Goal: Transaction & Acquisition: Purchase product/service

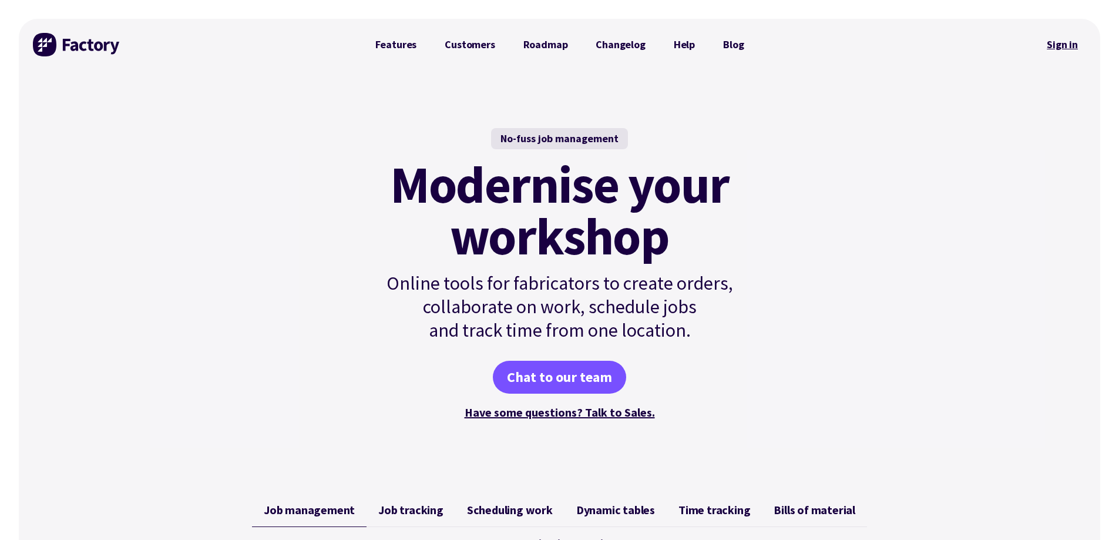
click at [1065, 42] on link "Sign in" at bounding box center [1063, 44] width 48 height 27
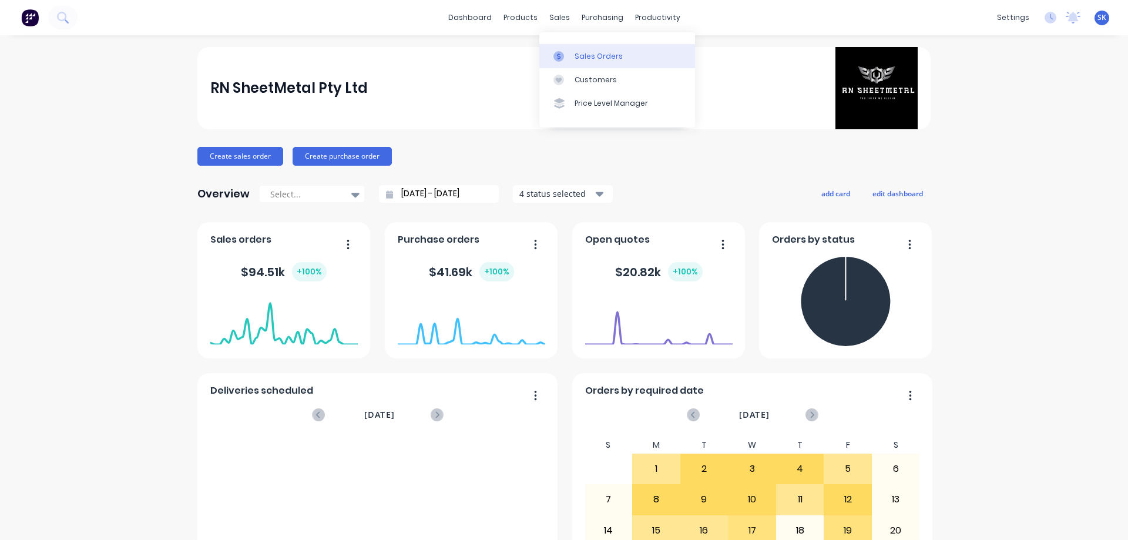
click at [580, 56] on div "Sales Orders" at bounding box center [599, 56] width 48 height 11
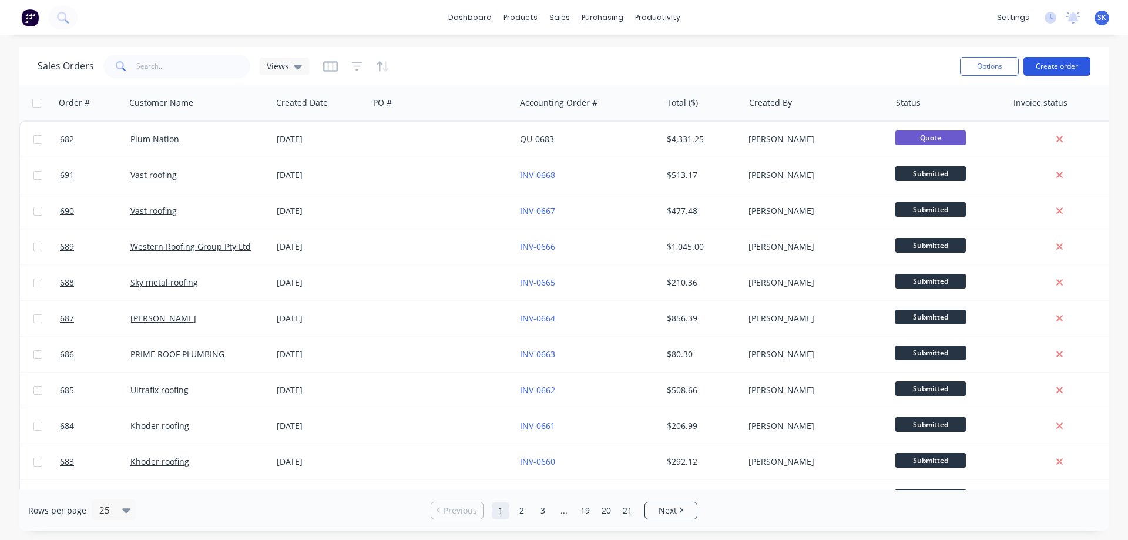
click at [1050, 63] on button "Create order" at bounding box center [1057, 66] width 67 height 19
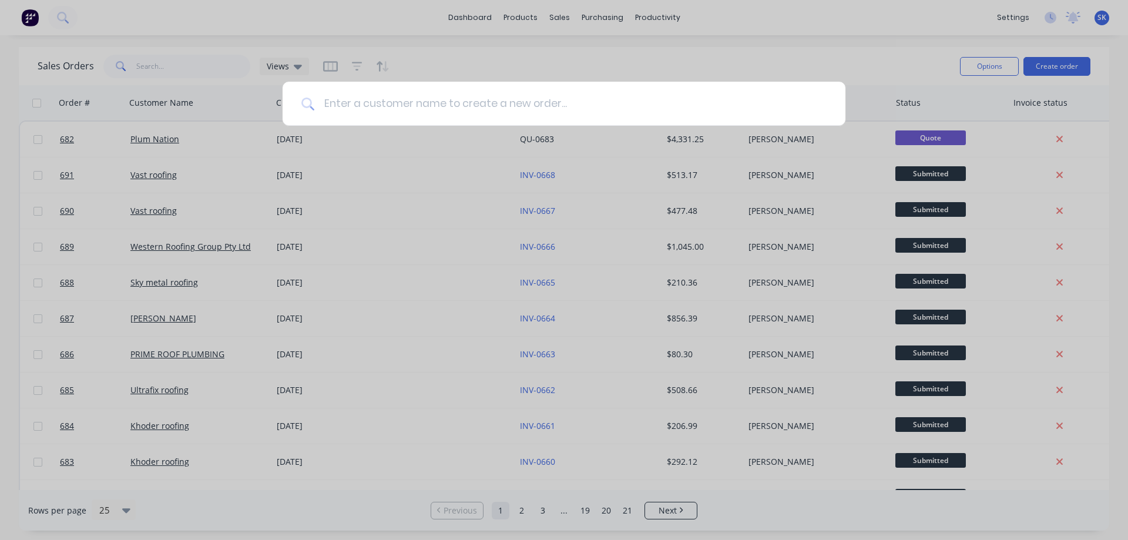
click at [440, 99] on input at bounding box center [570, 104] width 512 height 44
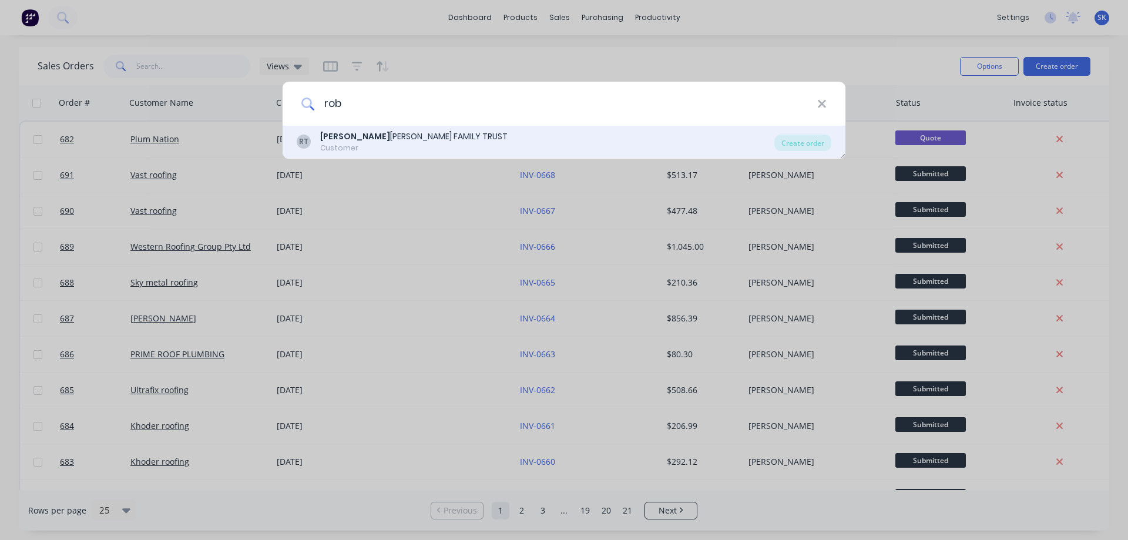
type input "rob"
click at [403, 134] on div "ROB ERT JONES FAMILY TRUST" at bounding box center [413, 136] width 187 height 12
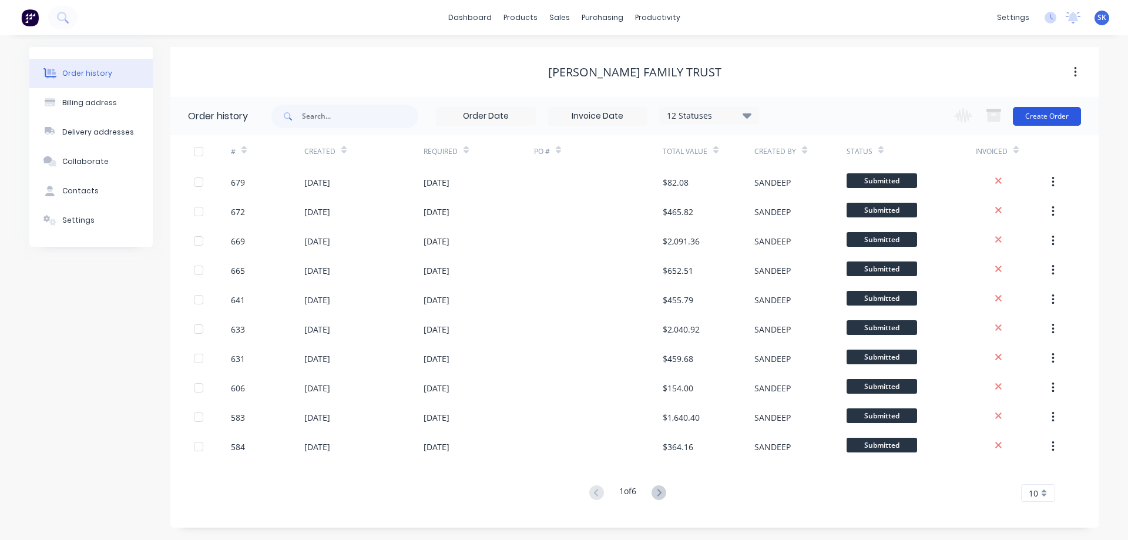
click at [1057, 114] on button "Create Order" at bounding box center [1047, 116] width 68 height 19
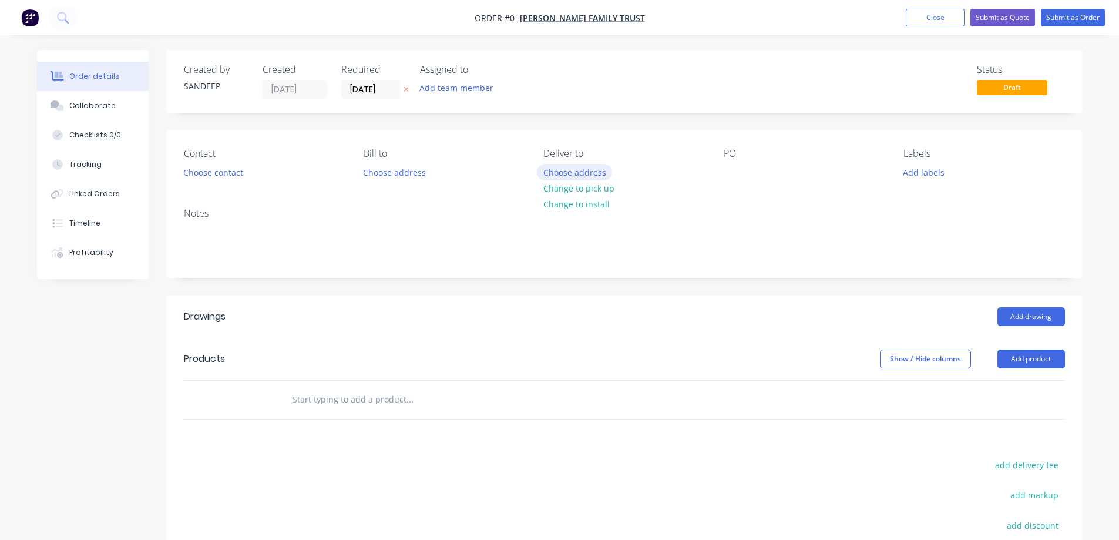
click at [556, 169] on button "Choose address" at bounding box center [574, 172] width 75 height 16
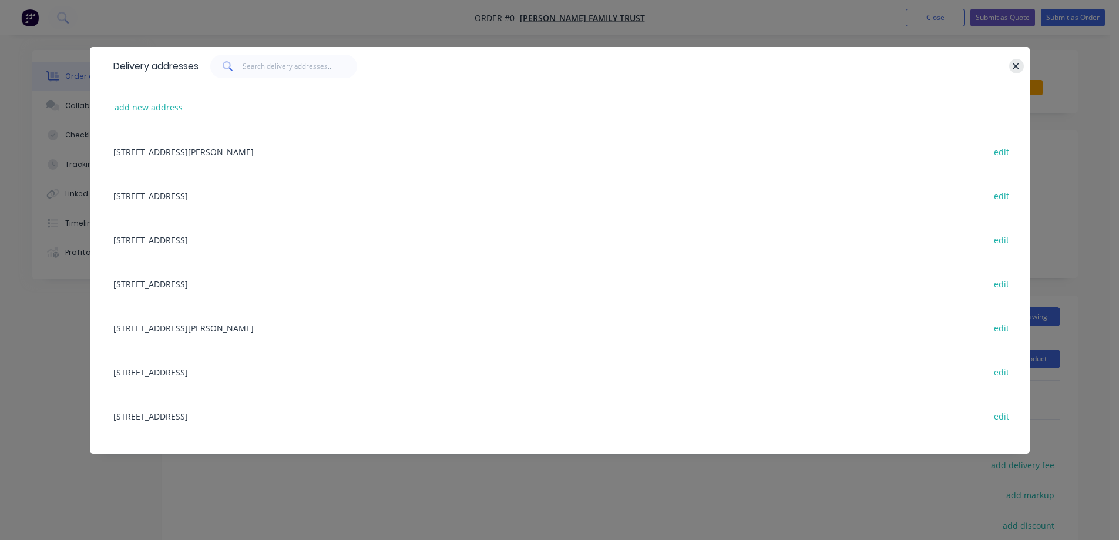
click at [1015, 62] on icon "button" at bounding box center [1017, 66] width 8 height 11
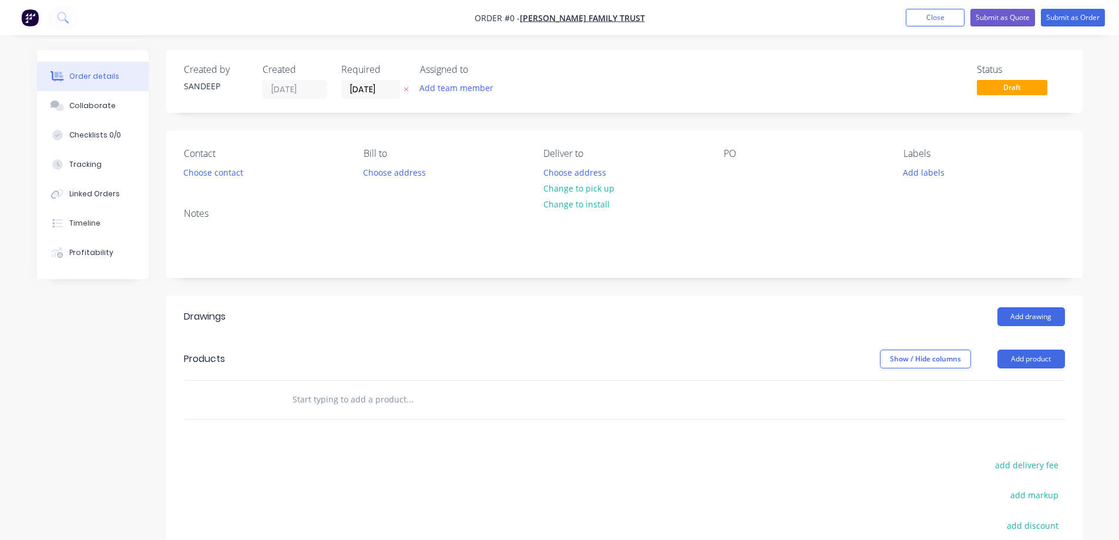
click at [315, 394] on input "text" at bounding box center [409, 400] width 235 height 24
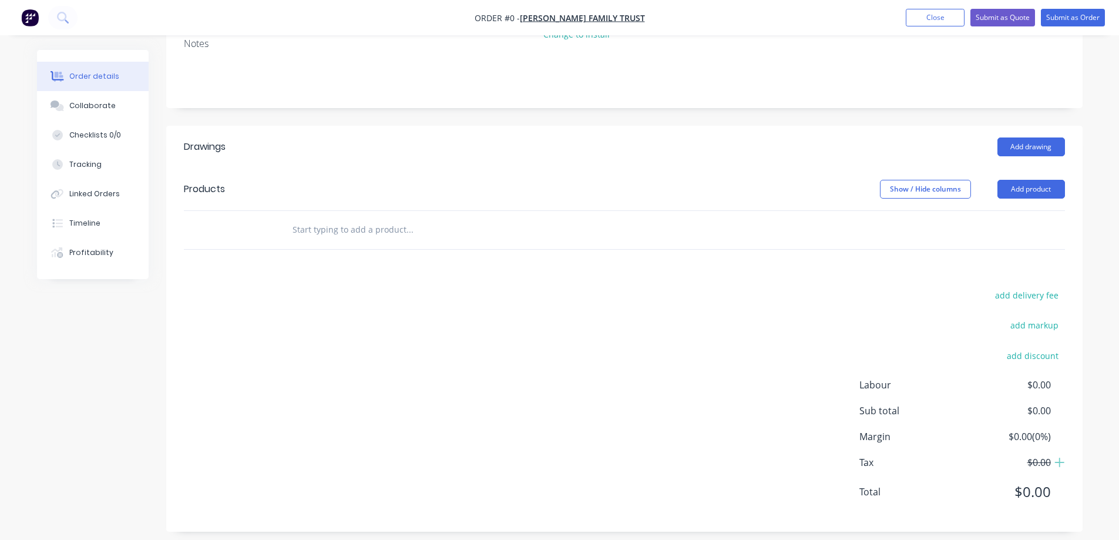
scroll to position [176, 0]
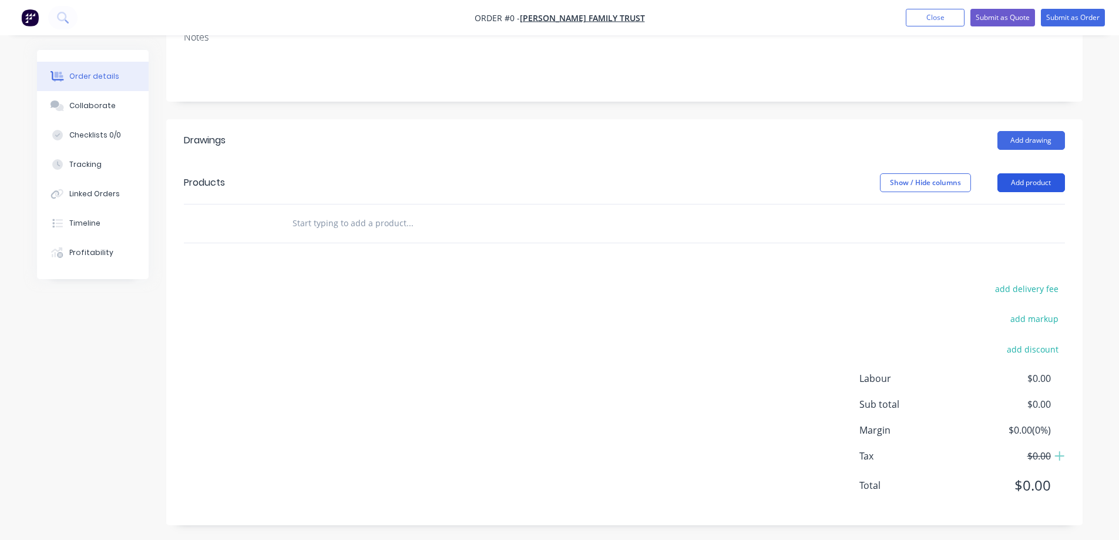
click at [1015, 182] on button "Add product" at bounding box center [1032, 182] width 68 height 19
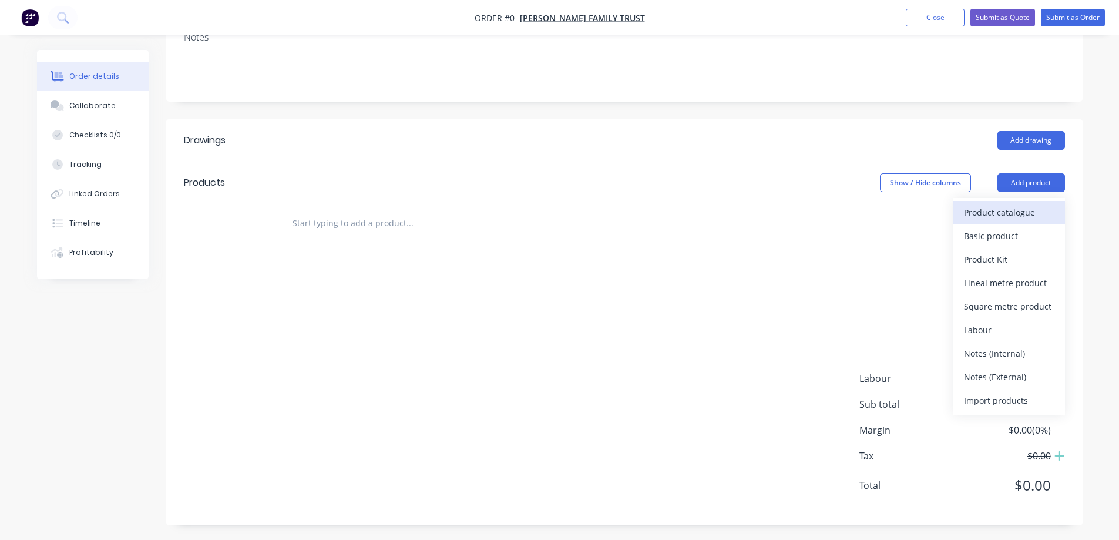
click at [1001, 208] on div "Product catalogue" at bounding box center [1009, 212] width 90 height 17
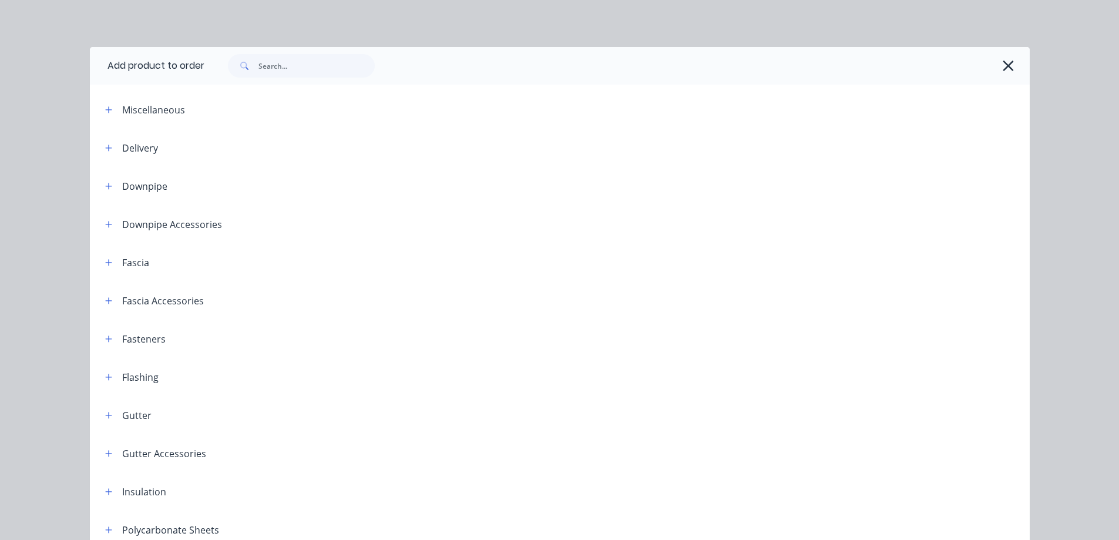
click at [110, 252] on header "Fascia" at bounding box center [560, 262] width 940 height 38
click at [108, 260] on button "button" at bounding box center [109, 262] width 15 height 15
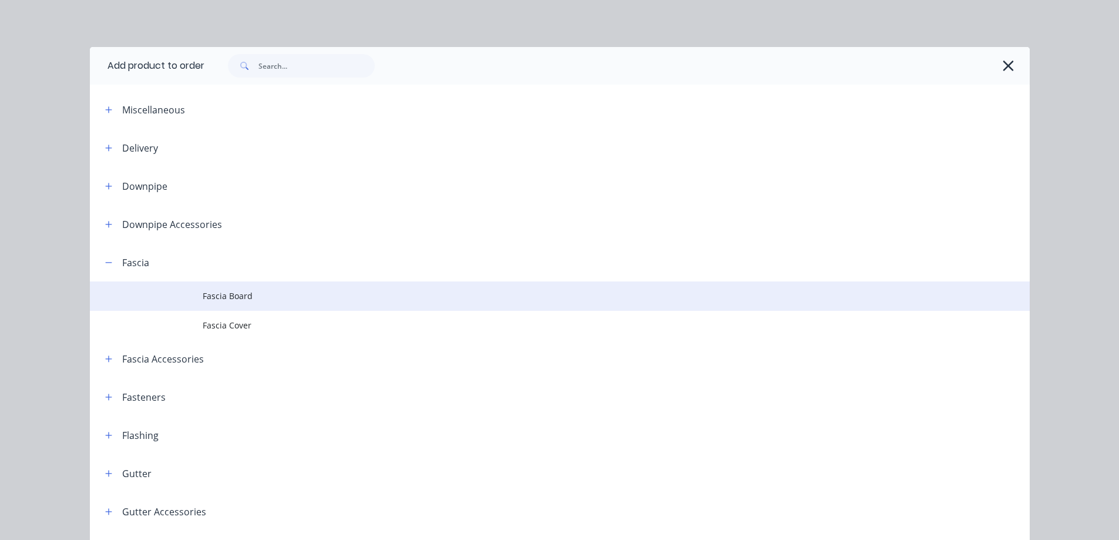
click at [213, 296] on span "Fascia Board" at bounding box center [534, 296] width 662 height 12
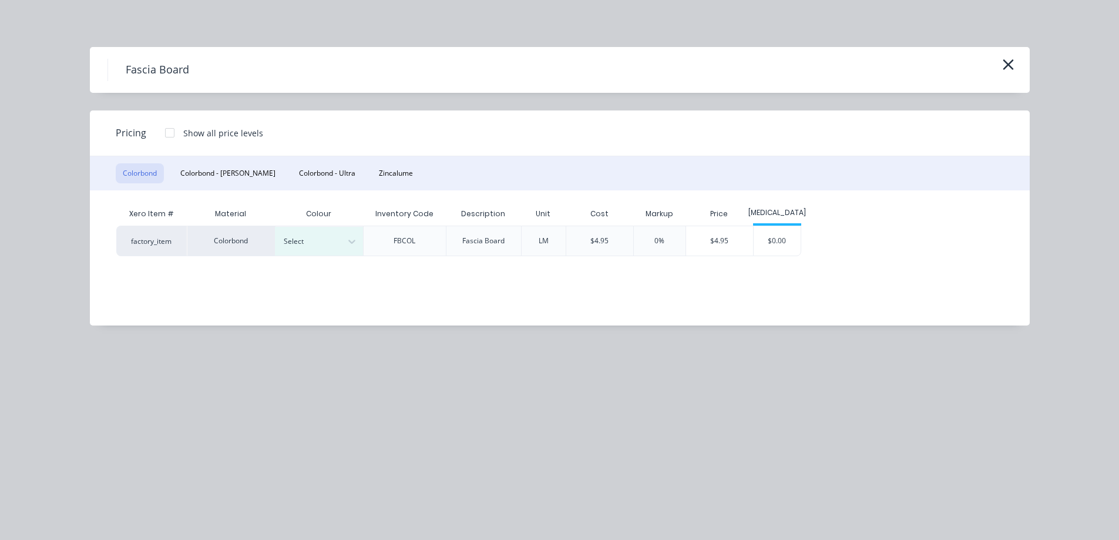
click at [326, 237] on div at bounding box center [310, 241] width 53 height 13
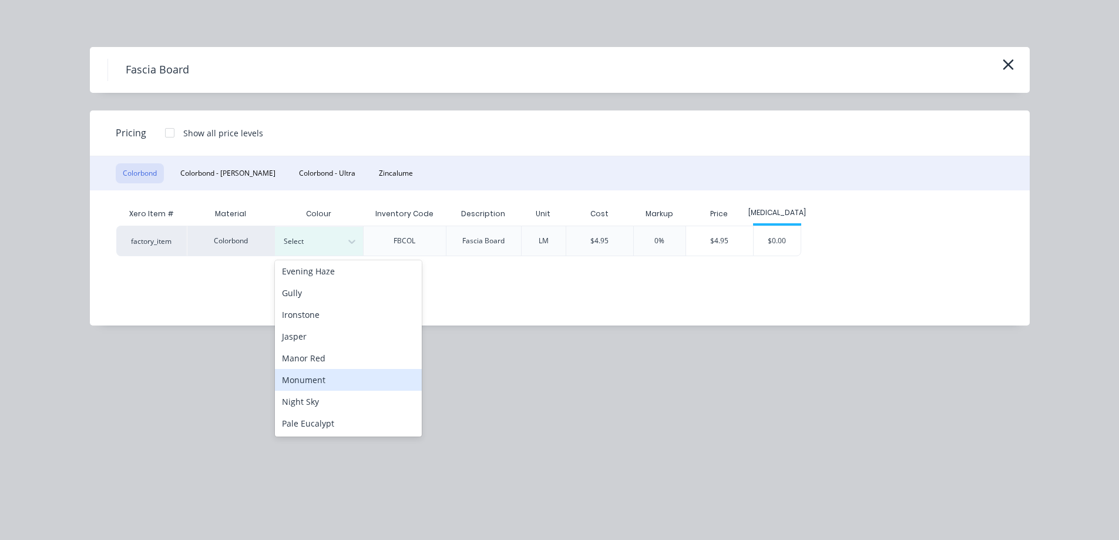
click at [318, 375] on div "Monument" at bounding box center [348, 380] width 147 height 22
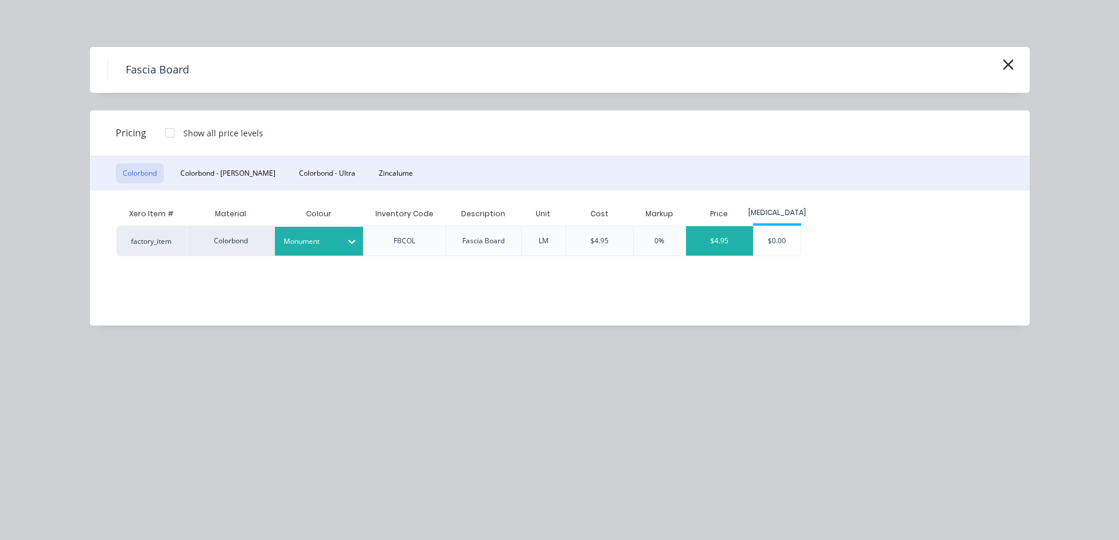
click at [738, 244] on div "$4.95" at bounding box center [719, 240] width 67 height 29
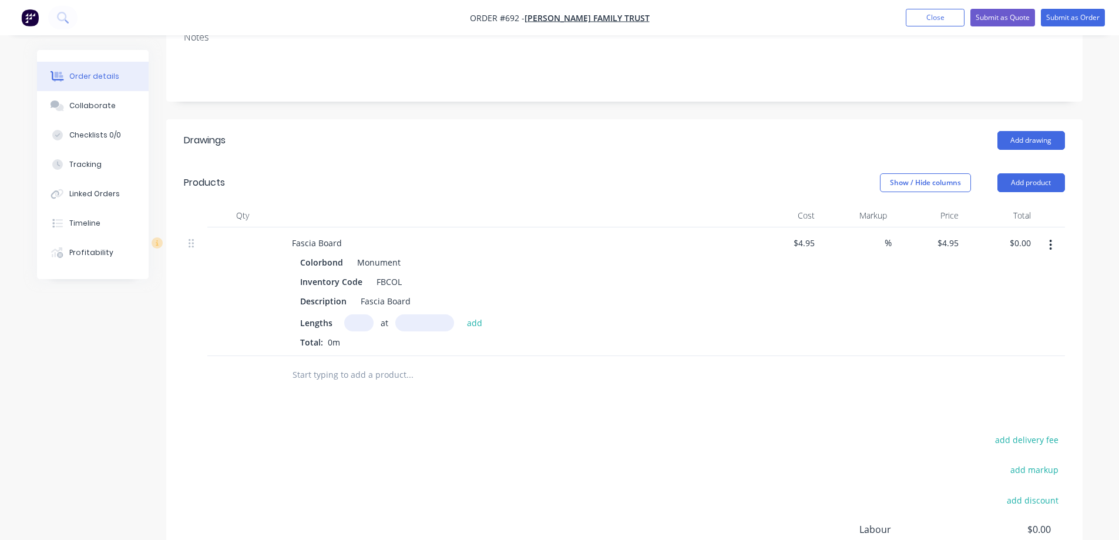
click at [364, 324] on input "text" at bounding box center [358, 322] width 29 height 17
type input "1"
type input "7200mm"
click at [481, 323] on button "add" at bounding box center [475, 322] width 28 height 16
type input "$35.64"
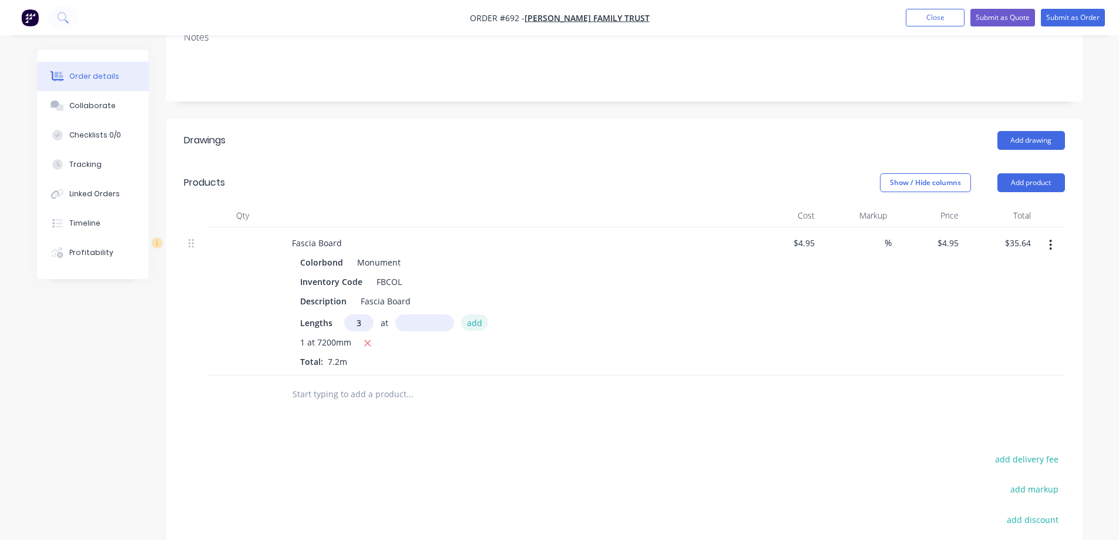
type input "3"
type input "6500mm"
click at [481, 323] on button "add" at bounding box center [475, 322] width 28 height 16
type input "$132.17"
type input "3"
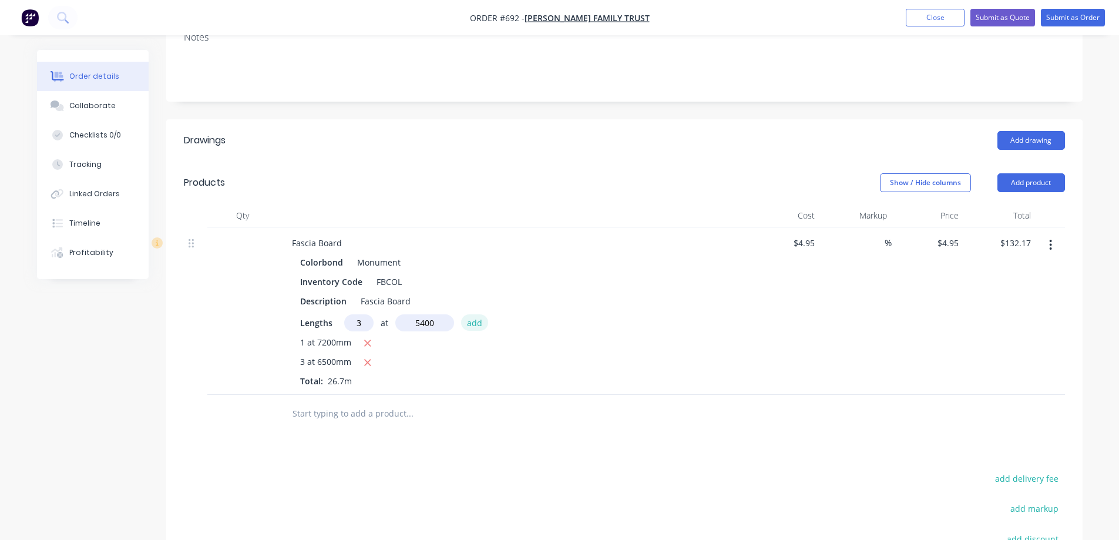
type input "5400mm"
click at [481, 323] on button "add" at bounding box center [475, 322] width 28 height 16
type input "$212.36"
type input "1"
type input "4200mm"
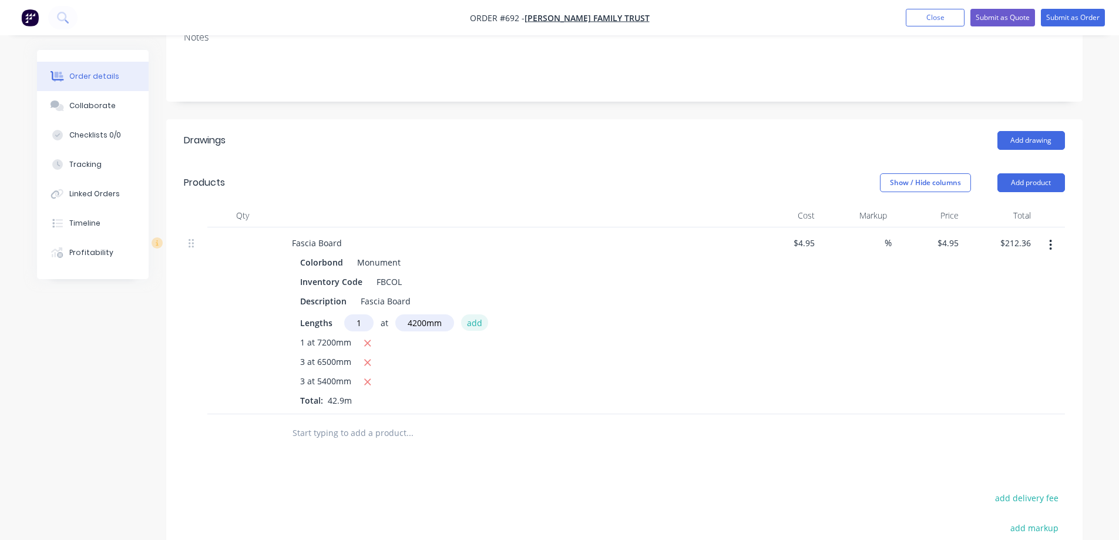
click at [481, 323] on button "add" at bounding box center [475, 322] width 28 height 16
type input "$233.15"
type input "1"
type input "2300mm"
click at [481, 323] on button "add" at bounding box center [475, 322] width 28 height 16
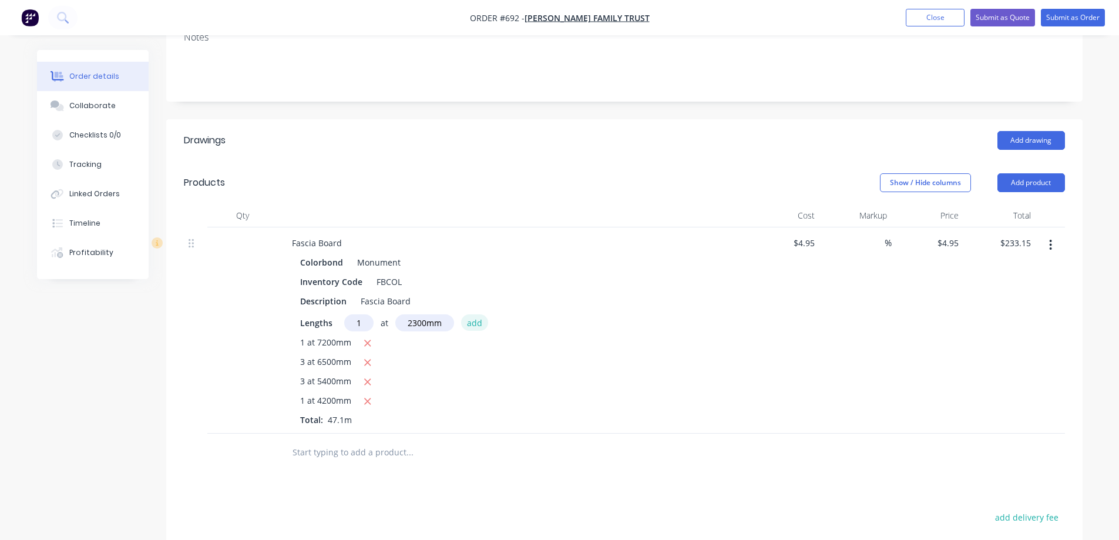
type input "$244.53"
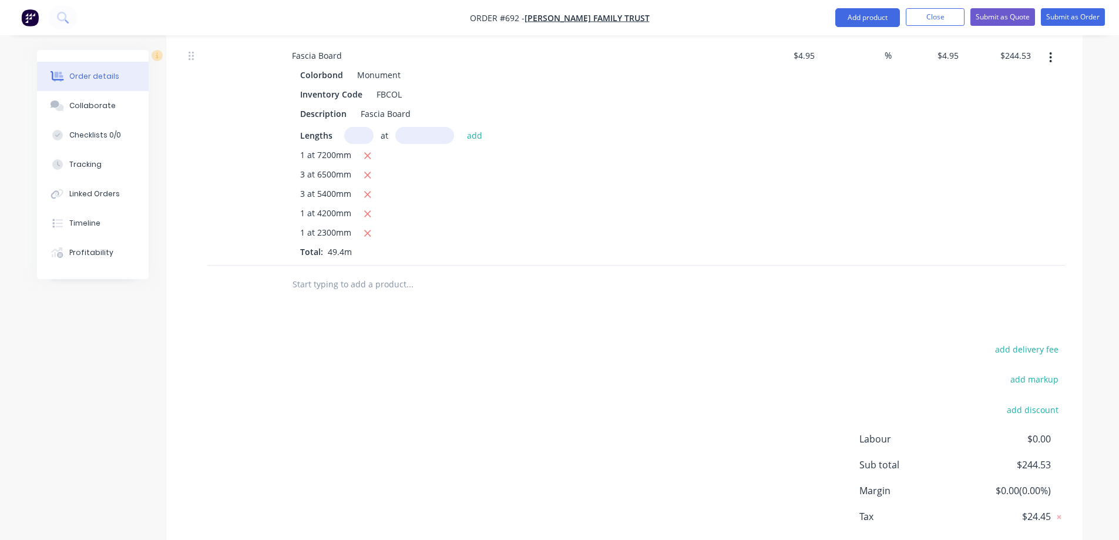
scroll to position [411, 0]
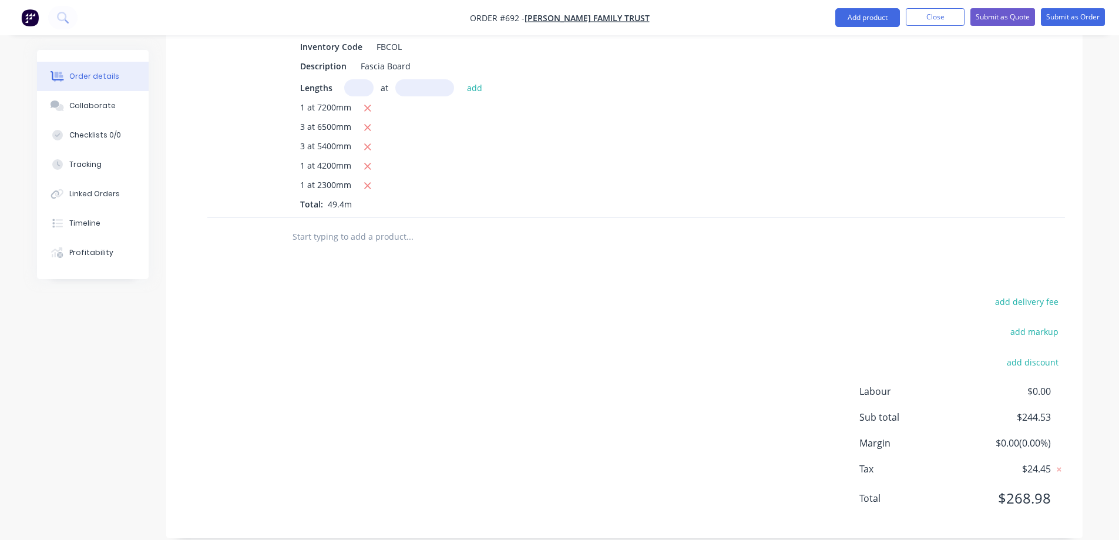
click at [364, 228] on input "text" at bounding box center [409, 237] width 235 height 24
click at [843, 20] on button "Add product" at bounding box center [868, 17] width 65 height 19
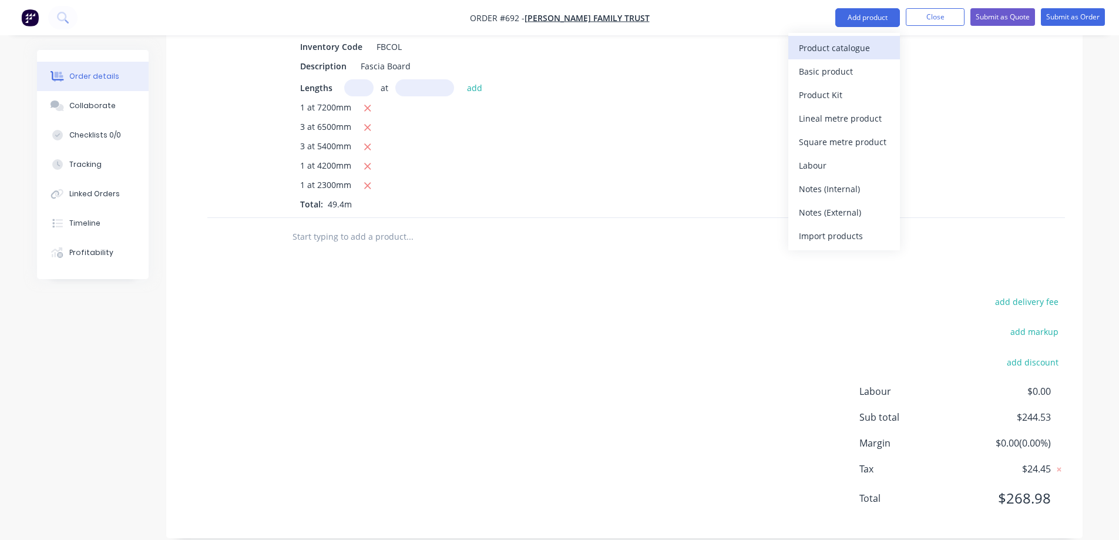
click at [838, 55] on div "Product catalogue" at bounding box center [844, 47] width 90 height 17
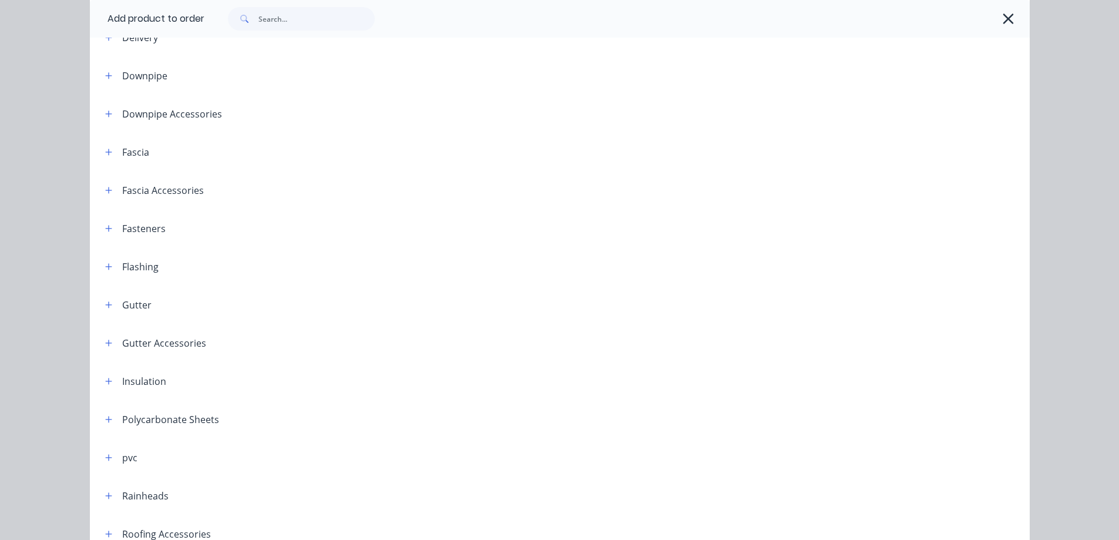
scroll to position [118, 0]
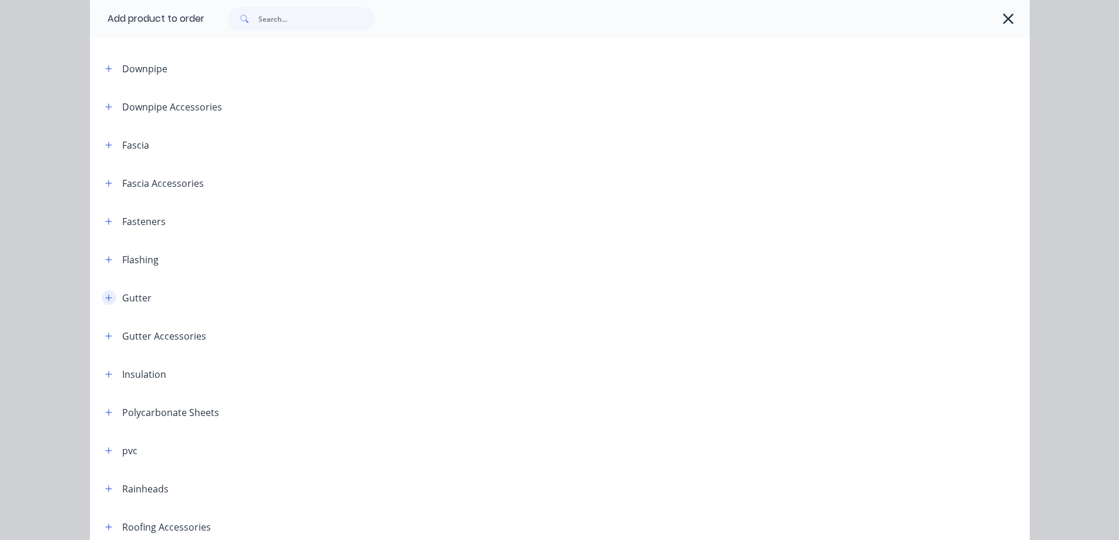
click at [105, 301] on icon "button" at bounding box center [108, 298] width 7 height 8
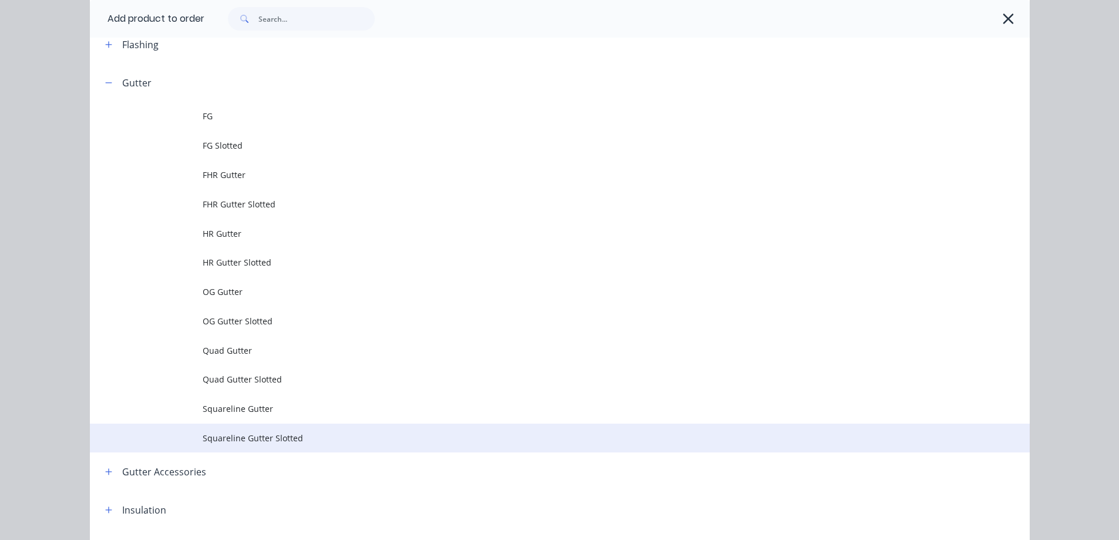
scroll to position [411, 0]
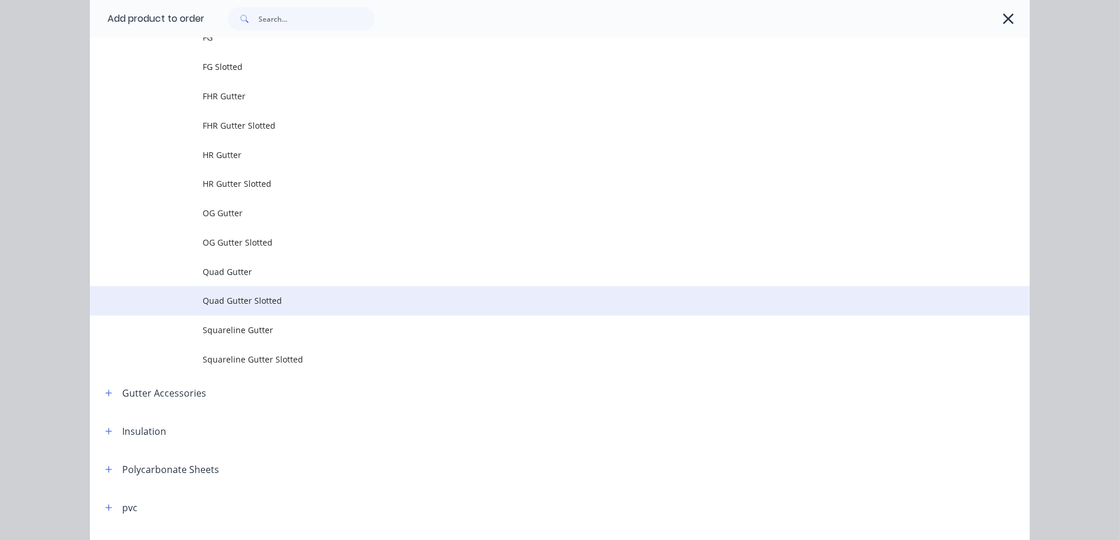
click at [235, 305] on span "Quad Gutter Slotted" at bounding box center [534, 300] width 662 height 12
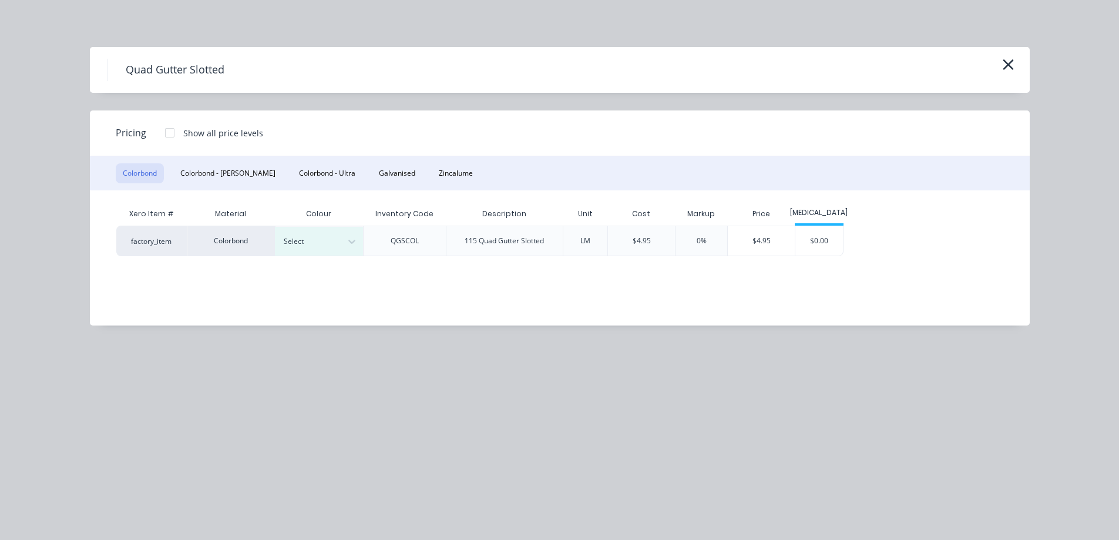
click at [308, 256] on div "Select" at bounding box center [319, 241] width 88 height 31
click at [313, 247] on div at bounding box center [310, 241] width 53 height 13
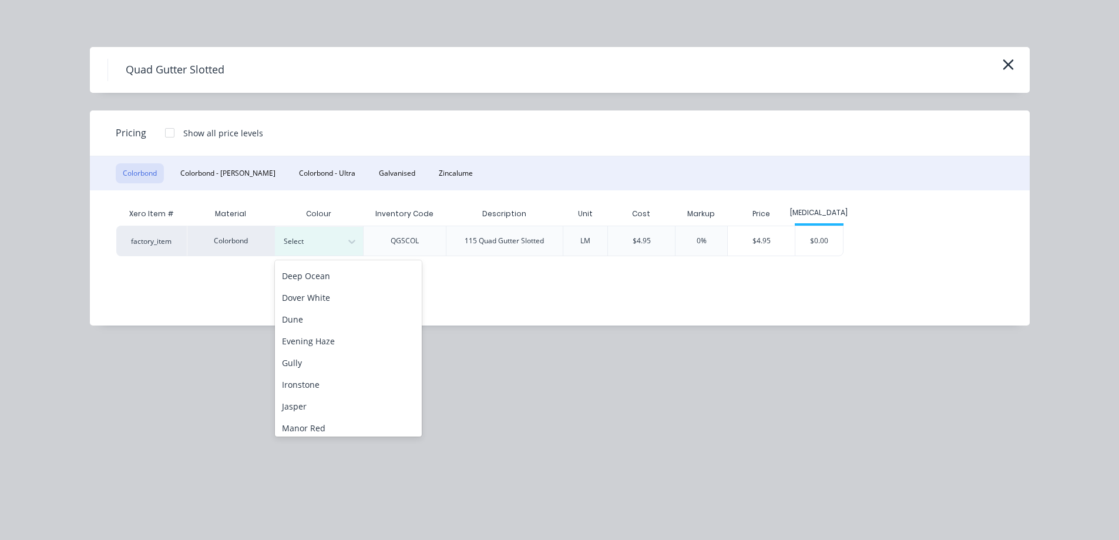
scroll to position [235, 0]
click at [306, 327] on div "Monument" at bounding box center [348, 321] width 147 height 22
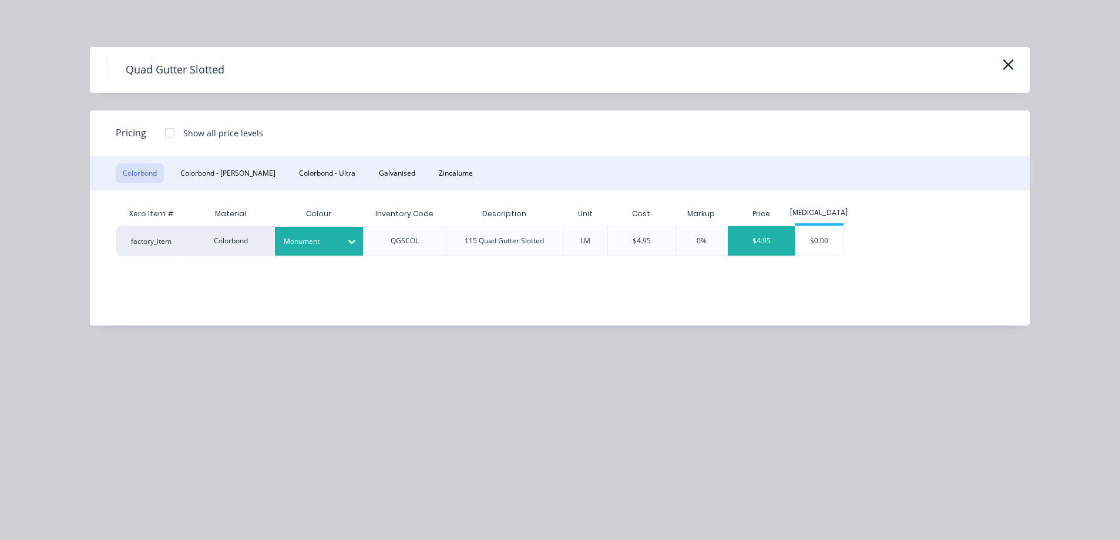
click at [781, 244] on div "$4.95" at bounding box center [761, 240] width 67 height 29
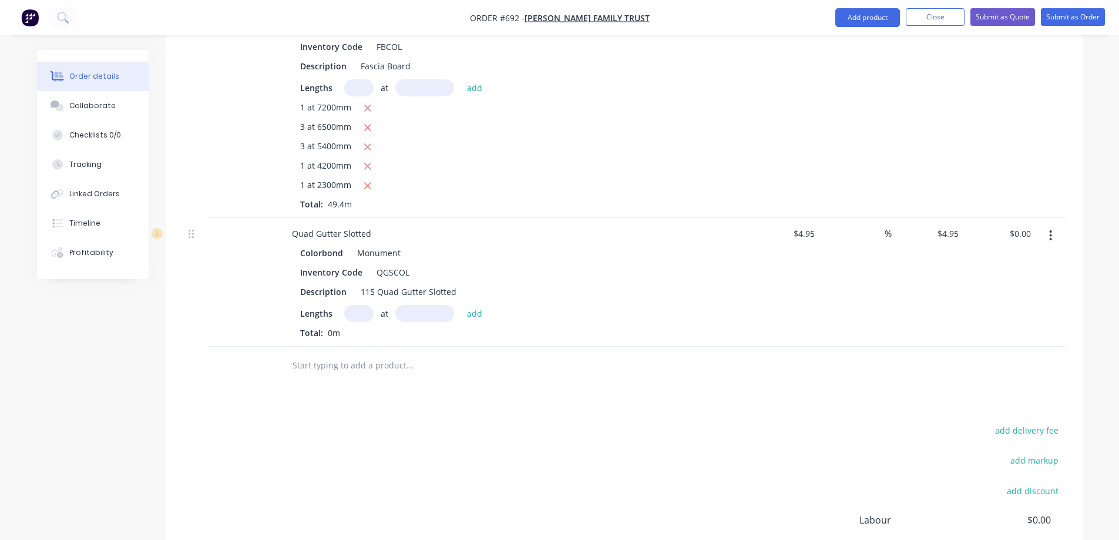
click at [356, 313] on input "text" at bounding box center [358, 313] width 29 height 17
type input "1"
type input "7500mm"
click at [473, 315] on button "add" at bounding box center [475, 313] width 28 height 16
type input "$37.13"
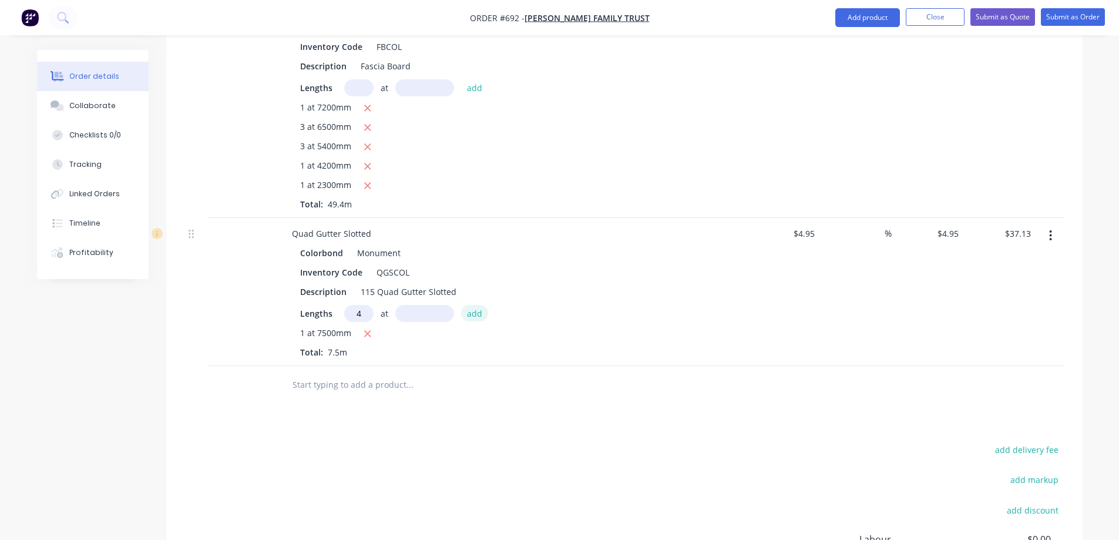
type input "4"
type input "6700mm"
click at [473, 315] on button "add" at bounding box center [475, 313] width 28 height 16
type input "$169.79"
type input "3"
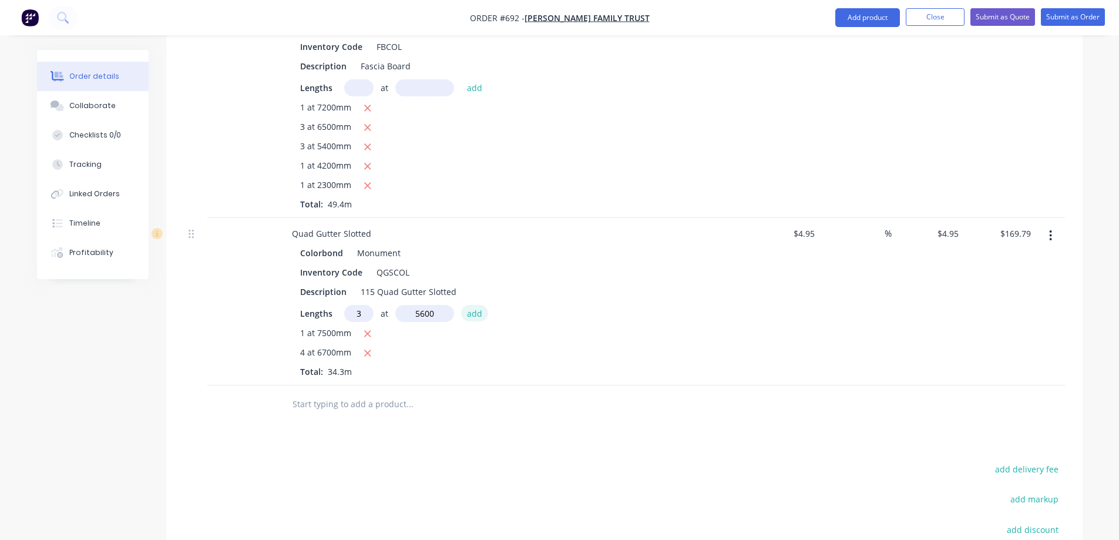
type input "5600mm"
click at [473, 315] on button "add" at bounding box center [475, 313] width 28 height 16
type input "$252.95"
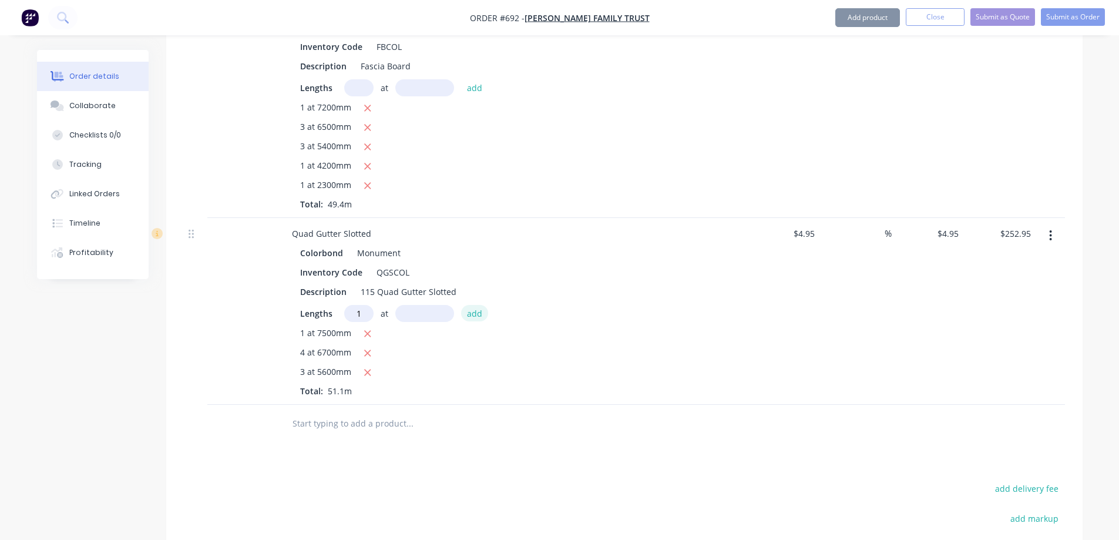
type input "1"
type input "4400mm"
click at [473, 315] on button "add" at bounding box center [475, 313] width 28 height 16
type input "$274.73"
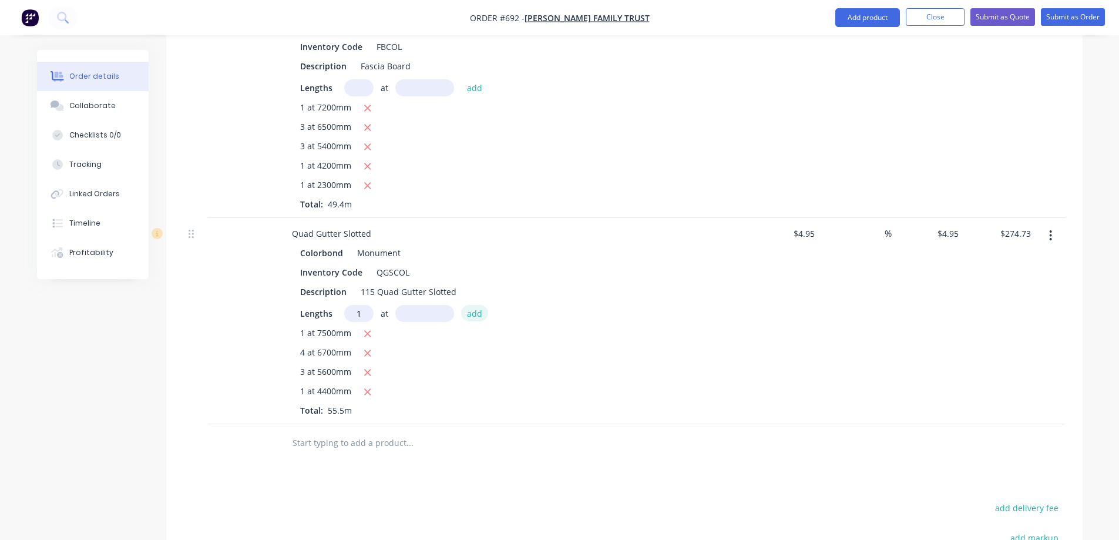
type input "1"
type input "2500mm"
click at [473, 315] on button "add" at bounding box center [475, 313] width 28 height 16
type input "$287.10"
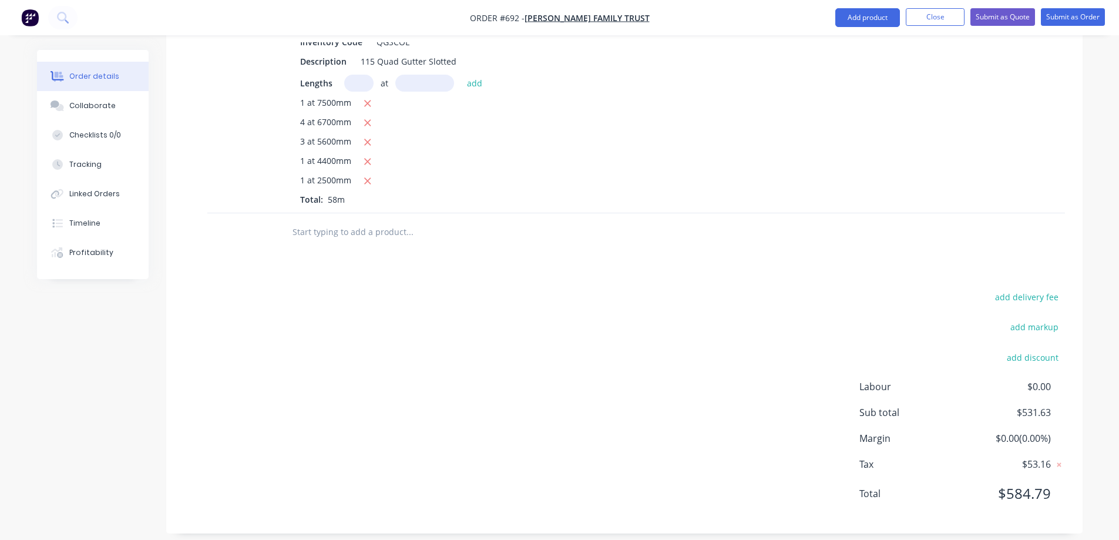
scroll to position [646, 0]
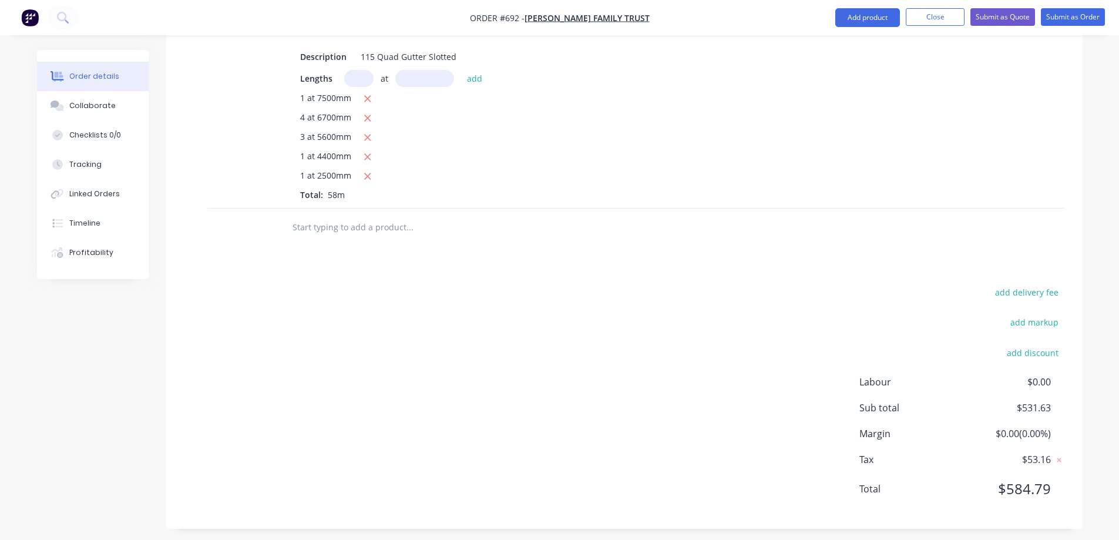
click at [326, 227] on input "text" at bounding box center [409, 228] width 235 height 24
click at [865, 18] on button "Add product" at bounding box center [868, 17] width 65 height 19
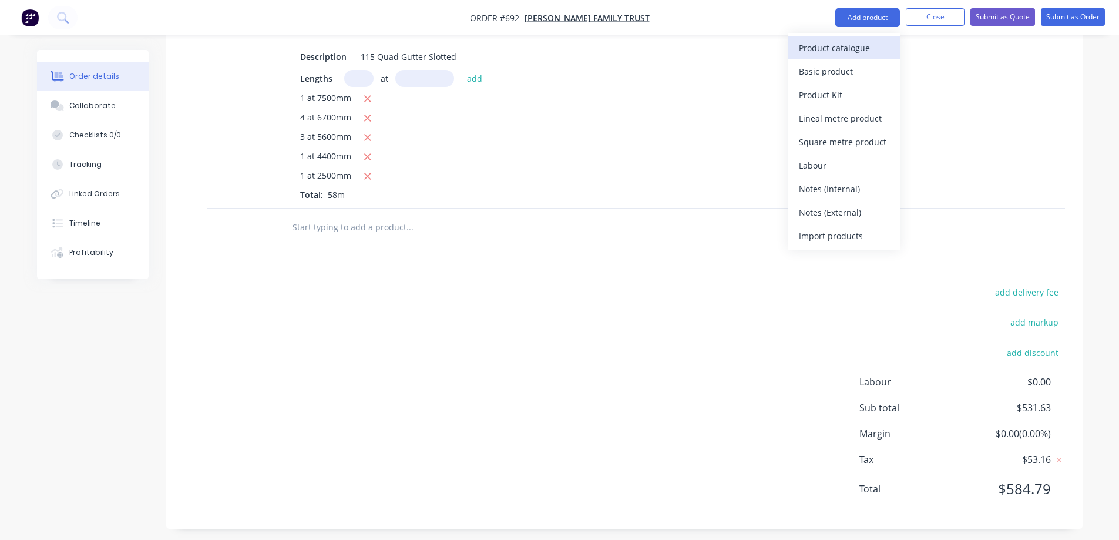
click at [846, 39] on div "Product catalogue" at bounding box center [844, 47] width 90 height 17
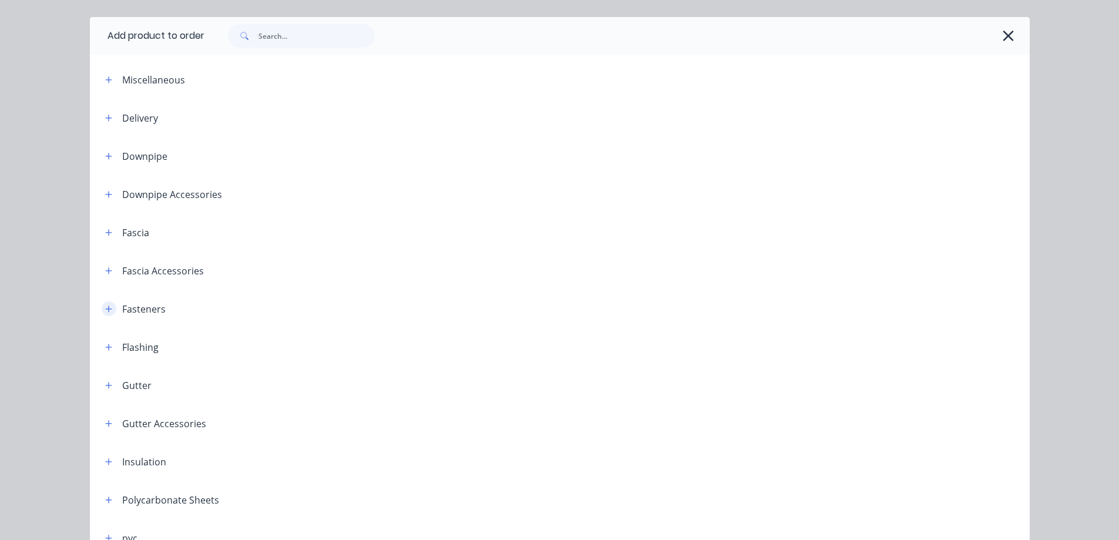
scroll to position [59, 0]
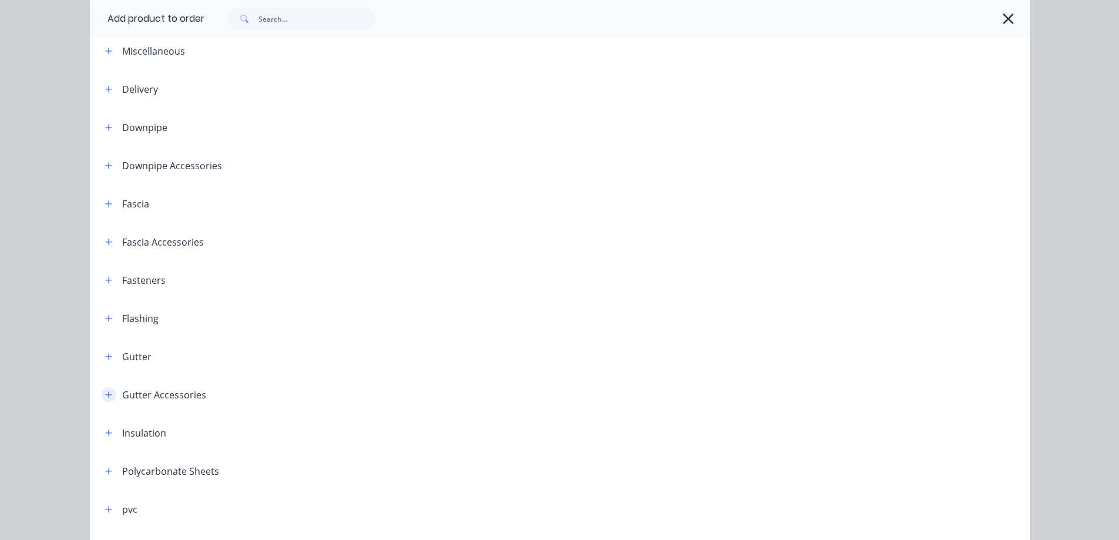
click at [107, 400] on button "button" at bounding box center [109, 394] width 15 height 15
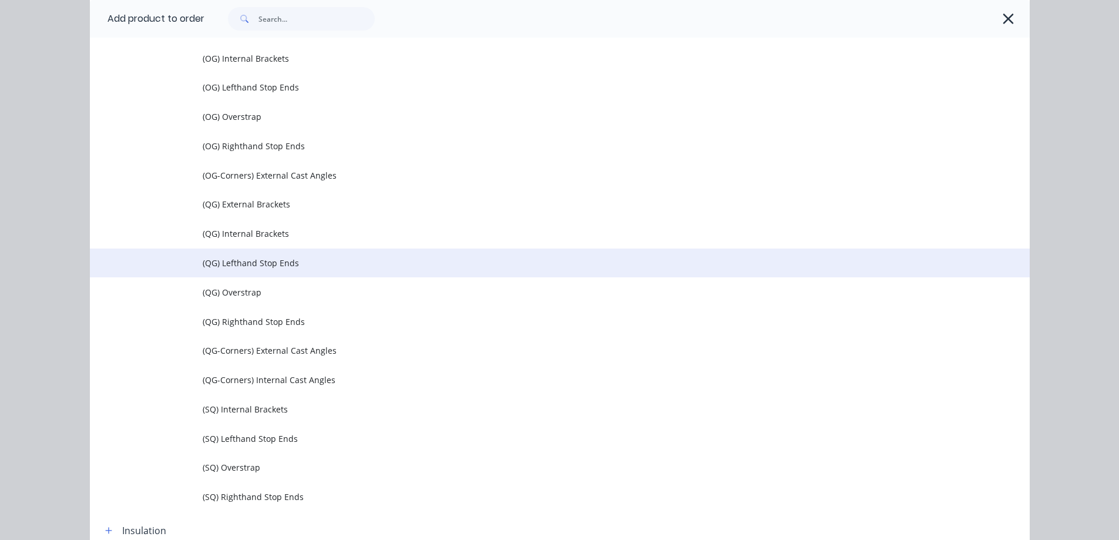
scroll to position [646, 0]
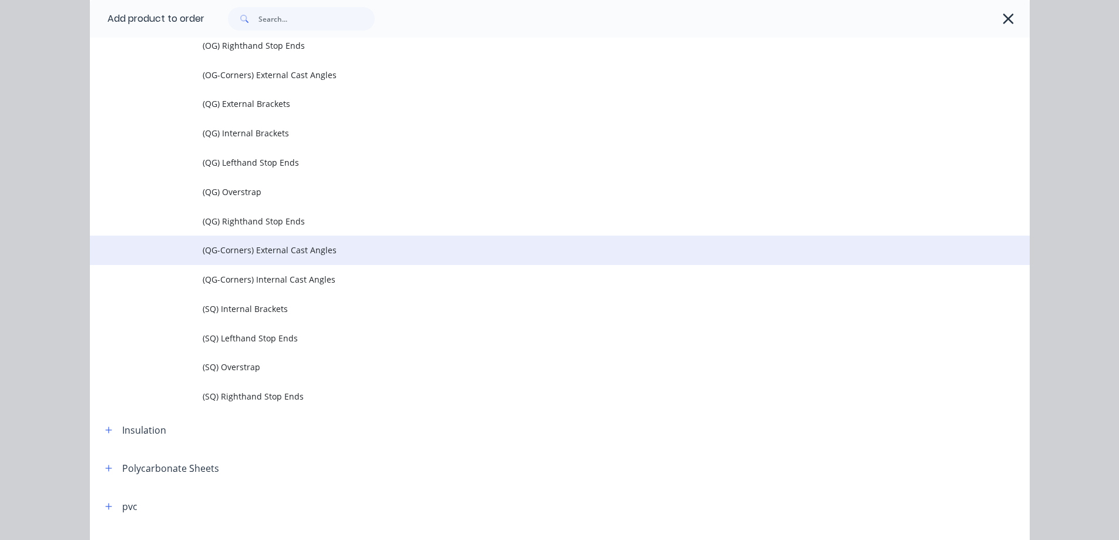
click at [318, 253] on span "(QG-Corners) External Cast Angles" at bounding box center [534, 250] width 662 height 12
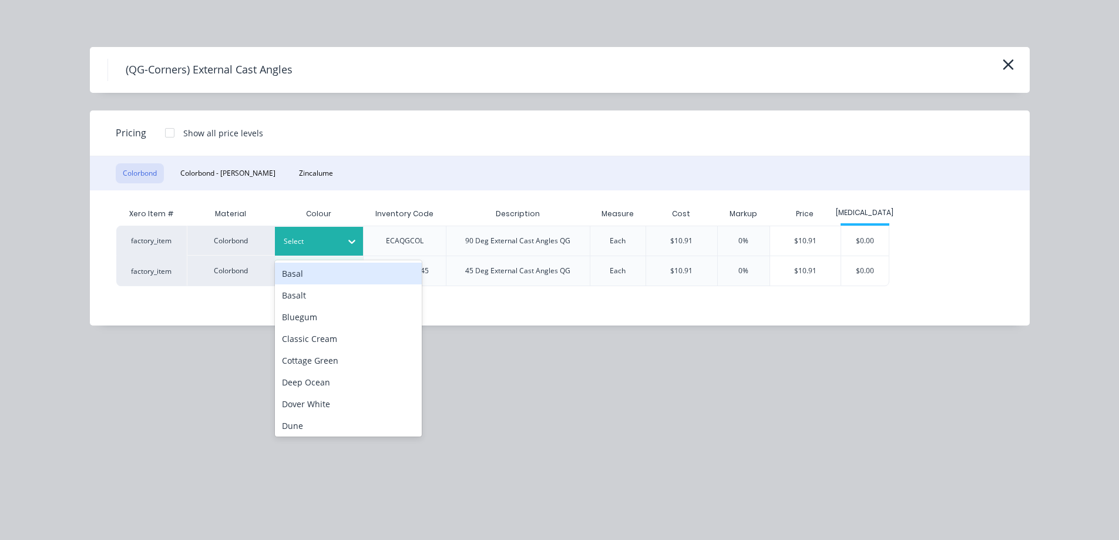
click at [334, 239] on div at bounding box center [310, 241] width 53 height 13
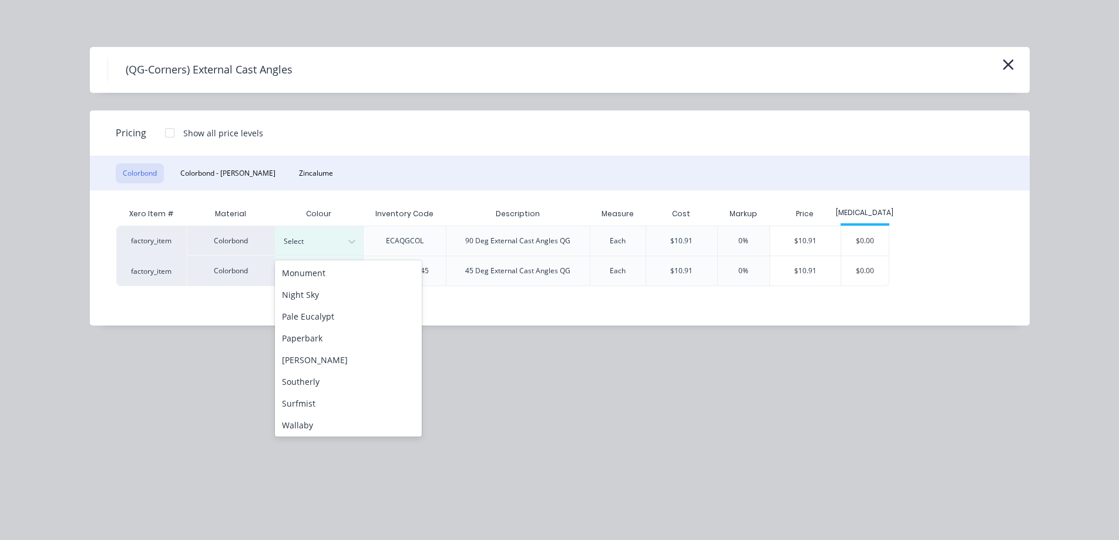
scroll to position [294, 0]
click at [328, 262] on div "Monument" at bounding box center [348, 263] width 147 height 22
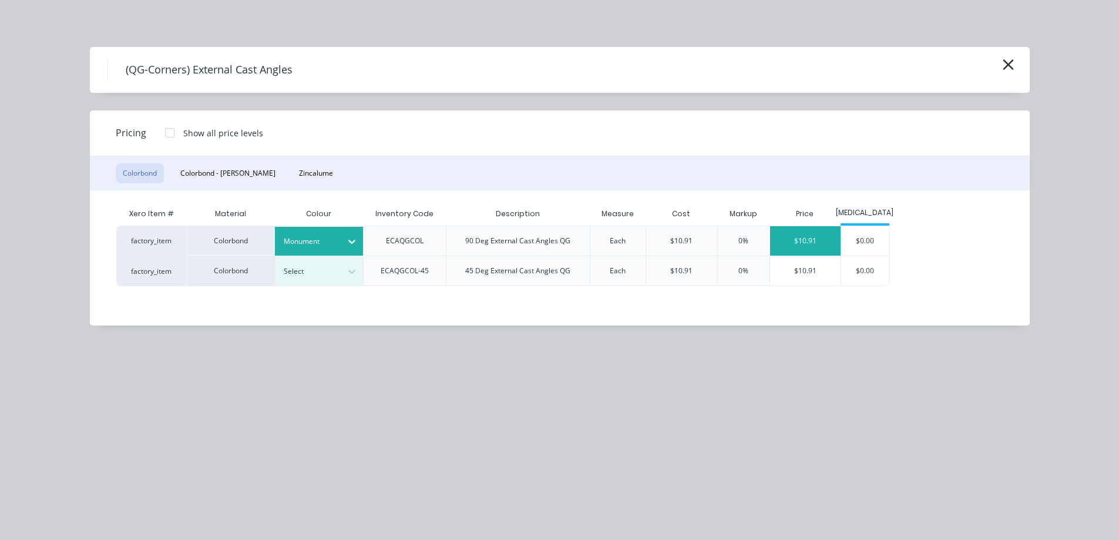
click at [807, 250] on div "$10.91" at bounding box center [805, 240] width 71 height 29
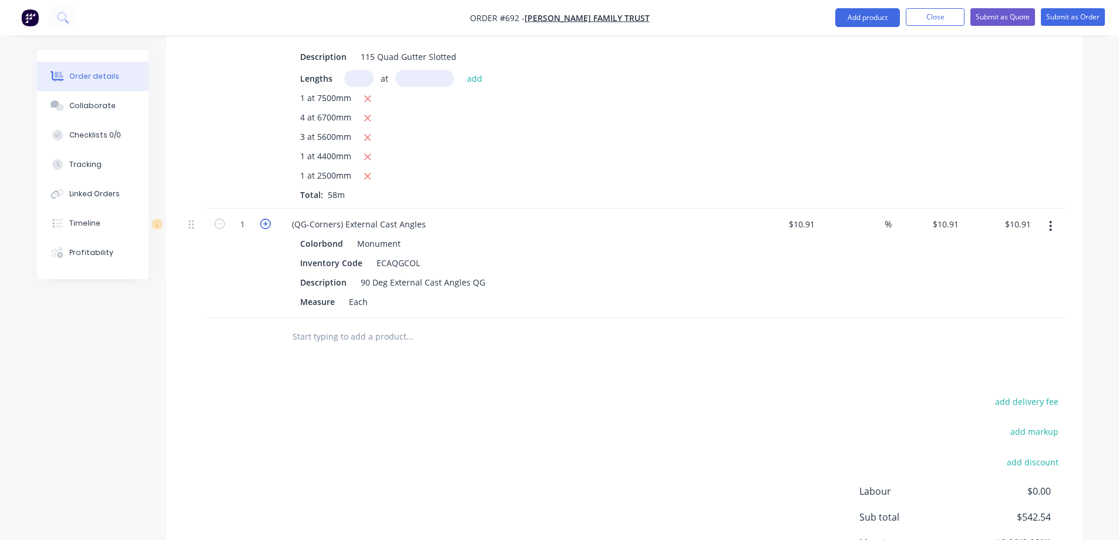
click at [266, 223] on icon "button" at bounding box center [265, 224] width 11 height 11
type input "2"
type input "$21.82"
click at [266, 223] on icon "button" at bounding box center [265, 224] width 11 height 11
type input "3"
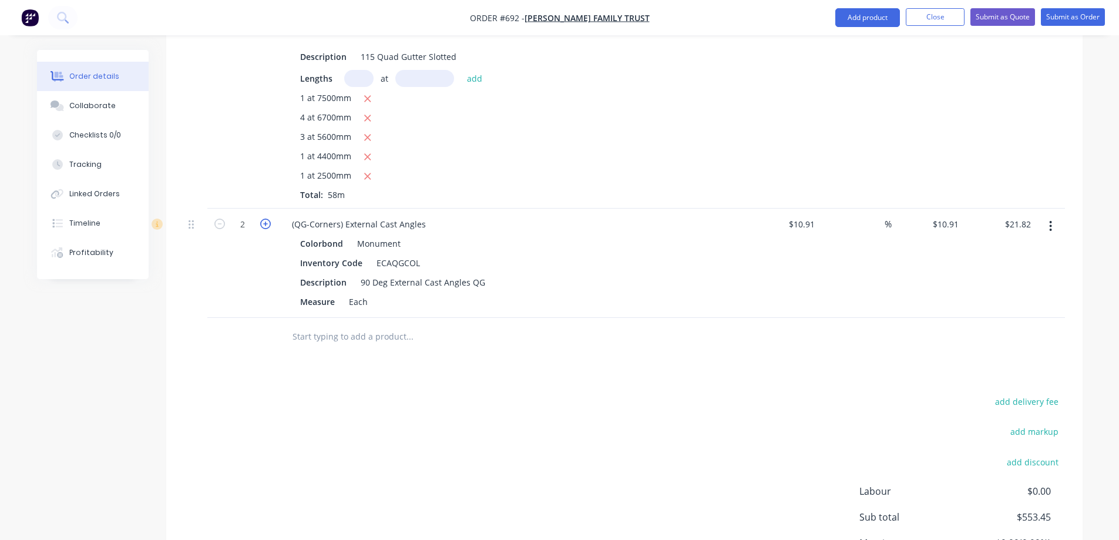
type input "$32.73"
click at [876, 19] on button "Add product" at bounding box center [868, 17] width 65 height 19
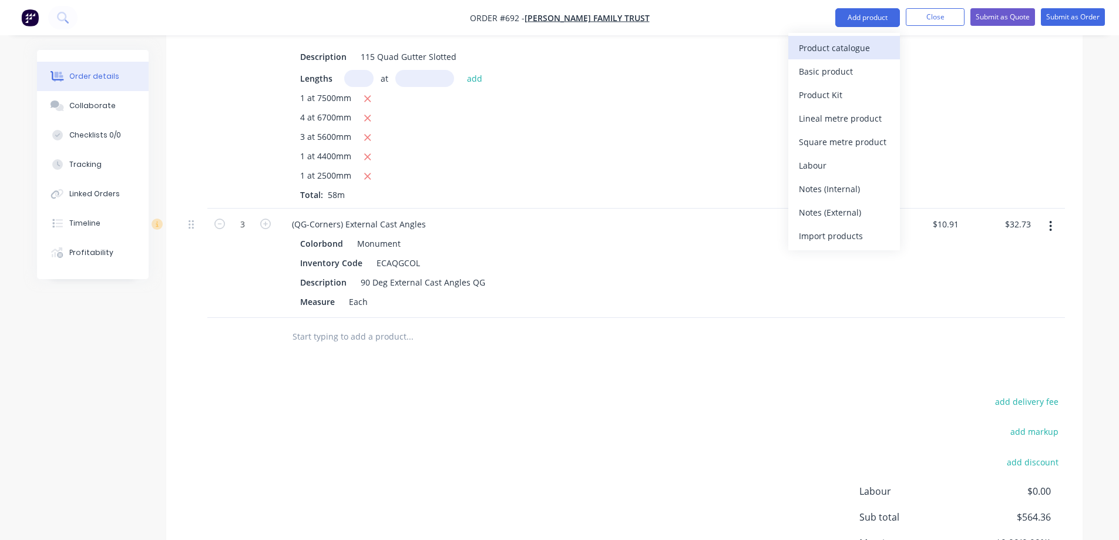
click at [855, 51] on div "Product catalogue" at bounding box center [844, 47] width 90 height 17
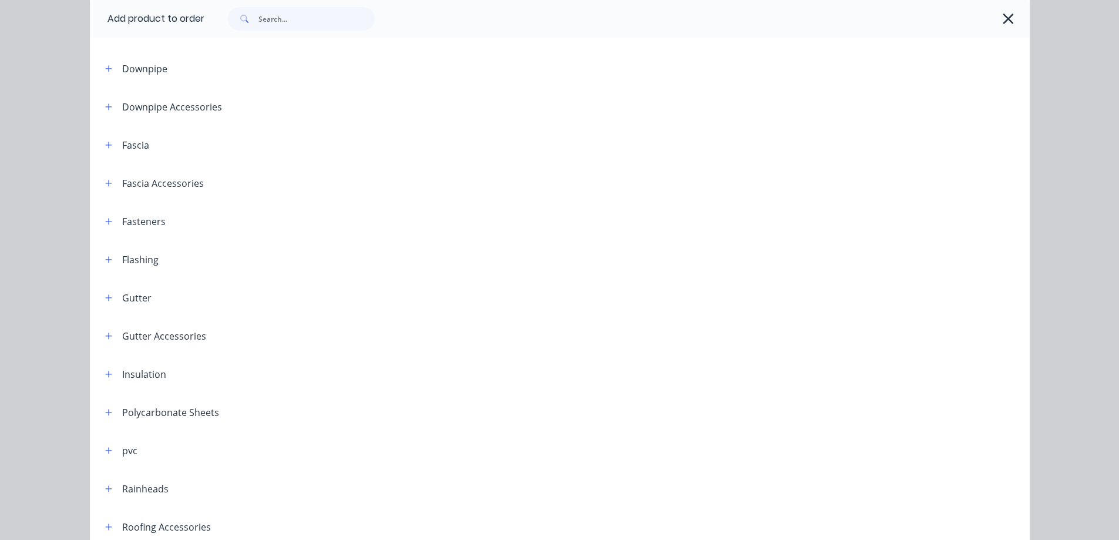
scroll to position [176, 0]
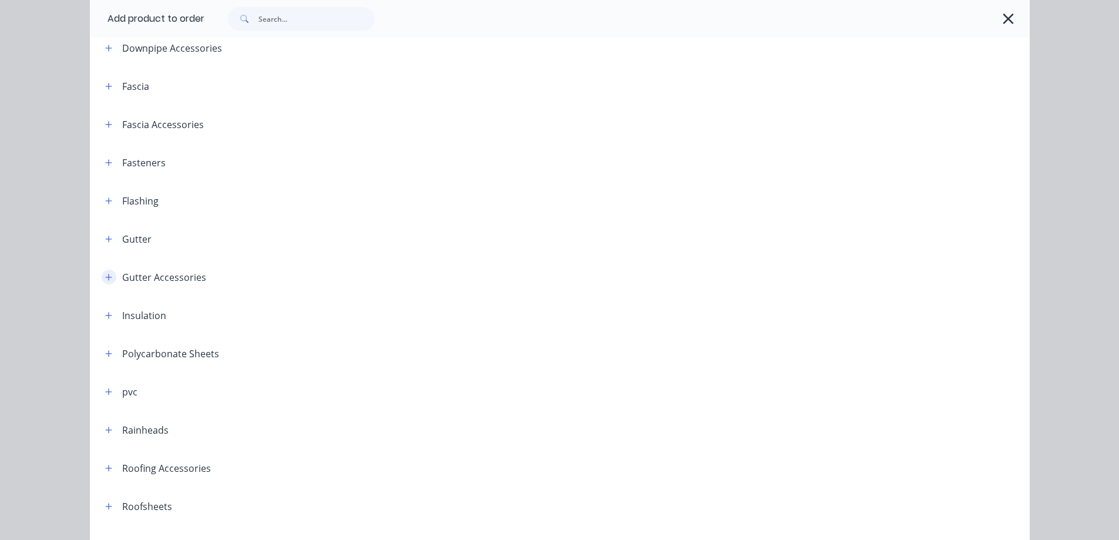
click at [105, 274] on icon "button" at bounding box center [108, 277] width 7 height 8
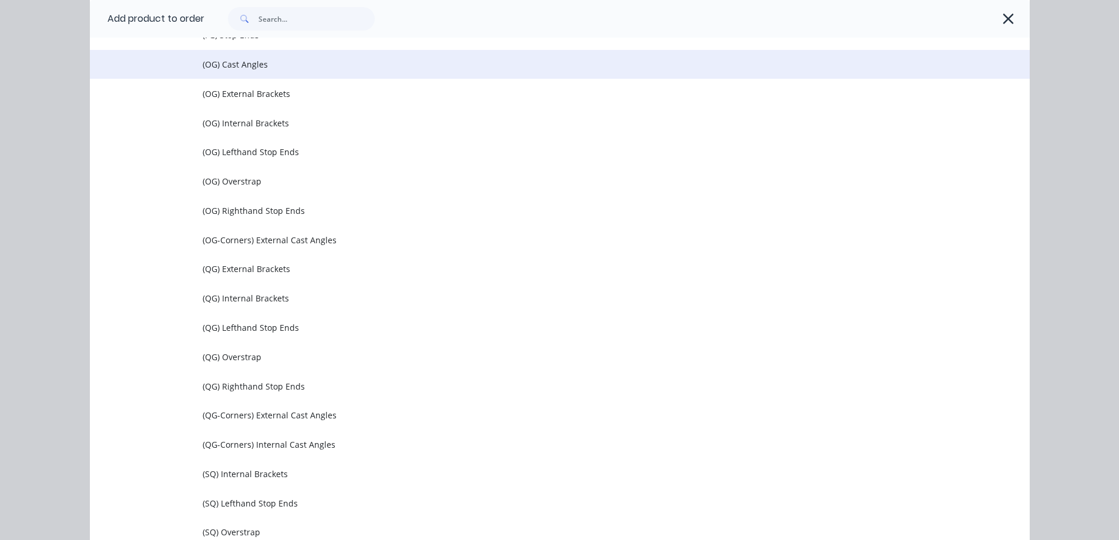
scroll to position [588, 0]
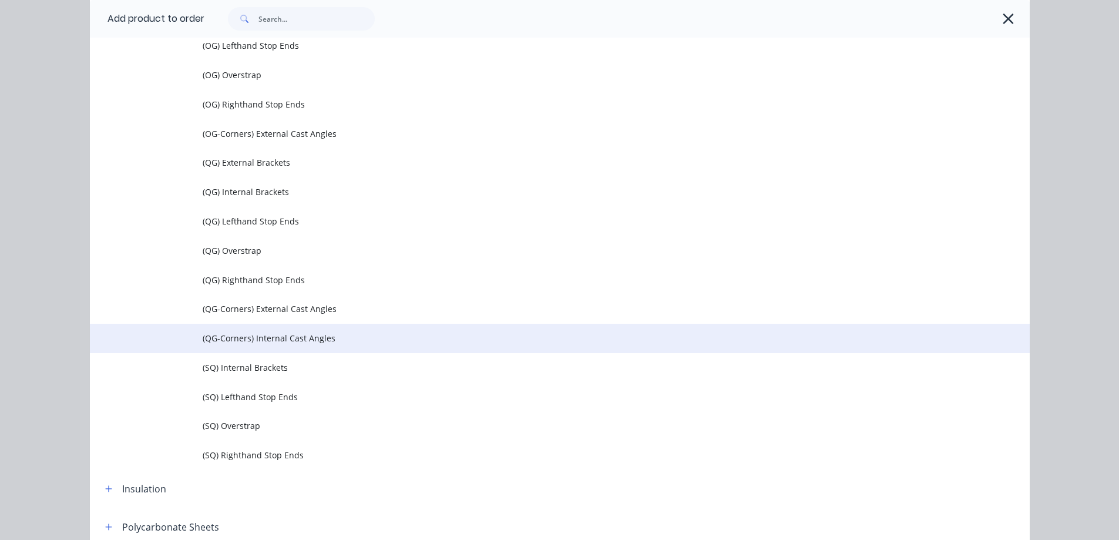
click at [276, 342] on span "(QG-Corners) Internal Cast Angles" at bounding box center [534, 338] width 662 height 12
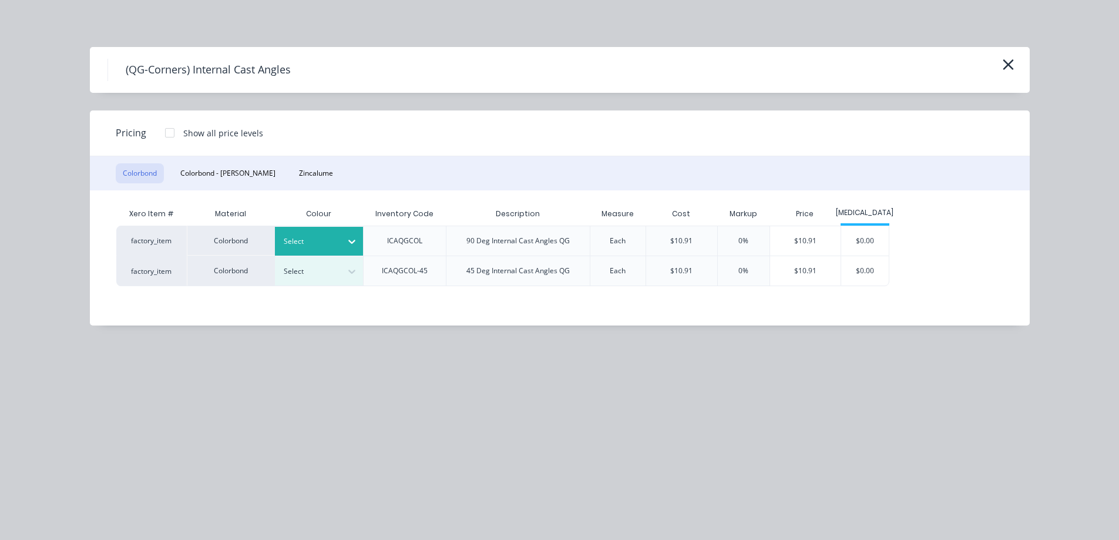
click at [358, 241] on div at bounding box center [351, 241] width 21 height 19
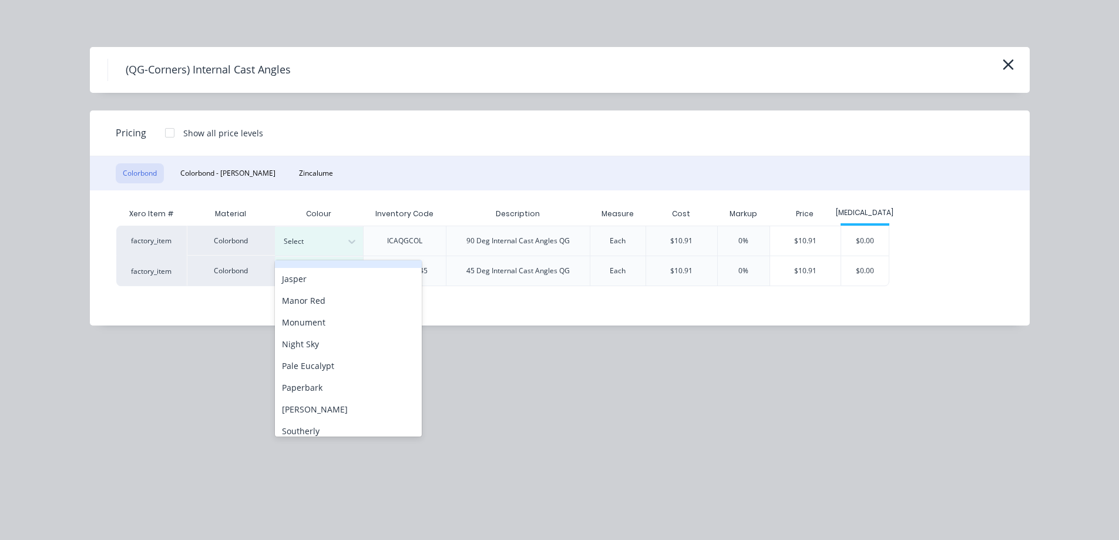
scroll to position [235, 0]
click at [323, 327] on div "Monument" at bounding box center [348, 321] width 147 height 22
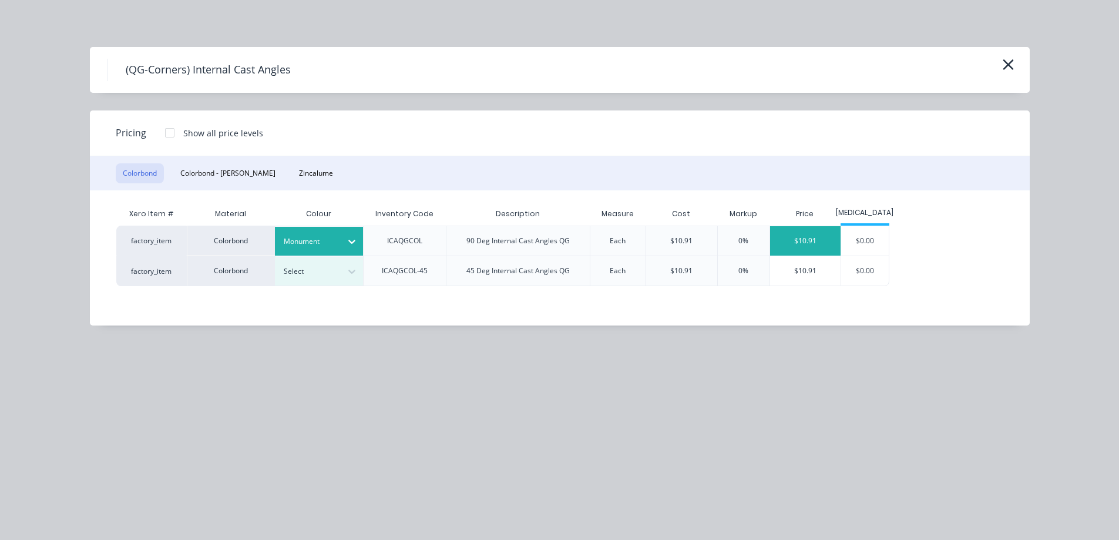
click at [806, 246] on div "$10.91" at bounding box center [805, 240] width 71 height 29
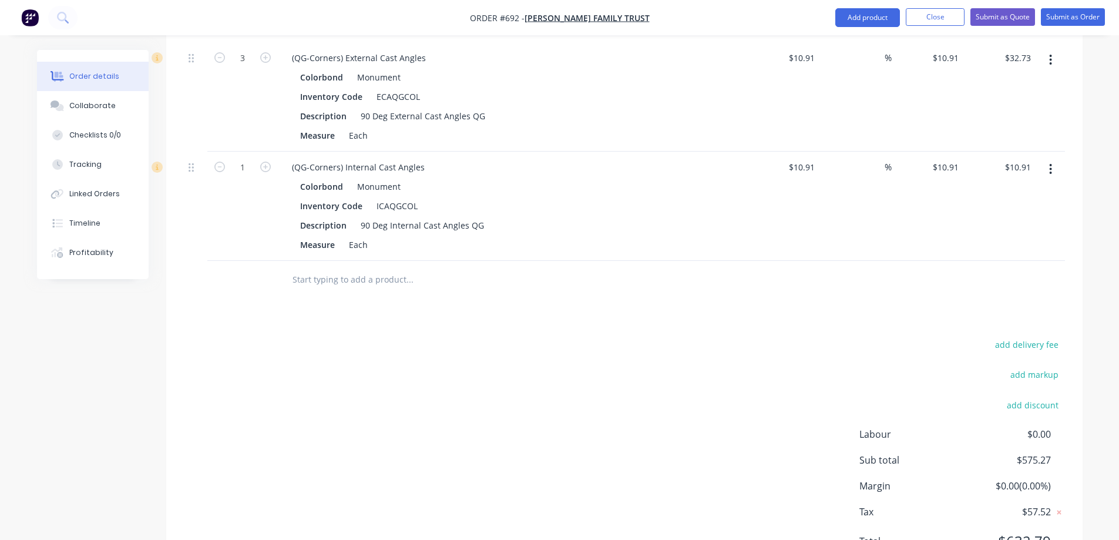
scroll to position [823, 0]
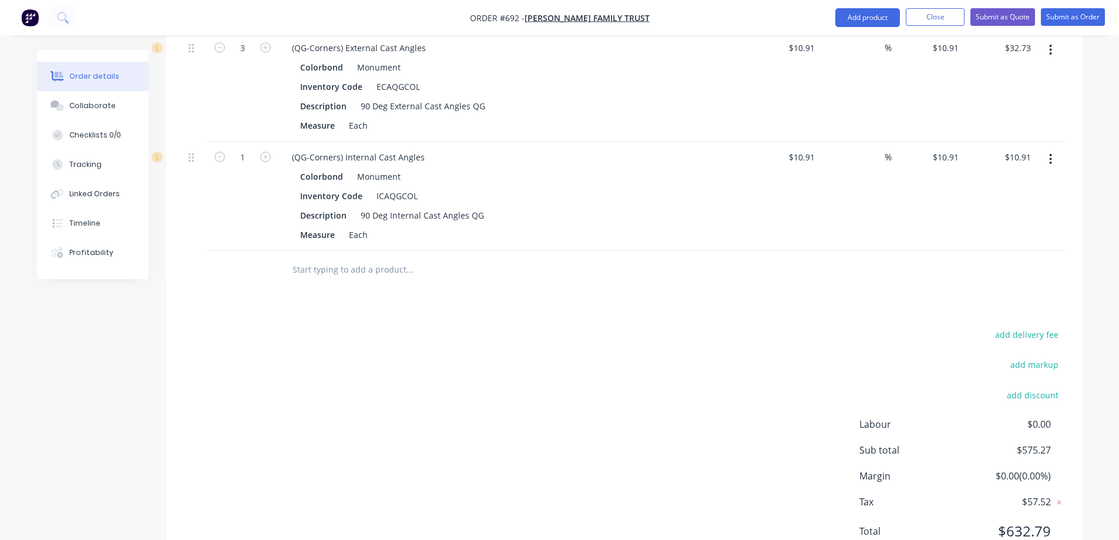
click at [333, 266] on input "text" at bounding box center [409, 270] width 235 height 24
click at [858, 14] on button "Add product" at bounding box center [868, 17] width 65 height 19
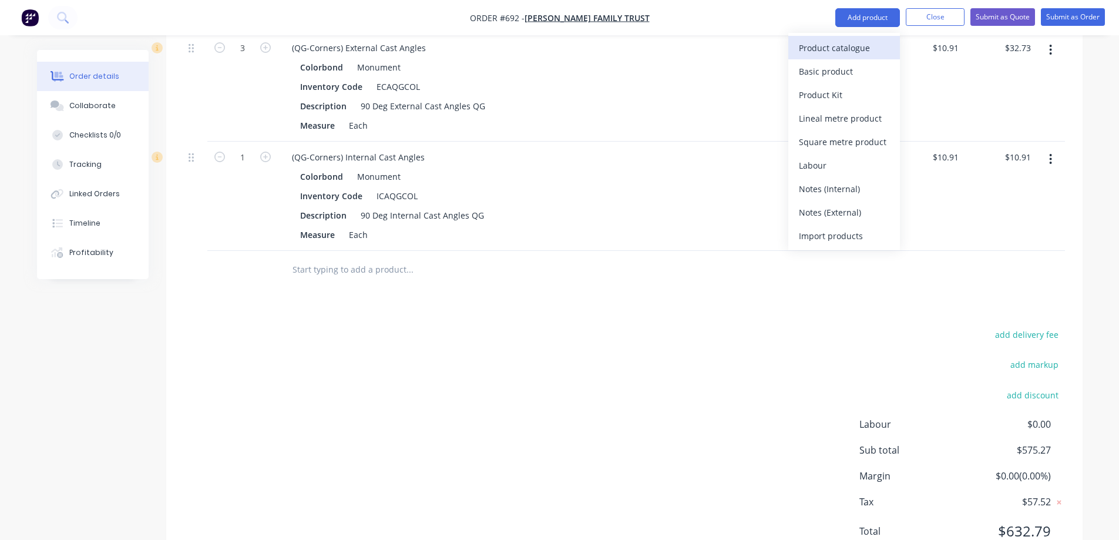
click at [843, 48] on div "Product catalogue" at bounding box center [844, 47] width 90 height 17
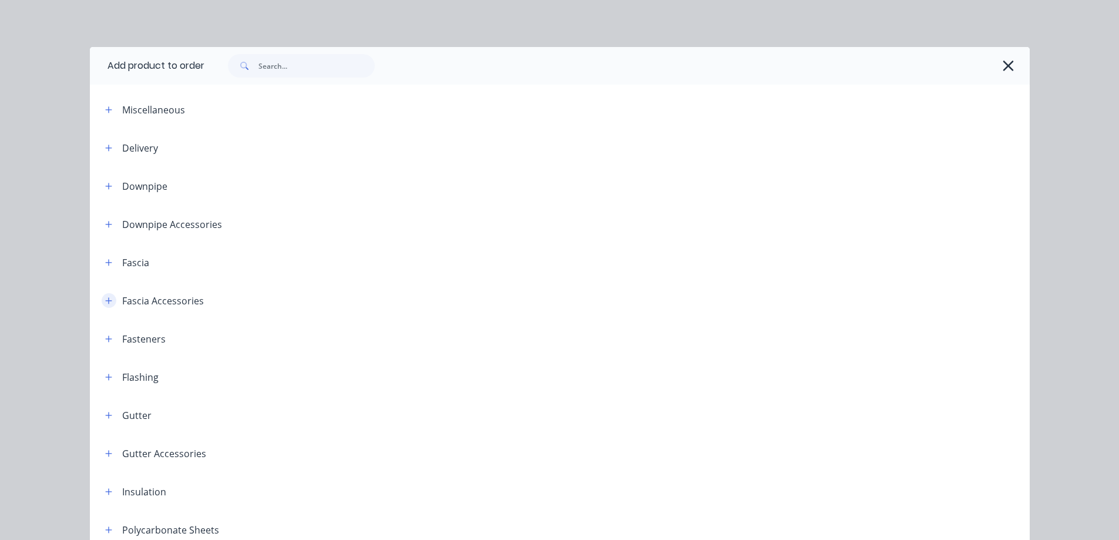
click at [108, 301] on button "button" at bounding box center [109, 300] width 15 height 15
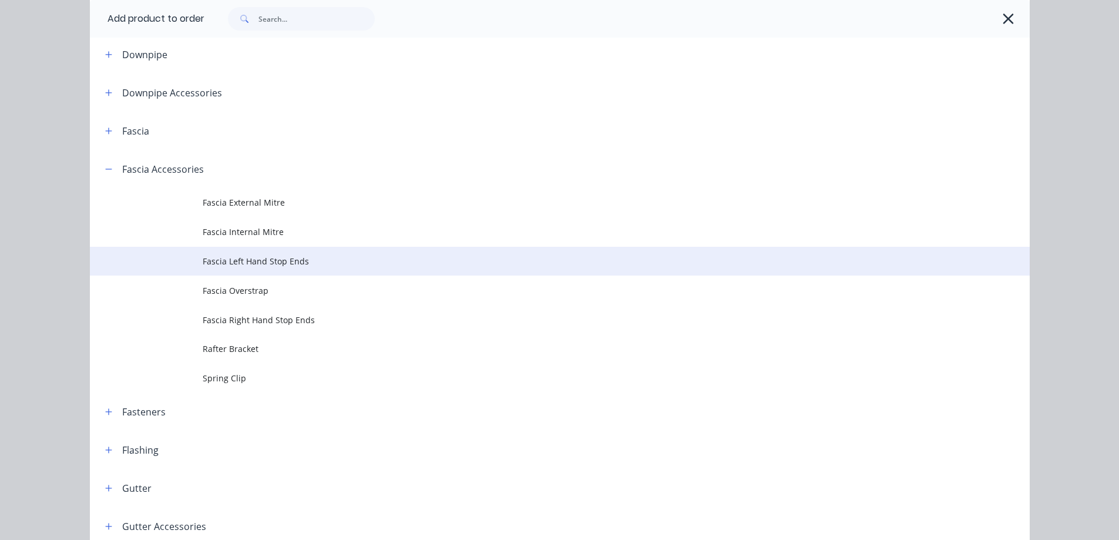
scroll to position [176, 0]
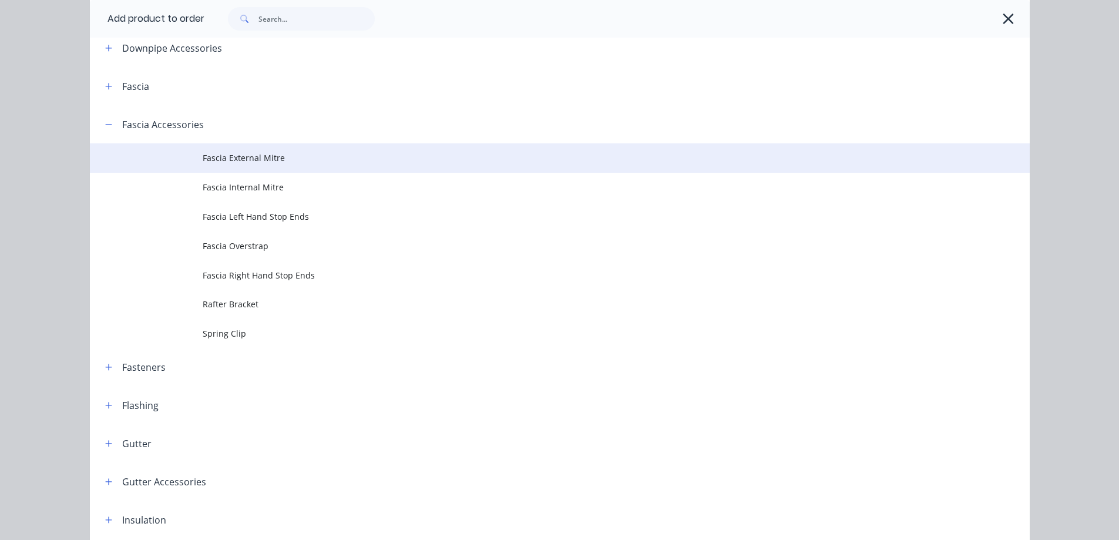
click at [251, 162] on span "Fascia External Mitre" at bounding box center [534, 158] width 662 height 12
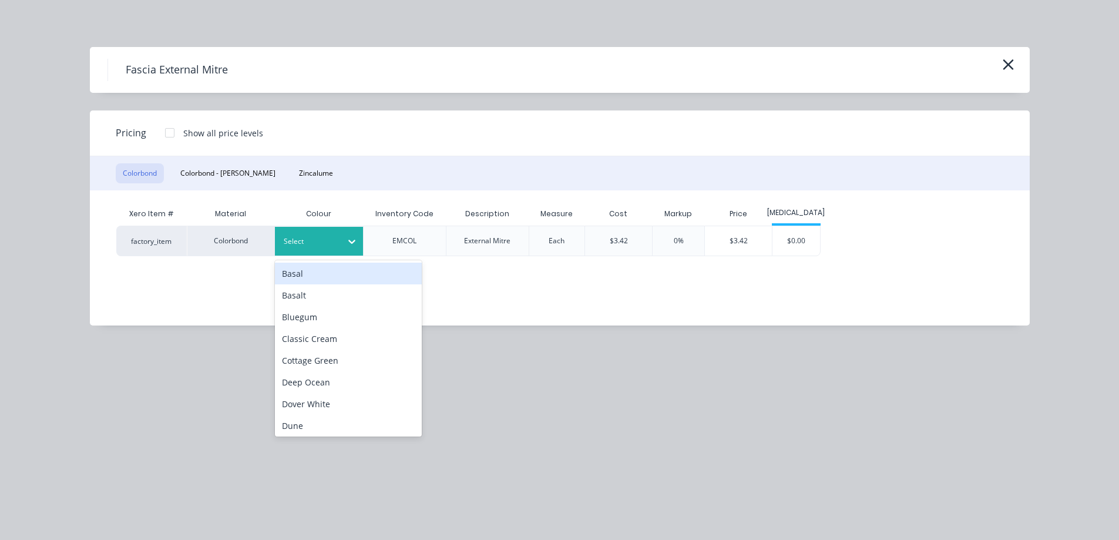
click at [304, 243] on div at bounding box center [310, 241] width 53 height 13
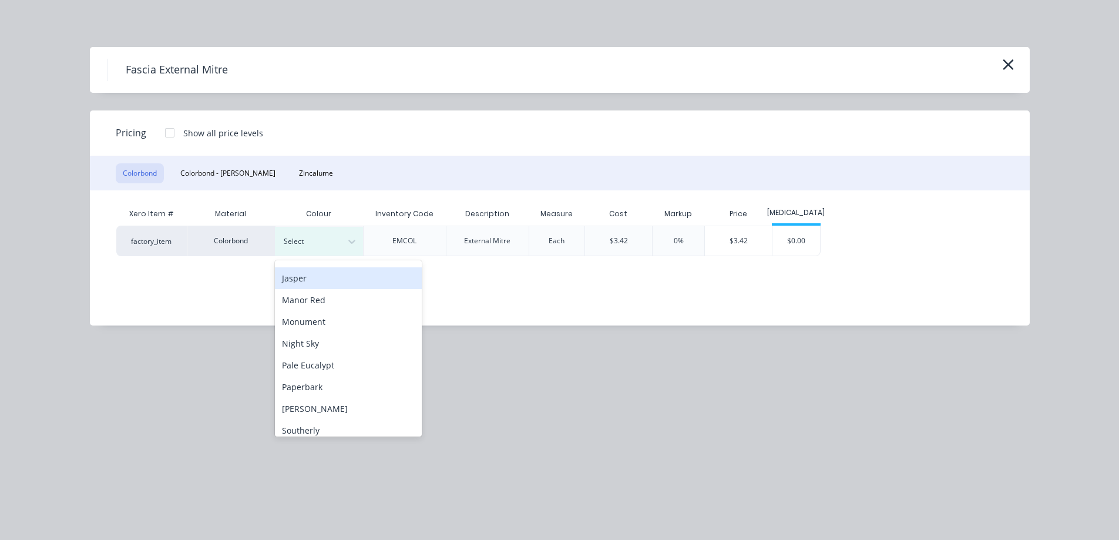
scroll to position [235, 0]
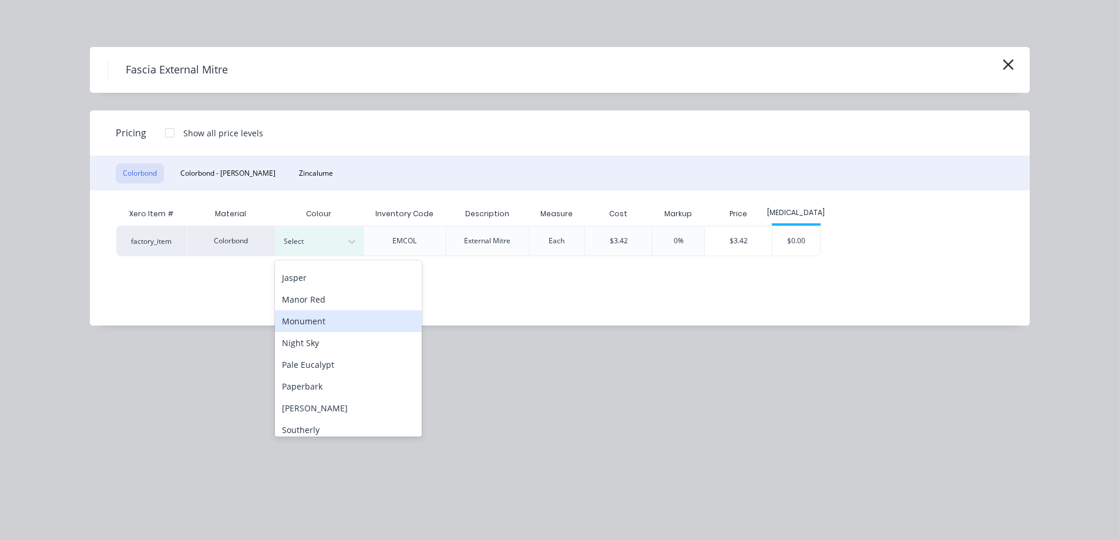
click at [315, 324] on div "Monument" at bounding box center [348, 321] width 147 height 22
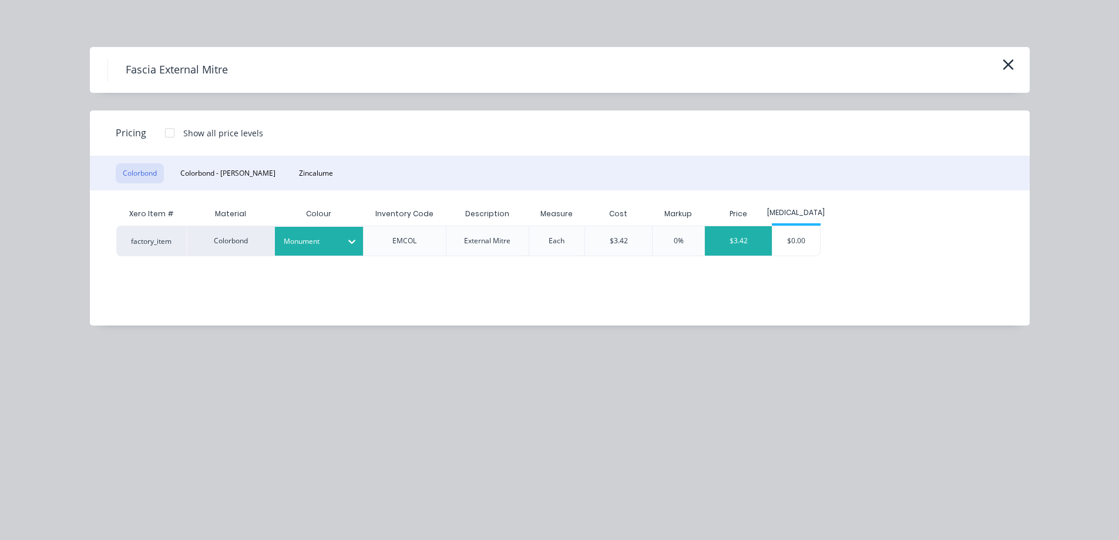
click at [741, 248] on div "$3.42" at bounding box center [738, 240] width 67 height 29
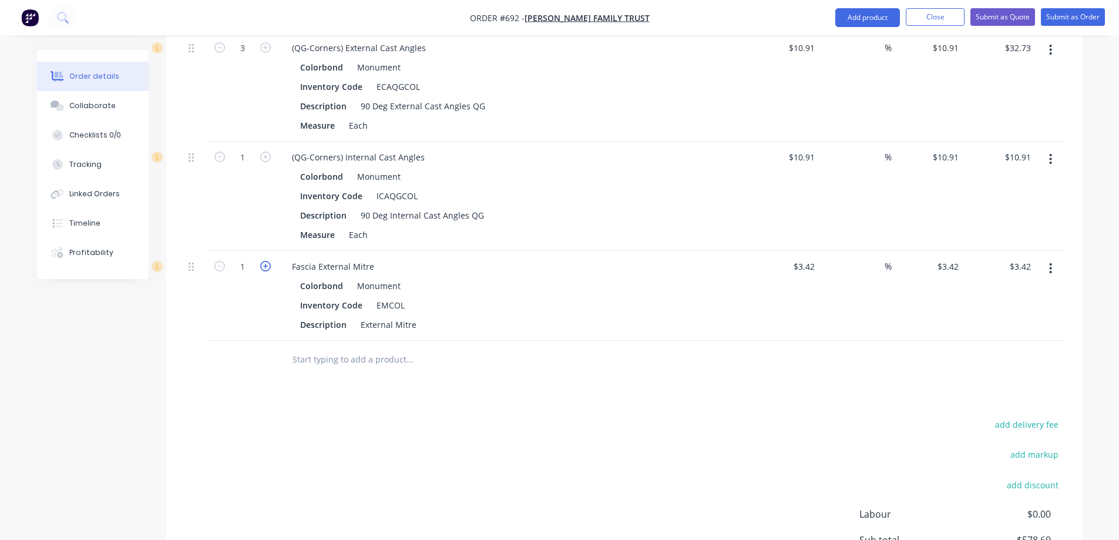
click at [261, 267] on icon "button" at bounding box center [265, 266] width 11 height 11
type input "2"
type input "$6.84"
click at [261, 267] on icon "button" at bounding box center [265, 266] width 11 height 11
type input "3"
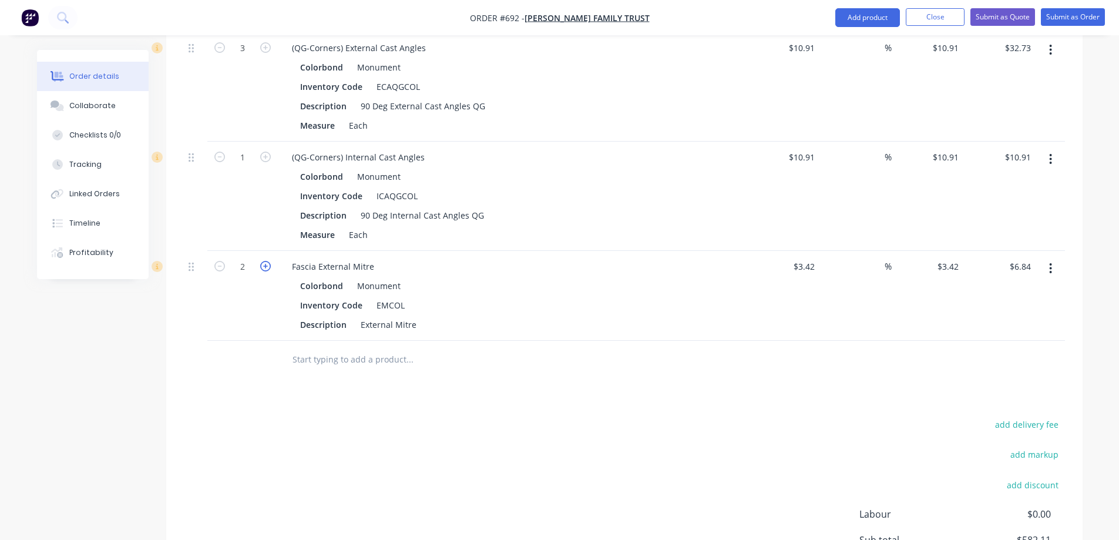
type input "$10.26"
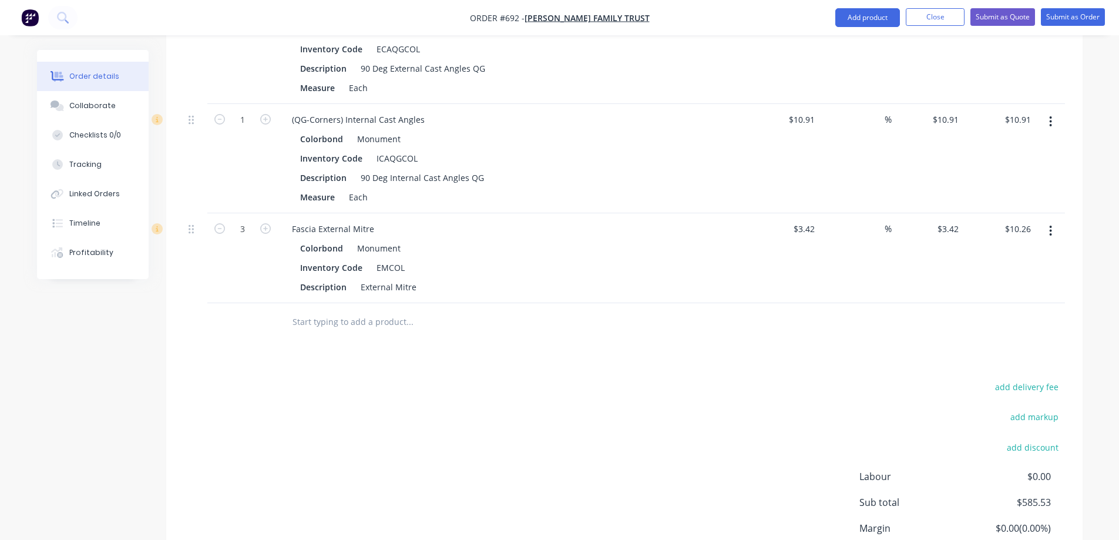
scroll to position [940, 0]
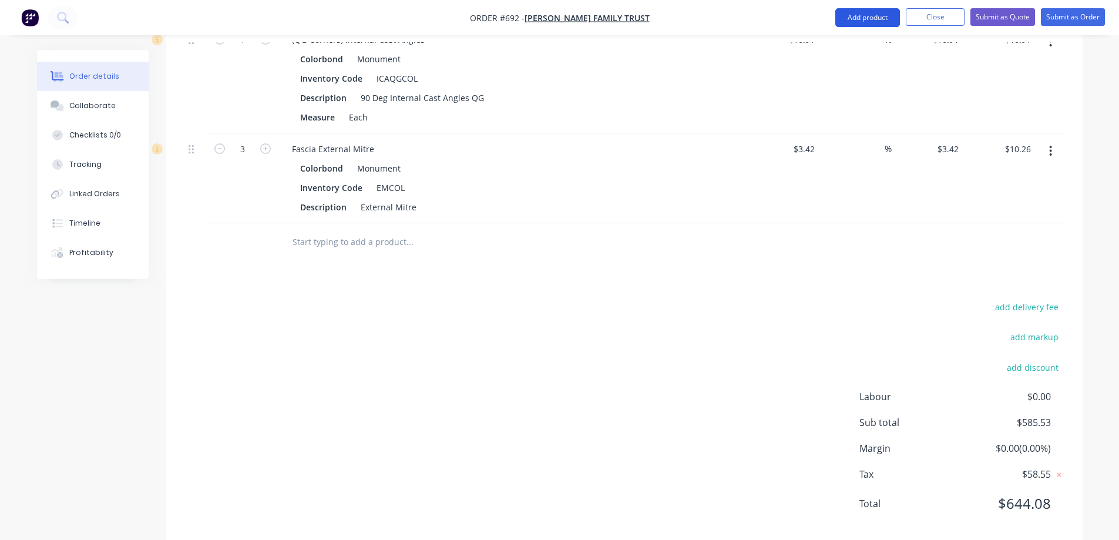
click at [881, 15] on button "Add product" at bounding box center [868, 17] width 65 height 19
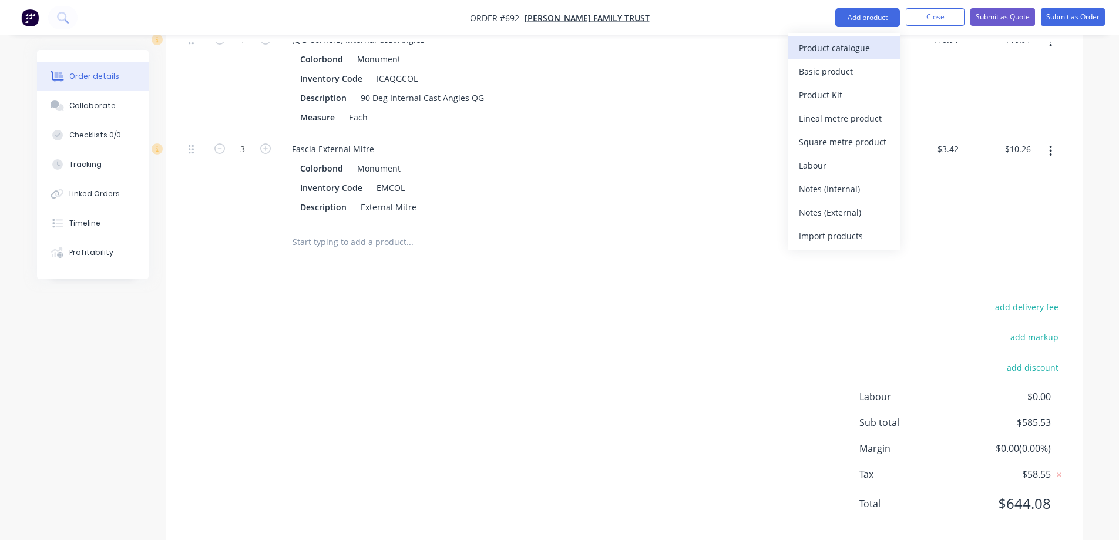
click at [857, 47] on div "Product catalogue" at bounding box center [844, 47] width 90 height 17
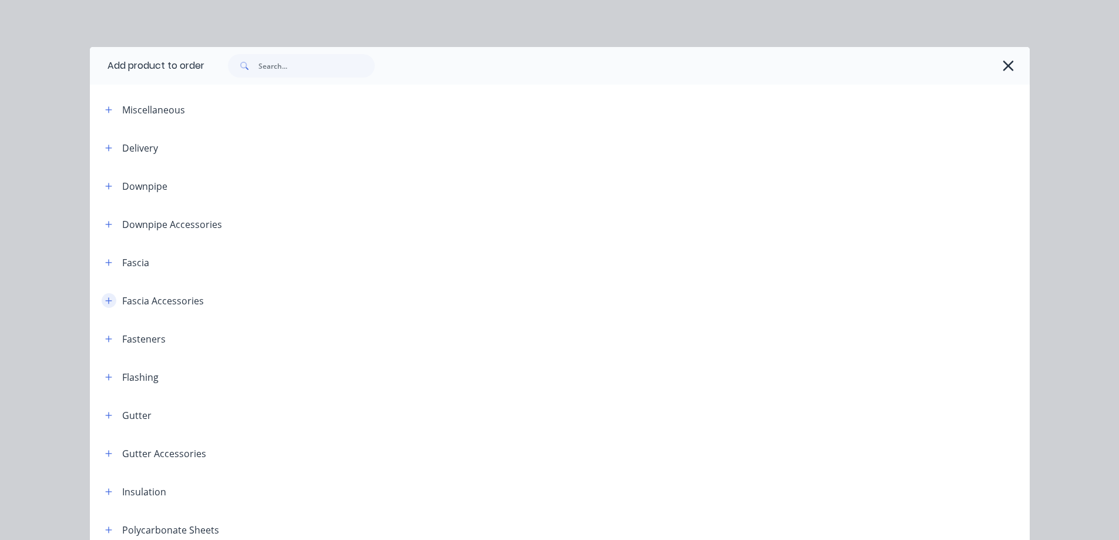
click at [102, 300] on button "button" at bounding box center [109, 300] width 15 height 15
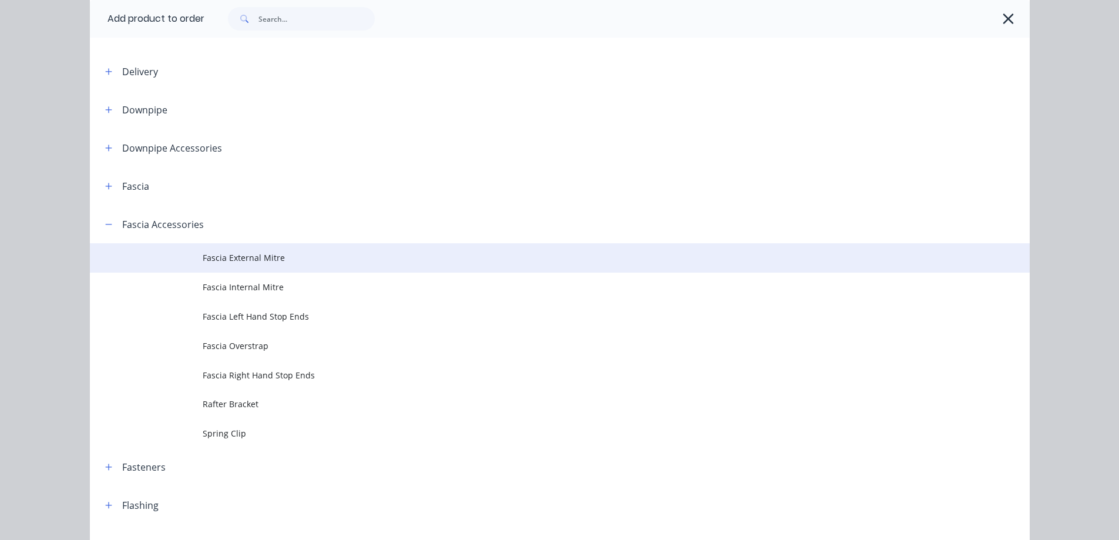
scroll to position [176, 0]
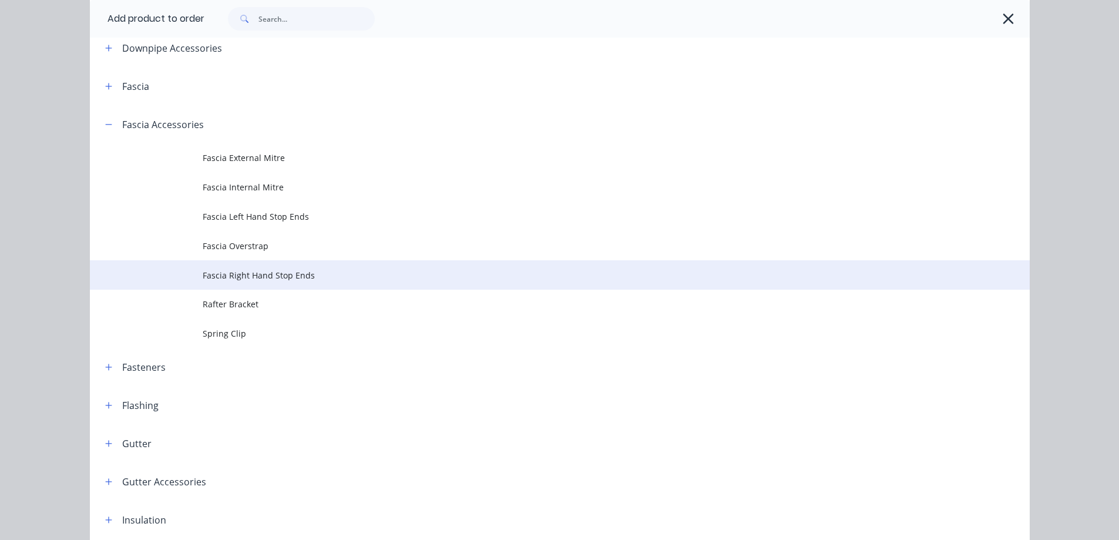
click at [217, 281] on td "Fascia Right Hand Stop Ends" at bounding box center [616, 274] width 827 height 29
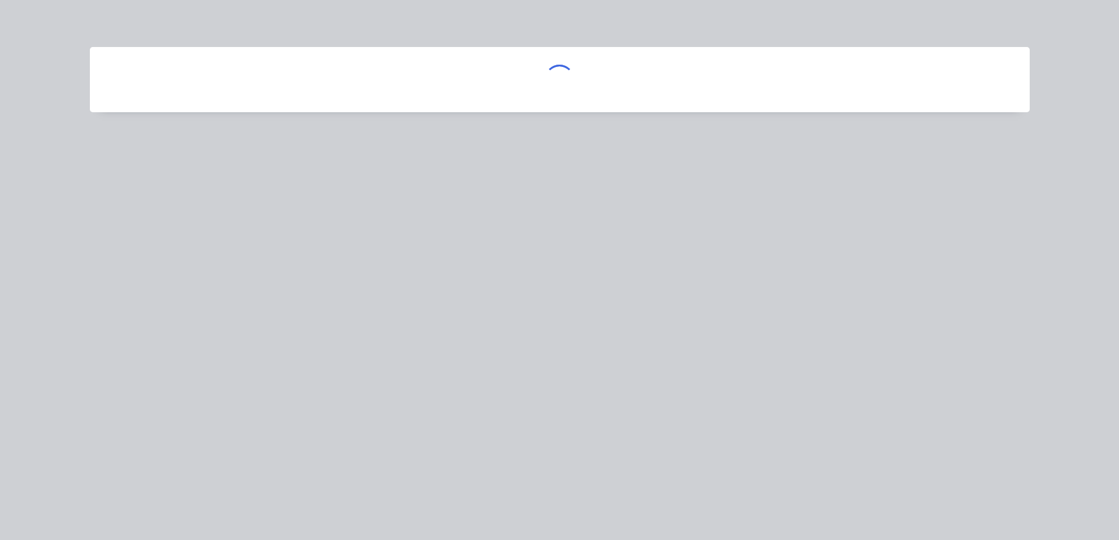
scroll to position [0, 0]
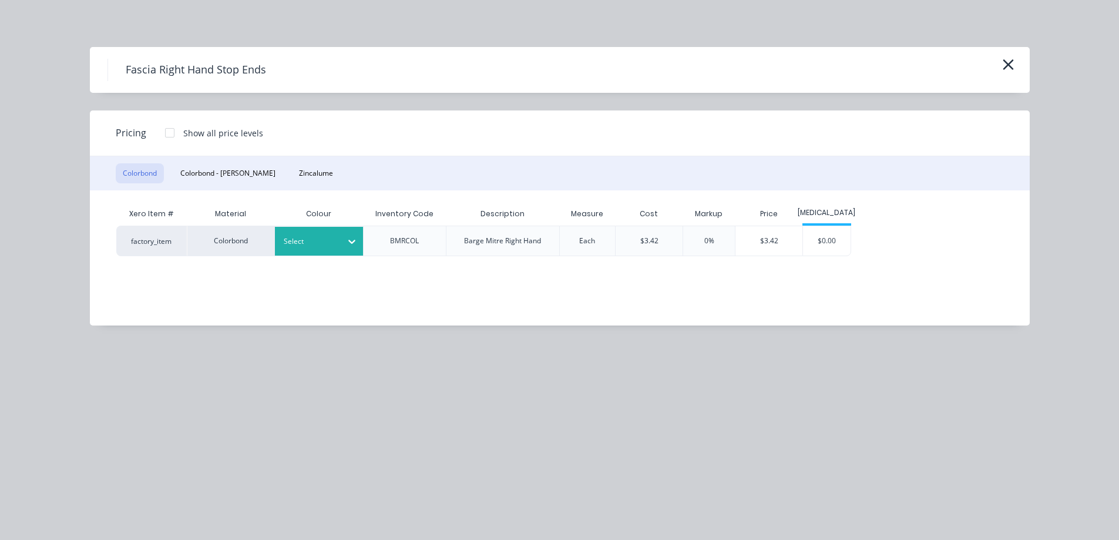
click at [350, 242] on icon at bounding box center [352, 242] width 12 height 12
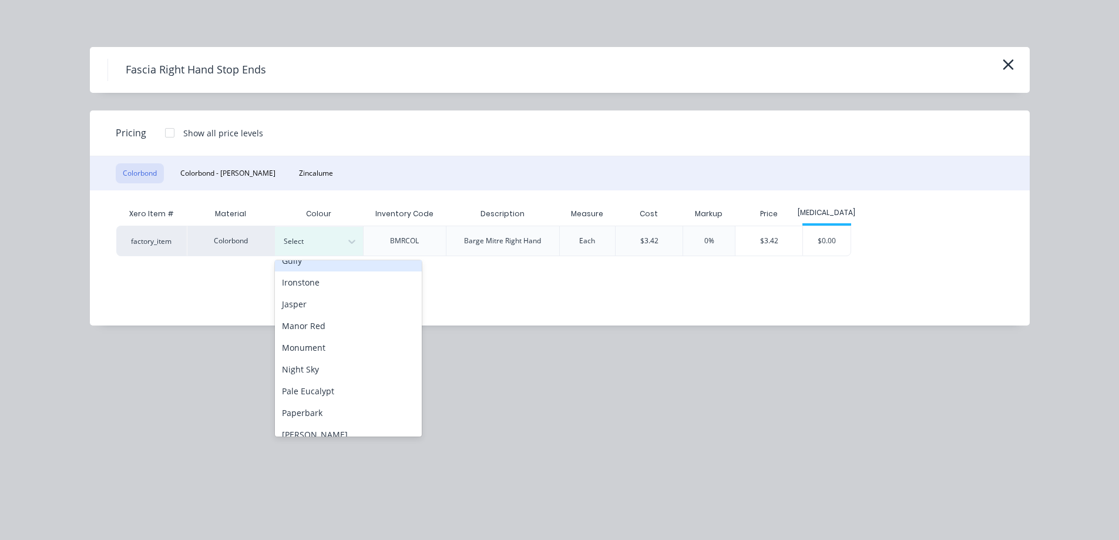
scroll to position [235, 0]
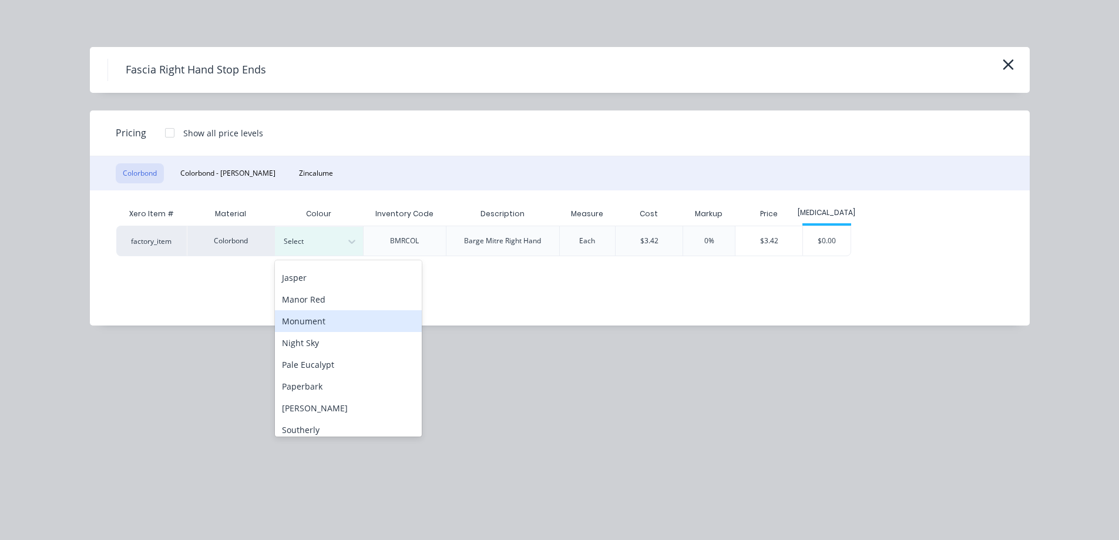
click at [318, 321] on div "Monument" at bounding box center [348, 321] width 147 height 22
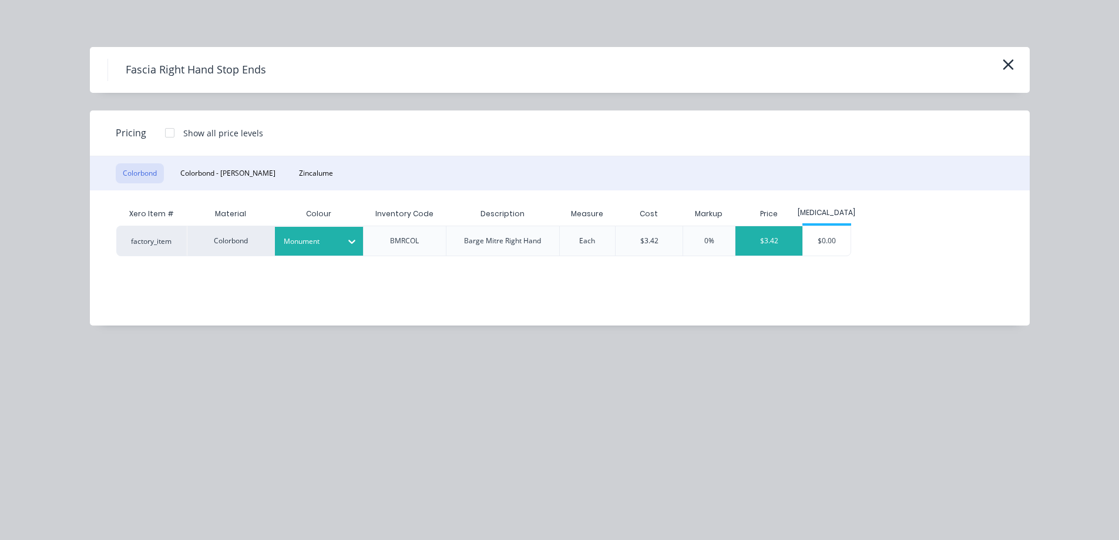
click at [780, 247] on div "$3.42" at bounding box center [769, 240] width 67 height 29
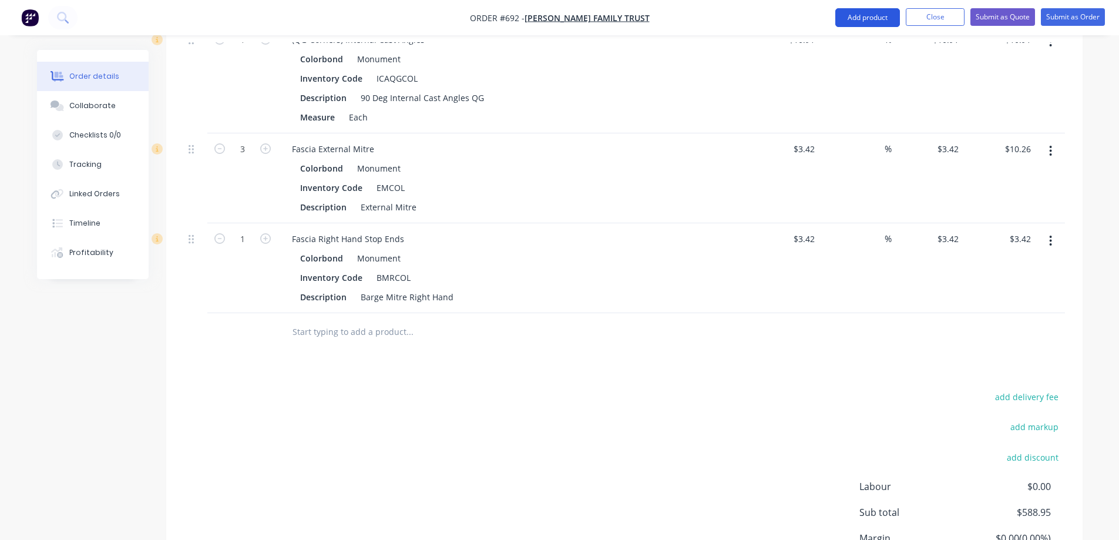
click at [857, 22] on button "Add product" at bounding box center [868, 17] width 65 height 19
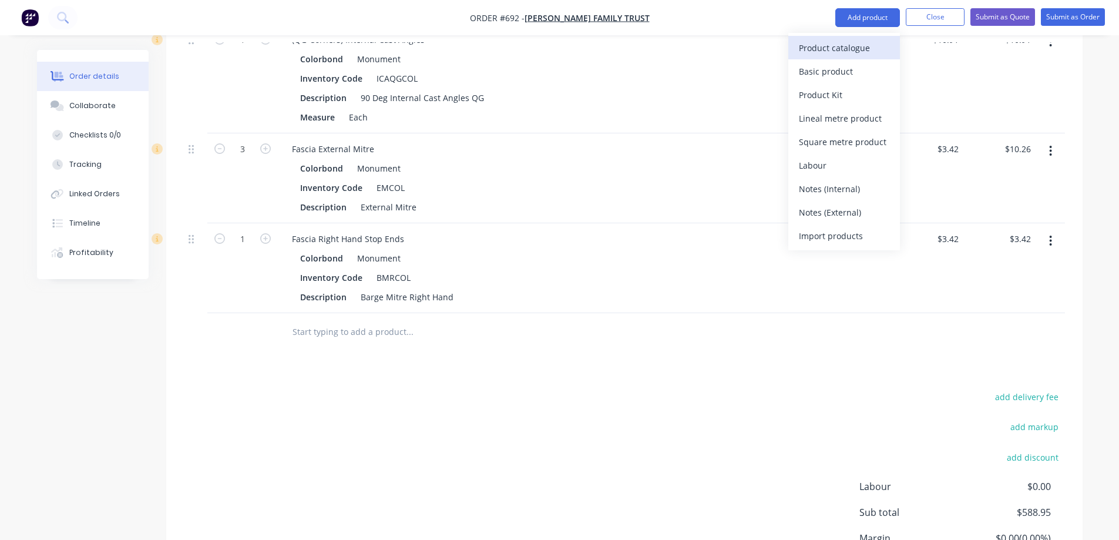
click at [849, 43] on div "Product catalogue" at bounding box center [844, 47] width 90 height 17
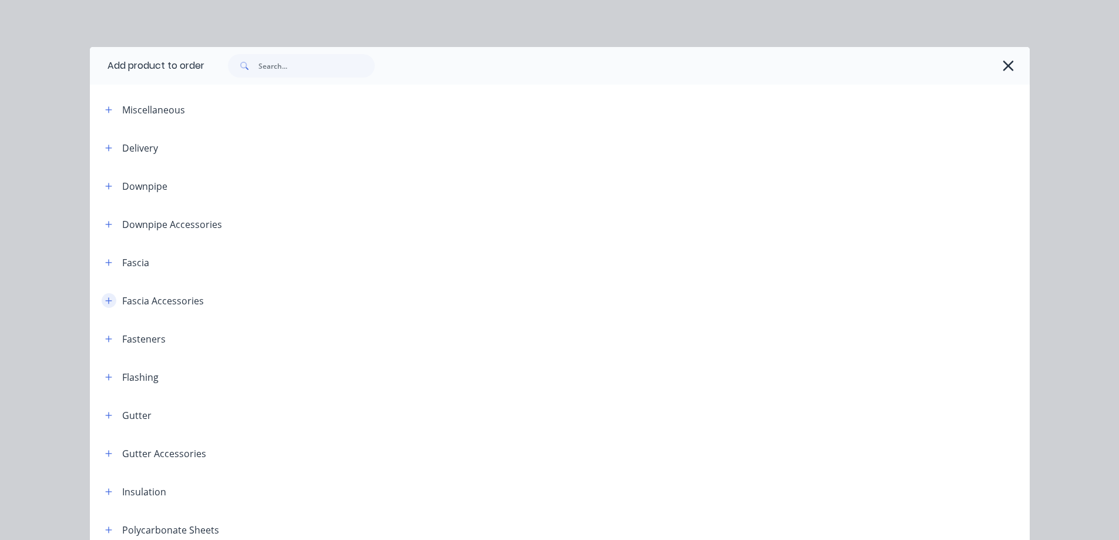
click at [108, 300] on icon "button" at bounding box center [108, 301] width 7 height 8
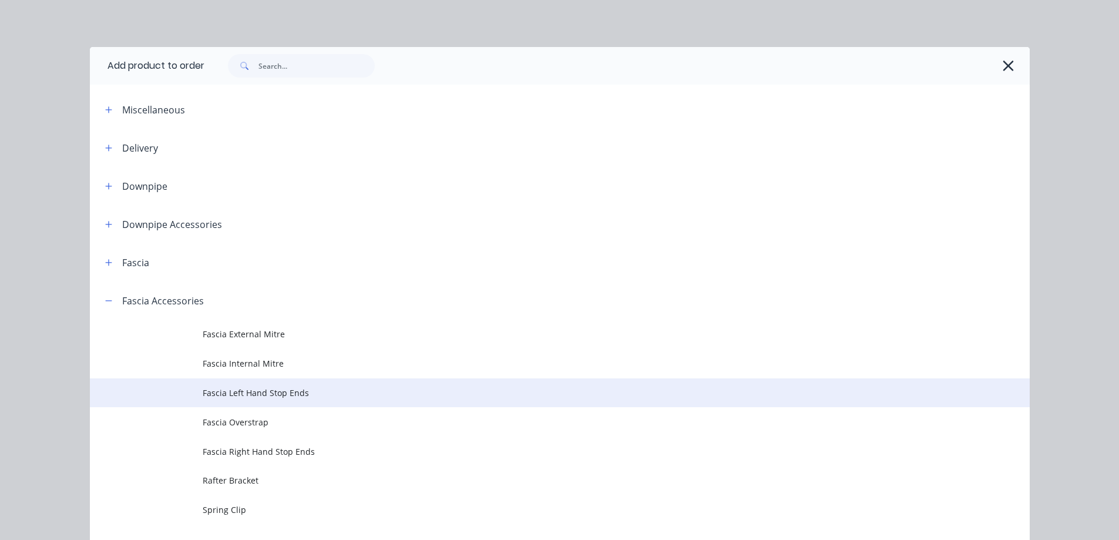
click at [224, 387] on span "Fascia Left Hand Stop Ends" at bounding box center [534, 393] width 662 height 12
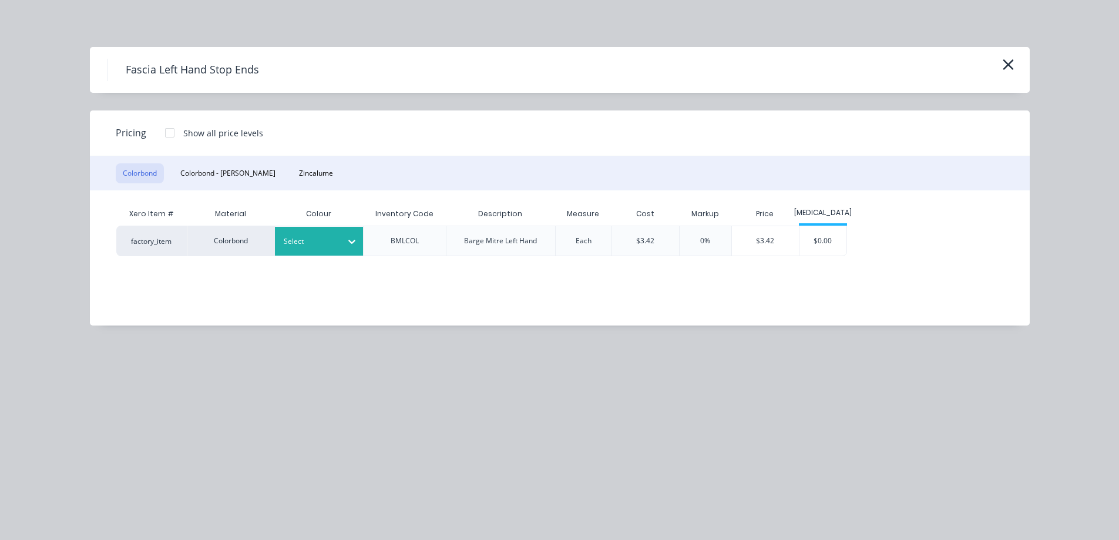
click at [339, 242] on div "Select" at bounding box center [309, 241] width 66 height 15
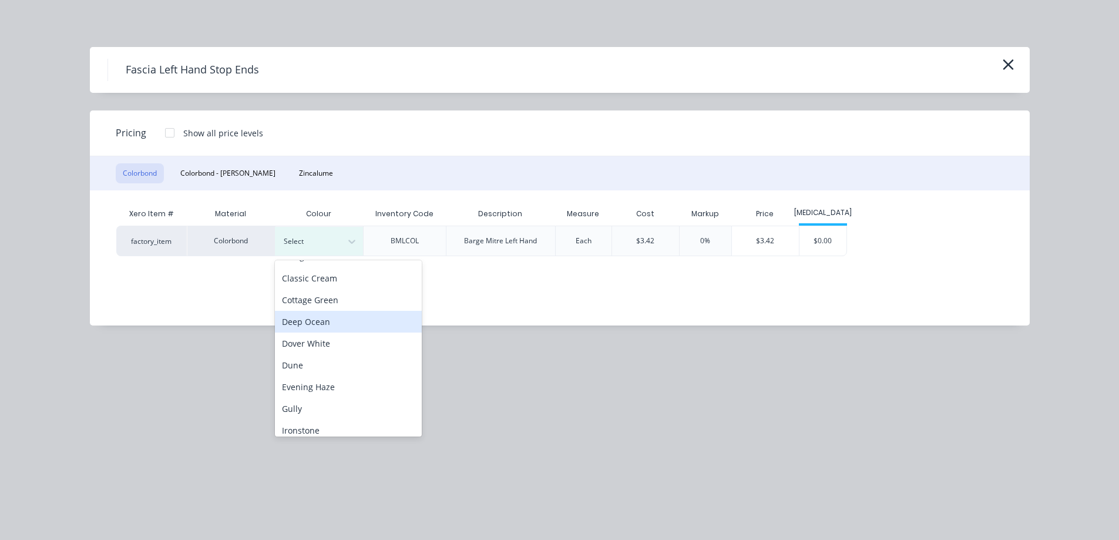
scroll to position [176, 0]
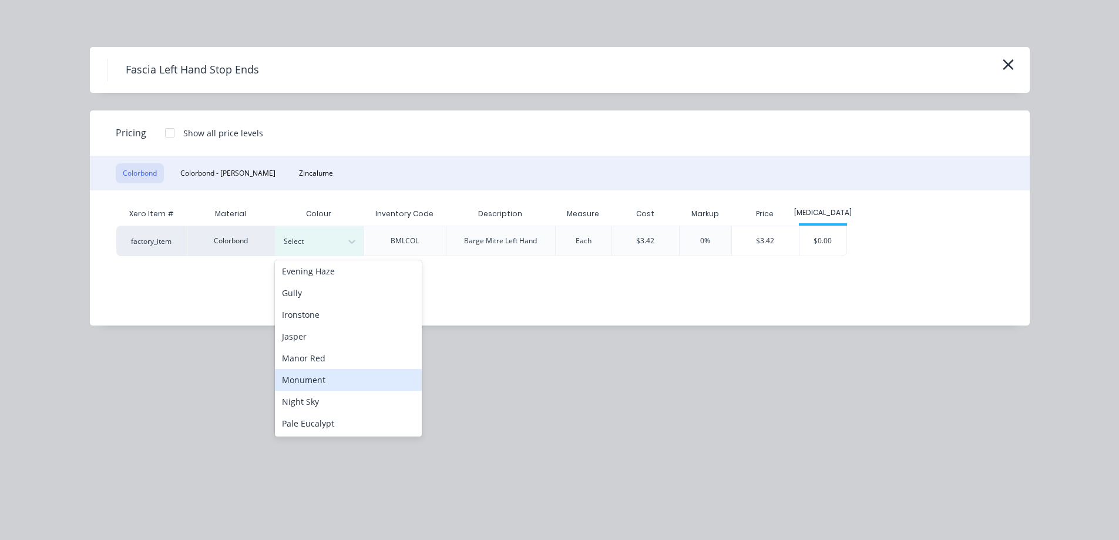
click at [324, 385] on div "Monument" at bounding box center [348, 380] width 147 height 22
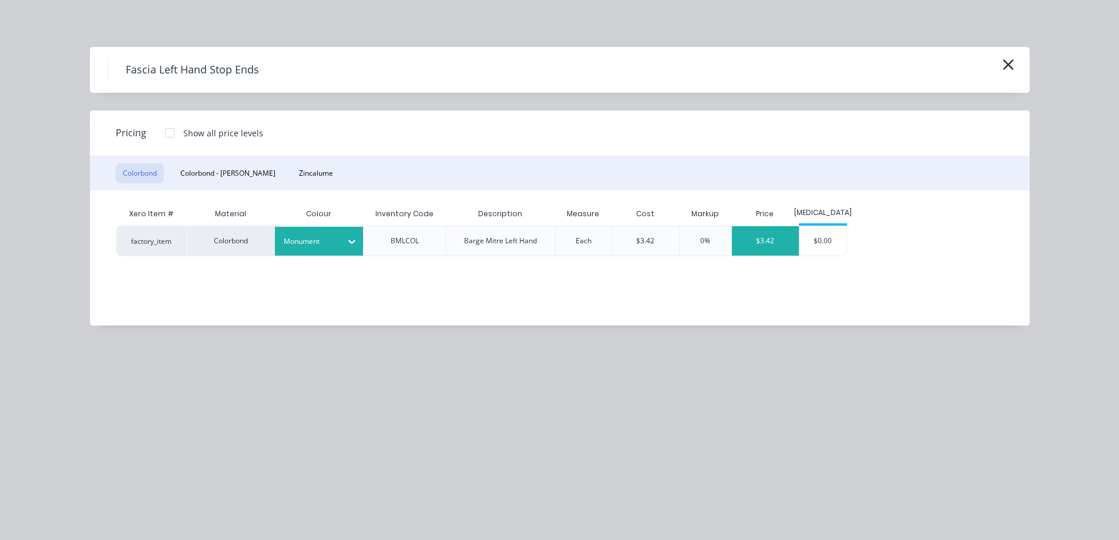
click at [756, 230] on div "$3.42" at bounding box center [765, 240] width 67 height 29
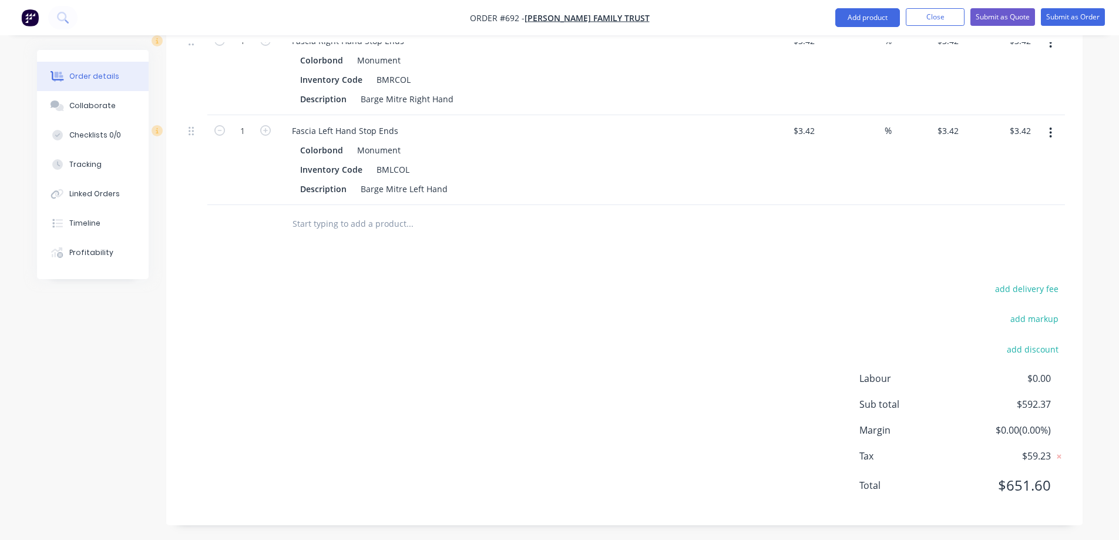
scroll to position [1141, 0]
click at [853, 21] on button "Add product" at bounding box center [868, 17] width 65 height 19
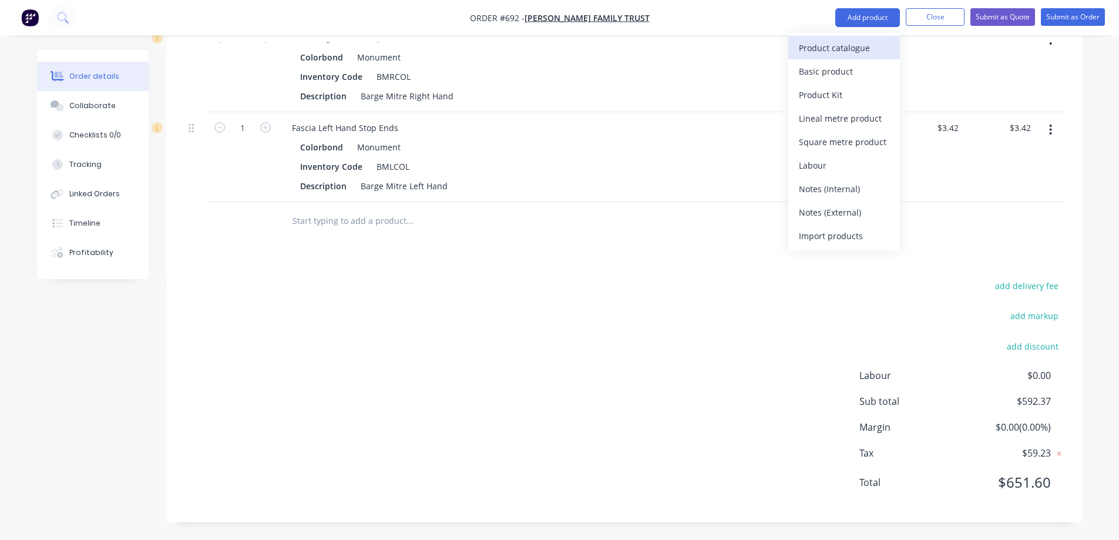
click at [847, 43] on div "Product catalogue" at bounding box center [844, 47] width 90 height 17
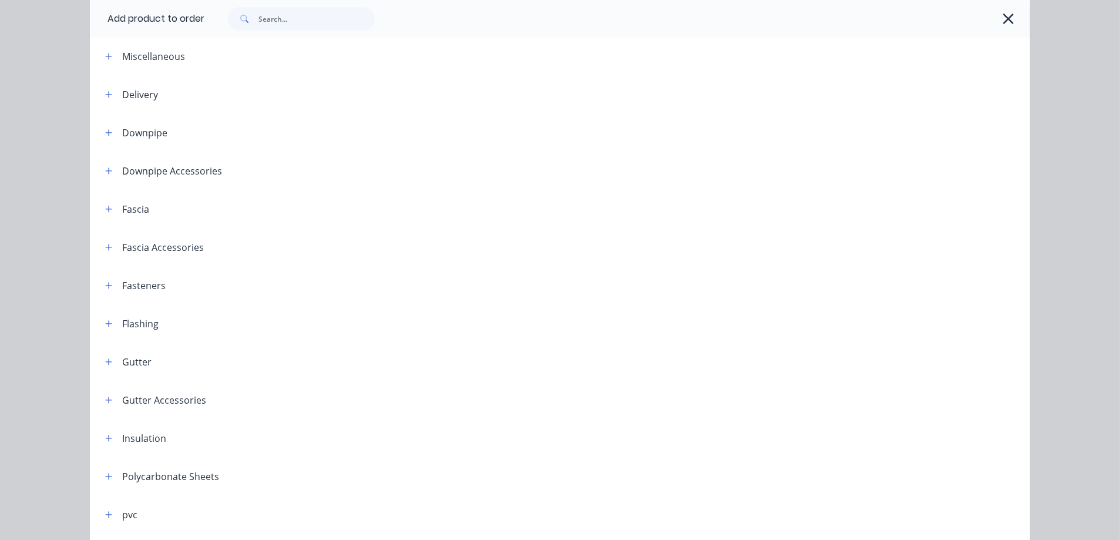
scroll to position [118, 0]
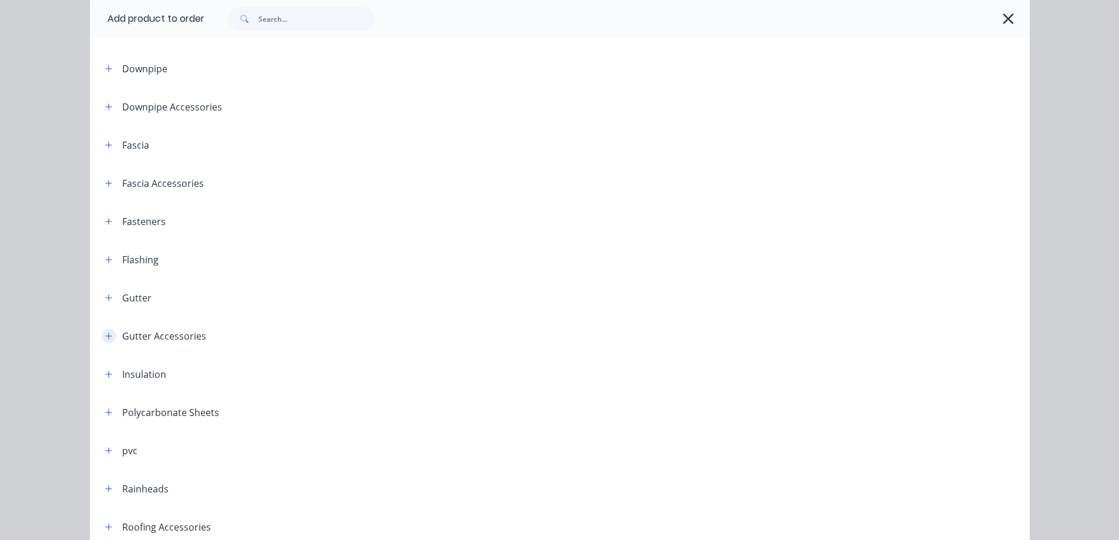
click at [105, 335] on icon "button" at bounding box center [108, 336] width 7 height 8
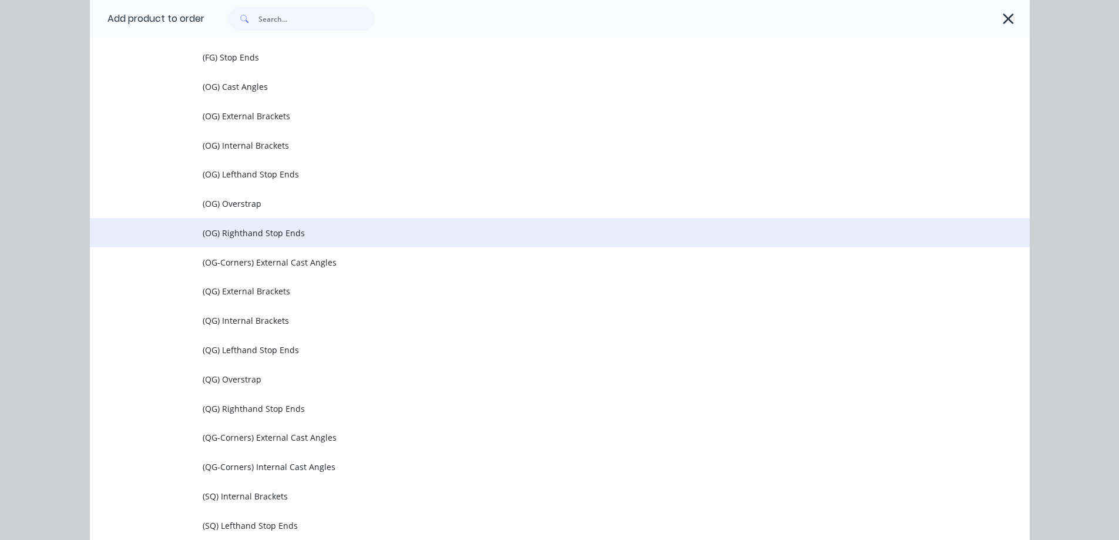
scroll to position [470, 0]
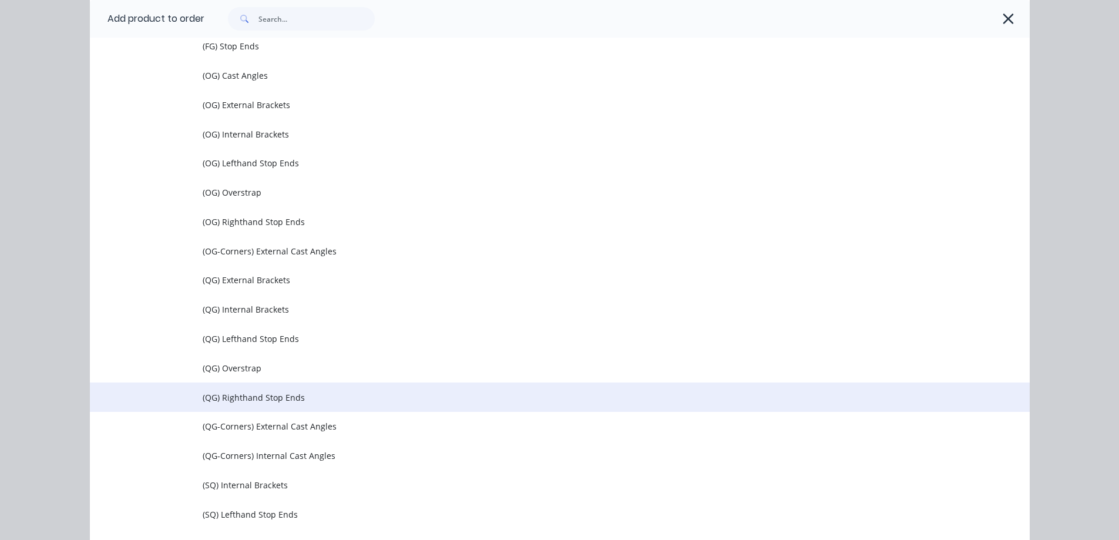
click at [244, 387] on td "(QG) Righthand Stop Ends" at bounding box center [616, 397] width 827 height 29
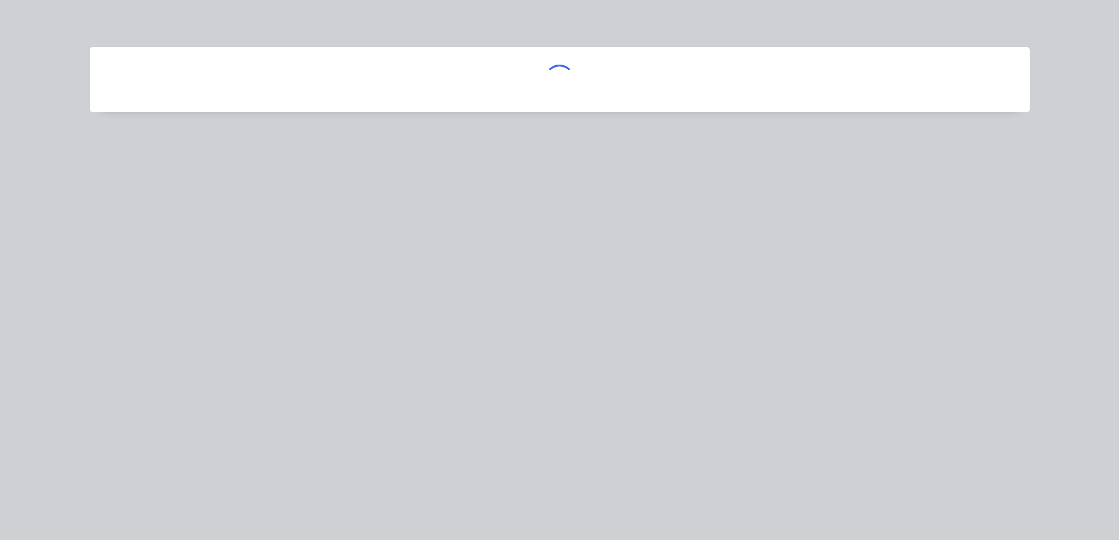
scroll to position [0, 0]
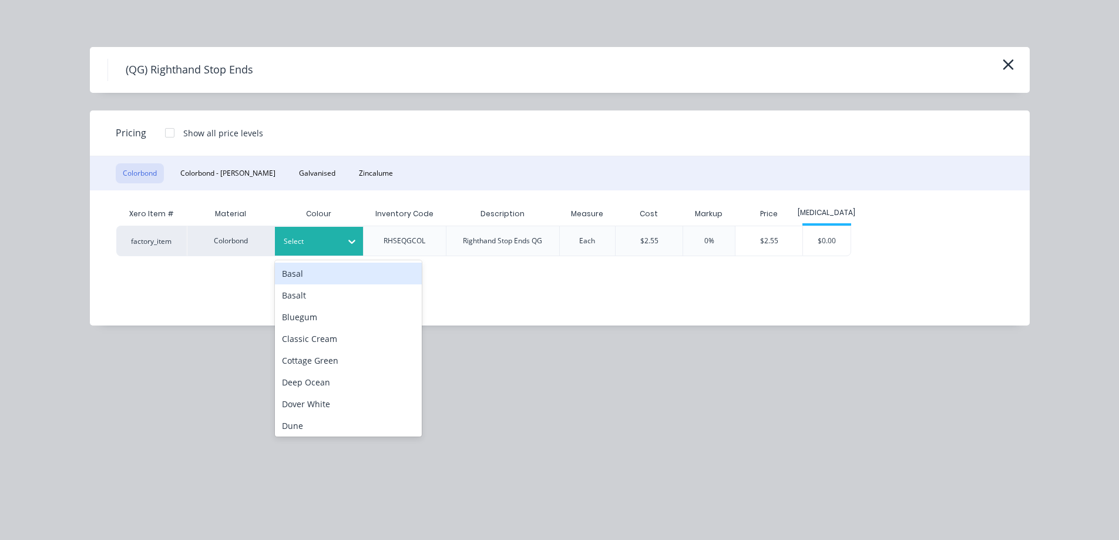
click at [306, 242] on div at bounding box center [310, 241] width 53 height 13
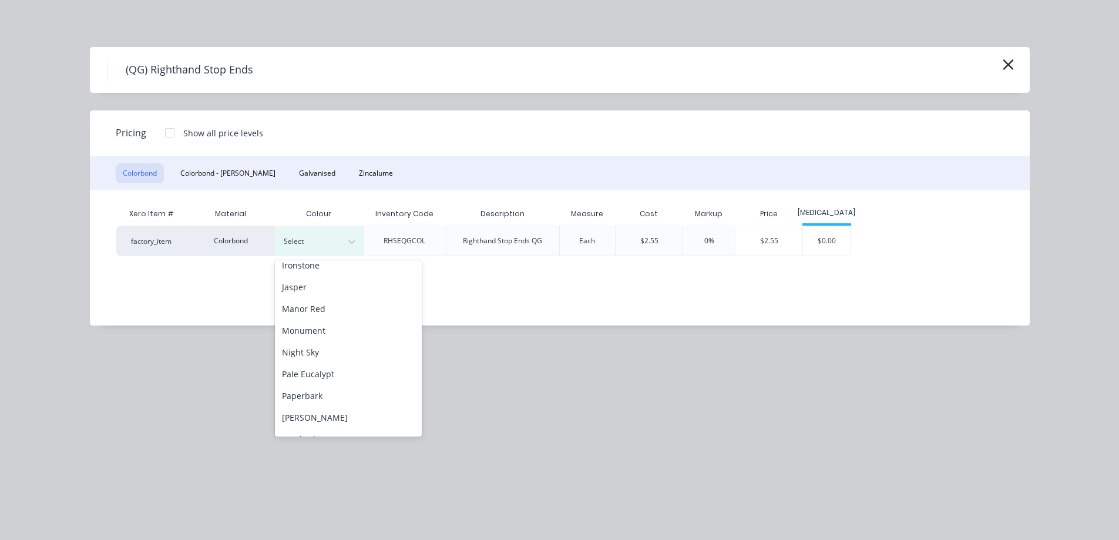
scroll to position [235, 0]
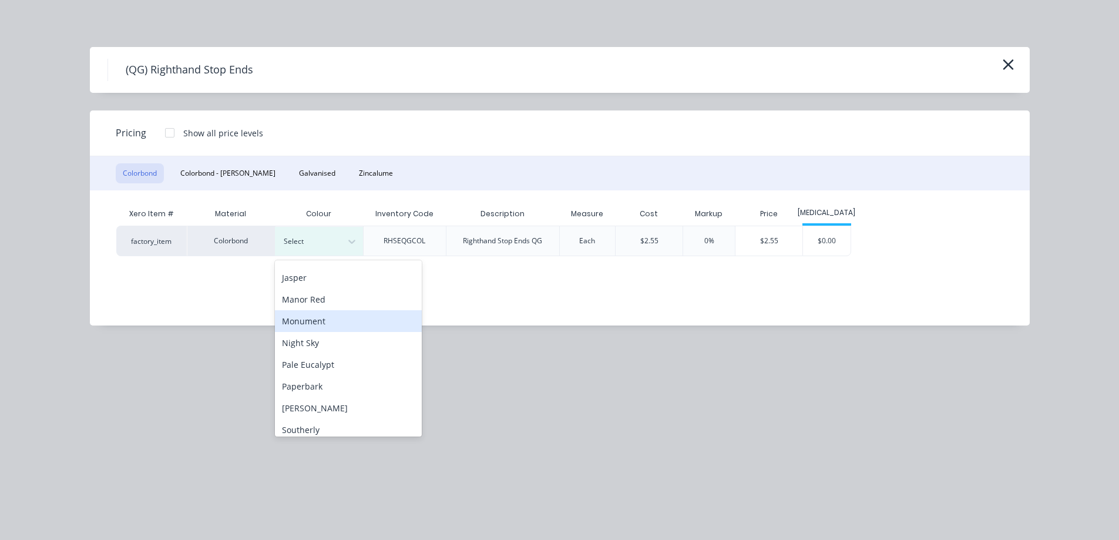
click at [327, 320] on div "Monument" at bounding box center [348, 321] width 147 height 22
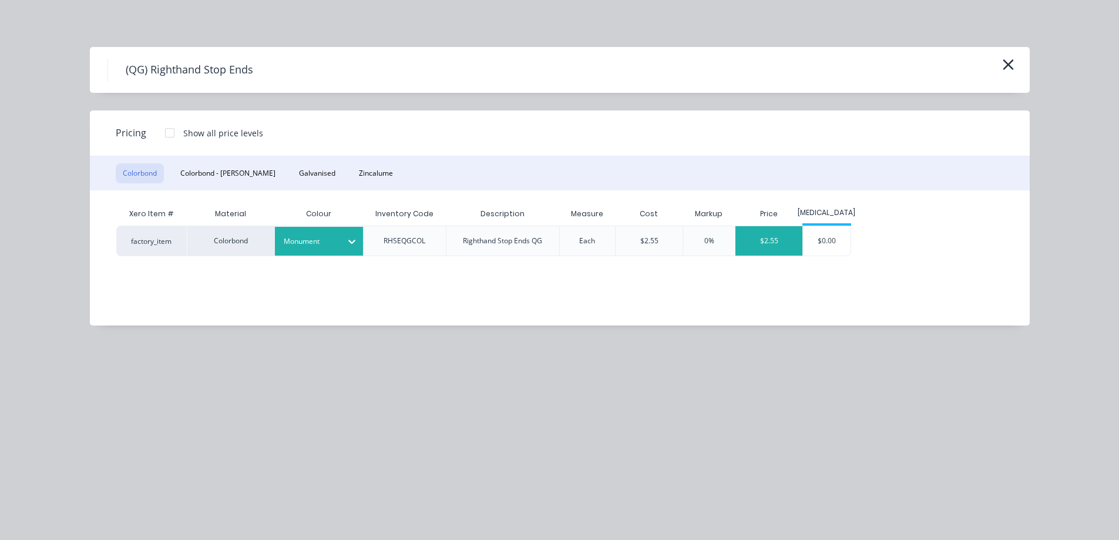
click at [780, 245] on div "$2.55" at bounding box center [769, 240] width 67 height 29
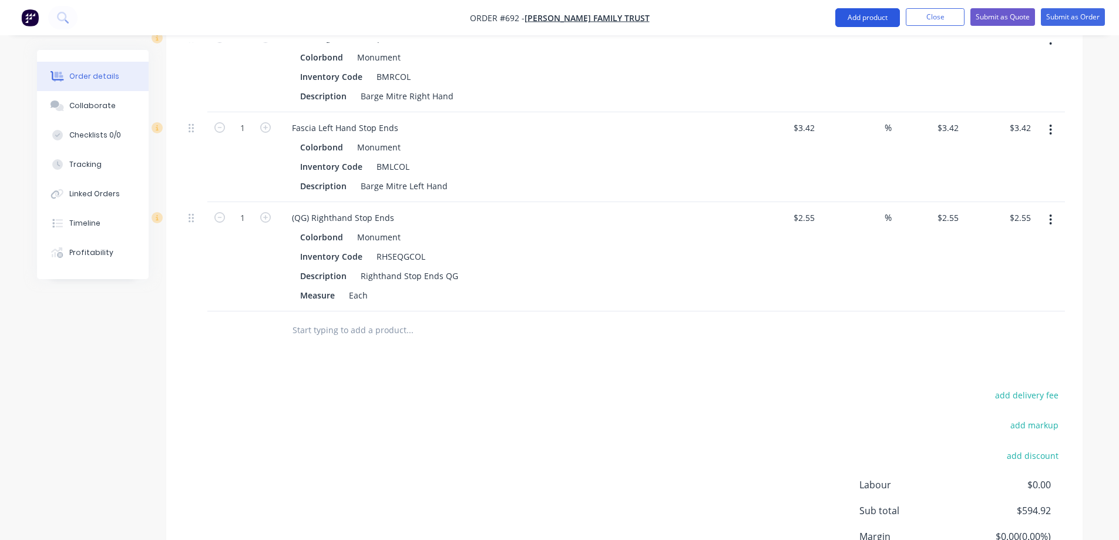
click at [870, 24] on button "Add product" at bounding box center [868, 17] width 65 height 19
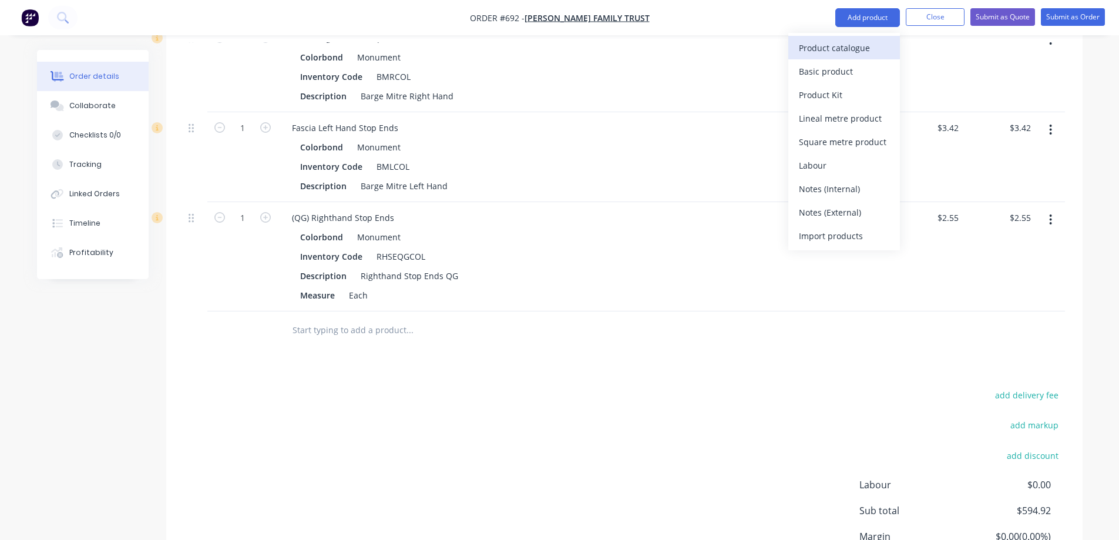
click at [869, 42] on div "Product catalogue" at bounding box center [844, 47] width 90 height 17
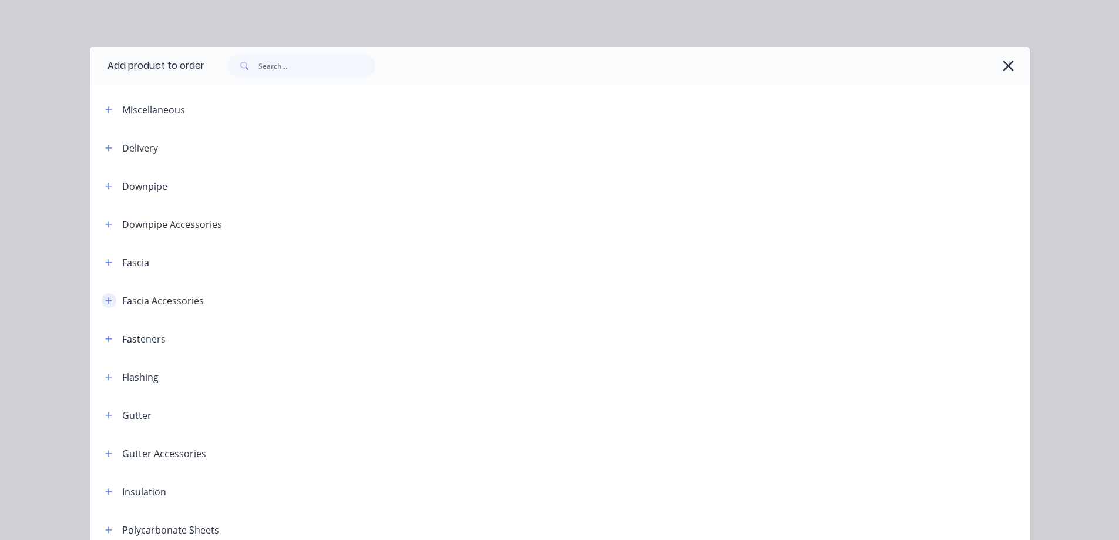
click at [102, 305] on button "button" at bounding box center [109, 300] width 15 height 15
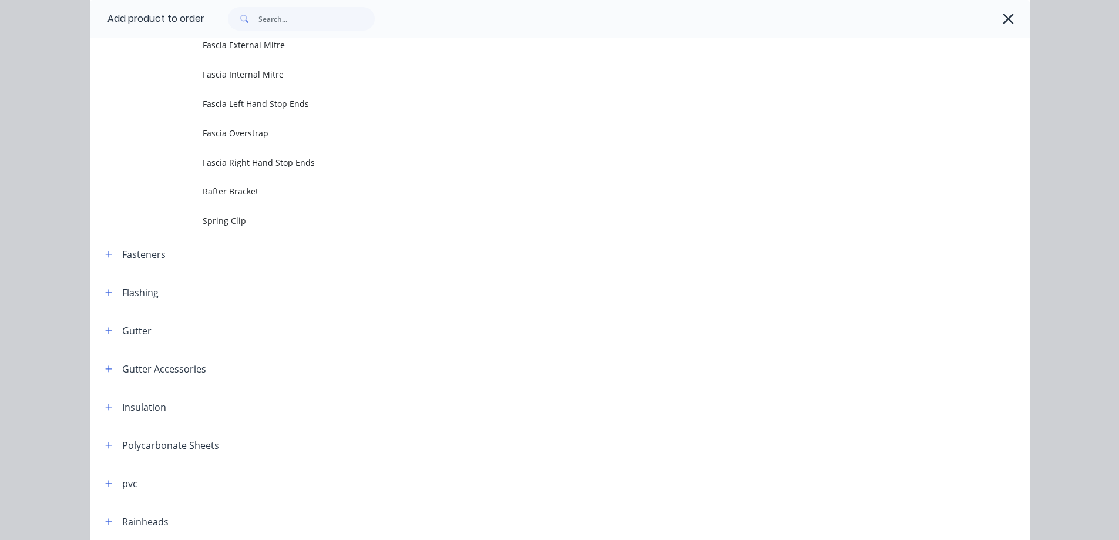
scroll to position [294, 0]
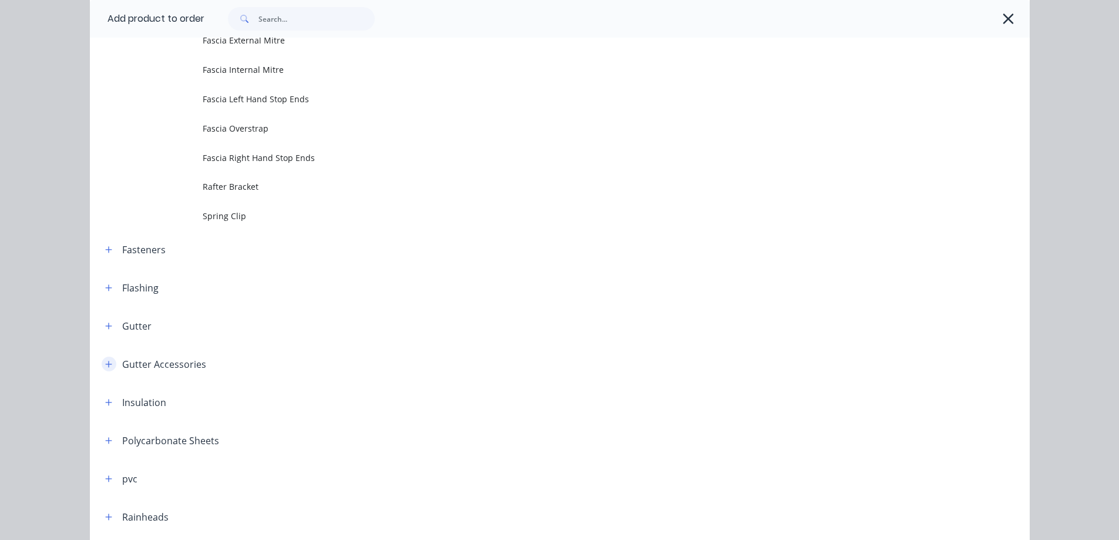
click at [102, 361] on button "button" at bounding box center [109, 364] width 15 height 15
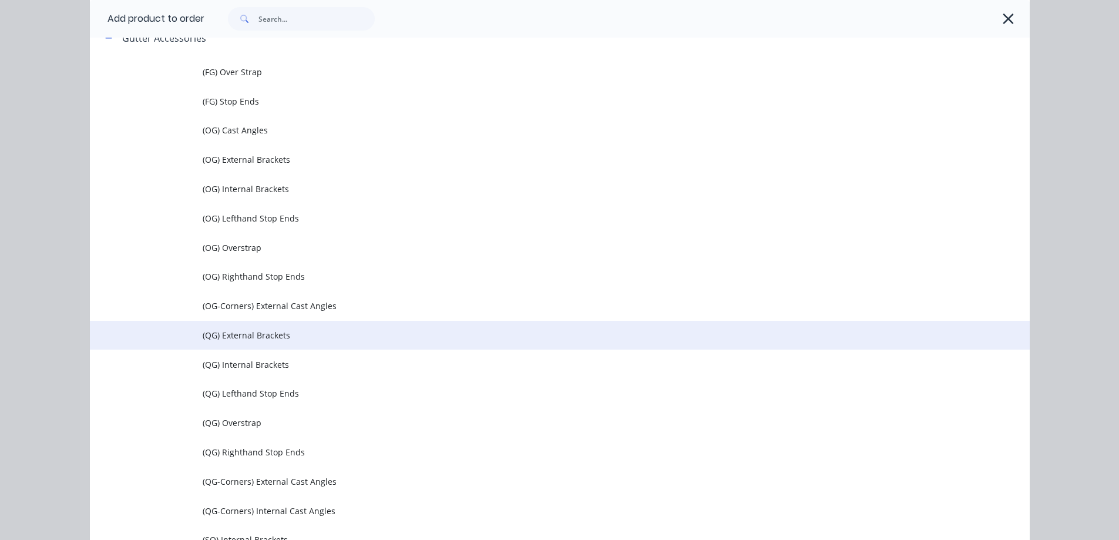
scroll to position [646, 0]
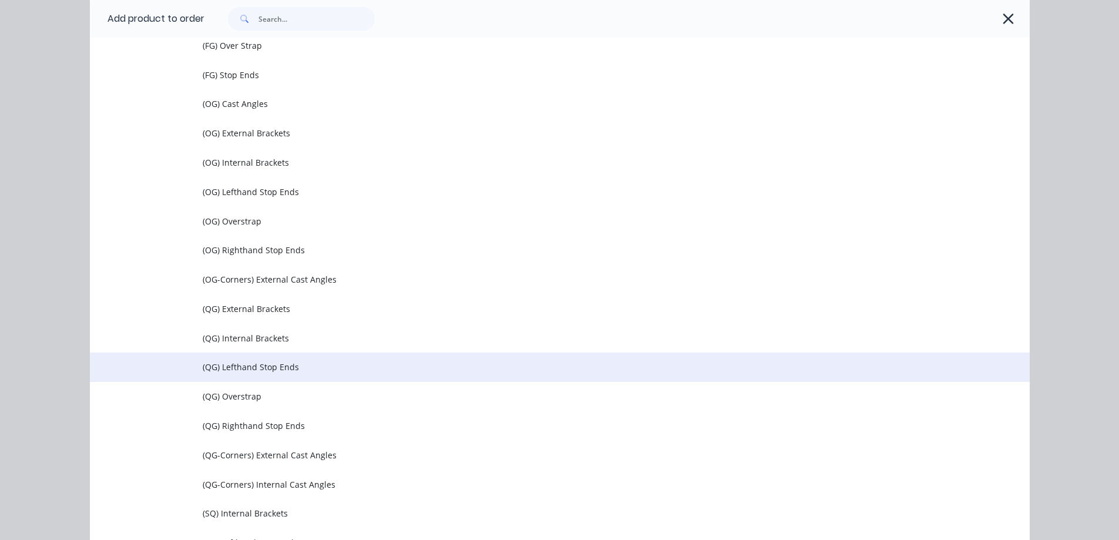
click at [231, 370] on span "(QG) Lefthand Stop Ends" at bounding box center [534, 367] width 662 height 12
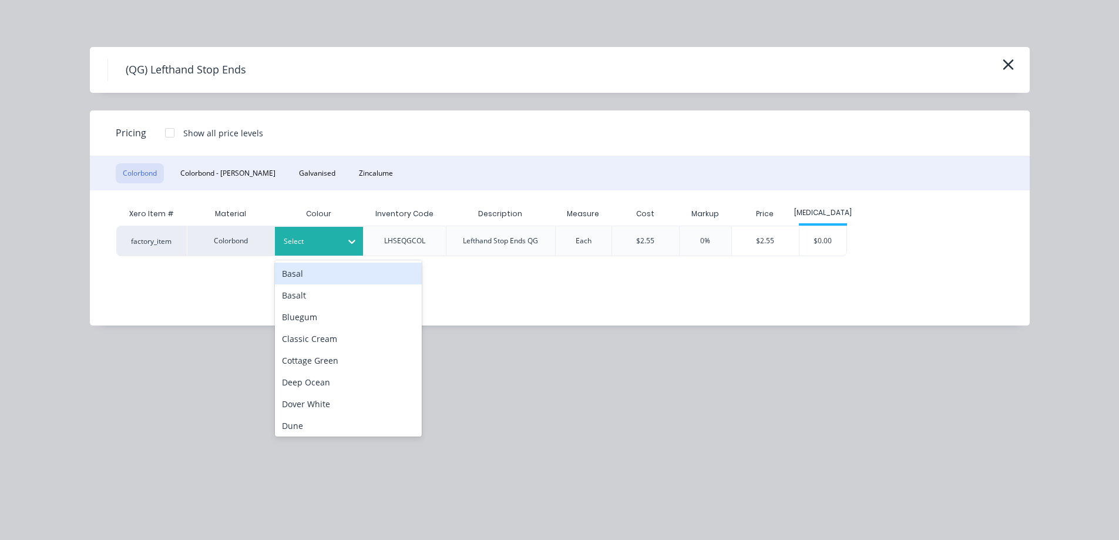
click at [314, 233] on div "Select" at bounding box center [319, 241] width 88 height 29
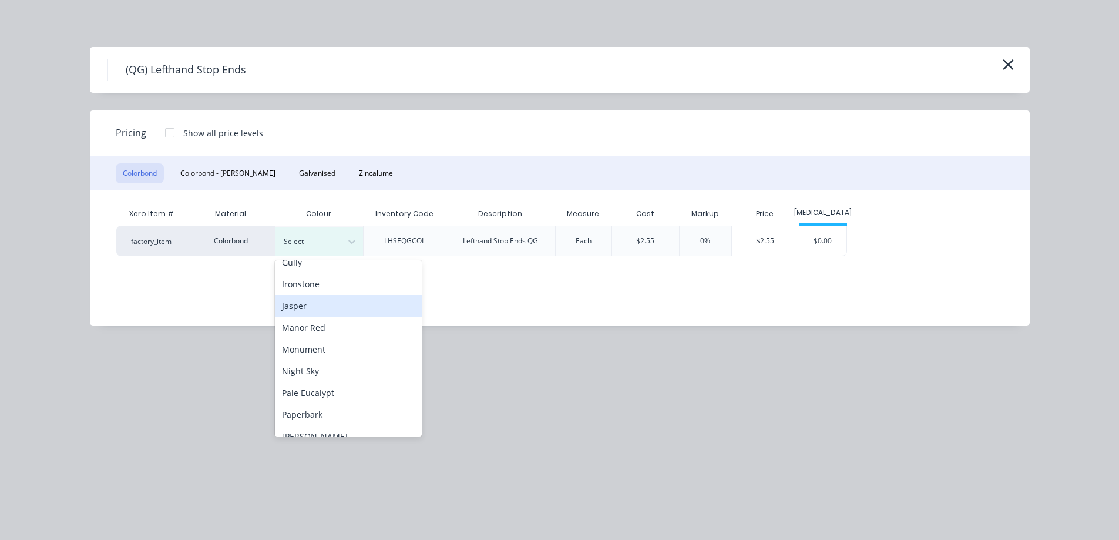
scroll to position [235, 0]
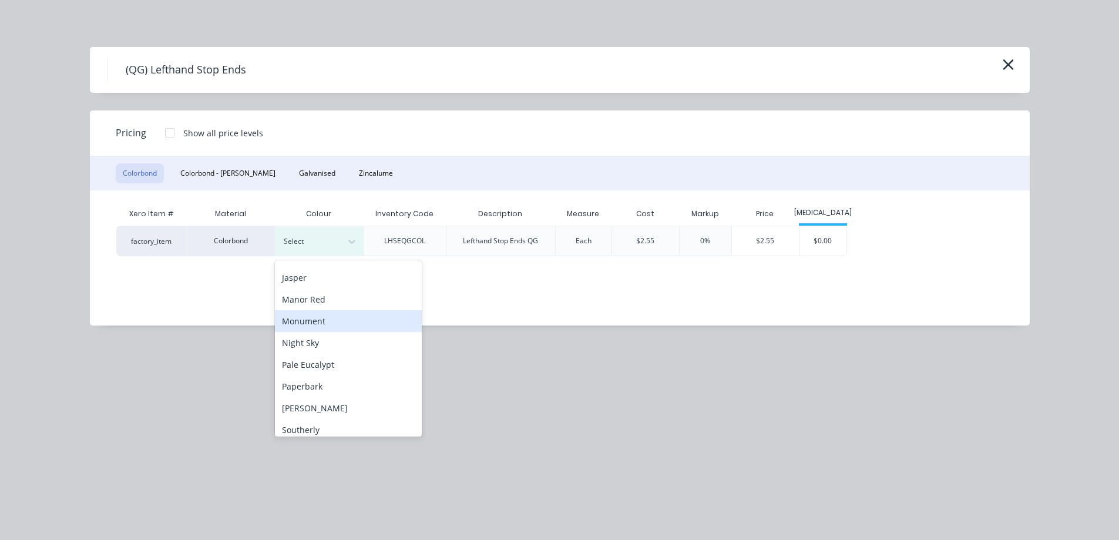
click at [323, 324] on div "Monument" at bounding box center [348, 321] width 147 height 22
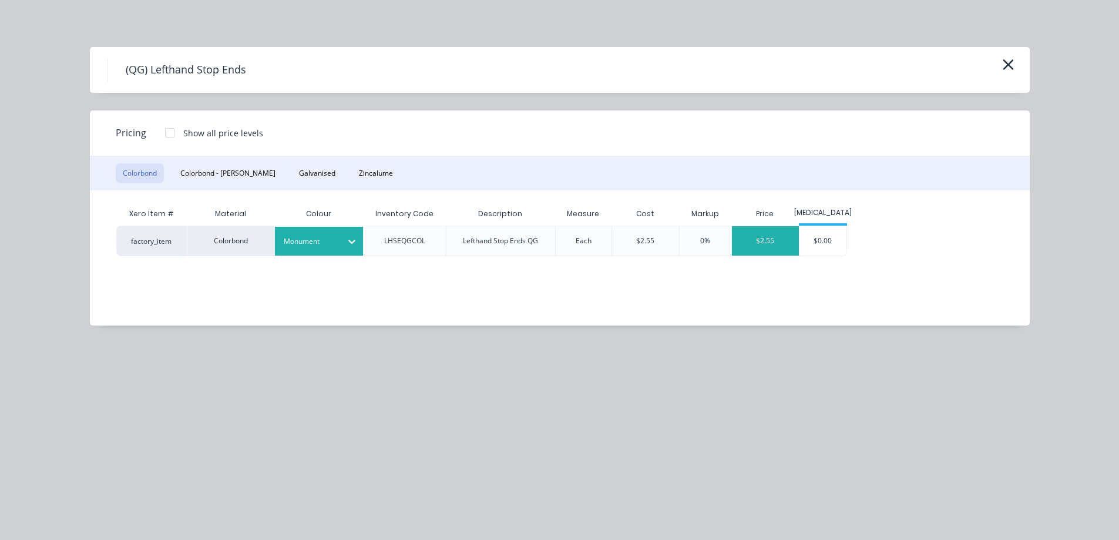
click at [773, 235] on div "$2.55" at bounding box center [765, 240] width 67 height 29
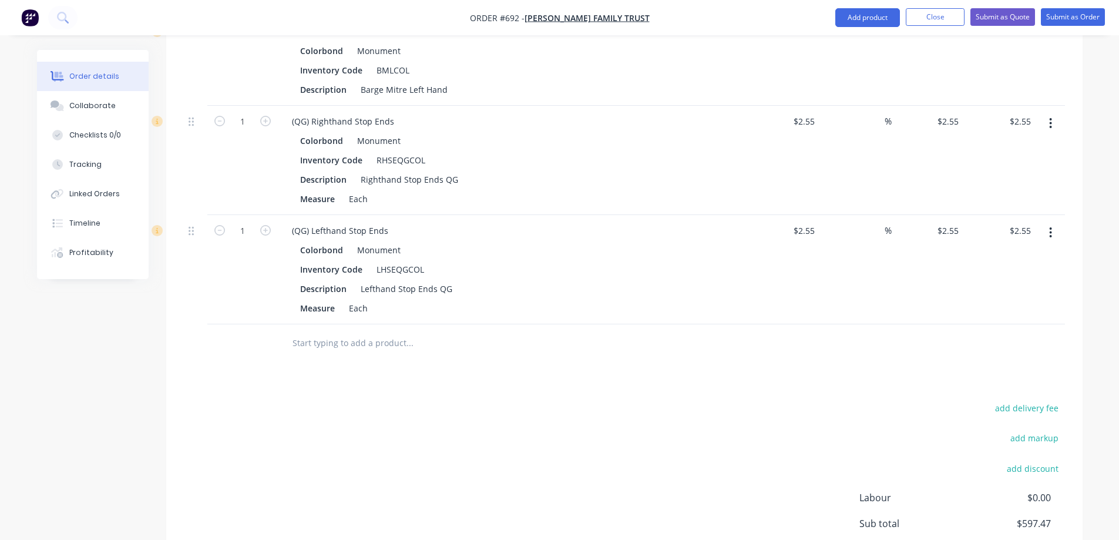
scroll to position [1259, 0]
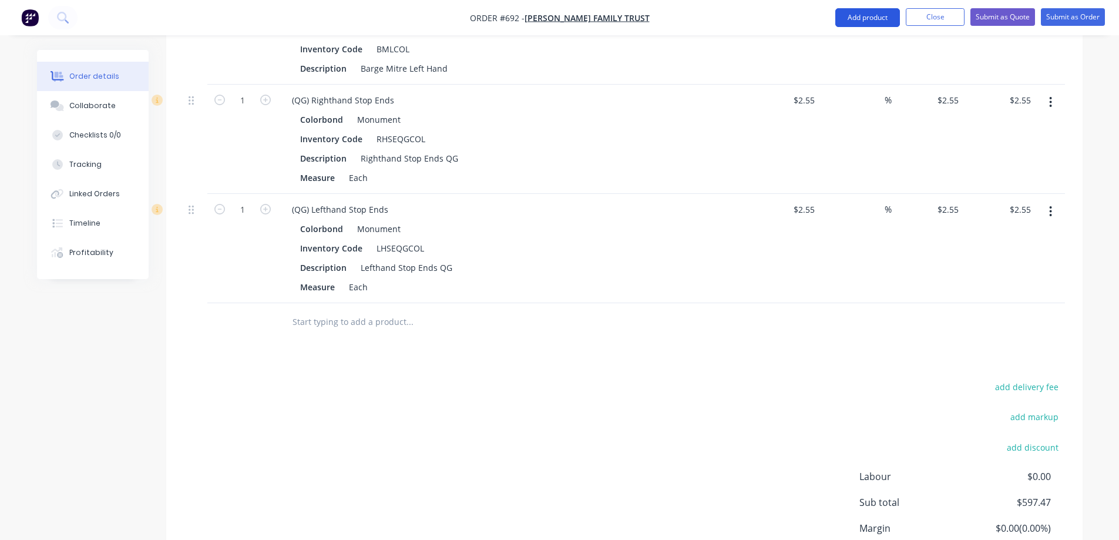
click at [859, 17] on button "Add product" at bounding box center [868, 17] width 65 height 19
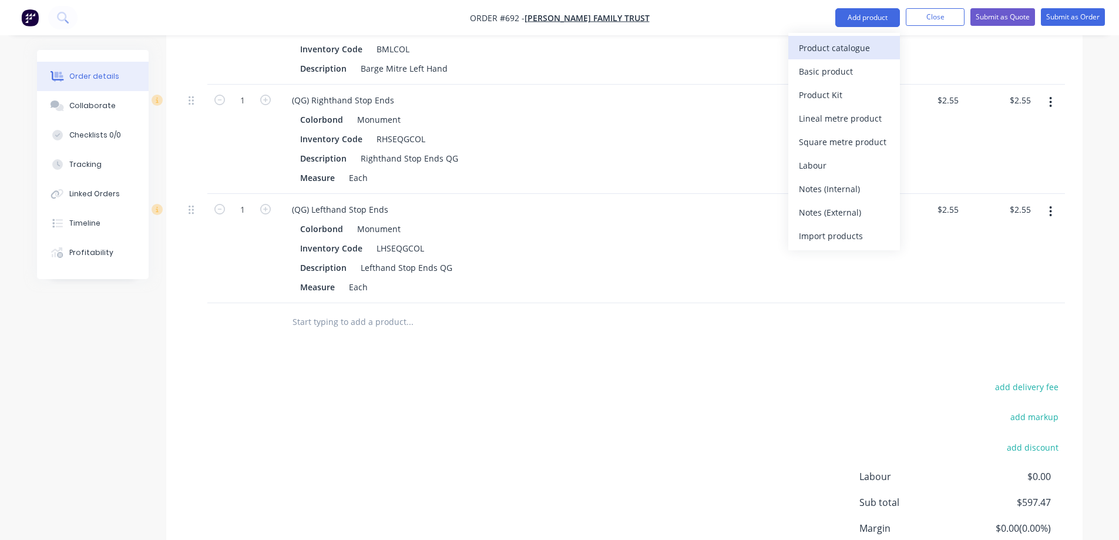
click at [839, 48] on div "Product catalogue" at bounding box center [844, 47] width 90 height 17
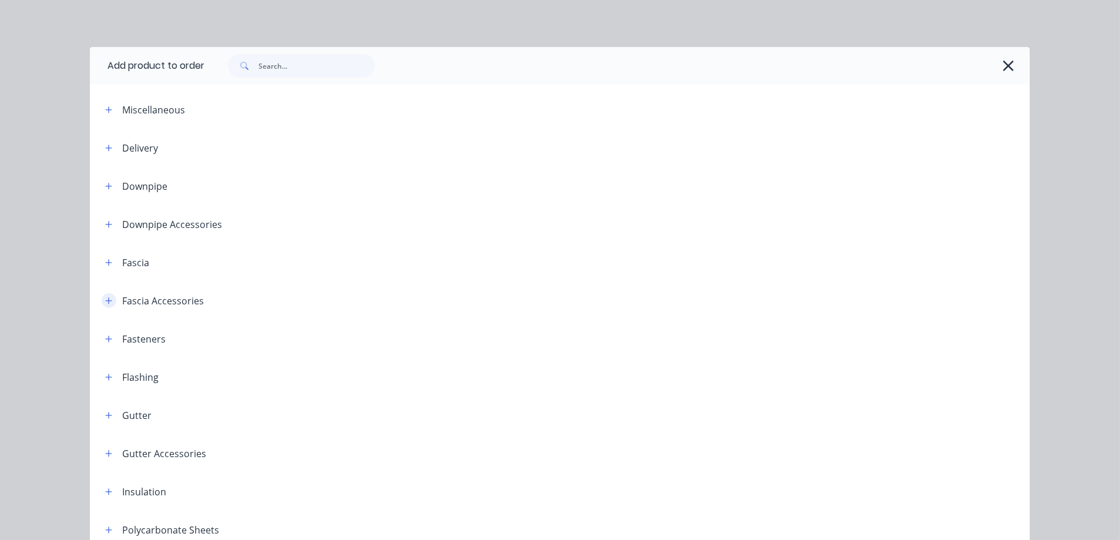
click at [109, 305] on button "button" at bounding box center [109, 300] width 15 height 15
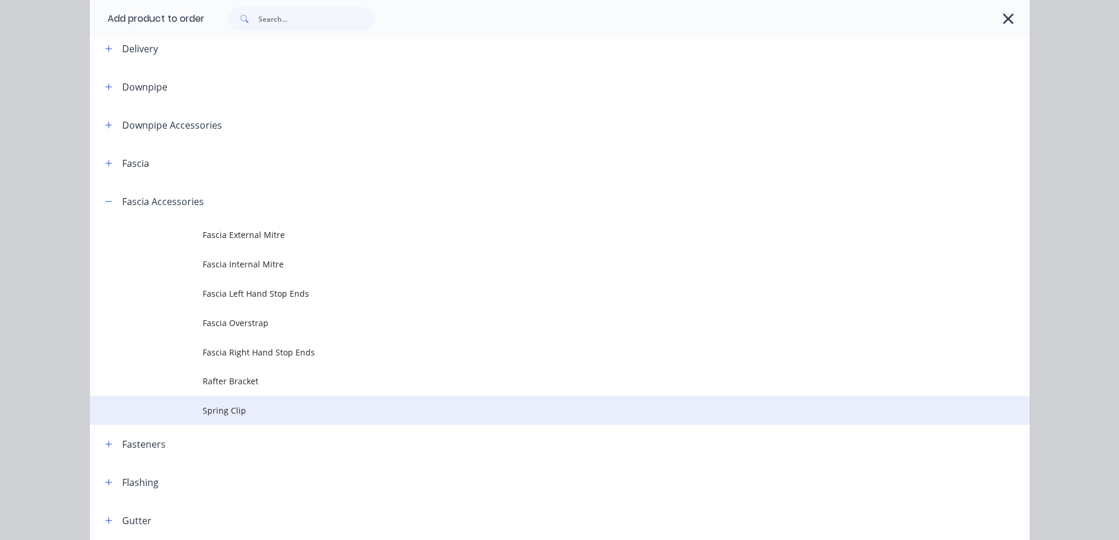
scroll to position [118, 0]
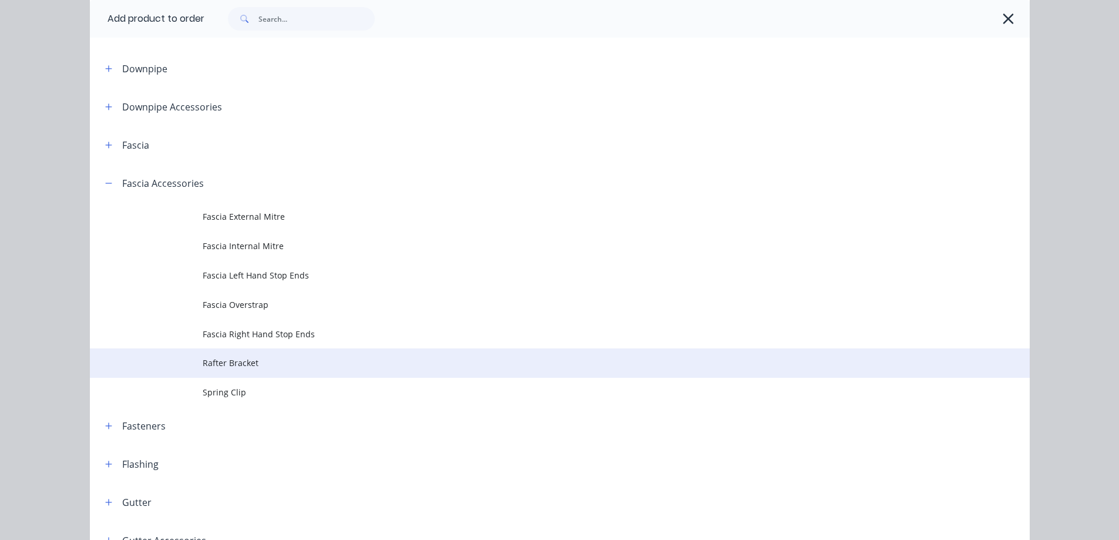
click at [232, 364] on span "Rafter Bracket" at bounding box center [534, 363] width 662 height 12
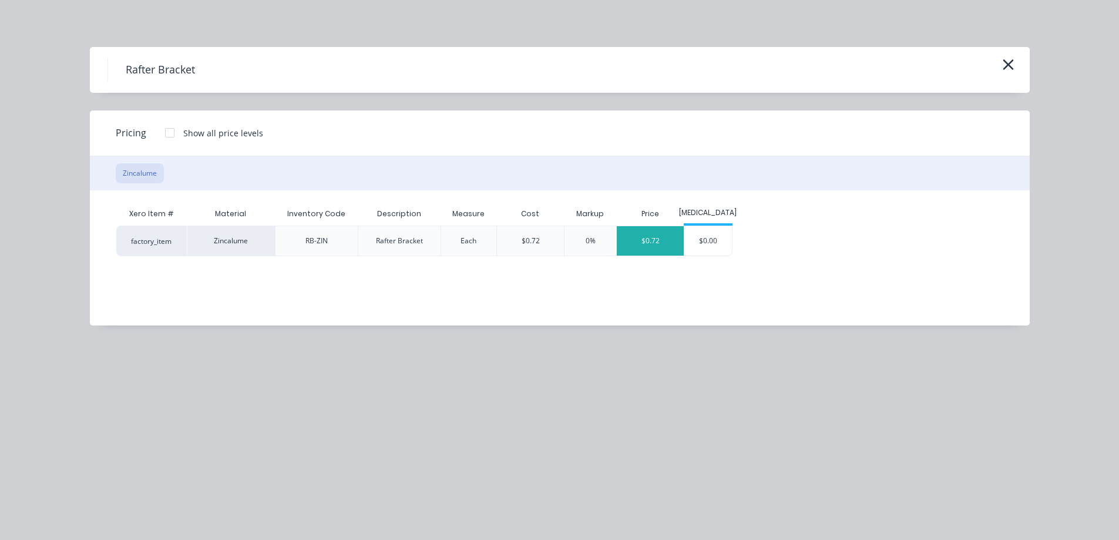
click at [654, 239] on div "$0.72" at bounding box center [650, 240] width 67 height 29
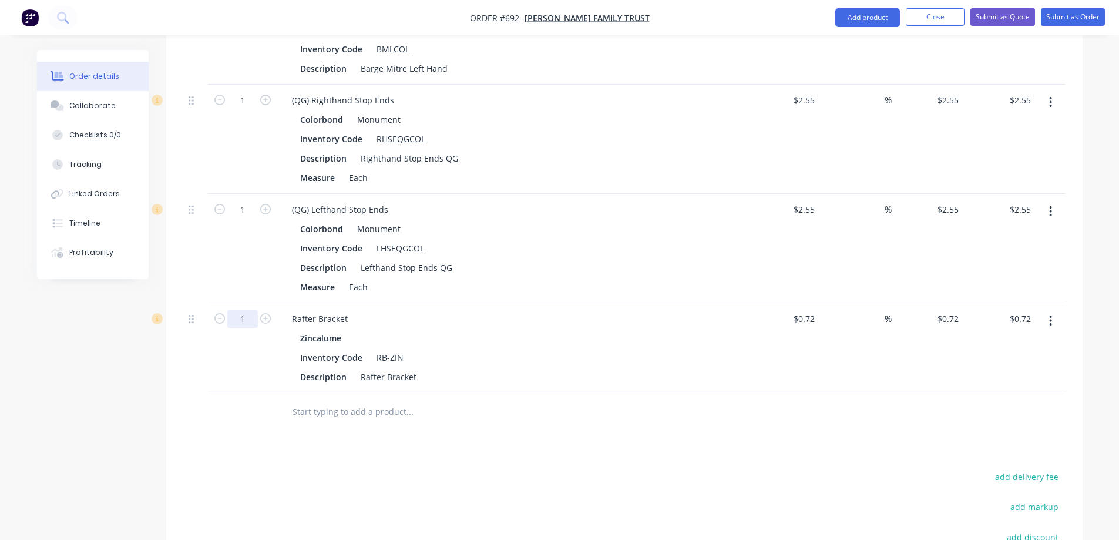
click at [252, 319] on input "1" at bounding box center [242, 319] width 31 height 18
type input "100"
type input "$72.00"
click at [861, 18] on button "Add product" at bounding box center [868, 17] width 65 height 19
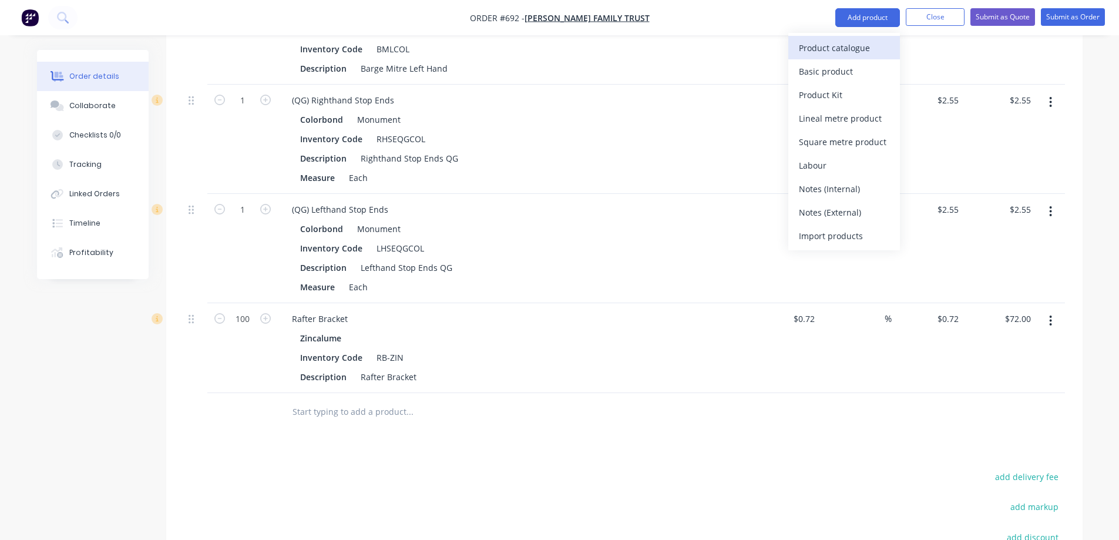
click at [838, 45] on div "Product catalogue" at bounding box center [844, 47] width 90 height 17
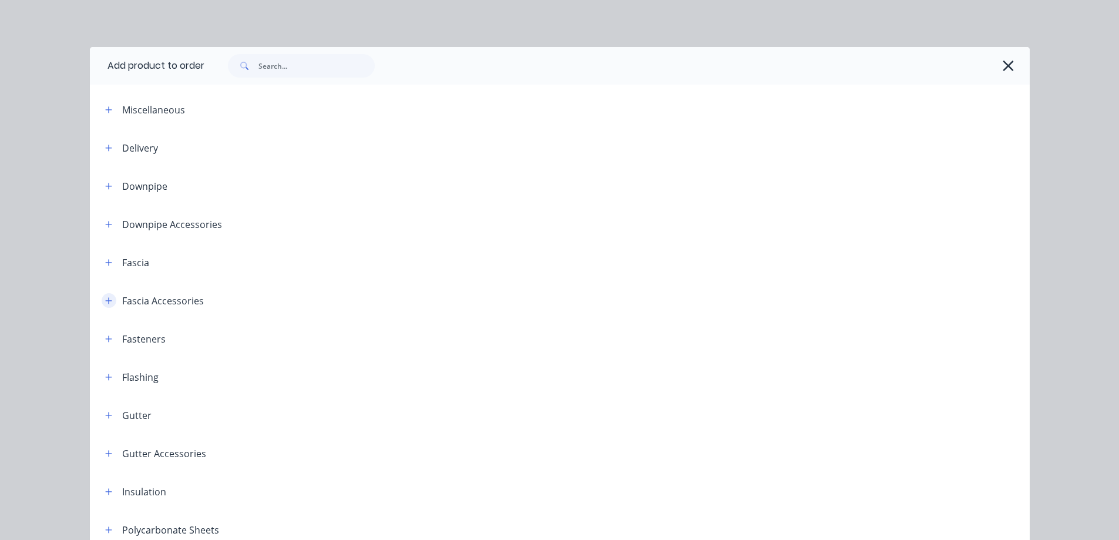
click at [105, 300] on icon "button" at bounding box center [108, 300] width 6 height 6
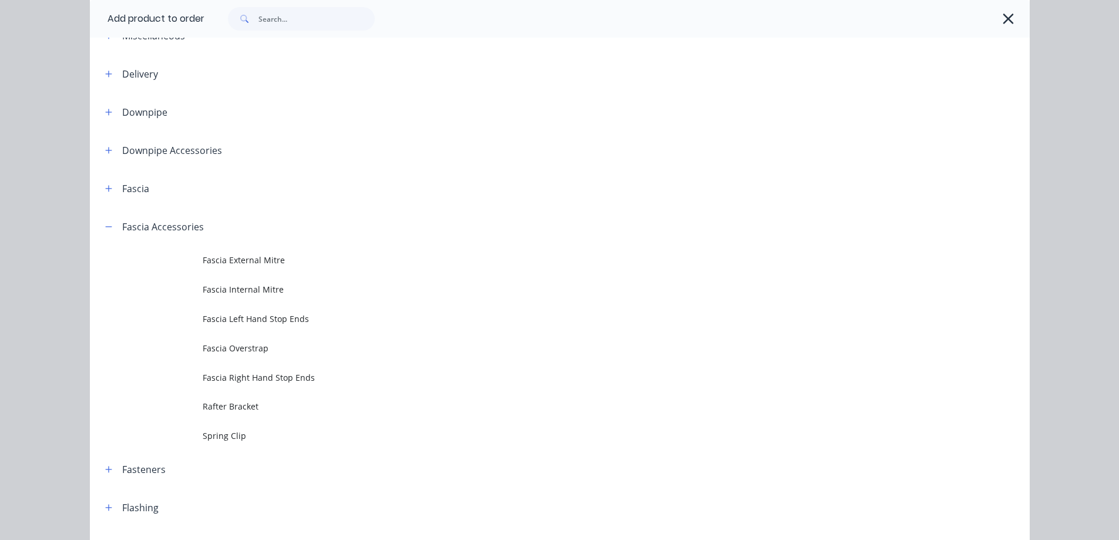
scroll to position [118, 0]
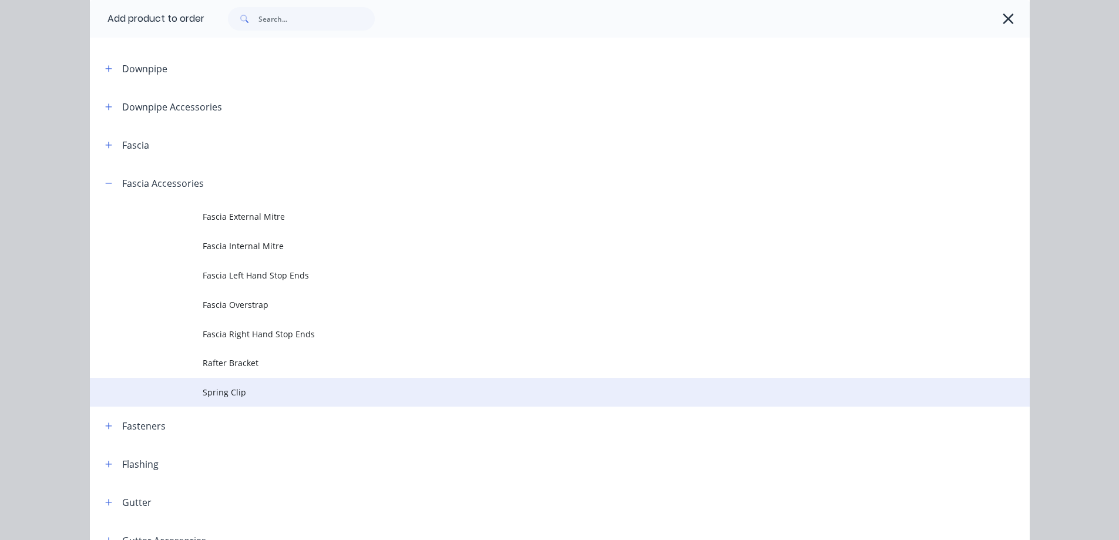
click at [244, 382] on td "Spring Clip" at bounding box center [616, 392] width 827 height 29
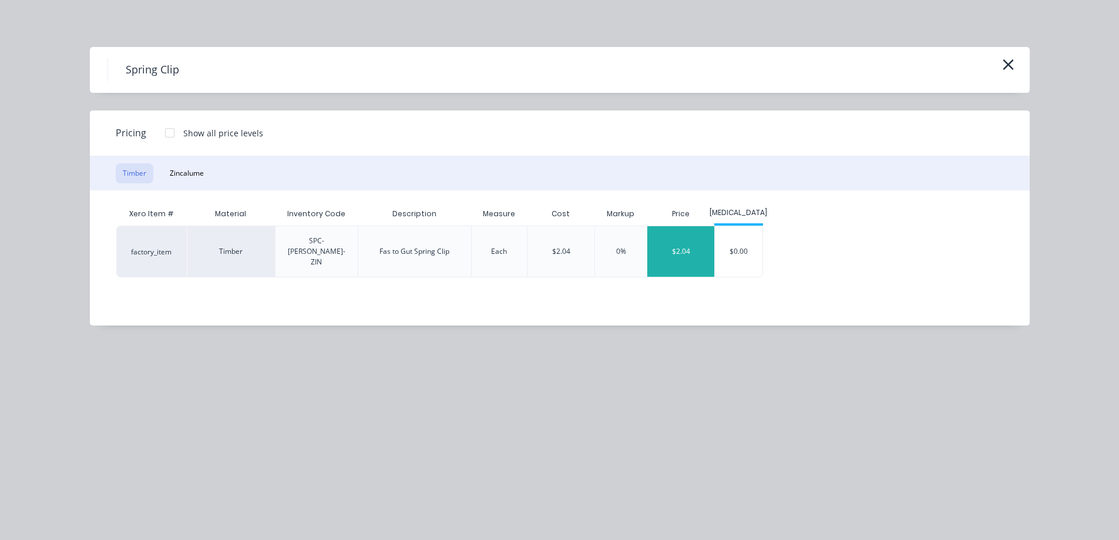
click at [676, 229] on div "$2.04" at bounding box center [681, 251] width 67 height 51
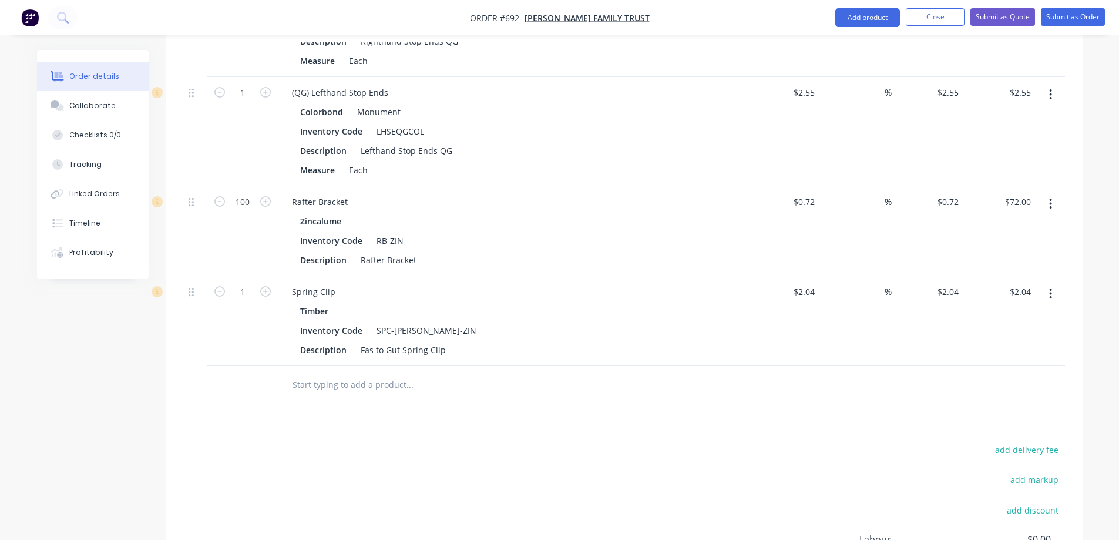
scroll to position [1376, 0]
click at [1052, 297] on icon "button" at bounding box center [1051, 293] width 2 height 11
click at [999, 320] on div "Edit" at bounding box center [1009, 324] width 90 height 17
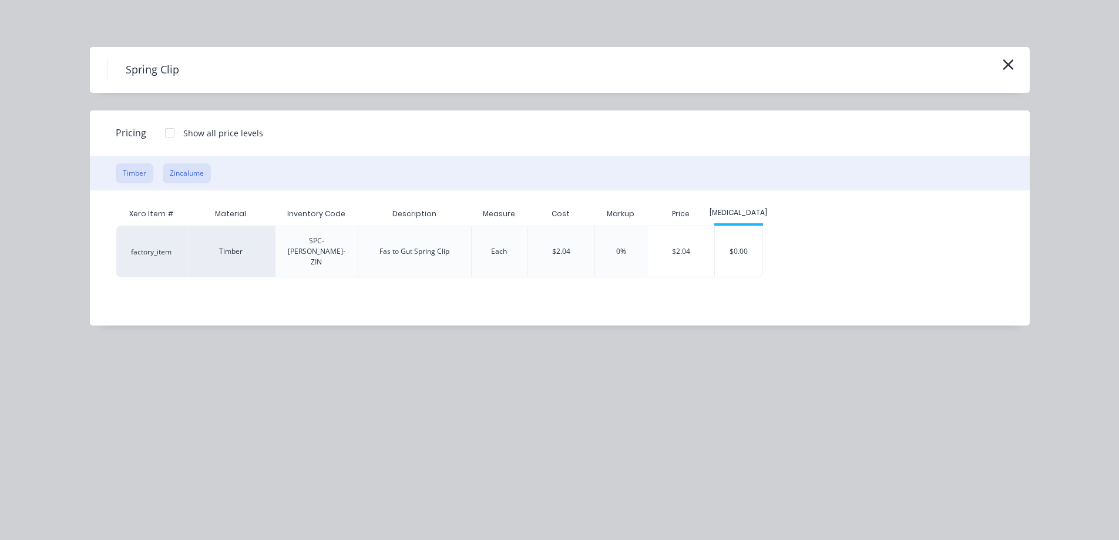
click at [191, 177] on button "Zincalume" at bounding box center [187, 173] width 48 height 20
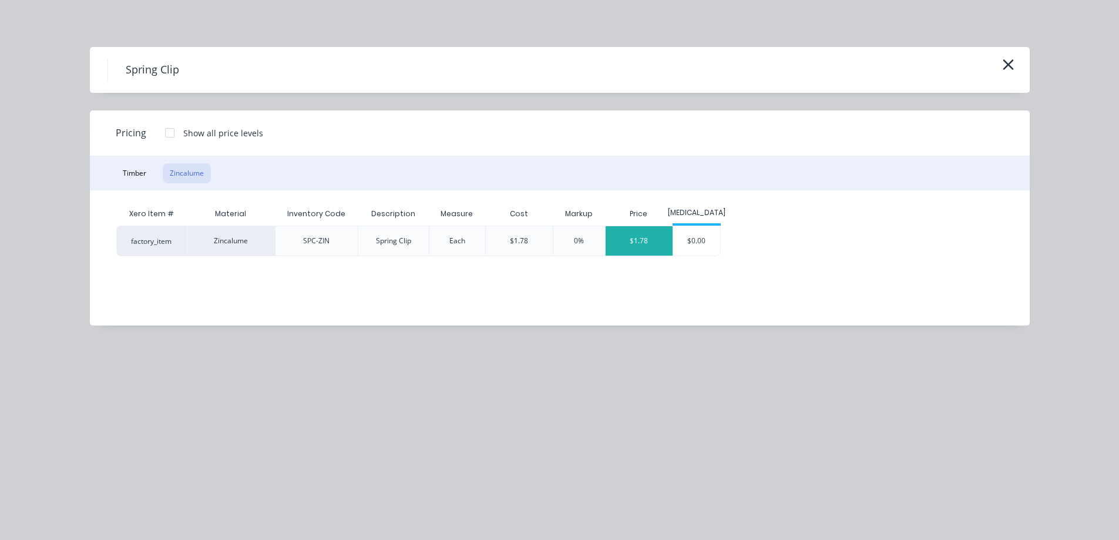
click at [655, 249] on div "$1.78" at bounding box center [639, 240] width 67 height 29
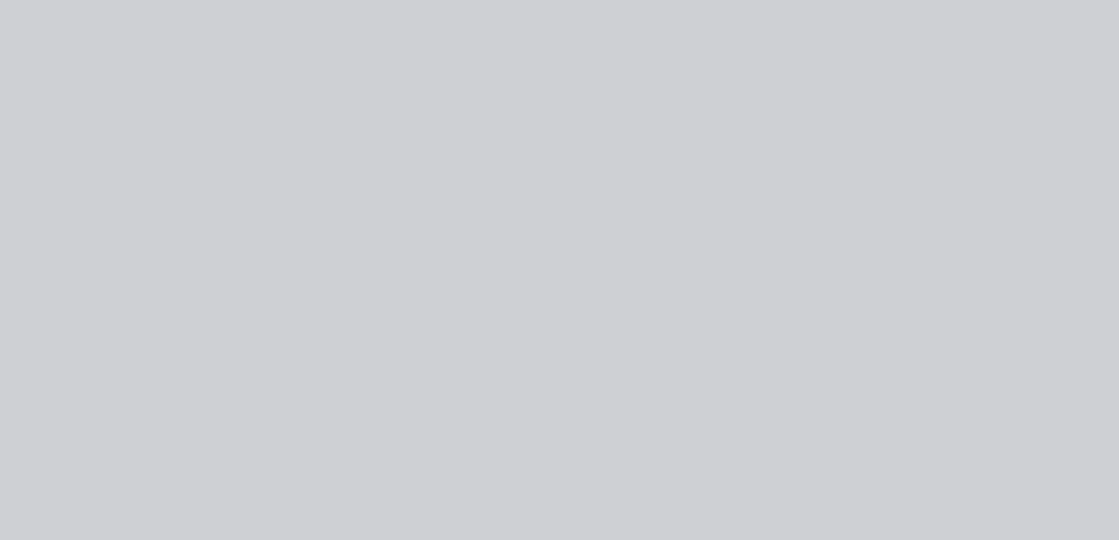
type input "-12.75"
type input "$1.78"
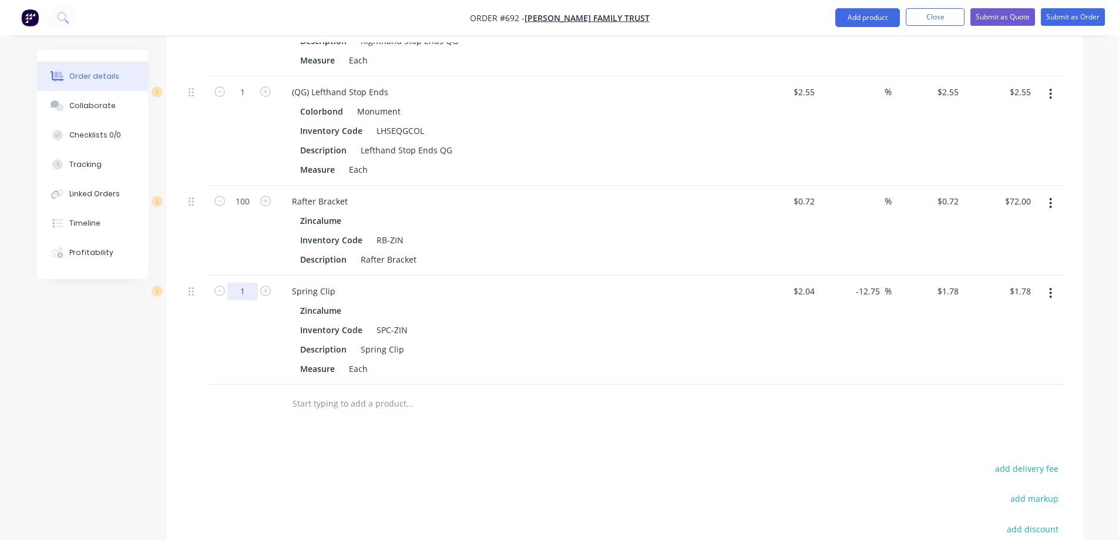
click at [245, 297] on input "1" at bounding box center [242, 292] width 31 height 18
type input "50"
type input "$89.00"
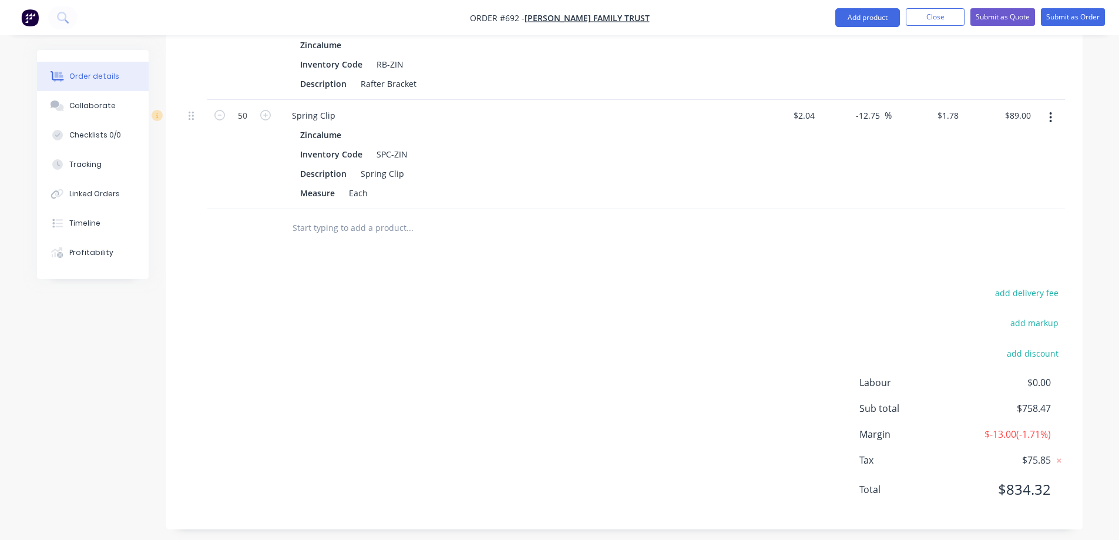
scroll to position [1553, 0]
click at [841, 18] on button "Add product" at bounding box center [868, 17] width 65 height 19
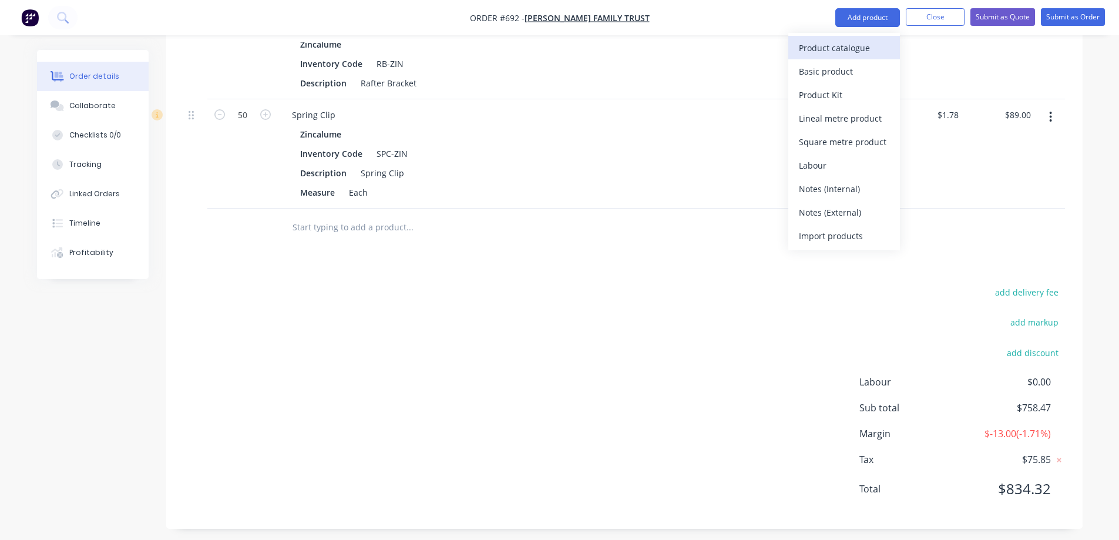
click at [832, 48] on div "Product catalogue" at bounding box center [844, 47] width 90 height 17
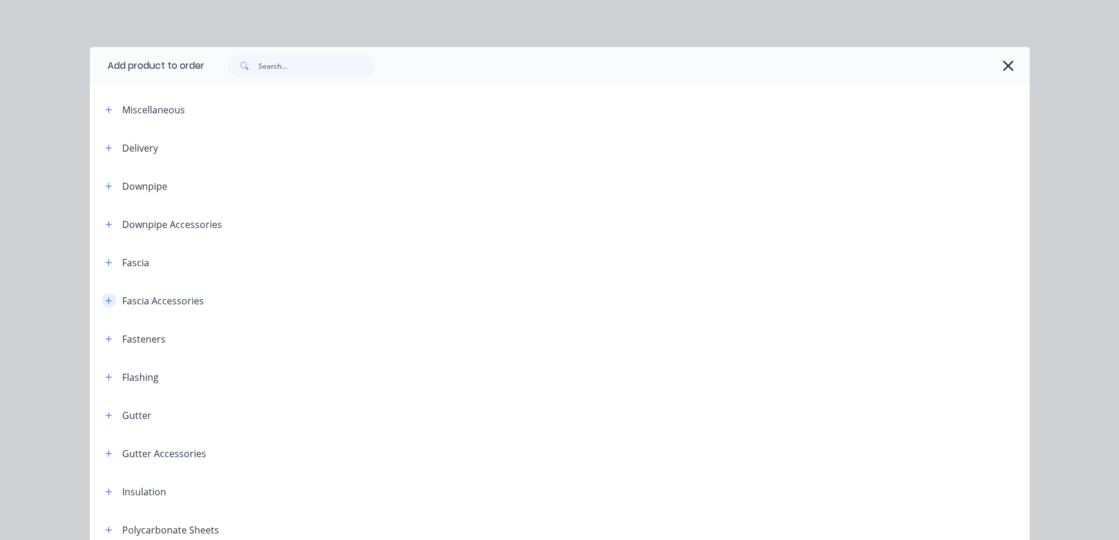
click at [105, 298] on icon "button" at bounding box center [108, 301] width 7 height 8
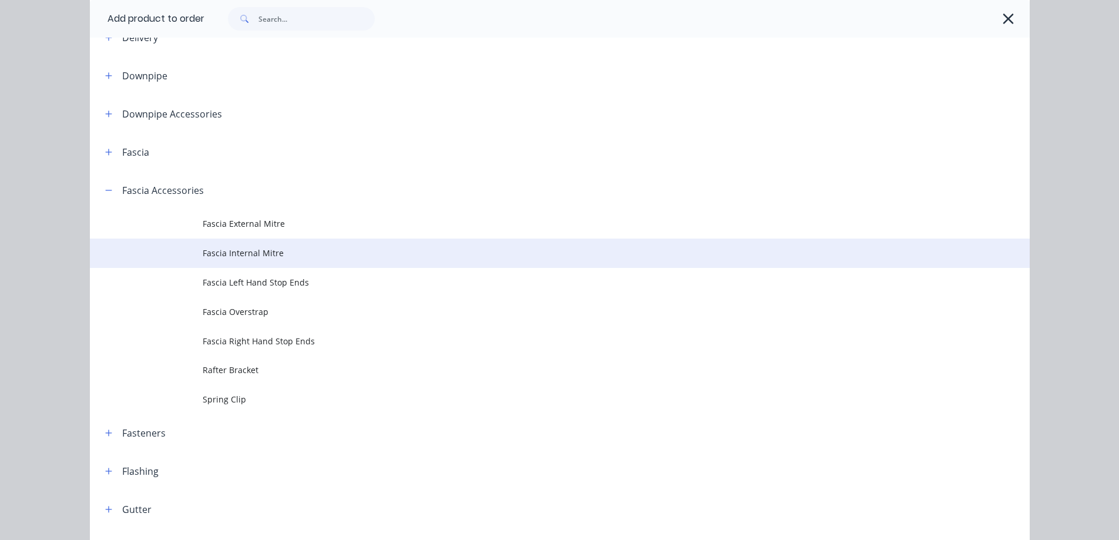
scroll to position [118, 0]
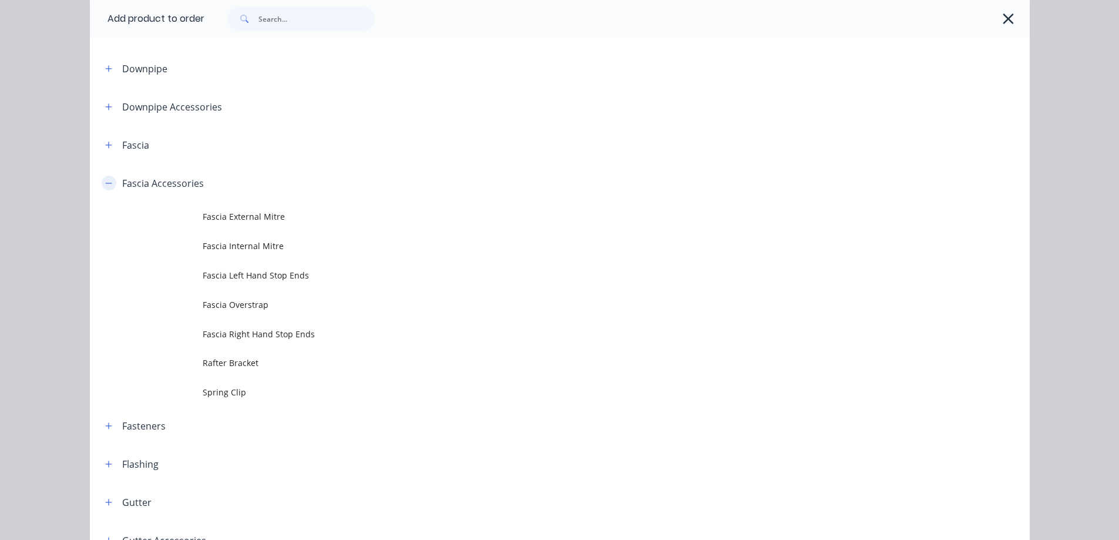
click at [108, 185] on button "button" at bounding box center [109, 183] width 15 height 15
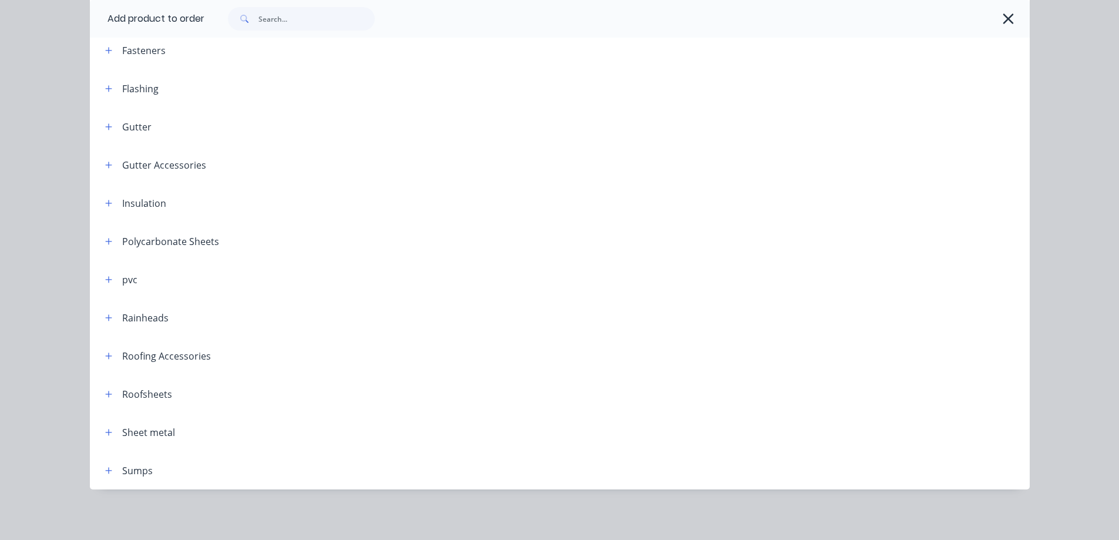
scroll to position [290, 0]
click at [105, 164] on icon "button" at bounding box center [108, 163] width 6 height 6
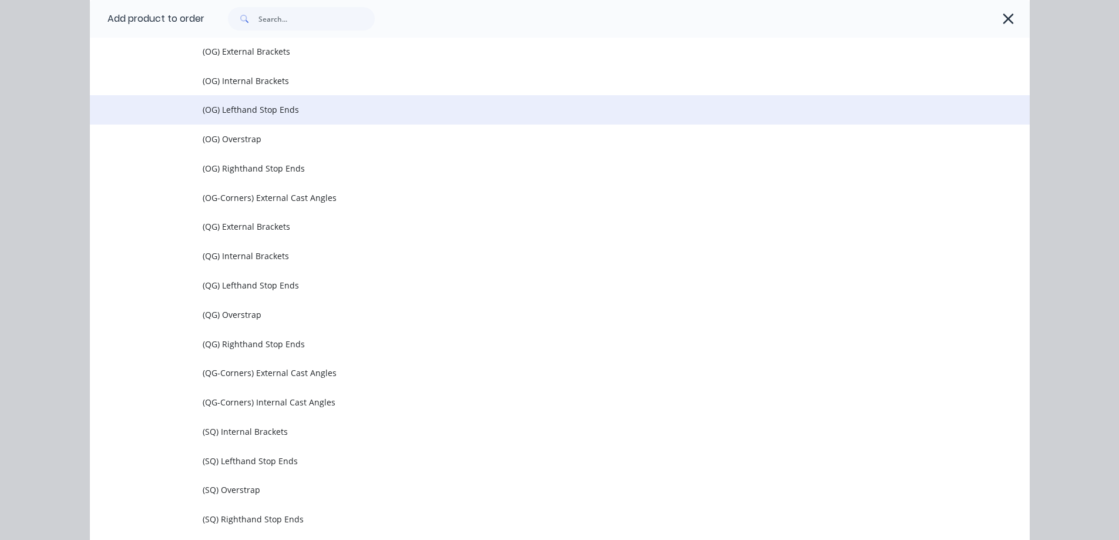
scroll to position [525, 0]
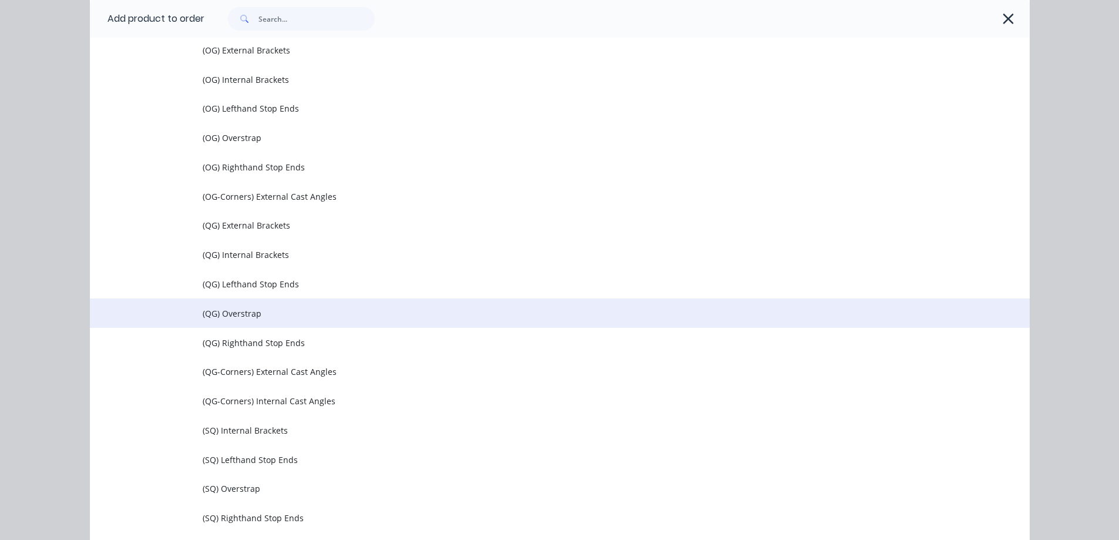
click at [236, 317] on span "(QG) Overstrap" at bounding box center [534, 313] width 662 height 12
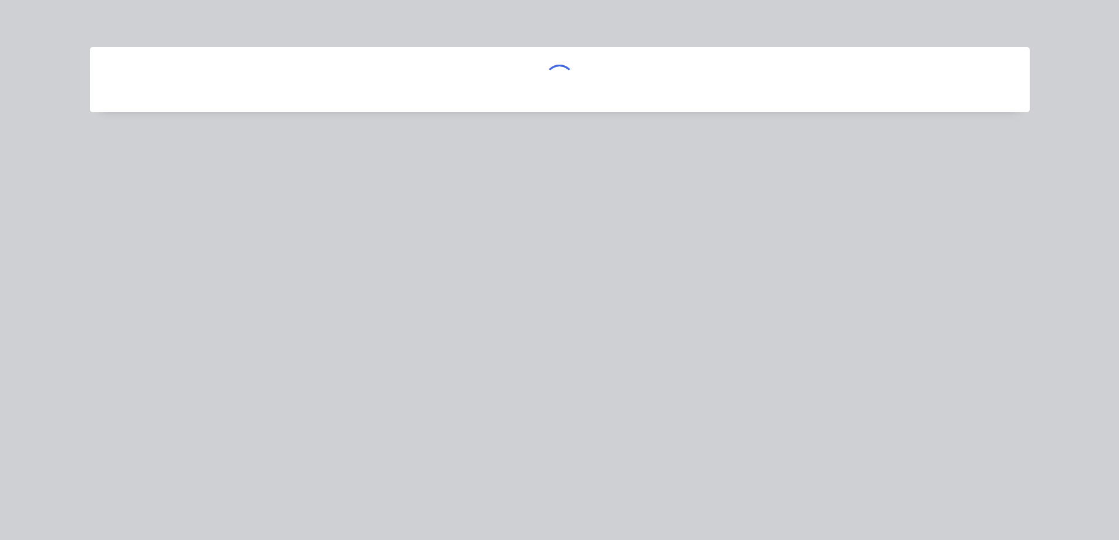
scroll to position [0, 0]
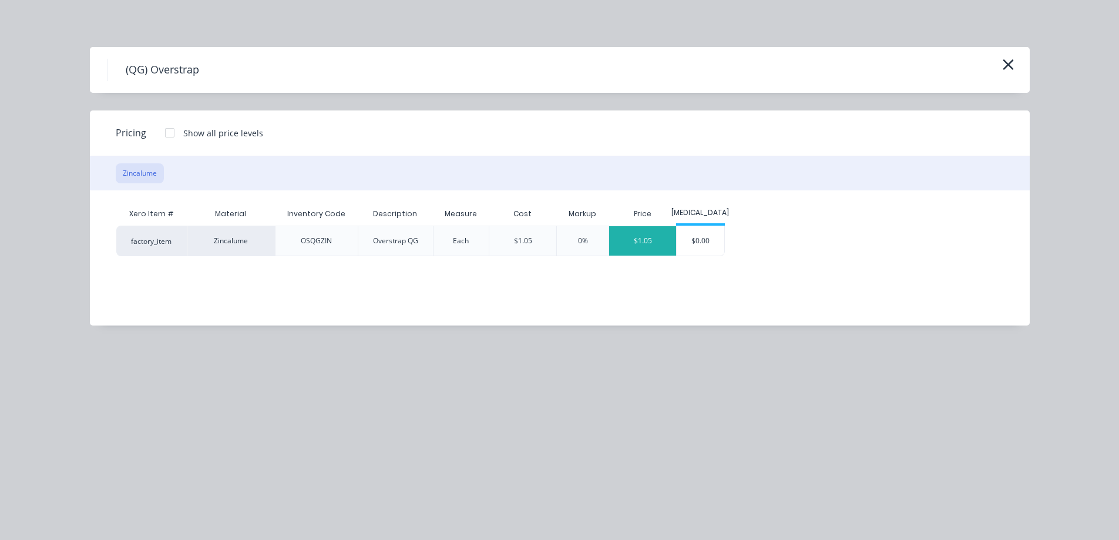
click at [656, 243] on div "$1.05" at bounding box center [642, 240] width 67 height 29
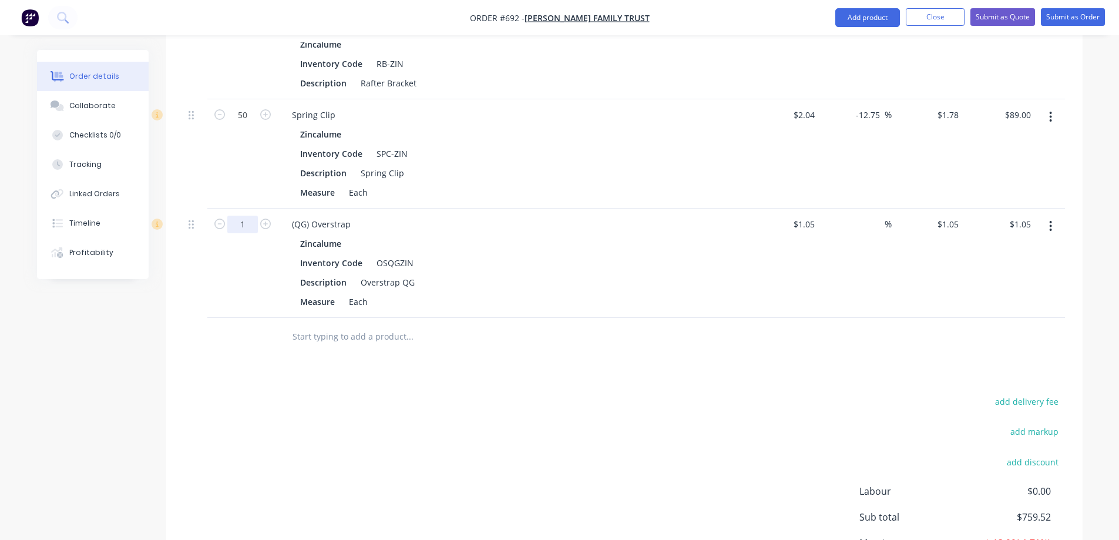
click at [246, 222] on input "1" at bounding box center [242, 225] width 31 height 18
type input "50"
type input "$52.50"
click at [305, 398] on div "add delivery fee add markup add discount Labour $0.00 Sub total $810.97 Margin …" at bounding box center [624, 507] width 881 height 227
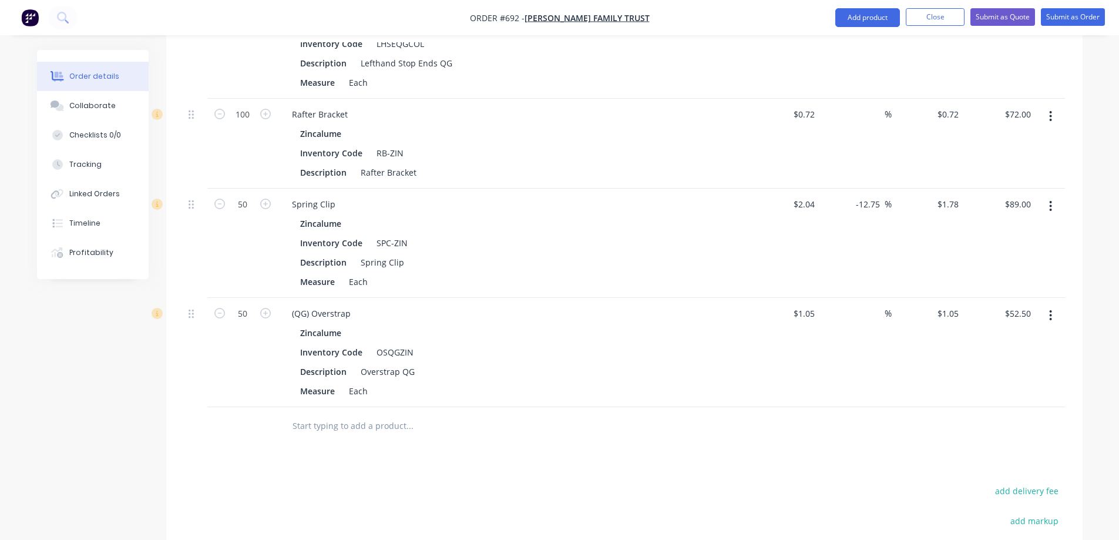
scroll to position [1433, 0]
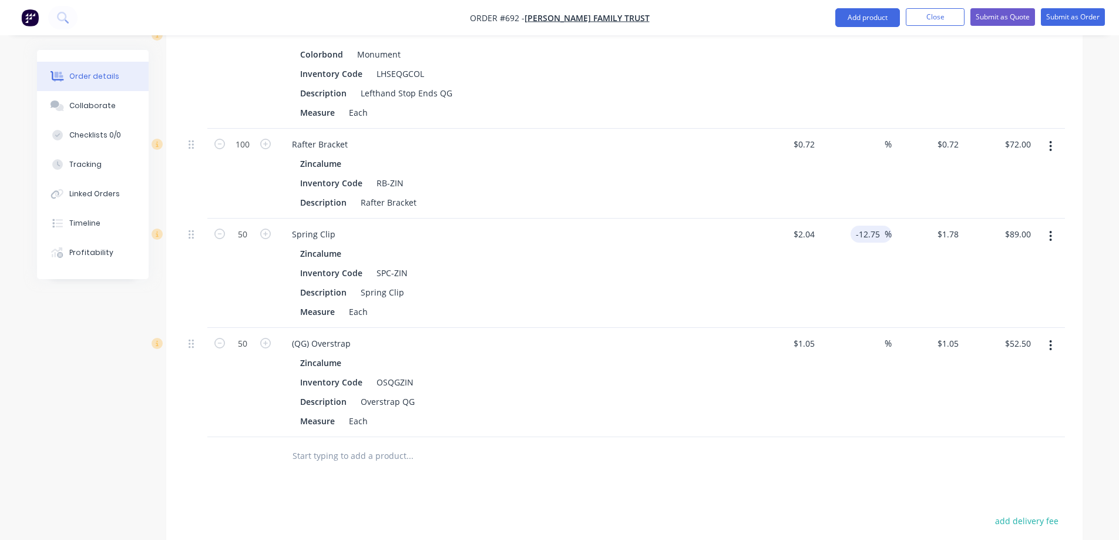
drag, startPoint x: 883, startPoint y: 233, endPoint x: 856, endPoint y: 237, distance: 27.3
click at [856, 237] on input "-12.75" at bounding box center [870, 234] width 29 height 17
type input "$2.04"
type input "$102.00"
click at [845, 261] on div "%" at bounding box center [856, 273] width 72 height 109
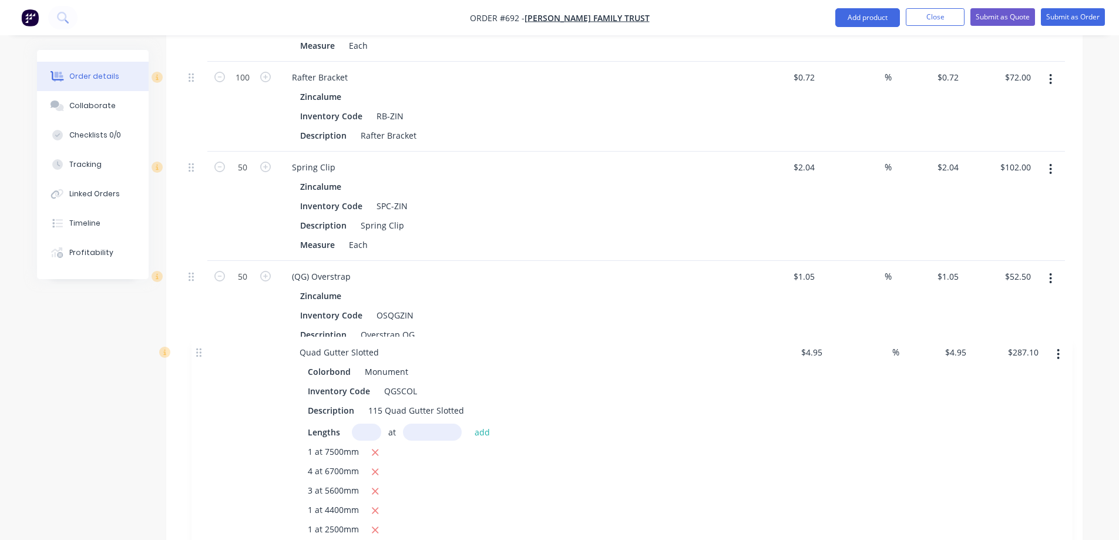
scroll to position [1276, 0]
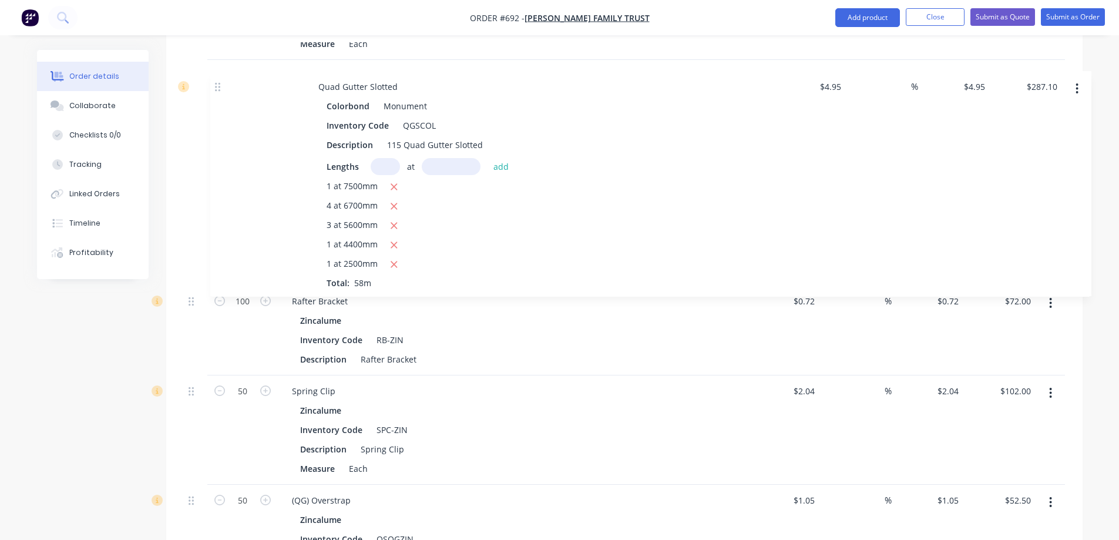
drag, startPoint x: 189, startPoint y: 210, endPoint x: 216, endPoint y: 90, distance: 122.9
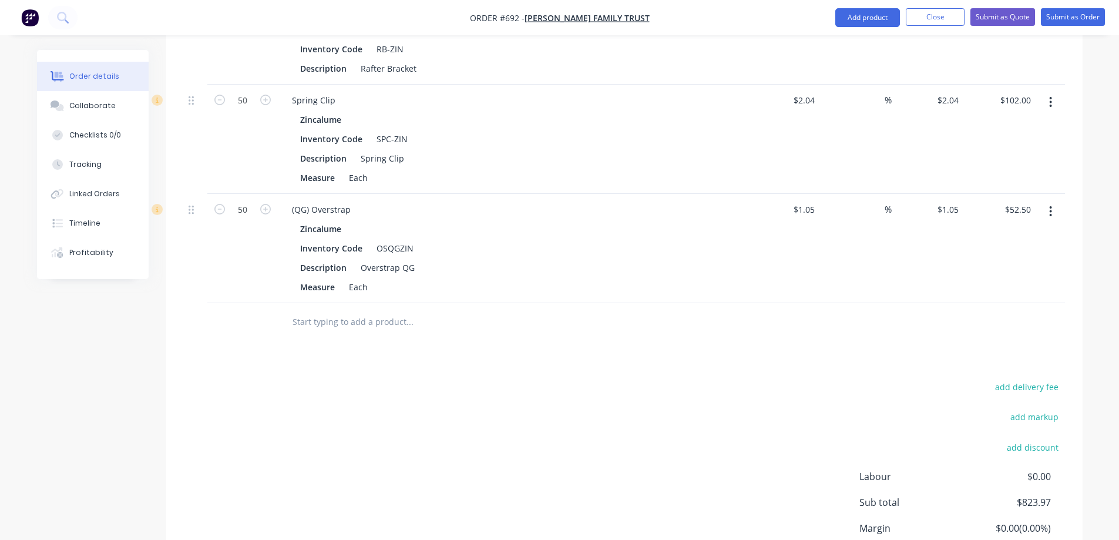
scroll to position [1629, 0]
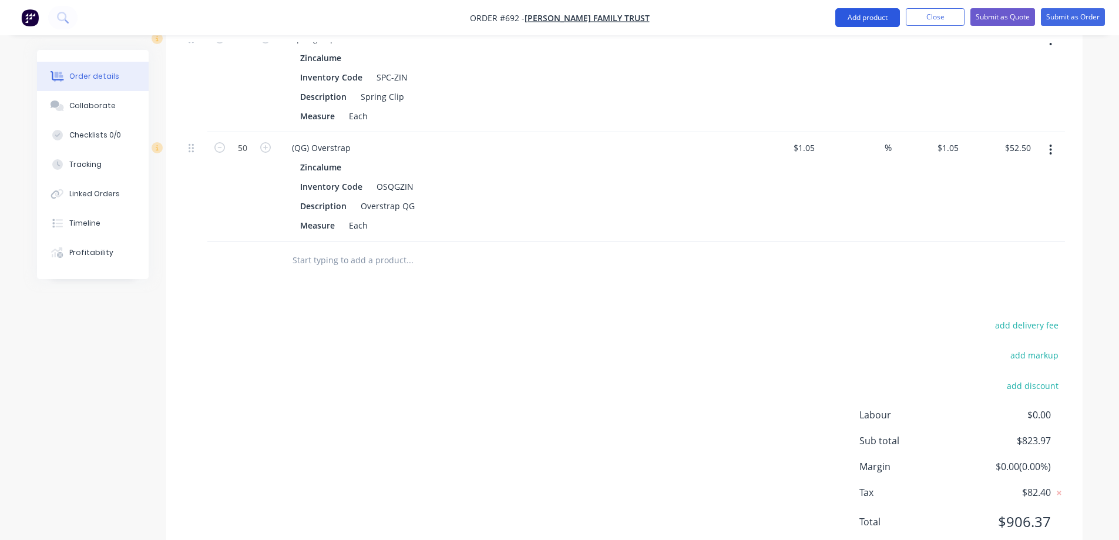
click at [850, 12] on button "Add product" at bounding box center [868, 17] width 65 height 19
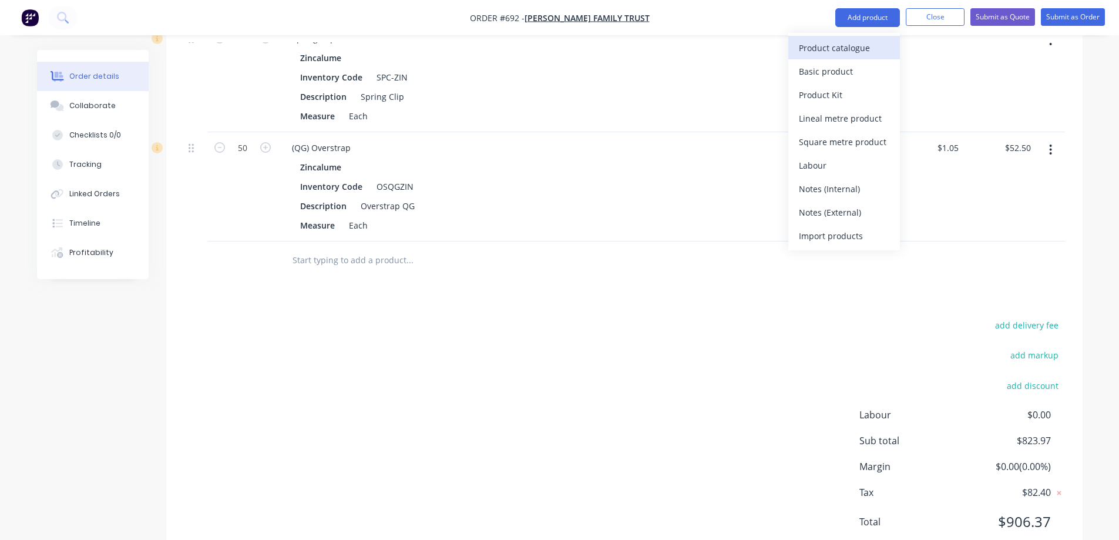
click at [846, 45] on div "Product catalogue" at bounding box center [844, 47] width 90 height 17
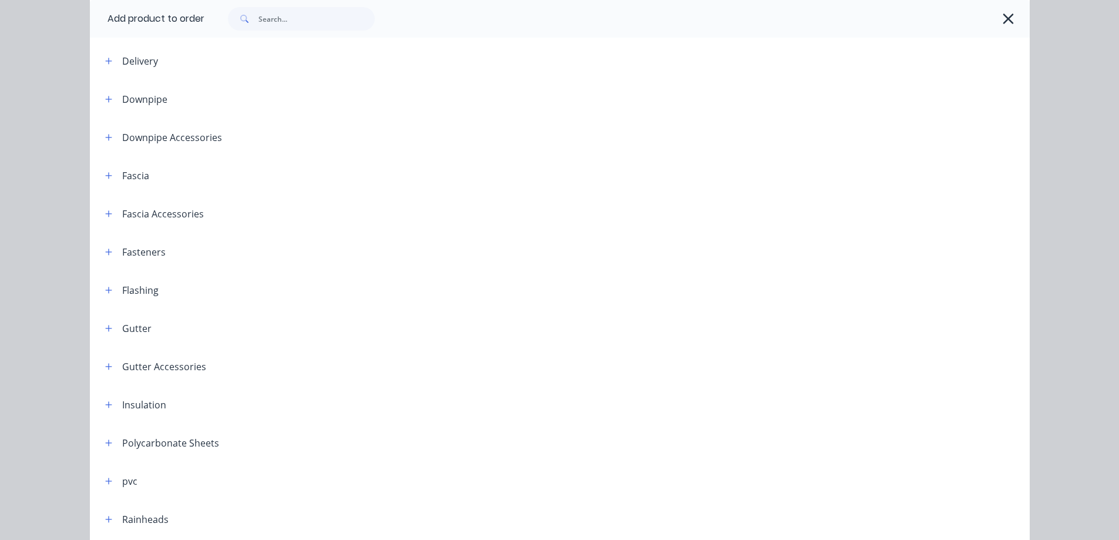
scroll to position [59, 0]
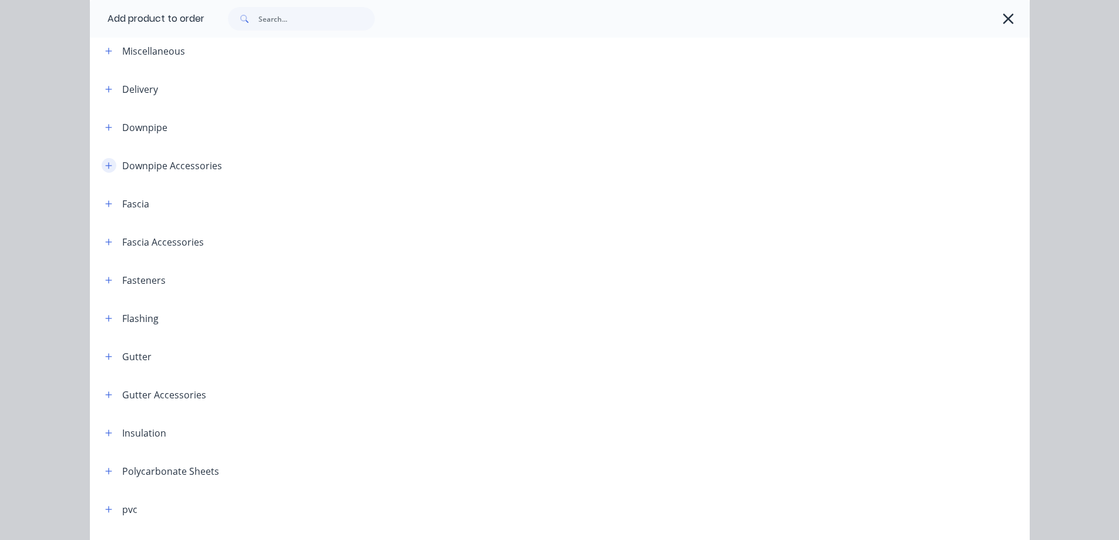
click at [105, 167] on icon "button" at bounding box center [108, 166] width 7 height 8
click at [68, 254] on div "Add product to order Miscellaneous Delivery Downpipe Downpipe Accessories Downp…" at bounding box center [559, 270] width 1119 height 540
click at [1011, 22] on button "button" at bounding box center [1009, 18] width 19 height 19
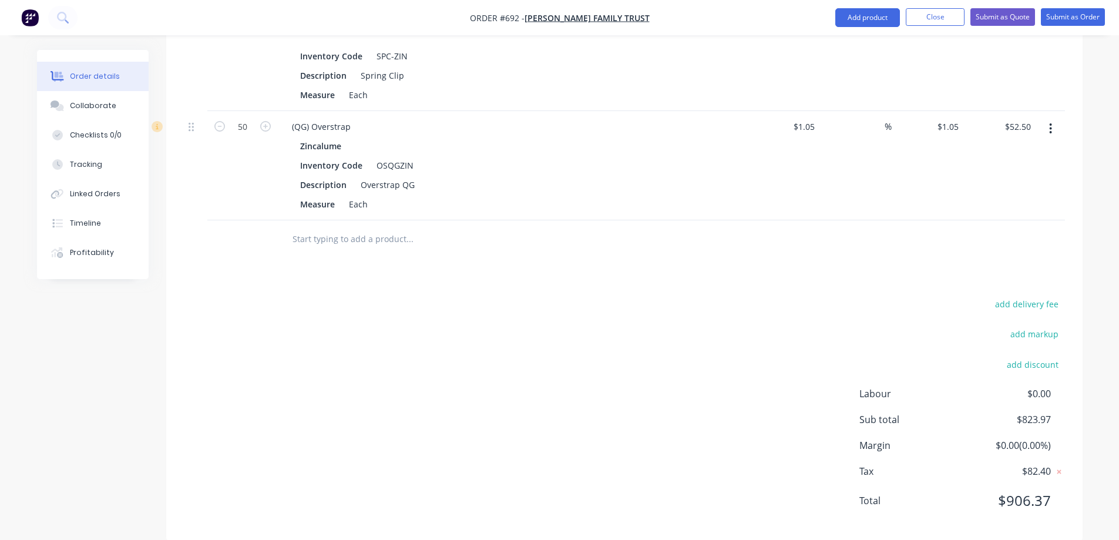
scroll to position [1668, 0]
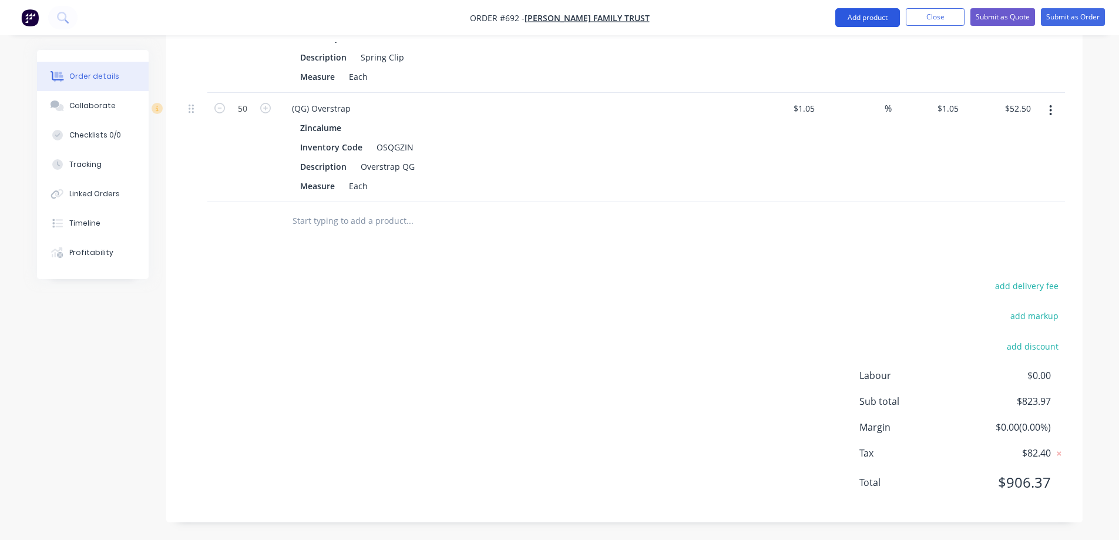
click at [848, 14] on button "Add product" at bounding box center [868, 17] width 65 height 19
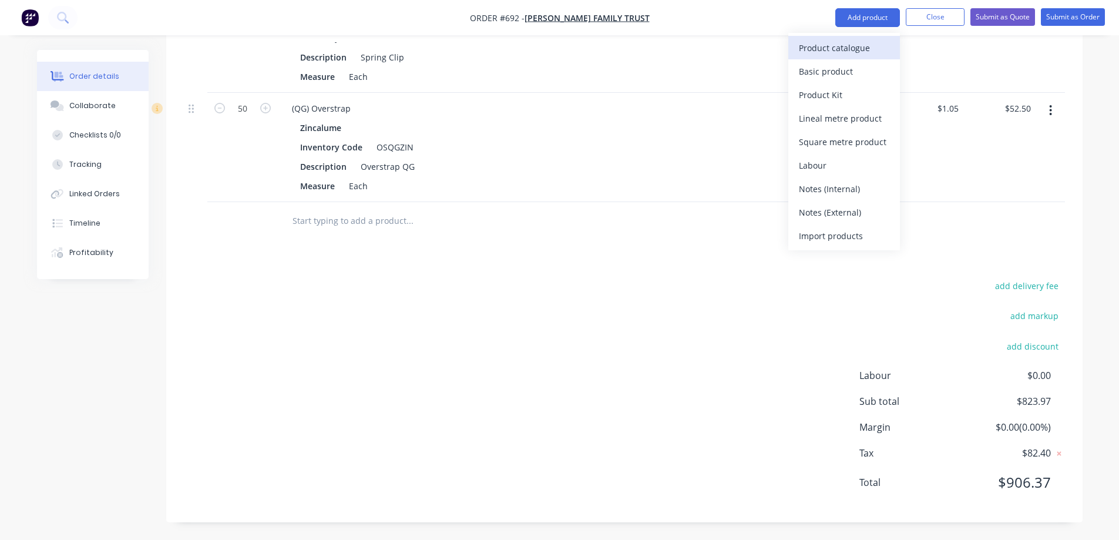
click at [841, 42] on div "Product catalogue" at bounding box center [844, 47] width 90 height 17
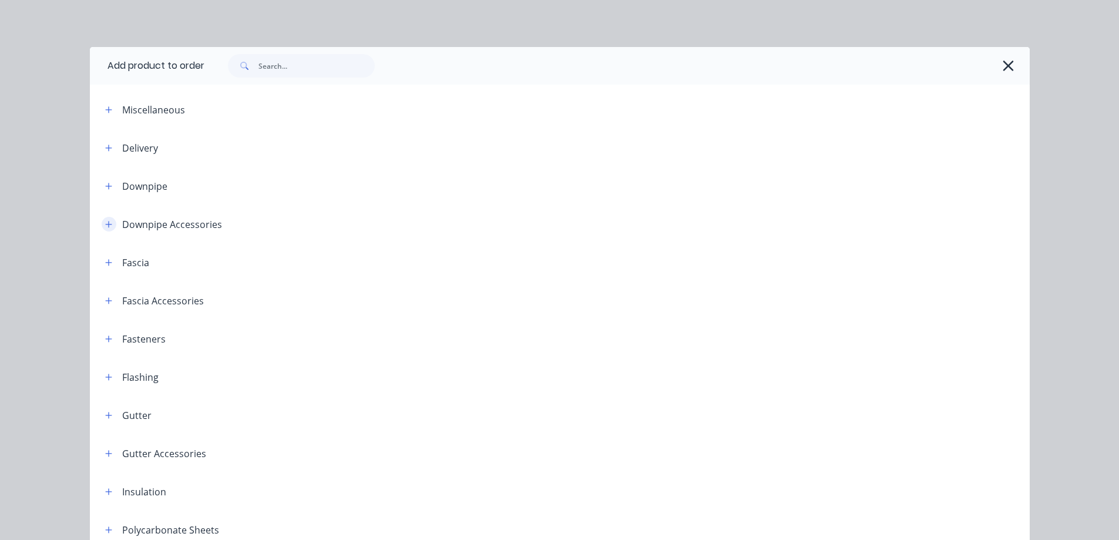
click at [104, 229] on button "button" at bounding box center [109, 224] width 15 height 15
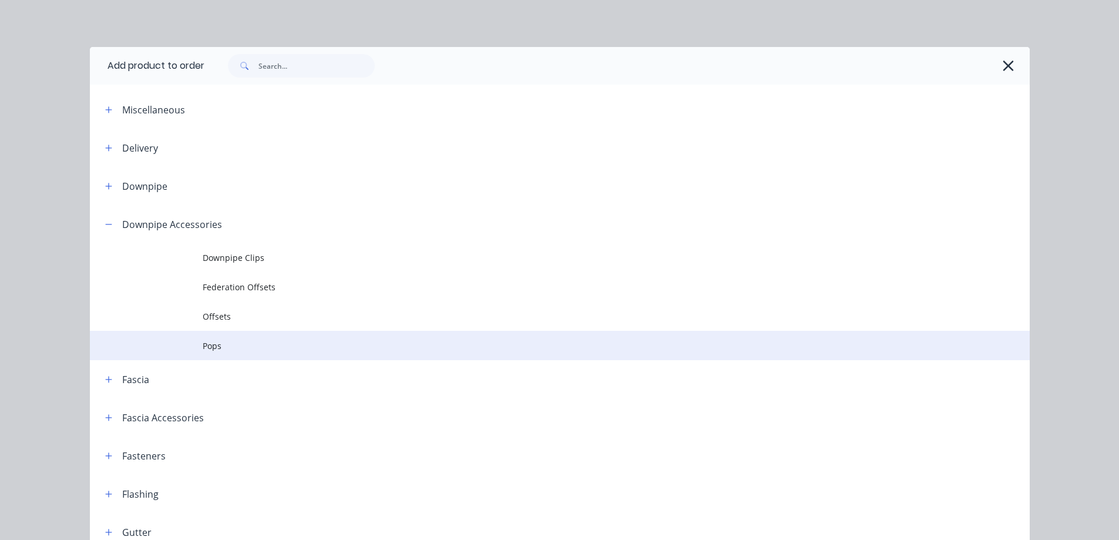
click at [197, 339] on td at bounding box center [146, 345] width 113 height 29
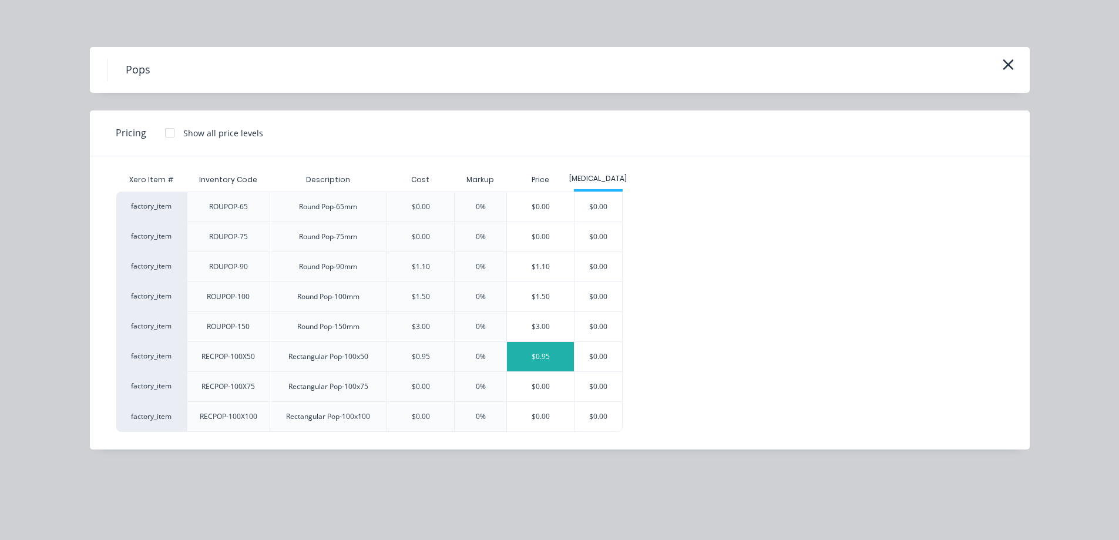
click at [568, 355] on div "$0.95" at bounding box center [540, 356] width 67 height 29
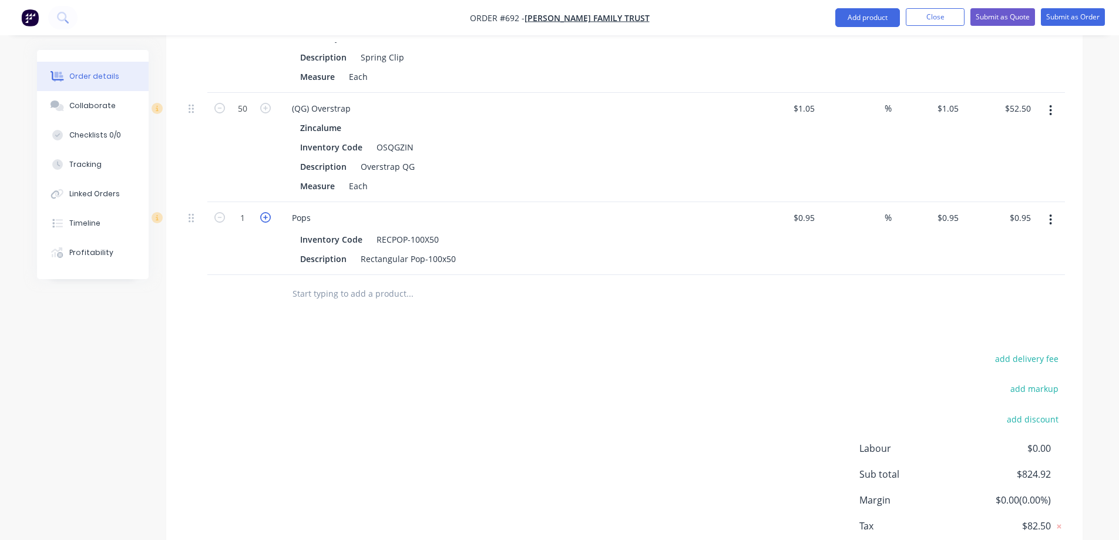
click at [266, 219] on icon "button" at bounding box center [265, 217] width 11 height 11
type input "2"
type input "$1.90"
click at [266, 219] on icon "button" at bounding box center [265, 217] width 11 height 11
type input "3"
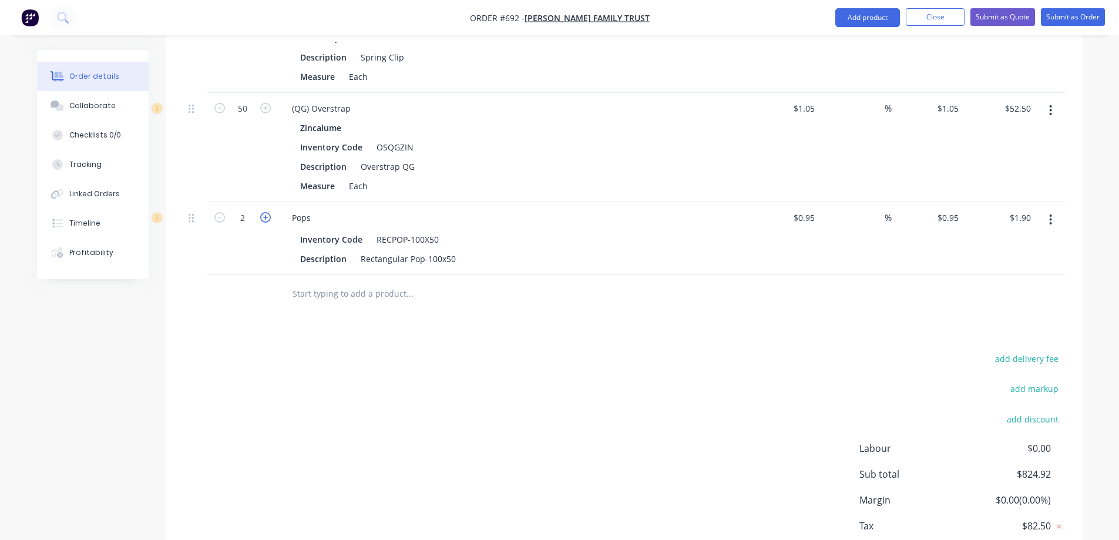
type input "$2.85"
click at [266, 219] on icon "button" at bounding box center [265, 217] width 11 height 11
type input "4"
type input "$3.80"
click at [266, 219] on icon "button" at bounding box center [265, 217] width 11 height 11
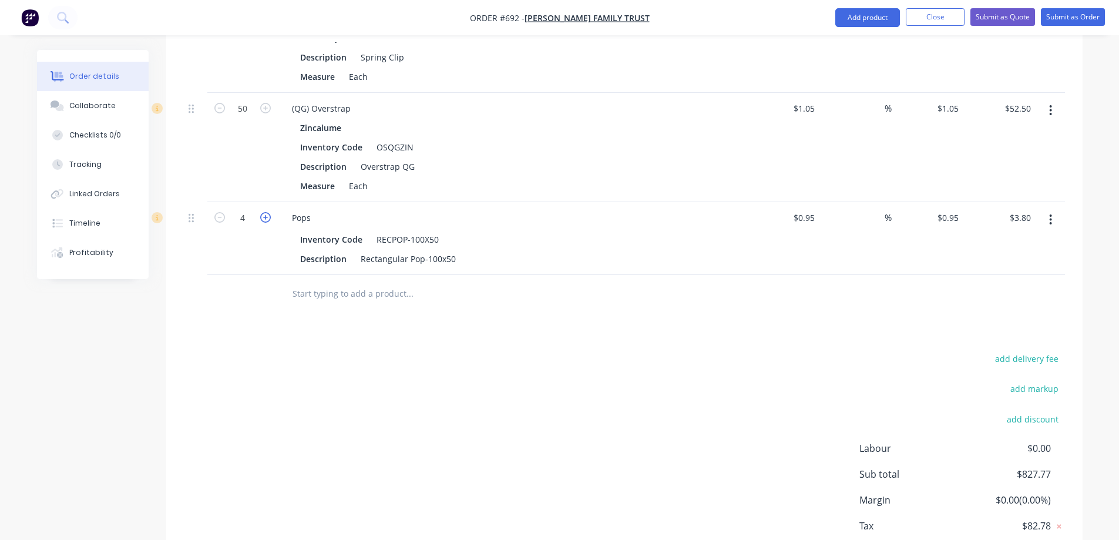
type input "5"
type input "$4.75"
click at [266, 219] on icon "button" at bounding box center [265, 217] width 11 height 11
type input "6"
type input "$5.70"
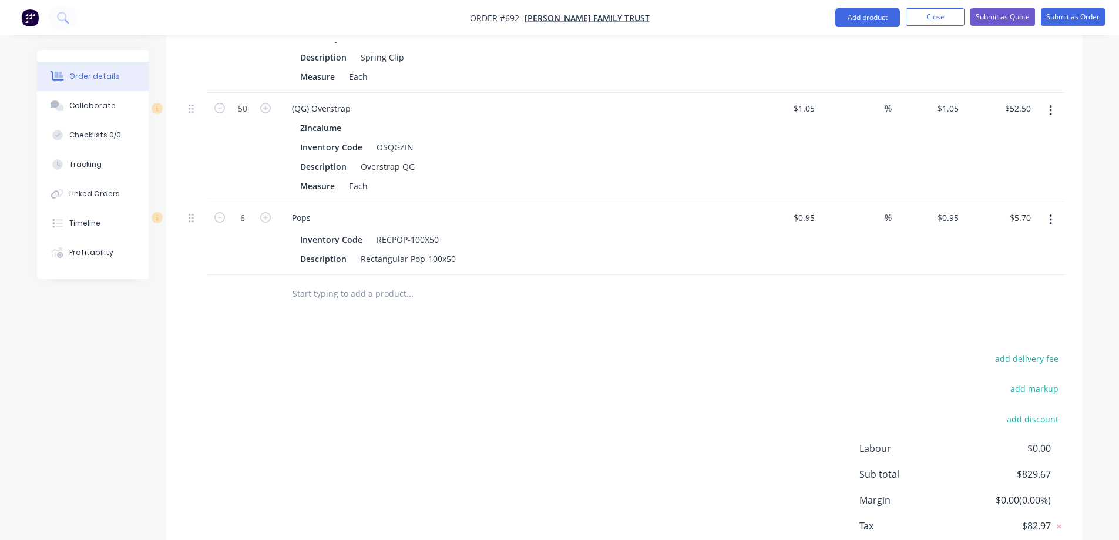
click at [320, 293] on input "text" at bounding box center [409, 294] width 235 height 24
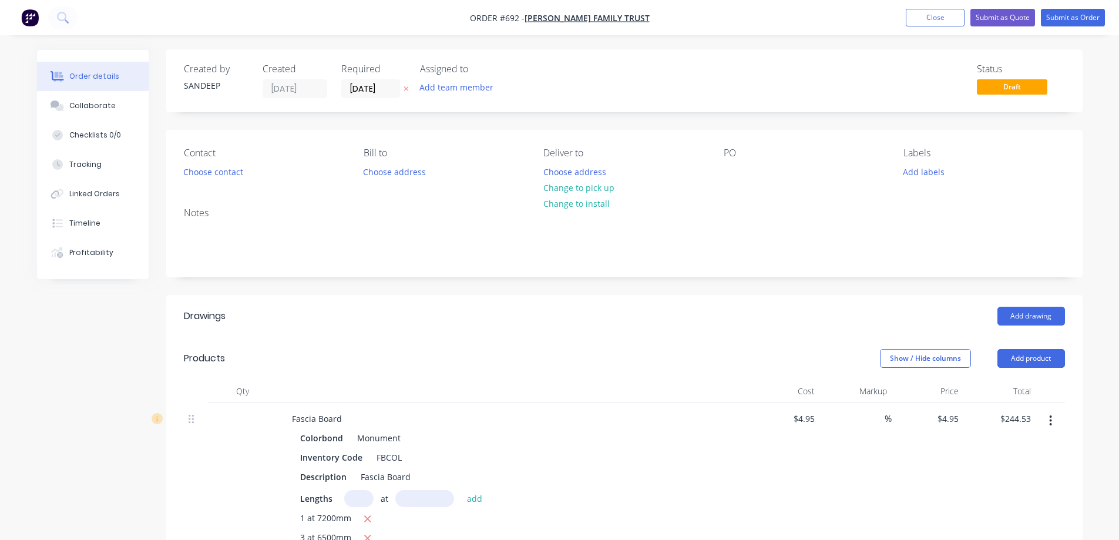
scroll to position [0, 0]
click at [576, 171] on button "Choose address" at bounding box center [574, 172] width 75 height 16
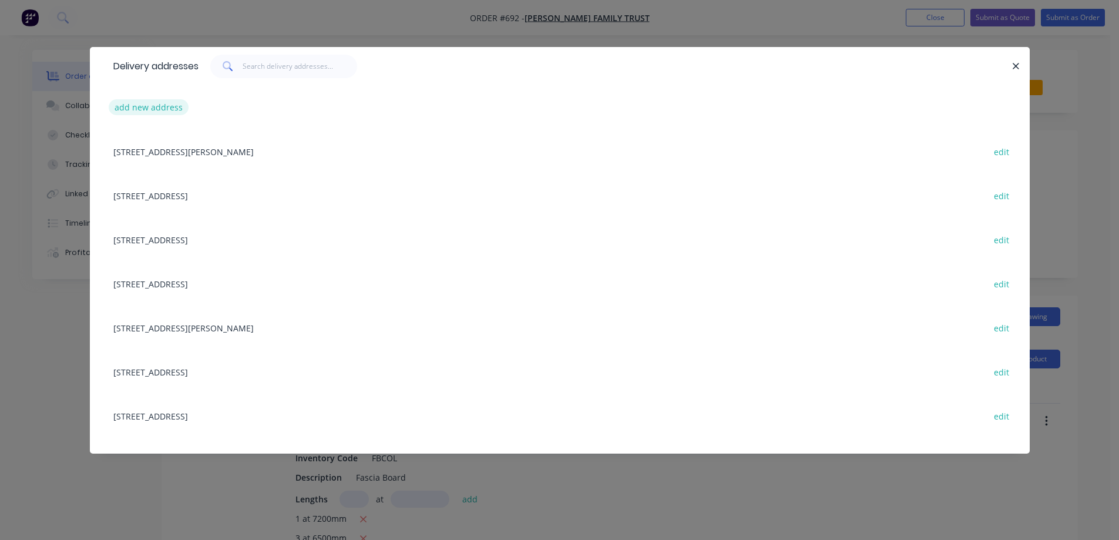
click at [160, 113] on button "add new address" at bounding box center [149, 107] width 81 height 16
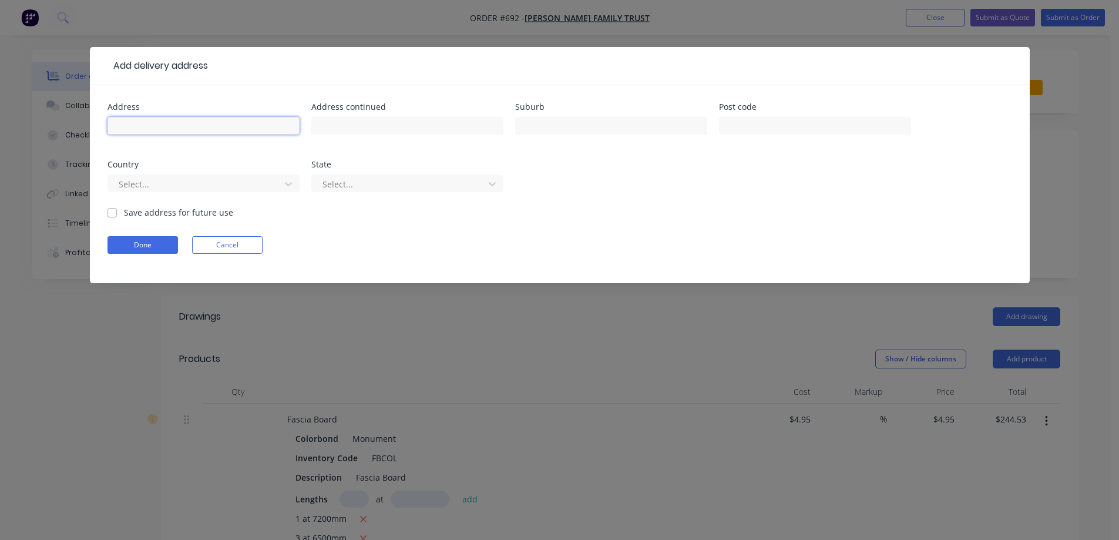
click at [183, 119] on input "text" at bounding box center [204, 126] width 192 height 18
paste input "Lot [STREET_ADDRESS]"
type input "Lot [STREET_ADDRESS]"
click at [602, 118] on input "text" at bounding box center [611, 126] width 192 height 18
paste input "MANOR LAKES"
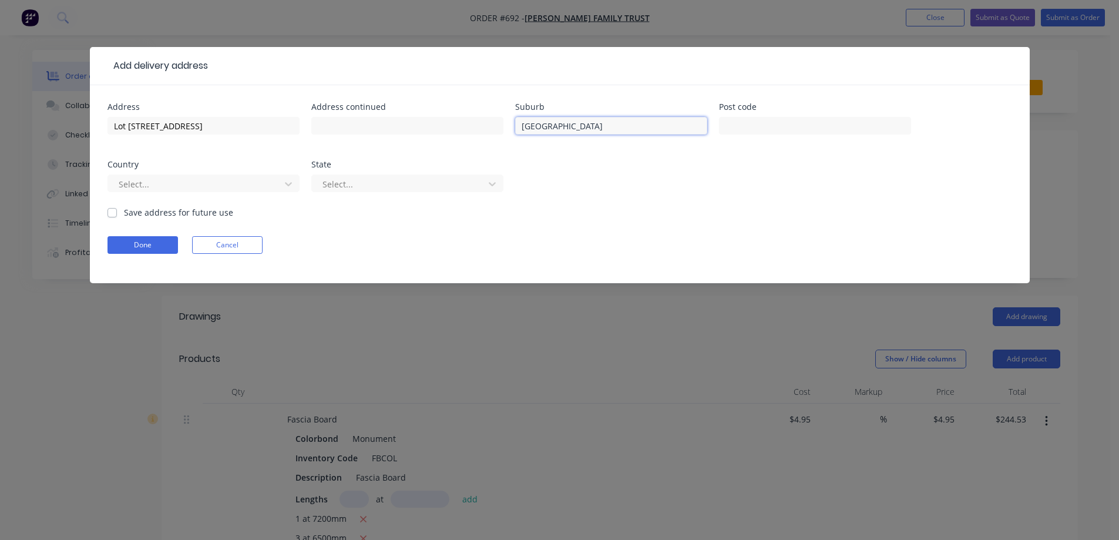
type input "MANOR LAKES"
click at [751, 127] on input "text" at bounding box center [815, 126] width 192 height 18
paste input "3024"
type input "3024"
click at [204, 179] on div at bounding box center [196, 184] width 157 height 15
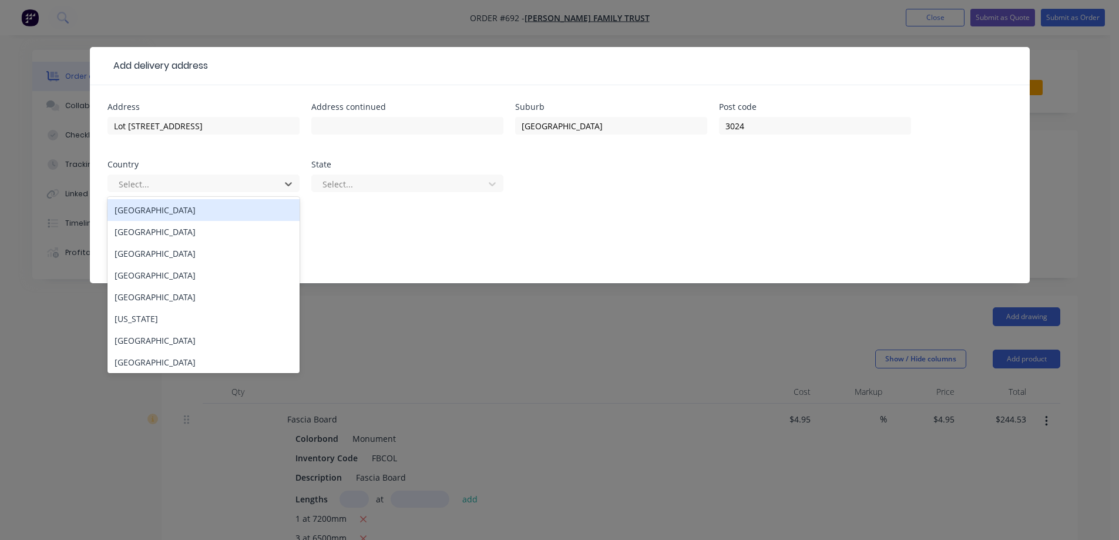
click at [210, 212] on div "Australia" at bounding box center [204, 210] width 192 height 22
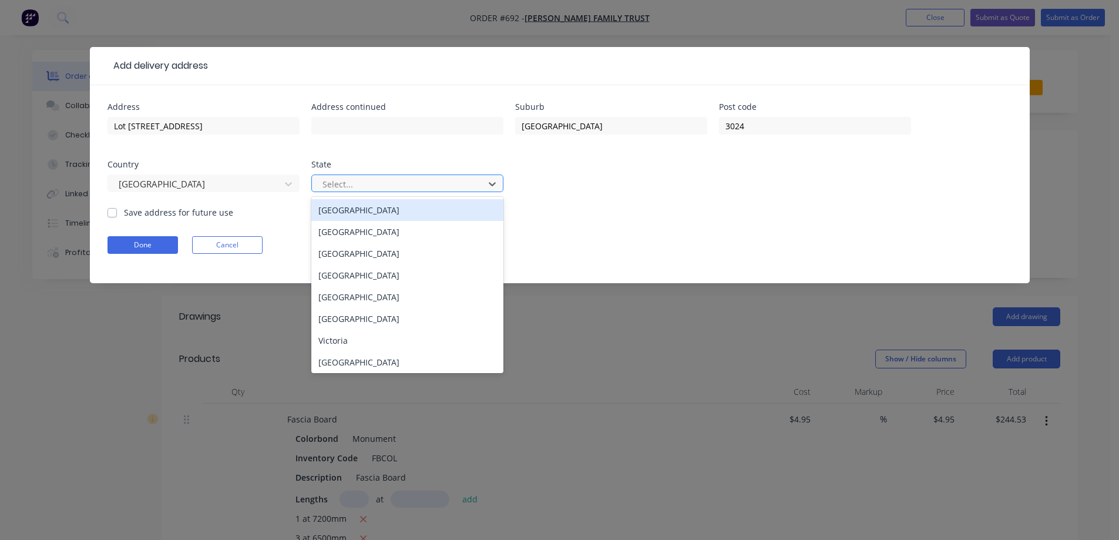
click at [403, 192] on div "Select..." at bounding box center [400, 184] width 164 height 18
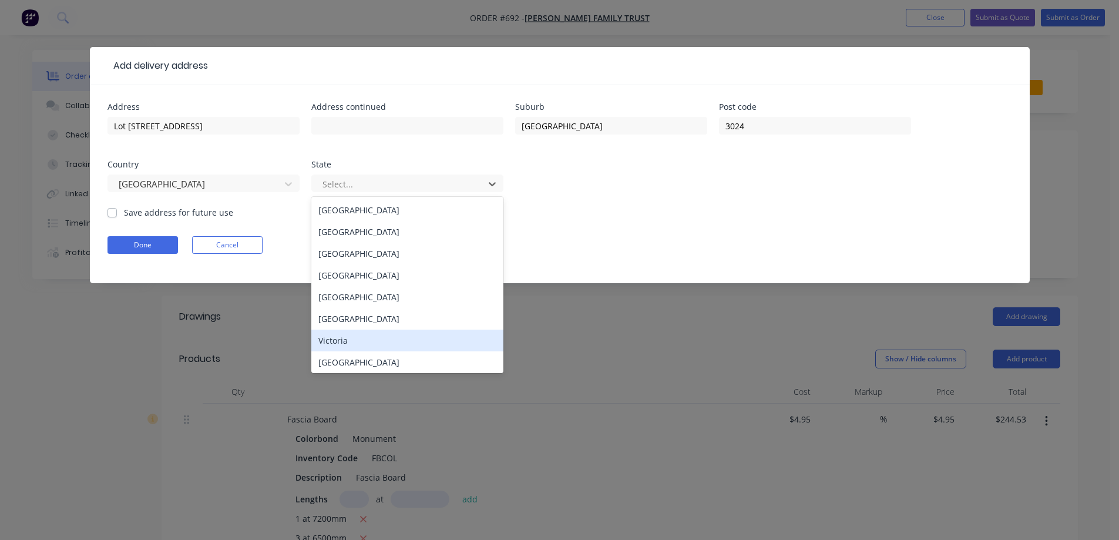
click at [346, 345] on div "Victoria" at bounding box center [407, 341] width 192 height 22
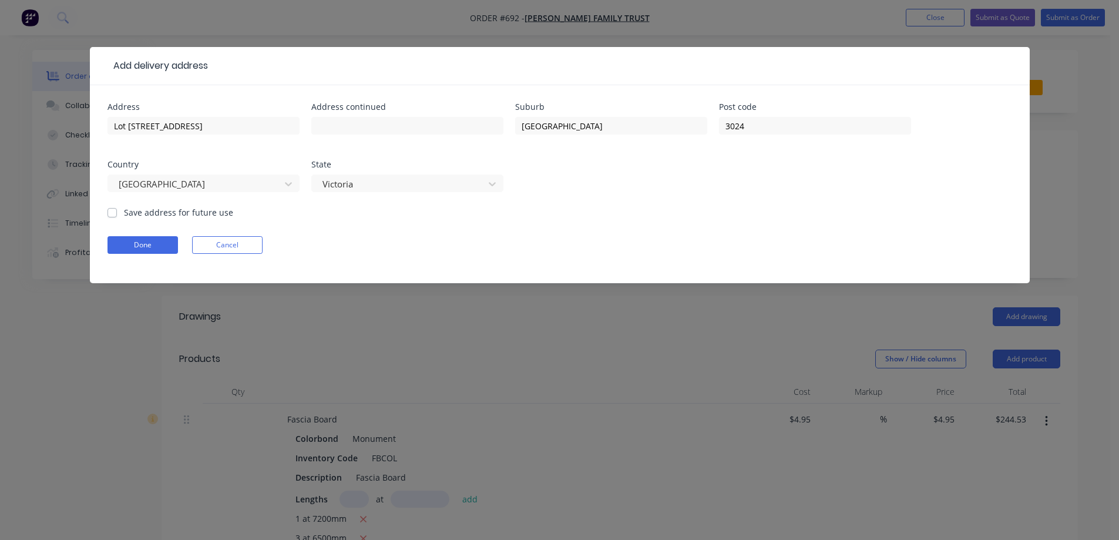
click at [190, 219] on form "Address Lot 19909 Varna Way Address continued Suburb MANOR LAKES Post code 3024…" at bounding box center [560, 193] width 905 height 180
click at [103, 212] on div "Address Lot 19909 Varna Way Address continued Suburb MANOR LAKES Post code 3024…" at bounding box center [560, 184] width 940 height 198
click at [124, 213] on label "Save address for future use" at bounding box center [178, 212] width 109 height 12
click at [113, 213] on input "Save address for future use" at bounding box center [112, 211] width 9 height 11
checkbox input "true"
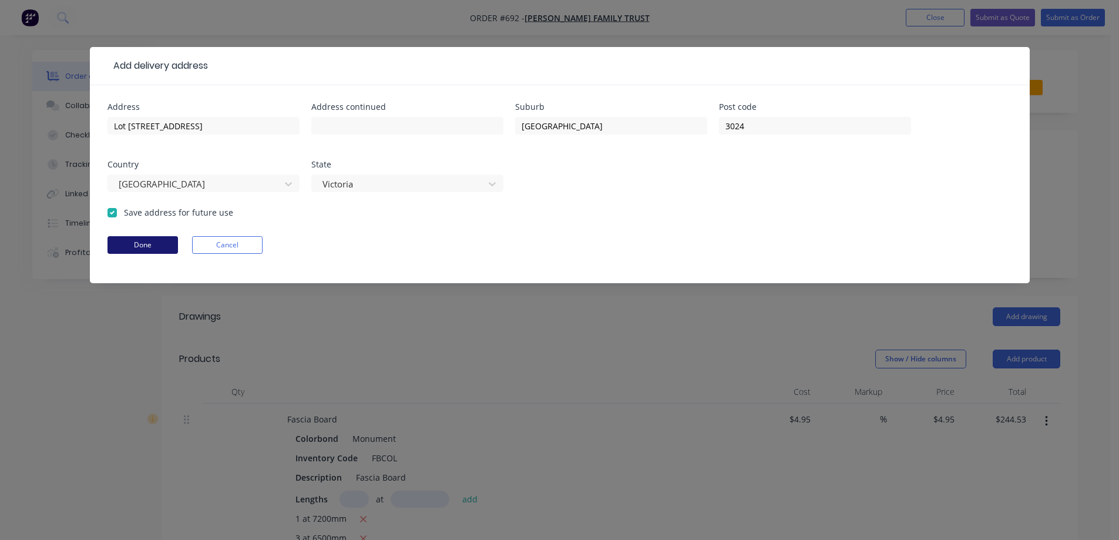
click at [139, 243] on button "Done" at bounding box center [143, 245] width 71 height 18
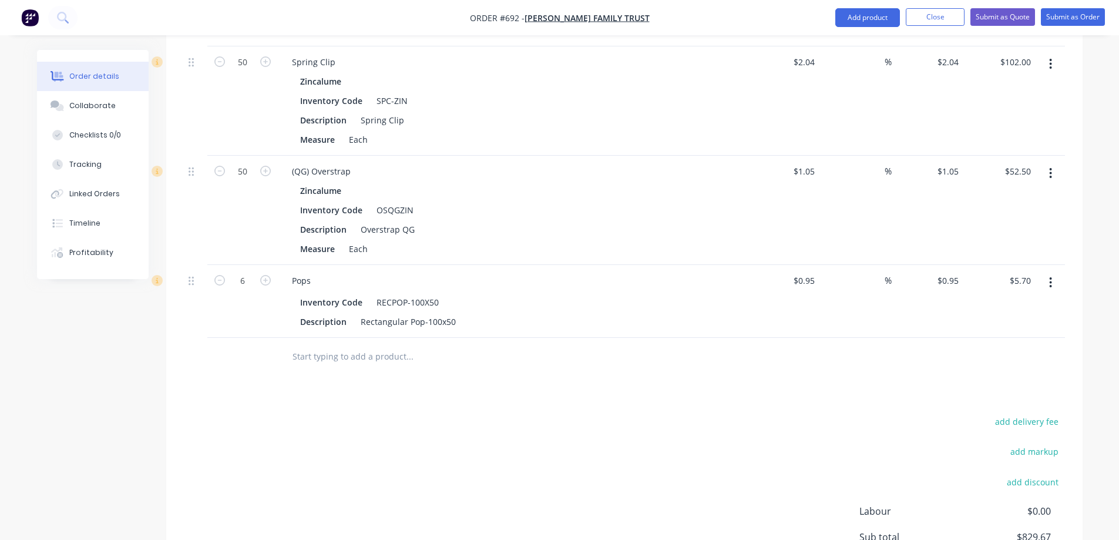
scroll to position [1657, 0]
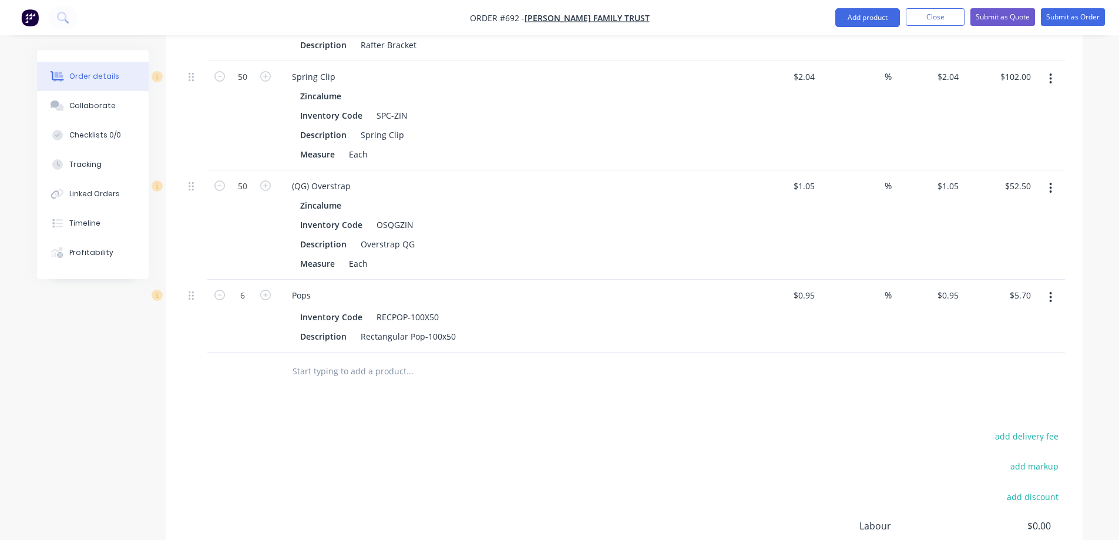
click at [320, 360] on input "text" at bounding box center [409, 372] width 235 height 24
type input "r"
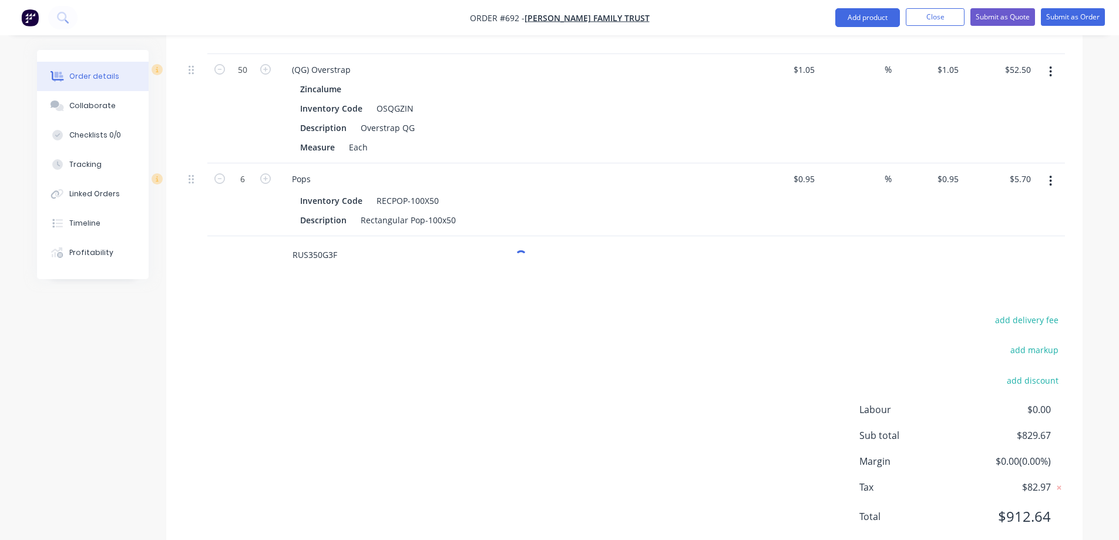
scroll to position [1775, 0]
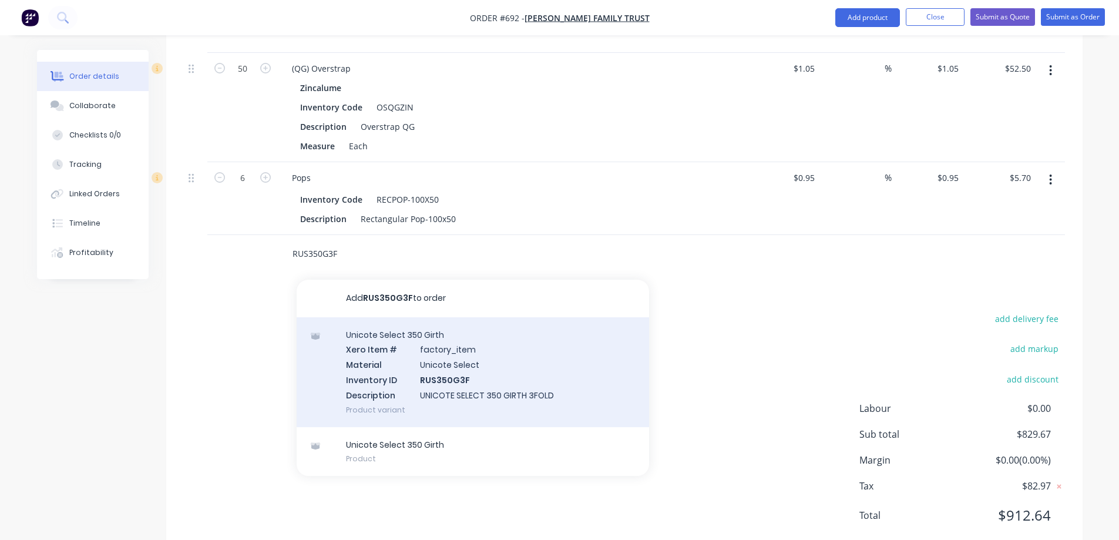
type input "RUS350G3F"
click at [415, 351] on div "Unicote Select 350 Girth Xero Item # factory_item Material Unicote Select Inven…" at bounding box center [473, 372] width 353 height 110
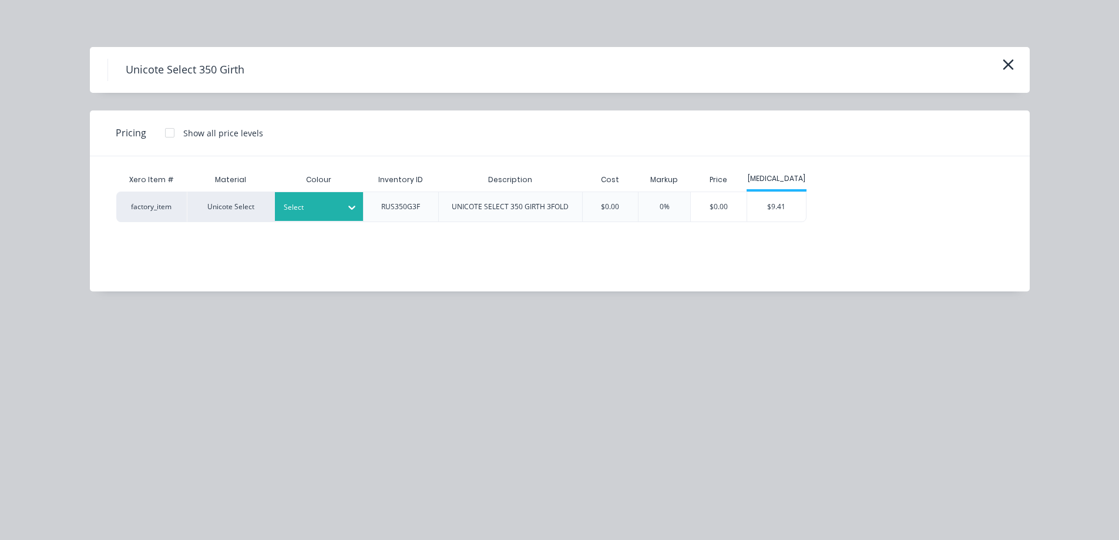
click at [326, 215] on div "Select" at bounding box center [319, 206] width 88 height 29
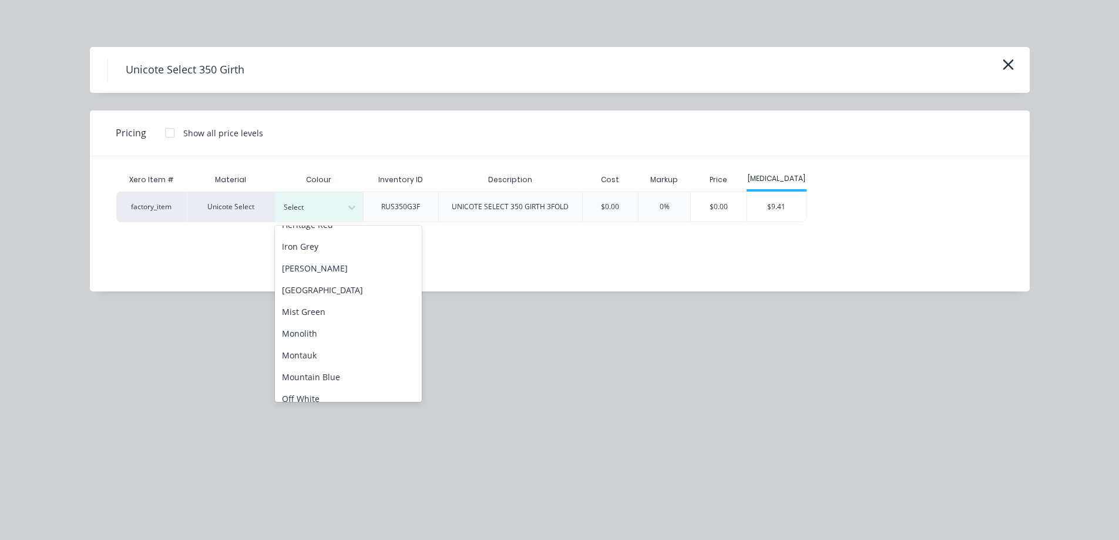
scroll to position [235, 0]
click at [328, 291] on div "Monolith" at bounding box center [348, 287] width 147 height 22
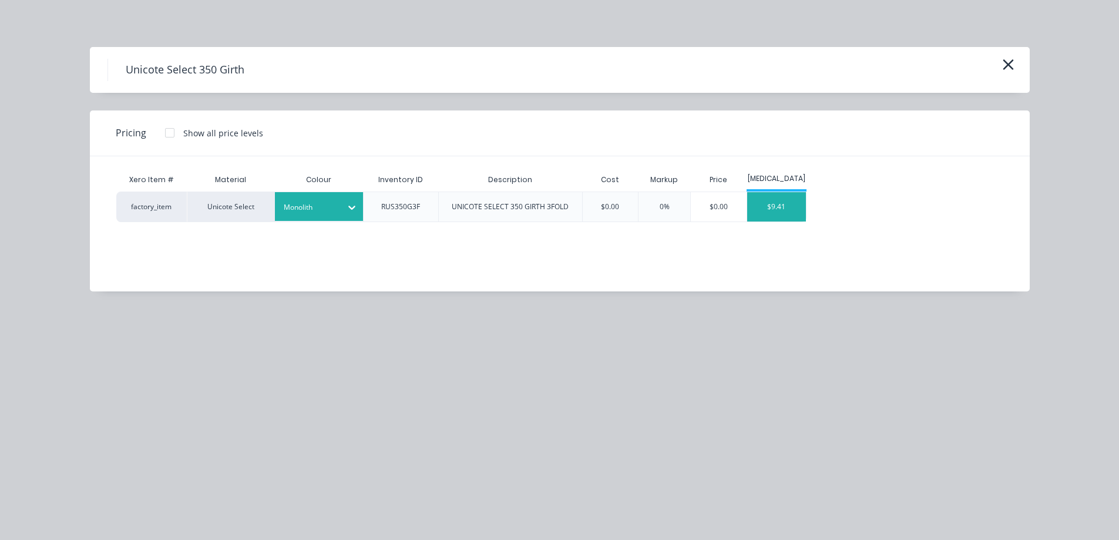
click at [792, 213] on div "$9.41" at bounding box center [776, 206] width 59 height 29
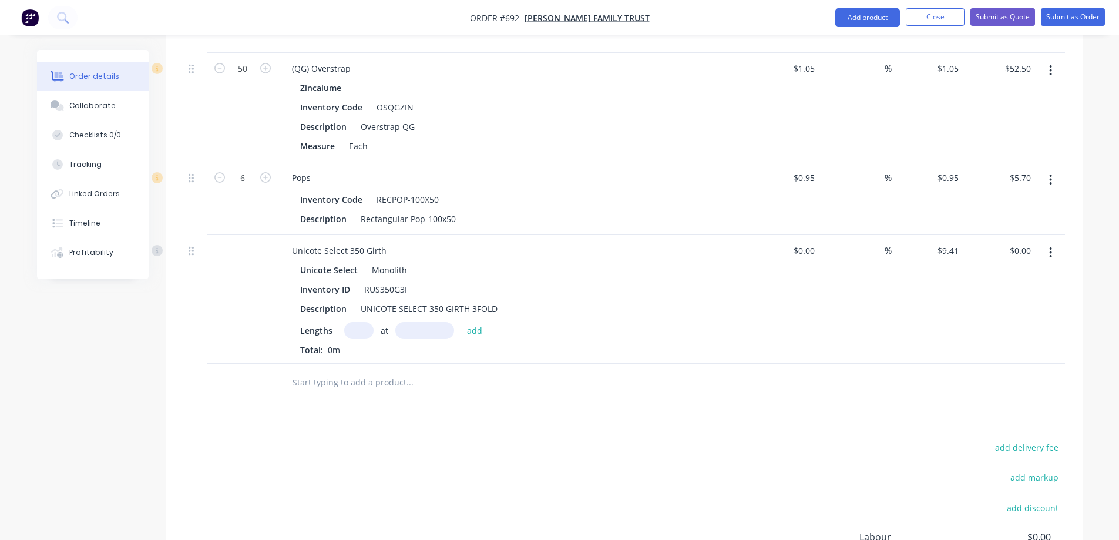
click at [354, 322] on input "text" at bounding box center [358, 330] width 29 height 17
type input "2"
type input "5400mm"
click at [471, 322] on button "add" at bounding box center [475, 330] width 28 height 16
type input "$101.63"
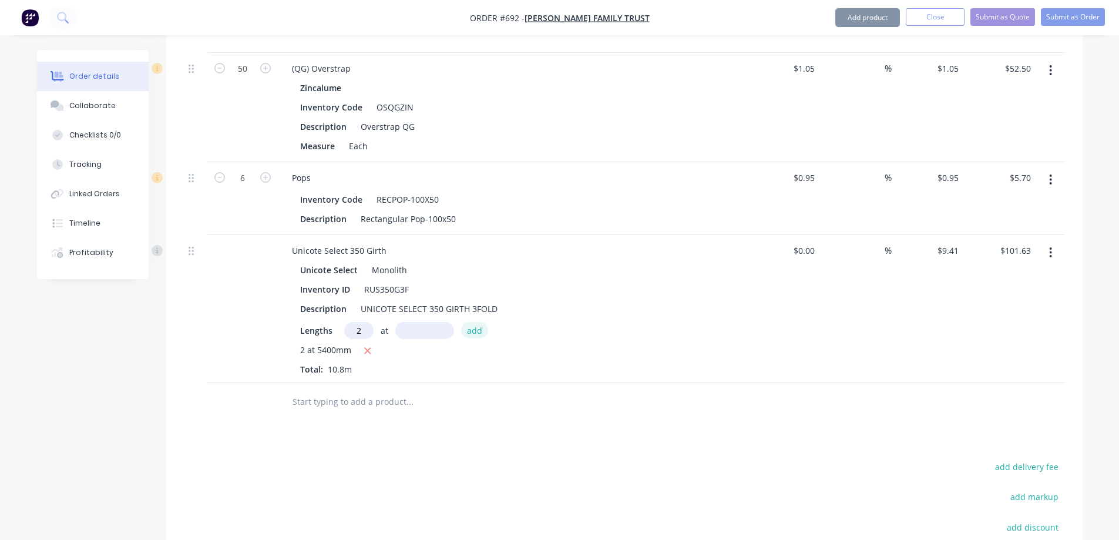
type input "2"
type input "3400mm"
click at [471, 322] on button "add" at bounding box center [475, 330] width 28 height 16
type input "$165.62"
click at [343, 410] on input "text" at bounding box center [409, 422] width 235 height 24
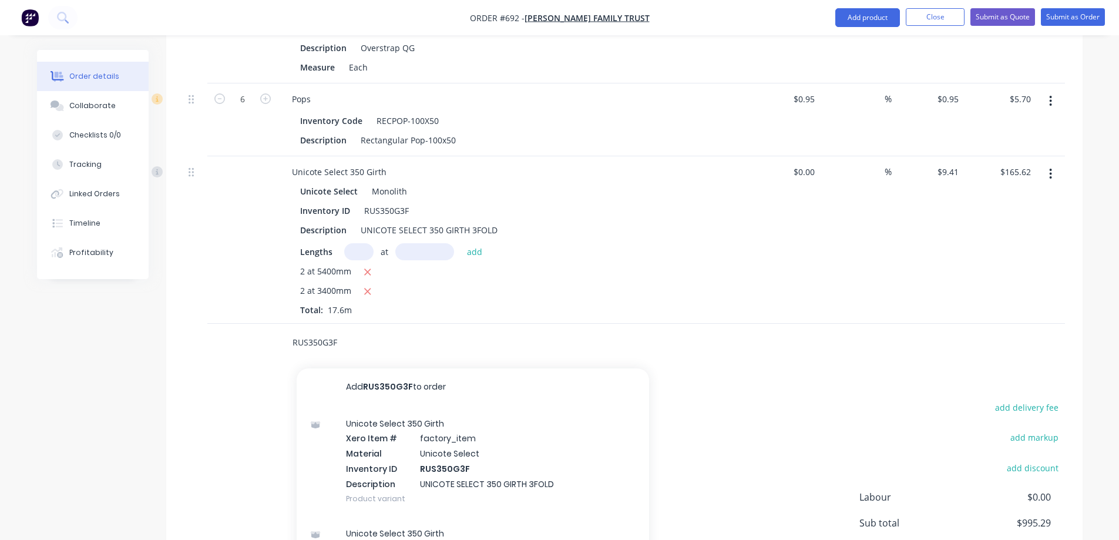
scroll to position [1942, 0]
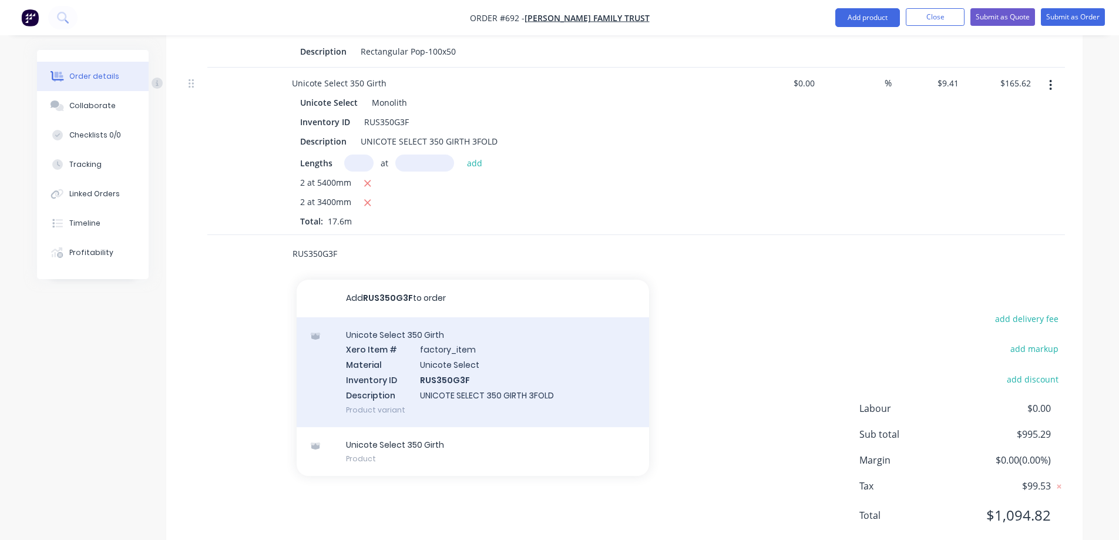
type input "RUS350G3F"
click at [390, 317] on div "Unicote Select 350 Girth Xero Item # factory_item Material Unicote Select Inven…" at bounding box center [473, 372] width 353 height 110
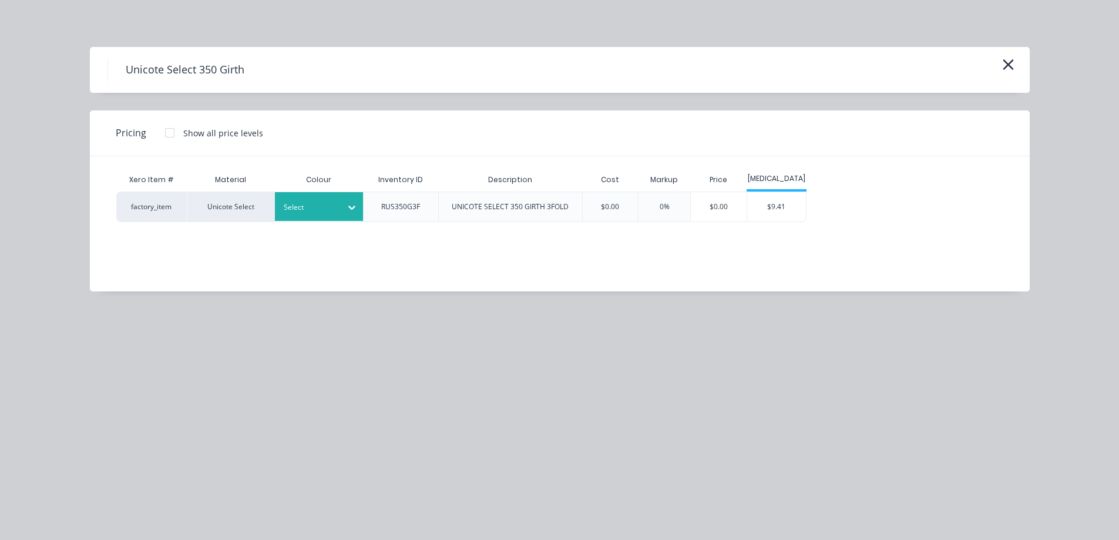
click at [316, 216] on div "Select" at bounding box center [319, 206] width 88 height 29
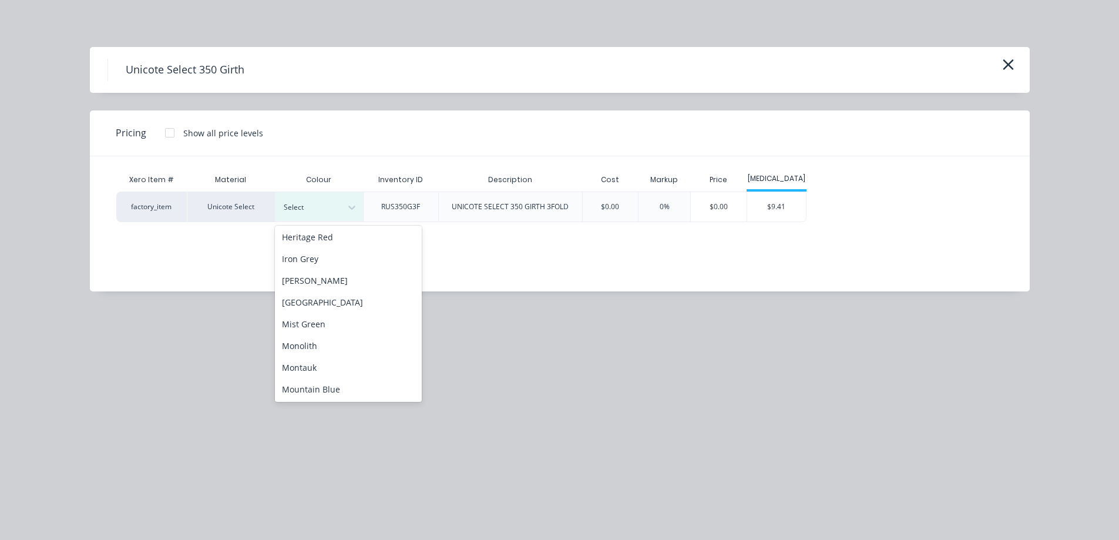
scroll to position [176, 0]
click at [308, 339] on div "Monolith" at bounding box center [348, 345] width 147 height 22
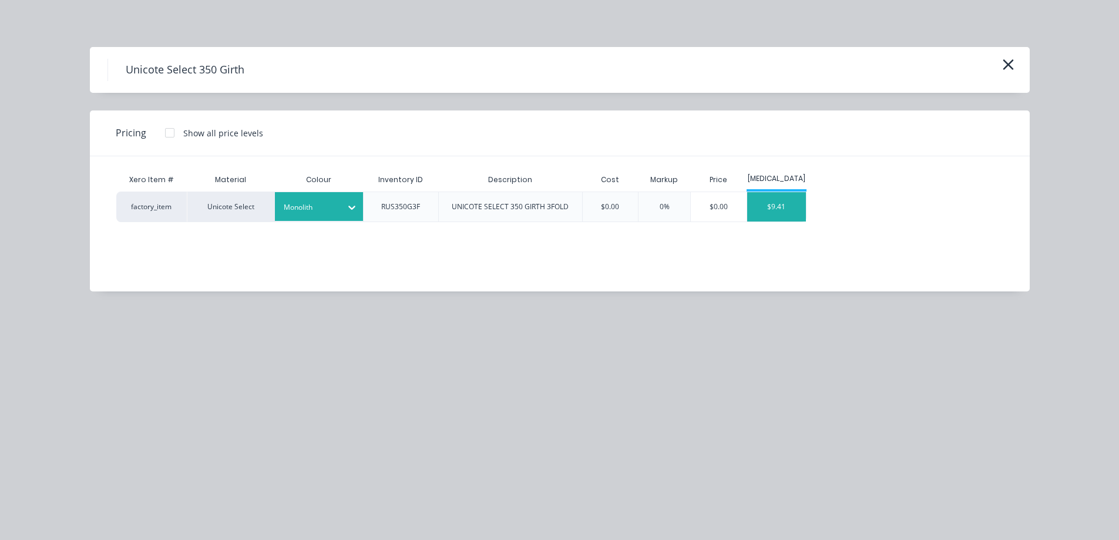
click at [782, 212] on div "$9.41" at bounding box center [776, 206] width 59 height 29
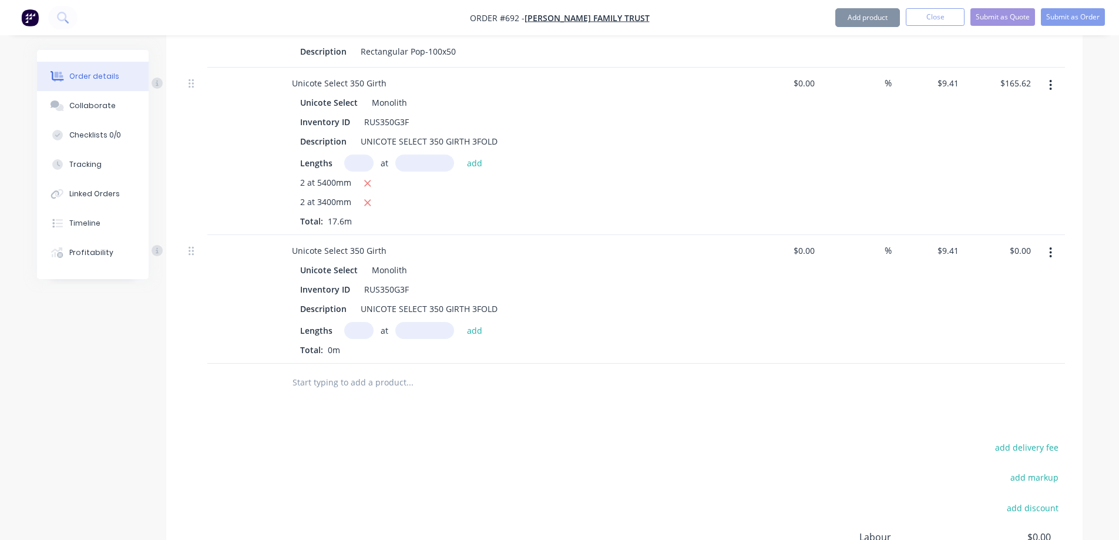
click at [361, 322] on input "text" at bounding box center [358, 330] width 29 height 17
type input "2"
type input "1500mm"
click at [474, 322] on button "add" at bounding box center [475, 330] width 28 height 16
type input "$28.23"
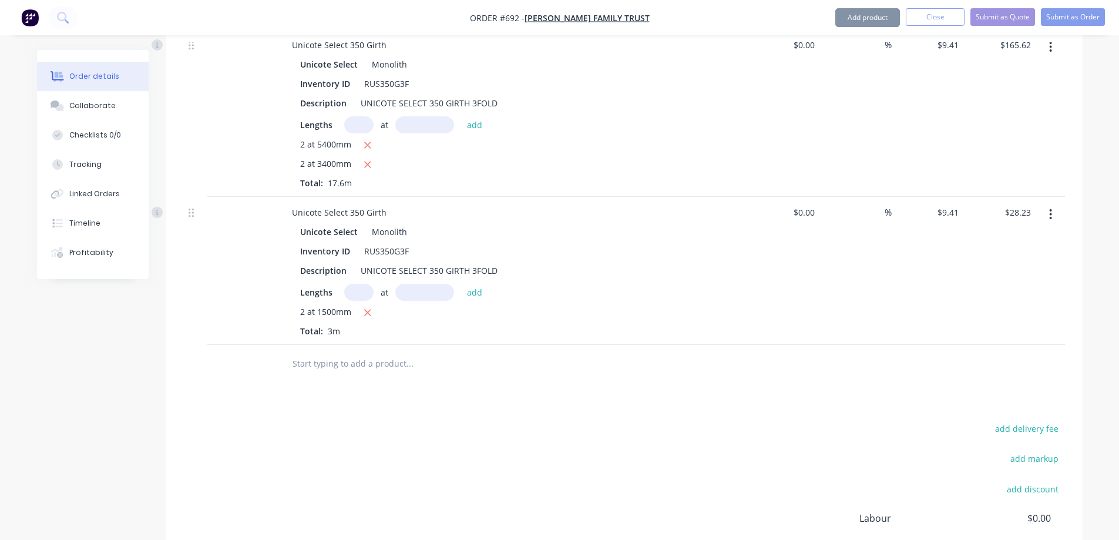
scroll to position [2001, 0]
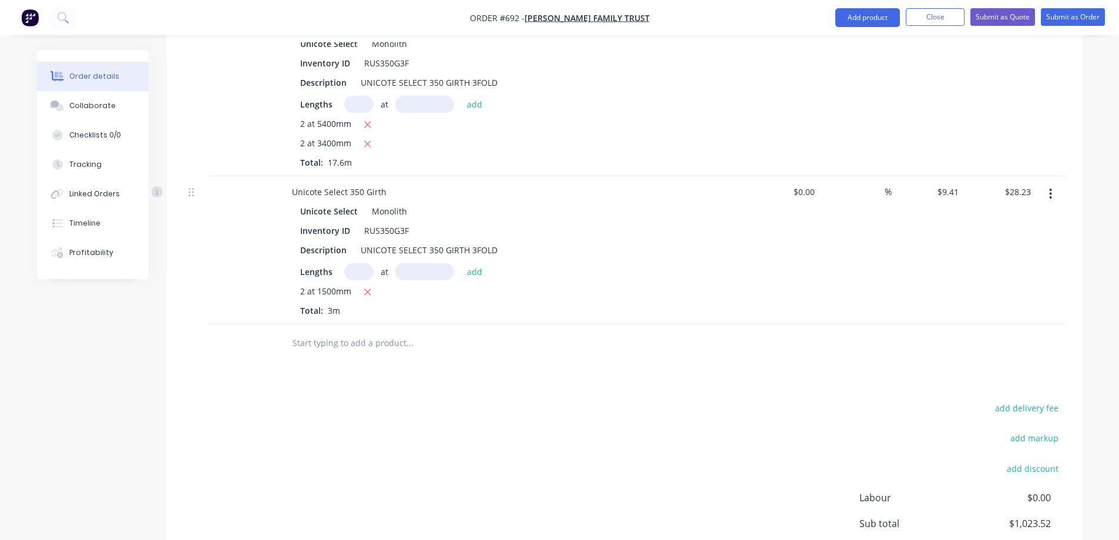
click at [333, 331] on input "text" at bounding box center [409, 343] width 235 height 24
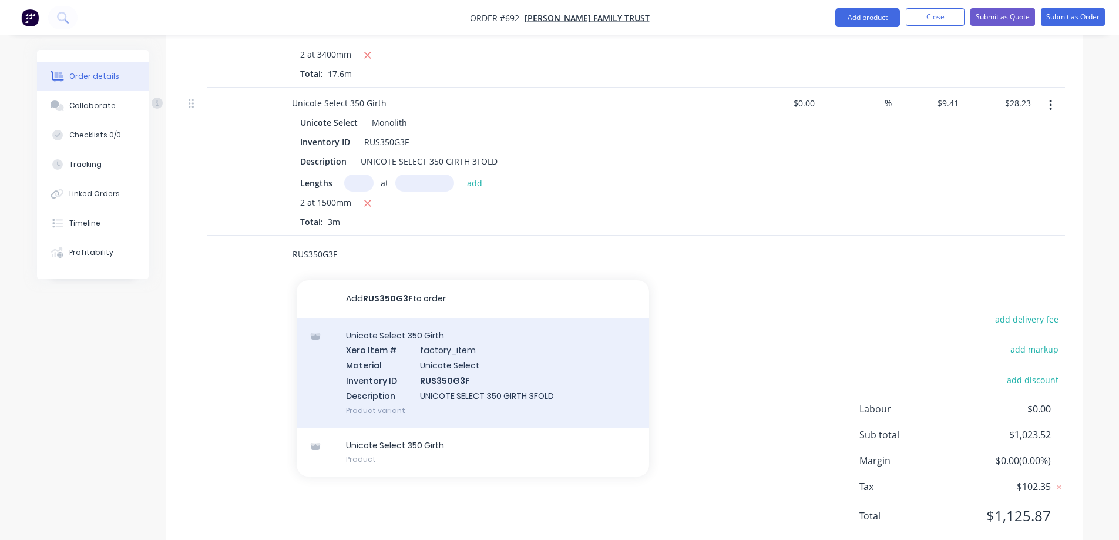
scroll to position [2090, 0]
type input "RUS350G3F"
click at [385, 333] on div "Unicote Select 350 Girth Xero Item # factory_item Material Unicote Select Inven…" at bounding box center [473, 372] width 353 height 110
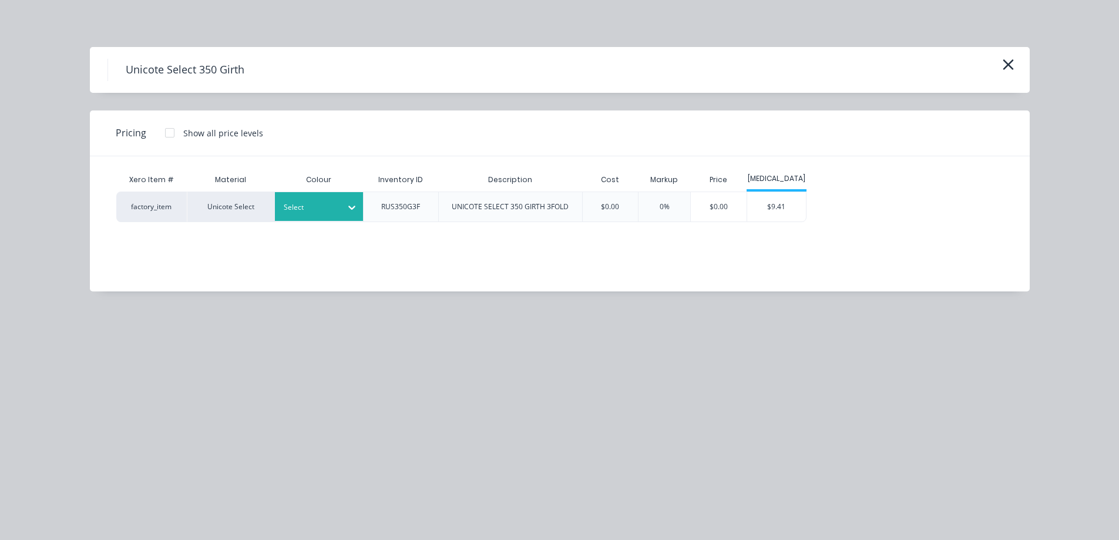
click at [330, 217] on div "Select" at bounding box center [319, 206] width 88 height 29
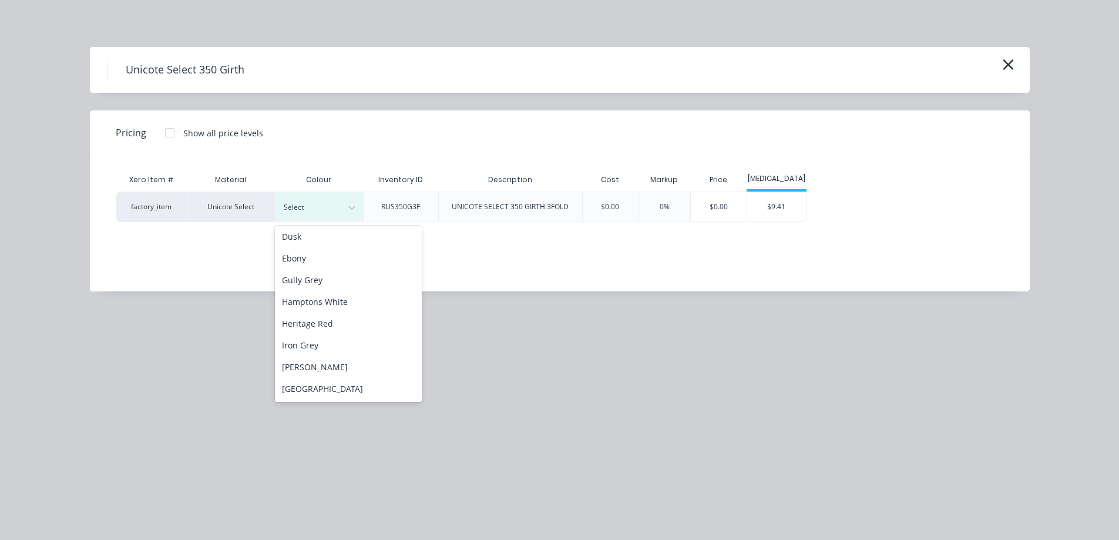
scroll to position [176, 0]
click at [322, 349] on div "Monolith" at bounding box center [348, 345] width 147 height 22
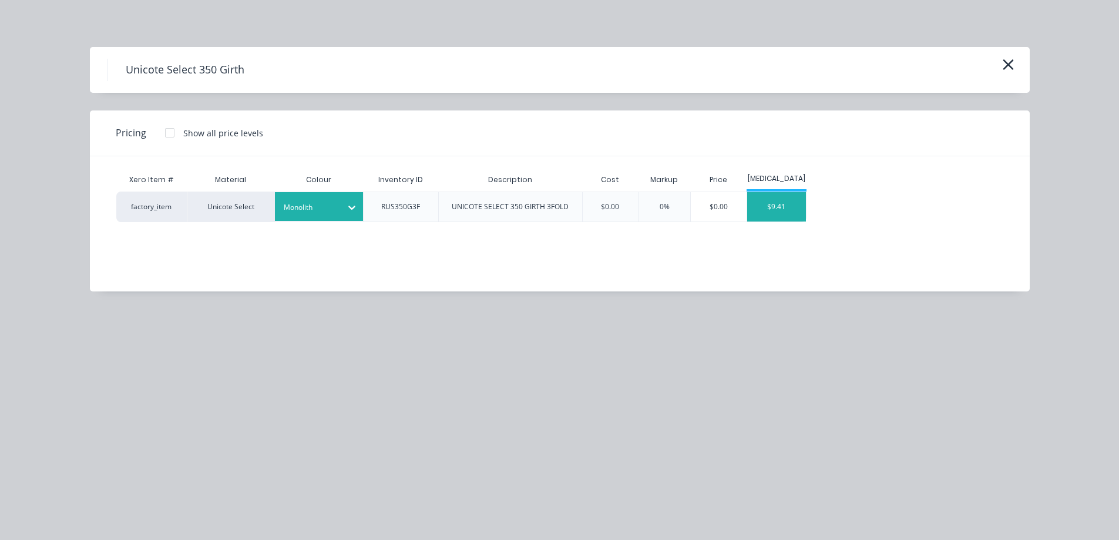
click at [775, 205] on div "$9.41" at bounding box center [776, 206] width 59 height 29
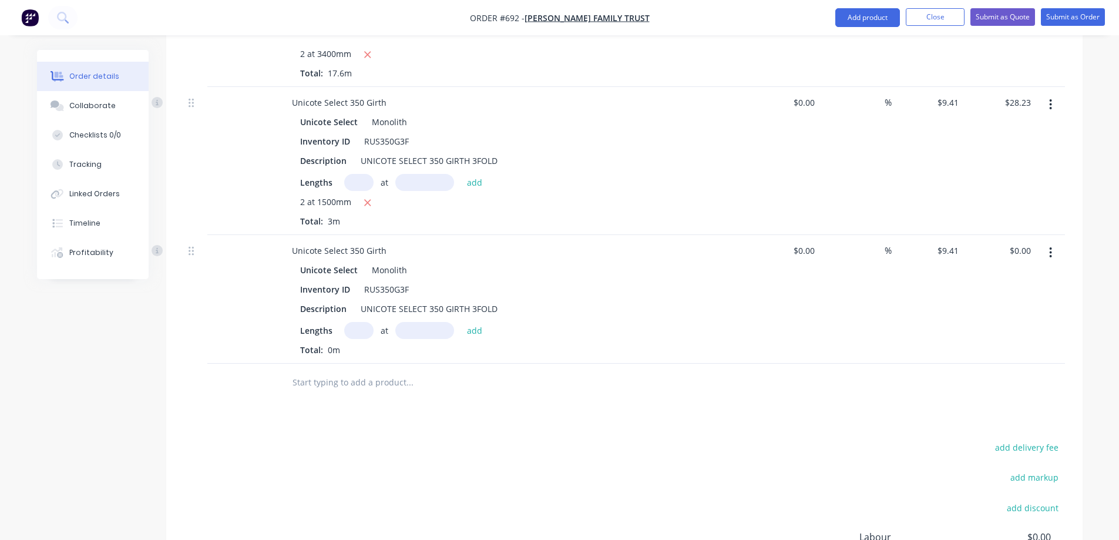
click at [358, 322] on input "text" at bounding box center [358, 330] width 29 height 17
type input "4"
type input "6100mm"
click at [482, 322] on button "add" at bounding box center [475, 330] width 28 height 16
type input "$229.60"
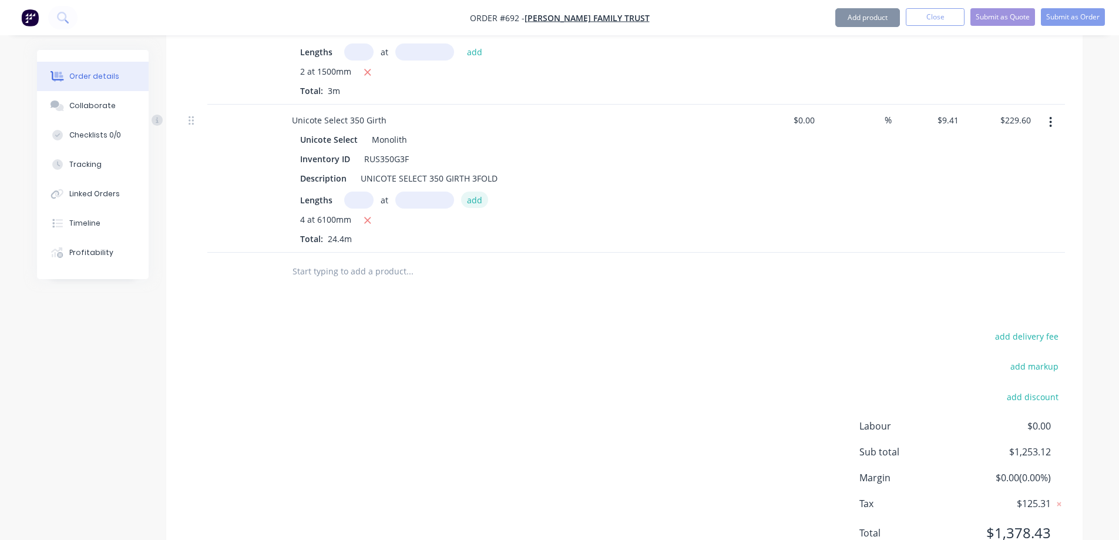
scroll to position [2238, 0]
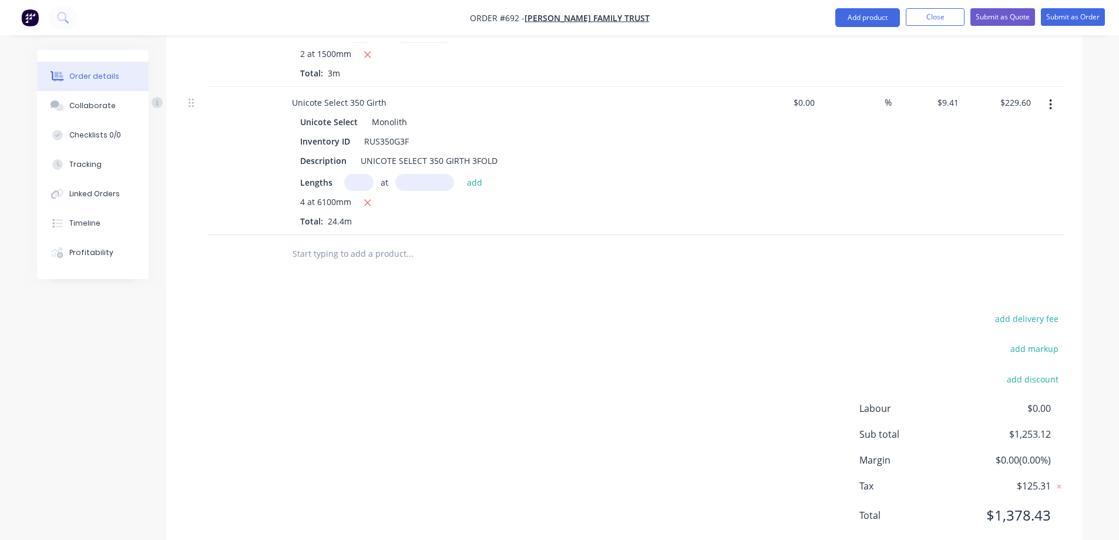
click at [335, 242] on input "text" at bounding box center [409, 254] width 235 height 24
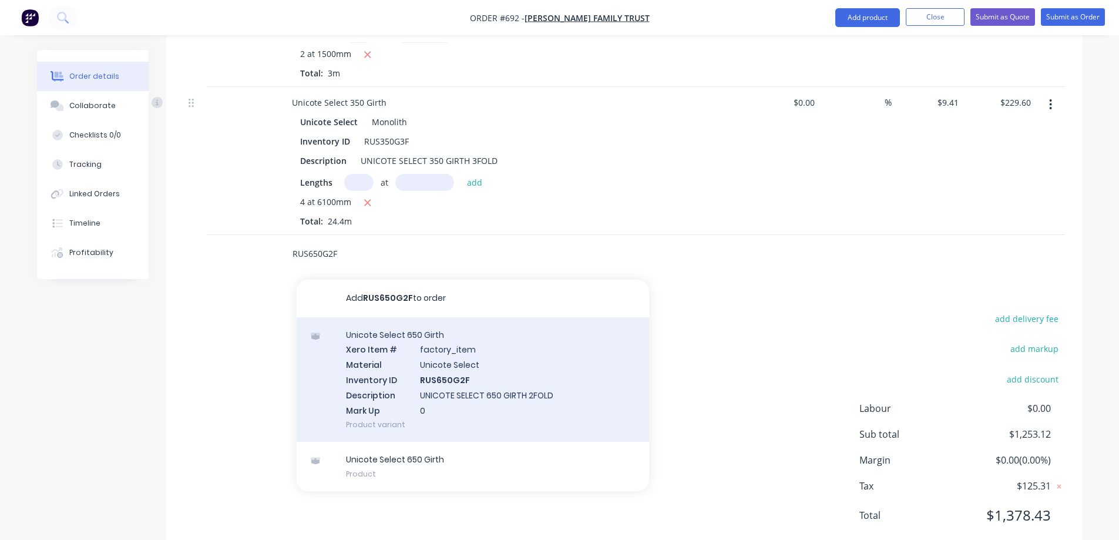
type input "RUS650G2F"
click at [387, 347] on div "Unicote Select 650 Girth Xero Item # factory_item Material Unicote Select Inven…" at bounding box center [473, 379] width 353 height 125
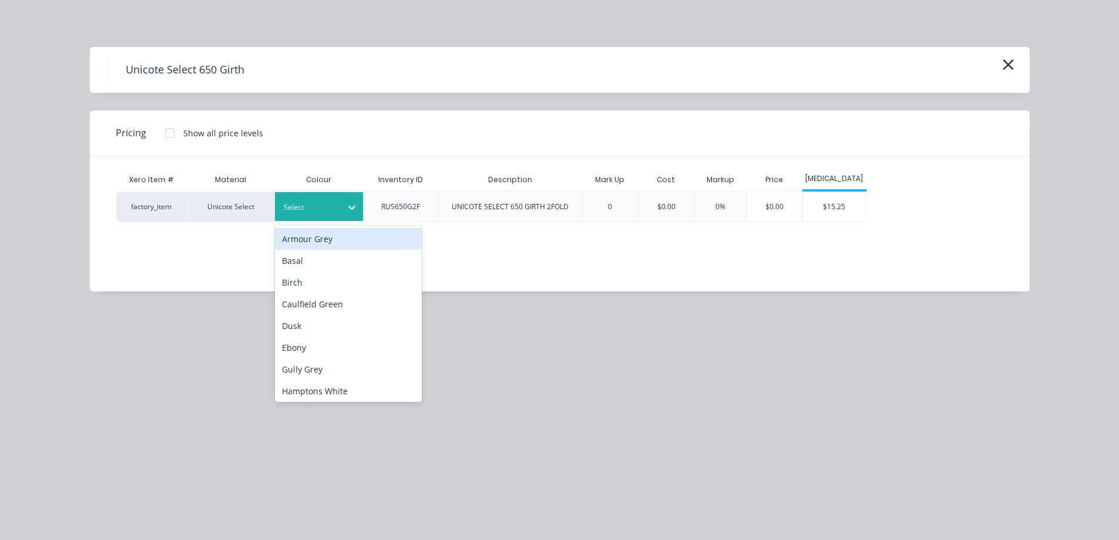
click at [336, 210] on div at bounding box center [310, 207] width 53 height 13
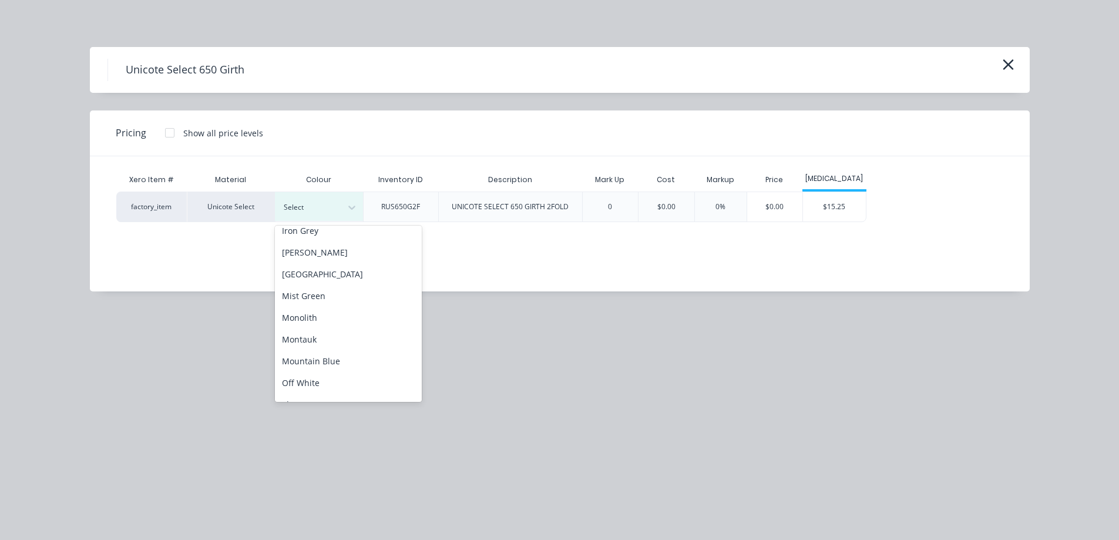
scroll to position [235, 0]
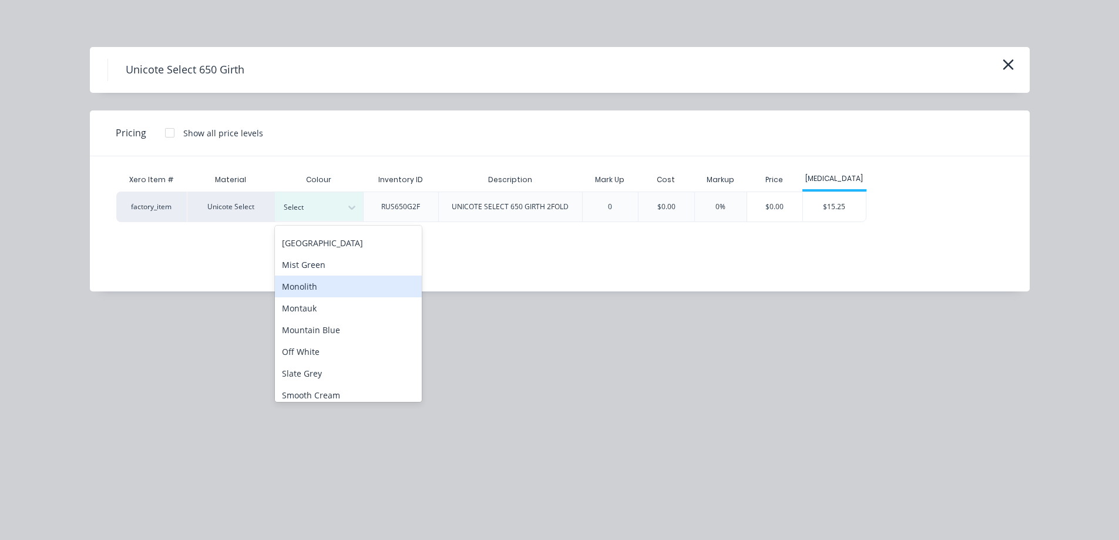
click at [334, 289] on div "Monolith" at bounding box center [348, 287] width 147 height 22
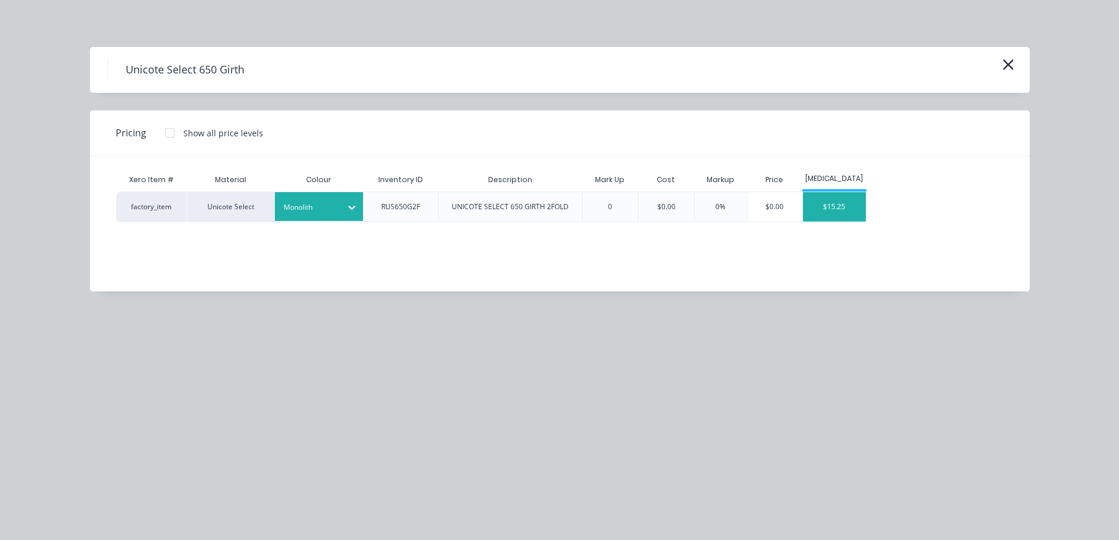
click at [833, 214] on div "$15.25" at bounding box center [834, 206] width 63 height 29
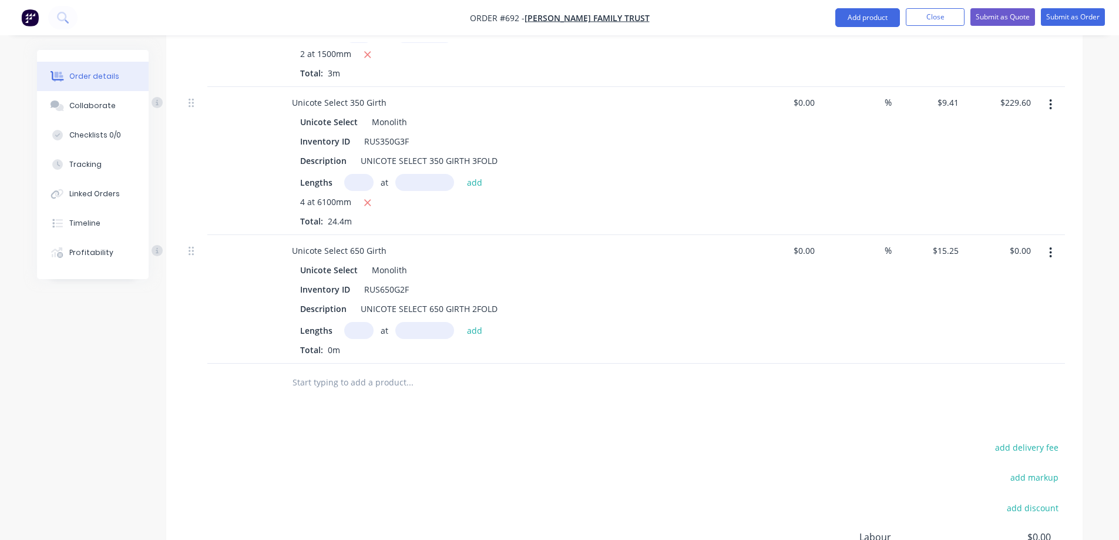
click at [364, 322] on input "text" at bounding box center [358, 330] width 29 height 17
type input "1"
type input "1000mm"
click at [472, 322] on button "add" at bounding box center [475, 330] width 28 height 16
type input "$15.25"
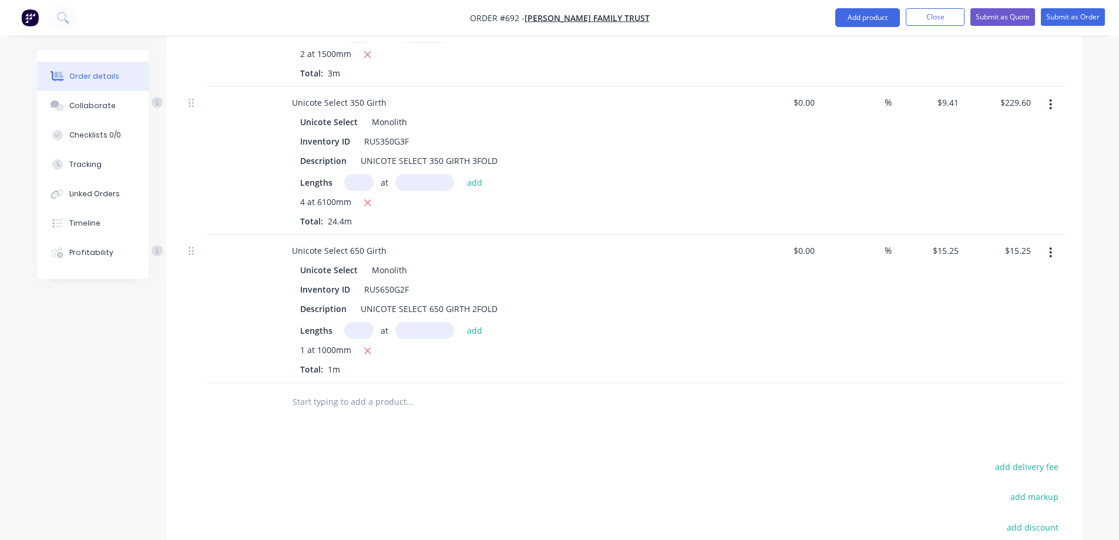
click at [1051, 247] on icon "button" at bounding box center [1051, 252] width 2 height 11
click at [1013, 275] on div "Edit" at bounding box center [1009, 283] width 90 height 17
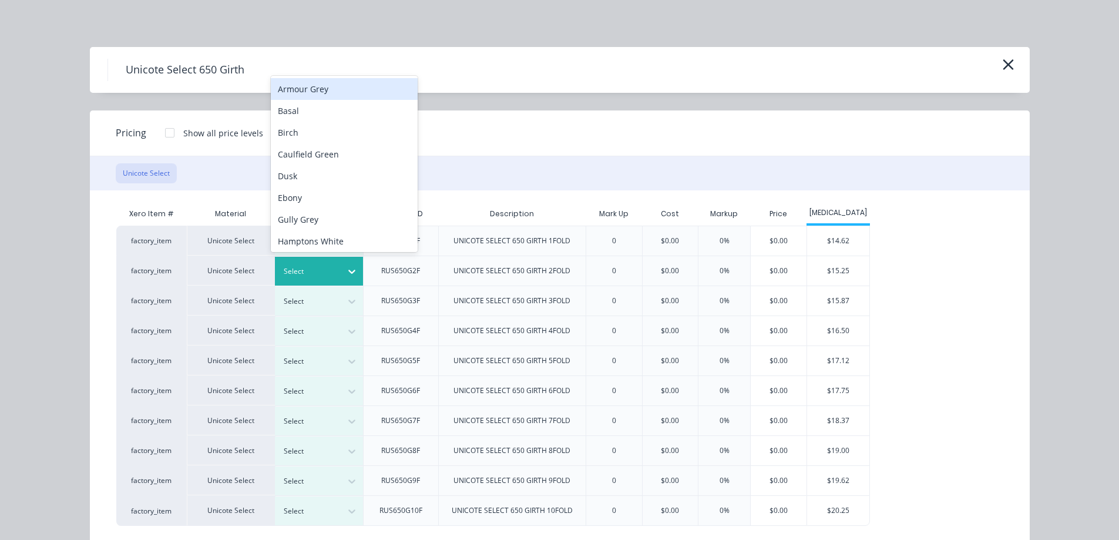
click at [346, 277] on div at bounding box center [351, 271] width 21 height 19
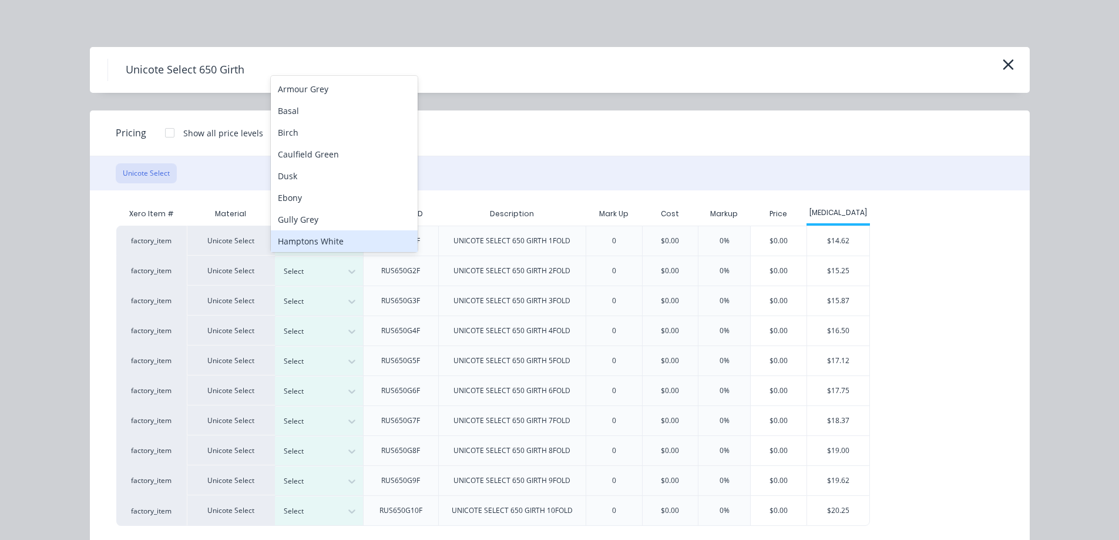
scroll to position [7, 0]
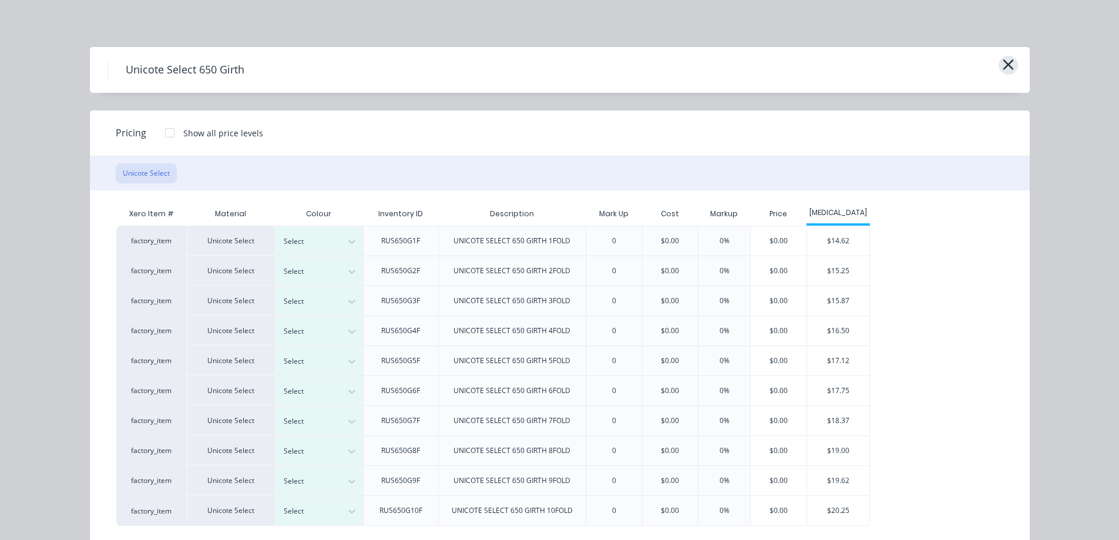
click at [1003, 70] on icon "button" at bounding box center [1009, 64] width 12 height 16
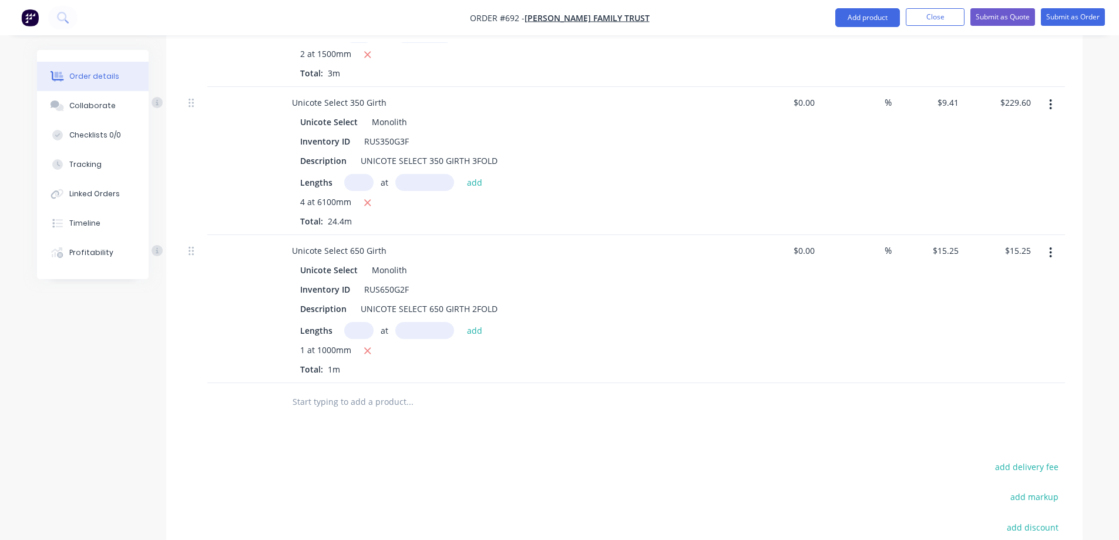
click at [355, 390] on input "text" at bounding box center [409, 402] width 235 height 24
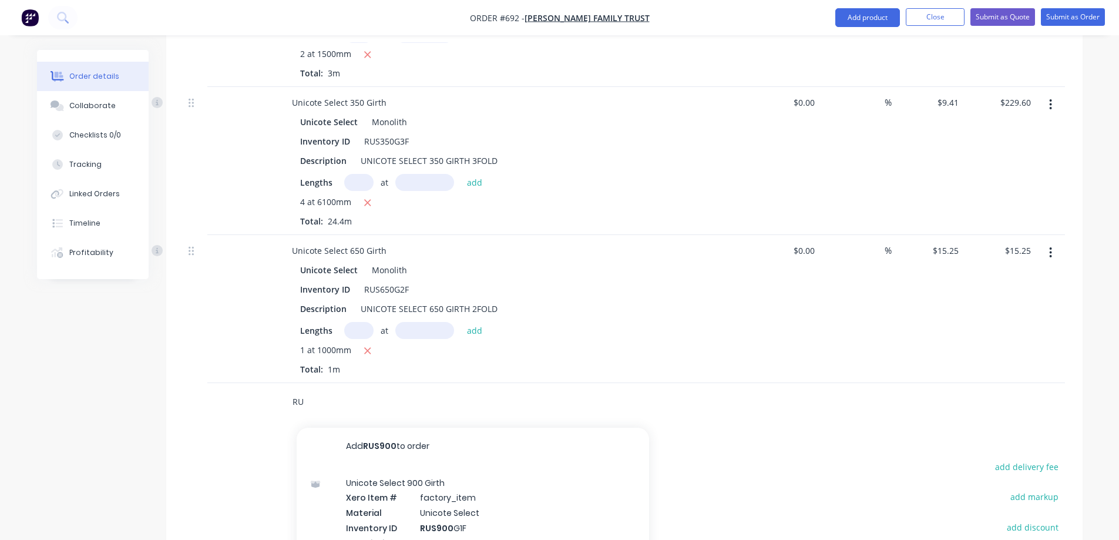
type input "R"
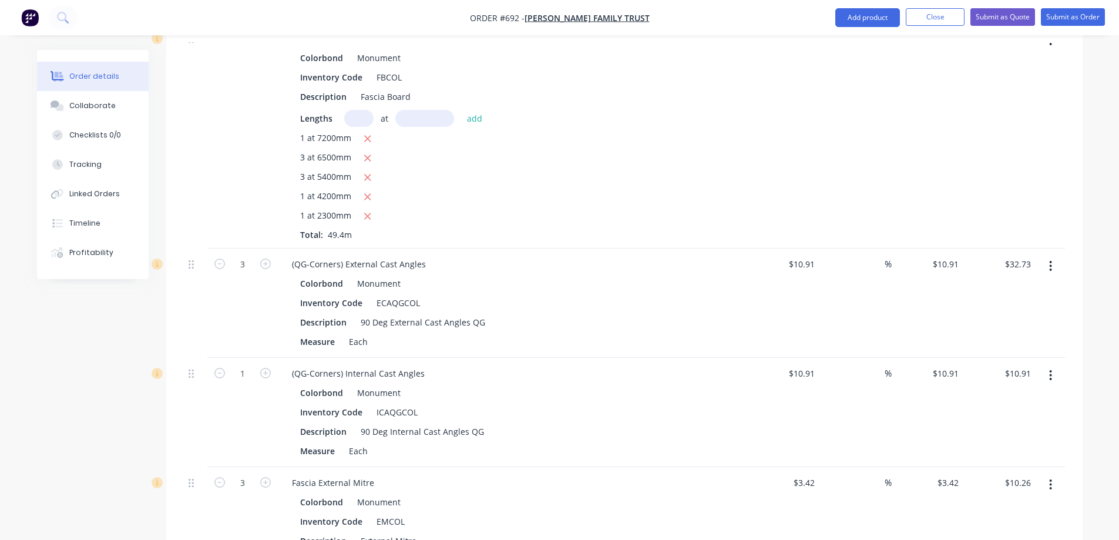
scroll to position [153, 0]
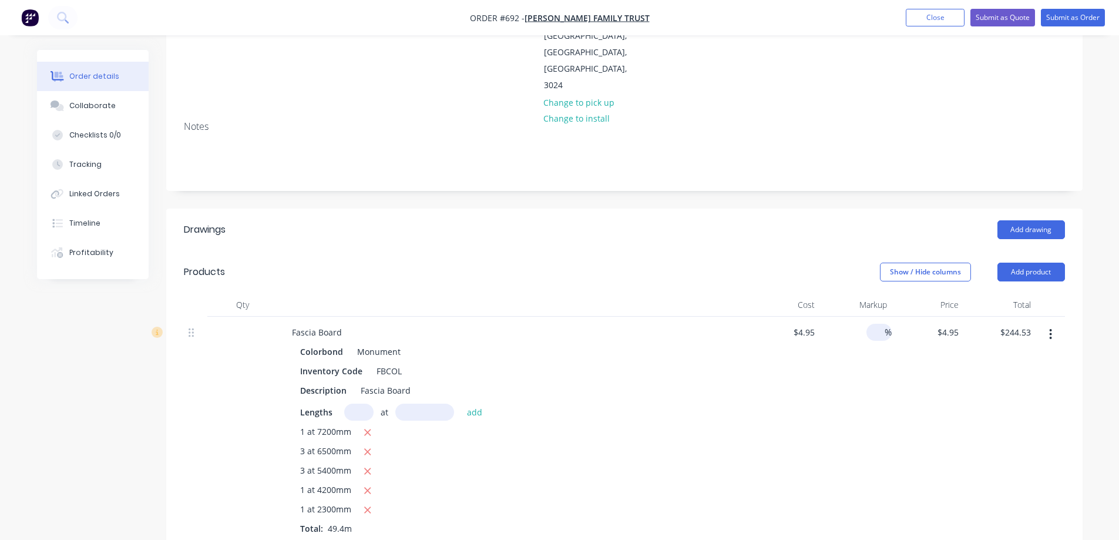
click at [874, 324] on input at bounding box center [878, 332] width 14 height 17
type input "15"
click at [870, 336] on div "15 15 %" at bounding box center [856, 430] width 72 height 226
type input "$5.6925"
type input "$281.21"
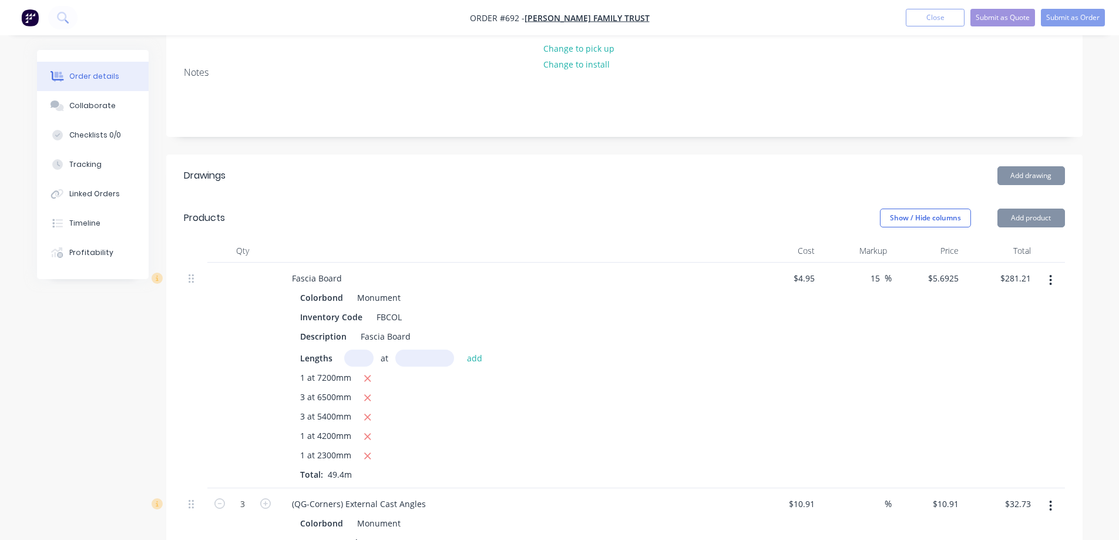
scroll to position [271, 0]
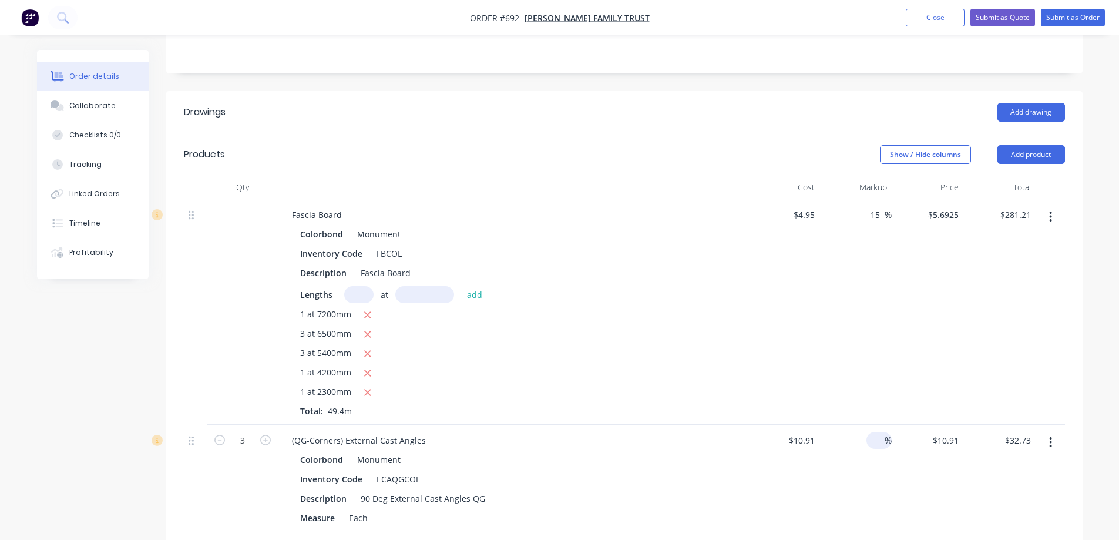
click at [874, 432] on input at bounding box center [878, 440] width 14 height 17
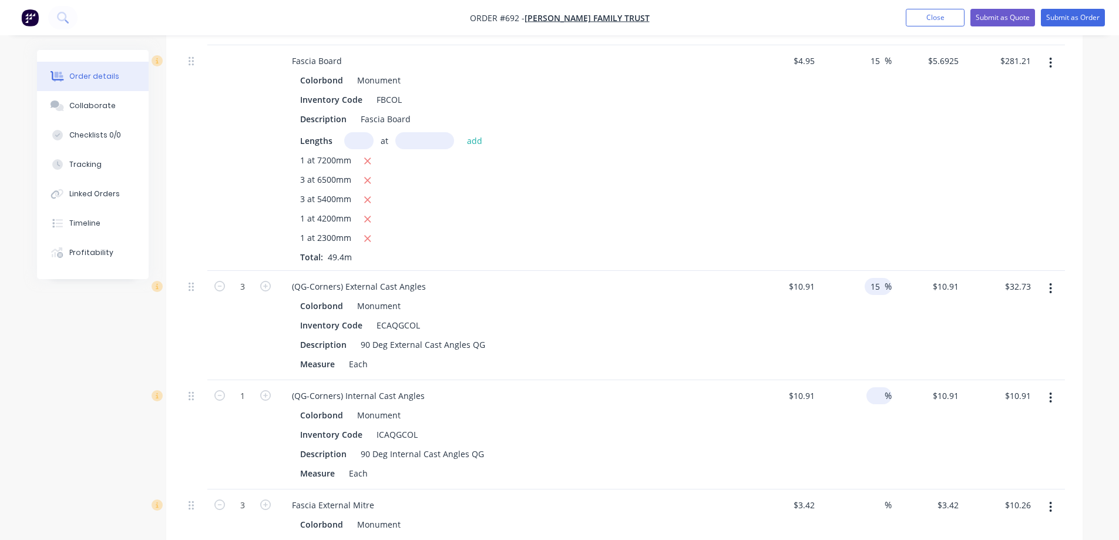
scroll to position [506, 0]
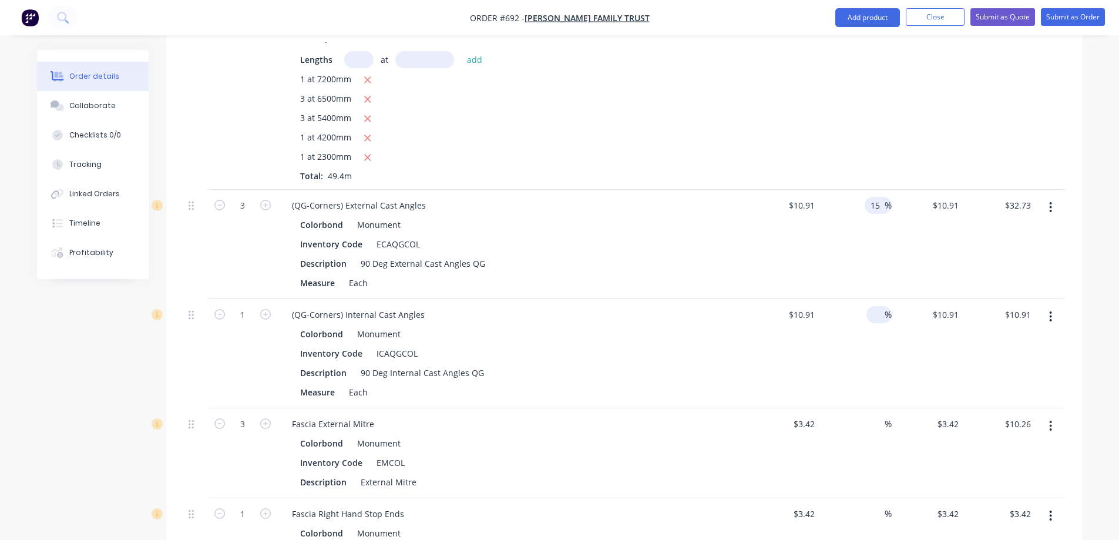
type input "15"
click at [876, 306] on input at bounding box center [878, 314] width 14 height 17
type input "$12.5465"
type input "$37.64"
type input "15"
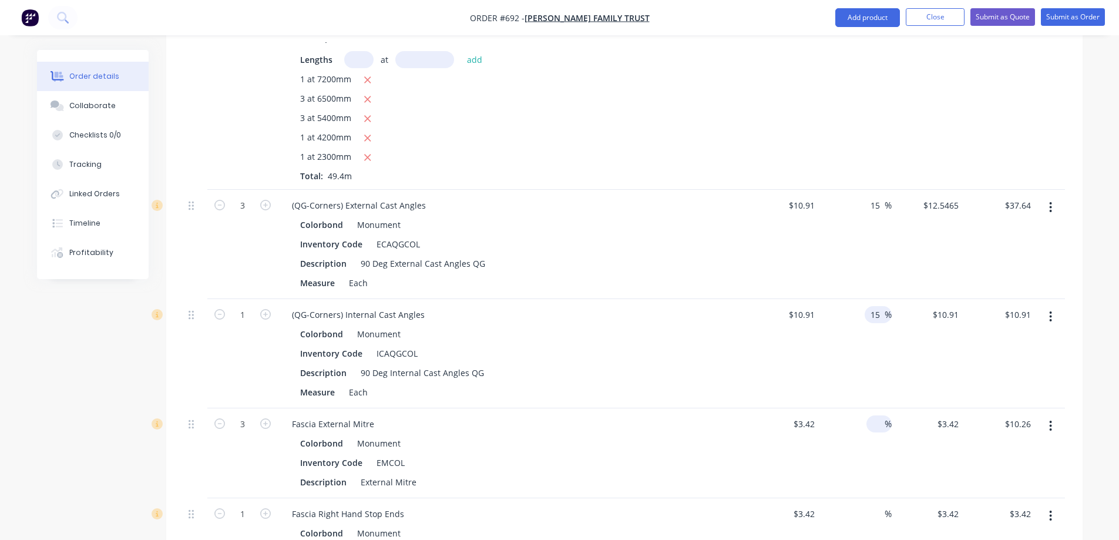
type input "$12.5465"
type input "$12.55"
click at [876, 415] on input at bounding box center [878, 423] width 14 height 17
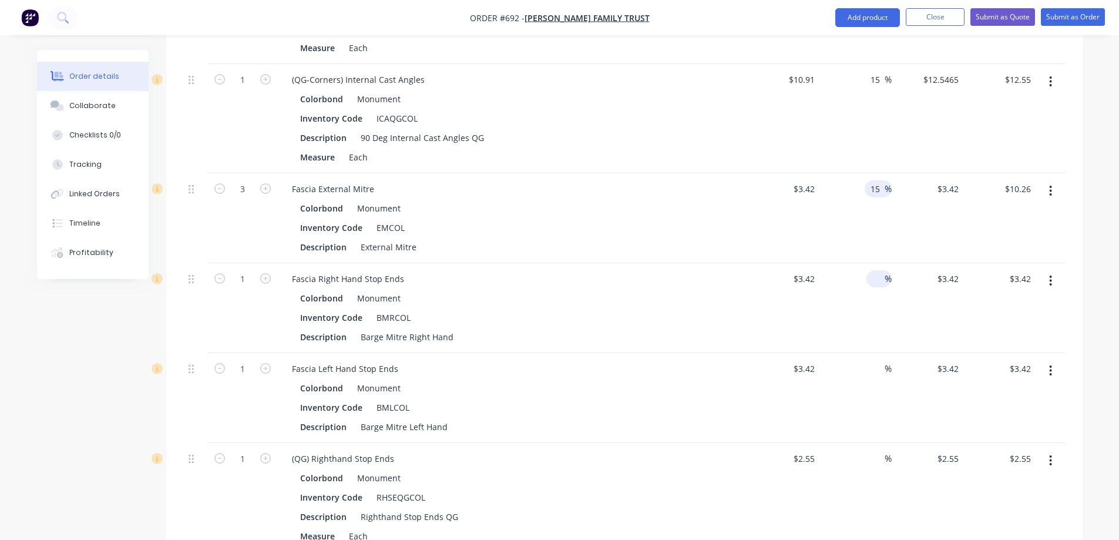
type input "15"
type input "$3.933"
type input "$11.80"
click at [877, 270] on input at bounding box center [878, 278] width 14 height 17
type input "15"
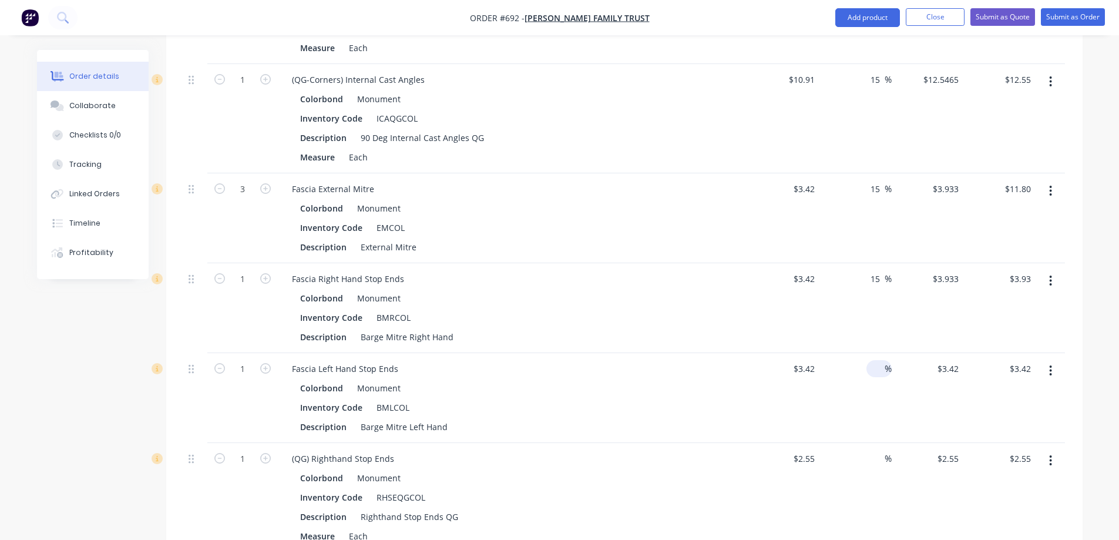
type input "$3.933"
type input "$3.93"
click at [876, 360] on input at bounding box center [878, 368] width 14 height 17
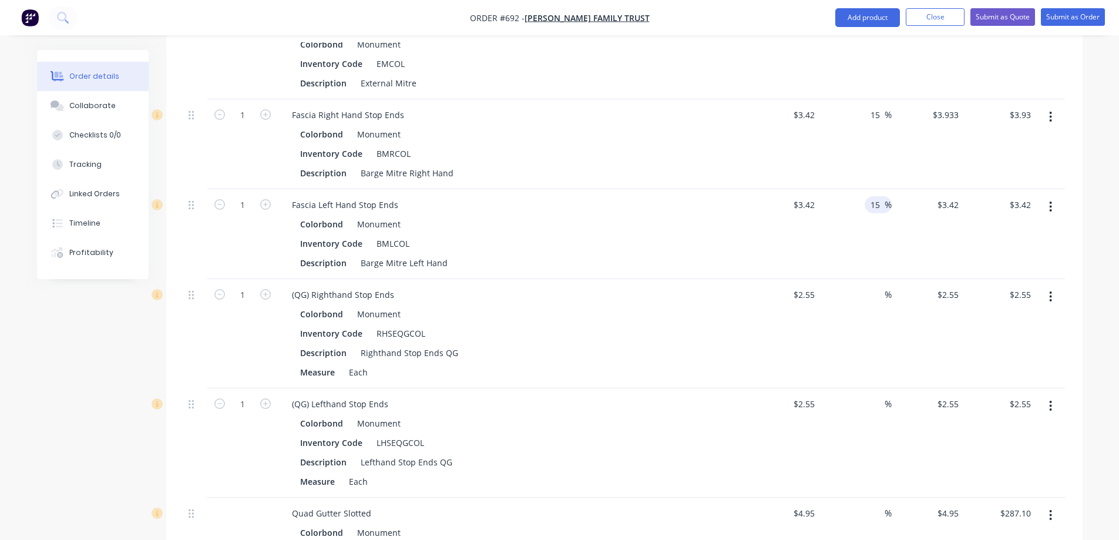
scroll to position [917, 0]
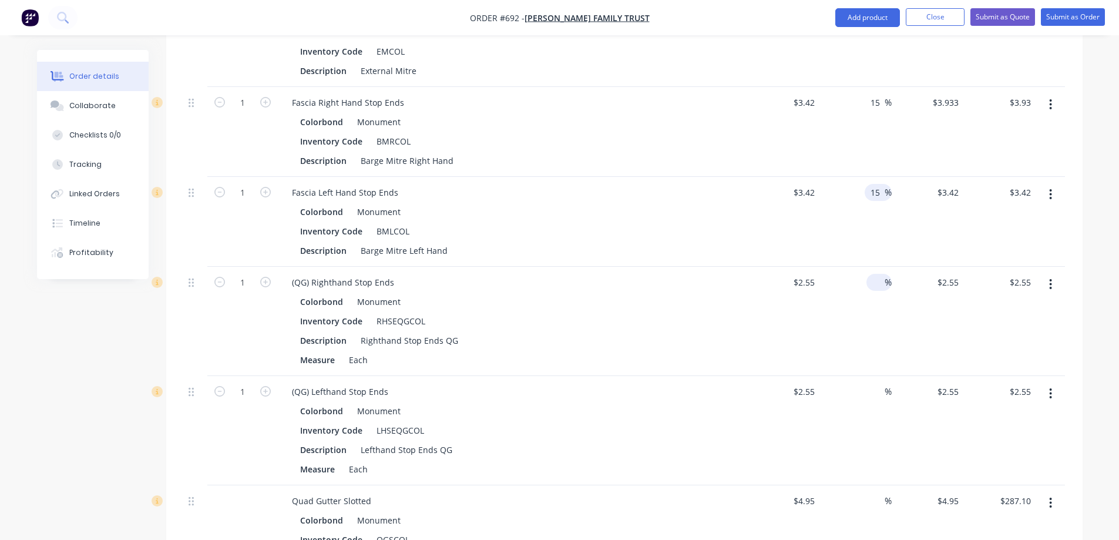
type input "15"
type input "$3.933"
type input "$3.93"
click at [870, 274] on div "%" at bounding box center [879, 282] width 25 height 17
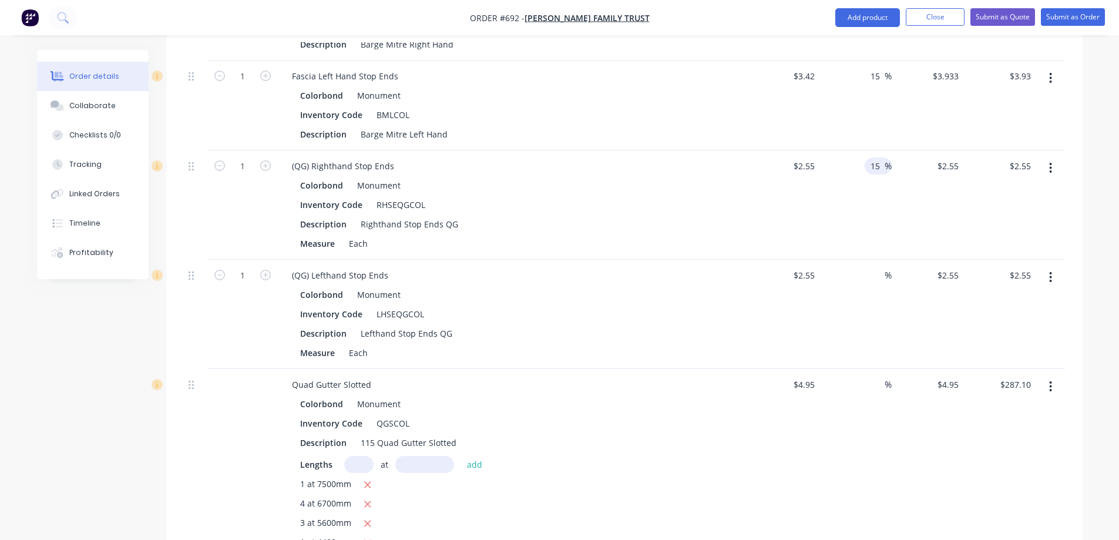
scroll to position [1035, 0]
type input "15"
type input "$2.9325"
type input "$2.93"
click at [875, 266] on input at bounding box center [878, 274] width 14 height 17
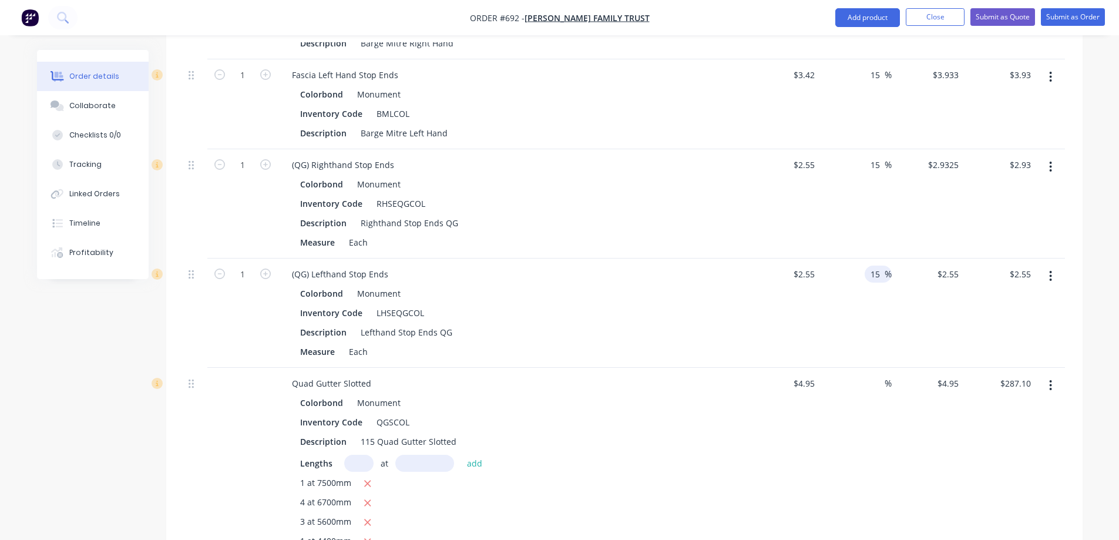
type input "15"
click at [867, 299] on div "15 15 %" at bounding box center [856, 313] width 72 height 109
type input "$2.9325"
type input "$2.93"
click at [886, 377] on span "%" at bounding box center [888, 384] width 7 height 14
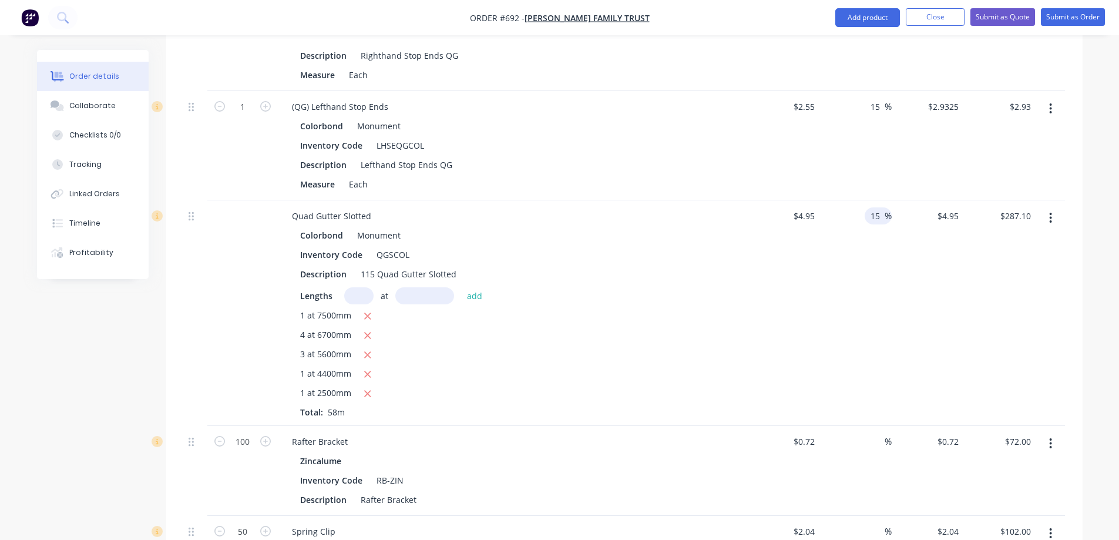
scroll to position [1270, 0]
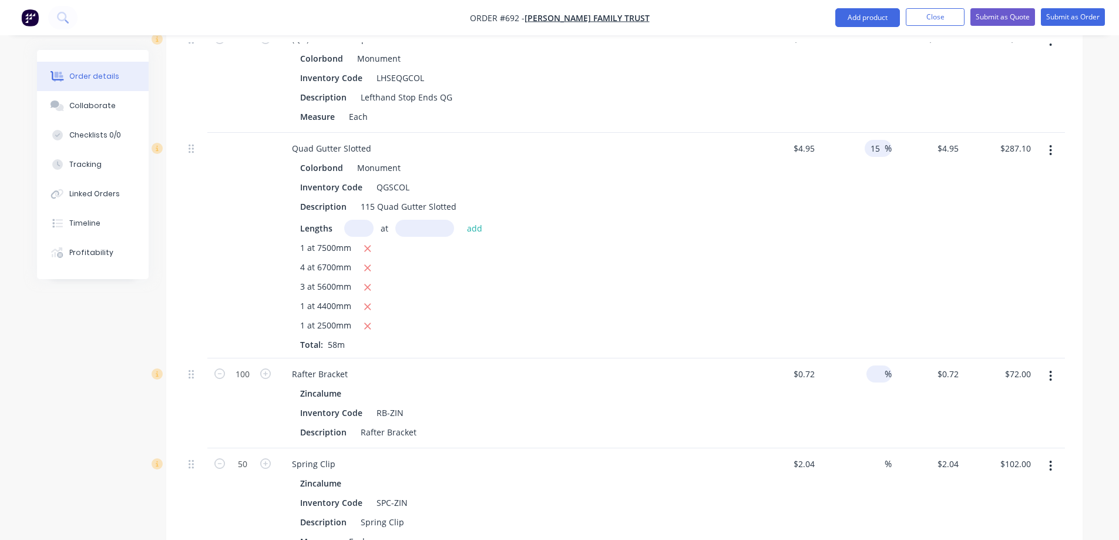
type input "15"
click at [871, 366] on input at bounding box center [878, 374] width 14 height 17
type input "$5.6925"
type input "$330.17"
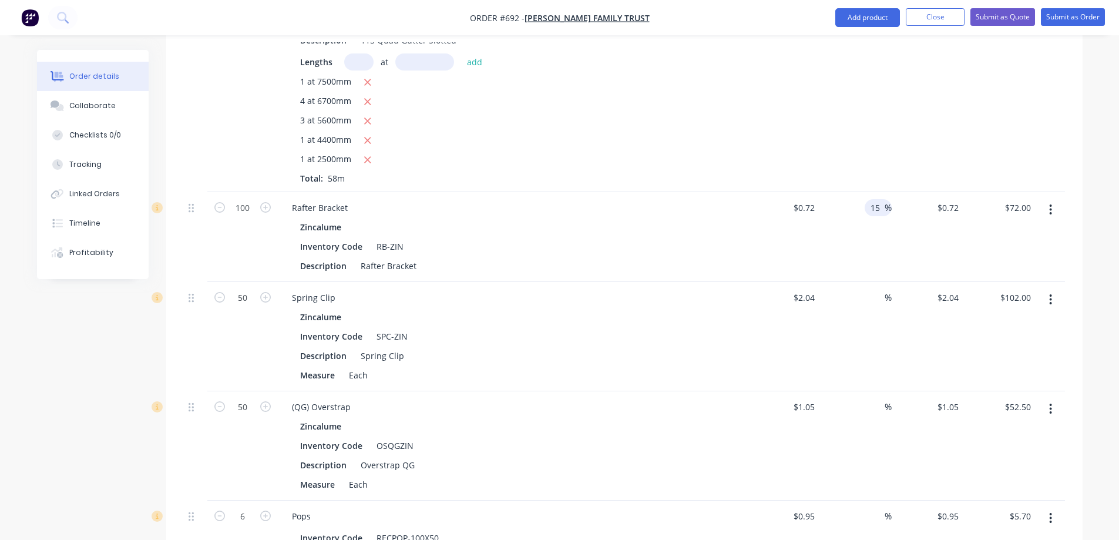
scroll to position [1446, 0]
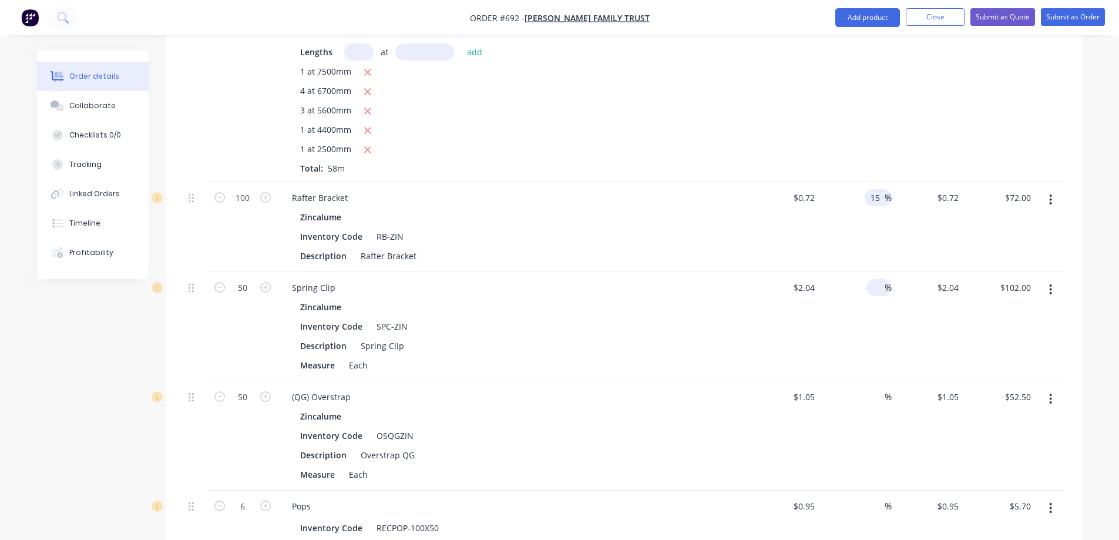
type input "15"
click at [873, 279] on input at bounding box center [878, 287] width 14 height 17
type input "$0.828"
type input "$82.80"
type input "15"
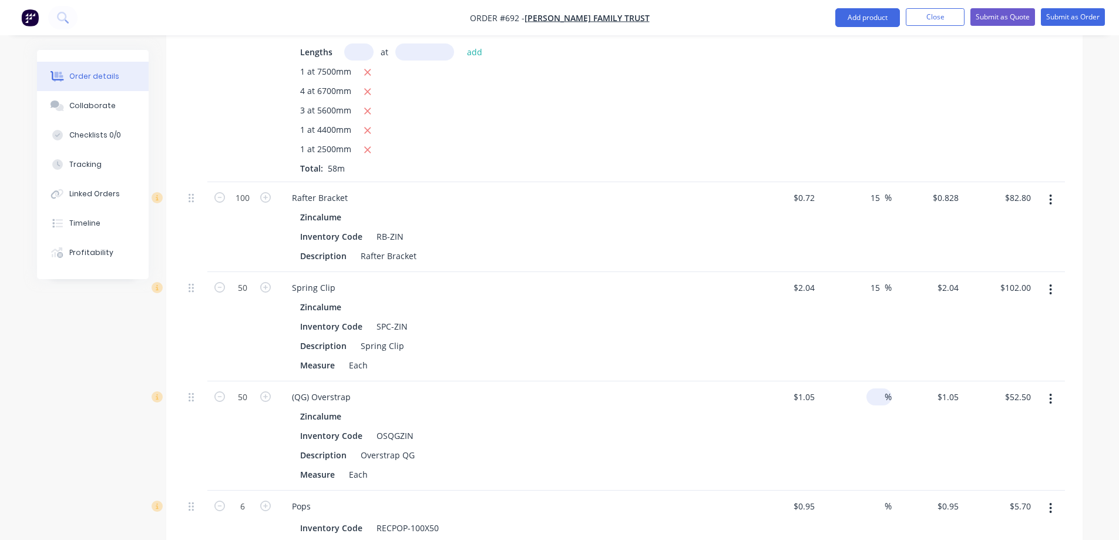
type input "$2.346"
type input "$117.30"
click at [877, 388] on input at bounding box center [878, 396] width 14 height 17
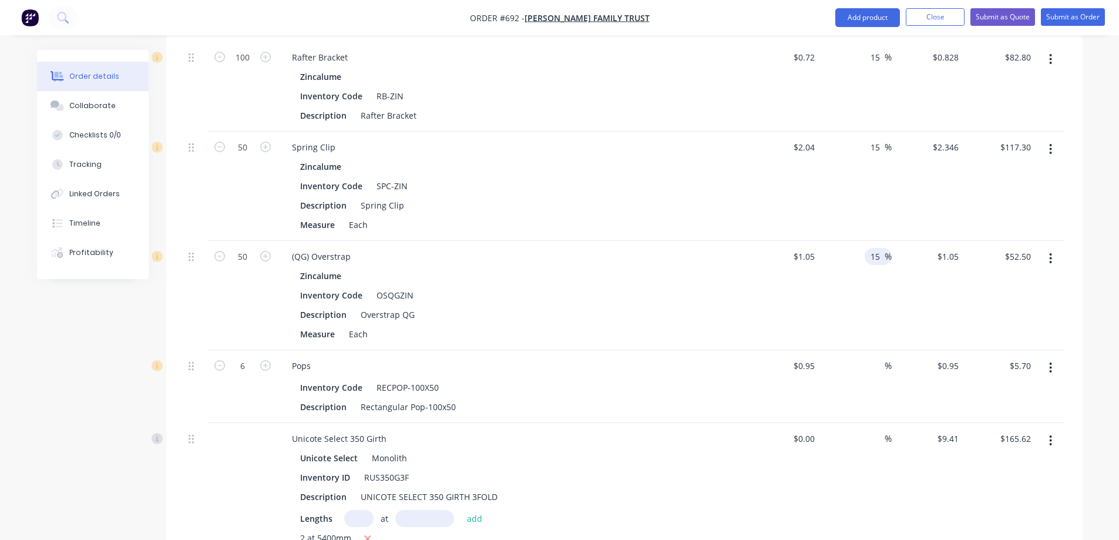
scroll to position [1622, 0]
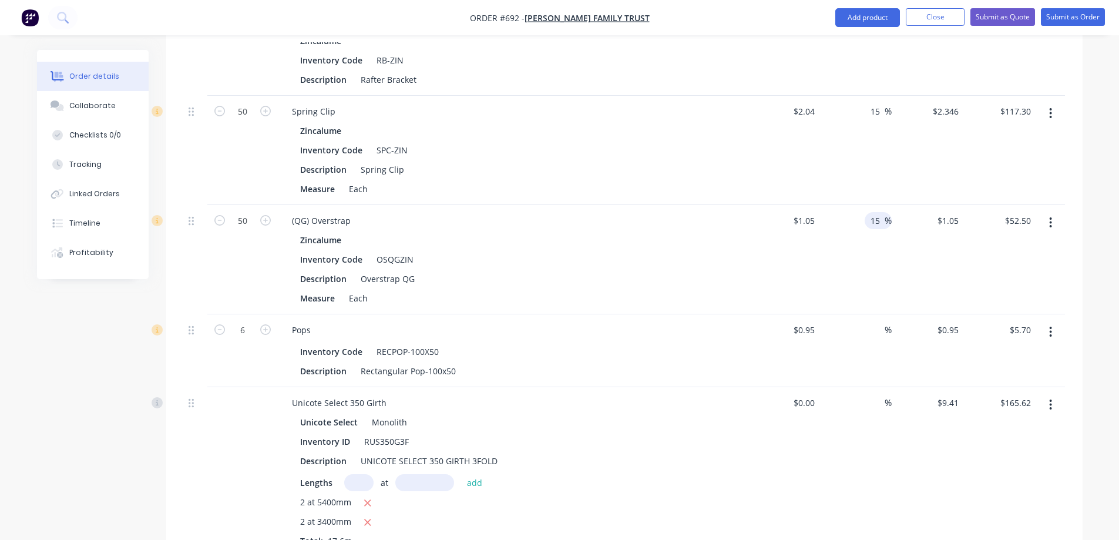
type input "15"
type input "$1.2075"
type input "$60.38"
click at [862, 330] on div "%" at bounding box center [856, 350] width 72 height 73
click at [952, 321] on input "0.95" at bounding box center [950, 329] width 27 height 17
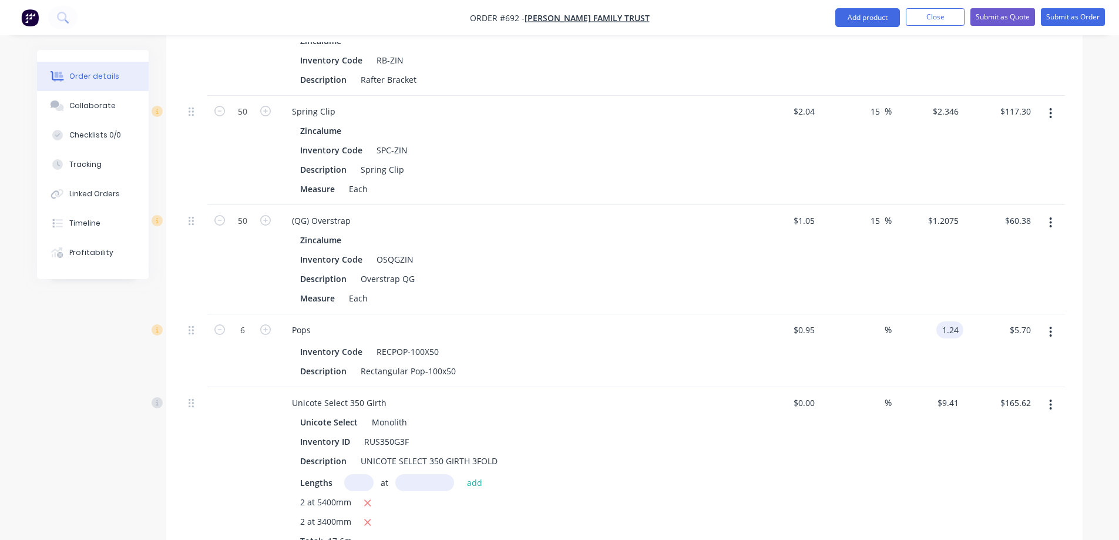
type input "1.24"
click at [945, 324] on div "1.24 1.24" at bounding box center [928, 350] width 72 height 73
type input "30.53"
type input "$1.24"
type input "$7.44"
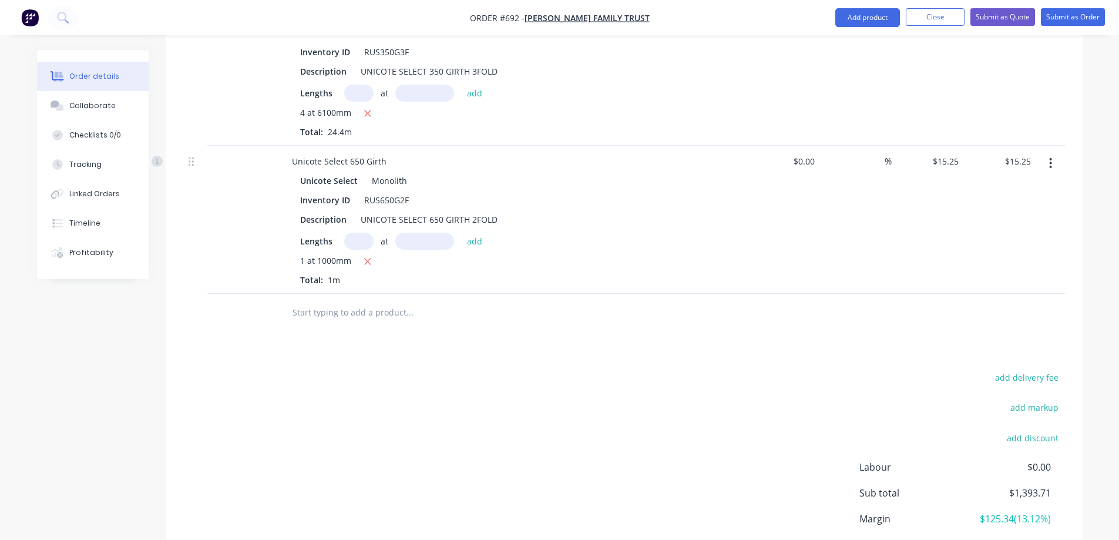
scroll to position [2386, 0]
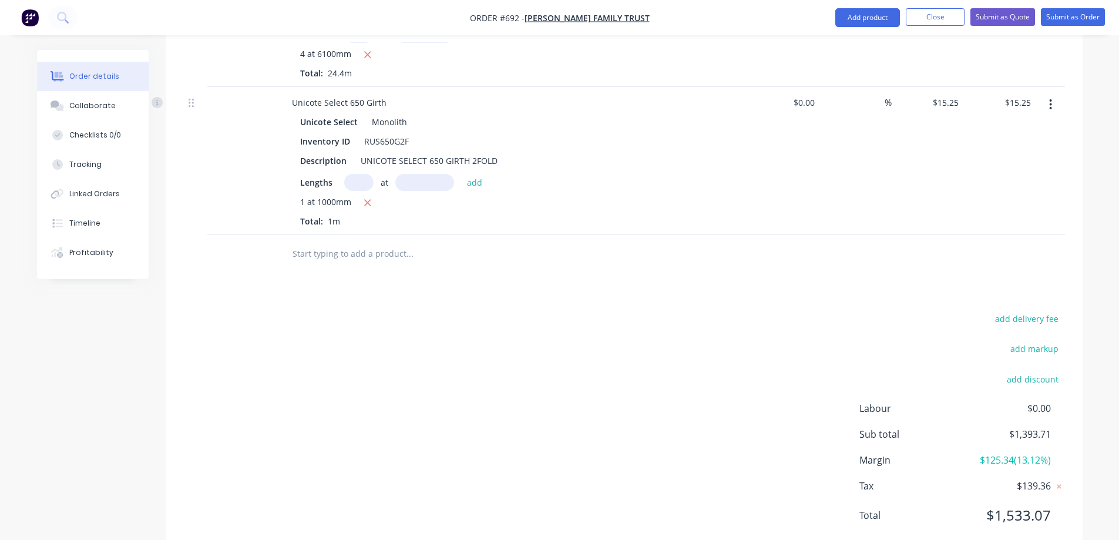
click at [317, 242] on input "text" at bounding box center [409, 254] width 235 height 24
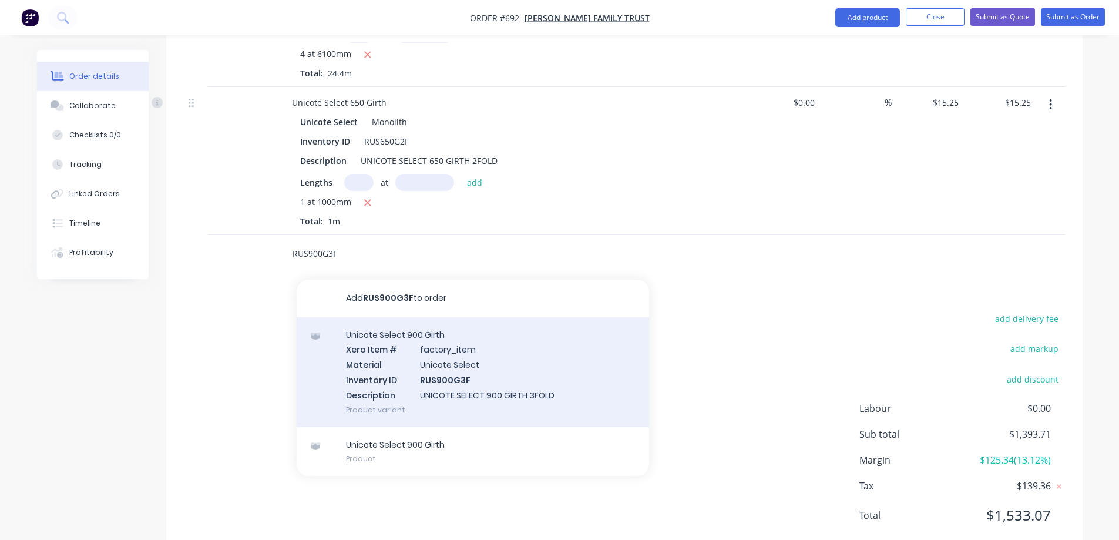
type input "RUS900G3F"
click at [386, 340] on div "Unicote Select 900 Girth Xero Item # factory_item Material Unicote Select Inven…" at bounding box center [473, 372] width 353 height 110
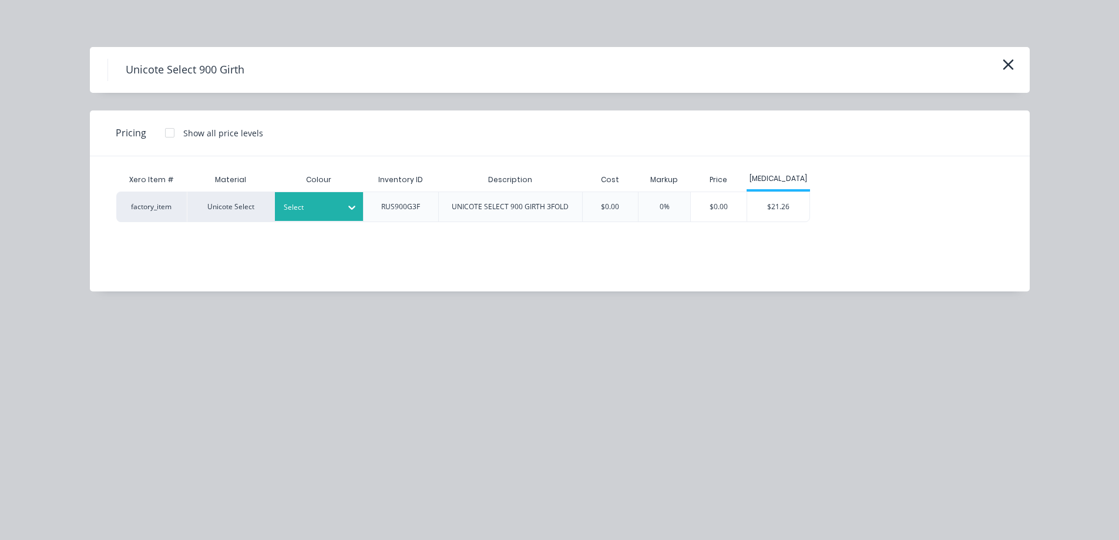
click at [334, 207] on div at bounding box center [310, 207] width 53 height 13
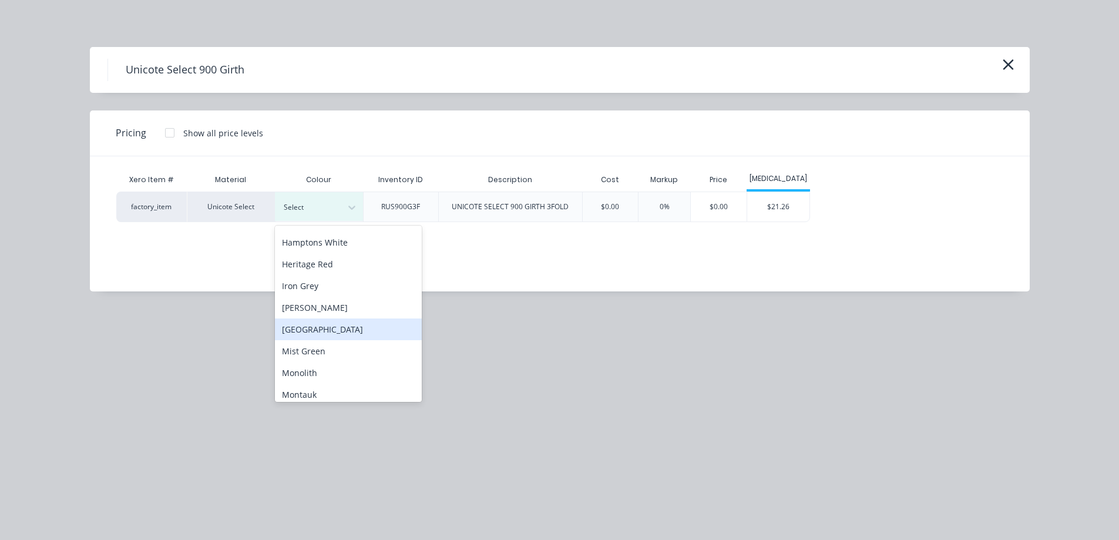
scroll to position [176, 0]
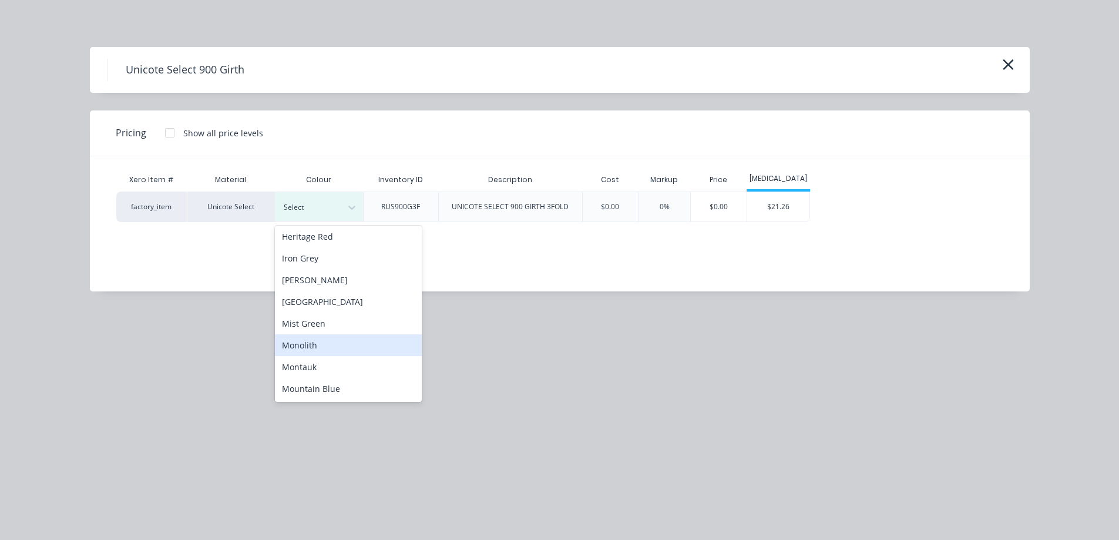
click at [329, 344] on div "Monolith" at bounding box center [348, 345] width 147 height 22
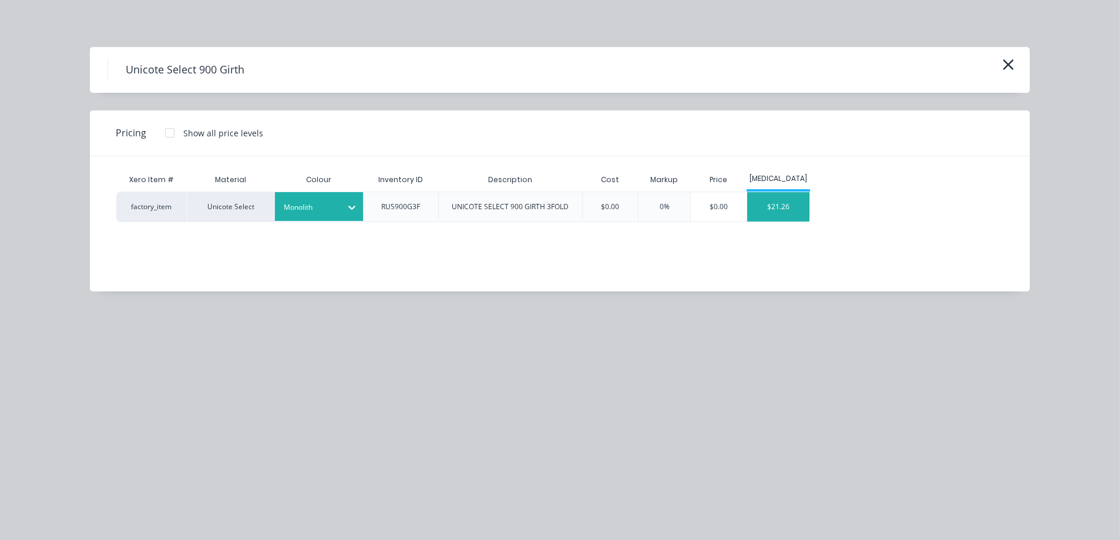
click at [775, 211] on div "$21.26" at bounding box center [778, 206] width 63 height 29
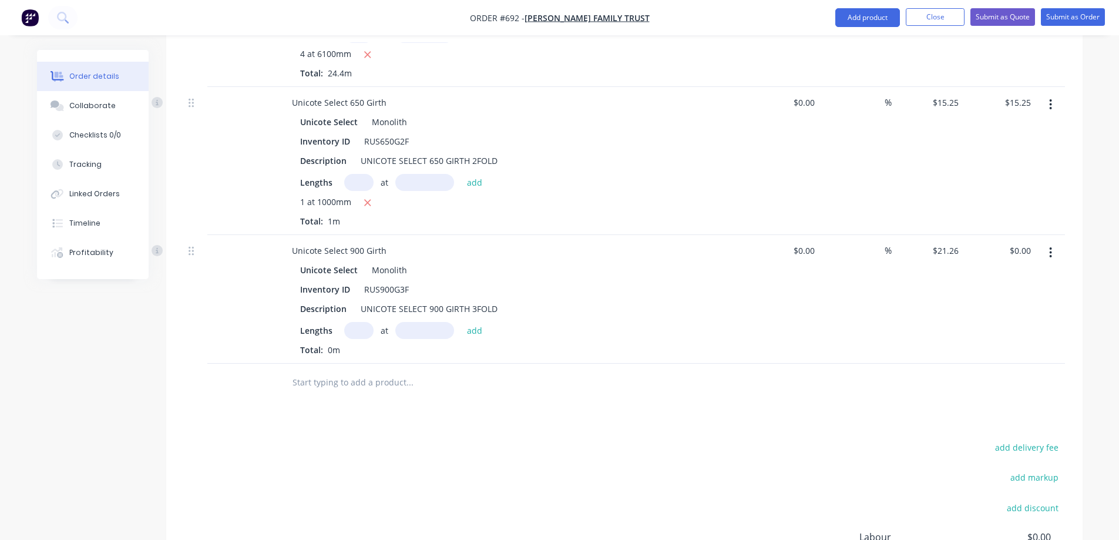
click at [353, 322] on input "text" at bounding box center [358, 330] width 29 height 17
type input "1"
type input "1840mm"
click at [470, 322] on button "add" at bounding box center [475, 330] width 28 height 16
type input "$39.12"
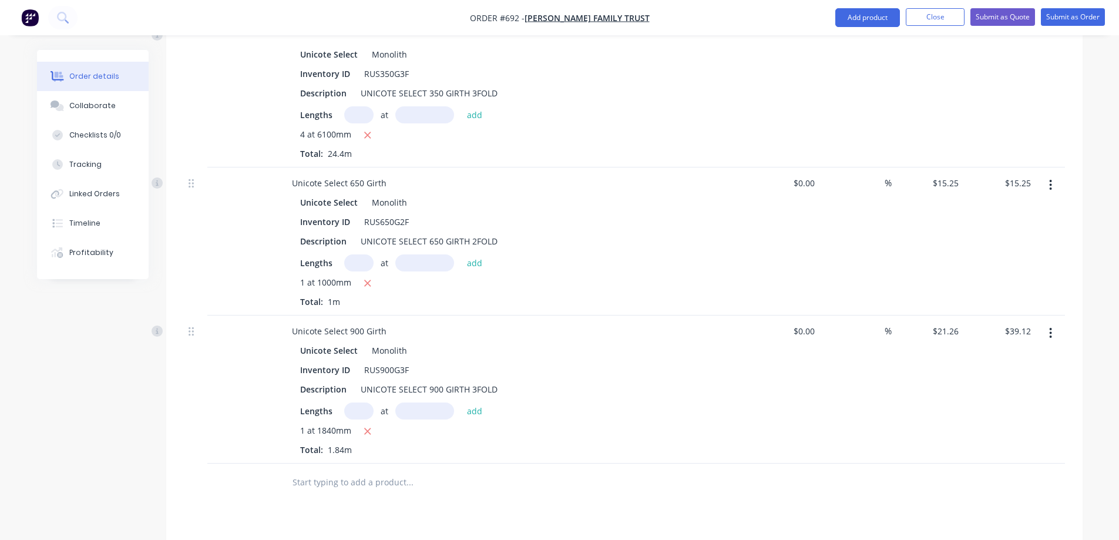
scroll to position [2299, 0]
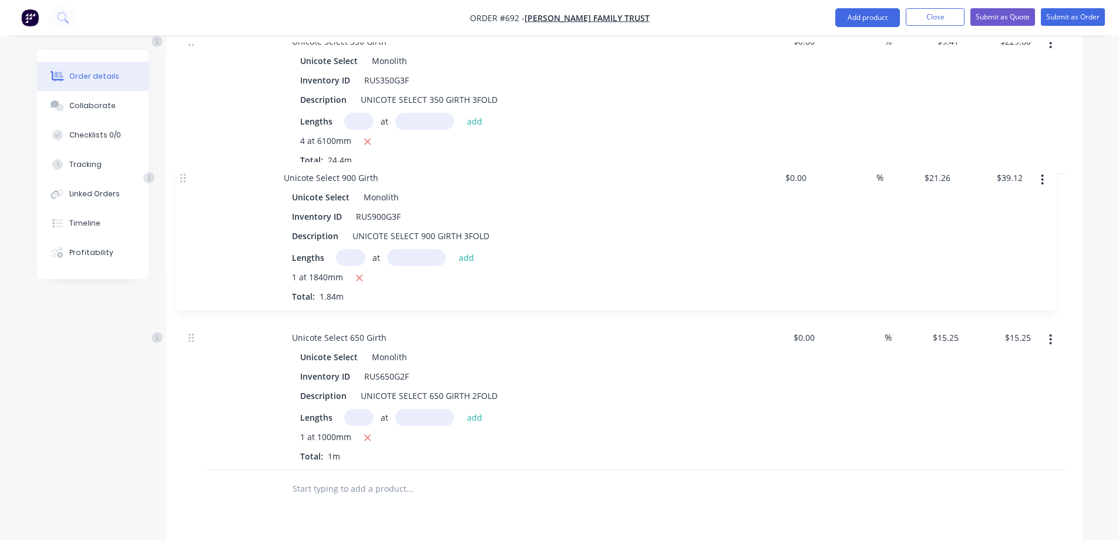
drag, startPoint x: 190, startPoint y: 307, endPoint x: 181, endPoint y: 170, distance: 137.2
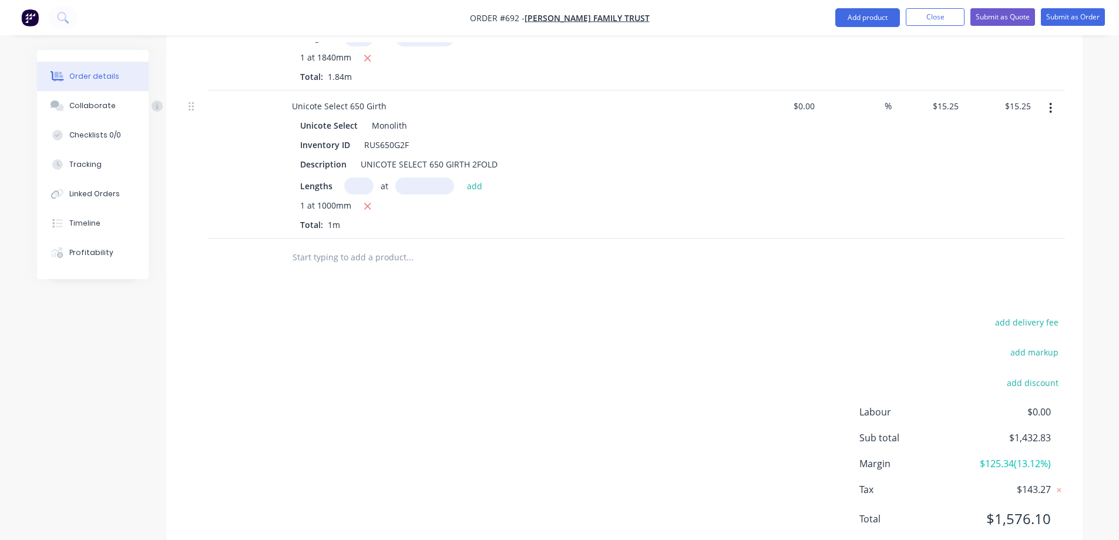
scroll to position [2534, 0]
click at [322, 242] on input "text" at bounding box center [409, 254] width 235 height 24
type input "r"
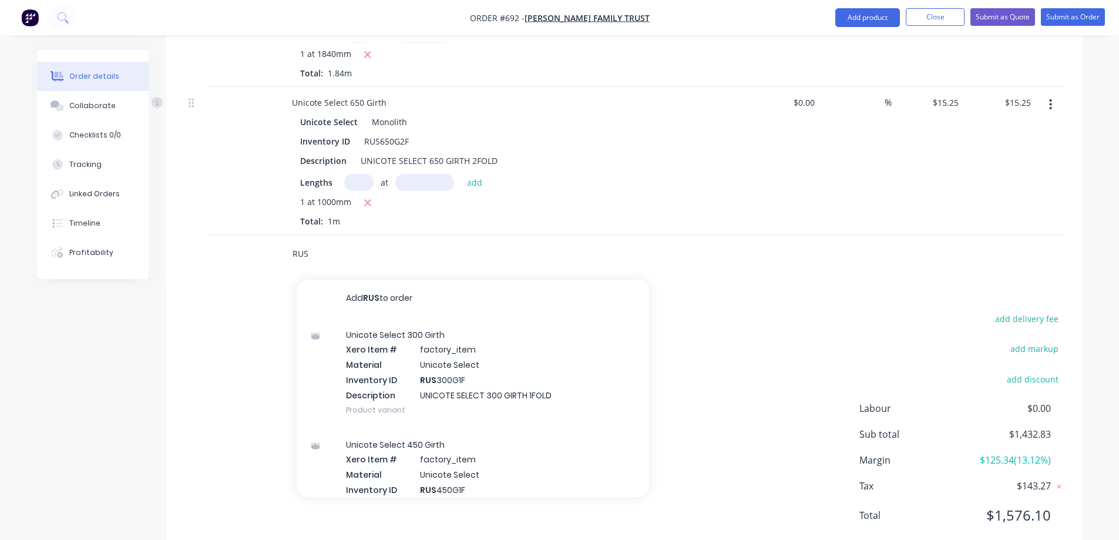
type input "RUS"
click at [332, 242] on input "RUS" at bounding box center [409, 254] width 235 height 24
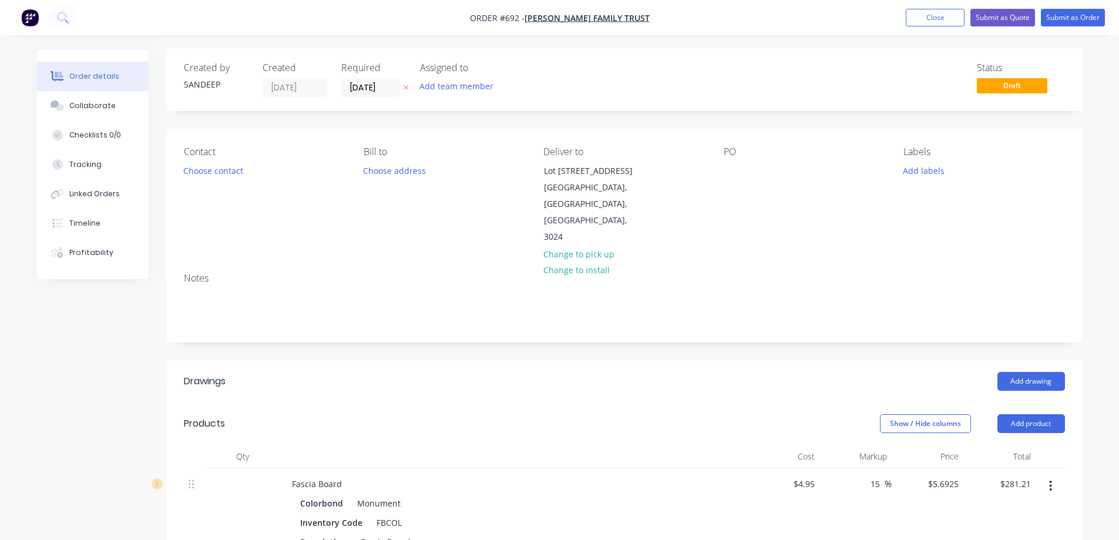
scroll to position [0, 0]
click at [352, 97] on input "[DATE]" at bounding box center [371, 90] width 58 height 18
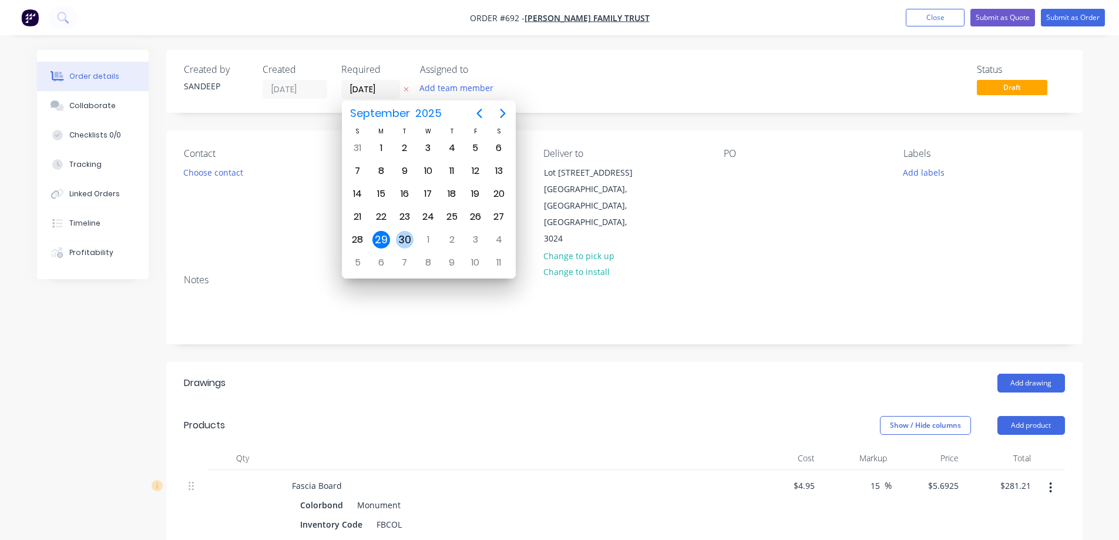
click at [407, 234] on div "30" at bounding box center [405, 240] width 18 height 18
type input "[DATE]"
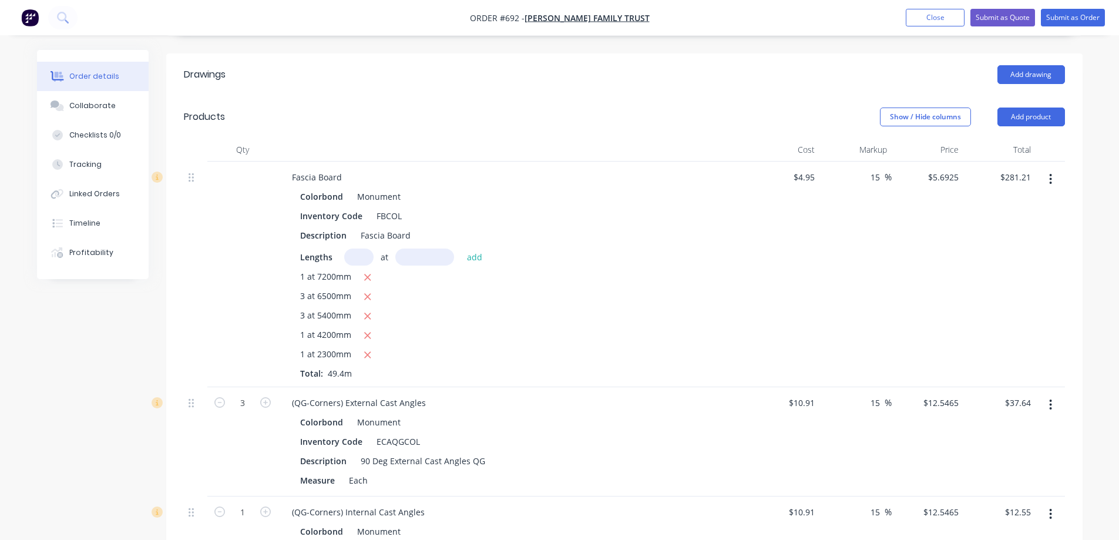
scroll to position [301, 0]
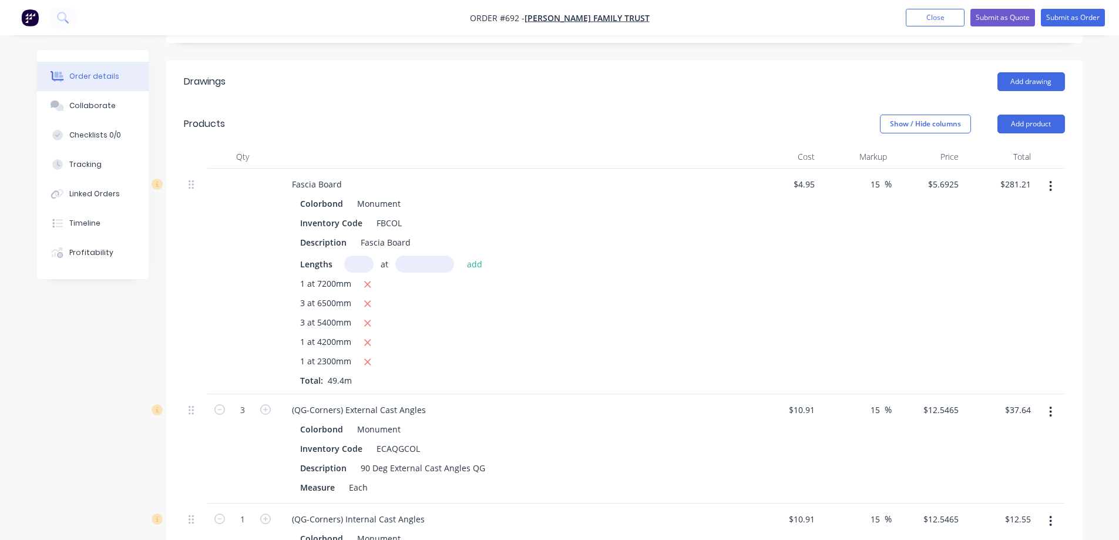
click at [1045, 176] on button "button" at bounding box center [1051, 186] width 28 height 21
click at [743, 240] on div "Fascia Board Colorbond Monument Inventory Code FBCOL Description Fascia Board L…" at bounding box center [513, 282] width 470 height 226
click at [365, 359] on icon "button" at bounding box center [368, 362] width 6 height 6
type input "$268.12"
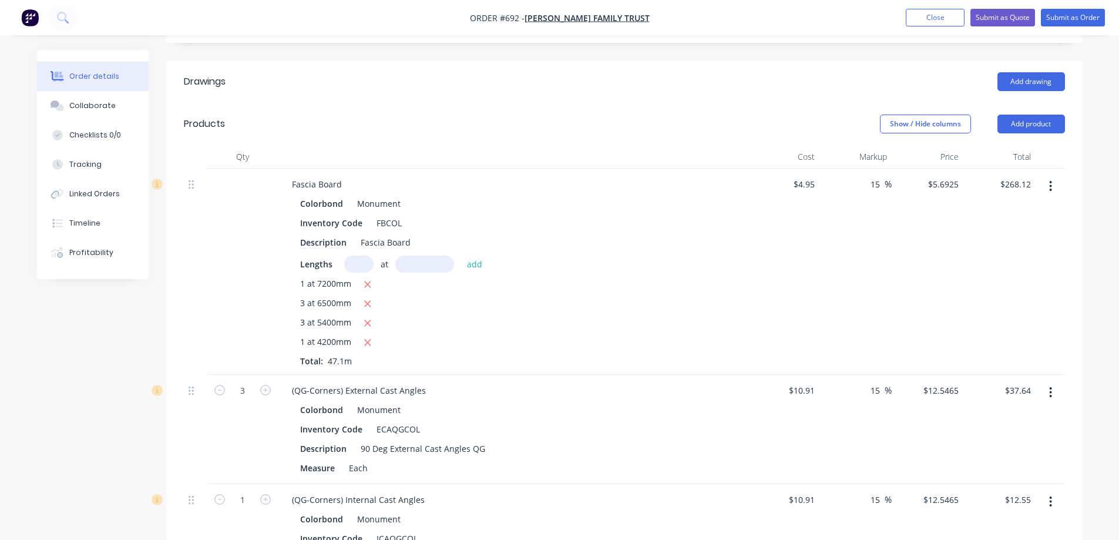
click at [354, 256] on input "text" at bounding box center [358, 264] width 29 height 17
type input "1"
type input "2800mm"
click at [474, 256] on button "add" at bounding box center [475, 264] width 28 height 16
type input "$284.06"
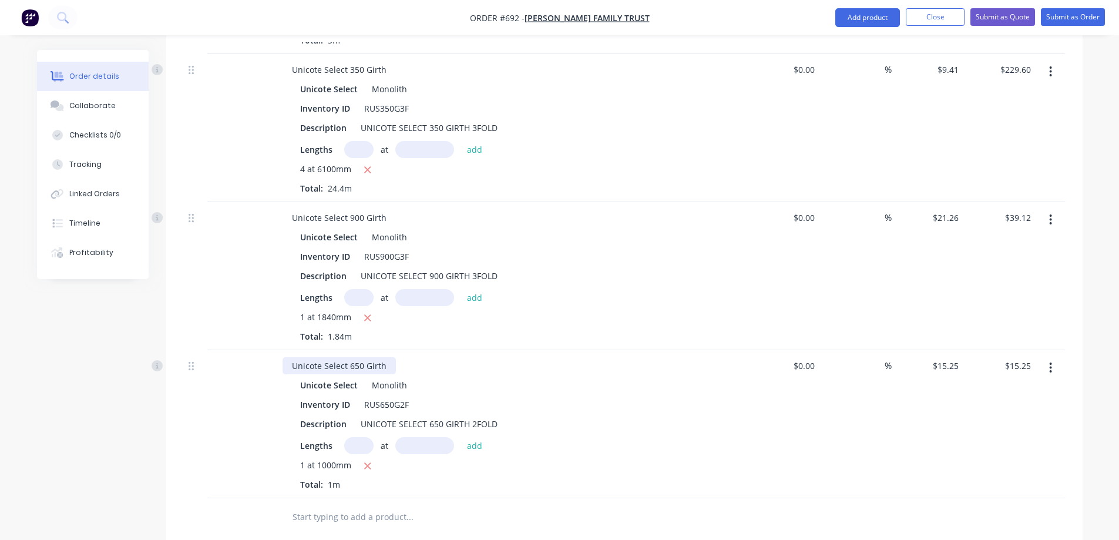
scroll to position [2534, 0]
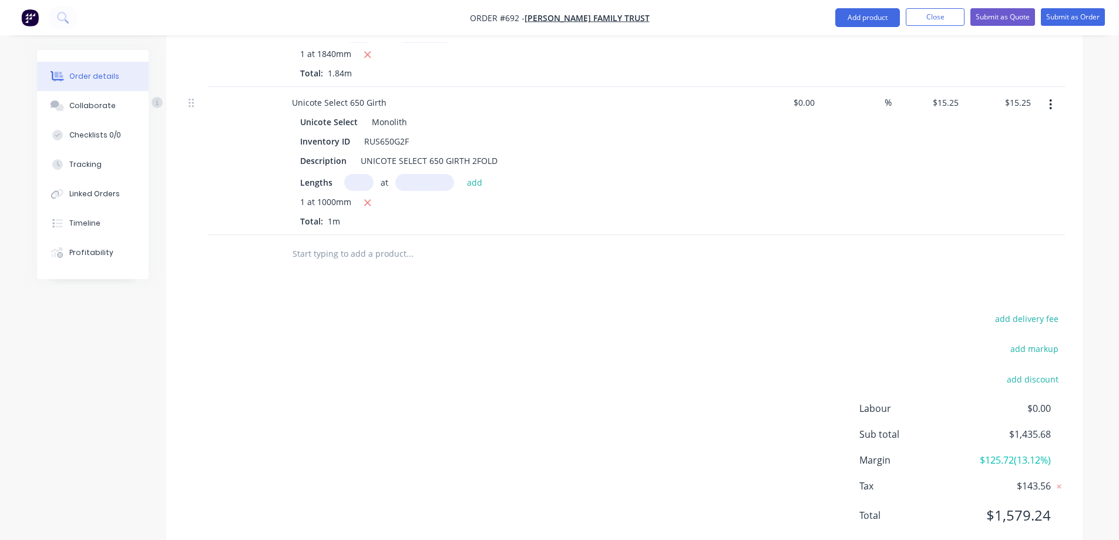
click at [318, 242] on input "text" at bounding box center [409, 254] width 235 height 24
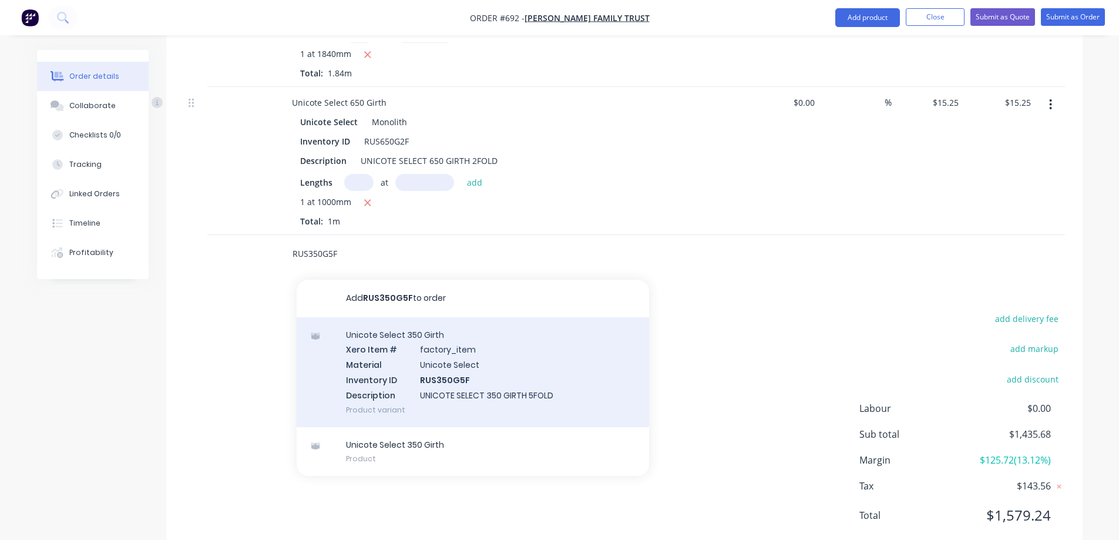
type input "RUS350G5F"
click at [377, 339] on div "Unicote Select 350 Girth Xero Item # factory_item Material Unicote Select Inven…" at bounding box center [473, 372] width 353 height 110
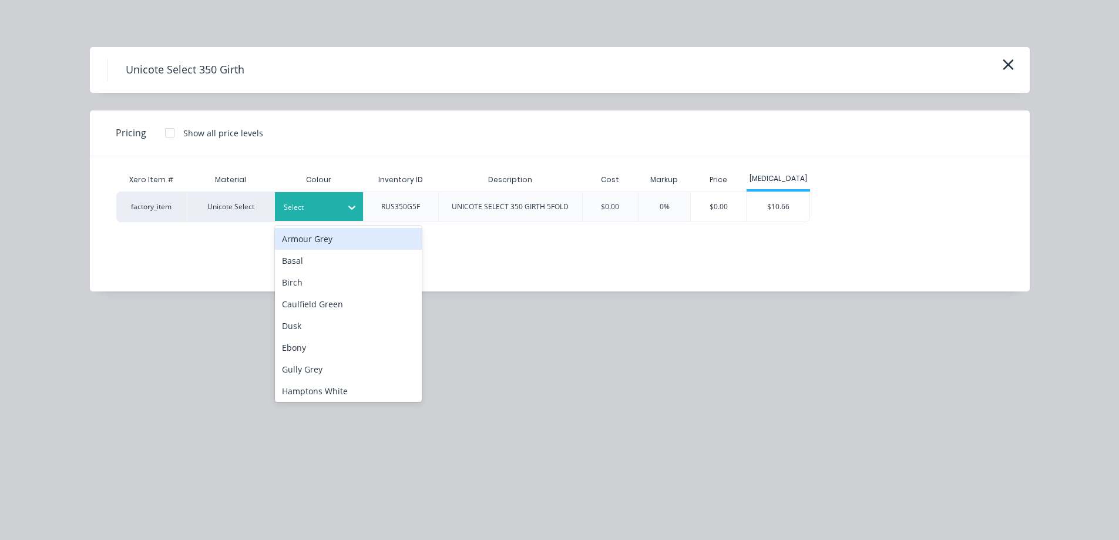
click at [336, 214] on div "Select" at bounding box center [309, 207] width 66 height 15
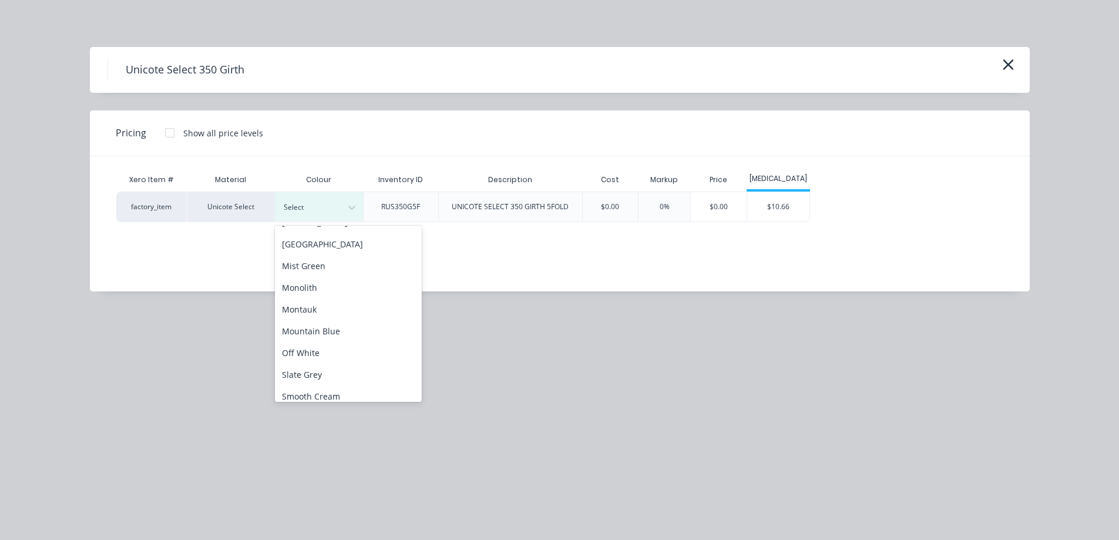
scroll to position [235, 0]
click at [328, 291] on div "Monolith" at bounding box center [348, 287] width 147 height 22
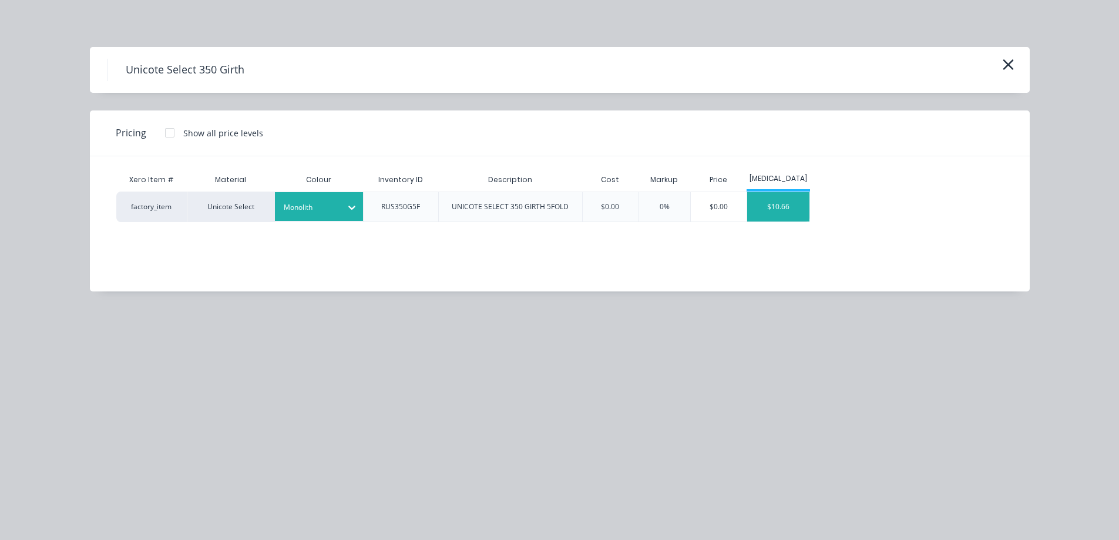
click at [769, 212] on div "$10.66" at bounding box center [778, 206] width 63 height 29
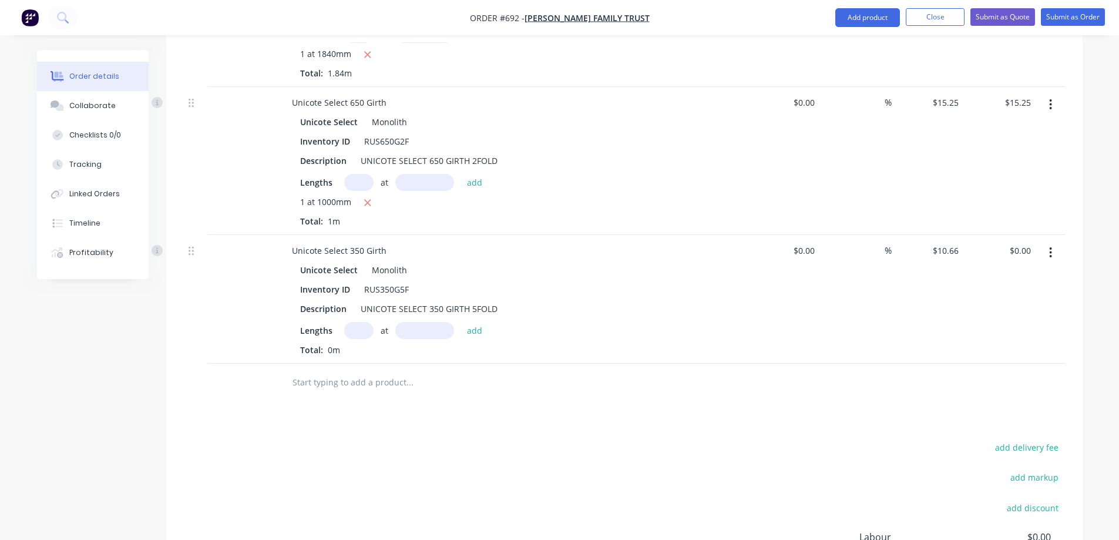
click at [355, 322] on input "text" at bounding box center [358, 330] width 29 height 17
type input "1"
type input "7000mm"
click at [479, 322] on button "add" at bounding box center [475, 330] width 28 height 16
type input "$74.62"
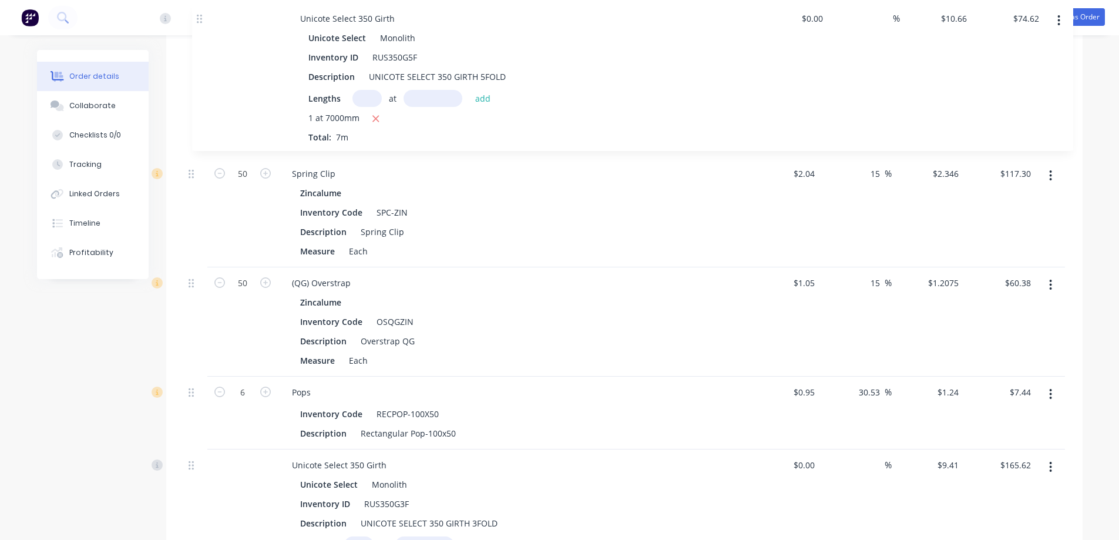
scroll to position [1693, 0]
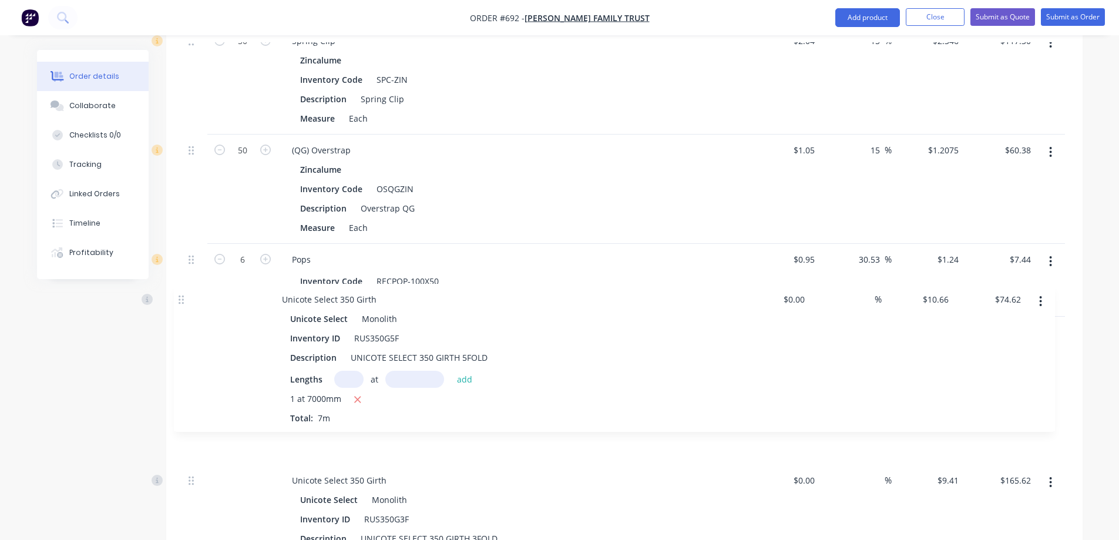
drag, startPoint x: 190, startPoint y: 334, endPoint x: 180, endPoint y: 294, distance: 41.2
click at [180, 294] on div "Qty Cost Markup Price Total Fascia Board Colorbond Monument Inventory Code FBCO…" at bounding box center [624, 8] width 917 height 2509
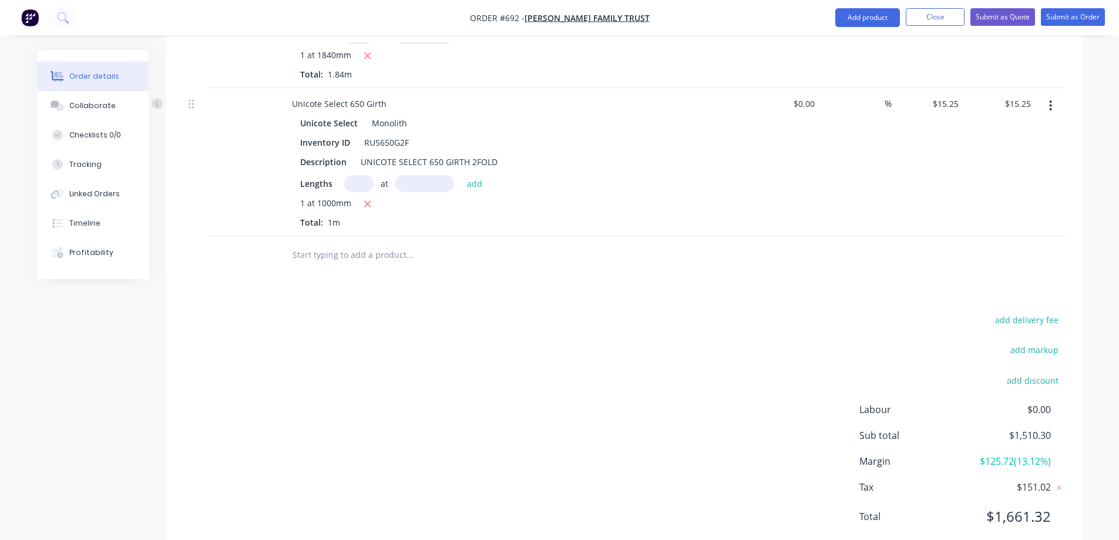
scroll to position [2683, 0]
click at [1047, 311] on button "add delivery fee" at bounding box center [1028, 319] width 76 height 16
type input "70"
click at [511, 368] on div "Delivery fee Delivery fee Delivery fee name (Optional) 70 70 $0 add markup add …" at bounding box center [624, 426] width 881 height 224
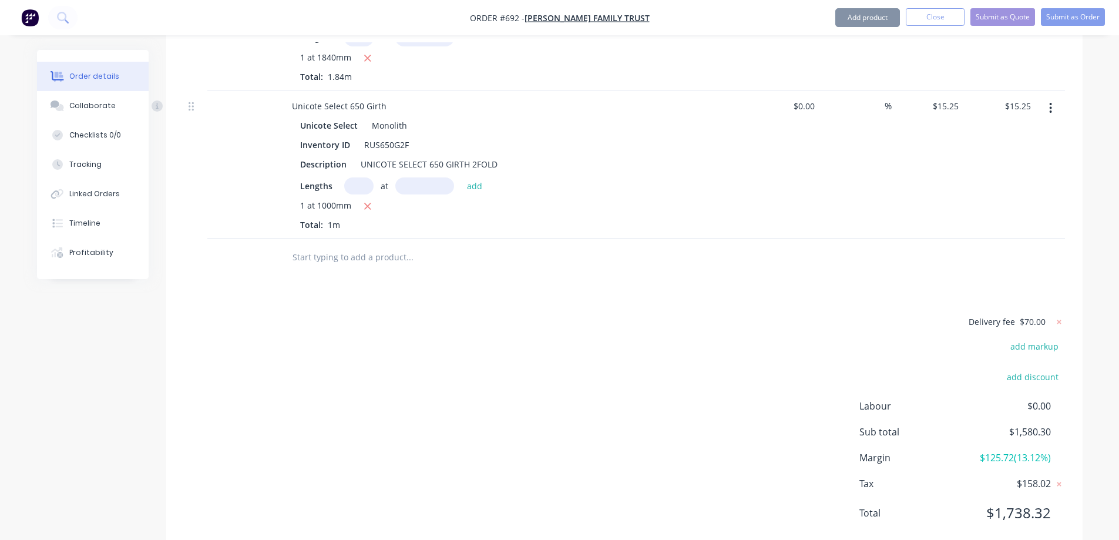
scroll to position [2677, 0]
click at [534, 381] on div "Delivery fee $70.00 add markup add discount Labour $0.00 Sub total $1,580.30 Ma…" at bounding box center [624, 427] width 881 height 221
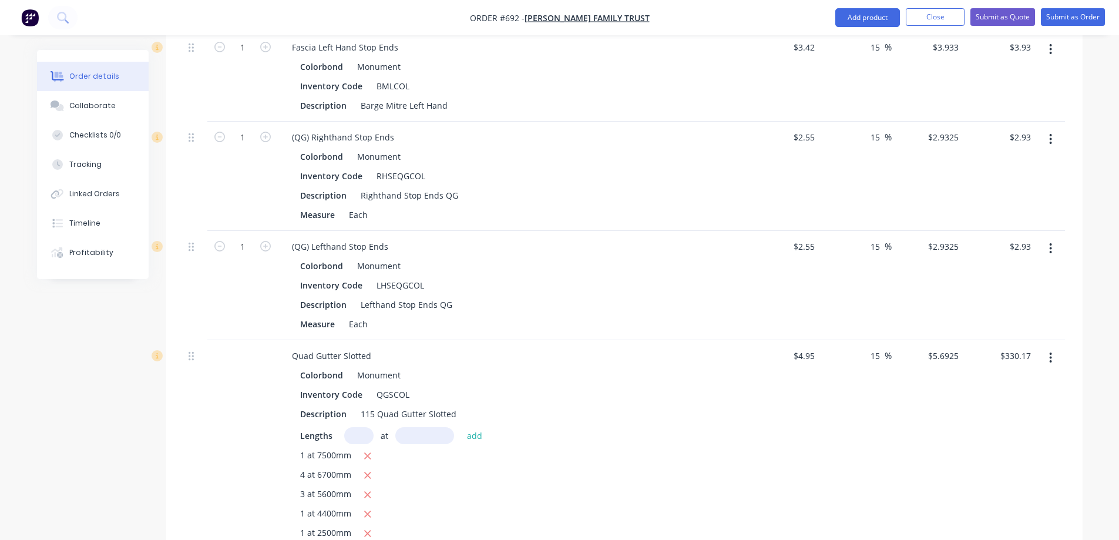
scroll to position [1090, 0]
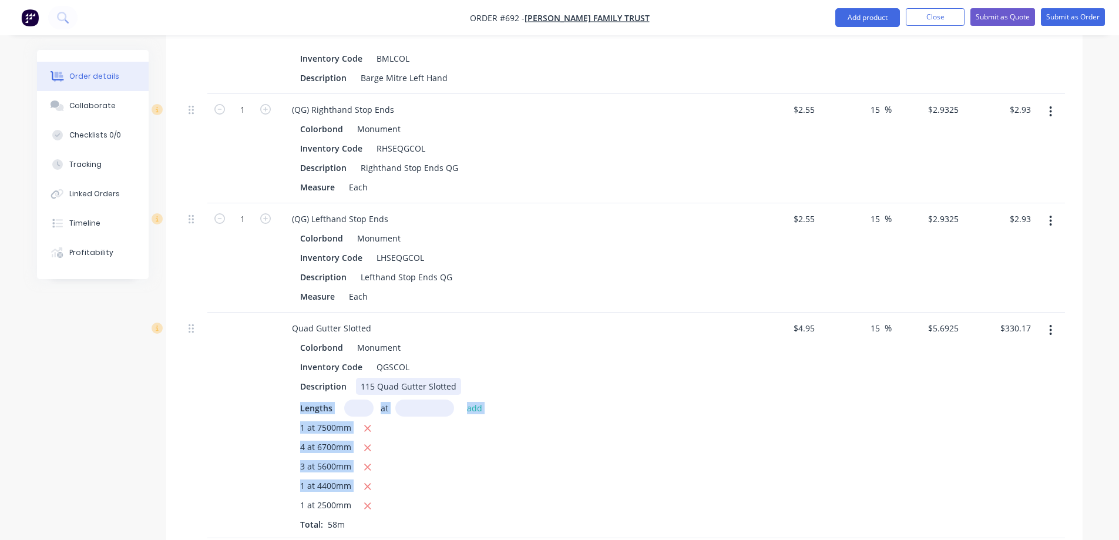
drag, startPoint x: 501, startPoint y: 461, endPoint x: 495, endPoint y: 255, distance: 205.7
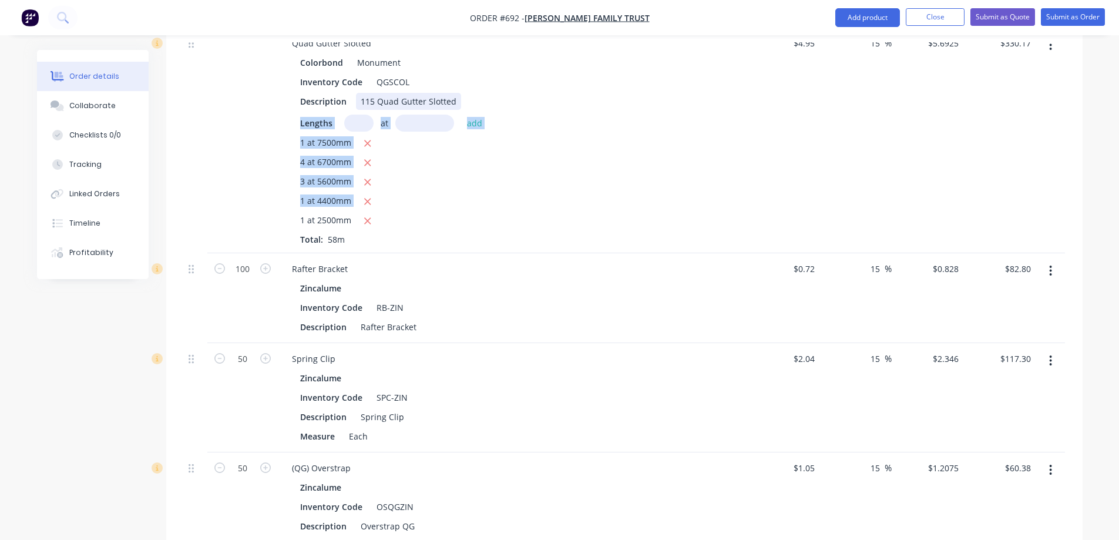
scroll to position [1384, 0]
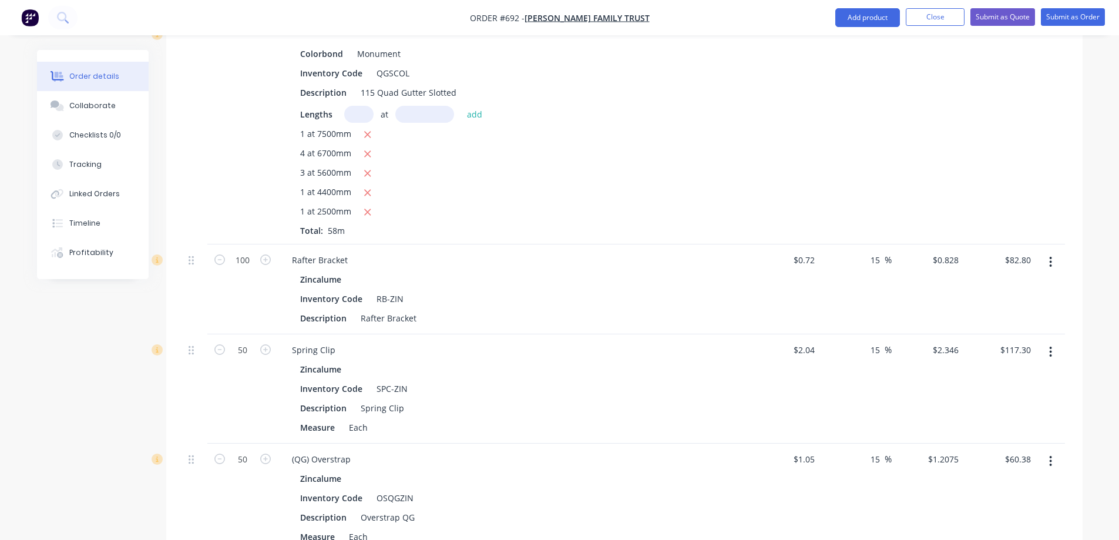
click at [529, 252] on div "Rafter Bracket" at bounding box center [513, 260] width 461 height 17
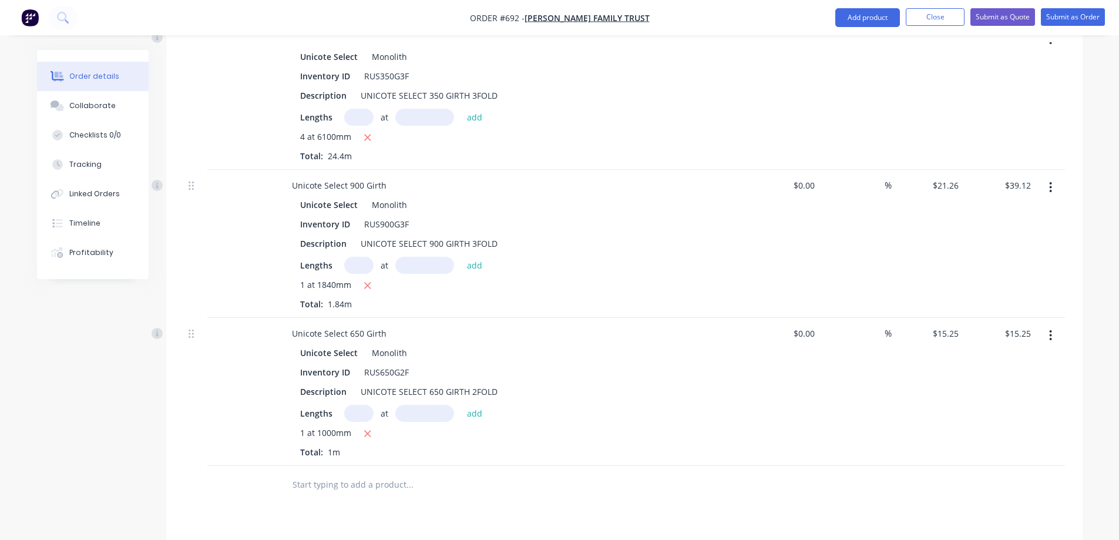
scroll to position [2500, 0]
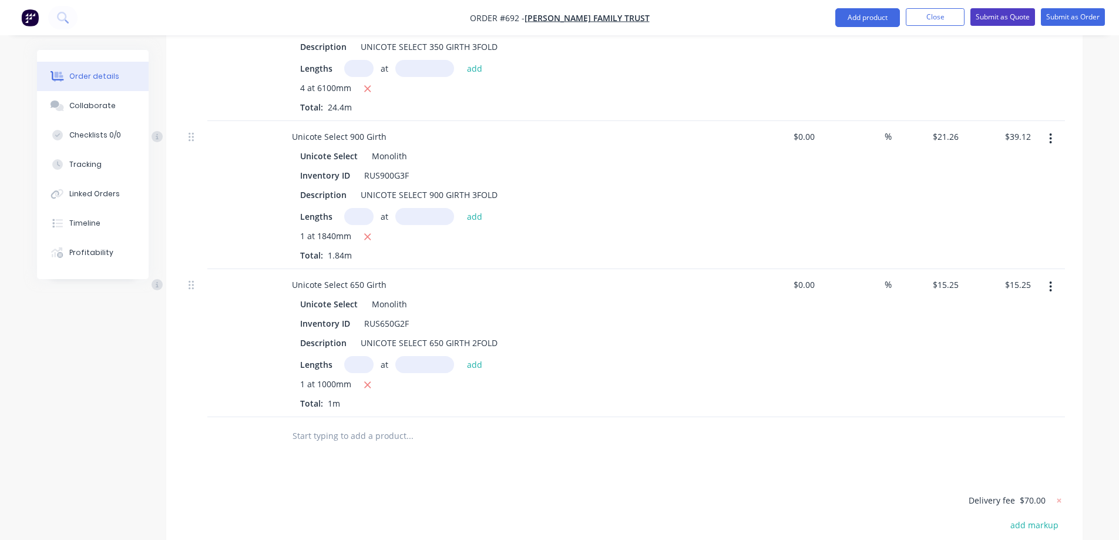
click at [984, 20] on button "Submit as Quote" at bounding box center [1003, 17] width 65 height 18
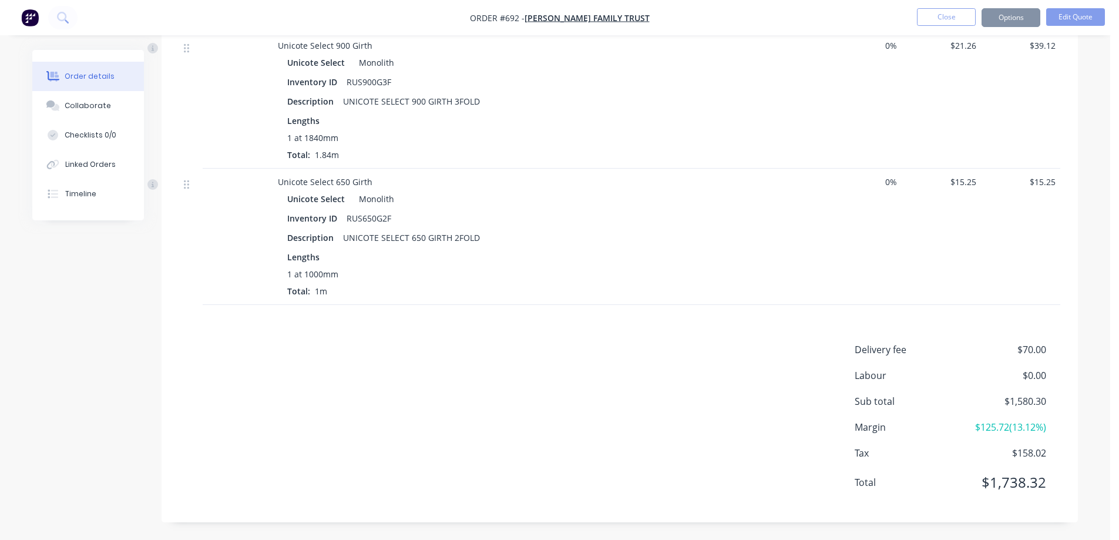
scroll to position [0, 0]
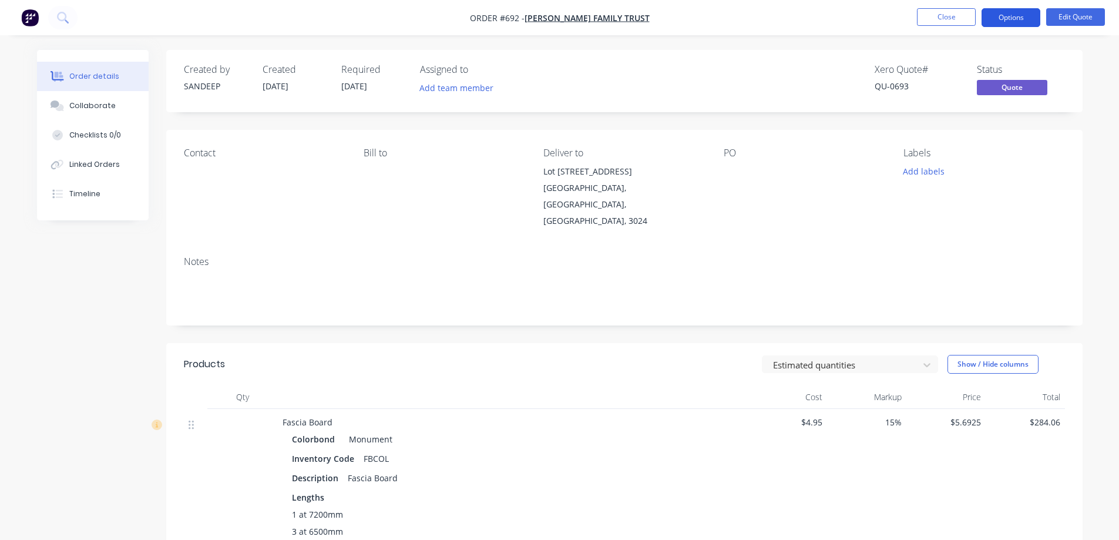
click at [1008, 12] on button "Options" at bounding box center [1011, 17] width 59 height 19
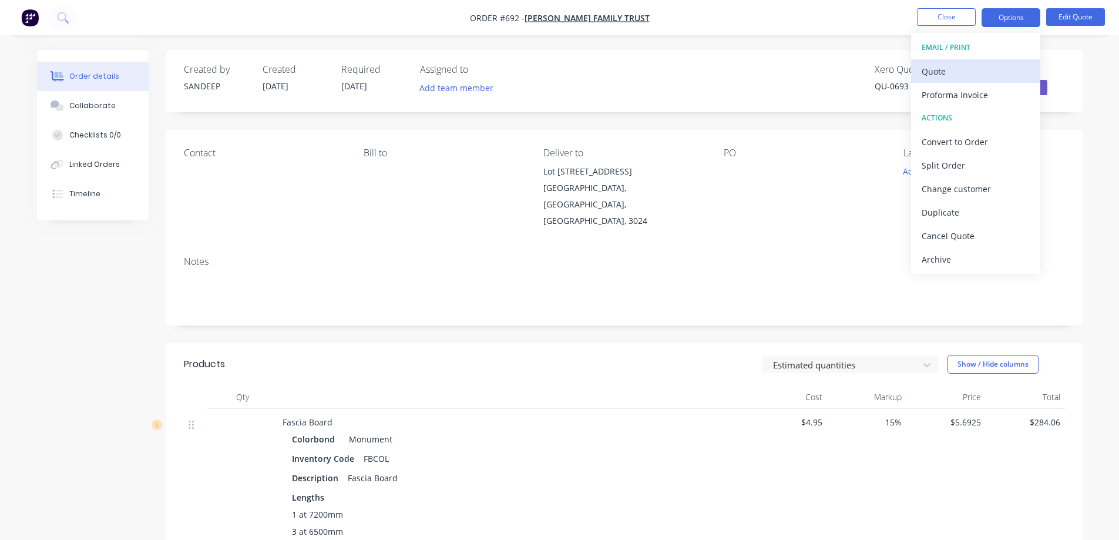
click at [954, 69] on div "Quote" at bounding box center [976, 71] width 108 height 17
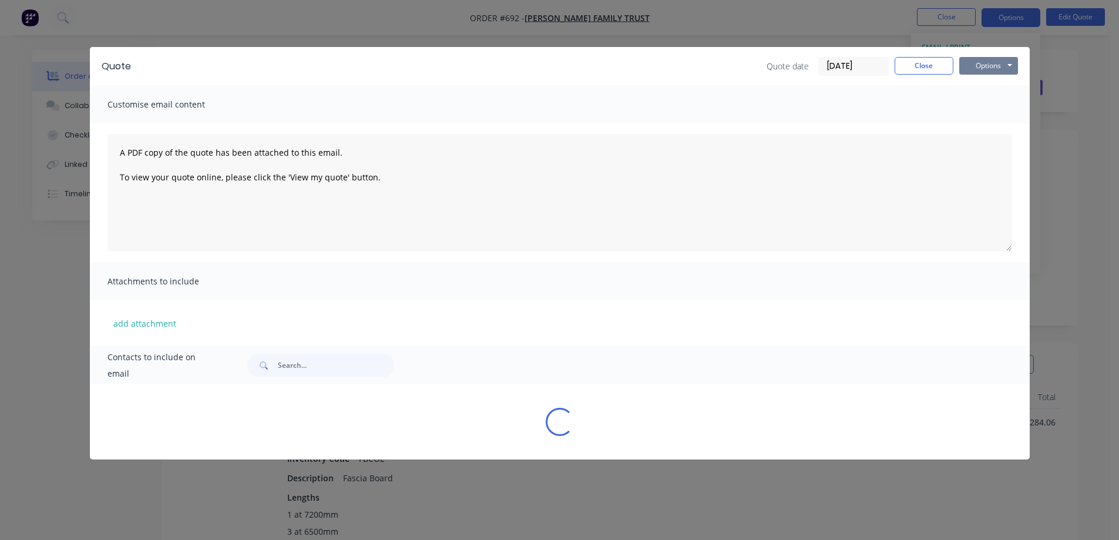
click at [997, 66] on button "Options" at bounding box center [989, 66] width 59 height 18
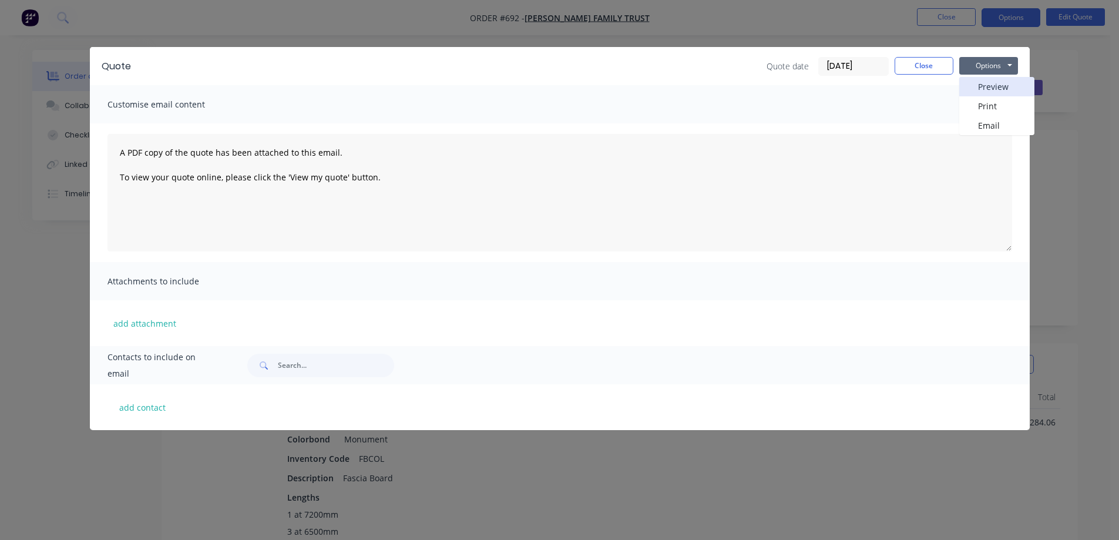
click at [990, 85] on button "Preview" at bounding box center [997, 86] width 75 height 19
click at [914, 61] on button "Close" at bounding box center [924, 66] width 59 height 18
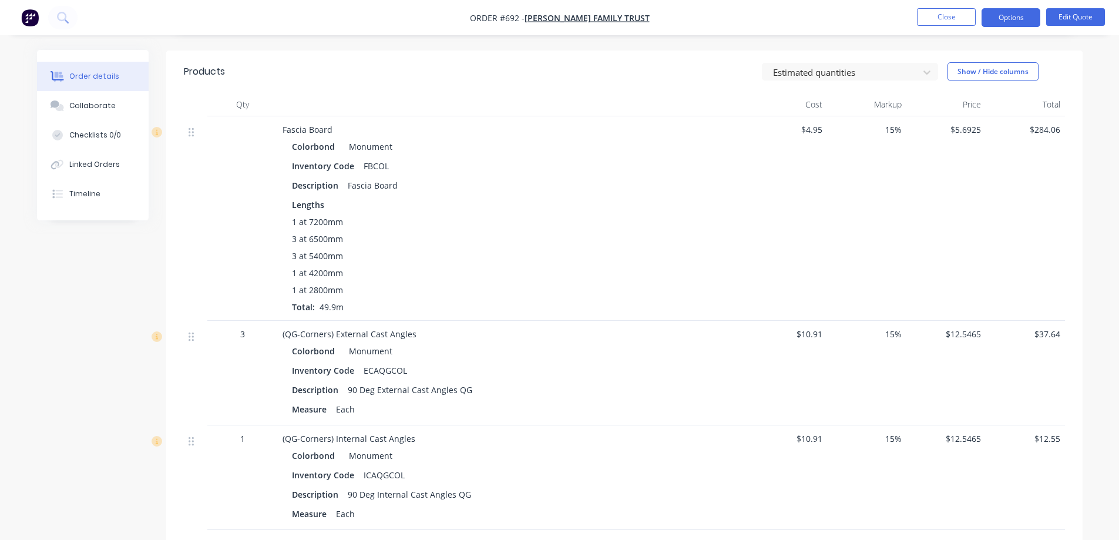
scroll to position [182, 0]
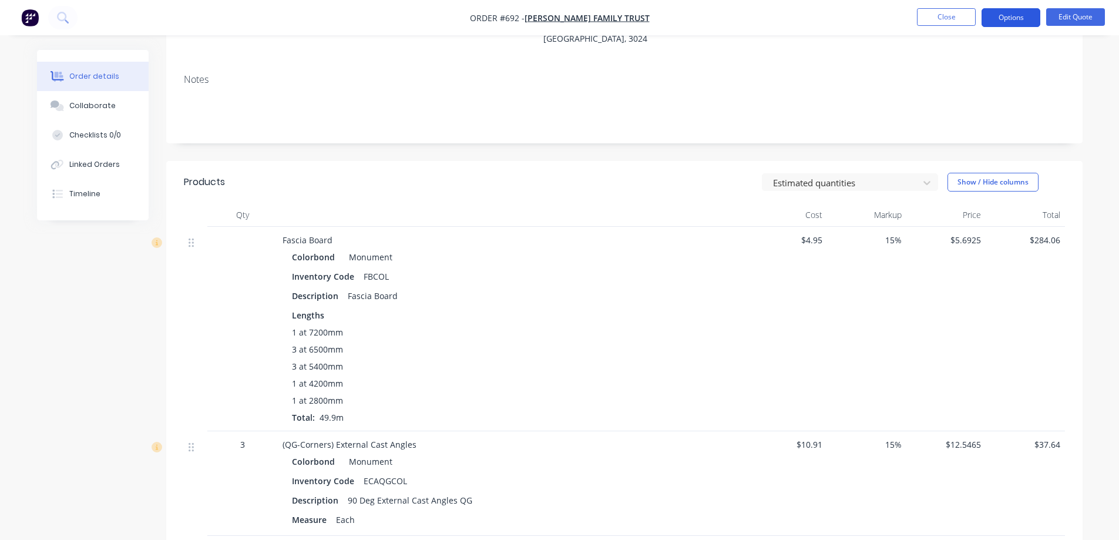
click at [1022, 19] on button "Options" at bounding box center [1011, 17] width 59 height 19
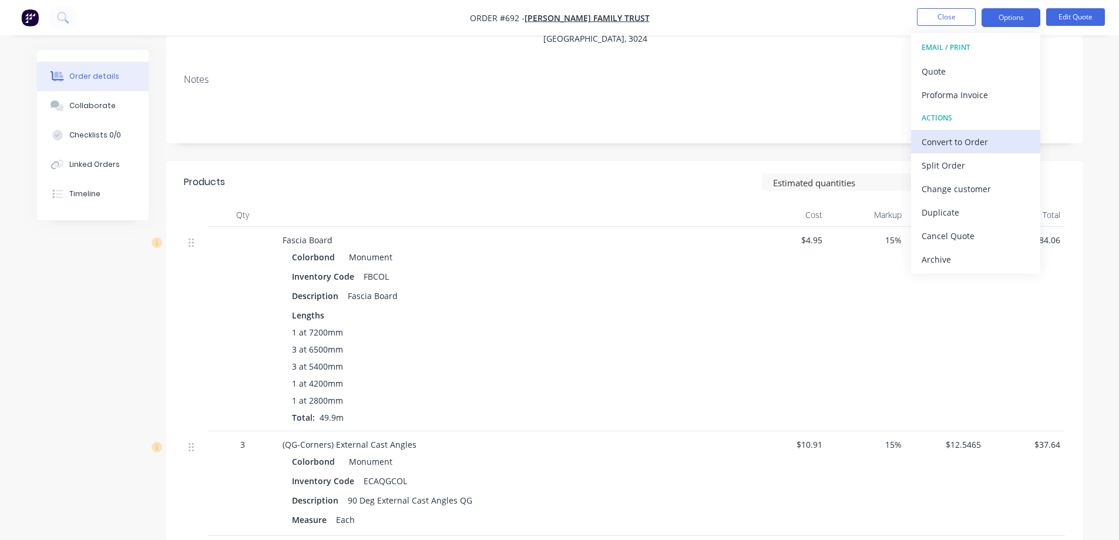
click at [957, 144] on div "Convert to Order" at bounding box center [976, 141] width 108 height 17
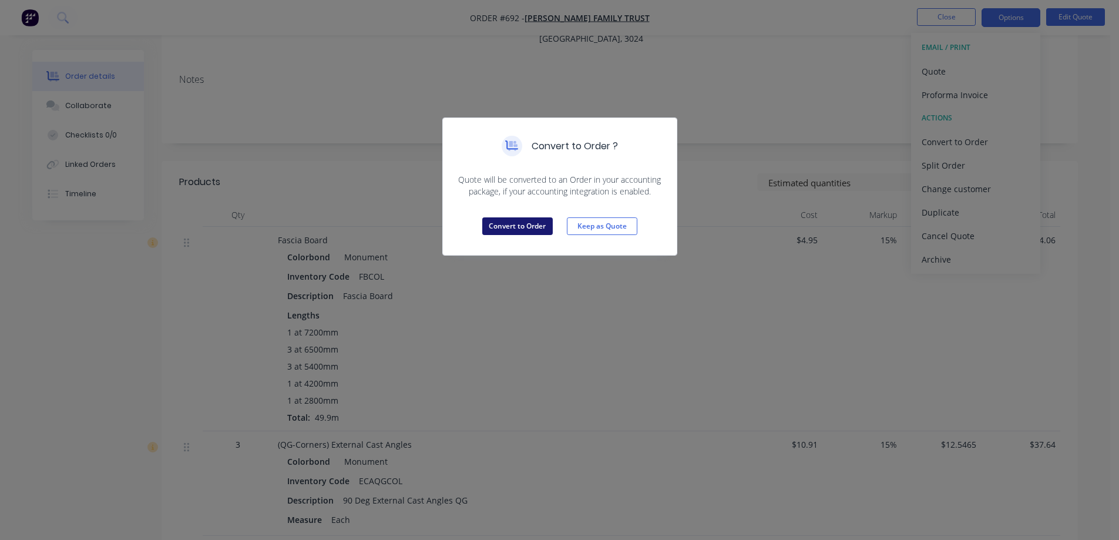
click at [532, 226] on button "Convert to Order" at bounding box center [517, 226] width 71 height 18
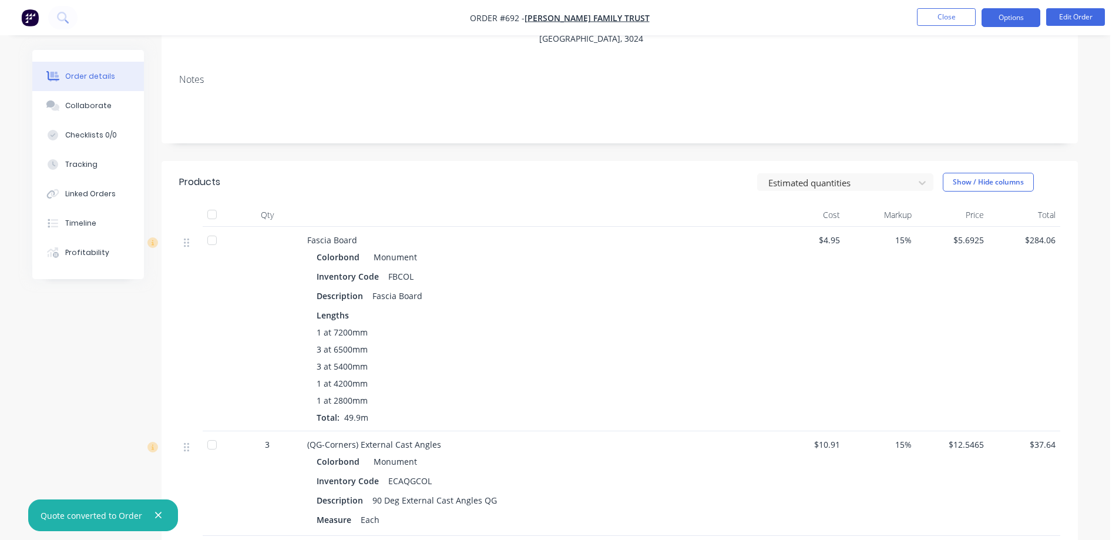
click at [991, 13] on button "Options" at bounding box center [1011, 17] width 59 height 19
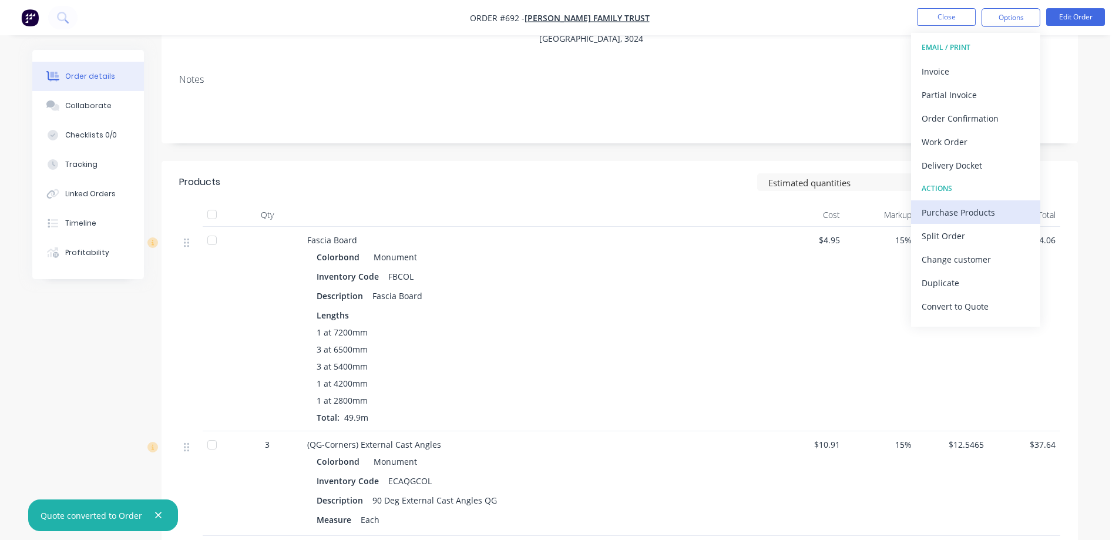
click at [951, 212] on div "Purchase Products" at bounding box center [976, 212] width 108 height 17
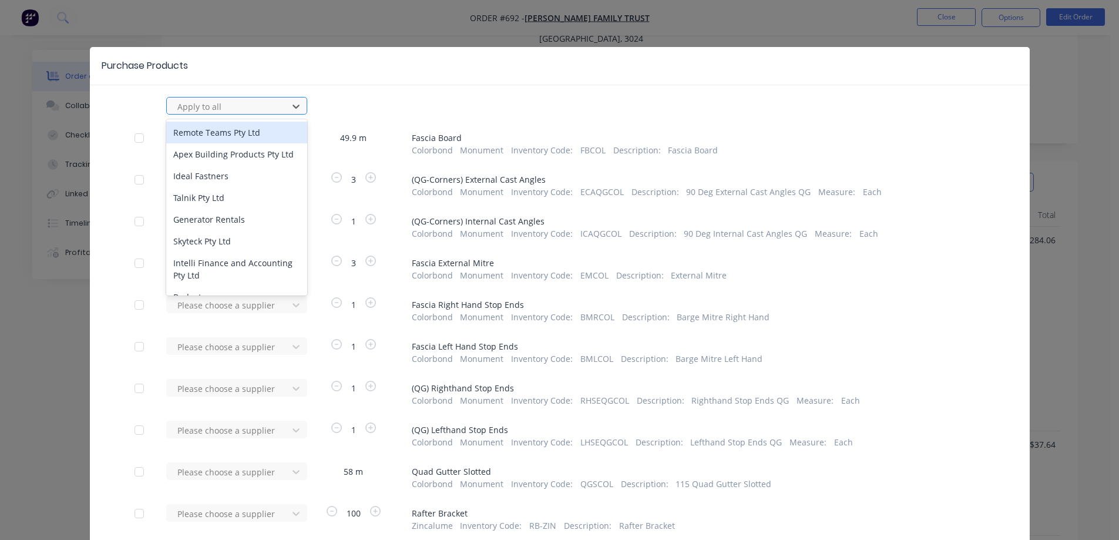
click at [186, 105] on div at bounding box center [229, 106] width 106 height 15
type input "met"
click at [203, 143] on div "METFOLD SHEET METAL" at bounding box center [236, 133] width 141 height 22
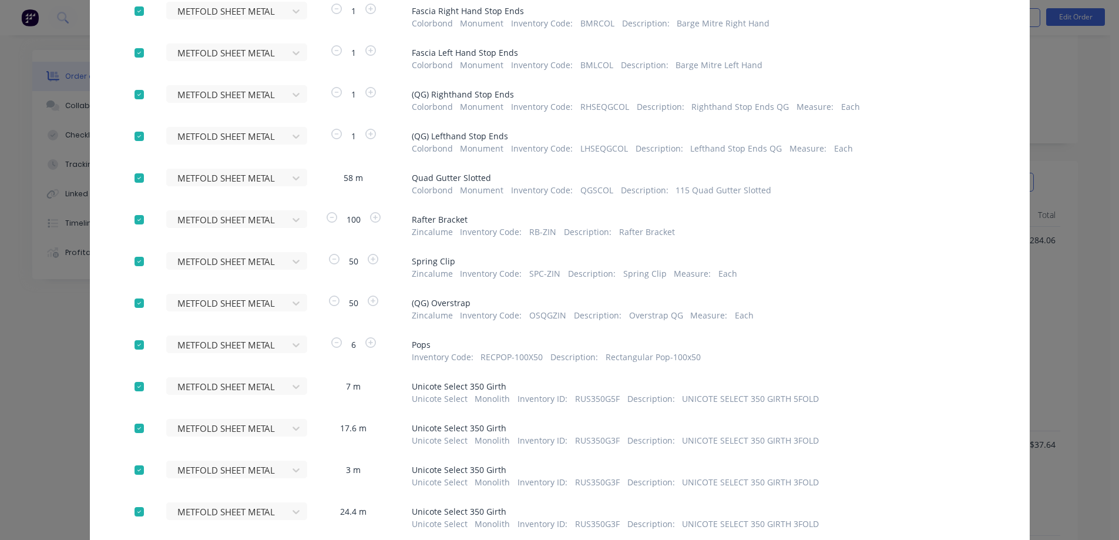
scroll to position [353, 0]
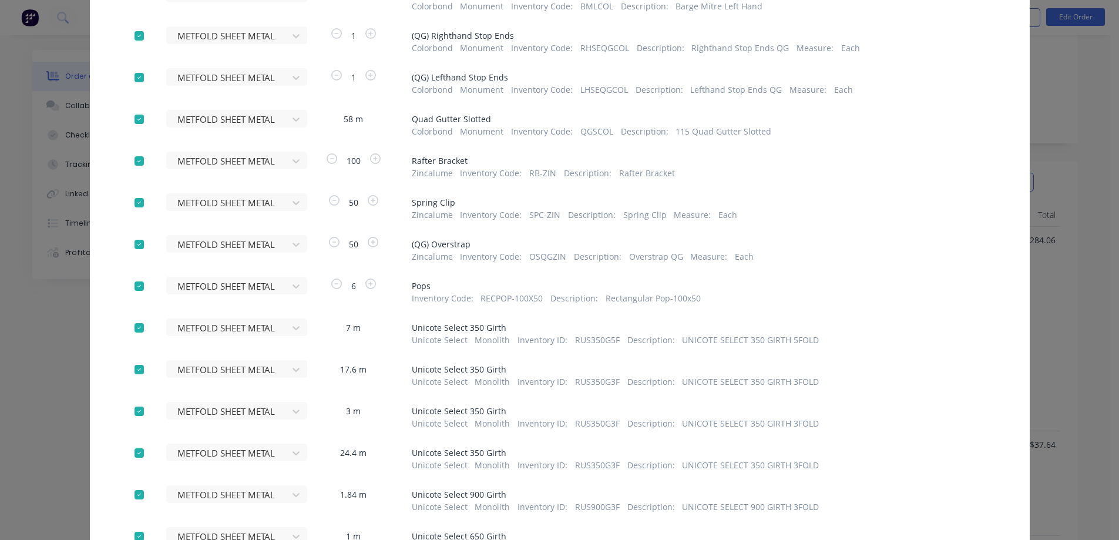
click at [138, 287] on div at bounding box center [140, 286] width 24 height 24
click at [134, 325] on div at bounding box center [140, 328] width 24 height 24
click at [137, 366] on div at bounding box center [140, 370] width 24 height 24
click at [136, 415] on div at bounding box center [140, 412] width 24 height 24
click at [136, 446] on div at bounding box center [140, 453] width 24 height 24
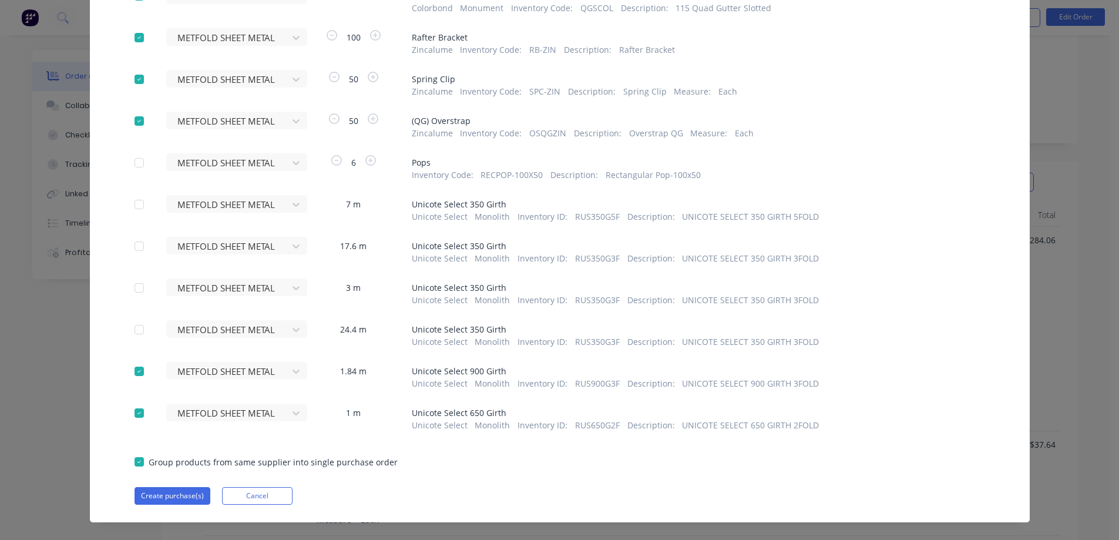
scroll to position [492, 0]
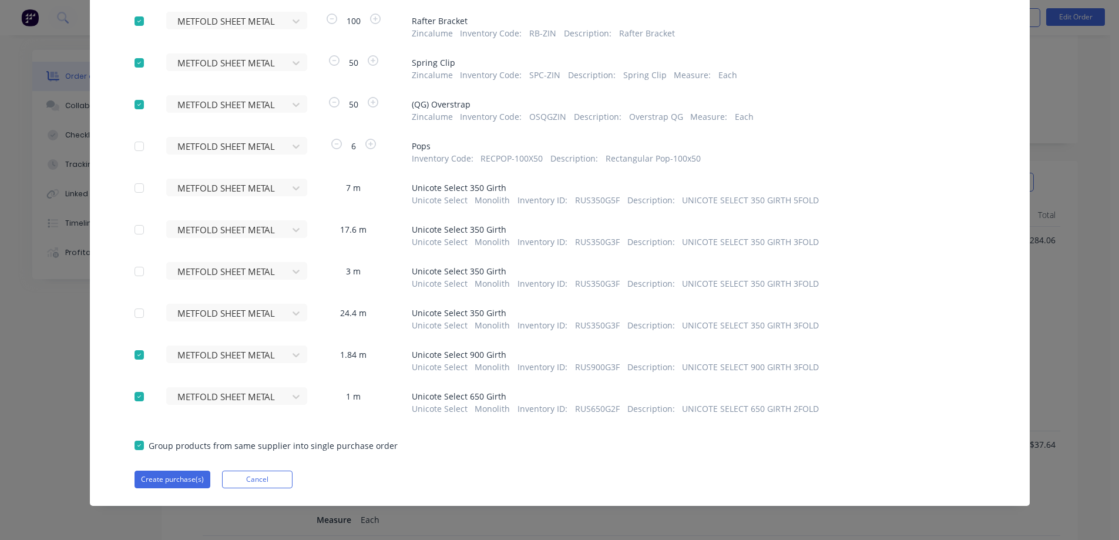
click at [132, 354] on div at bounding box center [140, 355] width 24 height 24
click at [132, 385] on div at bounding box center [140, 397] width 24 height 24
click at [165, 481] on button "Create purchase(s)" at bounding box center [173, 480] width 76 height 18
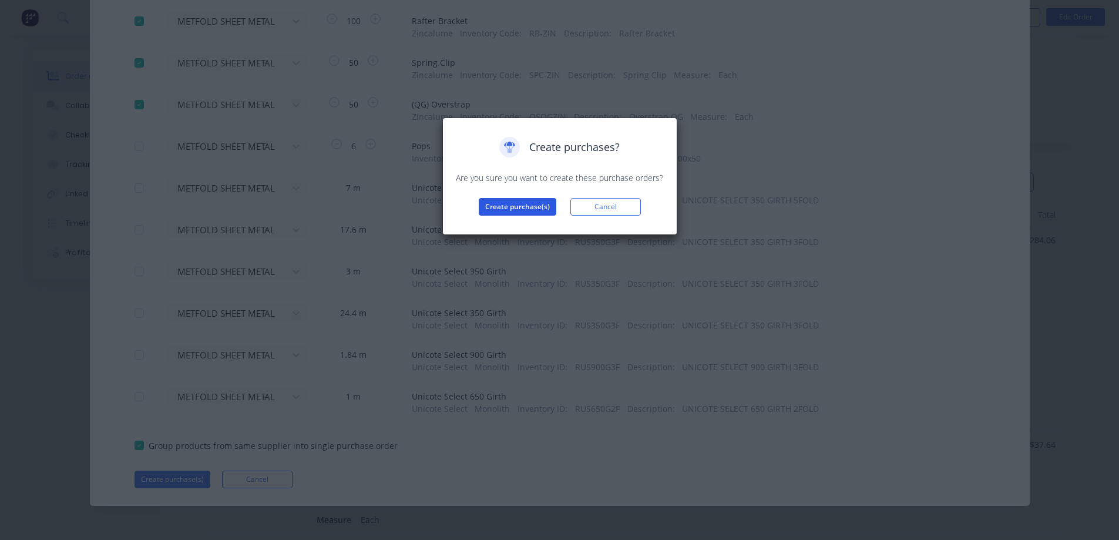
click at [525, 206] on button "Create purchase(s)" at bounding box center [518, 207] width 78 height 18
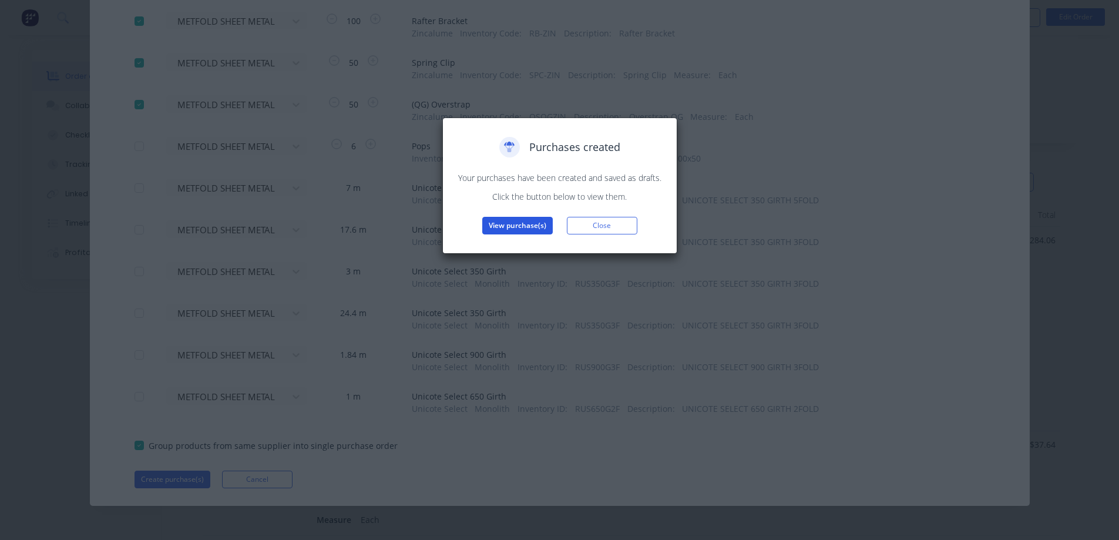
click at [499, 223] on button "View purchase(s)" at bounding box center [517, 226] width 71 height 18
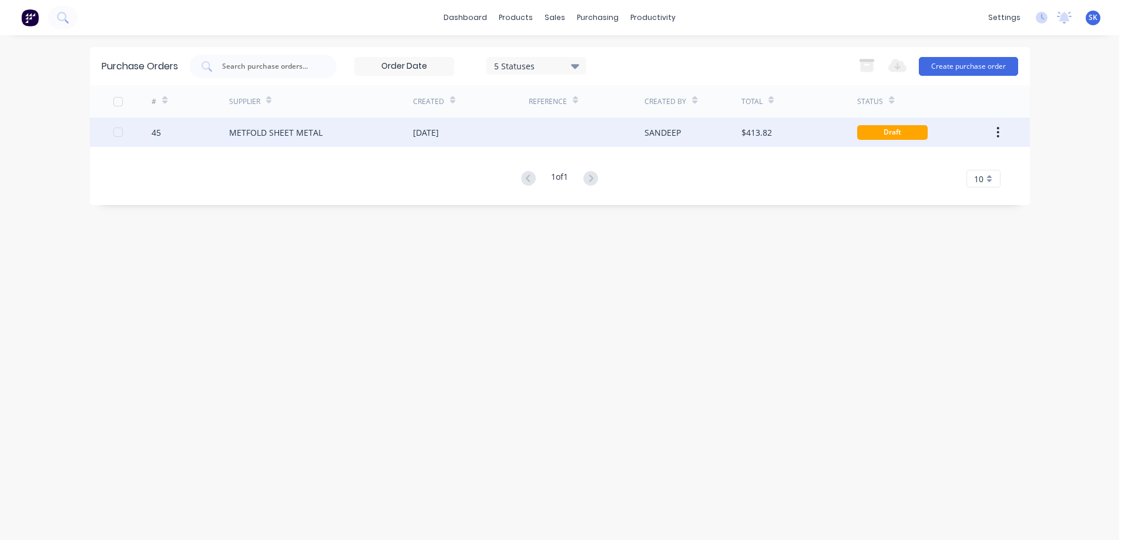
click at [480, 132] on div "[DATE]" at bounding box center [471, 132] width 116 height 29
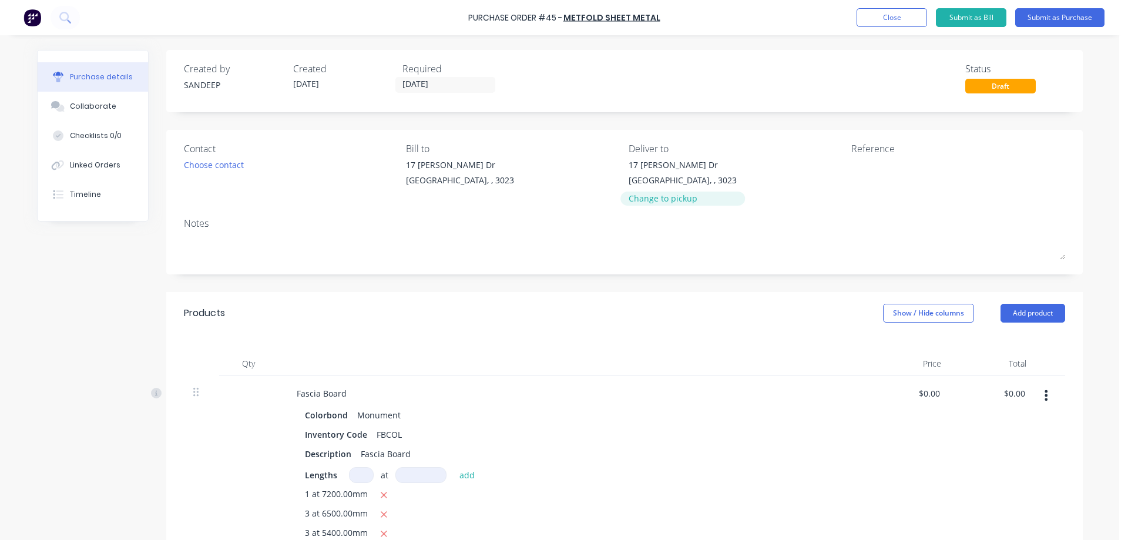
click at [679, 198] on div "Change to pickup" at bounding box center [683, 198] width 108 height 12
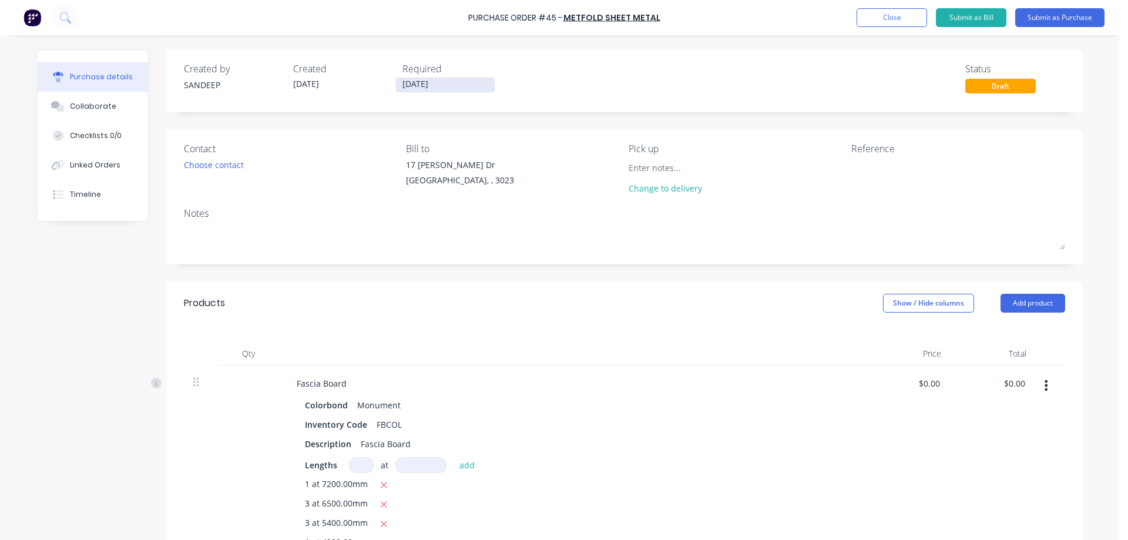
click at [431, 87] on input "28/09/25" at bounding box center [445, 85] width 99 height 15
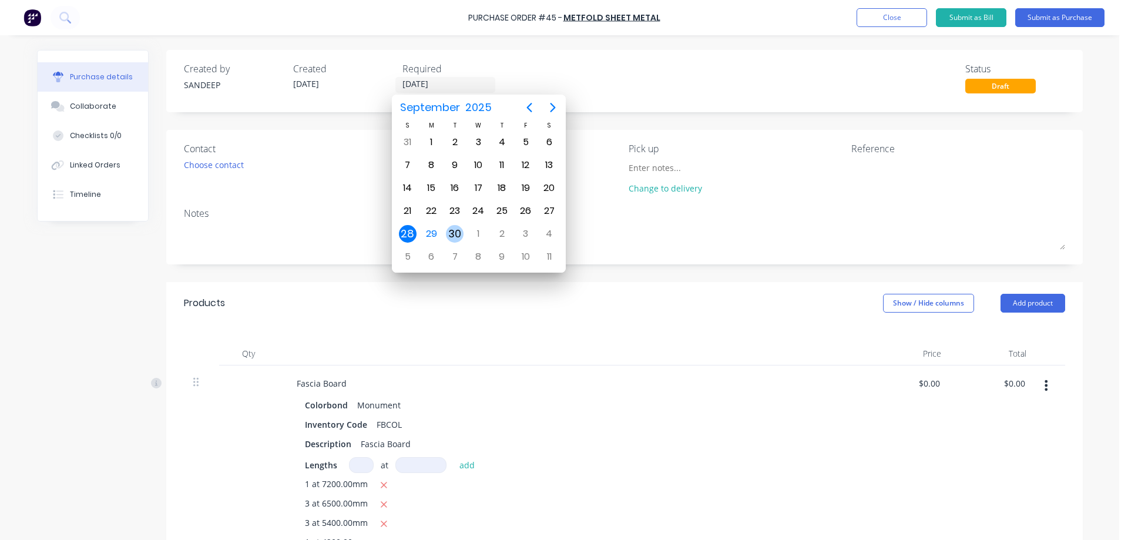
click at [448, 233] on div "30" at bounding box center [455, 234] width 18 height 18
type input "[DATE]"
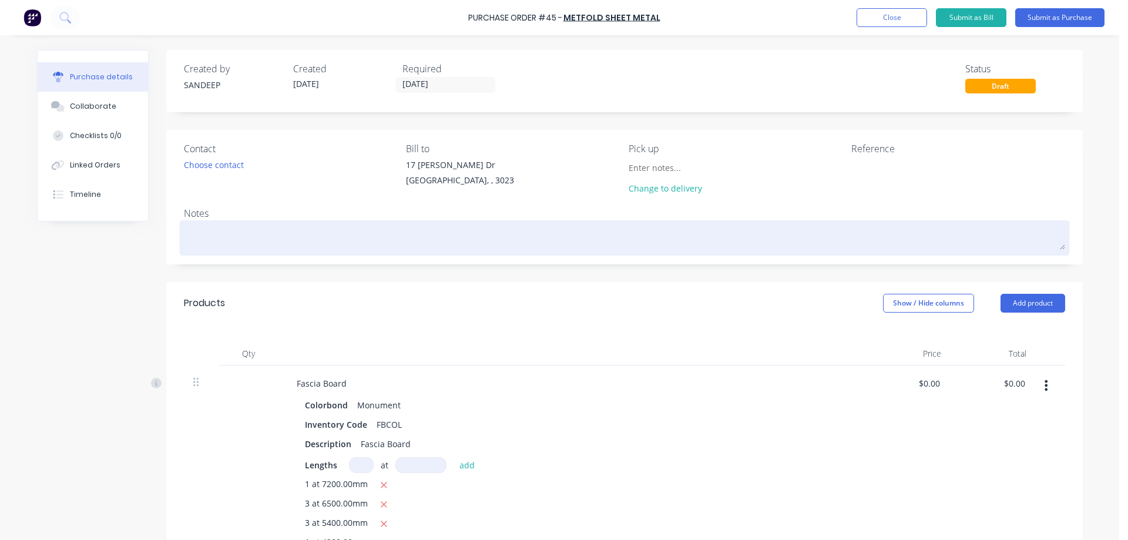
click at [341, 233] on textarea at bounding box center [624, 236] width 881 height 26
type textarea "x"
type textarea "T"
type textarea "x"
type textarea "To"
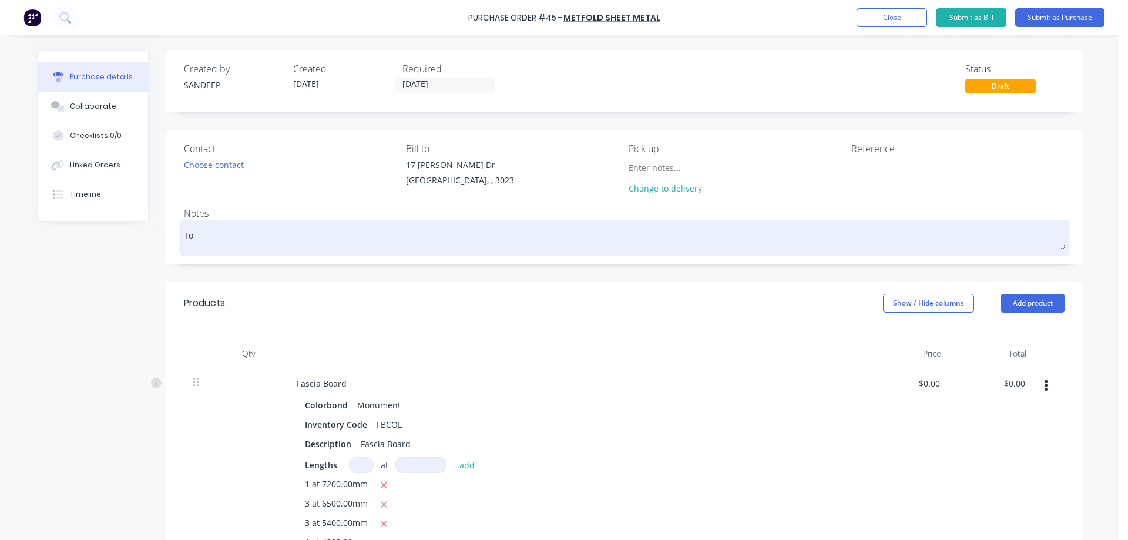
type textarea "x"
type textarea "Tom"
type textarea "x"
type textarea "Tomo"
type textarea "x"
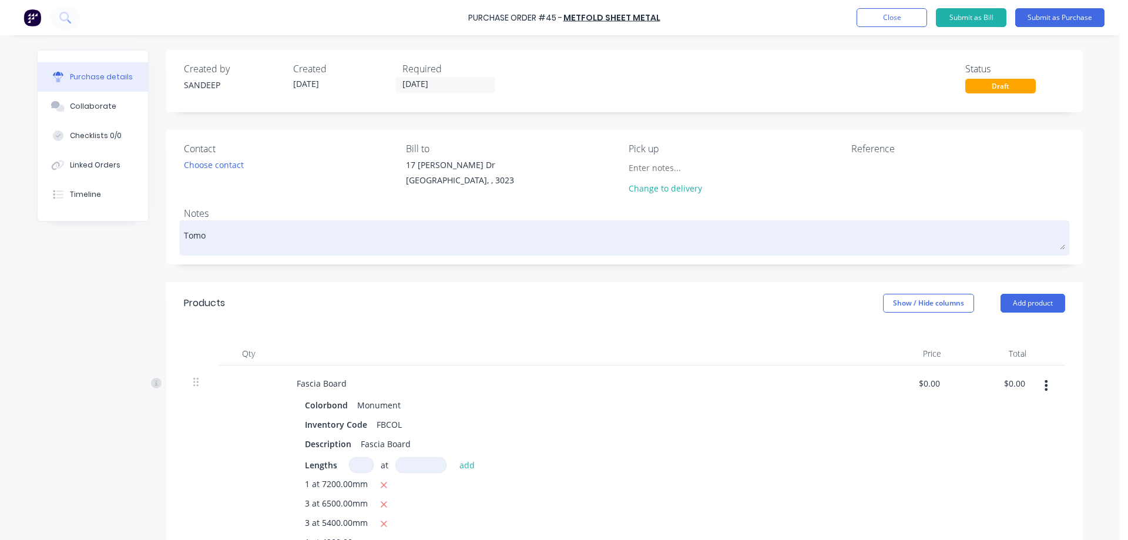
type textarea "Tomor"
type textarea "x"
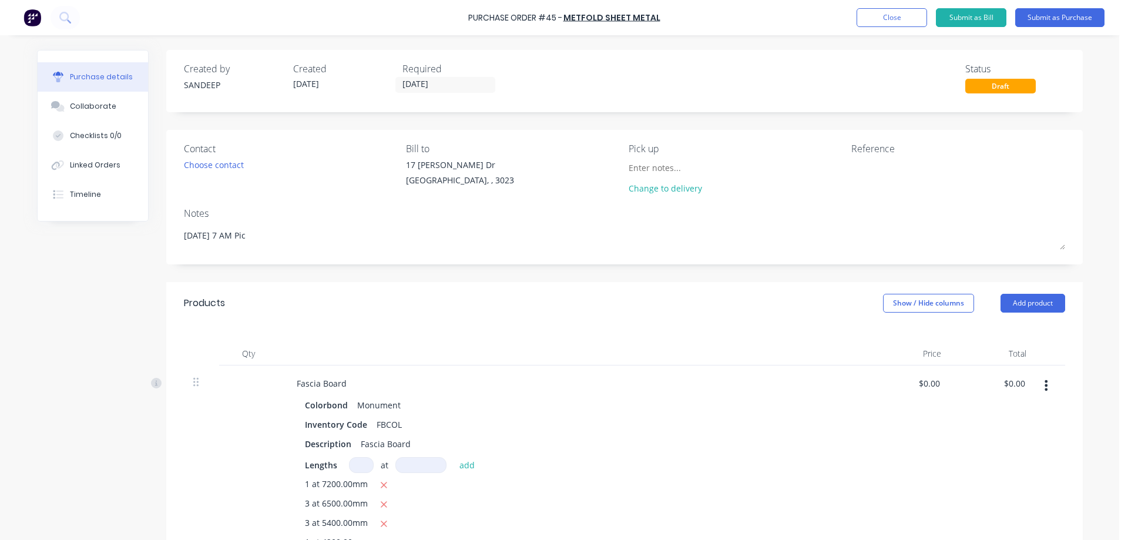
type textarea "Tomorrow 7 AM Pick"
type textarea "x"
type textarea "Tomorrow 7 AM Picku"
type textarea "x"
type textarea "Tomorrow 7 AM Pickup"
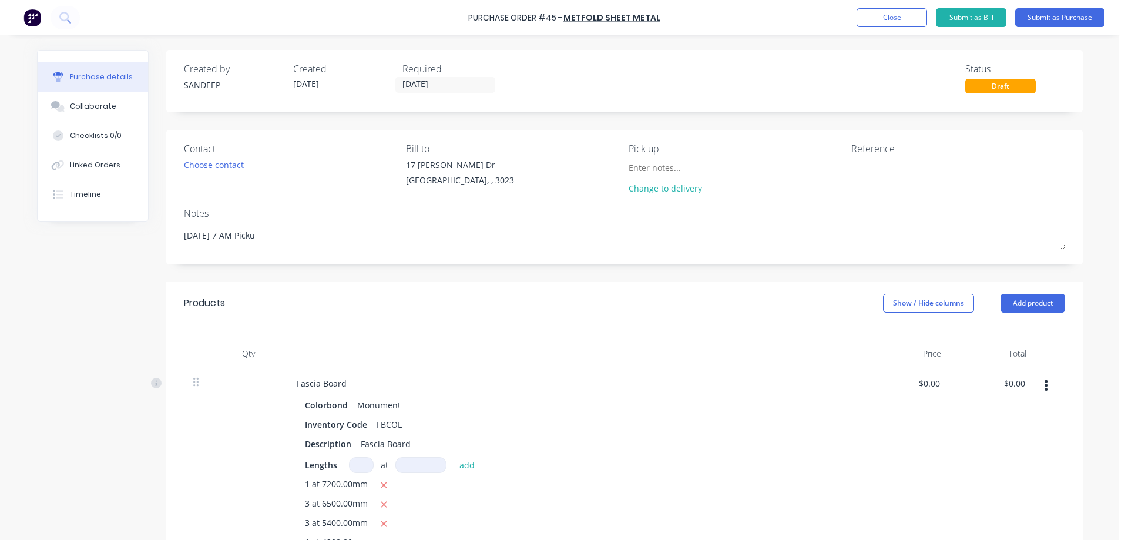
type textarea "x"
type textarea "Tomorrow 7 AM Pickup"
type textarea "x"
type textarea "Tomorrow 7 AM Pickup P"
type textarea "x"
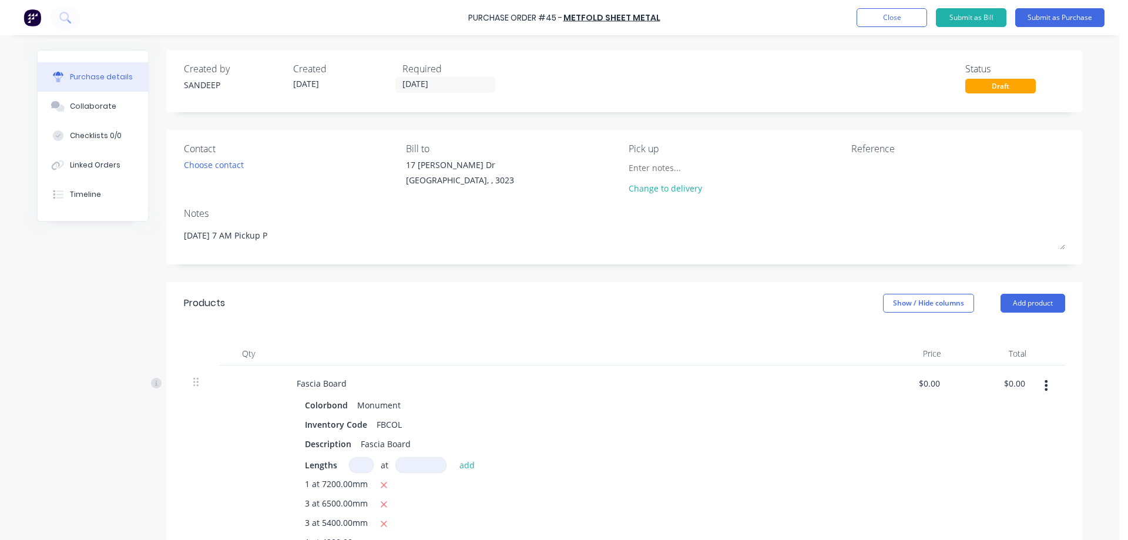
type textarea "Tomorrow 7 AM Pickup Pl"
type textarea "x"
type textarea "Tomorrow 7 AM Pickup Ple"
type textarea "x"
type textarea "Tomorrow 7 AM Pickup Plea"
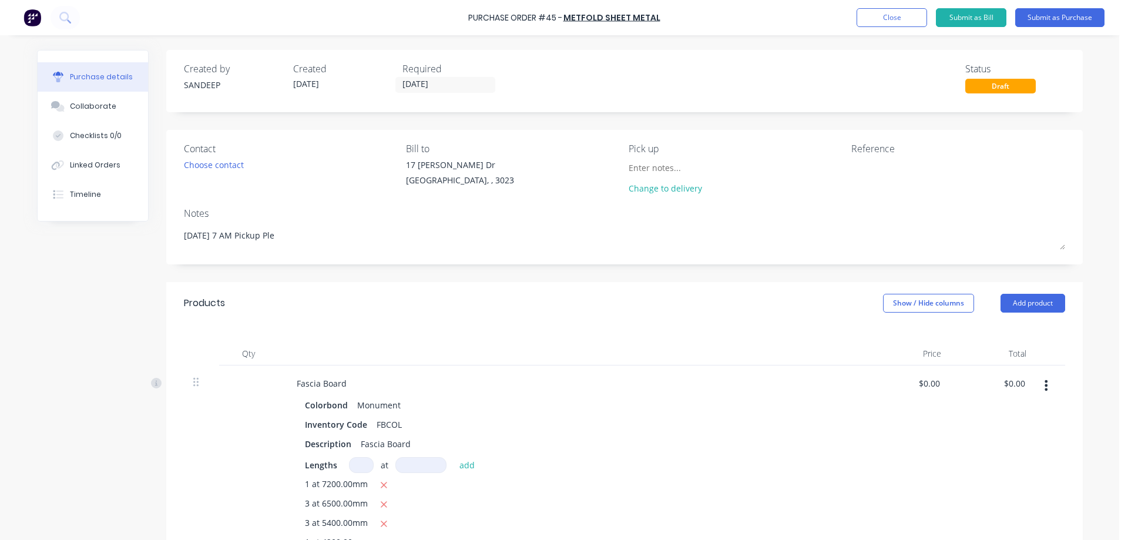
type textarea "x"
type textarea "Tomorrow 7 AM Pickup Pleas"
type textarea "x"
type textarea "Tomorrow 7 AM Pickup Please"
type textarea "x"
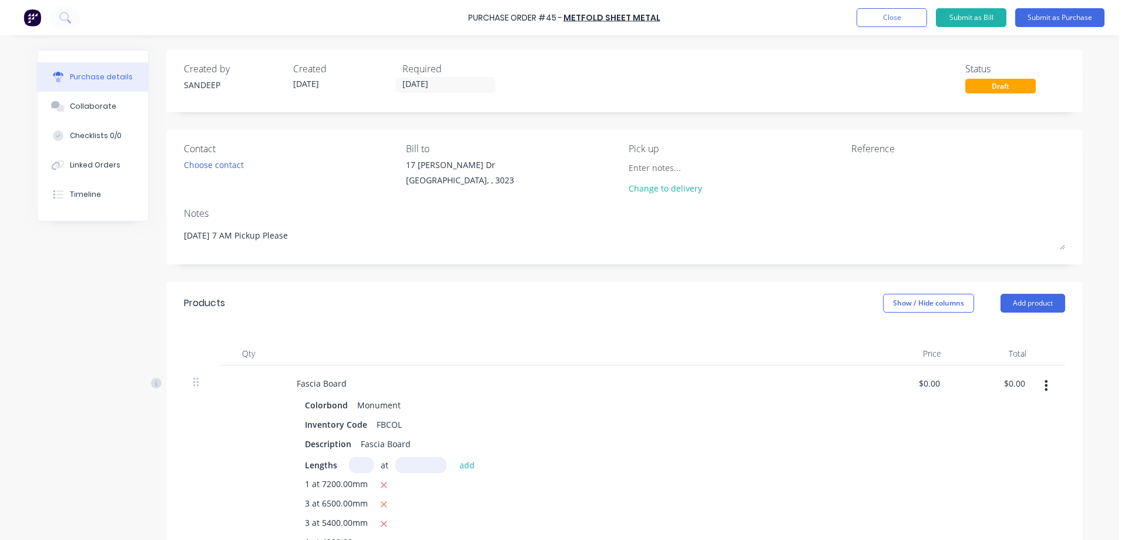
type textarea "Tomorrow 7 AM Pickup Pleas"
type textarea "x"
type textarea "Tomorrow 7 AM Pickup Plea"
type textarea "x"
type textarea "Tomorrow 7 AM Pickup Ple"
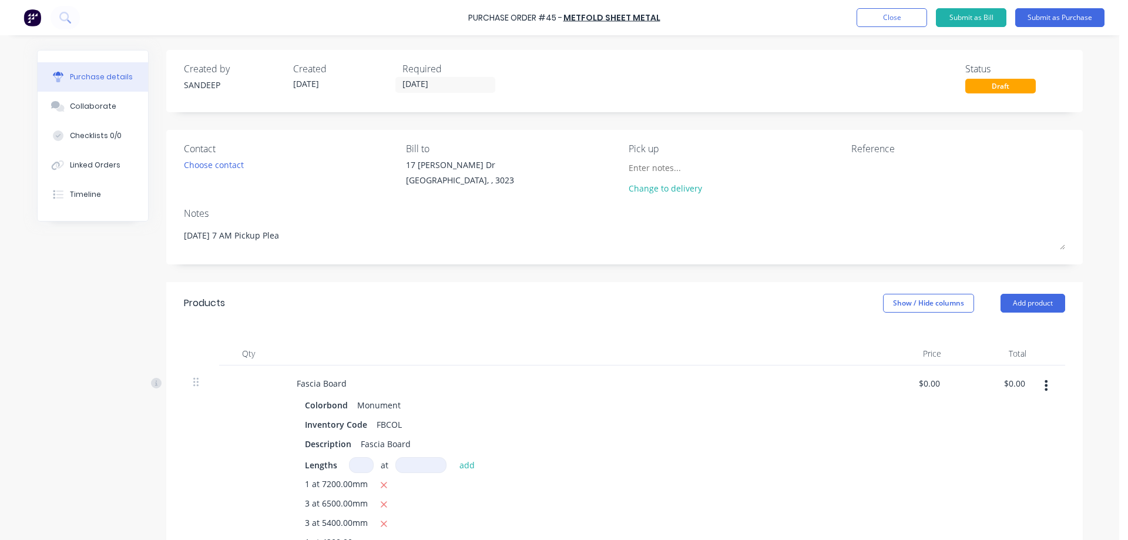
type textarea "x"
type textarea "Tomorrow 7 AM Pickup P"
type textarea "x"
type textarea "Tomorrow 7 AM Pickup"
type textarea "x"
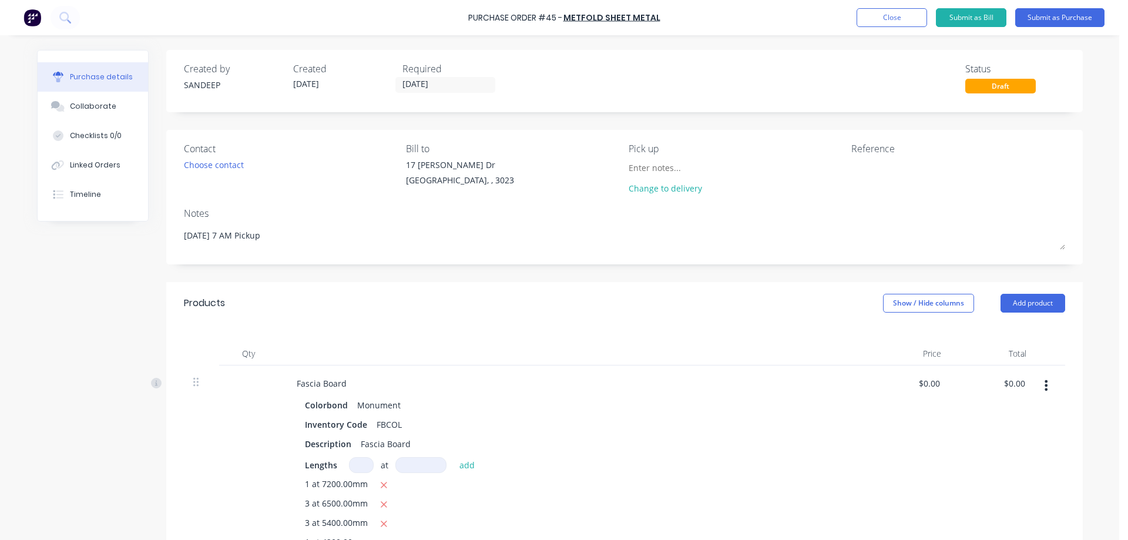
type textarea "Tomorrow 7 AM Pickup f"
type textarea "x"
type textarea "Tomorrow 7 AM Pickup fr"
type textarea "x"
type textarea "Tomorrow 7 AM Pickup fro"
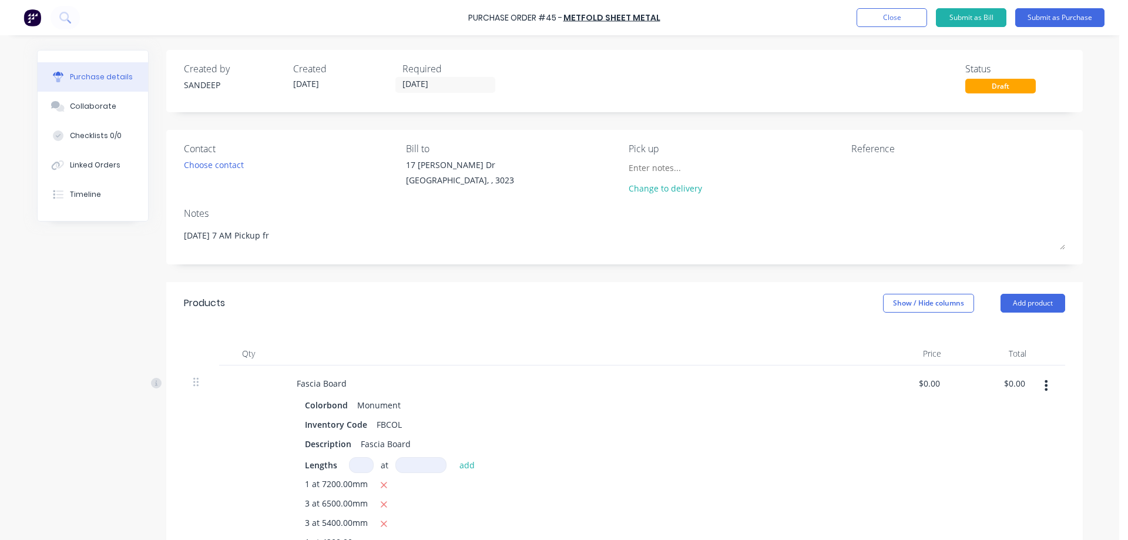
type textarea "x"
type textarea "Tomorrow 7 AM Pickup from"
type textarea "x"
type textarea "Tomorrow 7 AM Pickup from"
type textarea "x"
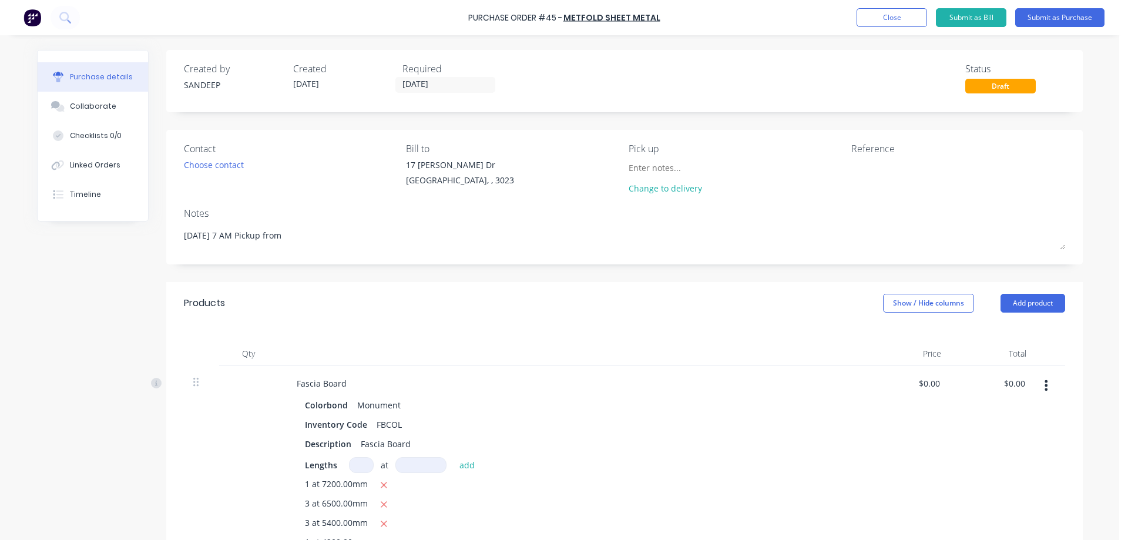
type textarea "Tomorrow 7 AM Pickup from M"
type textarea "x"
type textarea "Tomorrow 7 AM Pickup from Me"
type textarea "x"
type textarea "Tomorrow 7 AM Pickup from Met"
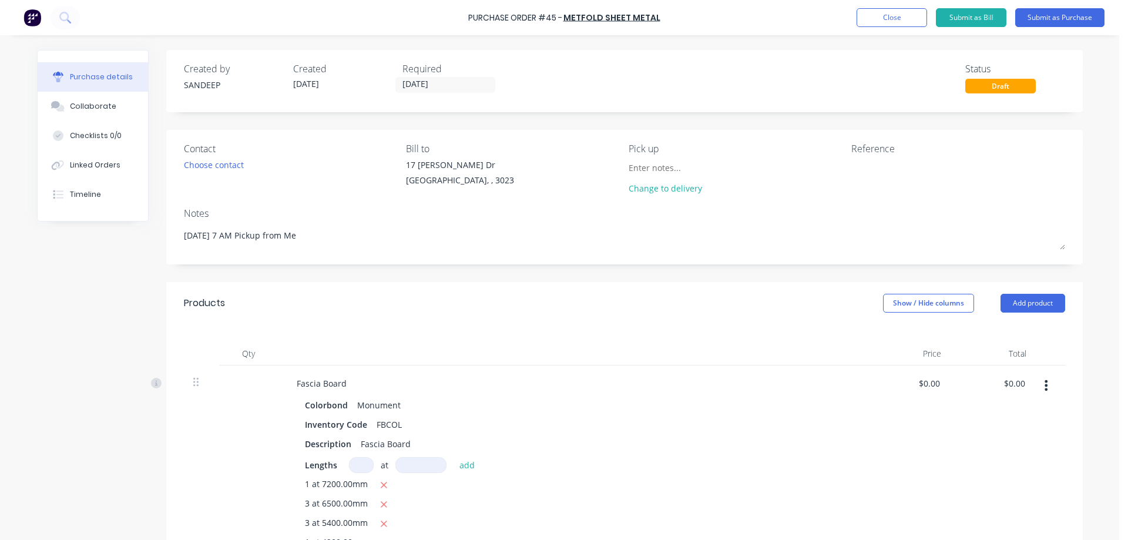
type textarea "x"
type textarea "Tomorrow 7 AM Pickup from Metr"
type textarea "x"
type textarea "Tomorrow 7 AM Pickup from Metro"
type textarea "x"
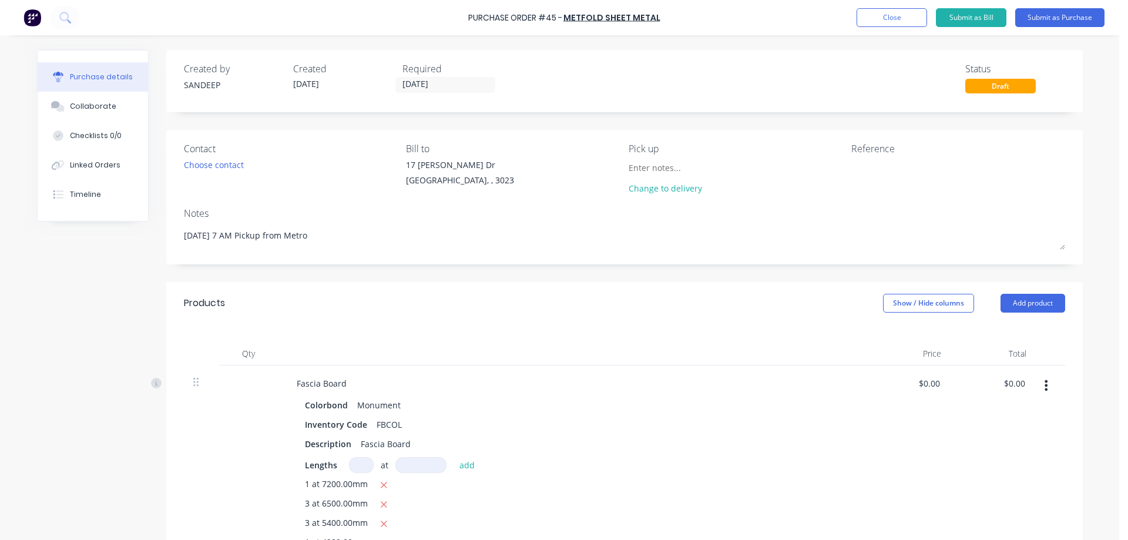
type textarea "Tomorrow 7 AM Pickup from Metrol"
type textarea "x"
type textarea "Tomorrow 7 AM Pickup from Metroll"
type textarea "x"
type textarea "Tomorrow 7 AM Pickup from Metroll"
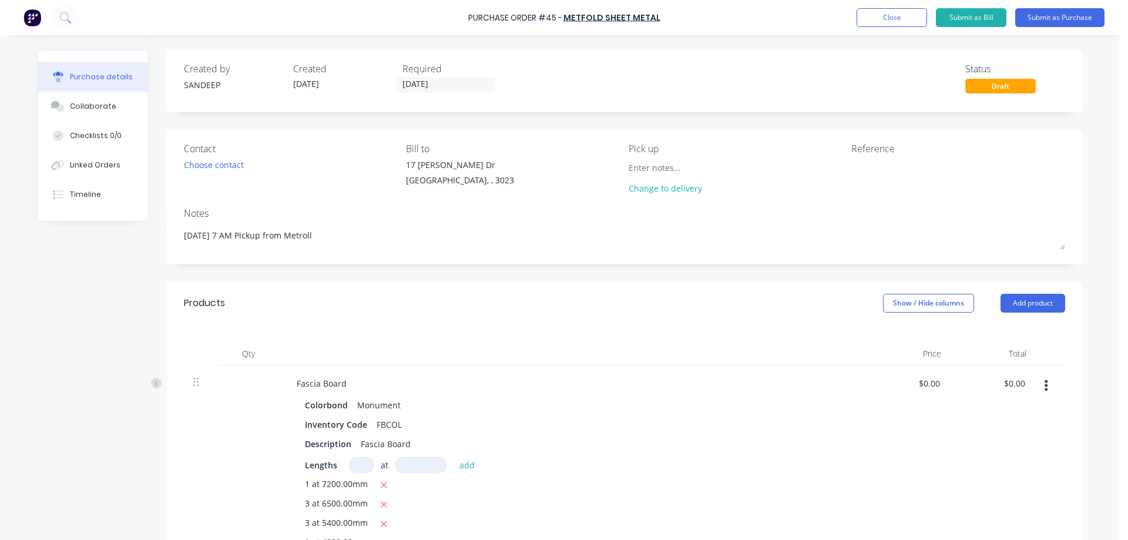
type textarea "x"
type textarea "Tomorrow 7 AM Pickup from Metroll P"
type textarea "x"
type textarea "Tomorrow 7 AM Pickup from Metroll Pl"
type textarea "x"
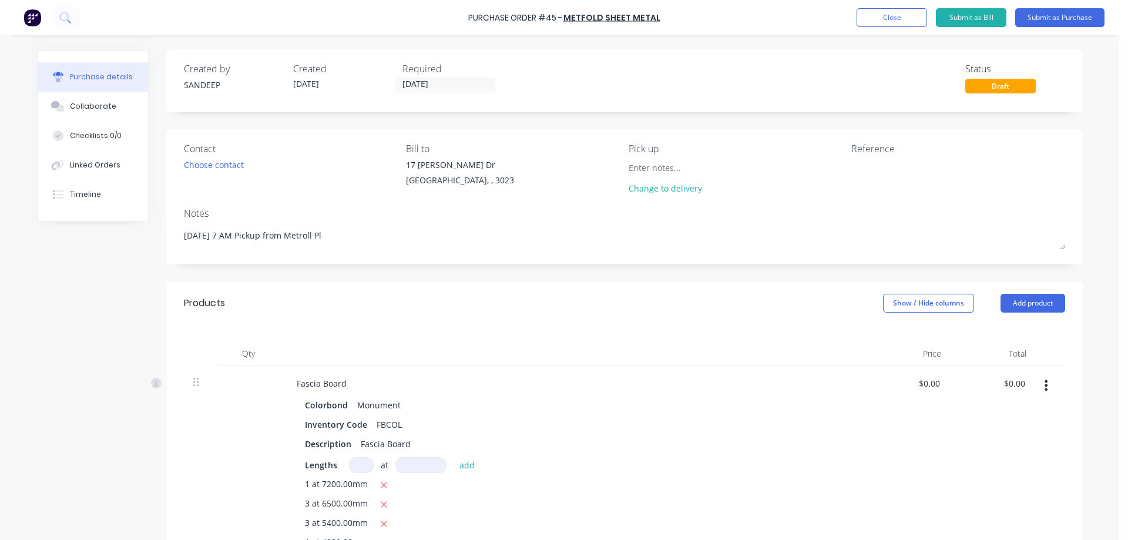
type textarea "Tomorrow 7 AM Pickup from Metroll Ple"
type textarea "x"
type textarea "Tomorrow 7 AM Pickup from Metroll Plea"
type textarea "x"
type textarea "Tomorrow 7 AM Pickup from Metroll Pleas"
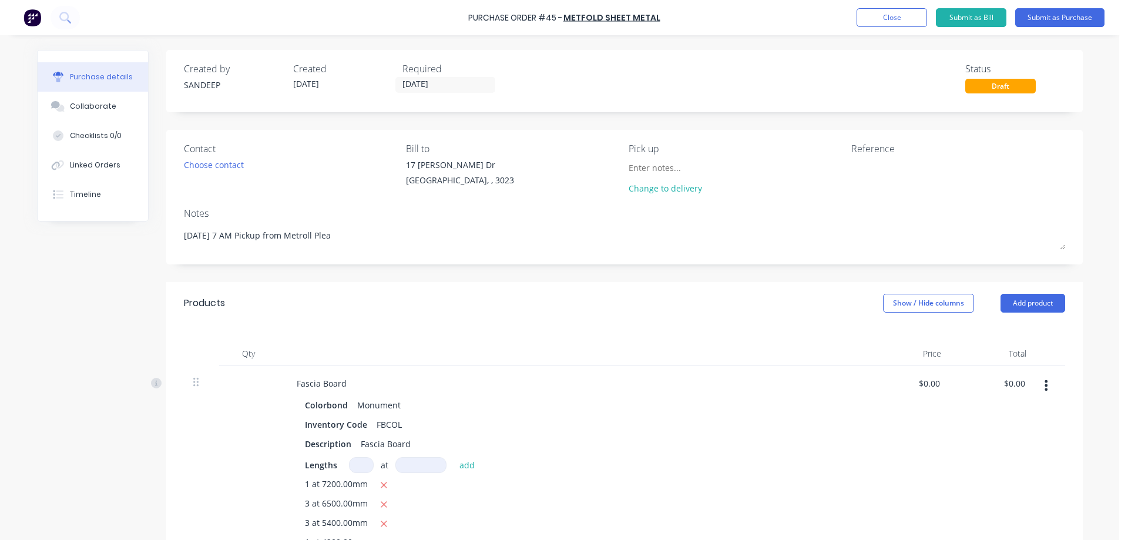
type textarea "x"
type textarea "Tomorrow 7 AM Pickup from Metroll Please"
type textarea "x"
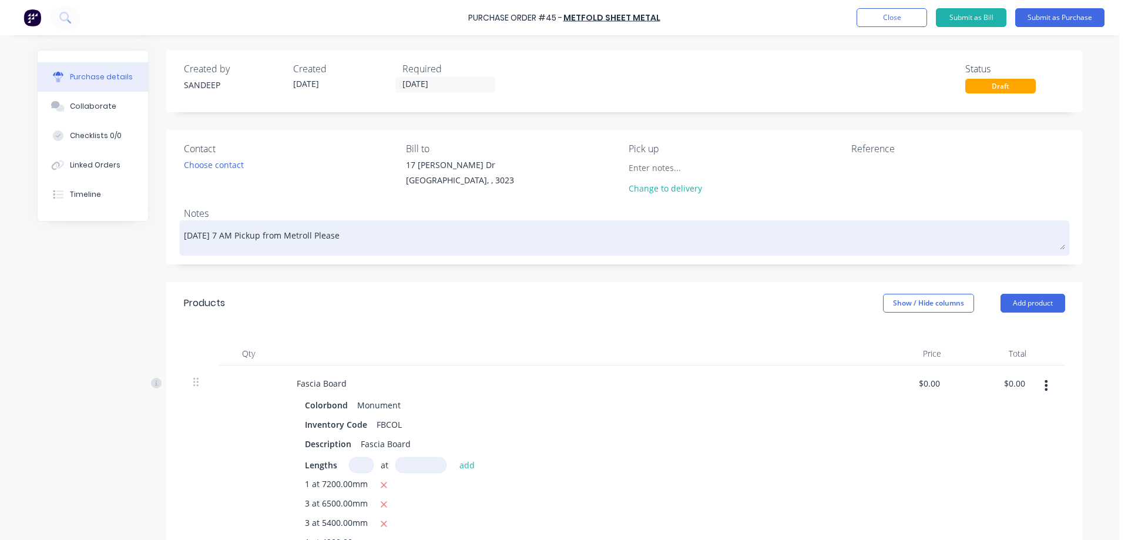
type textarea "Tomorrow, 7 AM Pickup from Metroll Please"
type textarea "x"
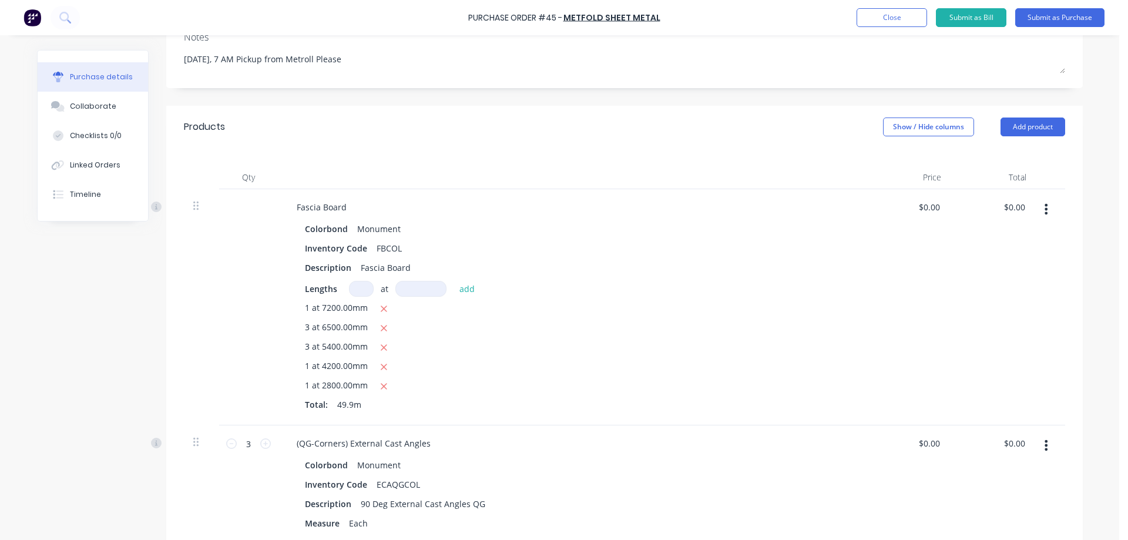
scroll to position [294, 0]
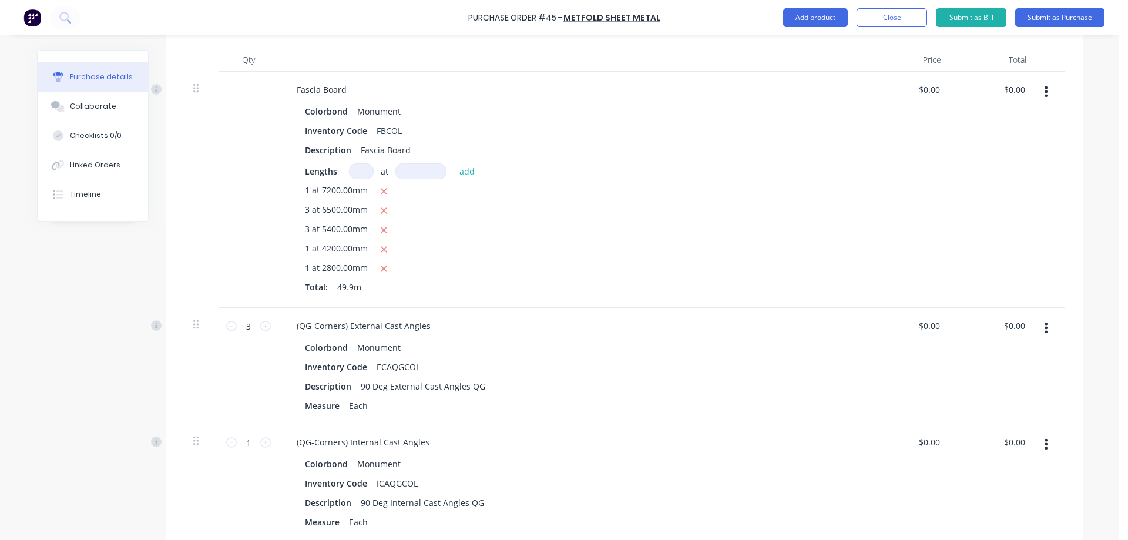
type textarea "Tomorrow, 7 AM Pickup from Metroll Please"
type textarea "x"
type input "0.00"
type textarea "x"
click at [921, 92] on input "0.00" at bounding box center [929, 89] width 27 height 17
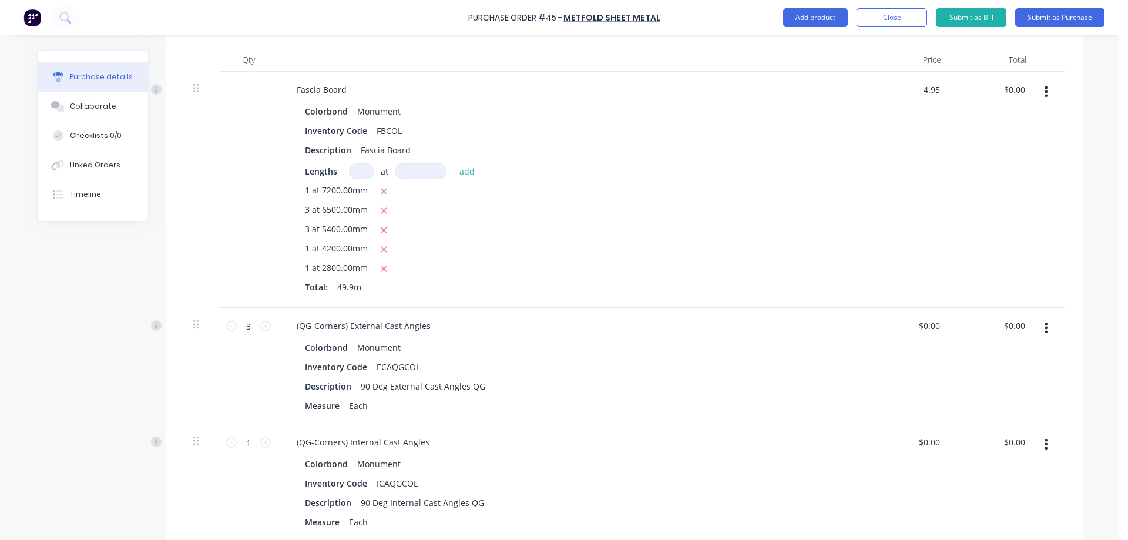
type input "$4.95"
type input "$247.01"
type textarea "x"
click at [908, 160] on div "$4.95 4.95" at bounding box center [908, 190] width 85 height 236
type input "0.00"
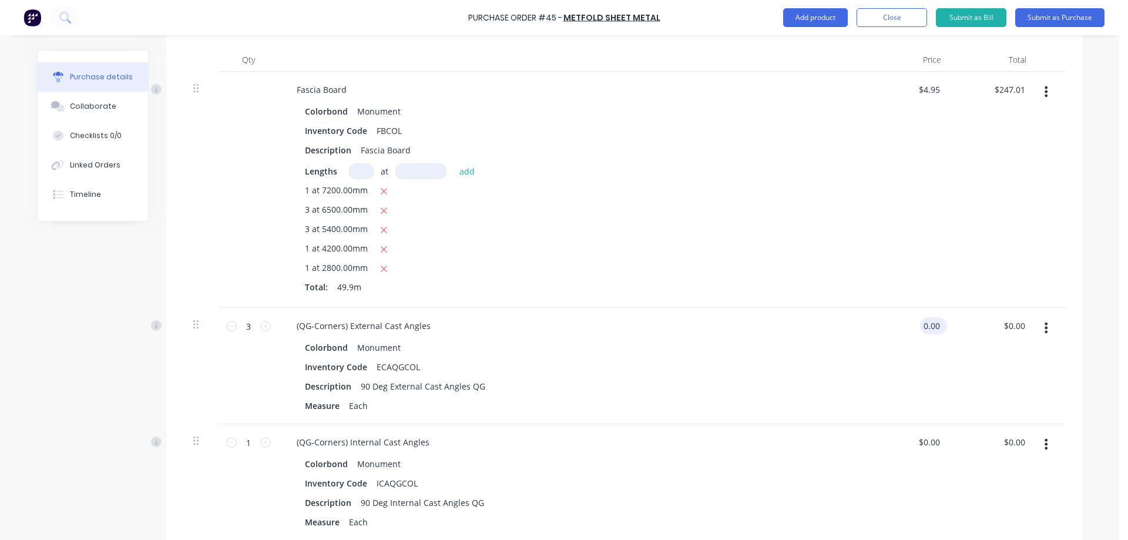
click at [921, 322] on input "0.00" at bounding box center [931, 325] width 22 height 17
type textarea "x"
click at [921, 322] on input "0.00" at bounding box center [931, 325] width 22 height 17
type input "$10.91"
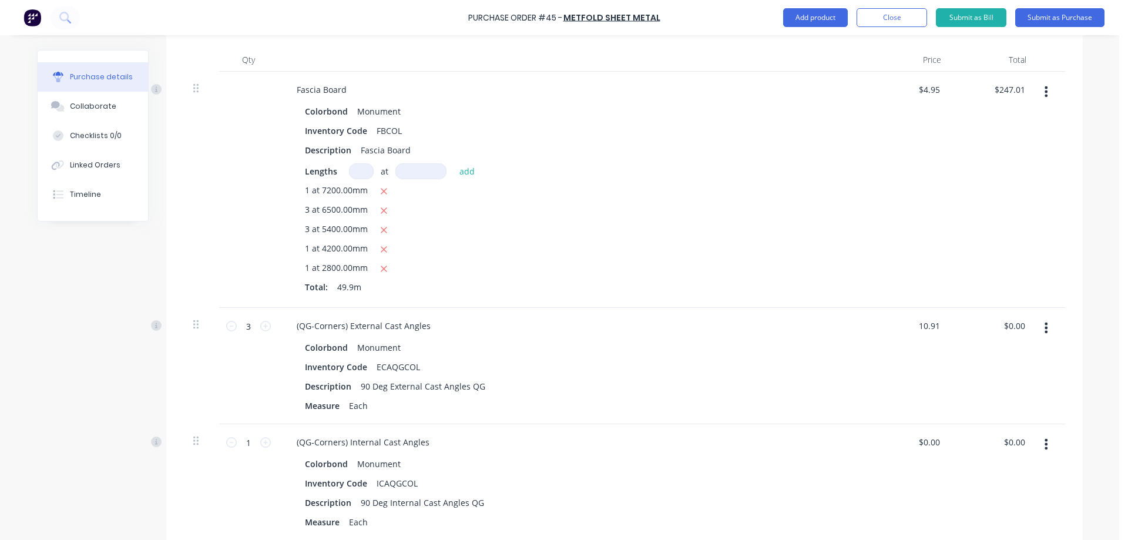
type input "$32.73"
type textarea "x"
click at [883, 370] on div "$10.91 10.91" at bounding box center [908, 366] width 85 height 116
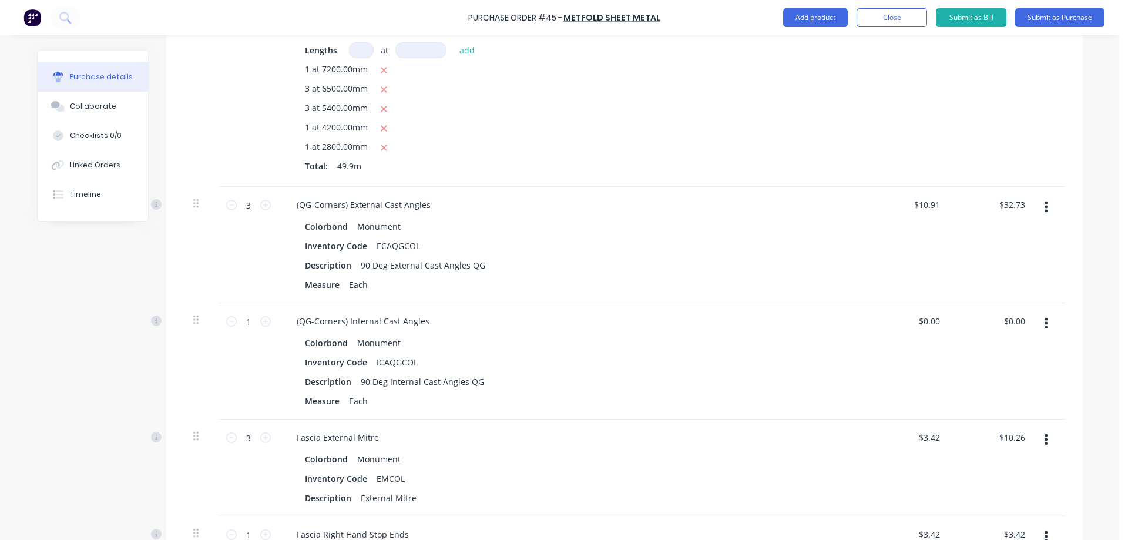
scroll to position [470, 0]
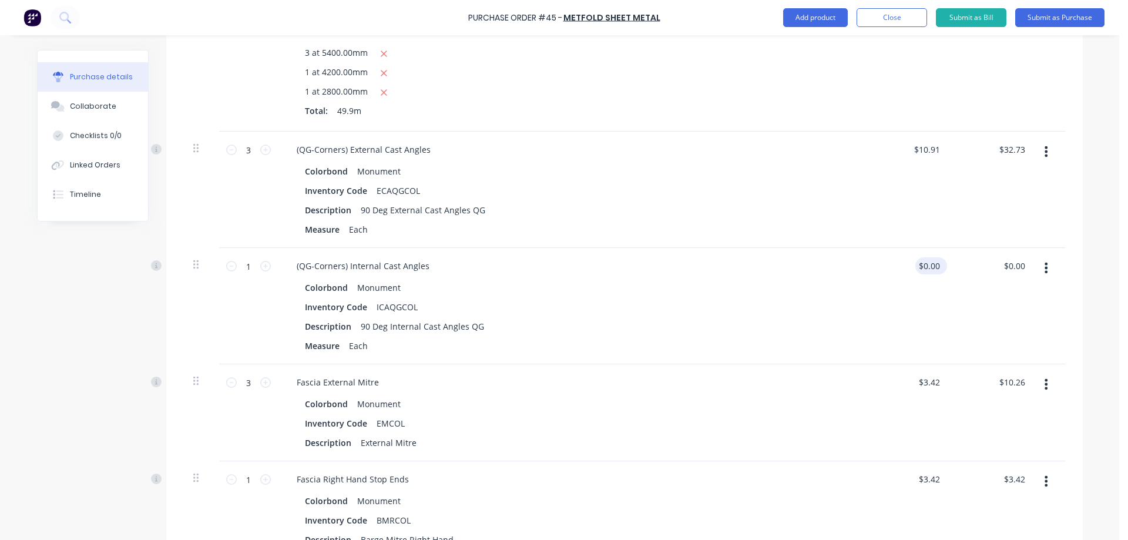
type input "0.00"
click at [926, 260] on input "0.00" at bounding box center [929, 265] width 27 height 17
type textarea "x"
click at [926, 260] on input "0.00" at bounding box center [931, 265] width 22 height 17
click at [893, 302] on div "10.91 10.91" at bounding box center [908, 306] width 85 height 116
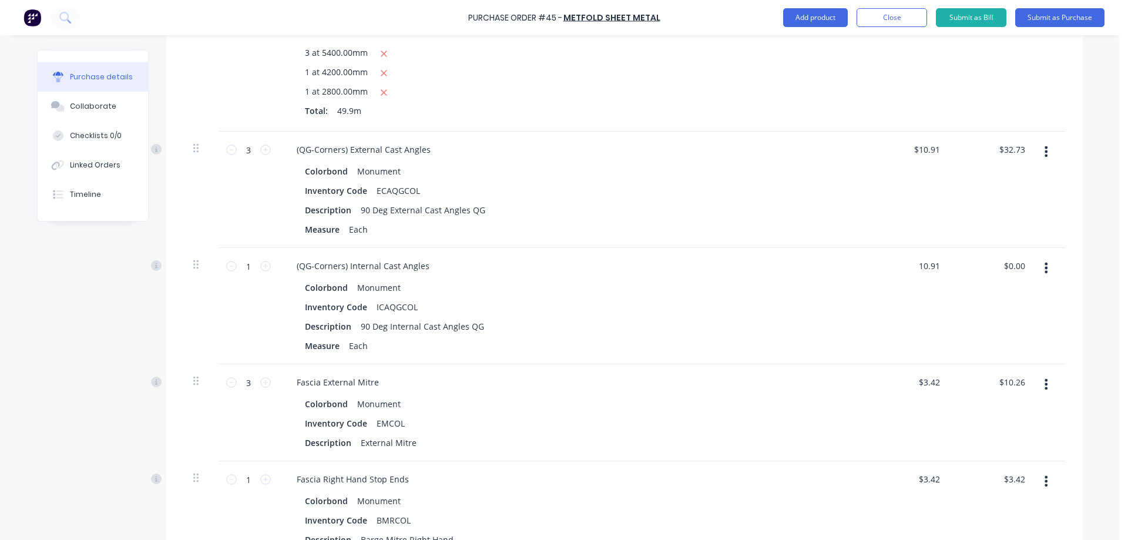
type input "$10.91"
type textarea "x"
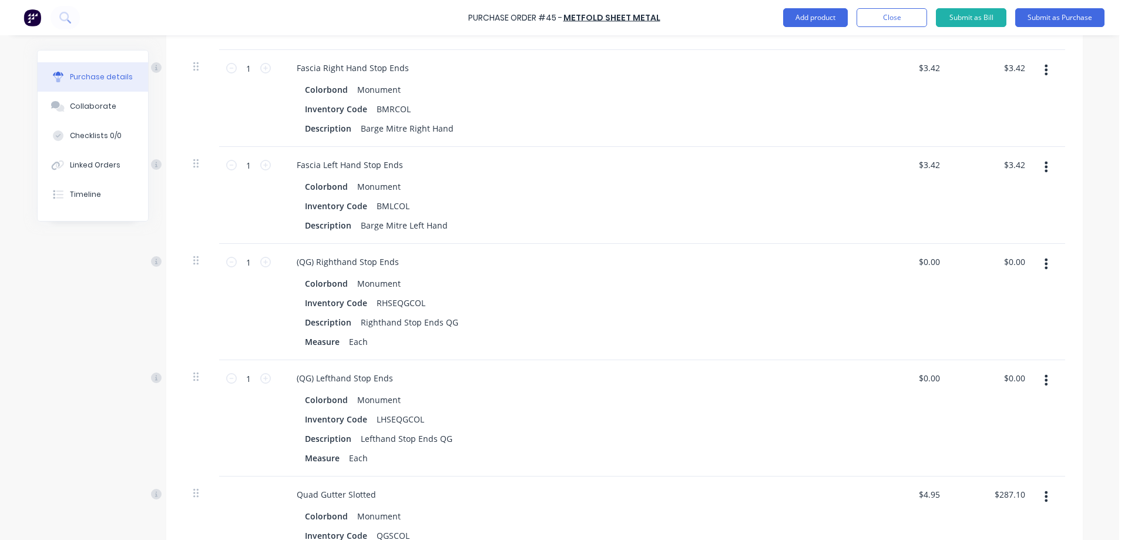
scroll to position [940, 0]
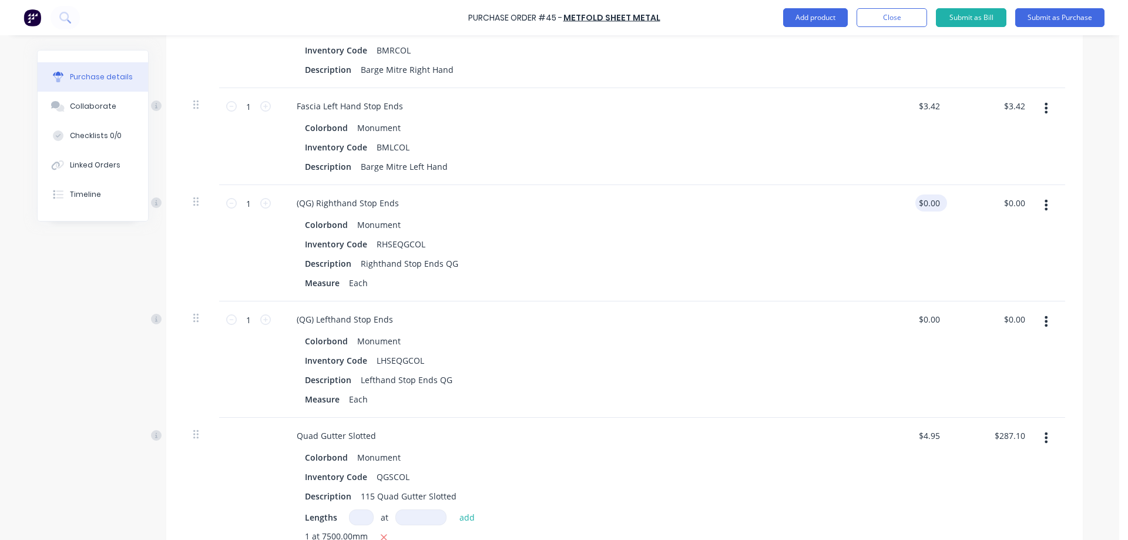
type input "0.00"
click at [930, 203] on input "0.00" at bounding box center [929, 203] width 27 height 17
type textarea "x"
click at [930, 203] on input "0.00" at bounding box center [931, 203] width 22 height 17
type input "$2.55"
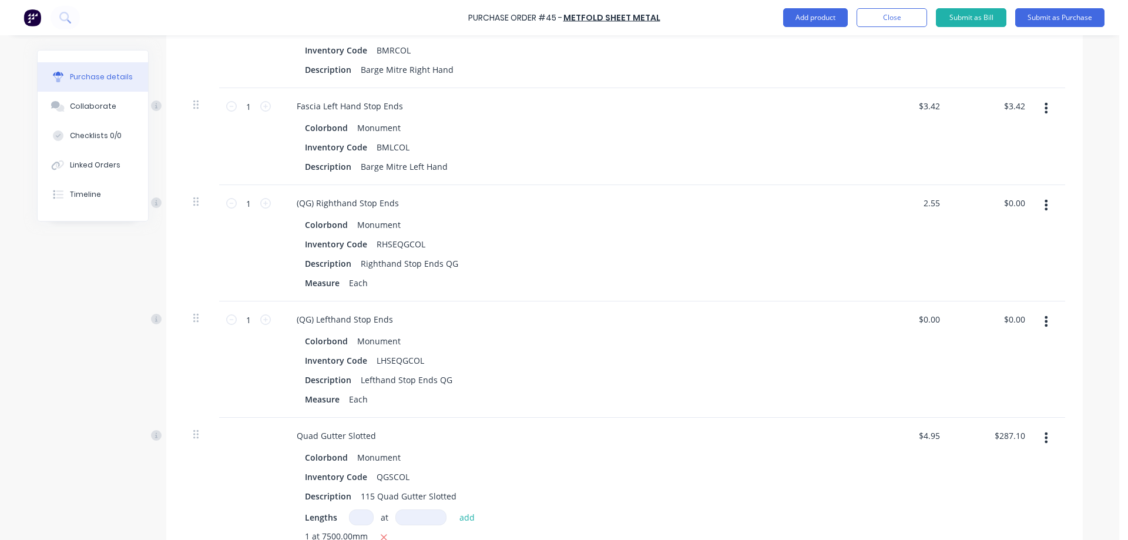
type input "$2.55"
type textarea "x"
click at [866, 284] on div "$2.55 2.55" at bounding box center [908, 243] width 85 height 116
click at [923, 322] on input "$0.00" at bounding box center [929, 319] width 27 height 17
type input "0.00"
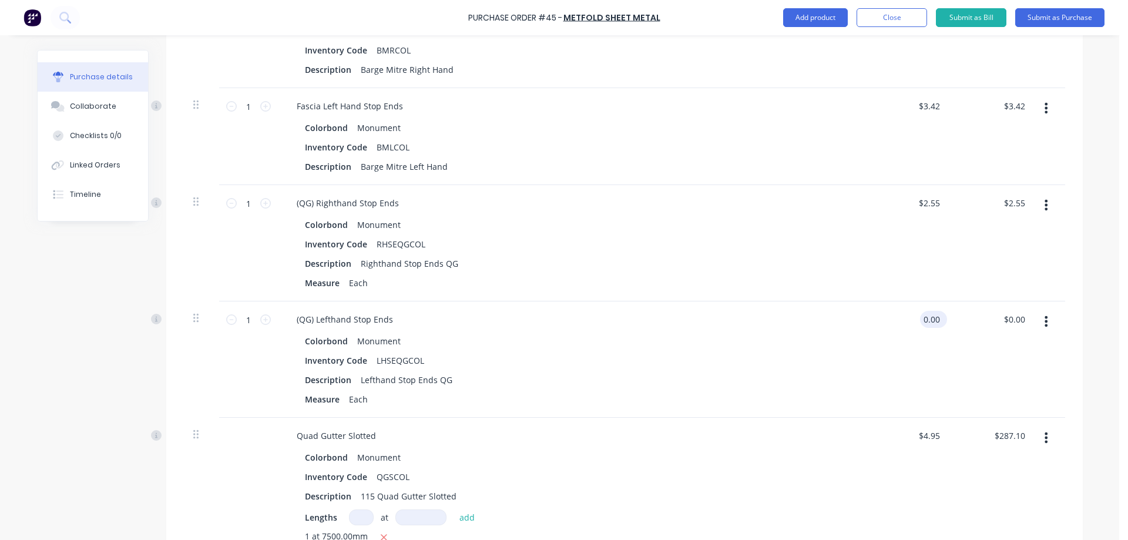
type textarea "x"
click at [923, 322] on input "0.00" at bounding box center [931, 319] width 22 height 17
click at [897, 353] on div "2.55 2.55" at bounding box center [908, 359] width 85 height 116
type input "$2.55"
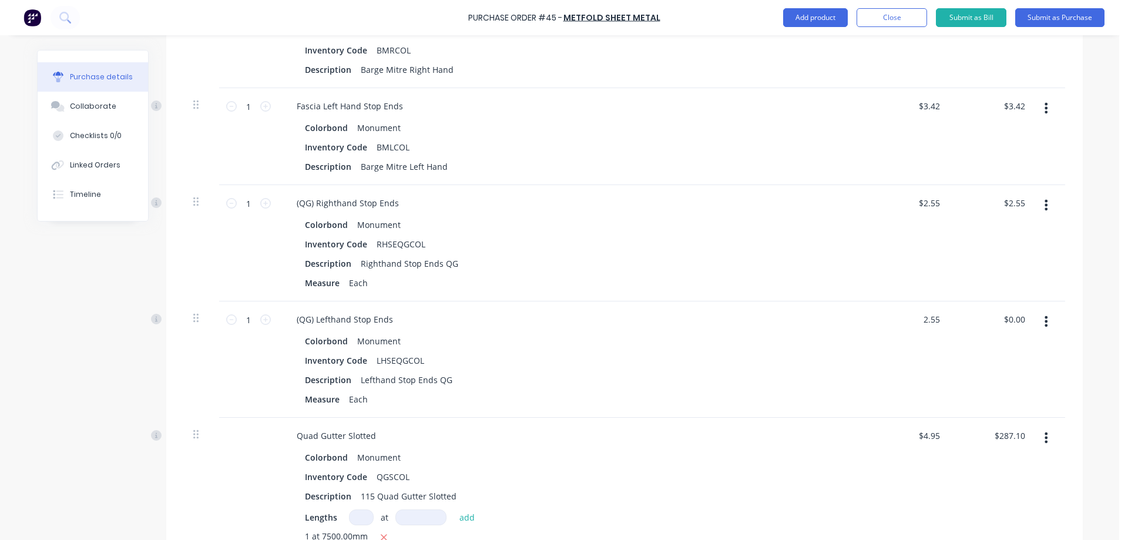
type textarea "x"
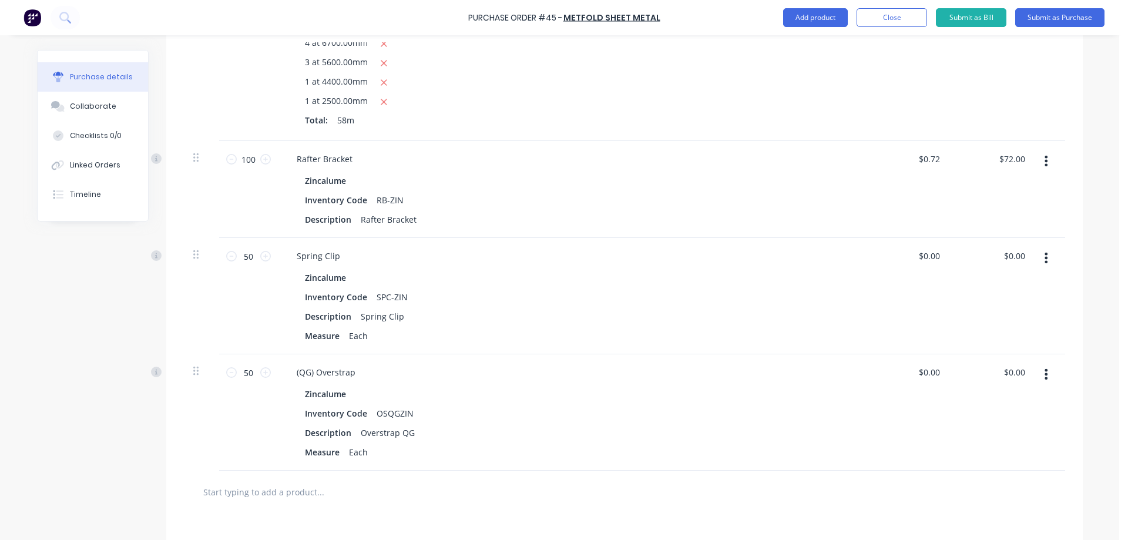
scroll to position [1469, 0]
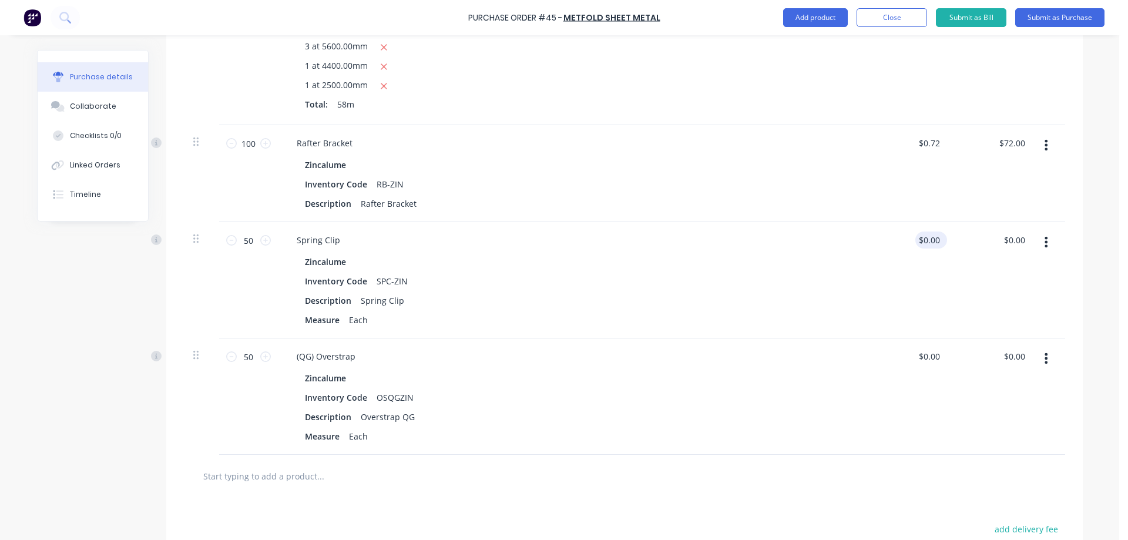
type input "0.00"
click at [922, 242] on input "0.00" at bounding box center [929, 240] width 27 height 17
type textarea "x"
click at [922, 242] on input "0.00" at bounding box center [931, 240] width 22 height 17
type input "$2.04"
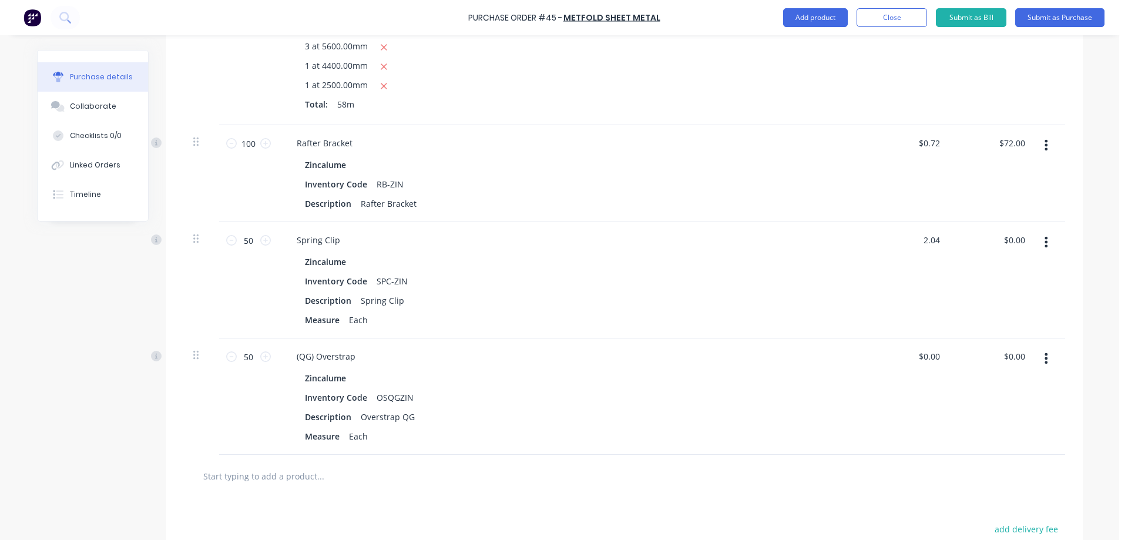
type input "$102.00"
type textarea "x"
click at [887, 270] on div "$2.04 $2.04" at bounding box center [908, 280] width 85 height 116
type input "0.00"
click at [927, 362] on input "0.00" at bounding box center [931, 356] width 22 height 17
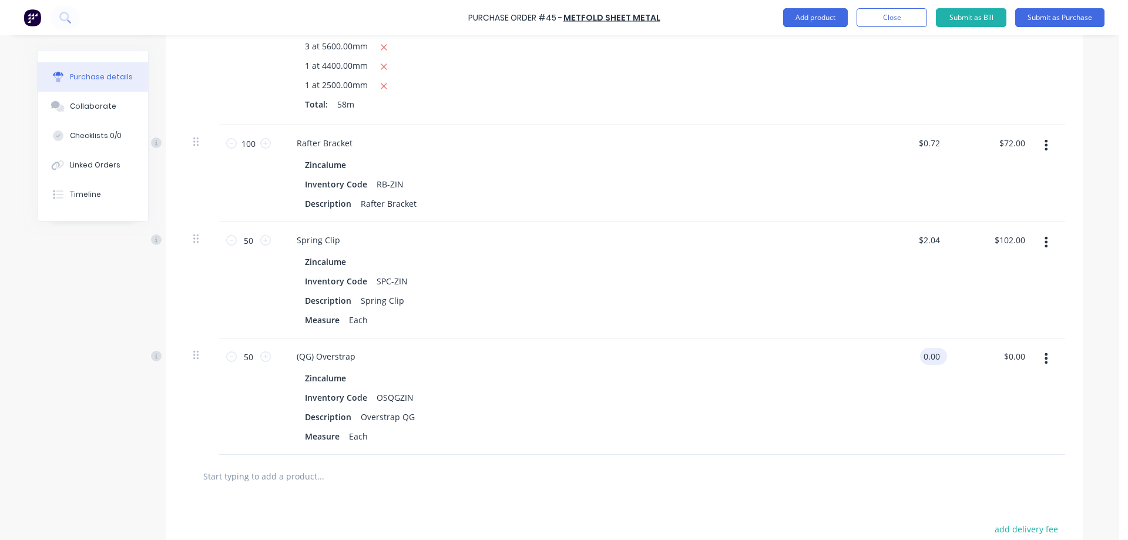
type textarea "x"
click at [927, 362] on input "0.00" at bounding box center [931, 356] width 22 height 17
type input "$1.05"
type input "$52.50"
click at [887, 391] on div "$1.05 1.05" at bounding box center [908, 396] width 85 height 116
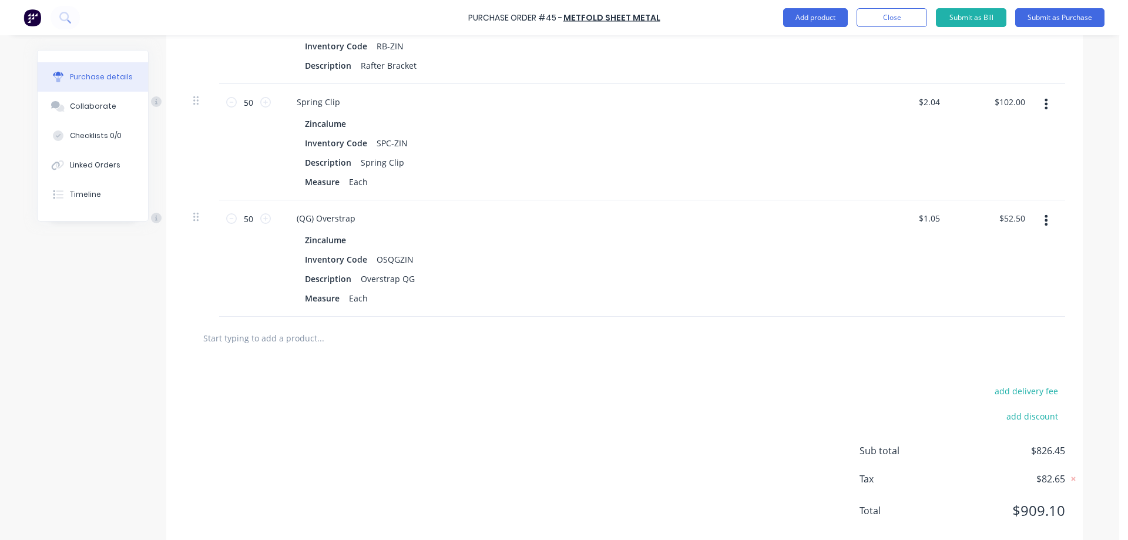
scroll to position [1632, 0]
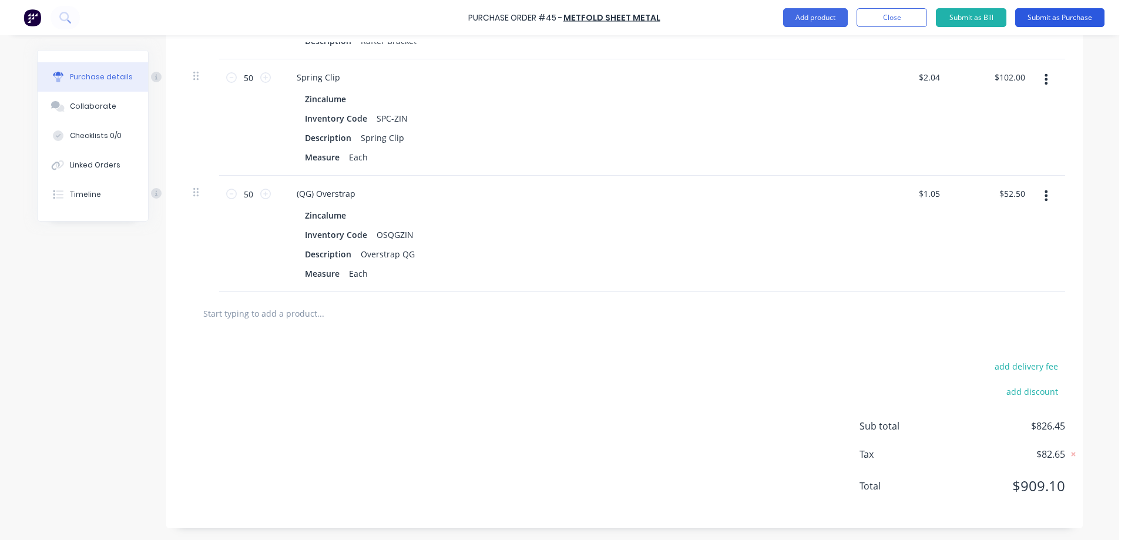
click at [1051, 24] on button "Submit as Purchase" at bounding box center [1059, 17] width 89 height 19
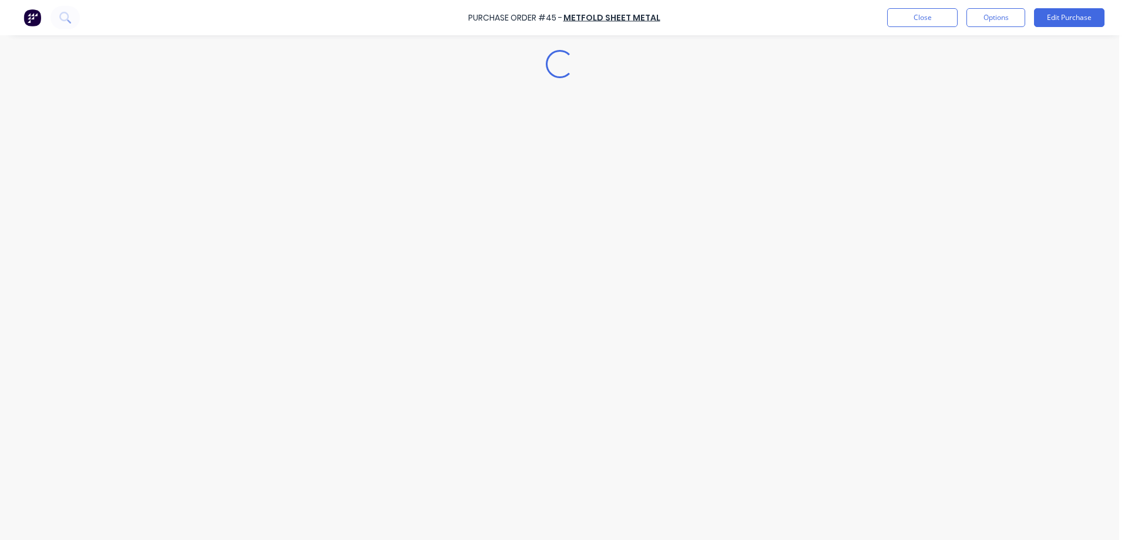
scroll to position [0, 0]
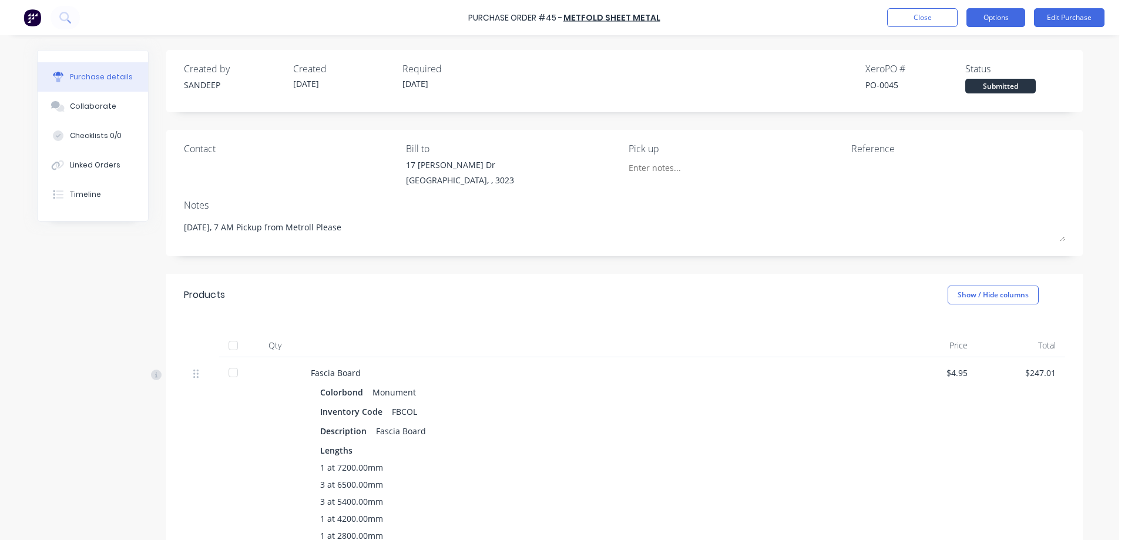
click at [996, 14] on button "Options" at bounding box center [996, 17] width 59 height 19
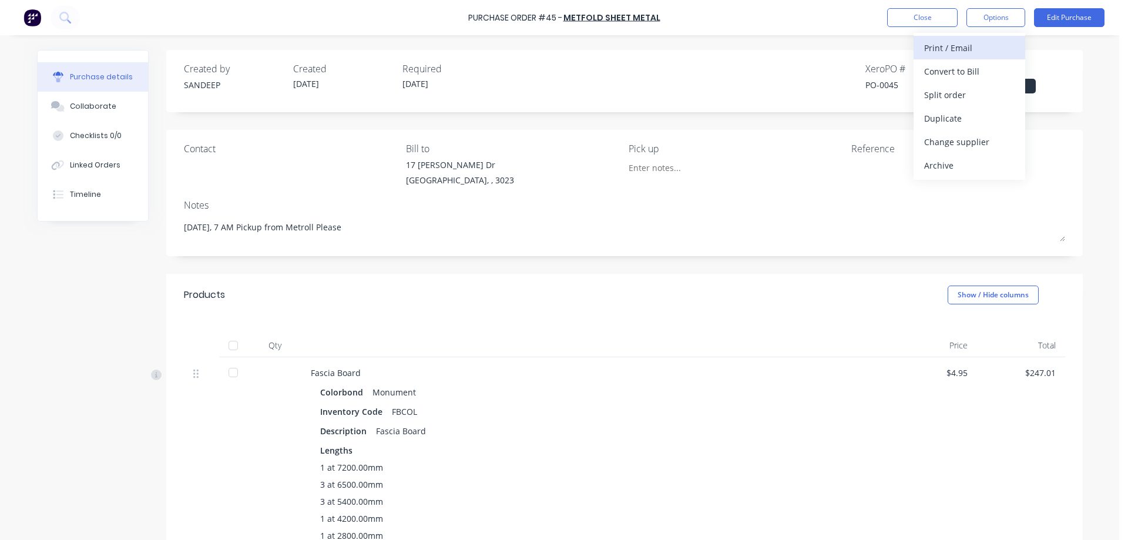
click at [980, 43] on div "Print / Email" at bounding box center [969, 47] width 90 height 17
click at [971, 65] on div "With pricing" at bounding box center [969, 71] width 90 height 17
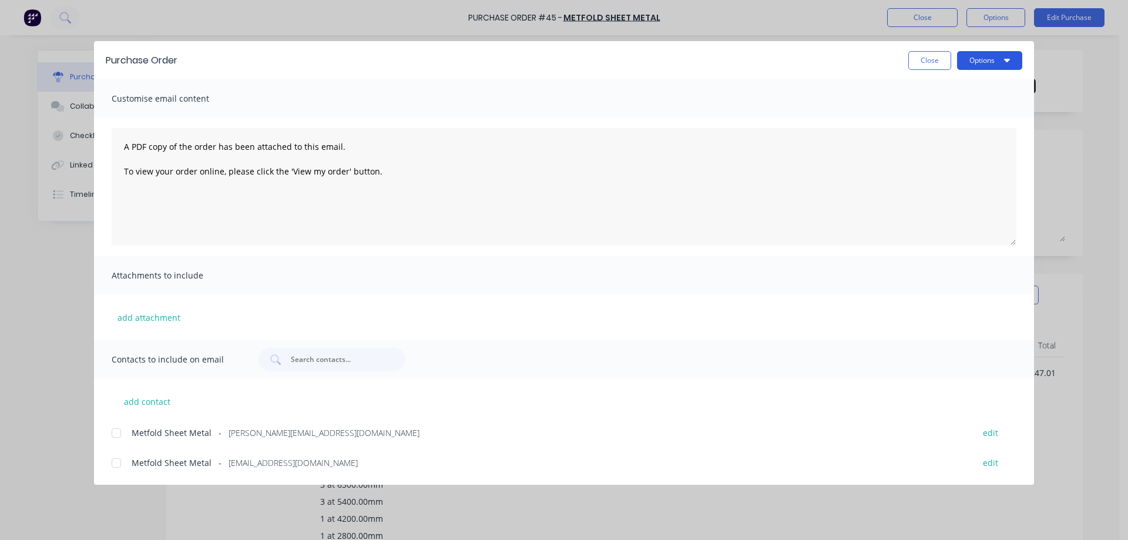
click at [978, 59] on button "Options" at bounding box center [989, 60] width 65 height 19
click at [948, 90] on div "Preview" at bounding box center [966, 90] width 90 height 17
click at [919, 59] on button "Close" at bounding box center [929, 60] width 43 height 19
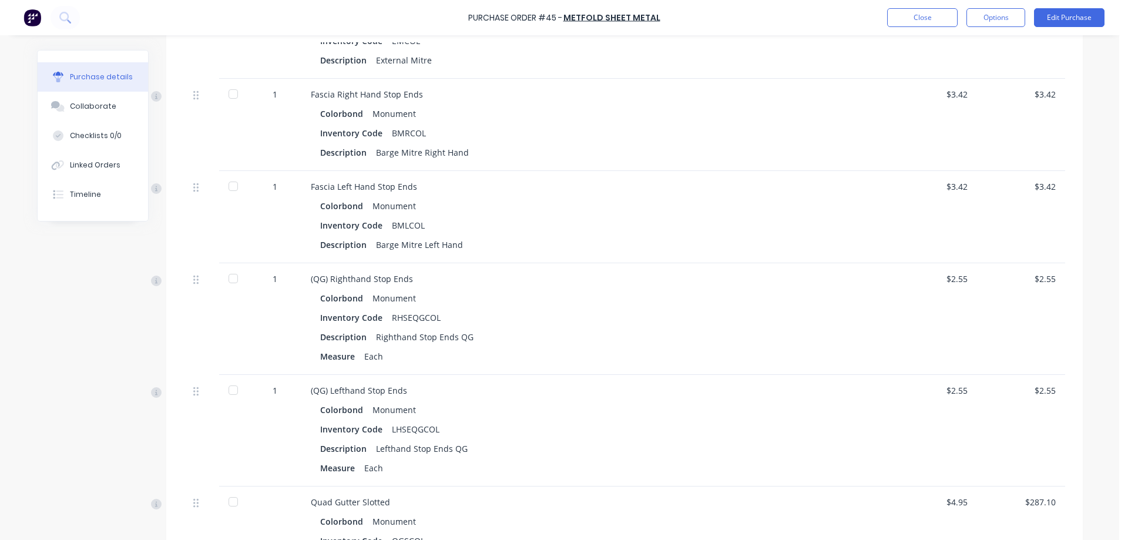
scroll to position [810, 0]
click at [991, 16] on button "Options" at bounding box center [996, 17] width 59 height 19
click at [970, 44] on div "Print / Email" at bounding box center [969, 47] width 90 height 17
click at [960, 63] on div "With pricing" at bounding box center [969, 71] width 90 height 17
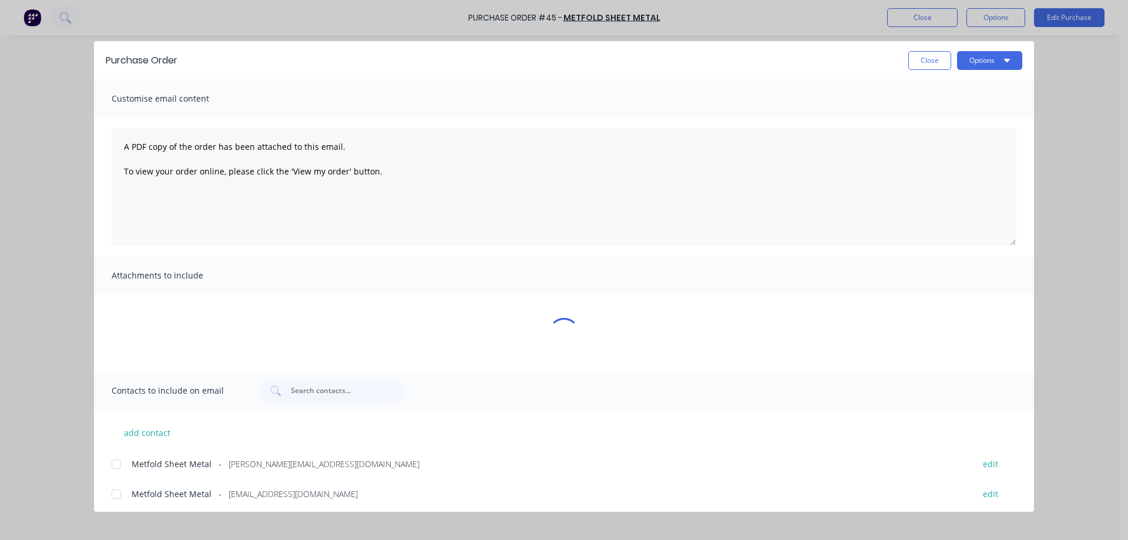
scroll to position [0, 0]
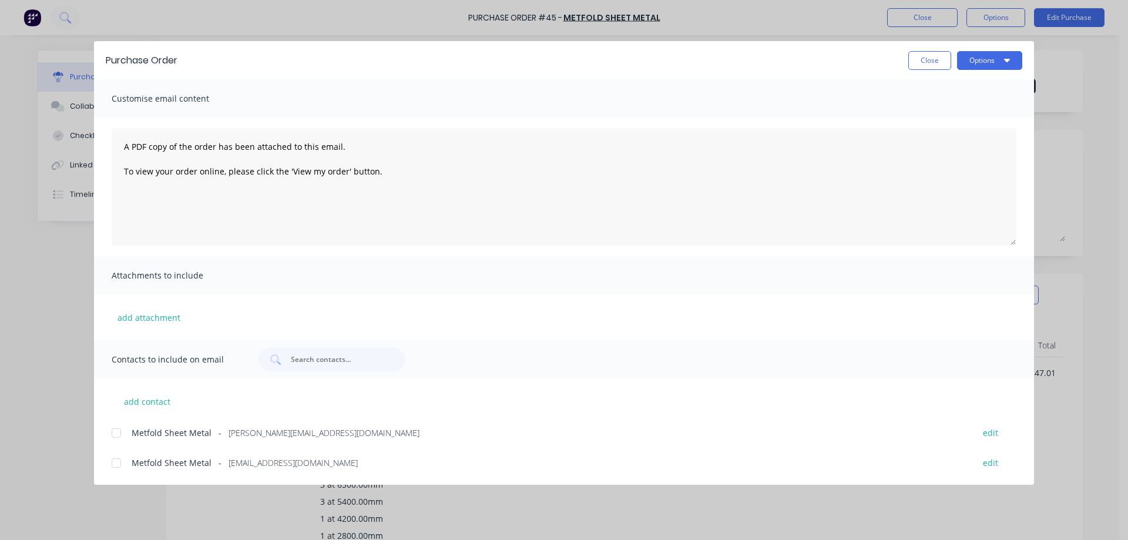
click at [115, 437] on div at bounding box center [117, 433] width 24 height 24
click at [150, 319] on button "add attachment" at bounding box center [149, 318] width 75 height 18
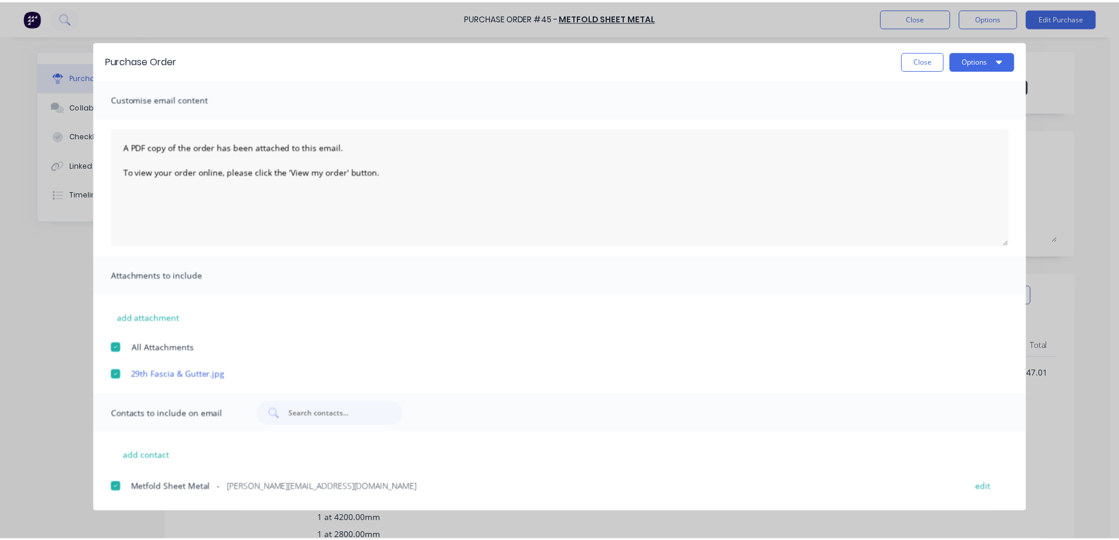
scroll to position [27, 0]
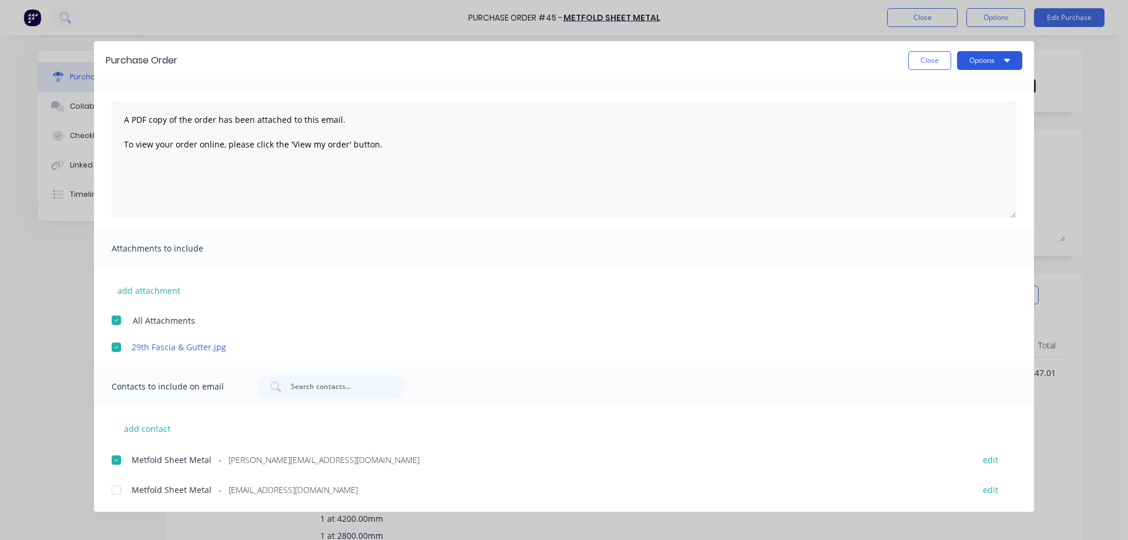
click at [982, 66] on button "Options" at bounding box center [989, 60] width 65 height 19
click at [946, 131] on div "Email" at bounding box center [966, 137] width 90 height 17
click at [928, 61] on button "Close" at bounding box center [929, 60] width 43 height 19
type textarea "x"
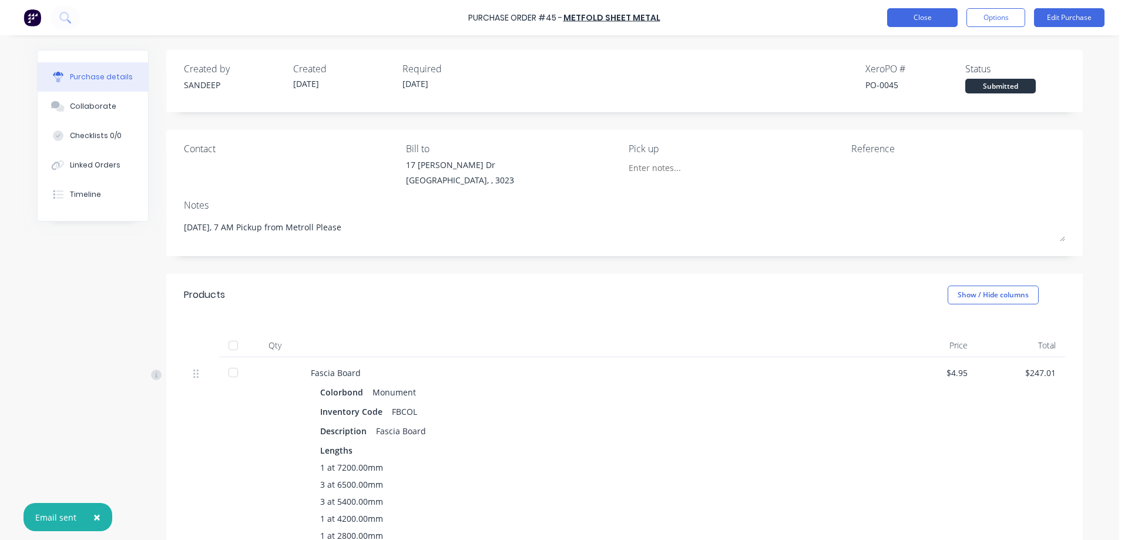
click at [928, 21] on button "Close" at bounding box center [922, 17] width 71 height 19
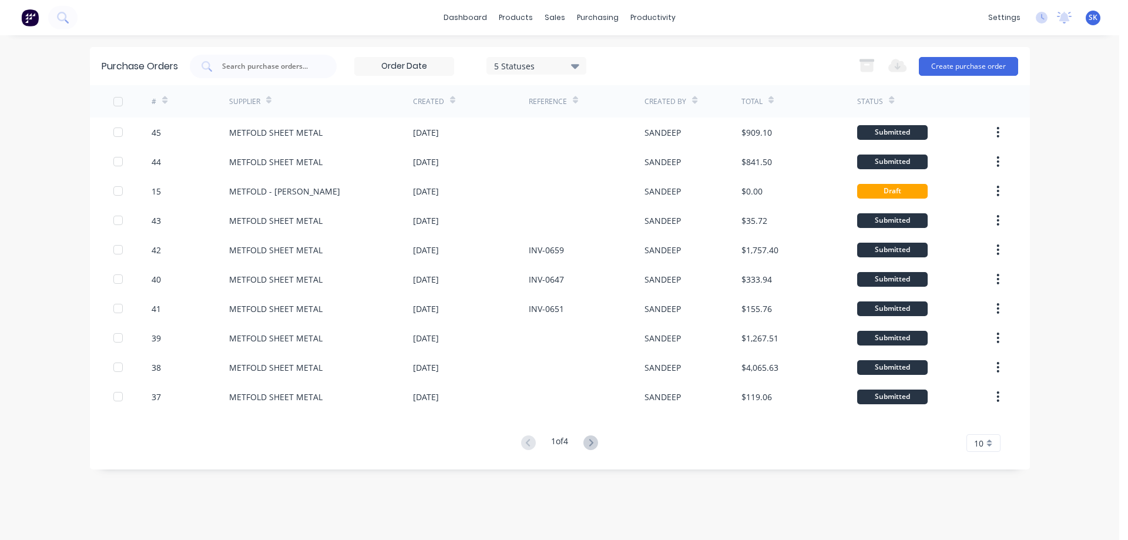
click at [31, 15] on img at bounding box center [30, 18] width 18 height 18
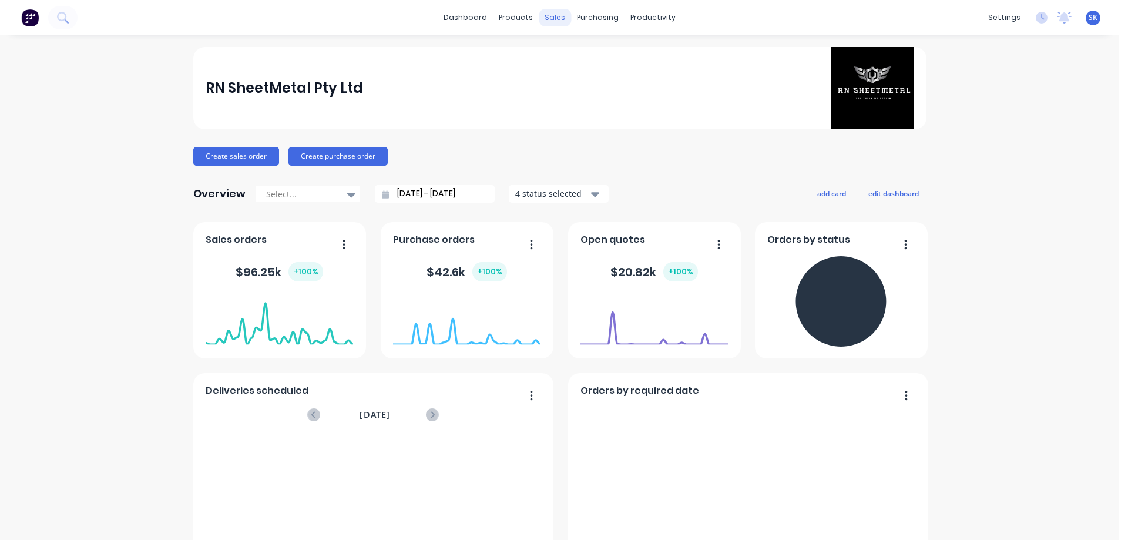
click at [556, 14] on div "sales" at bounding box center [555, 18] width 32 height 18
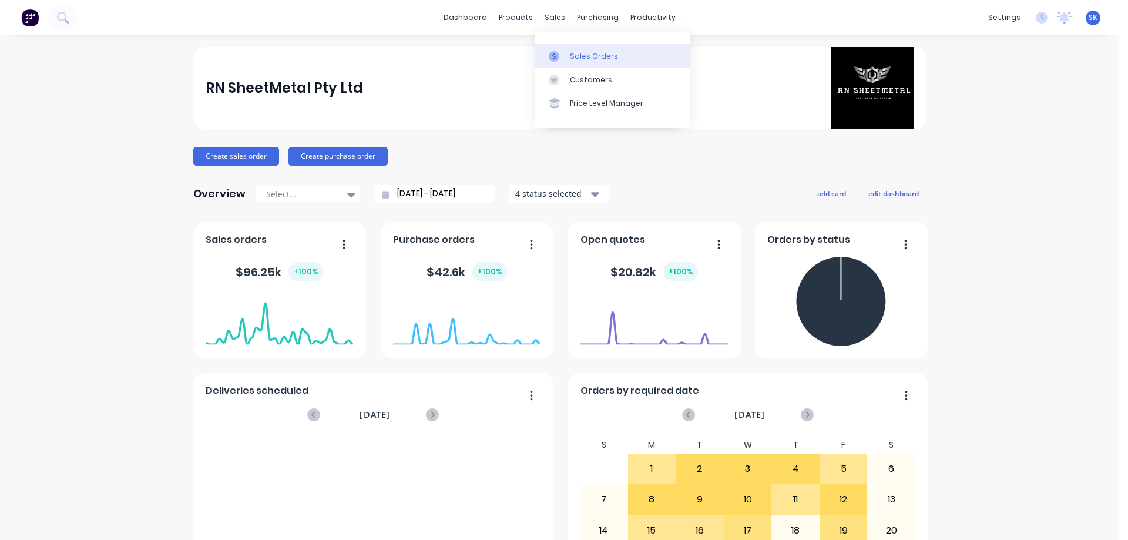
click at [578, 49] on link "Sales Orders" at bounding box center [613, 56] width 156 height 24
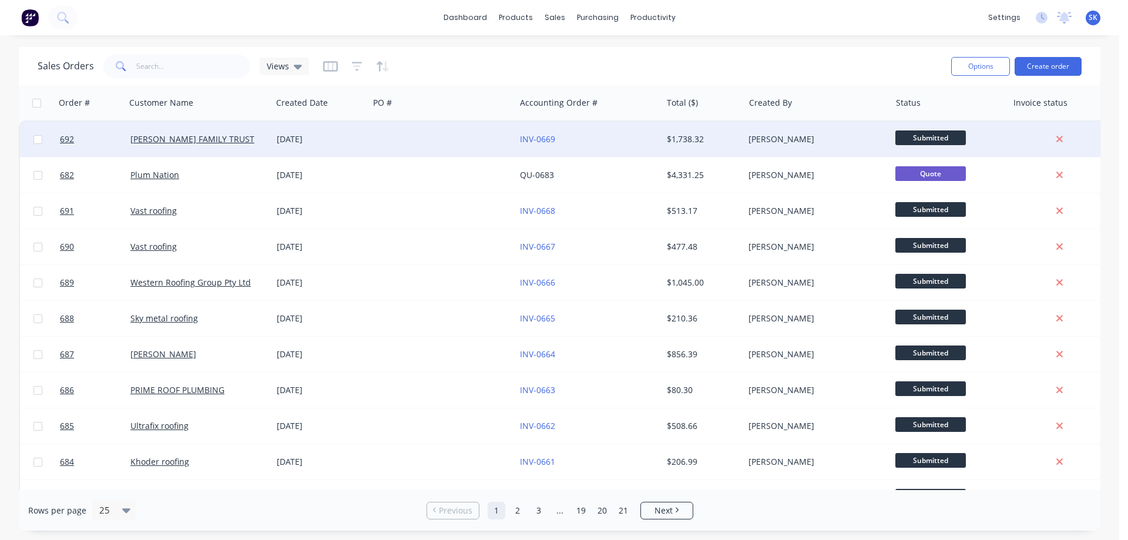
click at [315, 149] on div "[DATE]" at bounding box center [320, 139] width 97 height 35
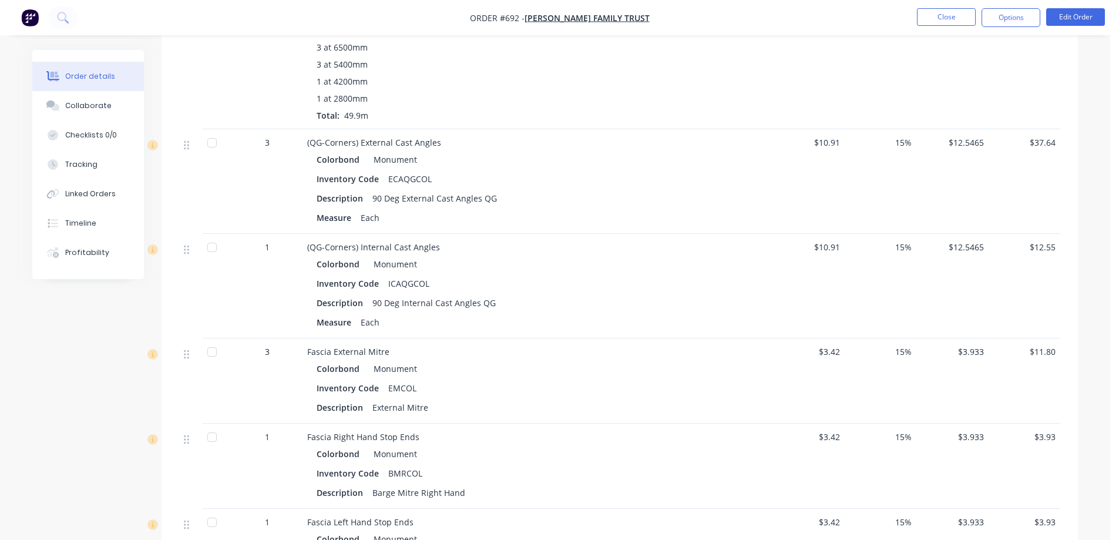
scroll to position [300, 0]
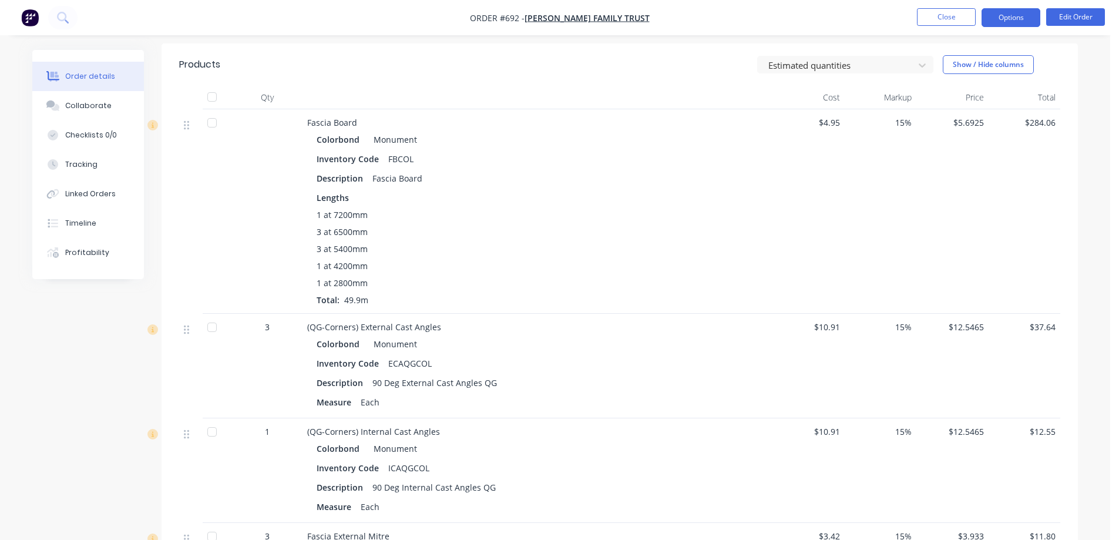
click at [1019, 11] on button "Options" at bounding box center [1011, 17] width 59 height 19
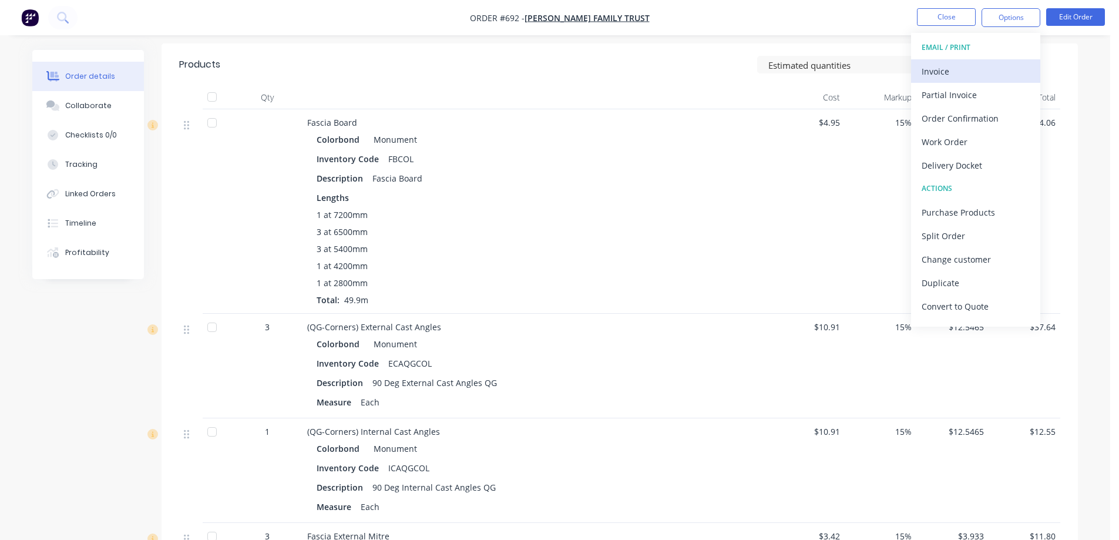
click at [984, 71] on div "Invoice" at bounding box center [976, 71] width 108 height 17
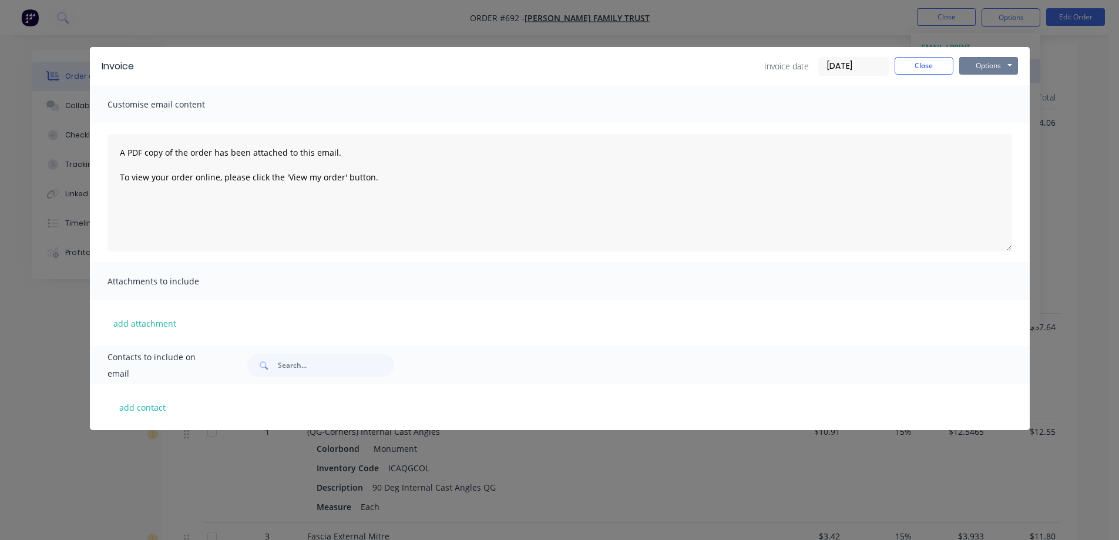
click at [984, 71] on button "Options" at bounding box center [989, 66] width 59 height 18
click at [980, 94] on button "Preview" at bounding box center [997, 86] width 75 height 19
click at [906, 66] on button "Close" at bounding box center [924, 66] width 59 height 18
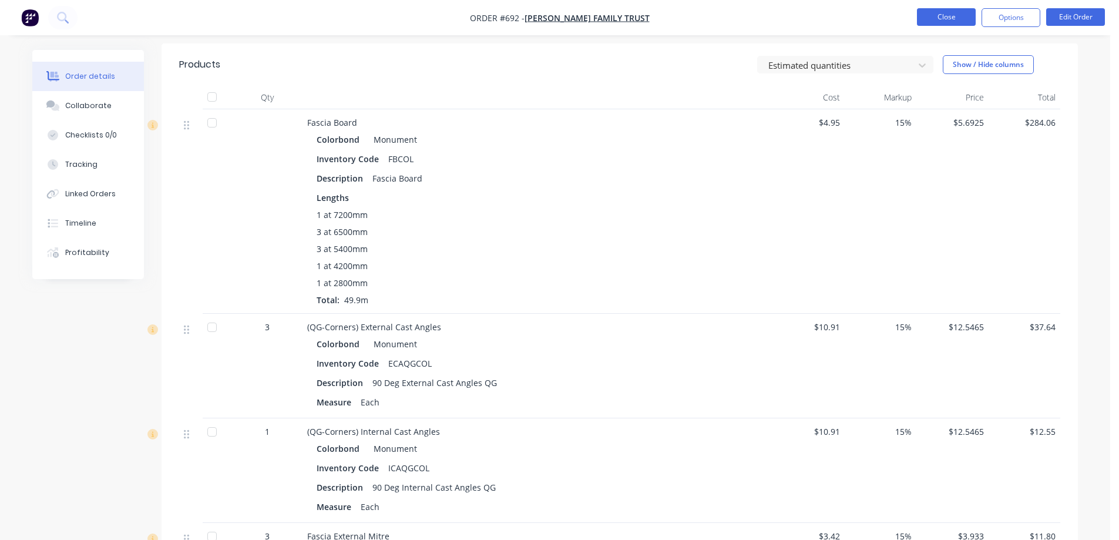
click at [927, 18] on button "Close" at bounding box center [946, 17] width 59 height 18
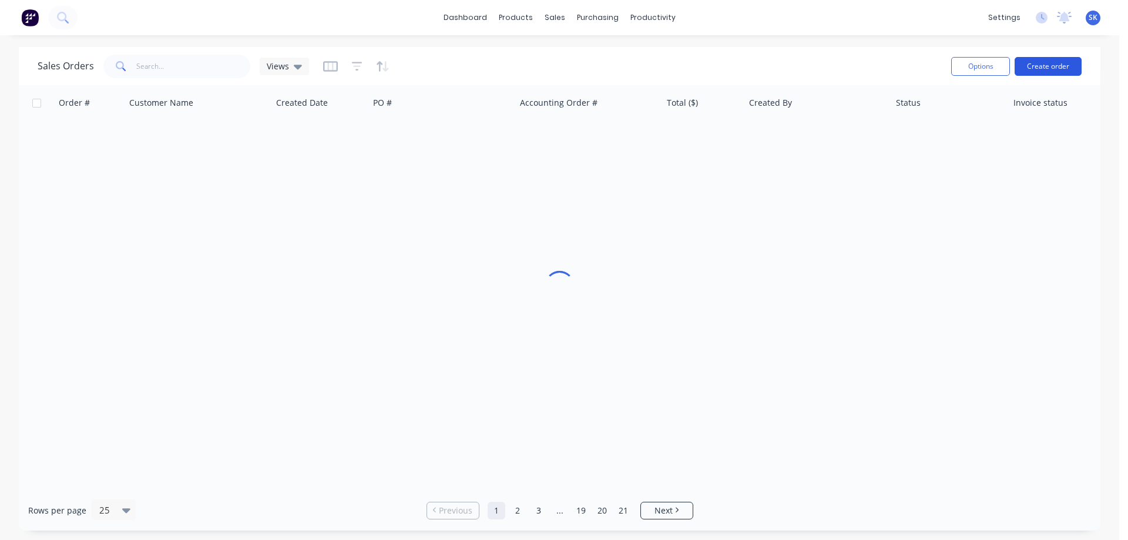
click at [1056, 69] on button "Create order" at bounding box center [1048, 66] width 67 height 19
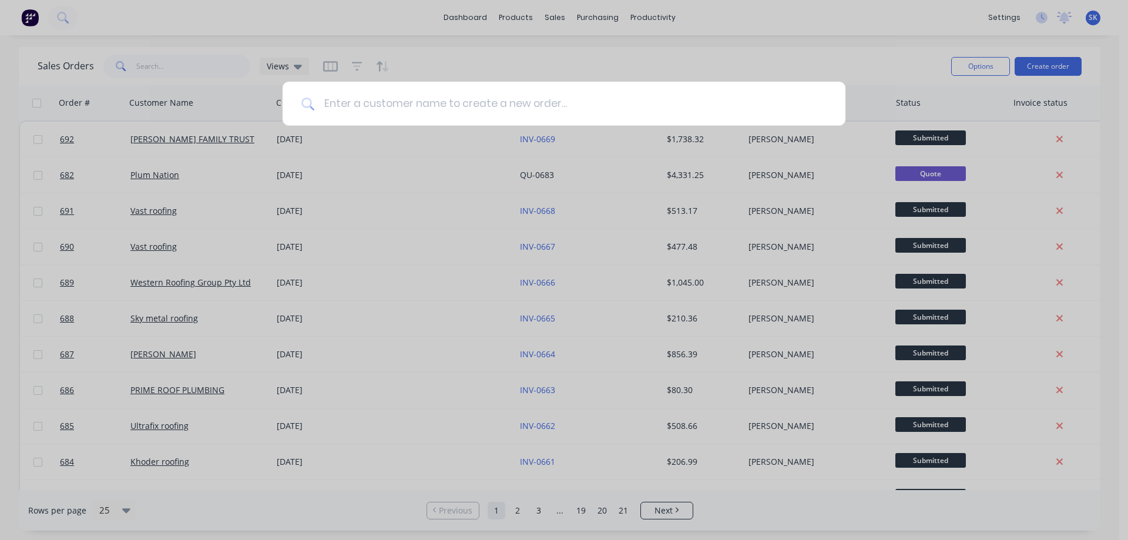
click at [547, 96] on input at bounding box center [570, 104] width 512 height 44
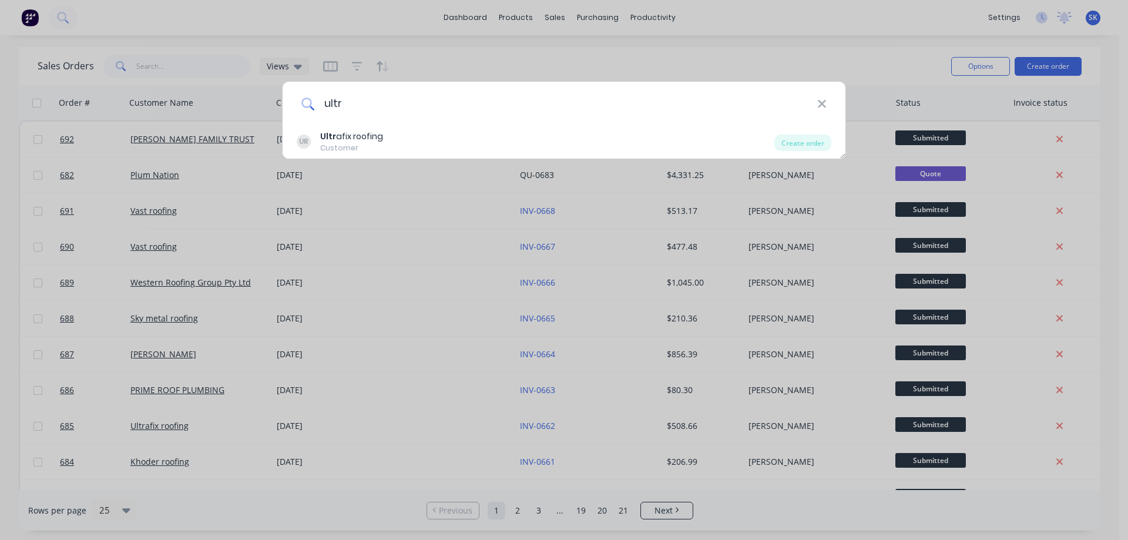
type input "ultr"
click at [473, 140] on div "UR Ultr afix roofing Customer" at bounding box center [536, 141] width 478 height 23
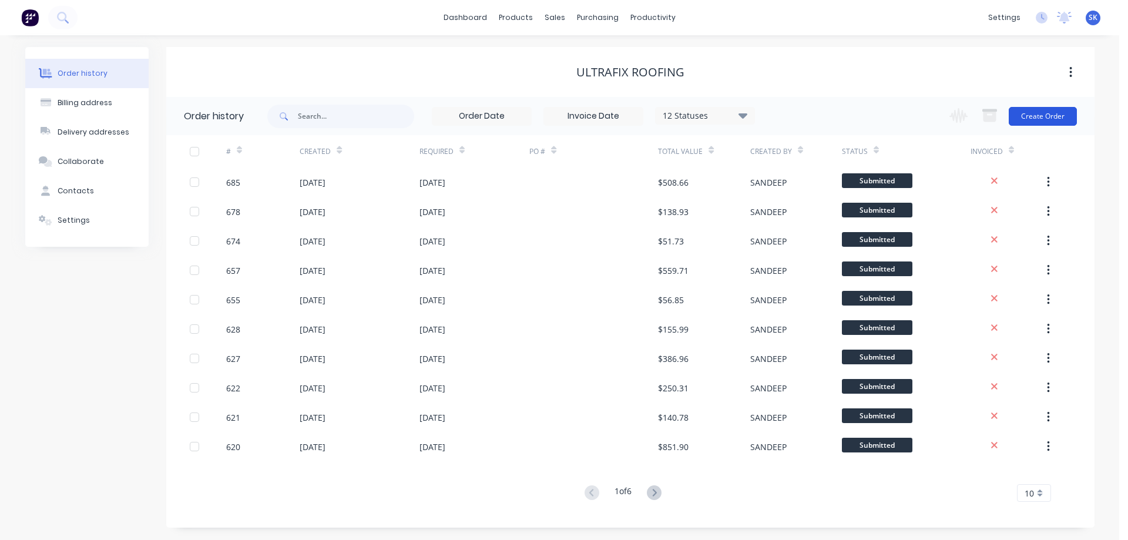
click at [1048, 114] on button "Create Order" at bounding box center [1043, 116] width 68 height 19
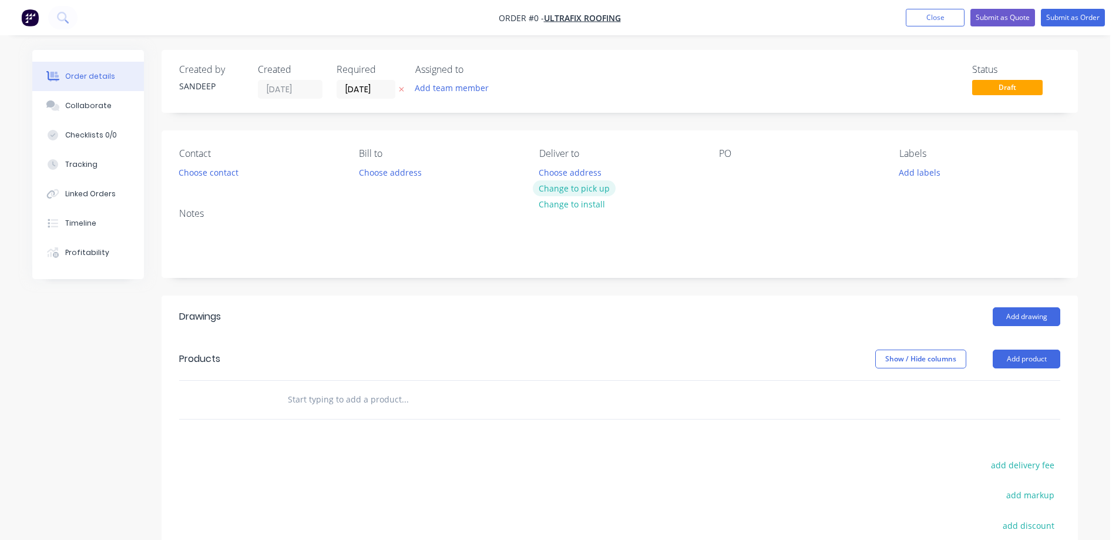
click at [563, 188] on button "Change to pick up" at bounding box center [574, 188] width 83 height 16
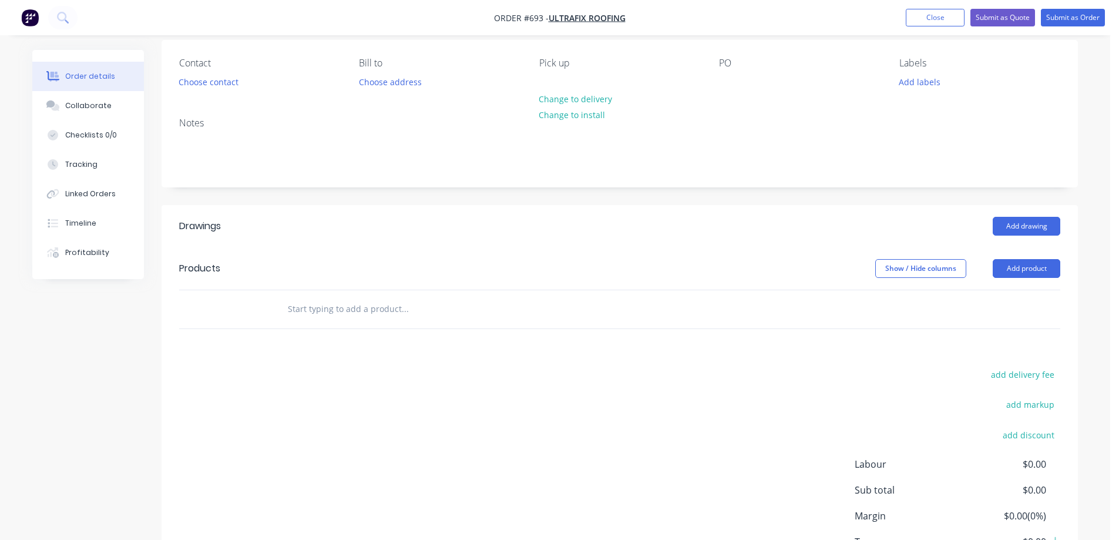
scroll to position [176, 0]
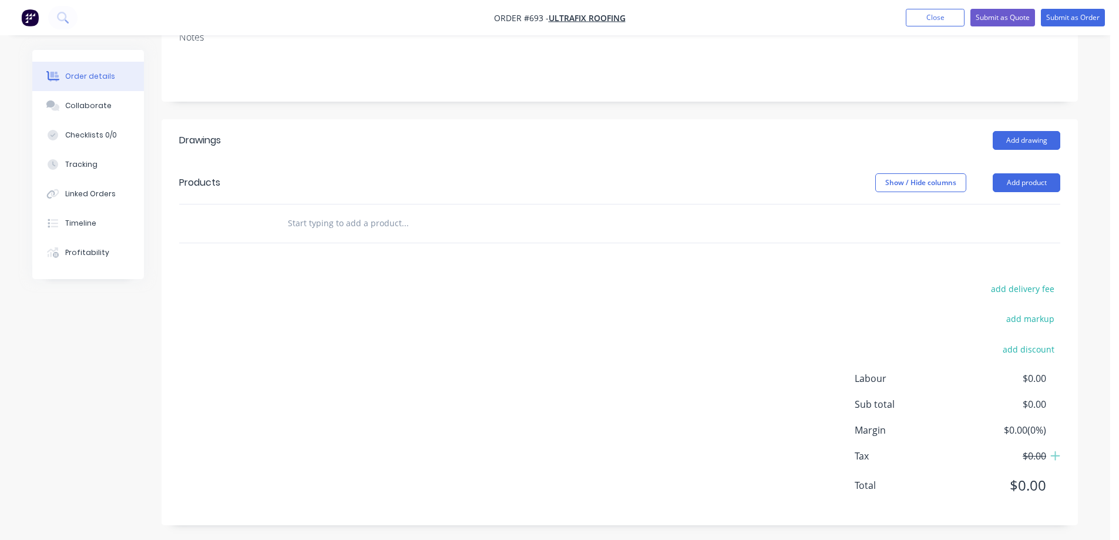
click at [360, 229] on input "text" at bounding box center [404, 224] width 235 height 24
type input "r"
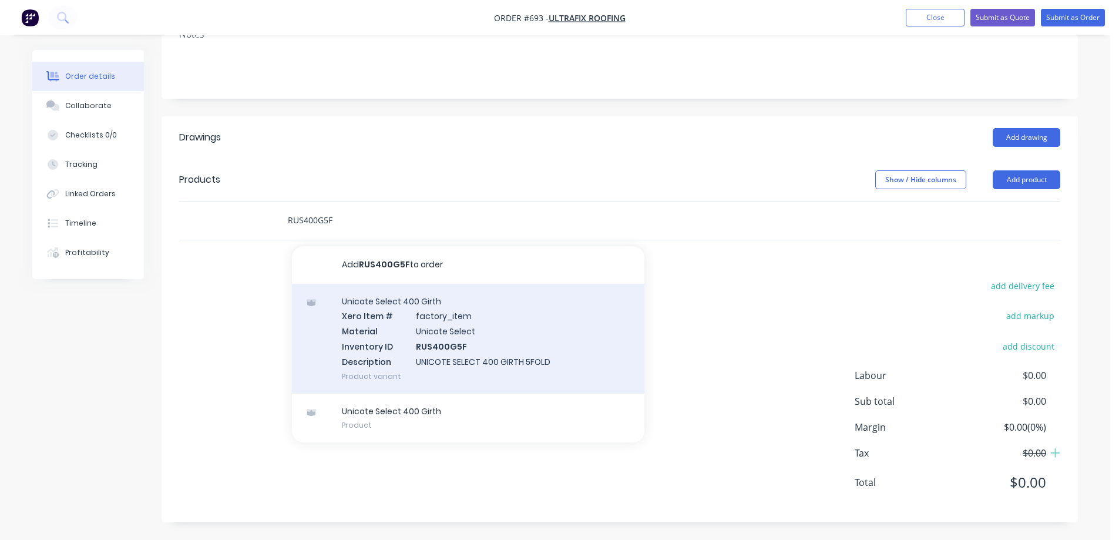
type input "RUS400G5F"
click at [447, 344] on div "Unicote Select 400 Girth Xero Item # factory_item Material Unicote Select Inven…" at bounding box center [468, 339] width 353 height 110
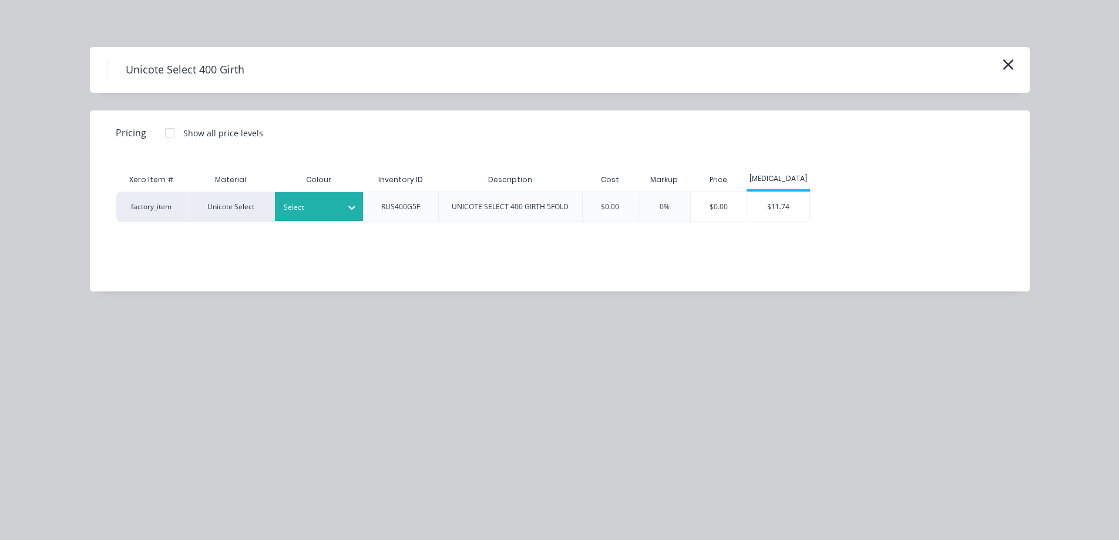
click at [301, 194] on div "Select" at bounding box center [319, 206] width 88 height 29
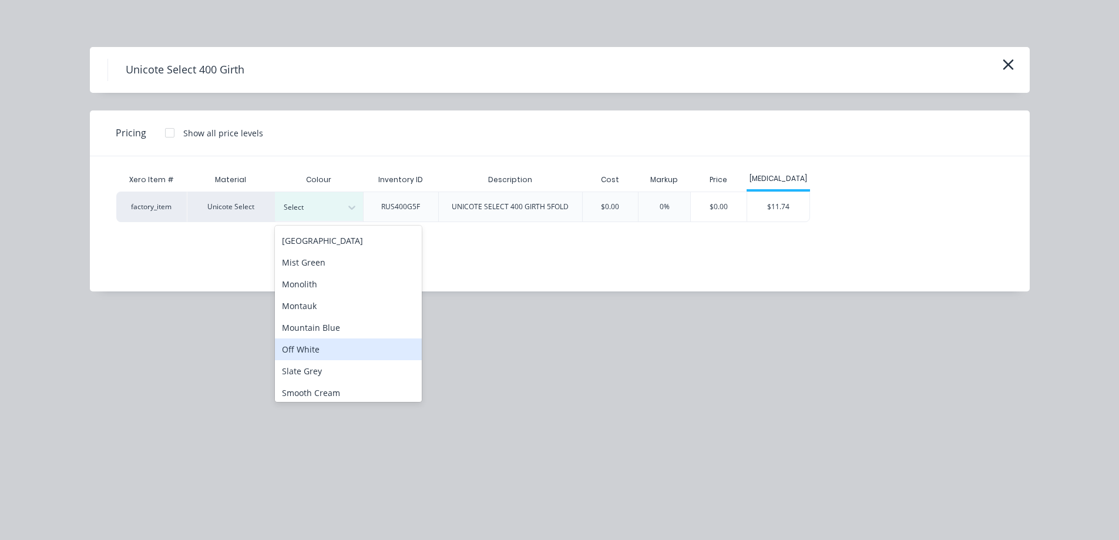
scroll to position [294, 0]
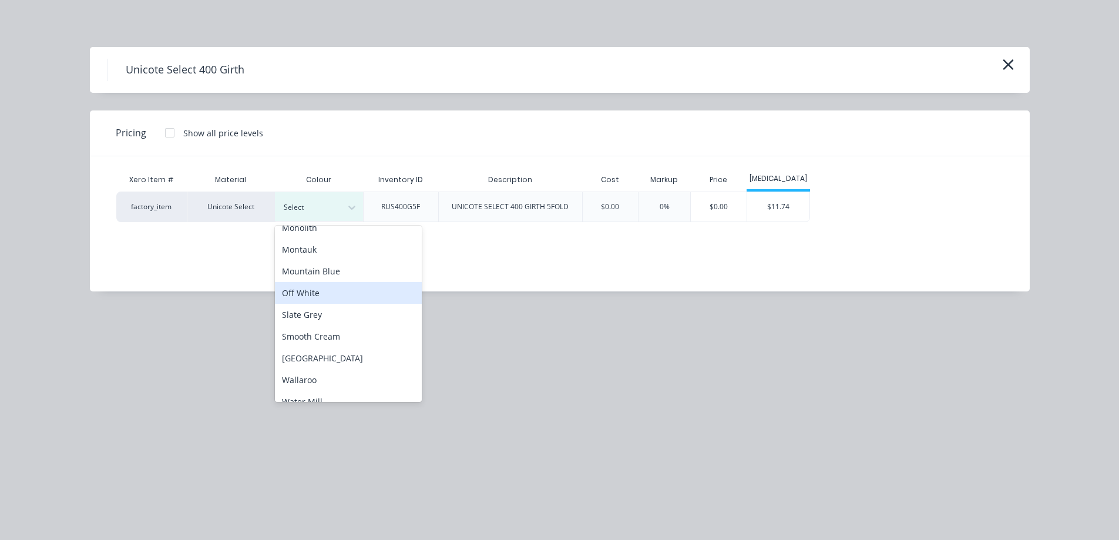
click at [328, 296] on div "Off White" at bounding box center [348, 293] width 147 height 22
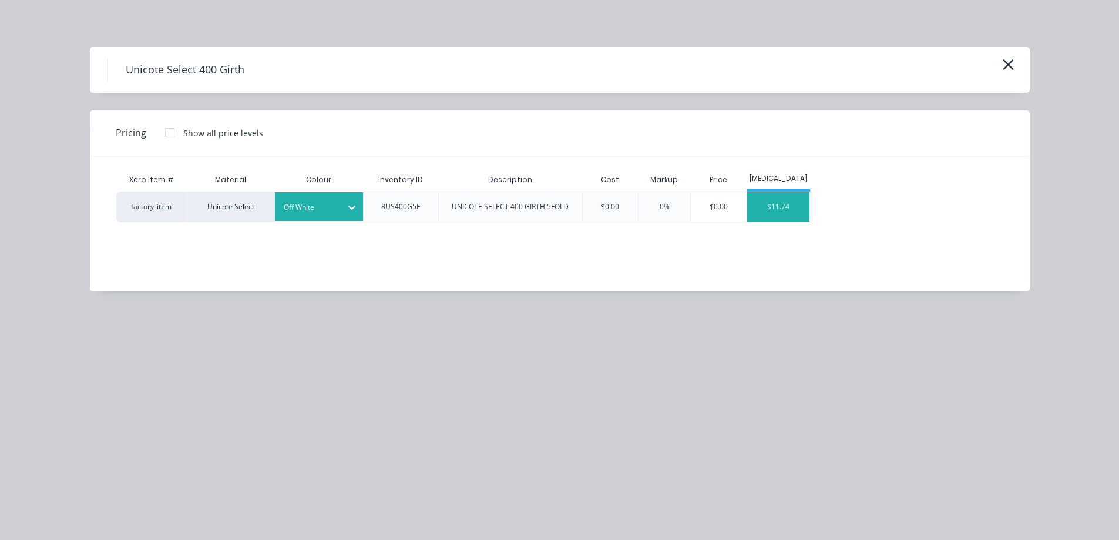
click at [784, 208] on div "$11.74" at bounding box center [778, 206] width 63 height 29
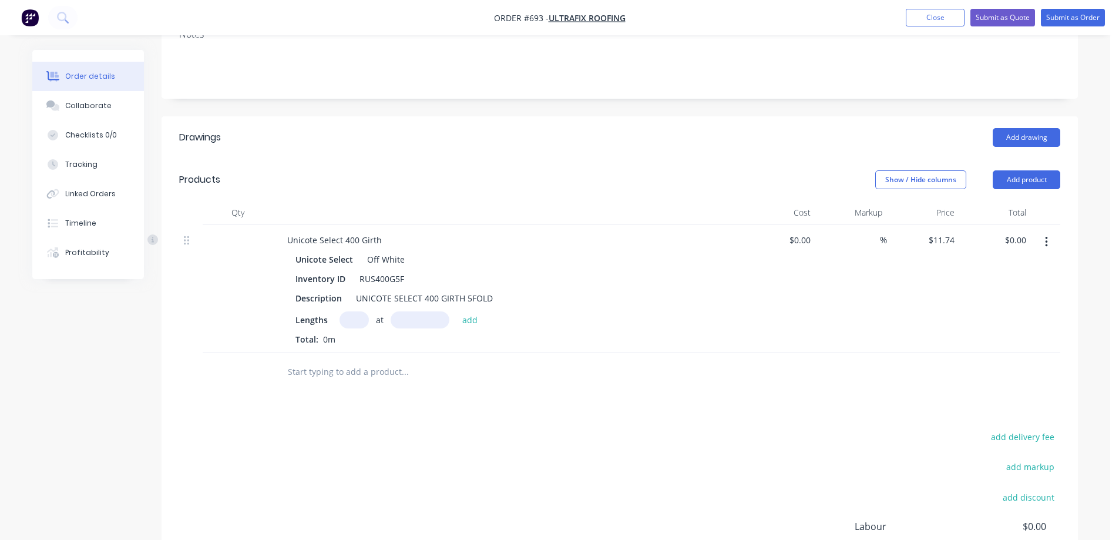
click at [343, 316] on input "text" at bounding box center [354, 319] width 29 height 17
type input "2"
type input "6"
click at [431, 324] on input "text" at bounding box center [420, 319] width 59 height 17
type input "5000mm"
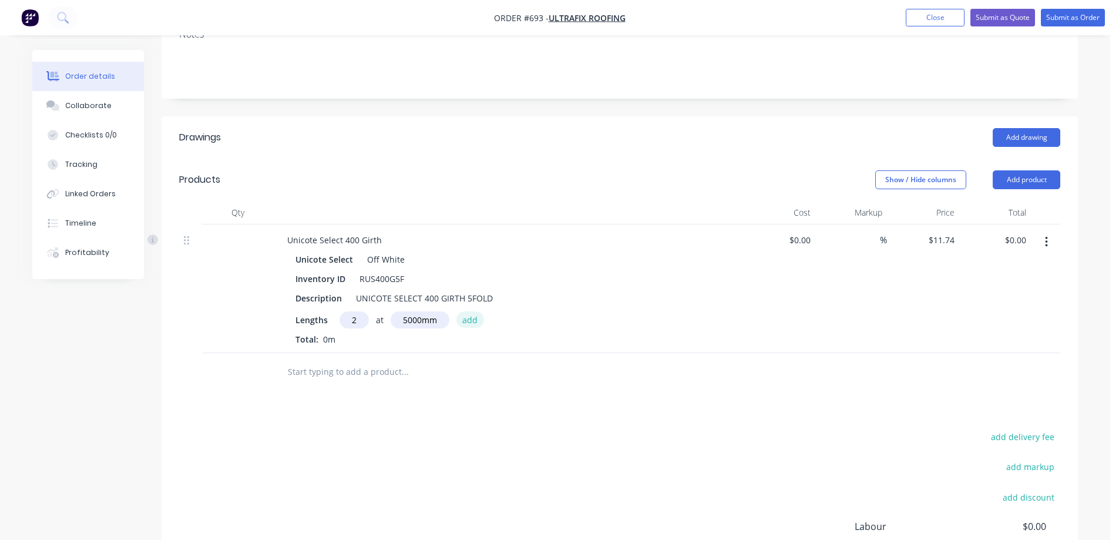
click at [481, 323] on button "add" at bounding box center [471, 319] width 28 height 16
type input "$117.40"
type input "2"
type input "4200mm"
click at [481, 323] on button "add" at bounding box center [471, 319] width 28 height 16
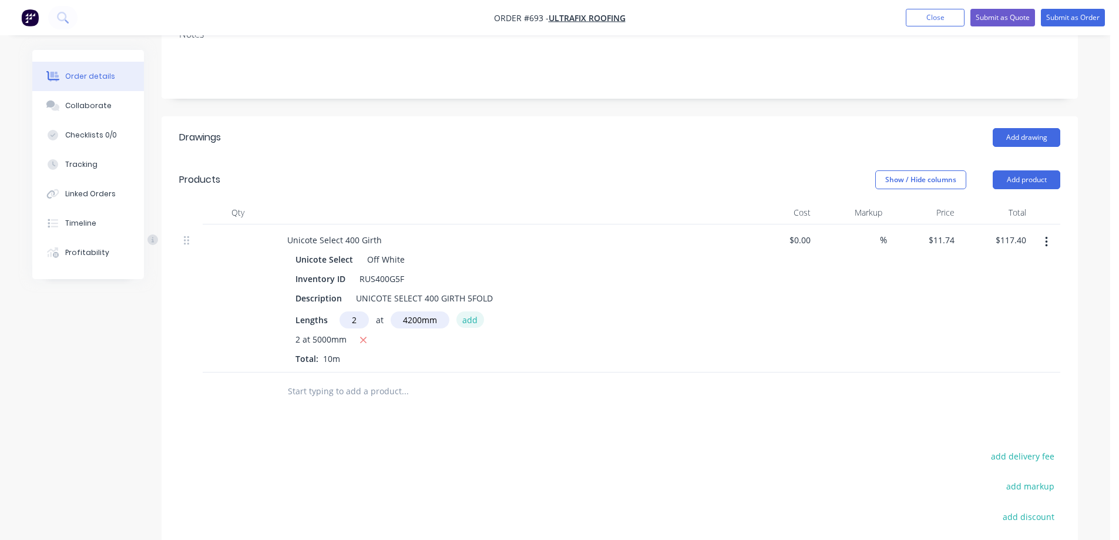
type input "$216.02"
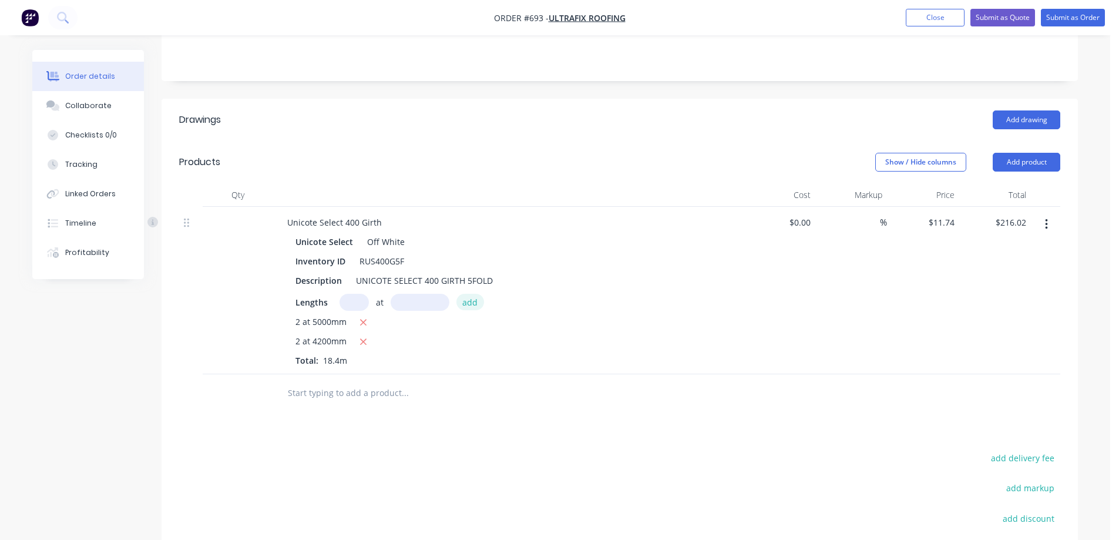
scroll to position [193, 0]
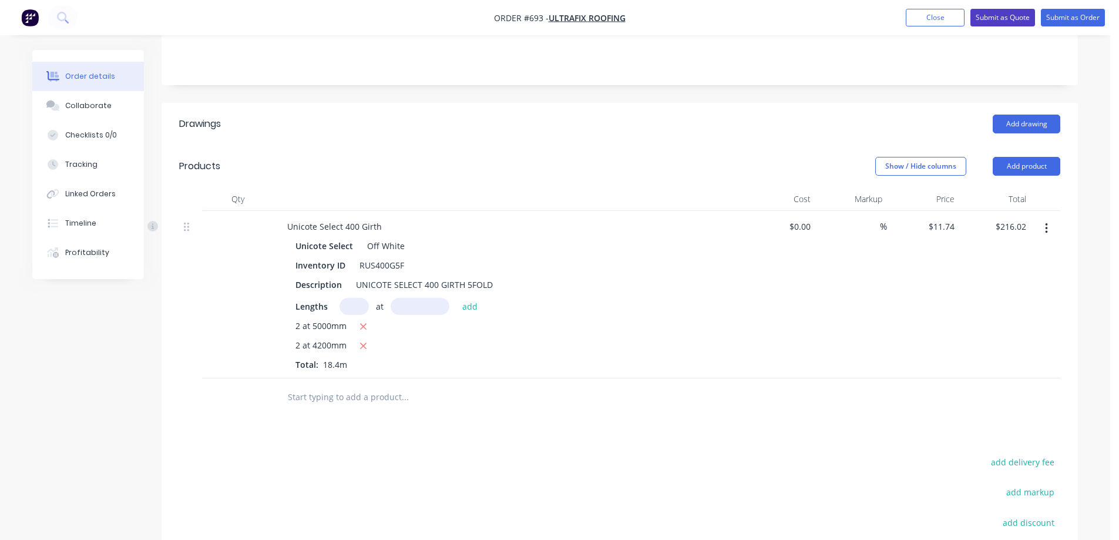
click at [1008, 16] on button "Submit as Quote" at bounding box center [1003, 18] width 65 height 18
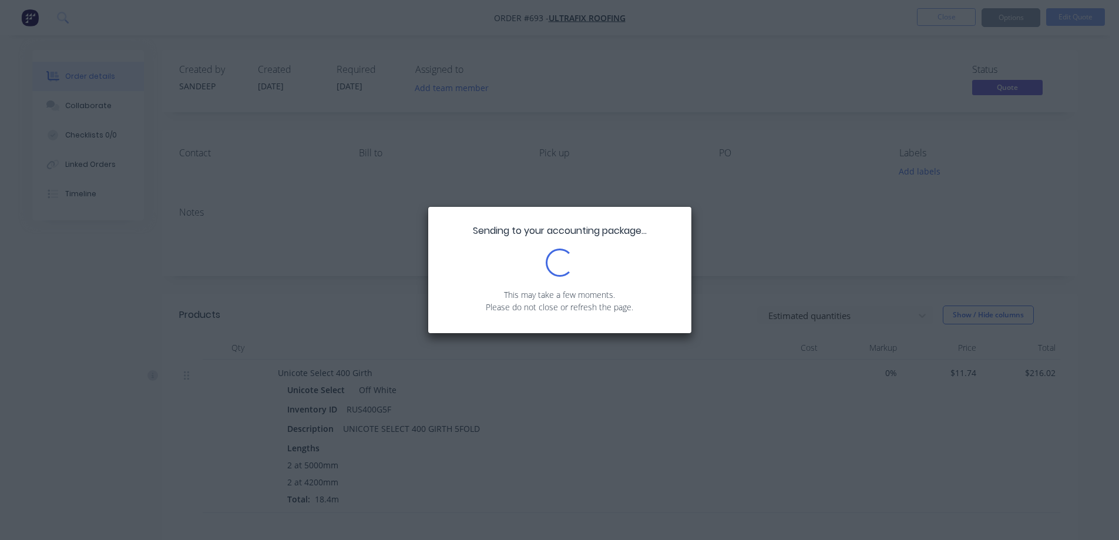
scroll to position [182, 0]
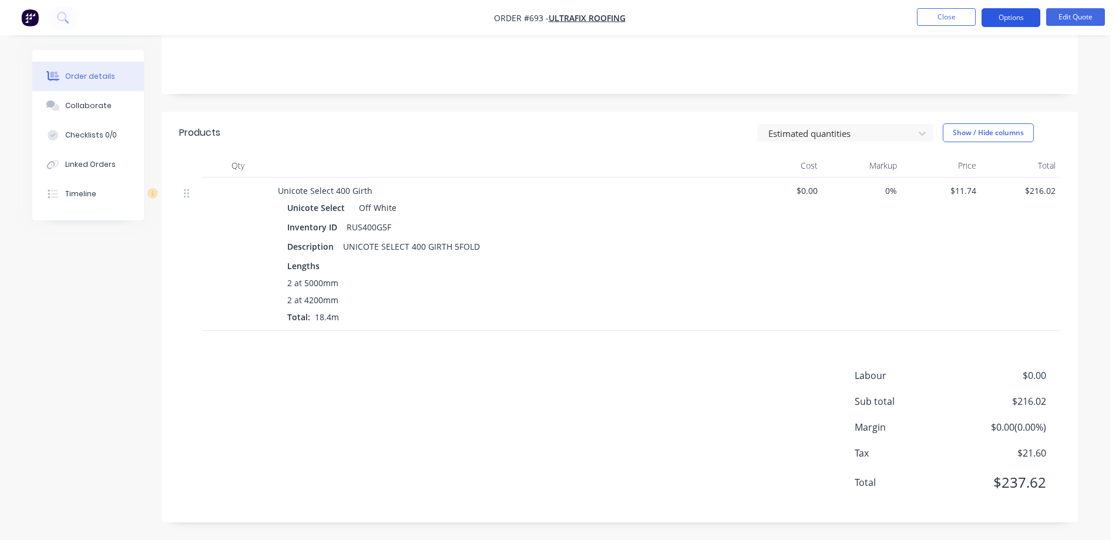
click at [998, 21] on button "Options" at bounding box center [1011, 17] width 59 height 19
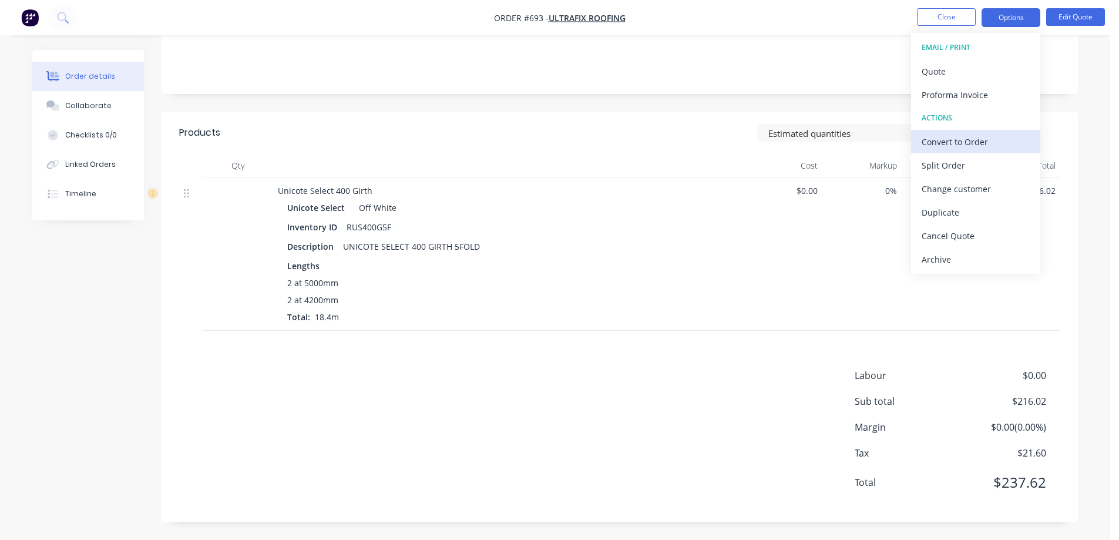
click at [964, 136] on div "Convert to Order" at bounding box center [976, 141] width 108 height 17
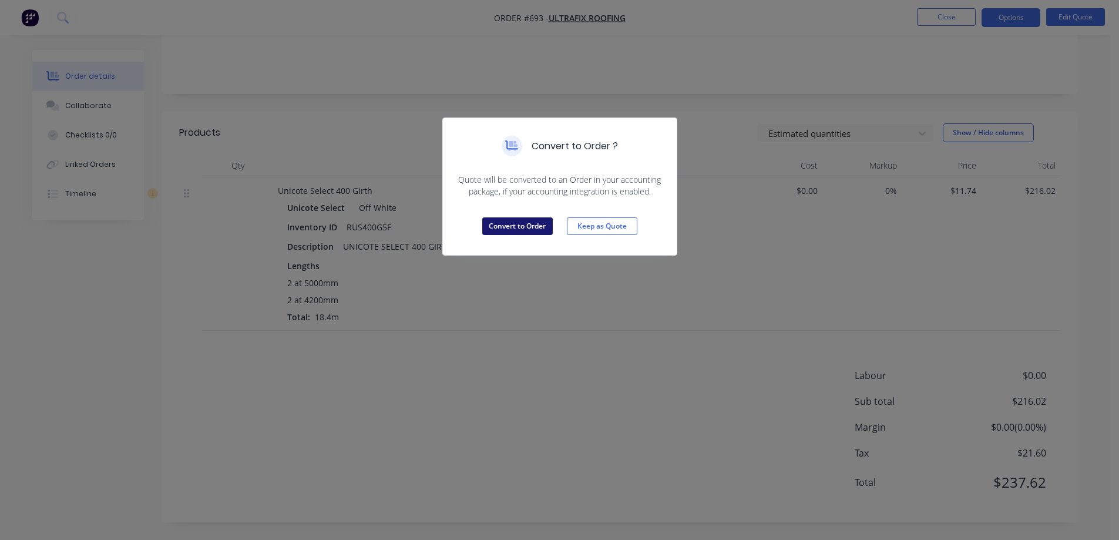
click at [507, 222] on button "Convert to Order" at bounding box center [517, 226] width 71 height 18
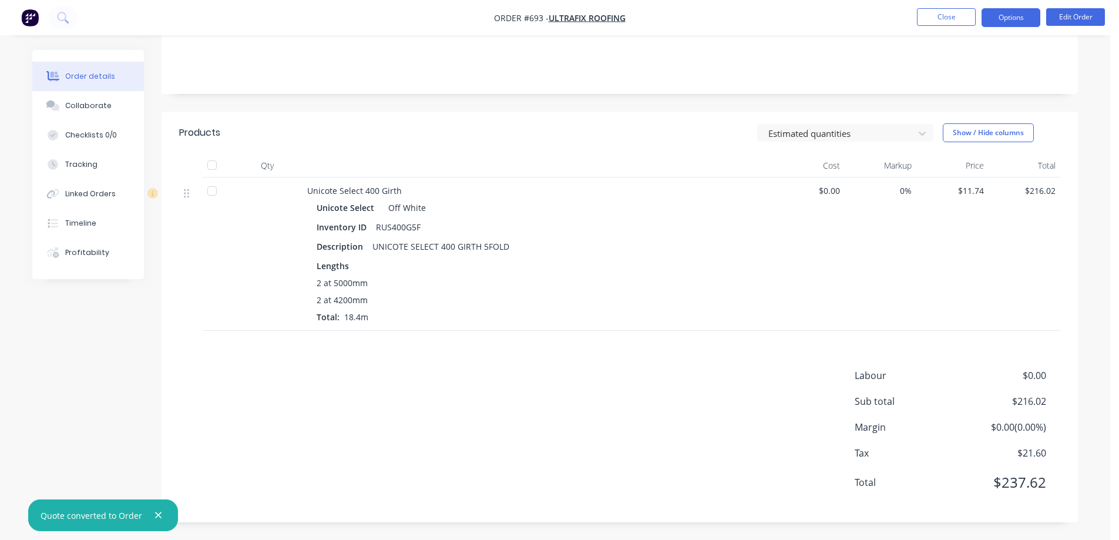
click at [1015, 15] on button "Options" at bounding box center [1011, 17] width 59 height 19
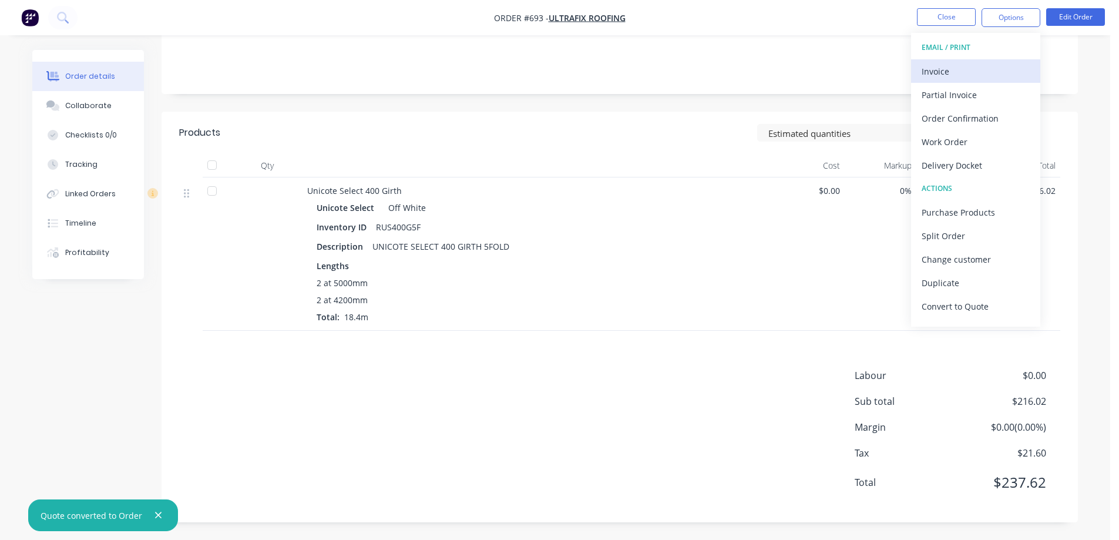
click at [970, 70] on div "Invoice" at bounding box center [976, 71] width 108 height 17
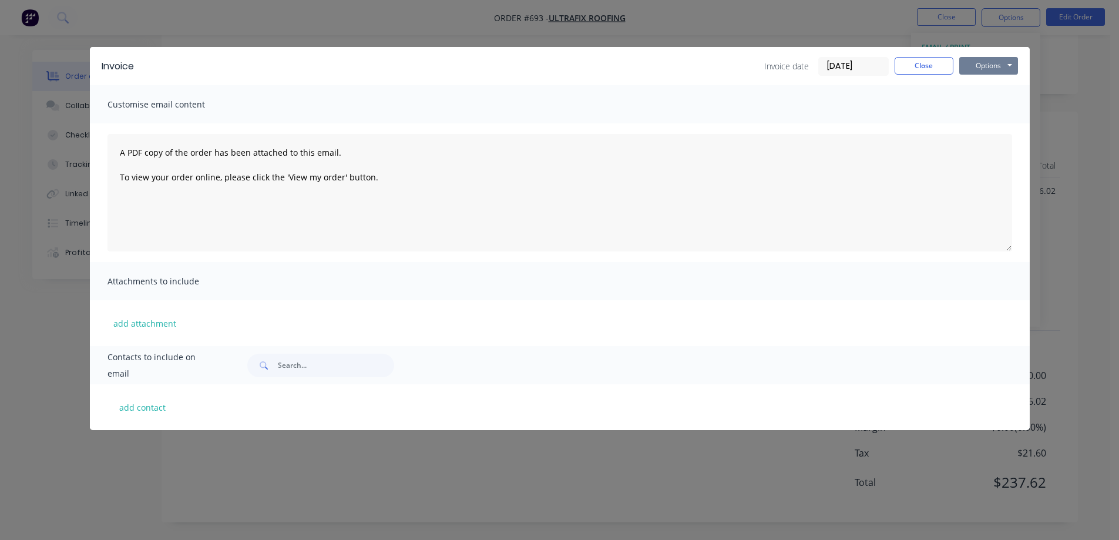
click at [976, 69] on button "Options" at bounding box center [989, 66] width 59 height 18
click at [974, 89] on button "Preview" at bounding box center [997, 86] width 75 height 19
click at [914, 62] on button "Close" at bounding box center [924, 66] width 59 height 18
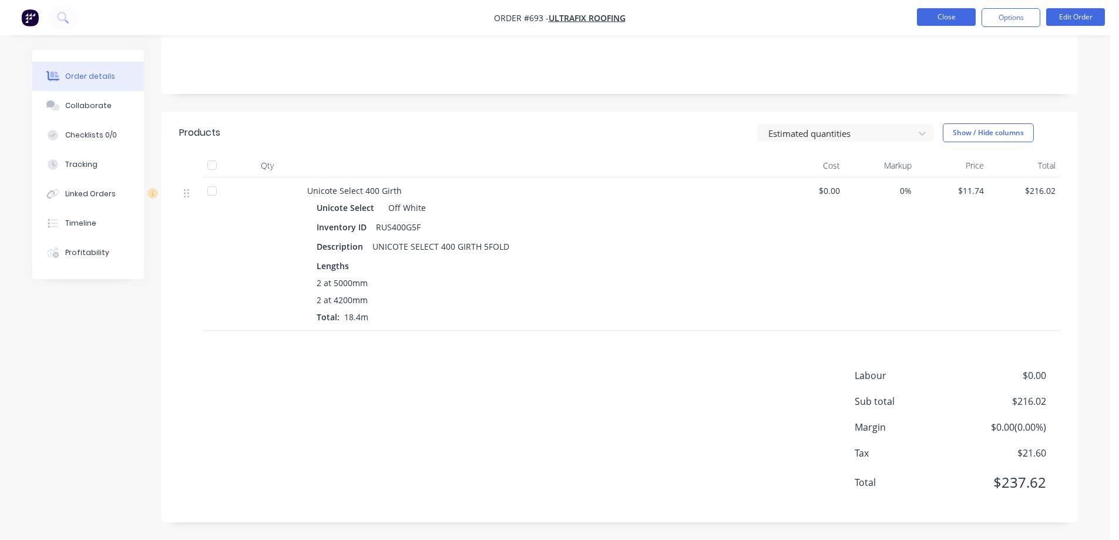
click at [930, 15] on button "Close" at bounding box center [946, 17] width 59 height 18
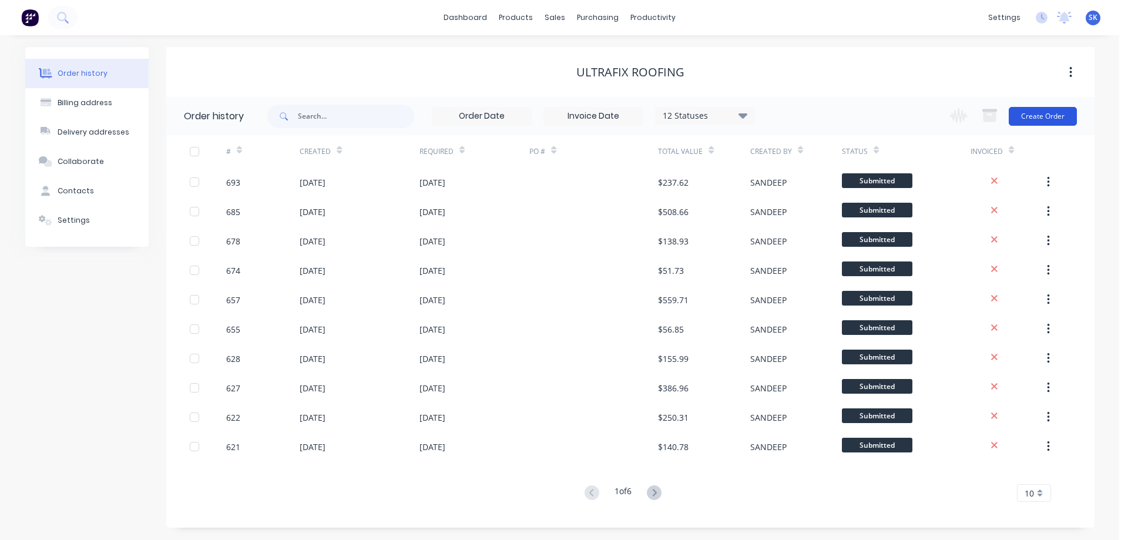
click at [1062, 113] on button "Create Order" at bounding box center [1043, 116] width 68 height 19
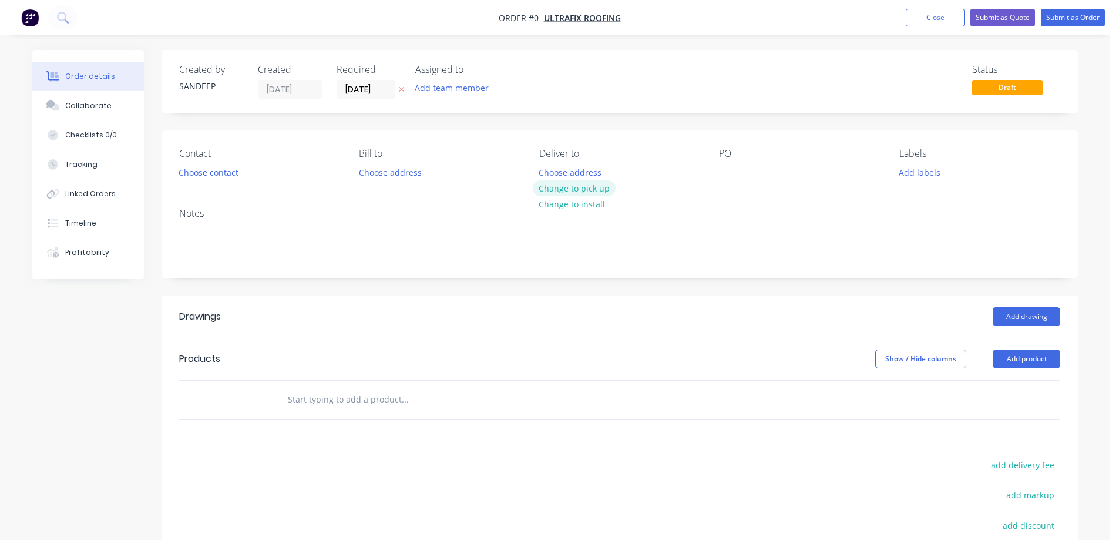
click at [568, 192] on button "Change to pick up" at bounding box center [574, 188] width 83 height 16
click at [373, 398] on input "text" at bounding box center [404, 400] width 235 height 24
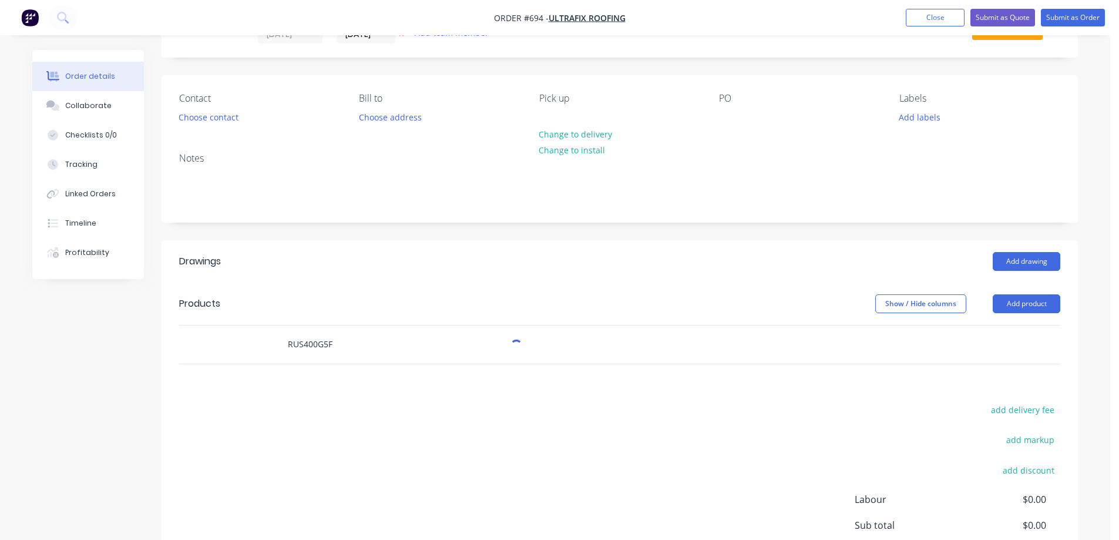
scroll to position [176, 0]
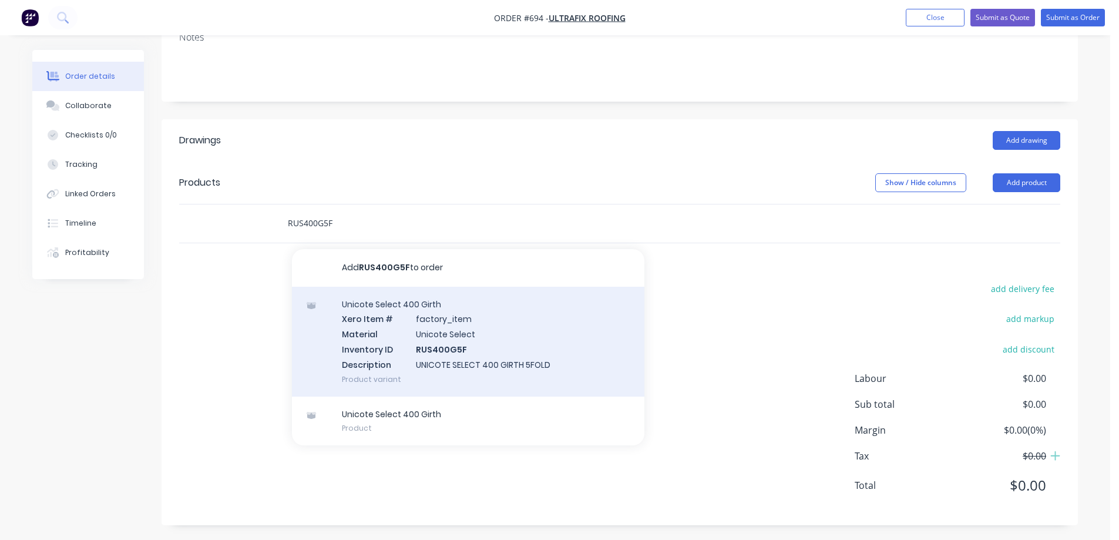
type input "RUS400G5F"
click at [386, 354] on div "Unicote Select 400 Girth Xero Item # factory_item Material Unicote Select Inven…" at bounding box center [468, 342] width 353 height 110
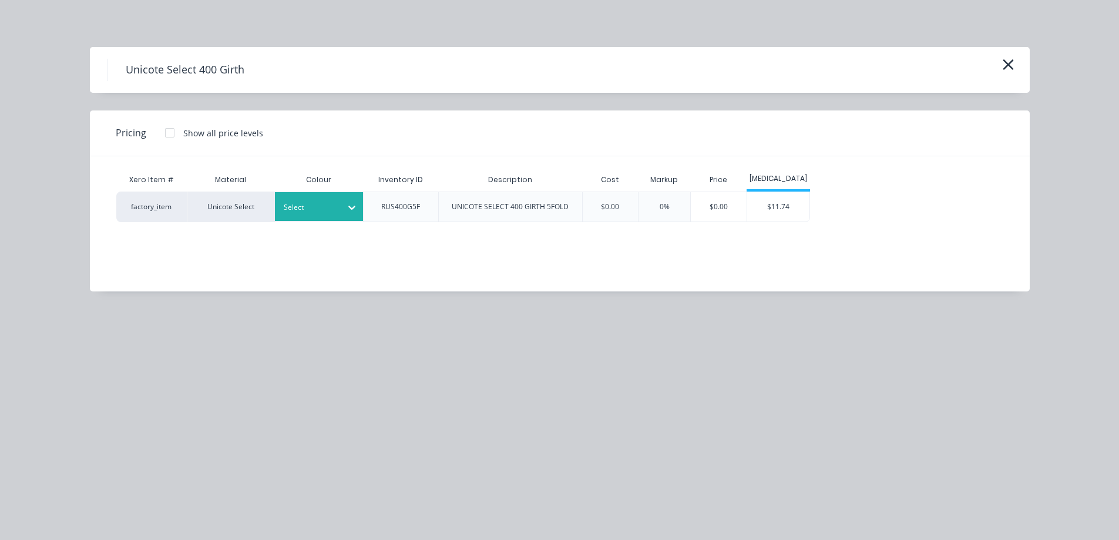
click at [312, 207] on div at bounding box center [310, 207] width 53 height 13
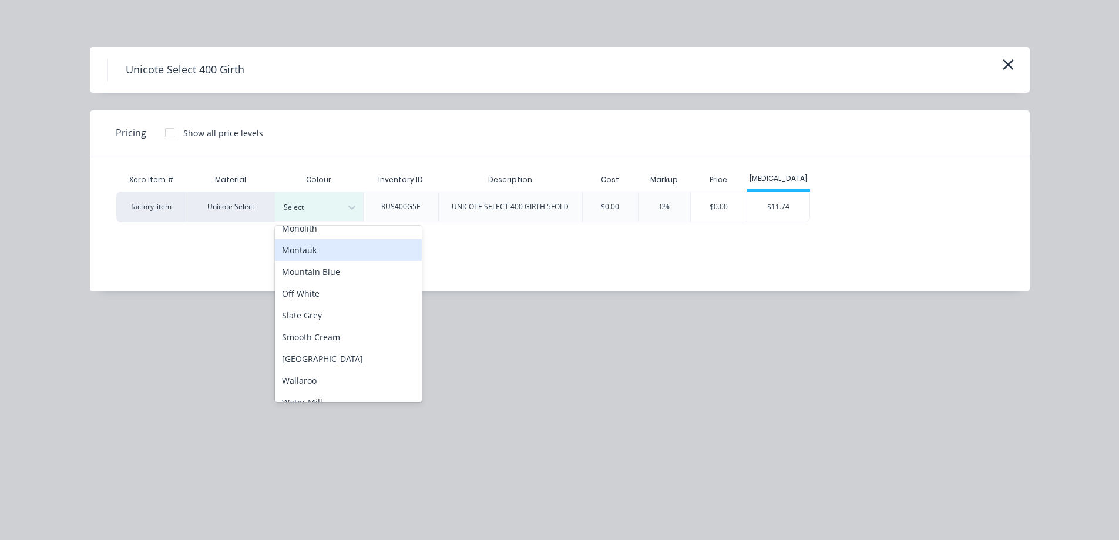
scroll to position [294, 0]
click at [318, 305] on div "Slate Grey" at bounding box center [348, 315] width 147 height 22
click at [318, 305] on div "Unicote Select 400 Girth Pricing Show all price levels Xero Item # Material Col…" at bounding box center [559, 270] width 1119 height 540
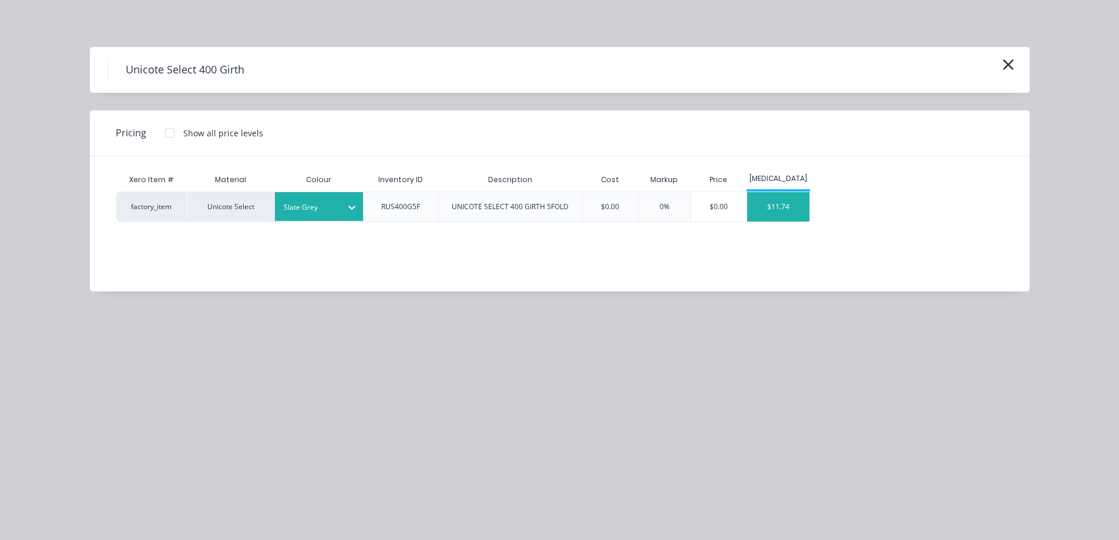
click at [773, 202] on div "$11.74" at bounding box center [778, 206] width 63 height 29
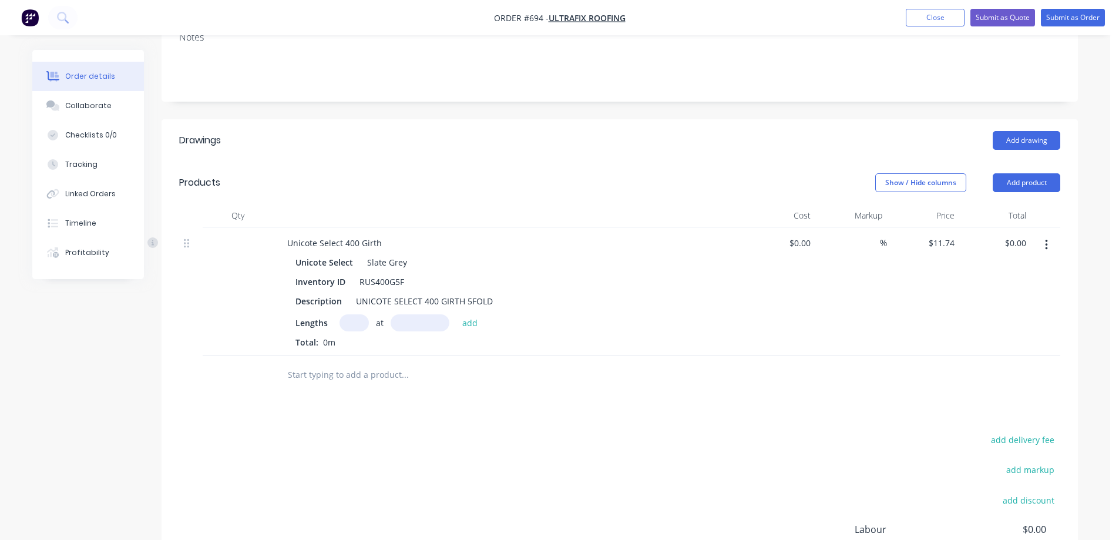
click at [356, 325] on input "text" at bounding box center [354, 322] width 29 height 17
type input "2"
type input "5000mm"
click at [482, 325] on div "2 at 5000mm add" at bounding box center [412, 322] width 145 height 17
click at [475, 323] on button "add" at bounding box center [471, 322] width 28 height 16
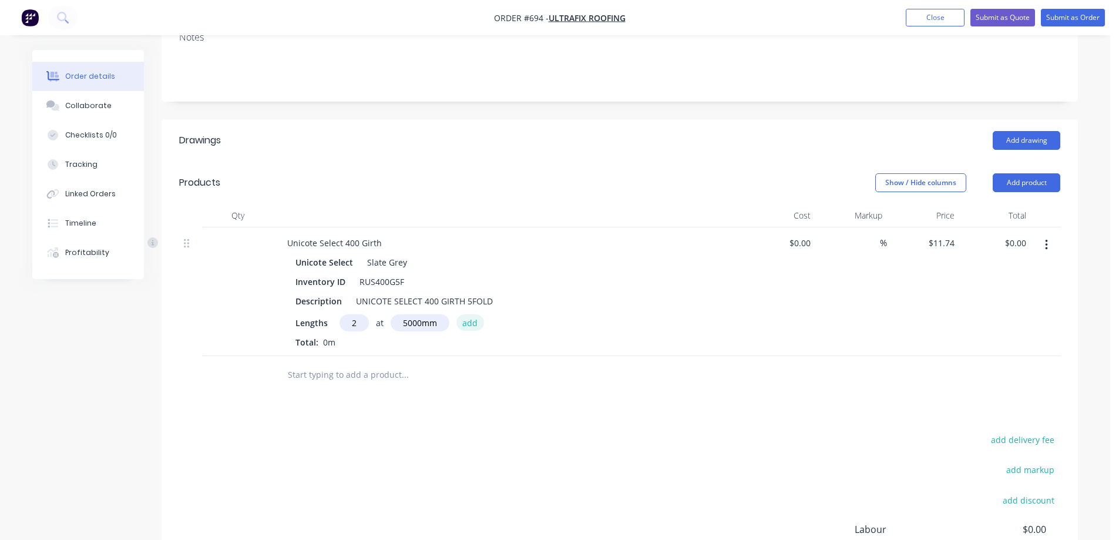
type input "$117.40"
type input "2"
type input "4200mm"
click at [475, 323] on button "add" at bounding box center [471, 322] width 28 height 16
type input "$216.02"
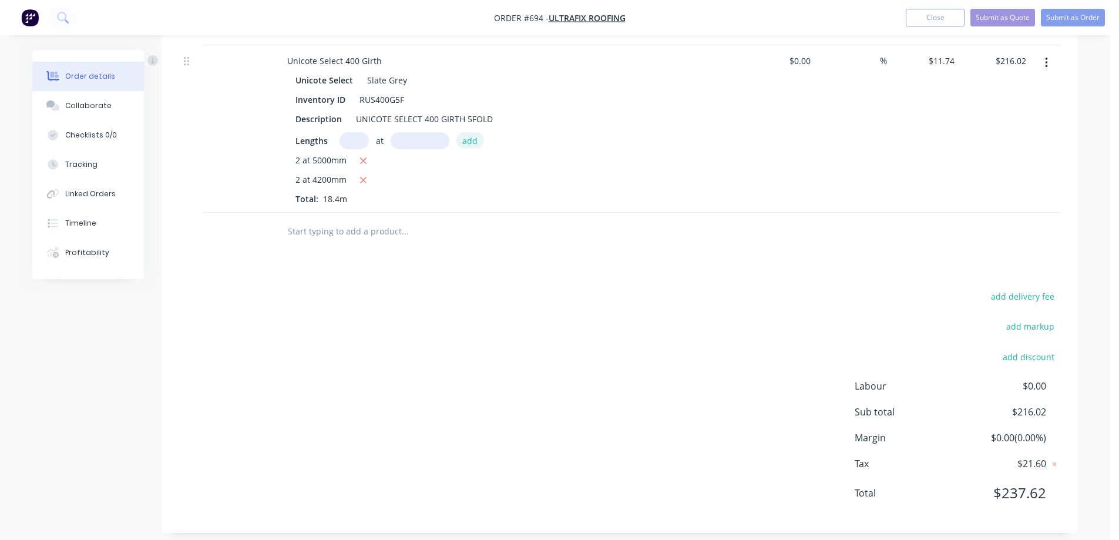
scroll to position [369, 0]
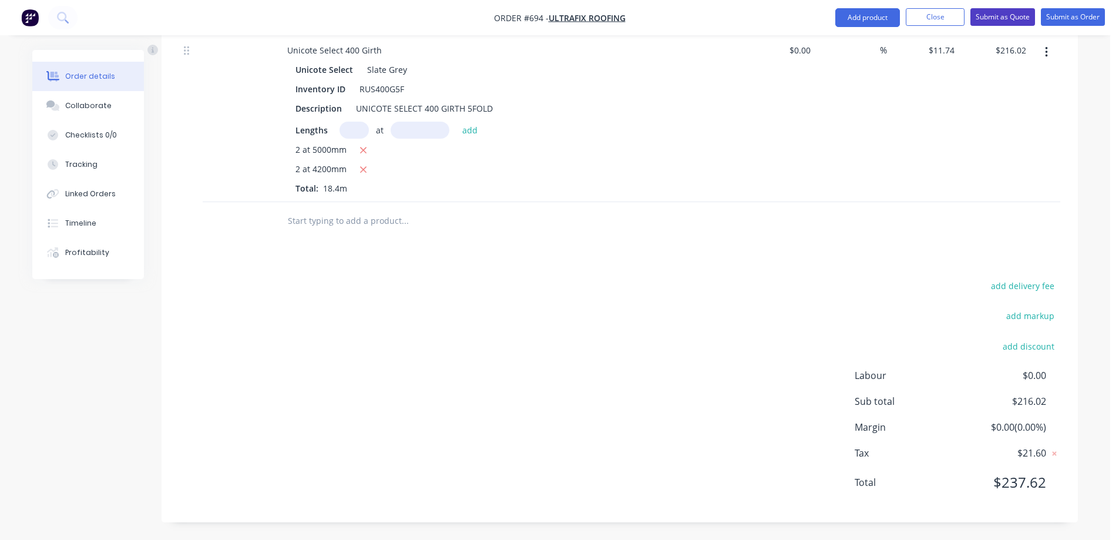
click at [988, 18] on button "Submit as Quote" at bounding box center [1003, 17] width 65 height 18
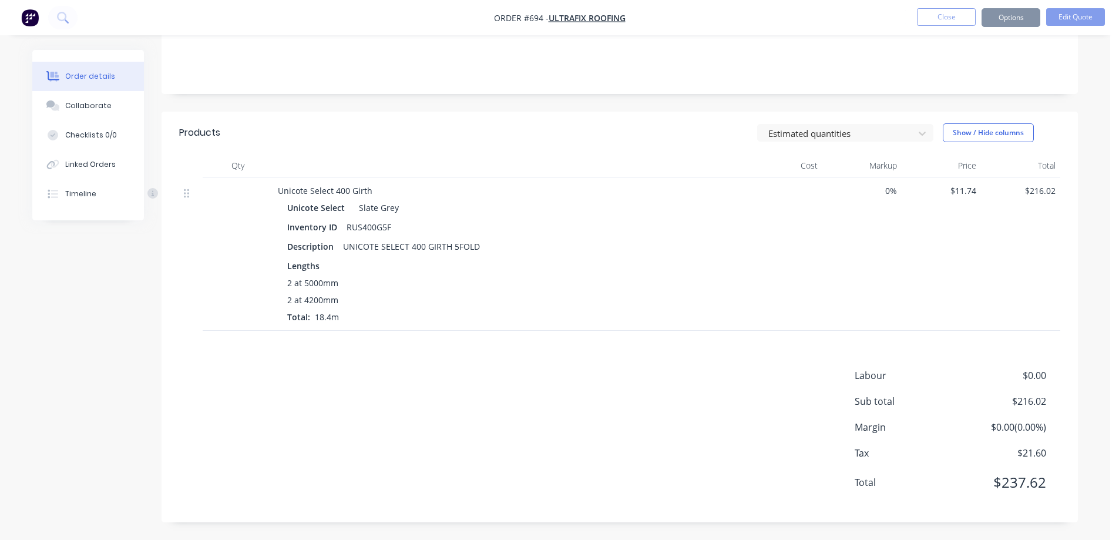
scroll to position [0, 0]
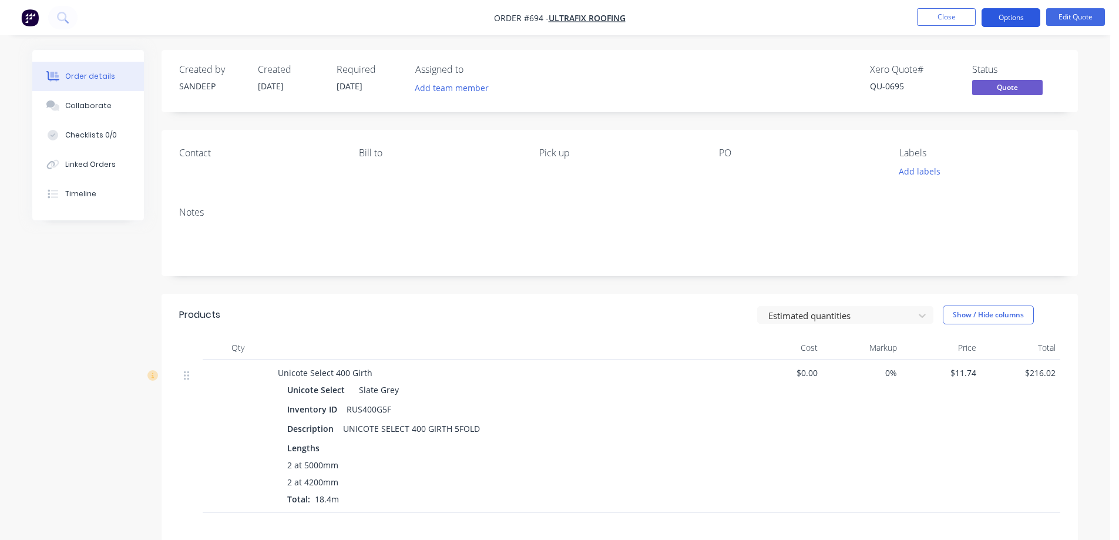
click at [1030, 22] on button "Options" at bounding box center [1011, 17] width 59 height 19
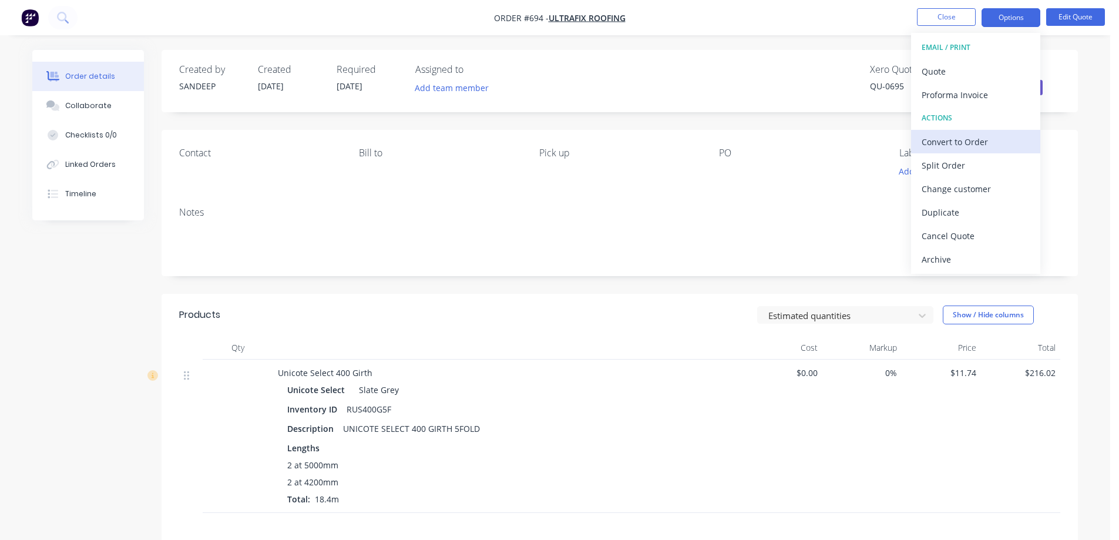
click at [960, 135] on div "Convert to Order" at bounding box center [976, 141] width 108 height 17
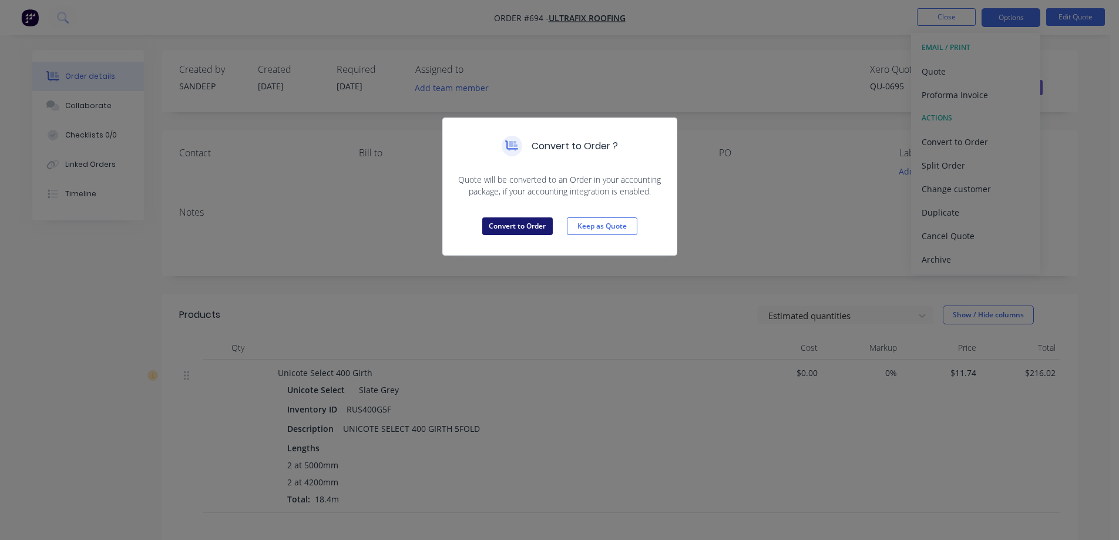
click at [537, 227] on button "Convert to Order" at bounding box center [517, 226] width 71 height 18
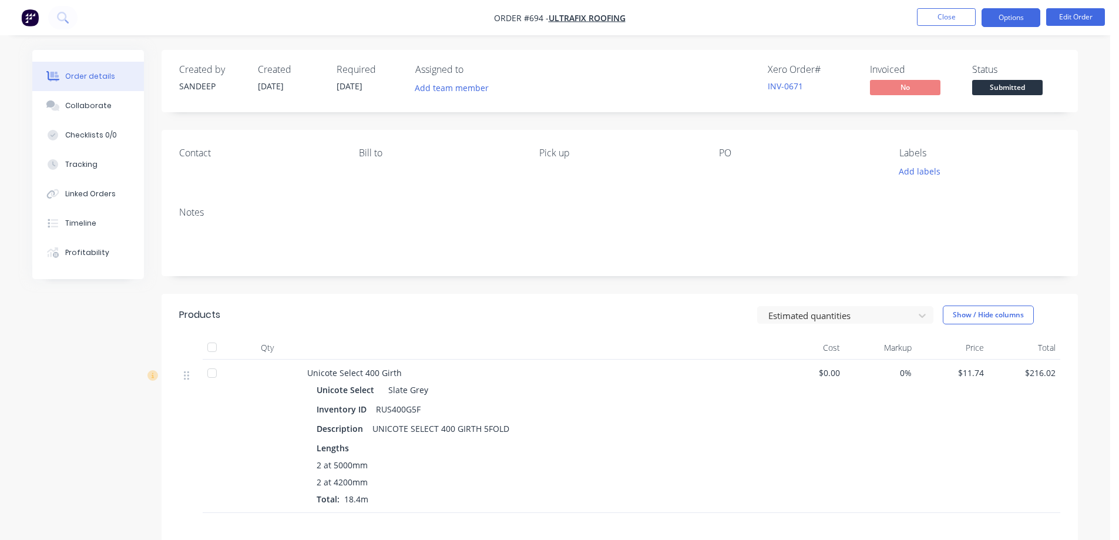
click at [1018, 14] on button "Options" at bounding box center [1011, 17] width 59 height 19
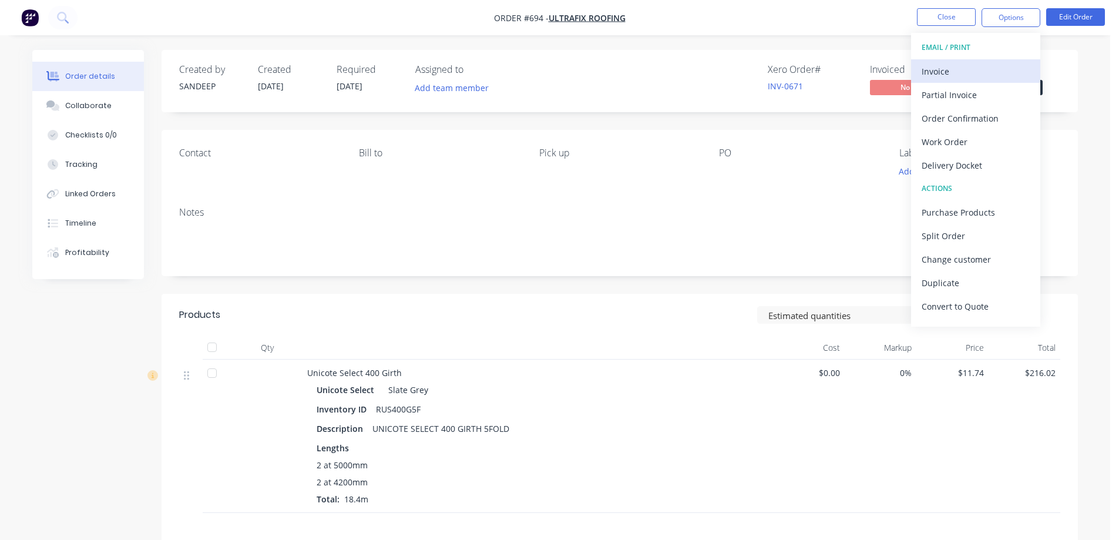
click at [962, 71] on div "Invoice" at bounding box center [976, 71] width 108 height 17
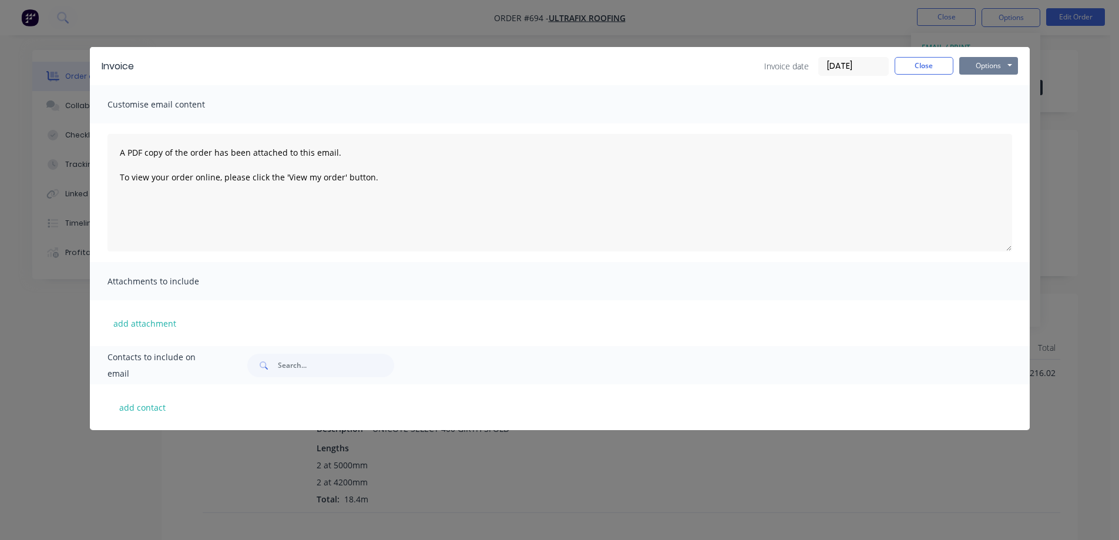
click at [981, 61] on button "Options" at bounding box center [989, 66] width 59 height 18
click at [974, 82] on button "Preview" at bounding box center [997, 86] width 75 height 19
click at [920, 63] on button "Close" at bounding box center [924, 66] width 59 height 18
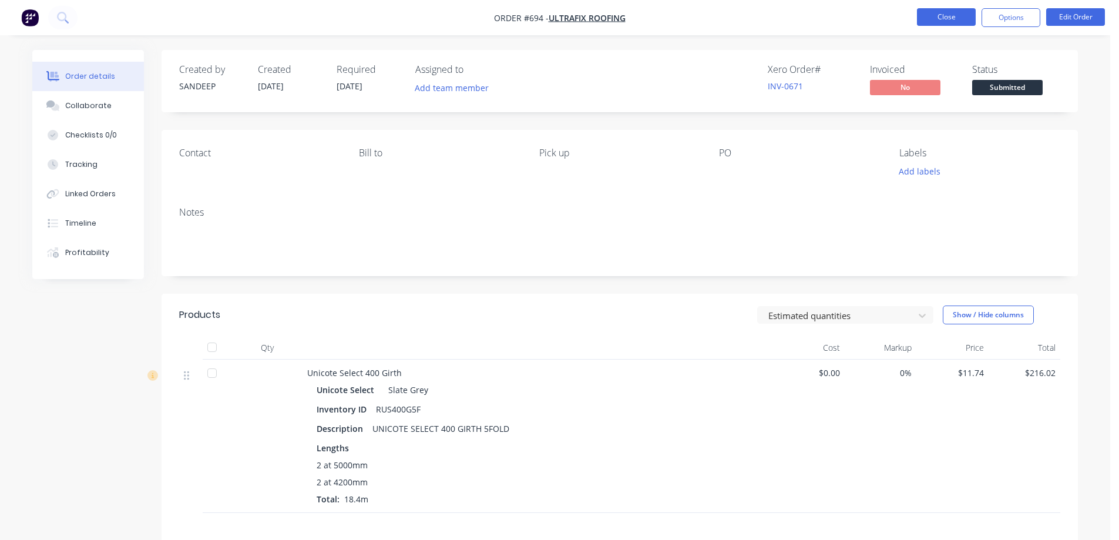
click at [927, 18] on button "Close" at bounding box center [946, 17] width 59 height 18
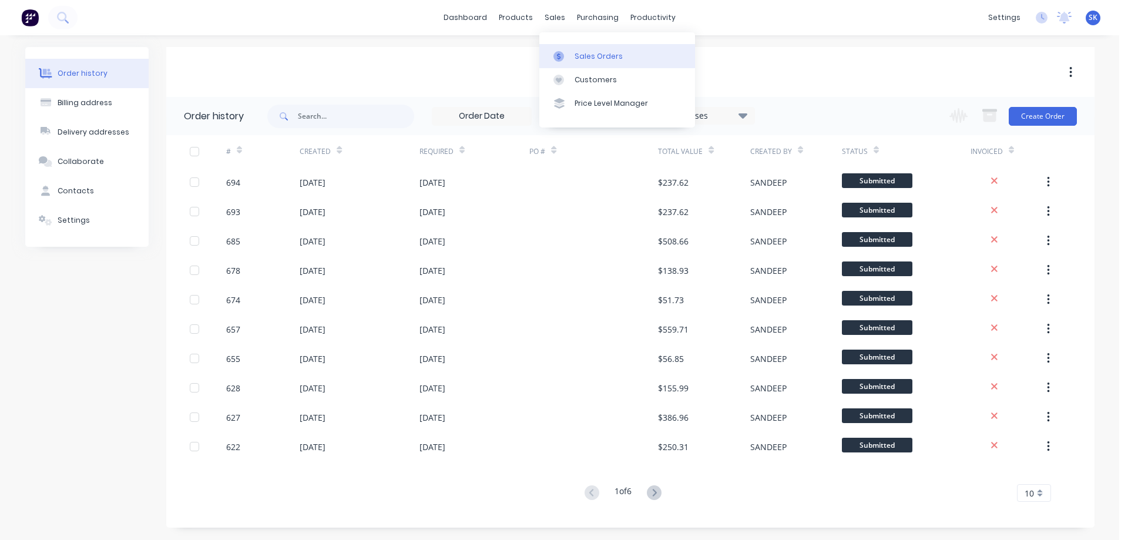
click at [575, 52] on div "Sales Orders" at bounding box center [599, 56] width 48 height 11
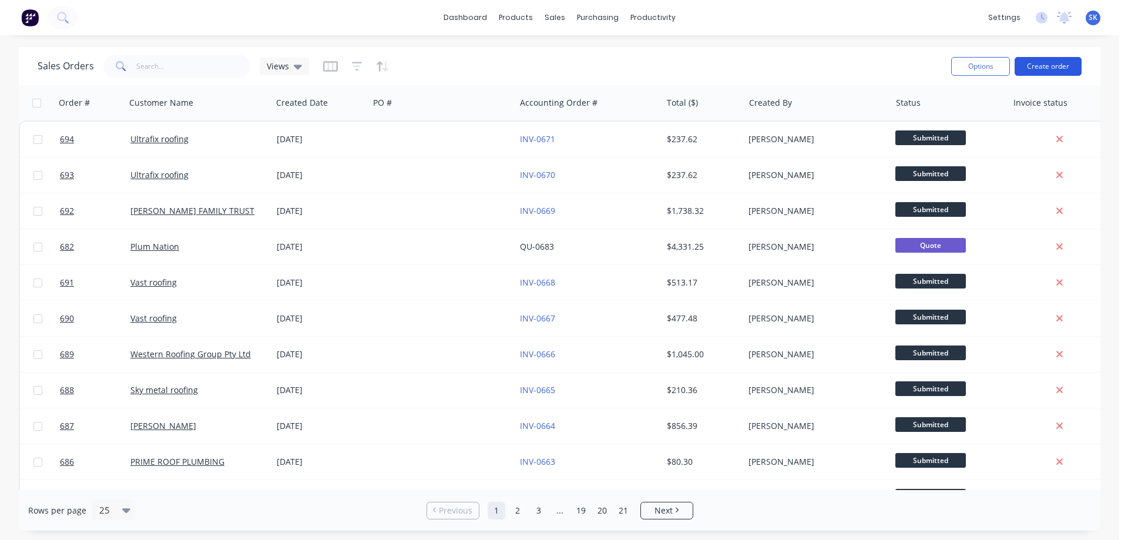
click at [1042, 66] on button "Create order" at bounding box center [1048, 66] width 67 height 19
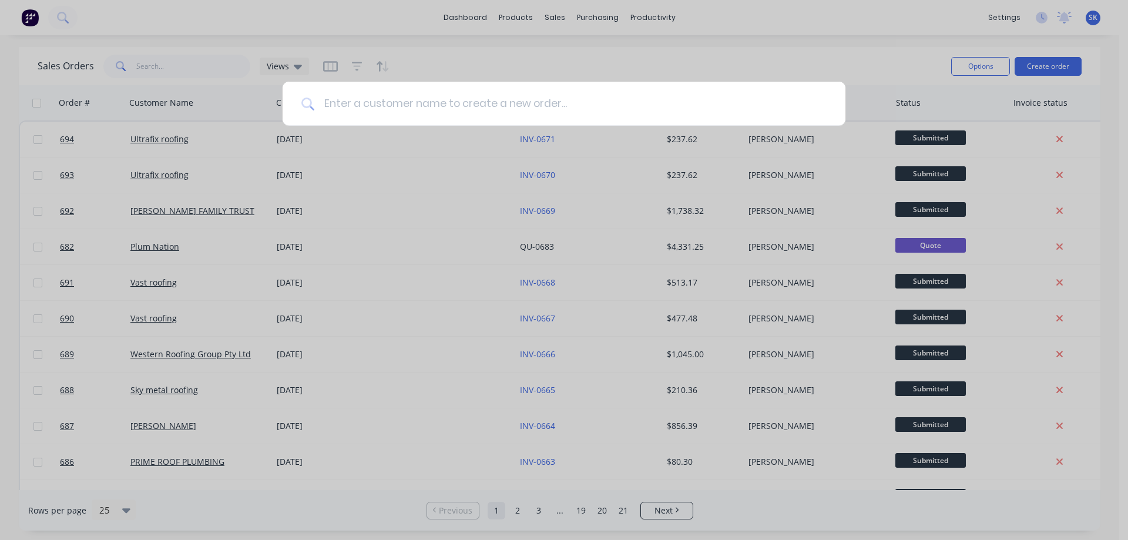
click at [517, 97] on input at bounding box center [570, 104] width 512 height 44
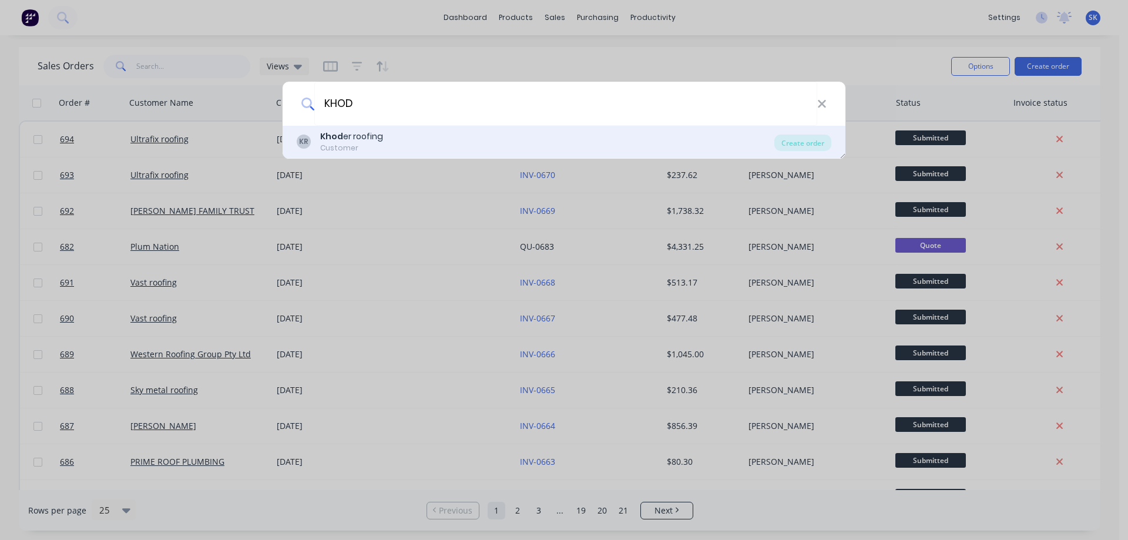
type input "KHOD"
click at [474, 138] on div "KR Khod er roofing Customer" at bounding box center [536, 141] width 478 height 23
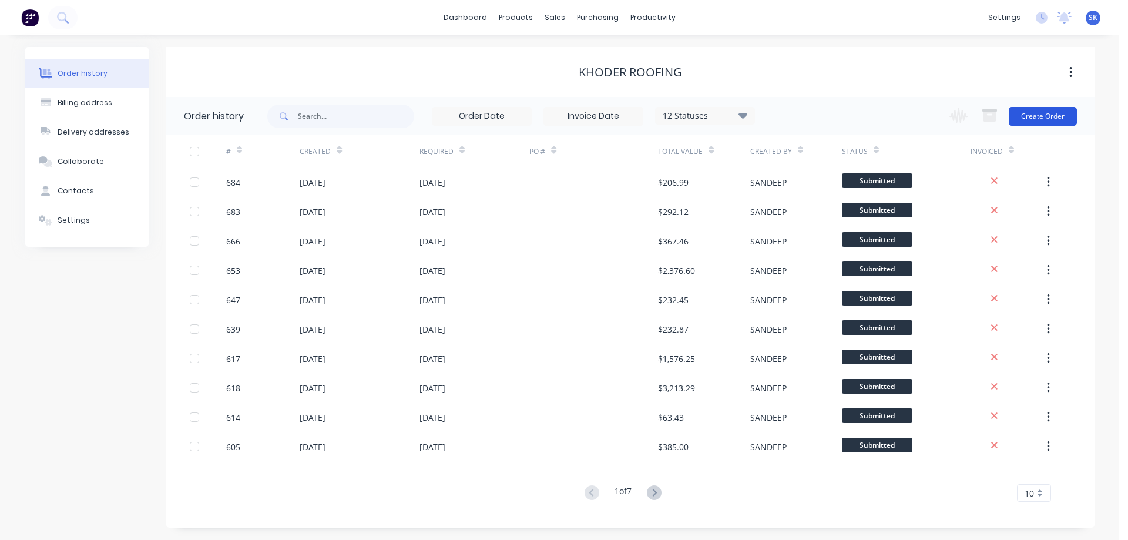
click at [1054, 113] on button "Create Order" at bounding box center [1043, 116] width 68 height 19
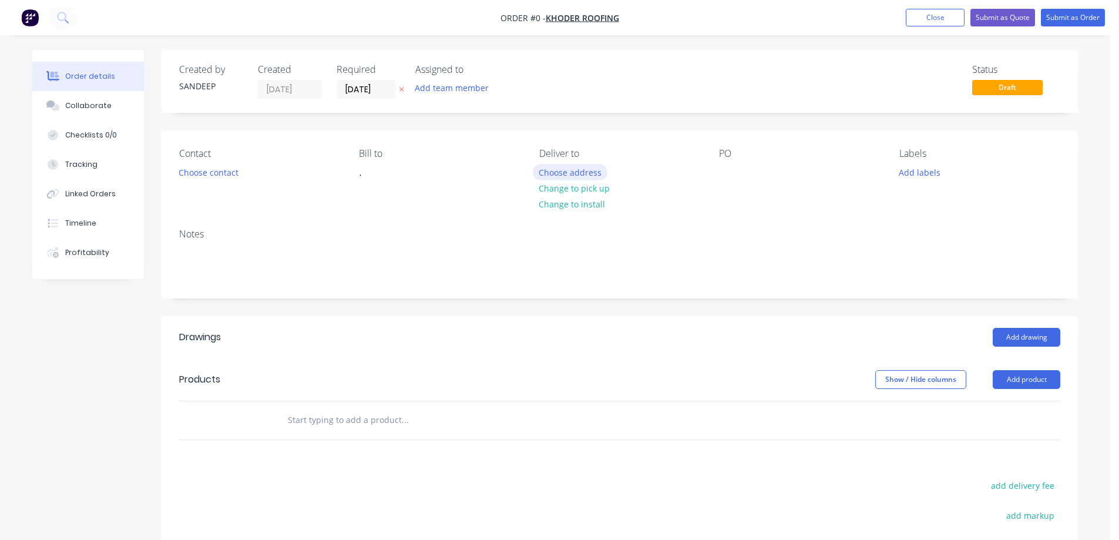
click at [575, 176] on button "Choose address" at bounding box center [570, 172] width 75 height 16
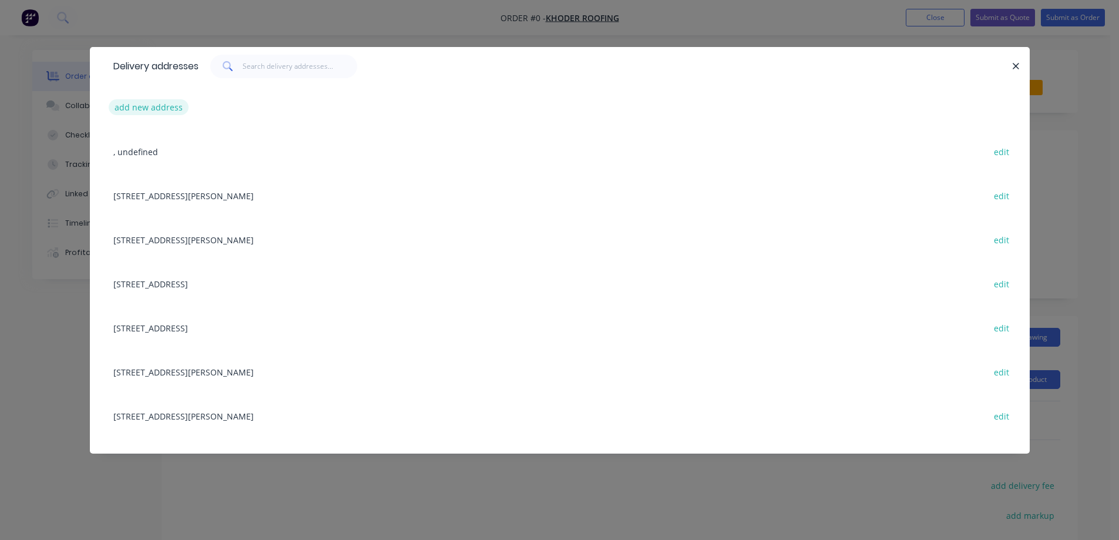
click at [148, 100] on button "add new address" at bounding box center [149, 107] width 81 height 16
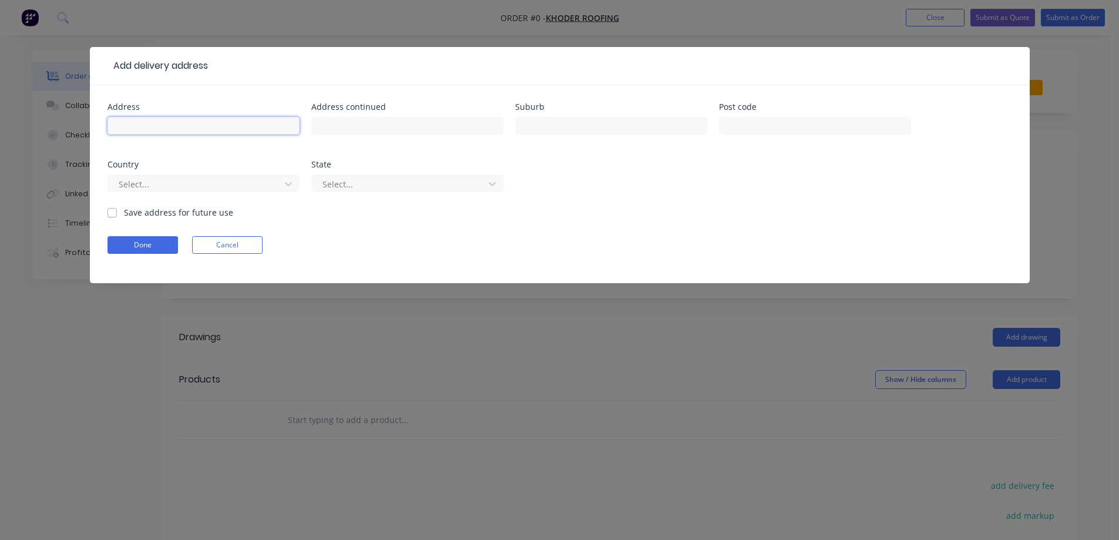
click at [156, 121] on input "text" at bounding box center [204, 126] width 192 height 18
paste input "Lot 41206, Dryland Bvd"
type input "Lot 41206, Dryland Bvd"
click at [539, 128] on input "text" at bounding box center [611, 126] width 192 height 18
paste input "MICKLEHAM"
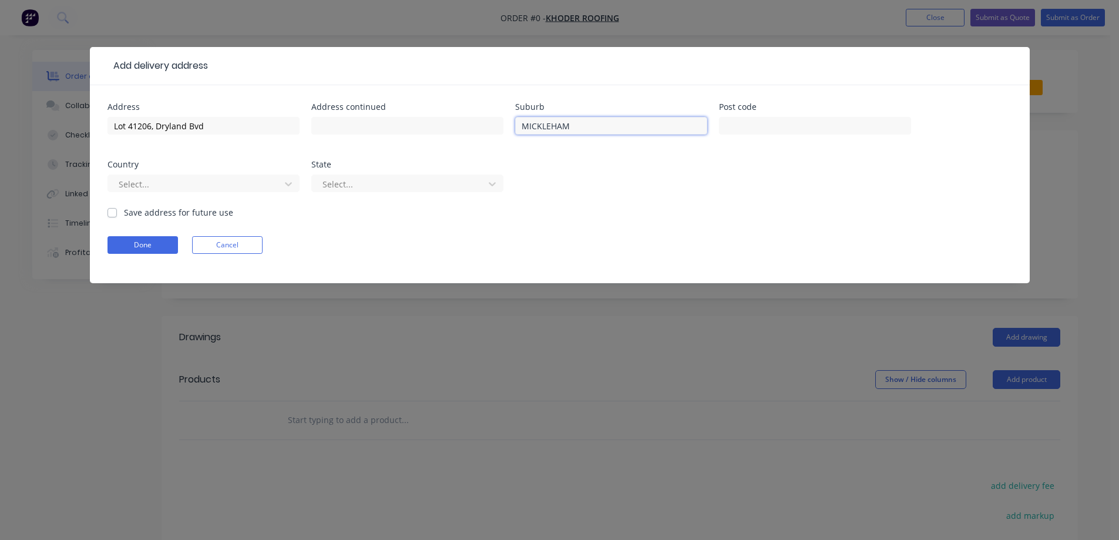
type input "MICKLEHAM"
click at [780, 122] on input "text" at bounding box center [815, 126] width 192 height 18
paste input "3064"
type input "3064"
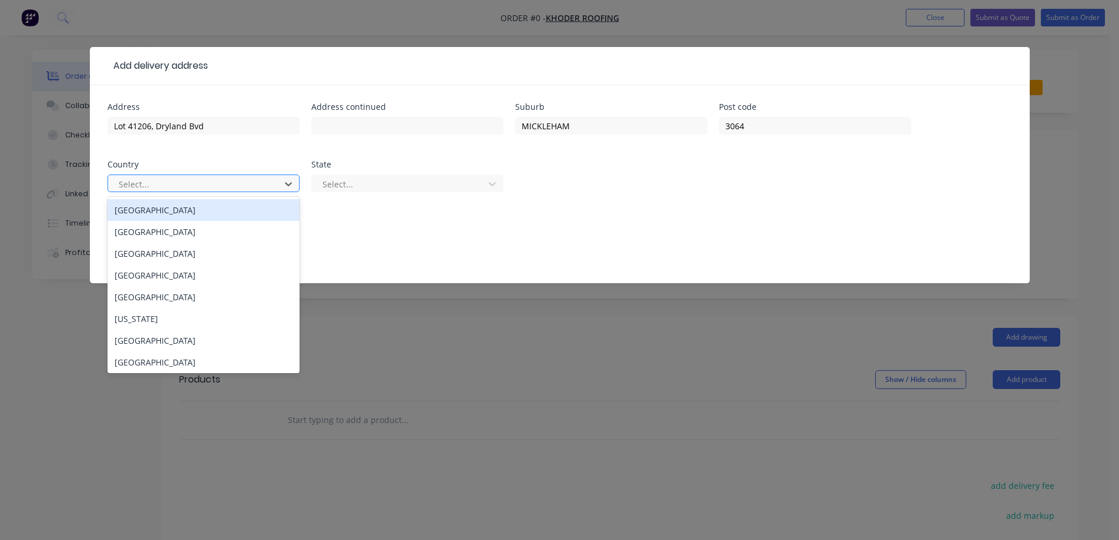
click at [149, 188] on div at bounding box center [196, 184] width 157 height 15
click at [171, 213] on div "Australia" at bounding box center [204, 210] width 192 height 22
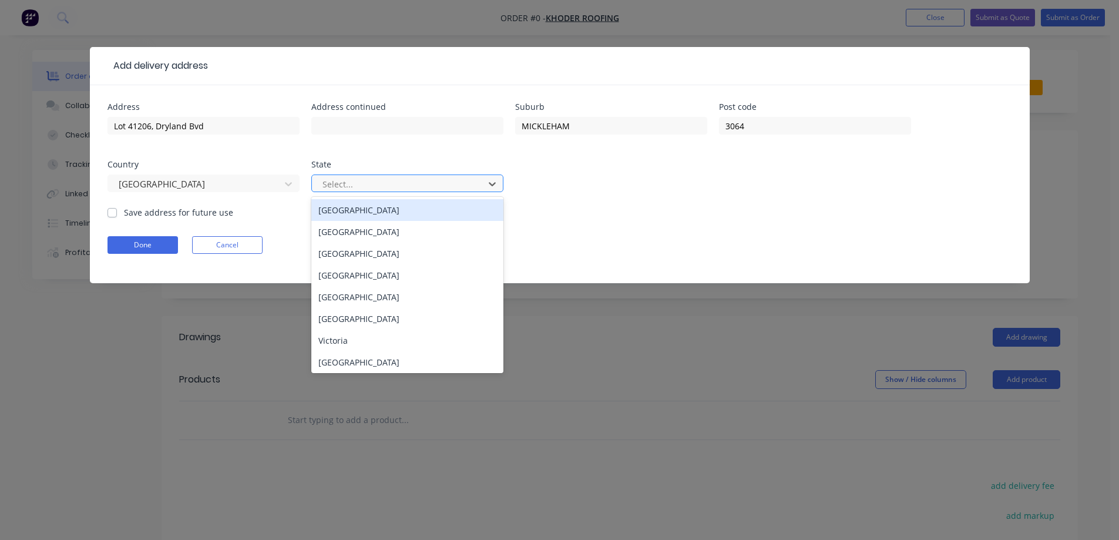
click at [344, 186] on div at bounding box center [399, 184] width 157 height 15
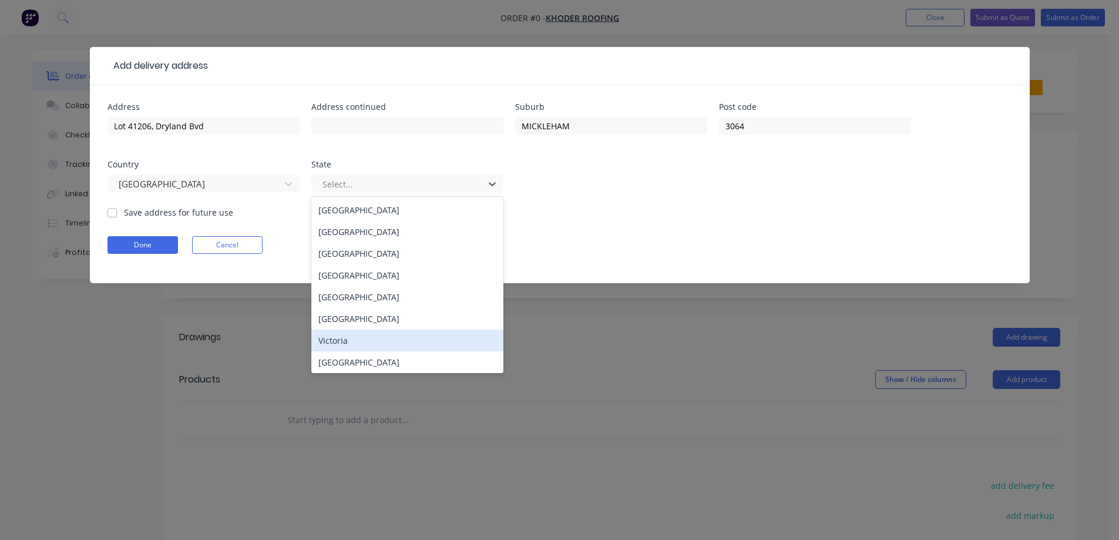
click at [350, 337] on div "Victoria" at bounding box center [407, 341] width 192 height 22
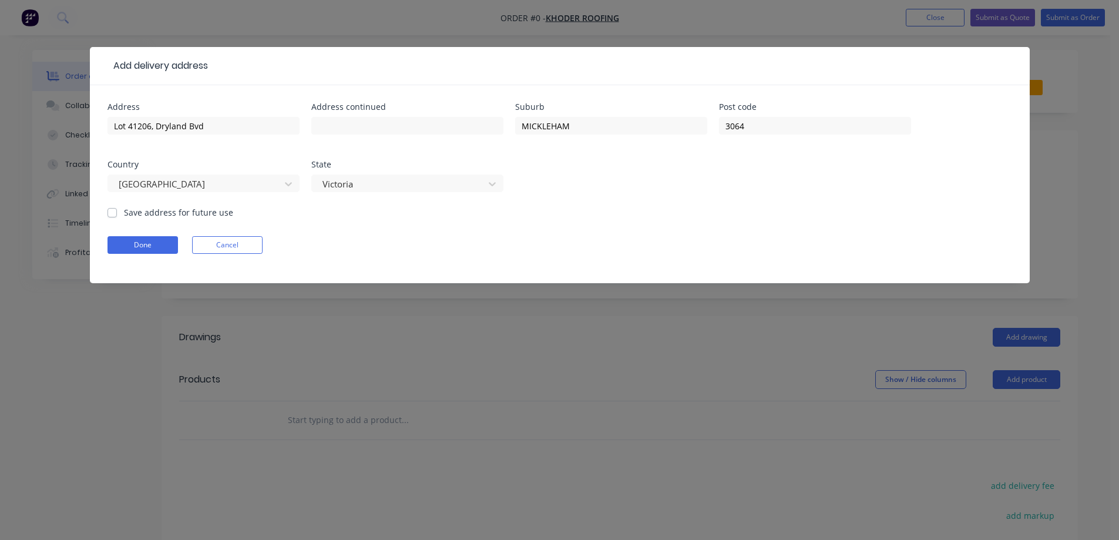
click at [124, 213] on label "Save address for future use" at bounding box center [178, 212] width 109 height 12
click at [115, 213] on input "Save address for future use" at bounding box center [112, 211] width 9 height 11
checkbox input "true"
click at [132, 240] on button "Done" at bounding box center [143, 245] width 71 height 18
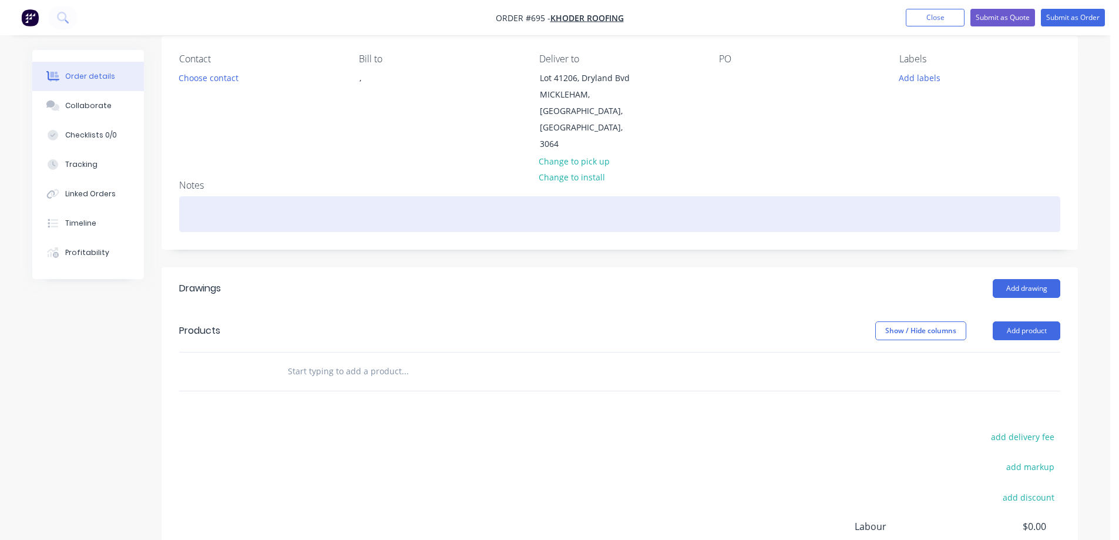
scroll to position [118, 0]
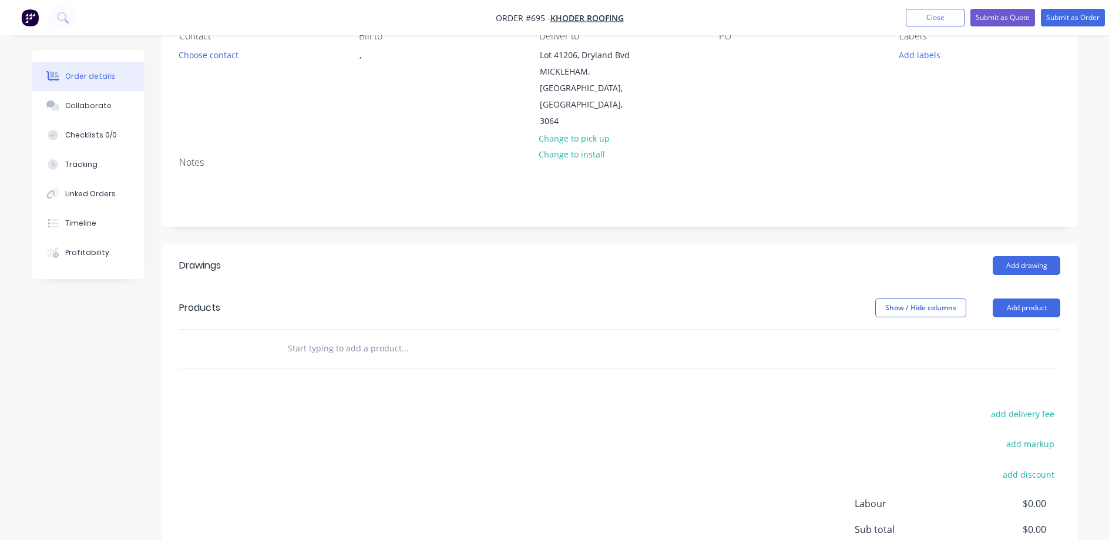
click at [343, 337] on input "text" at bounding box center [404, 349] width 235 height 24
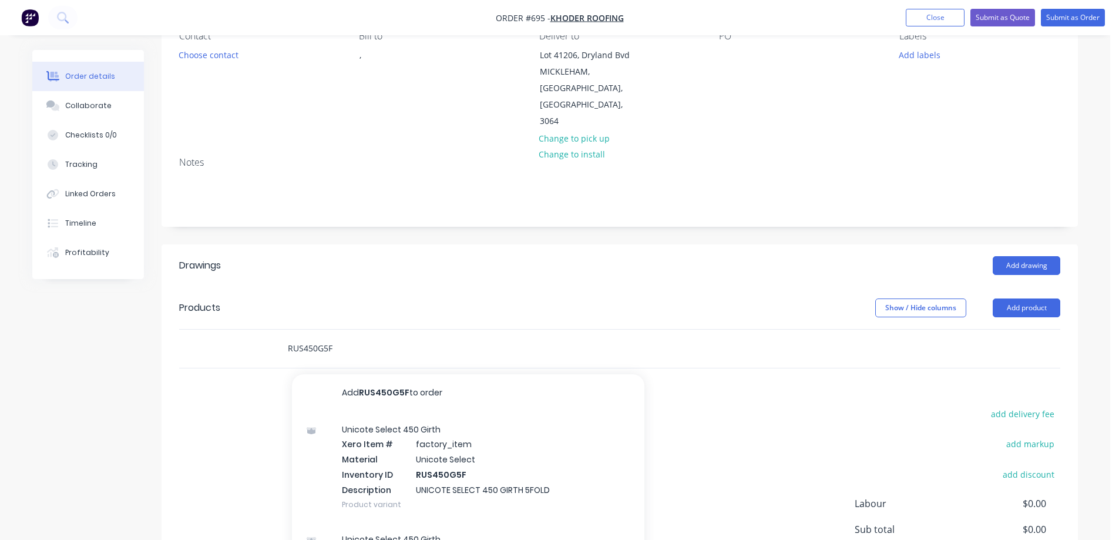
scroll to position [213, 0]
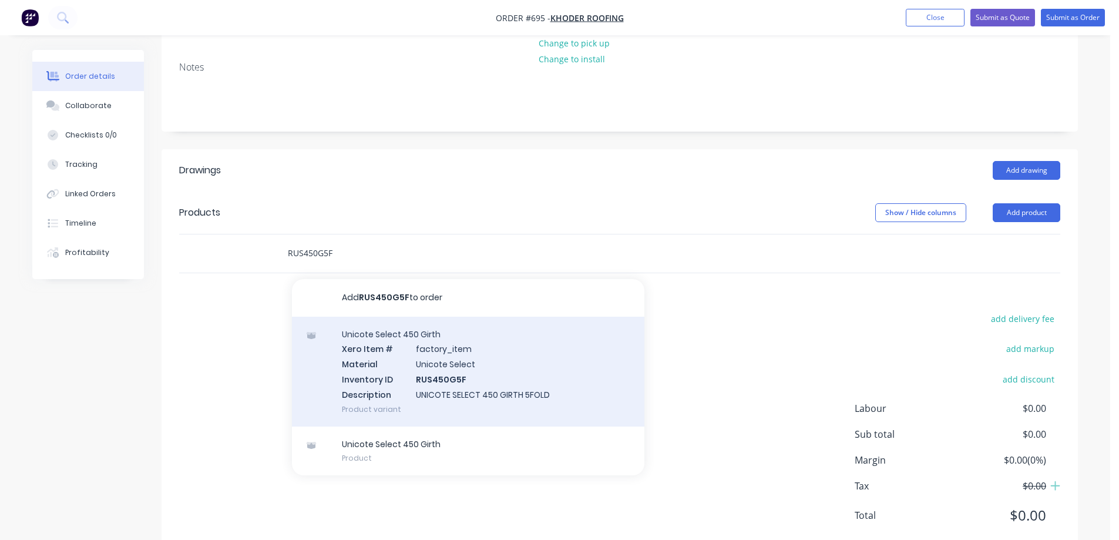
type input "RUS450G5F"
click at [414, 334] on div "Unicote Select 450 Girth Xero Item # factory_item Material Unicote Select Inven…" at bounding box center [468, 372] width 353 height 110
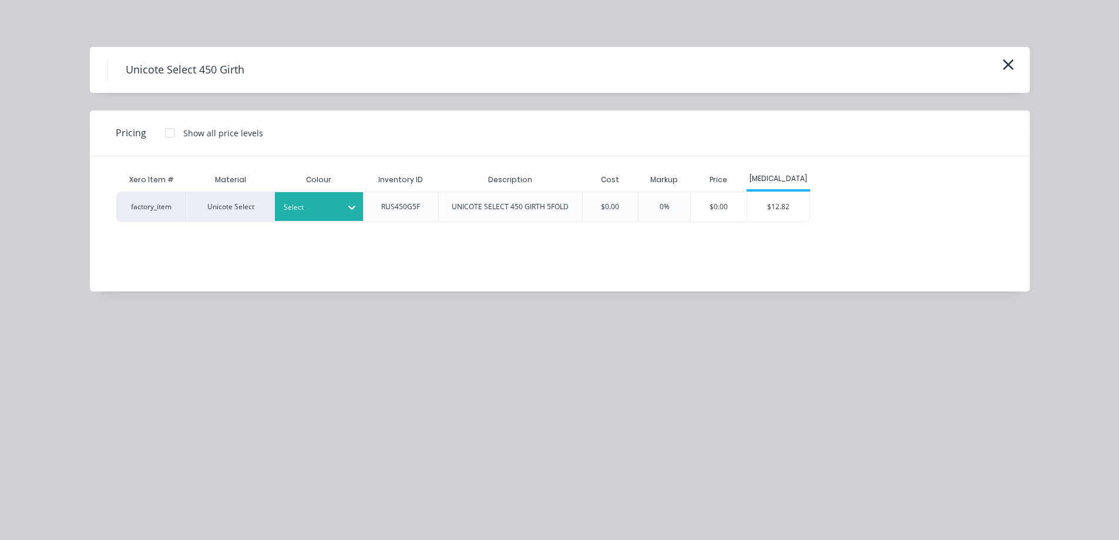
click at [327, 216] on div "Select" at bounding box center [319, 206] width 88 height 29
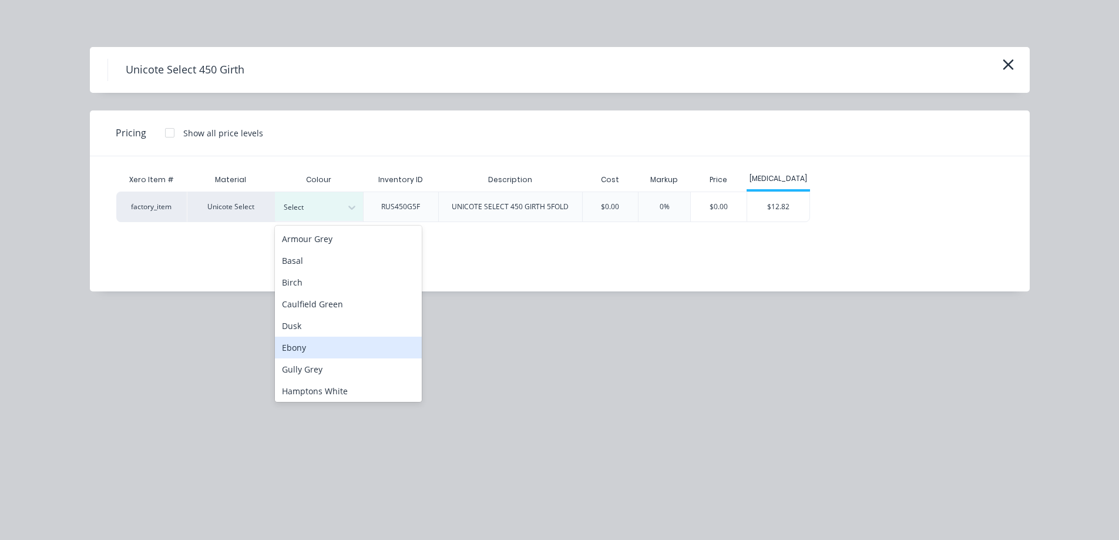
click at [318, 348] on div "Ebony" at bounding box center [348, 348] width 147 height 22
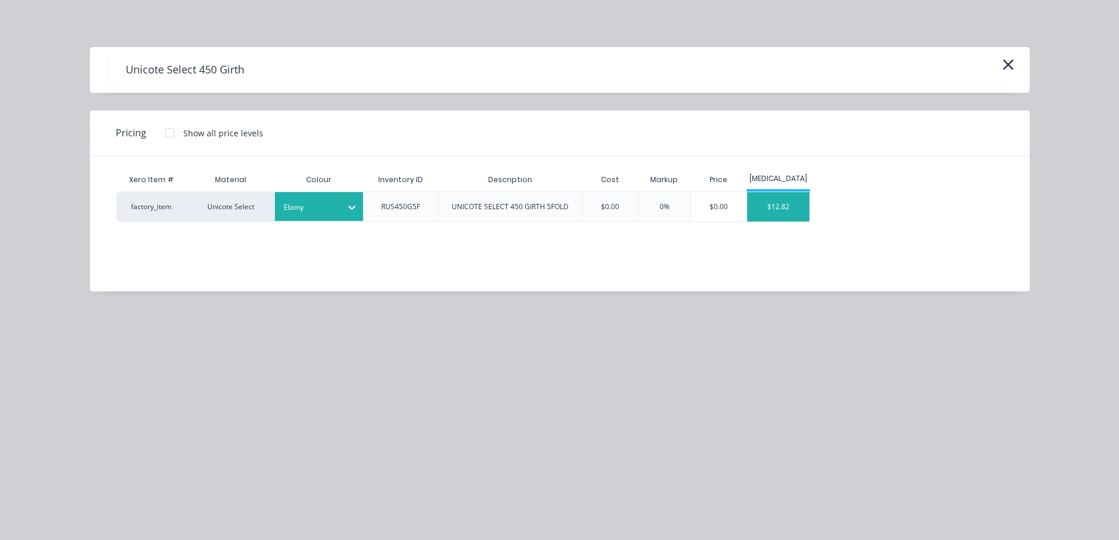
click at [784, 219] on div "$12.82" at bounding box center [778, 206] width 63 height 29
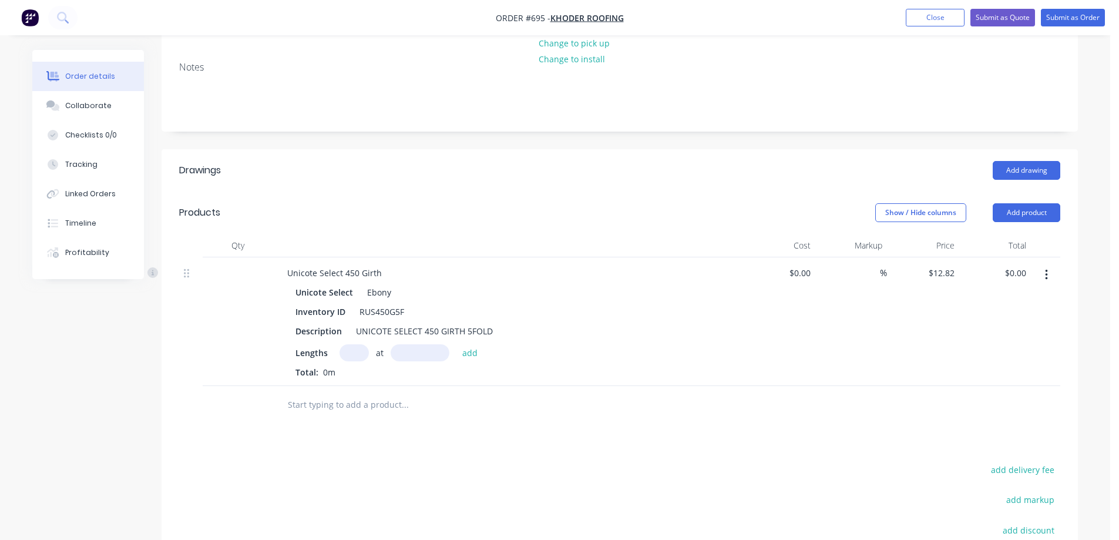
click at [349, 344] on input "text" at bounding box center [354, 352] width 29 height 17
type input "1"
type input "7900mm"
click at [467, 344] on button "add" at bounding box center [471, 352] width 28 height 16
type input "$101.28"
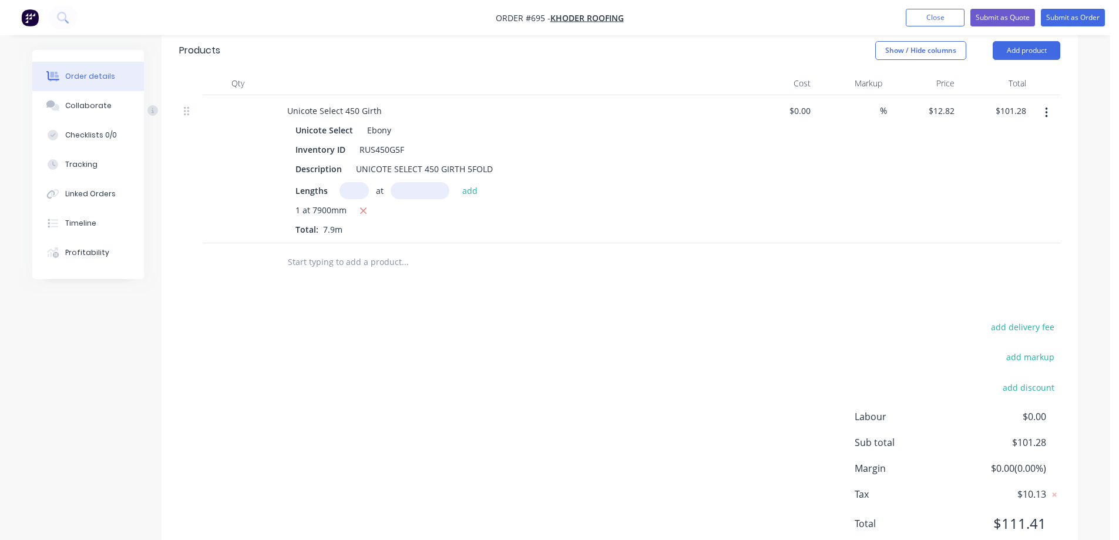
scroll to position [383, 0]
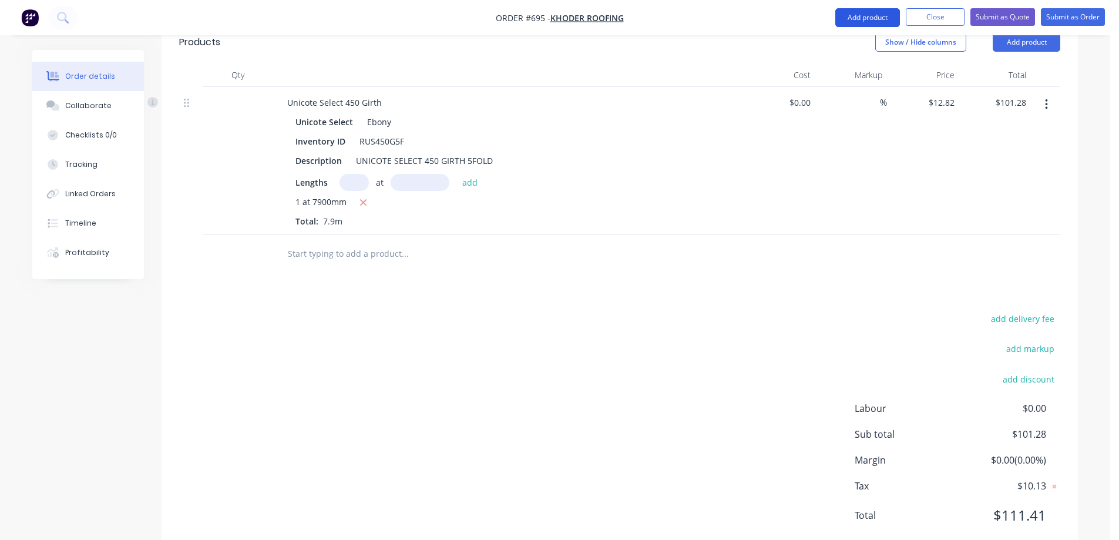
click at [840, 20] on button "Add product" at bounding box center [868, 17] width 65 height 19
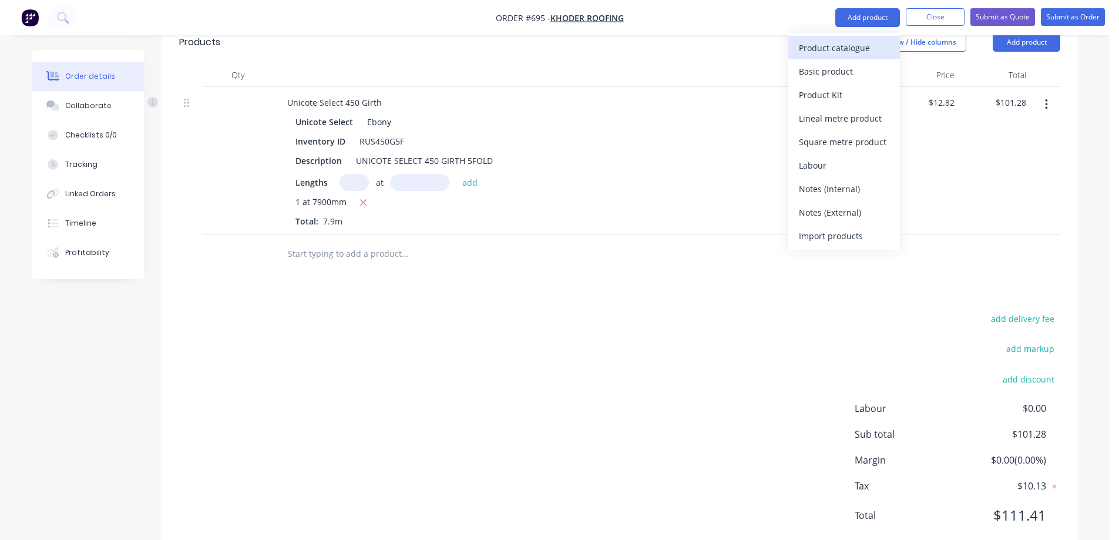
click at [824, 48] on div "Product catalogue" at bounding box center [844, 47] width 90 height 17
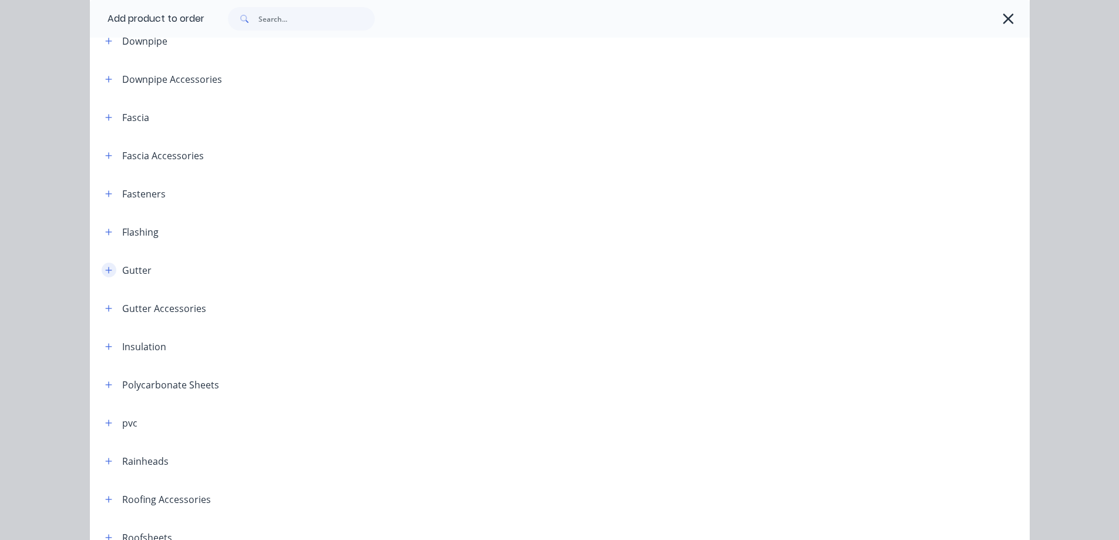
scroll to position [290, 0]
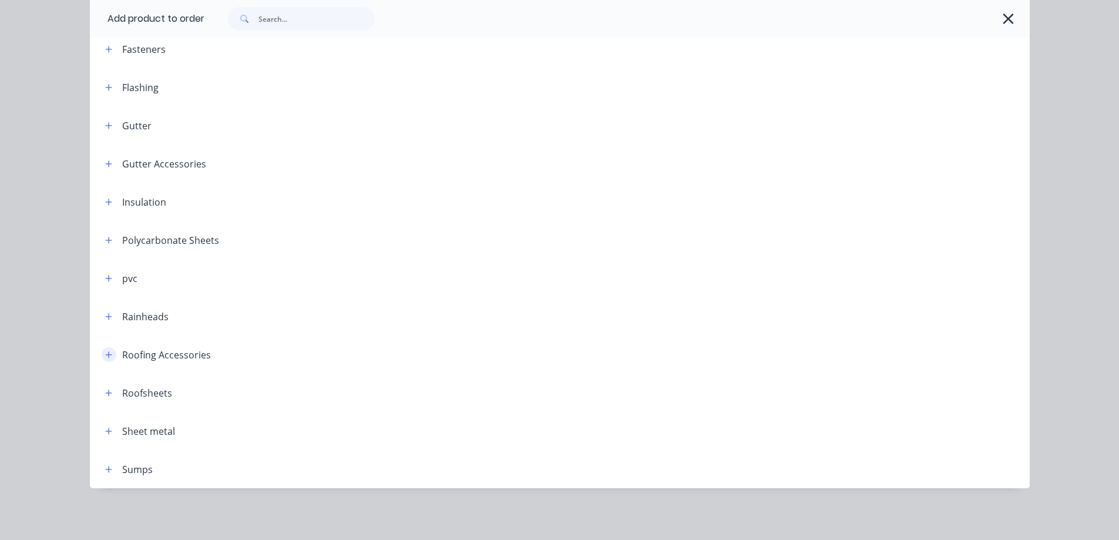
click at [105, 352] on icon "button" at bounding box center [108, 355] width 7 height 8
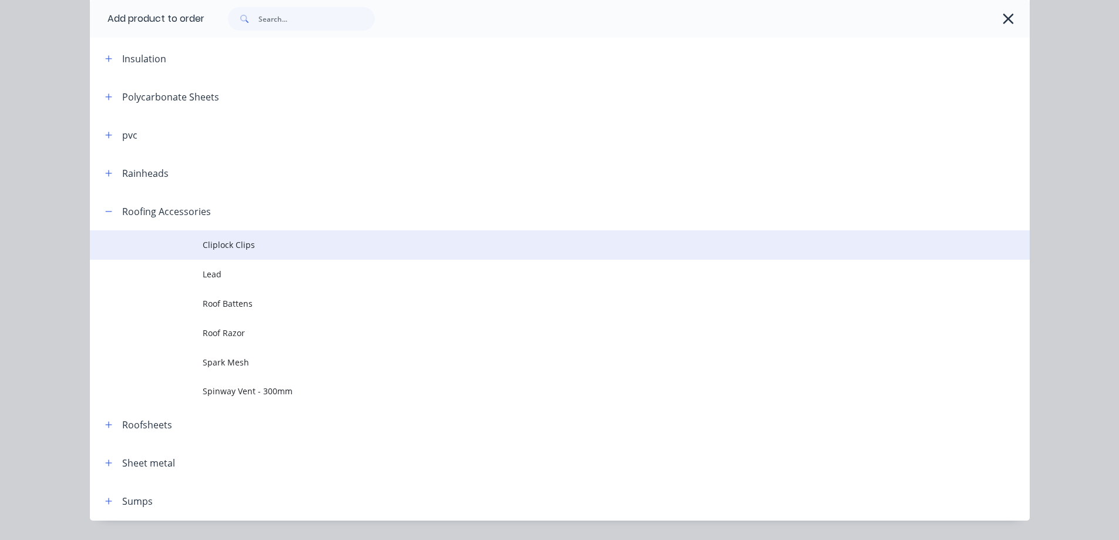
scroll to position [465, 0]
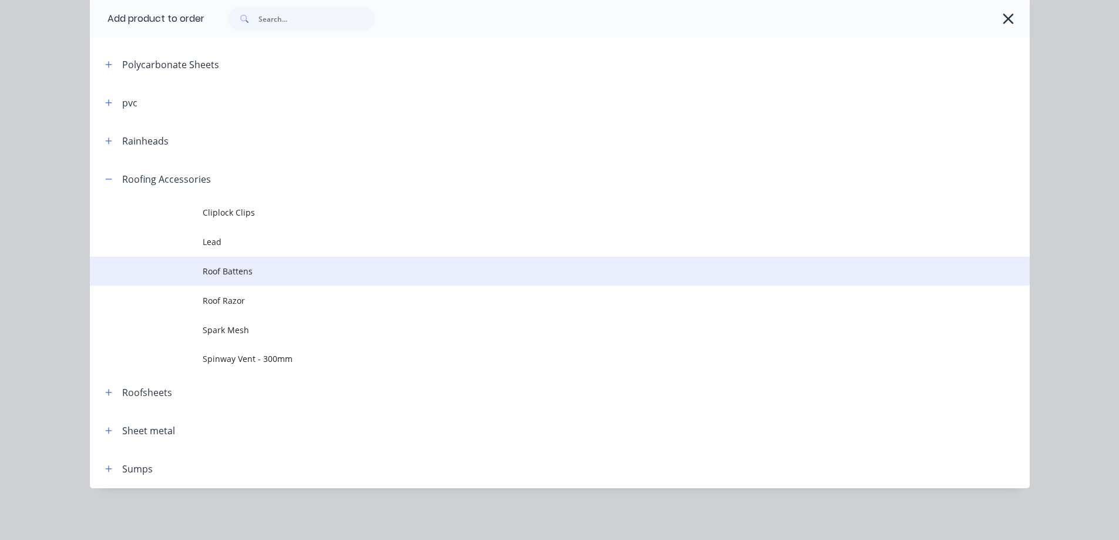
click at [239, 283] on td "Roof Battens" at bounding box center [616, 271] width 827 height 29
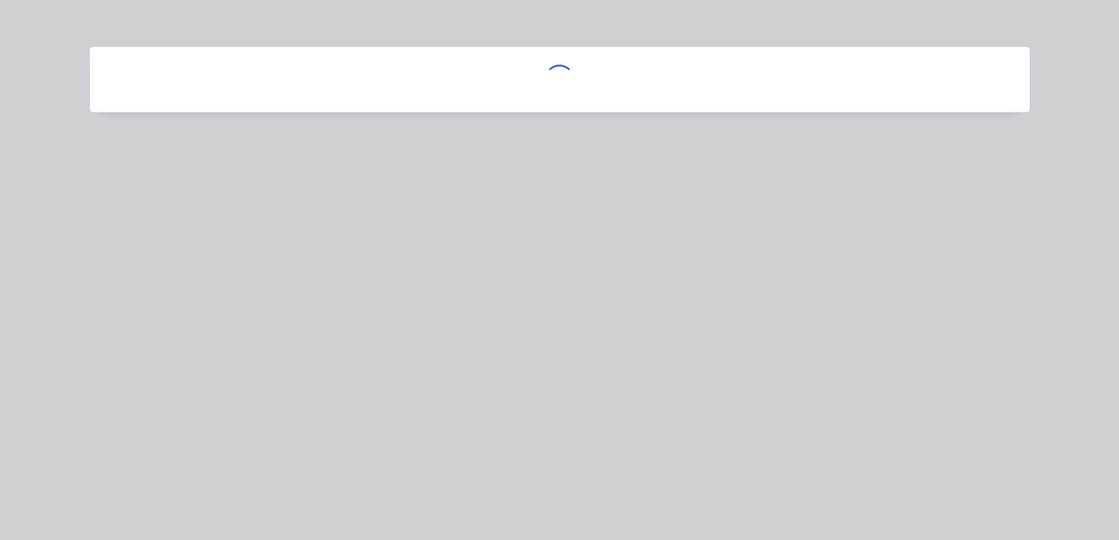
scroll to position [0, 0]
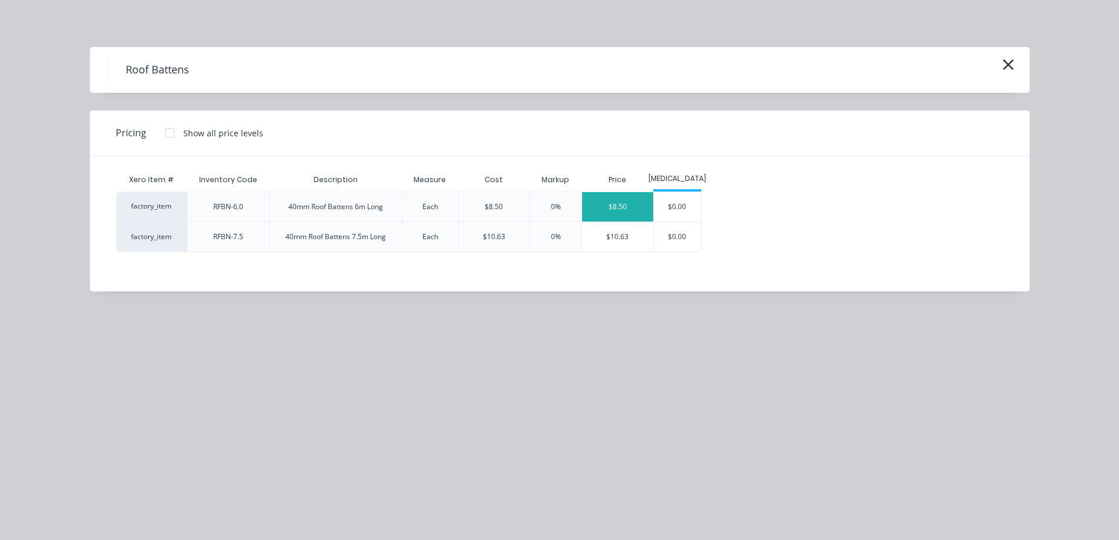
click at [616, 208] on div "$8.50" at bounding box center [617, 206] width 71 height 29
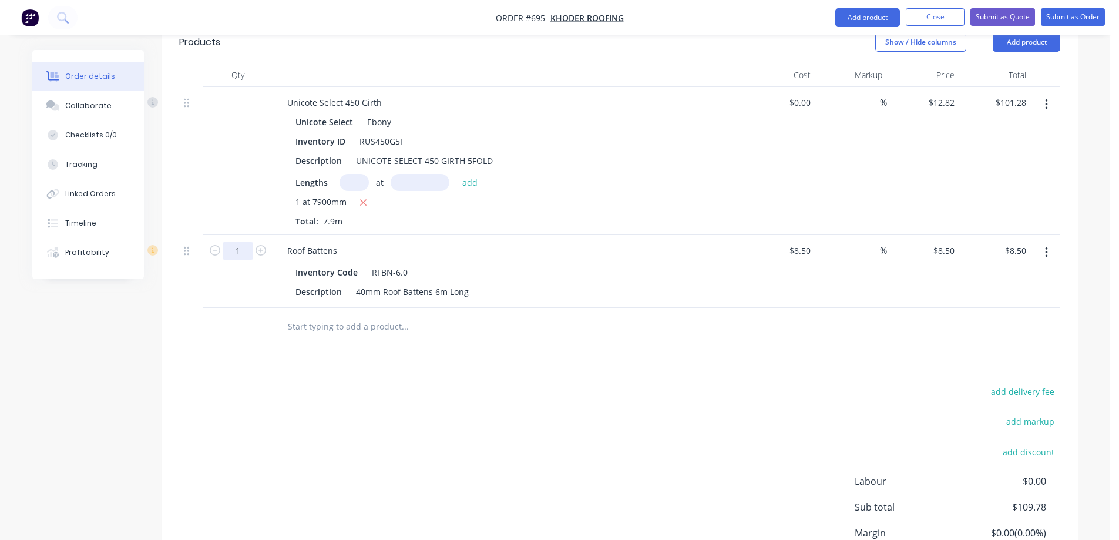
click at [250, 242] on input "1" at bounding box center [238, 251] width 31 height 18
type input "90"
type input "$765.00"
click at [337, 317] on div "Drawings Add drawing Products Show / Hide columns Add product Qty Cost Markup P…" at bounding box center [620, 303] width 917 height 649
click at [944, 242] on input "8.5" at bounding box center [946, 250] width 27 height 17
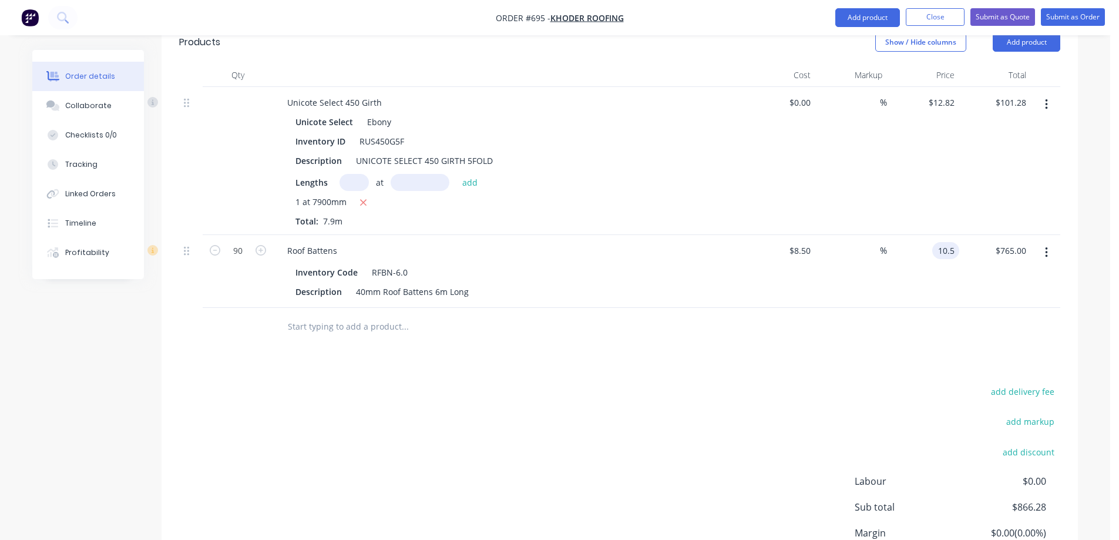
type input "10.5"
type input "23.53"
type input "$10.50"
type input "$945.00"
click at [723, 343] on div "Drawings Add drawing Products Show / Hide columns Add product Qty Cost Markup P…" at bounding box center [620, 303] width 917 height 649
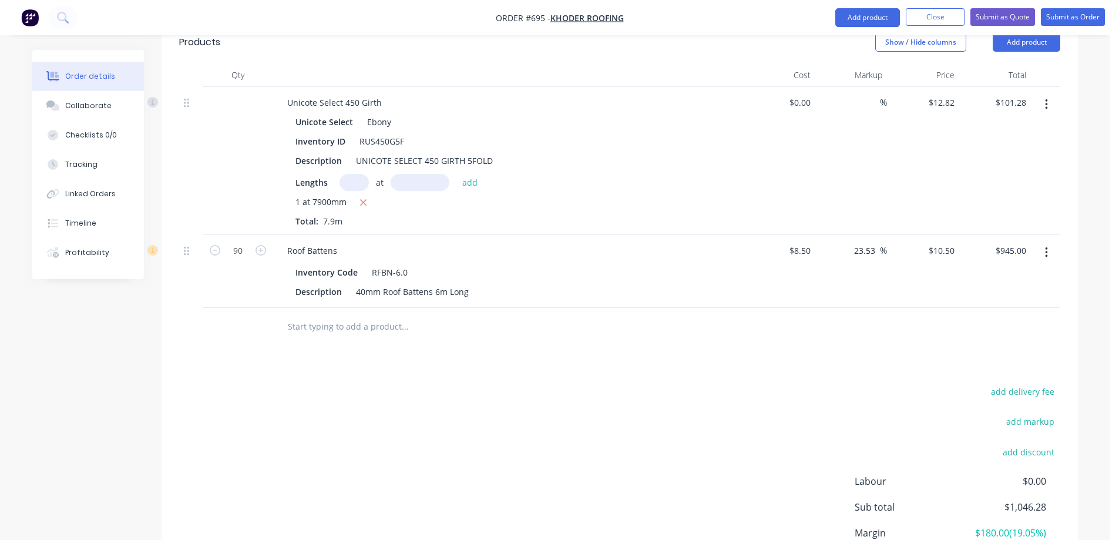
click at [303, 315] on input "text" at bounding box center [404, 327] width 235 height 24
click at [851, 11] on button "Add product" at bounding box center [868, 17] width 65 height 19
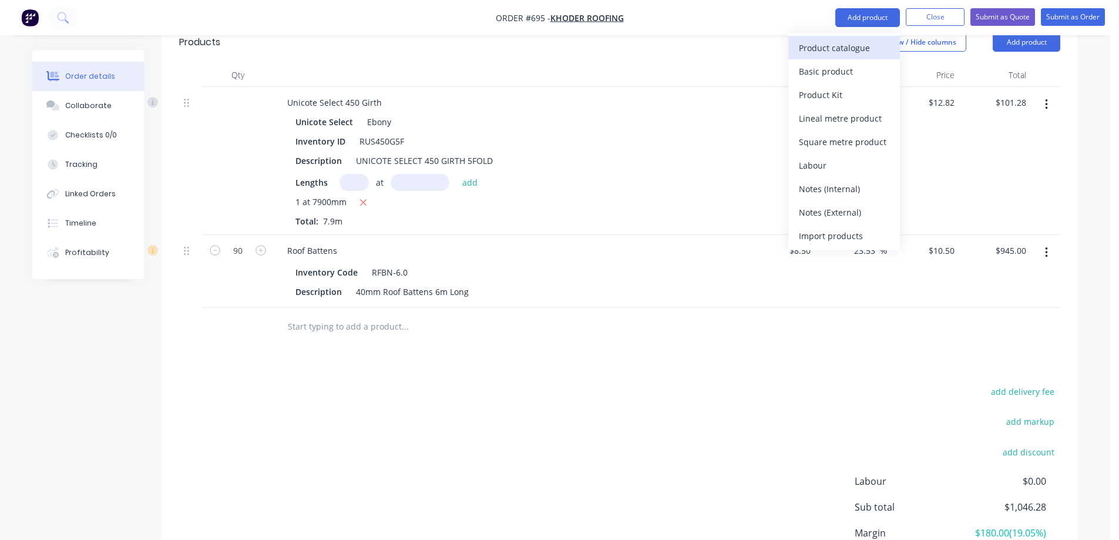
click at [846, 45] on div "Product catalogue" at bounding box center [844, 47] width 90 height 17
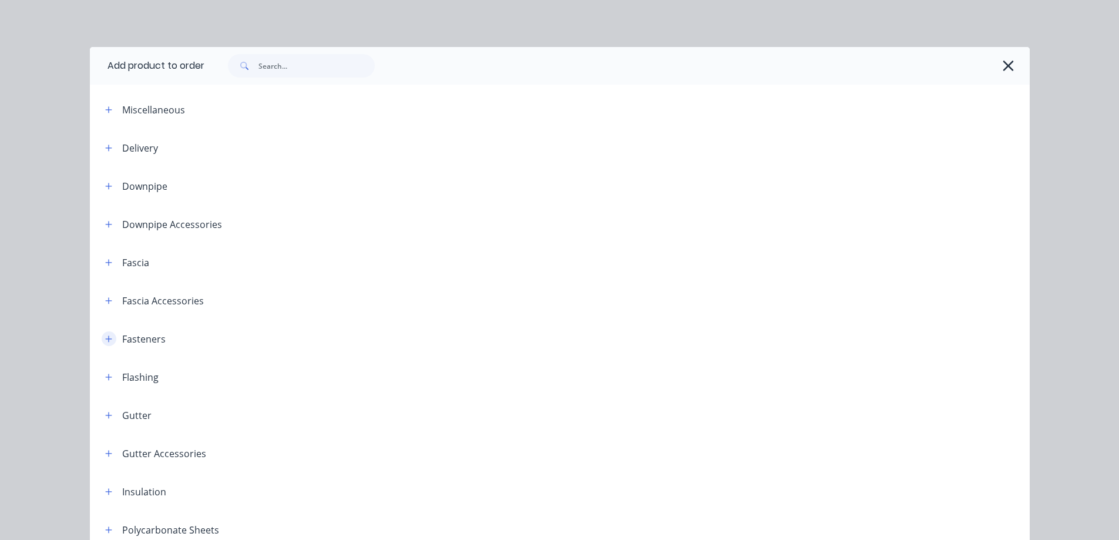
click at [106, 346] on button "button" at bounding box center [109, 338] width 15 height 15
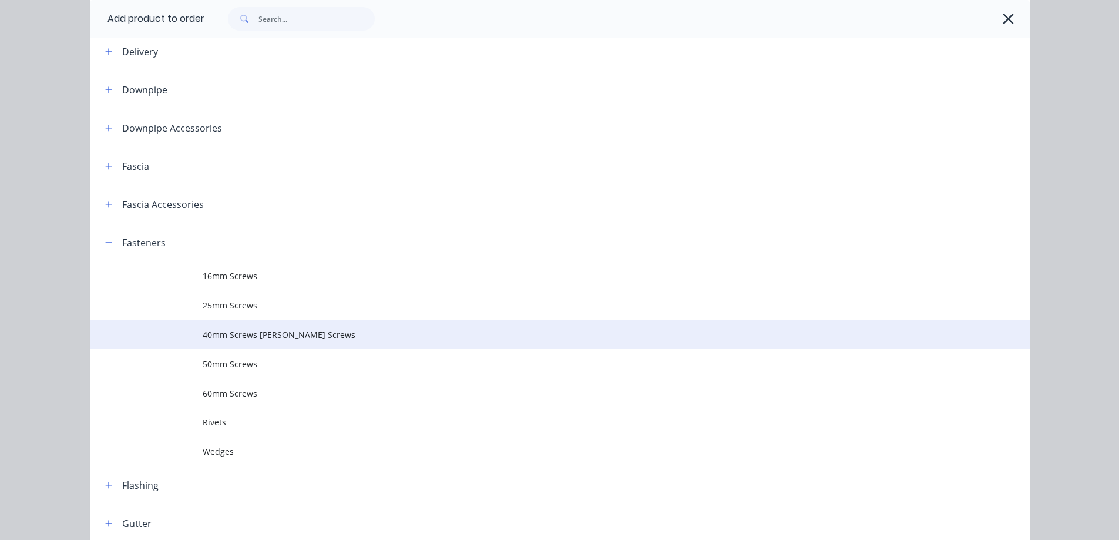
scroll to position [118, 0]
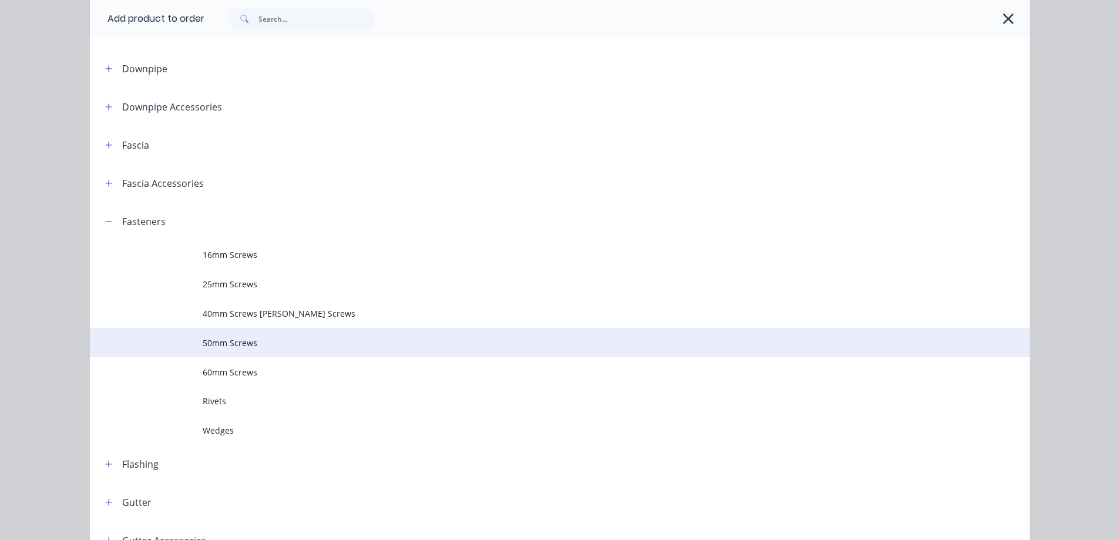
click at [273, 350] on td "50mm Screws" at bounding box center [616, 342] width 827 height 29
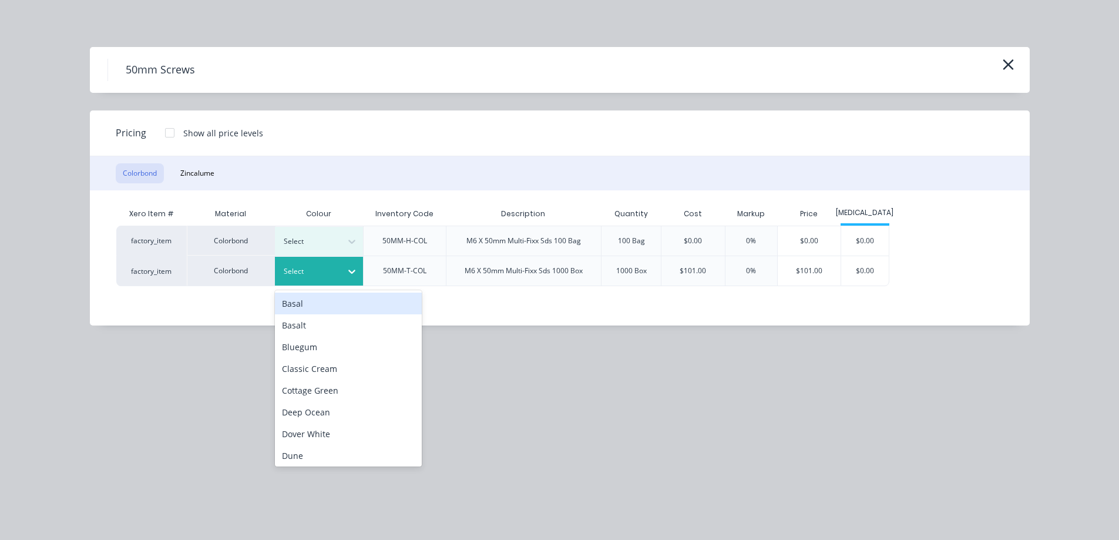
click at [325, 274] on div at bounding box center [310, 271] width 53 height 13
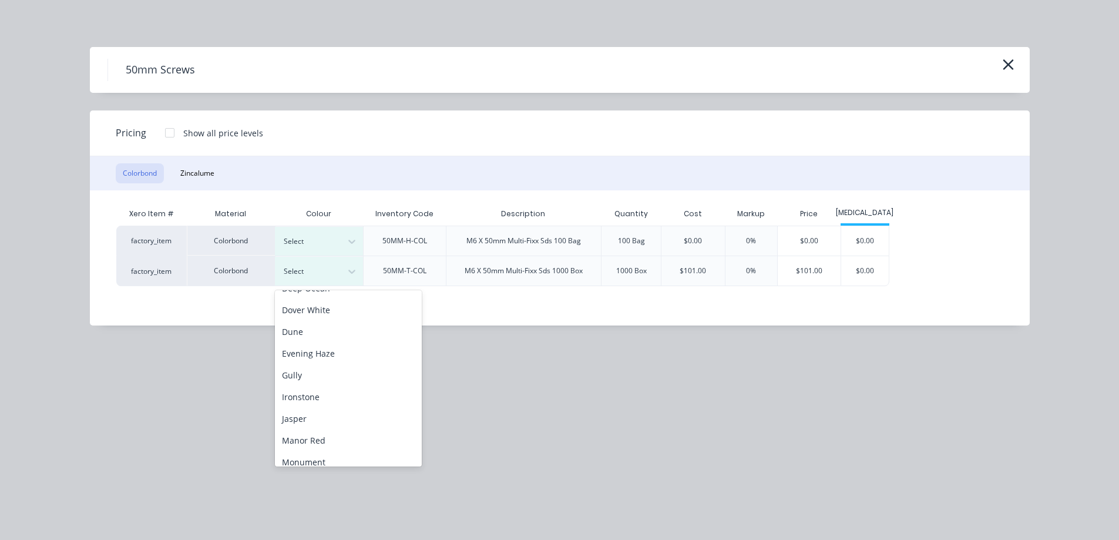
scroll to position [176, 0]
click at [314, 428] on div "Night Sky" at bounding box center [348, 432] width 147 height 22
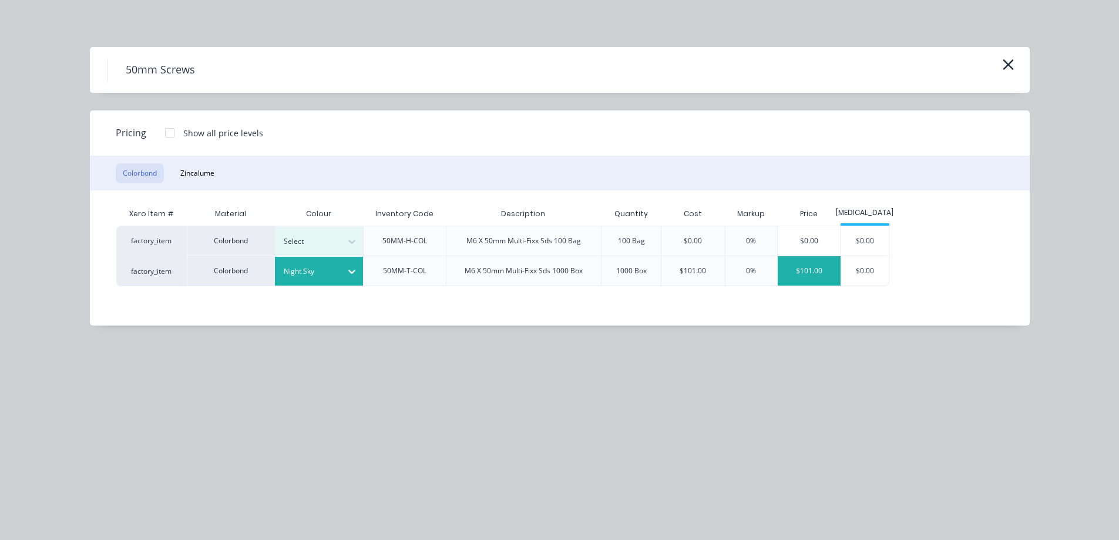
click at [828, 276] on div "$101.00" at bounding box center [809, 270] width 63 height 29
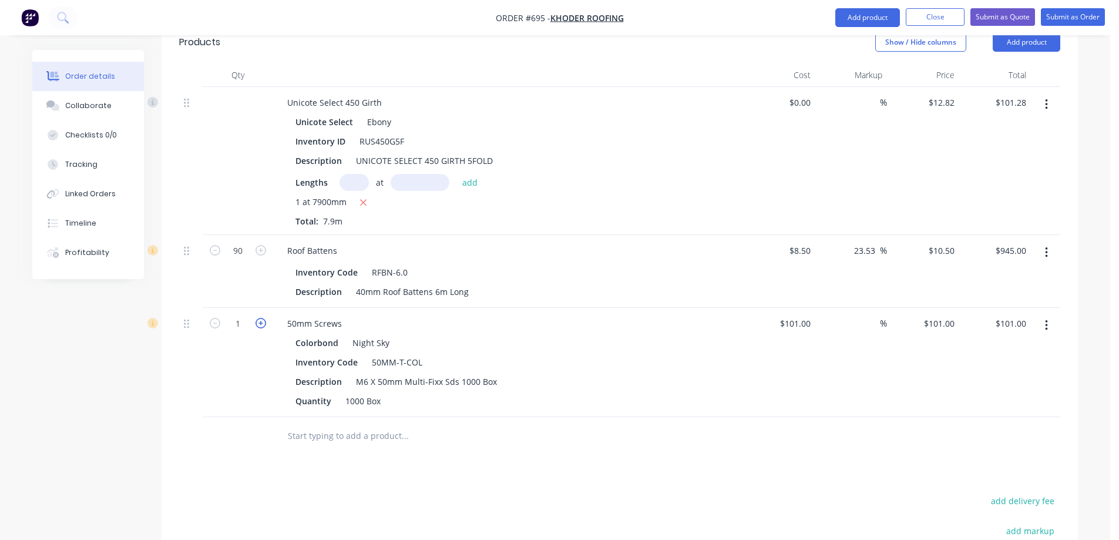
click at [261, 318] on icon "button" at bounding box center [261, 323] width 11 height 11
type input "2"
type input "$202.00"
click at [261, 318] on icon "button" at bounding box center [261, 323] width 11 height 11
type input "3"
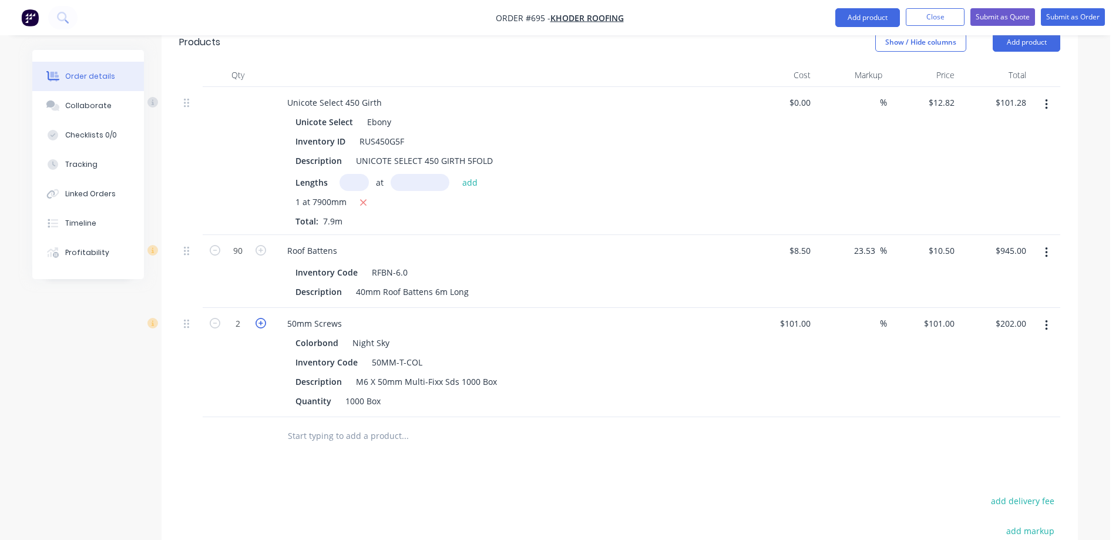
type input "$303.00"
click at [332, 424] on div "Drawings Add drawing Products Show / Hide columns Add product Qty Cost Markup P…" at bounding box center [620, 358] width 917 height 759
click at [867, 19] on button "Add product" at bounding box center [868, 17] width 65 height 19
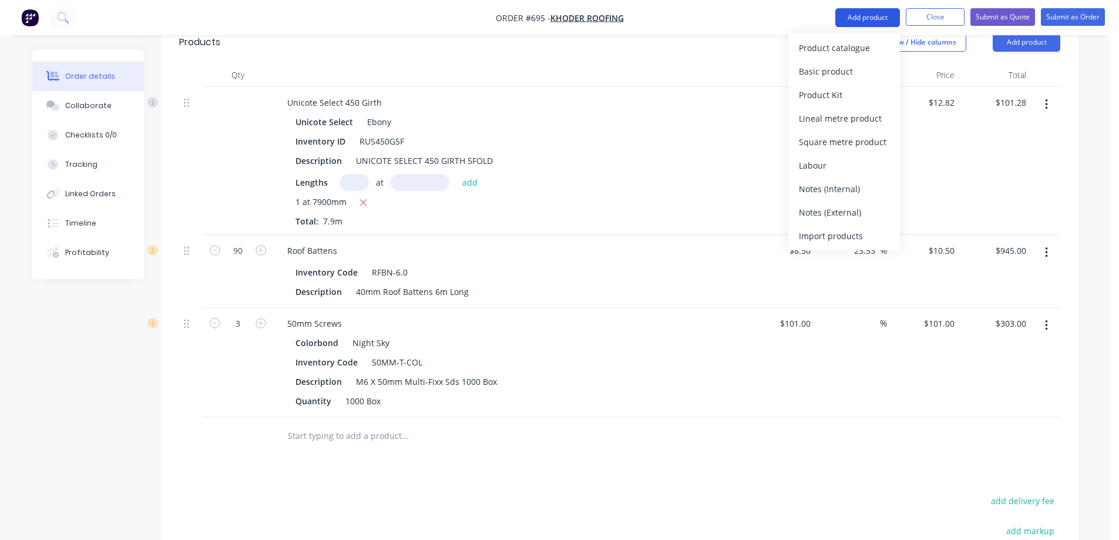
click at [854, 48] on div "Product catalogue" at bounding box center [844, 47] width 90 height 17
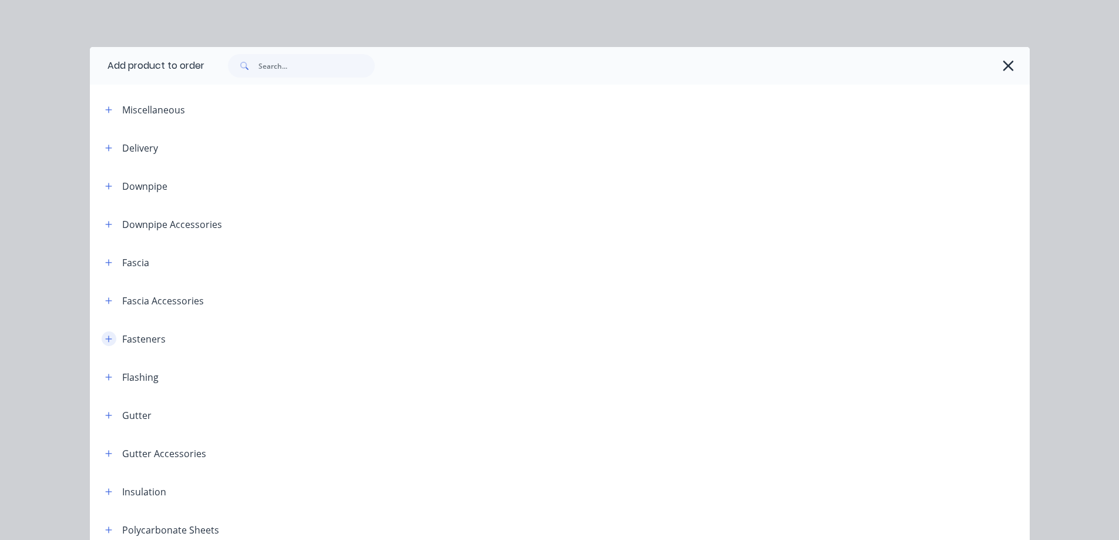
click at [105, 338] on icon "button" at bounding box center [108, 339] width 6 height 6
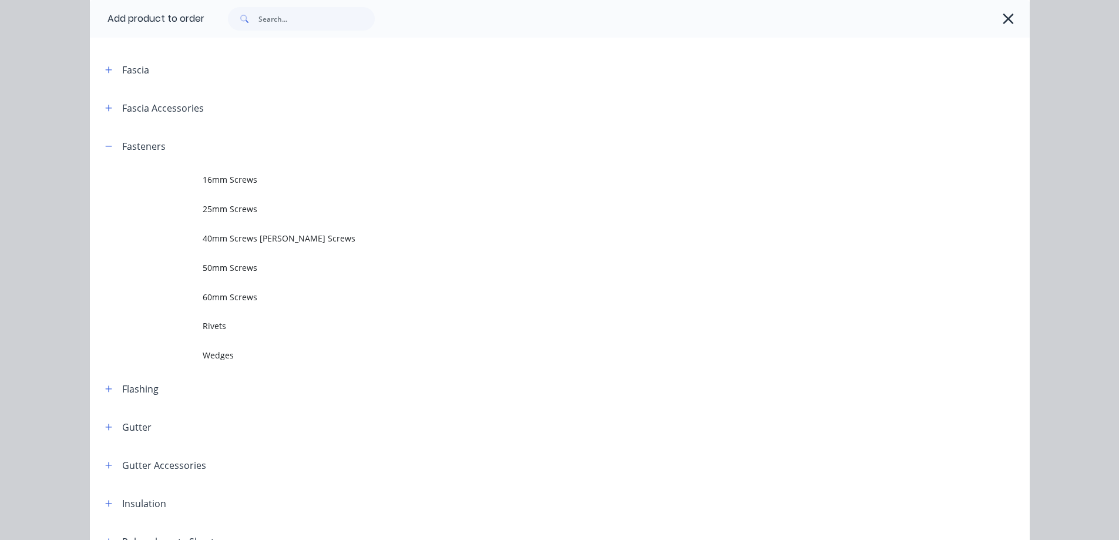
scroll to position [235, 0]
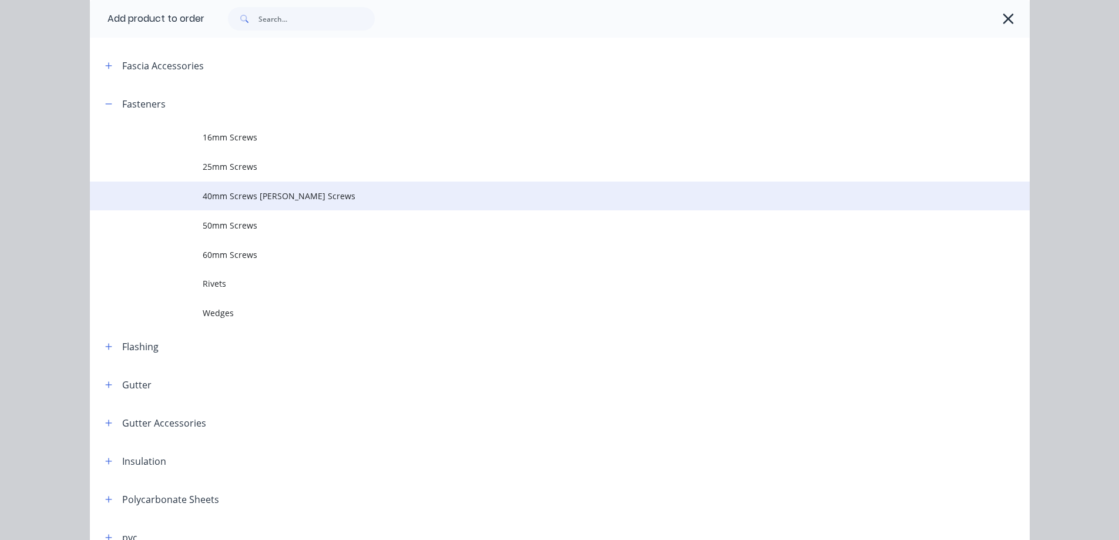
click at [242, 201] on span "40mm Screws Batten Screws" at bounding box center [534, 196] width 662 height 12
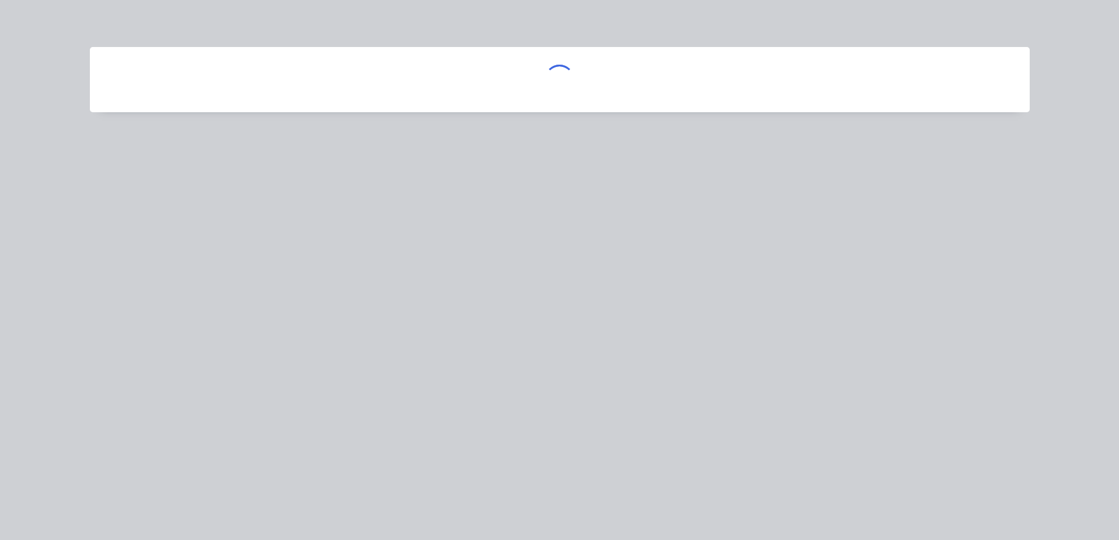
scroll to position [0, 0]
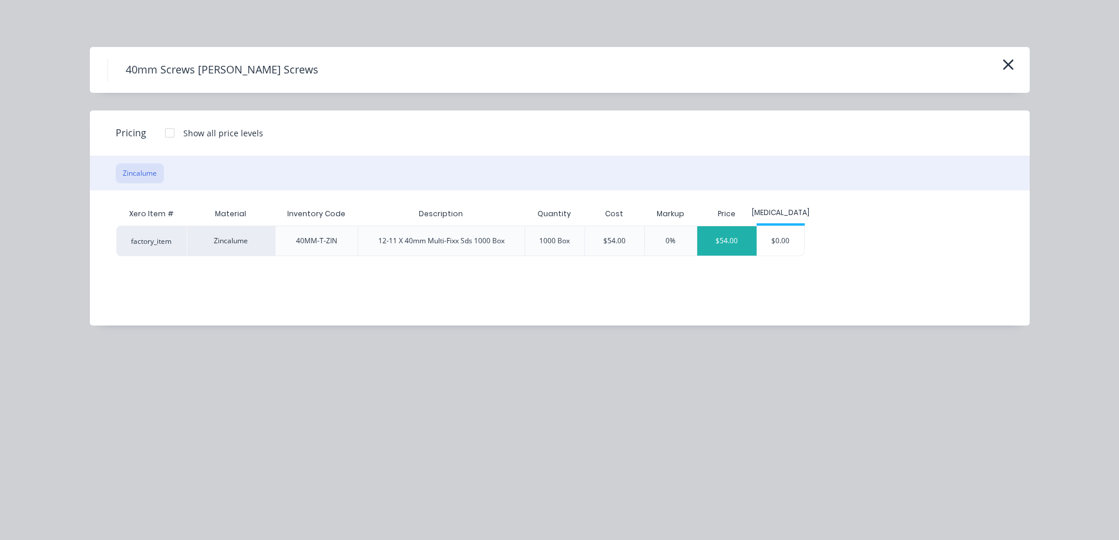
click at [742, 235] on div "$54.00" at bounding box center [727, 240] width 59 height 29
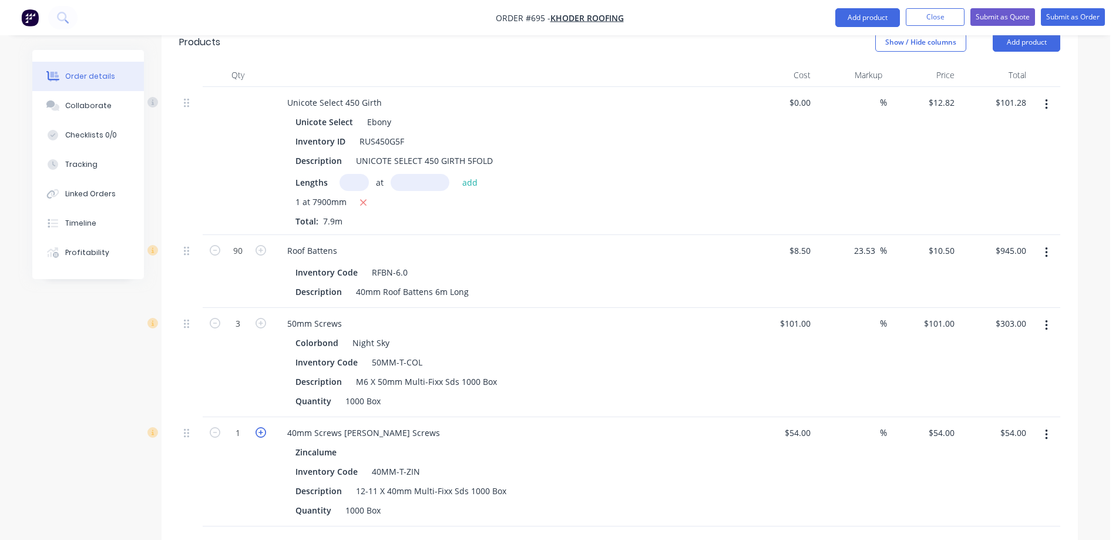
click at [263, 427] on icon "button" at bounding box center [261, 432] width 11 height 11
type input "2"
type input "$108.00"
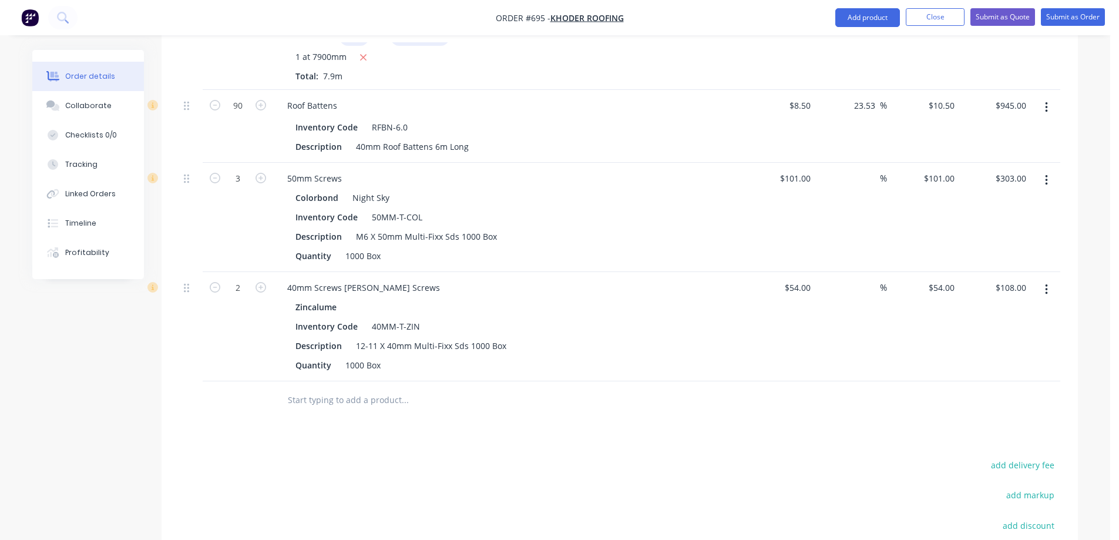
scroll to position [501, 0]
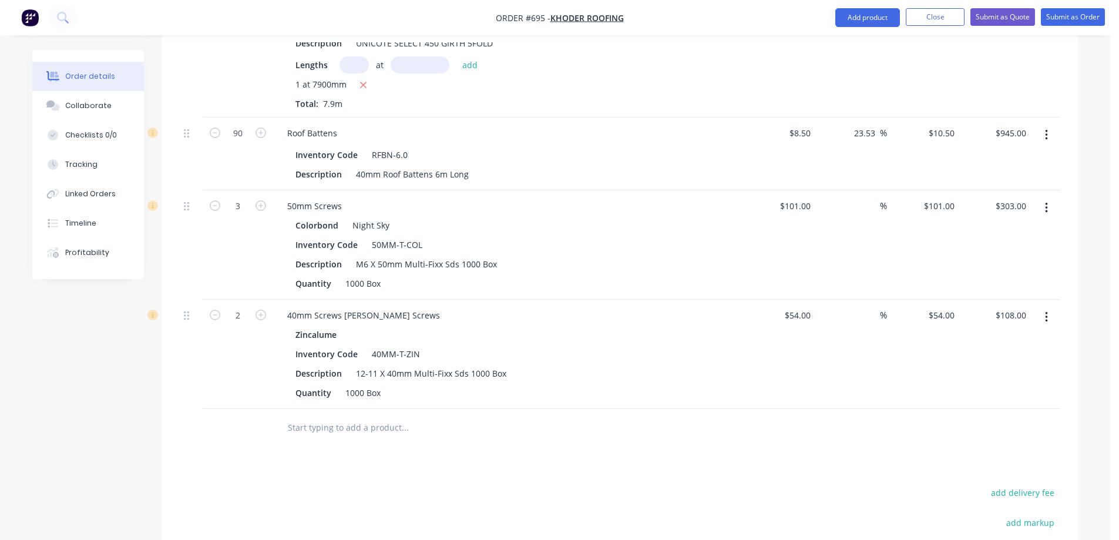
click at [351, 409] on div at bounding box center [484, 428] width 423 height 38
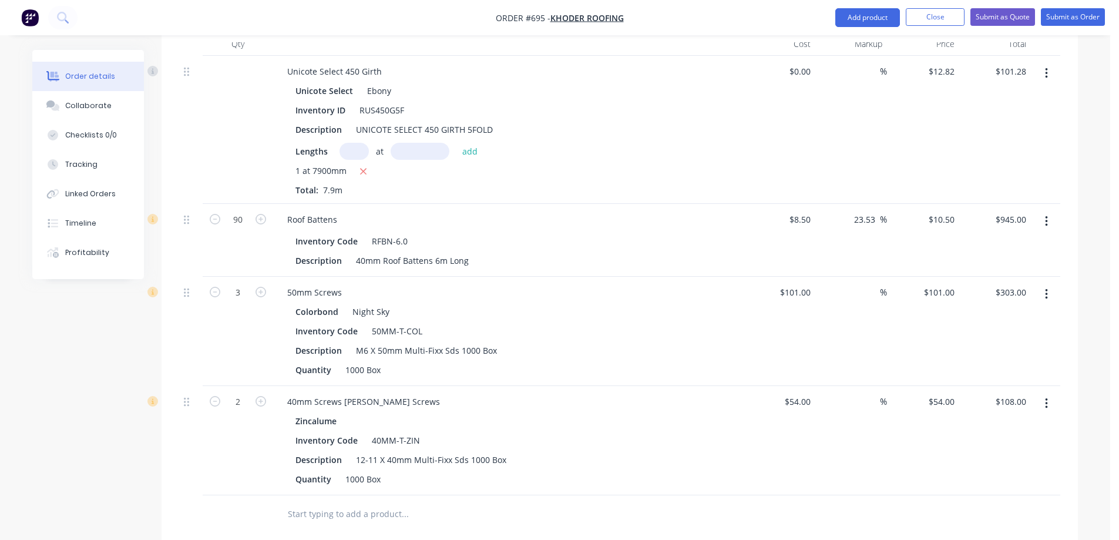
scroll to position [442, 0]
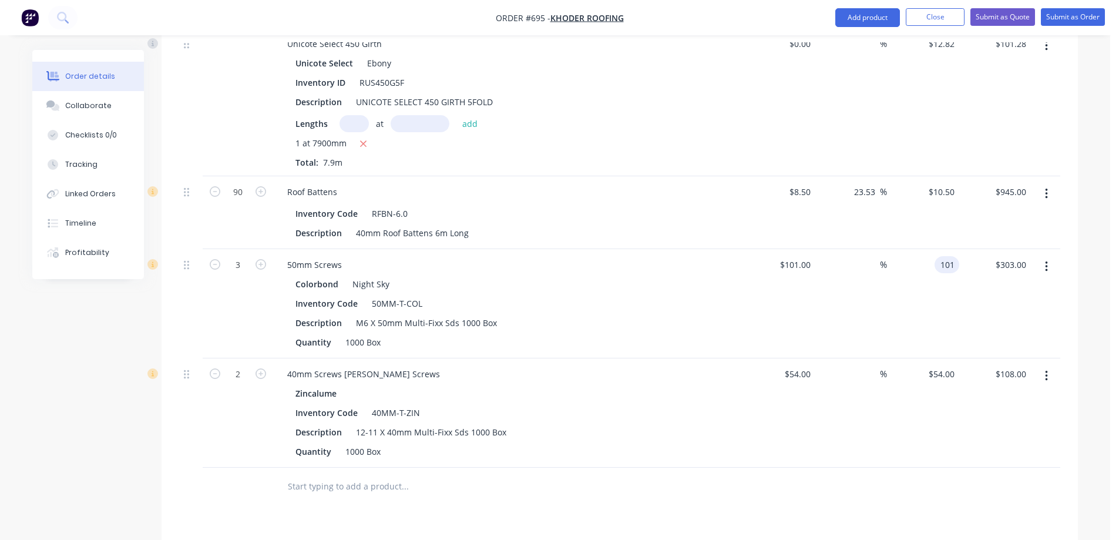
click at [941, 256] on input "101" at bounding box center [950, 264] width 20 height 17
type input "125"
type input "23.76"
type input "$125.00"
type input "$375.00"
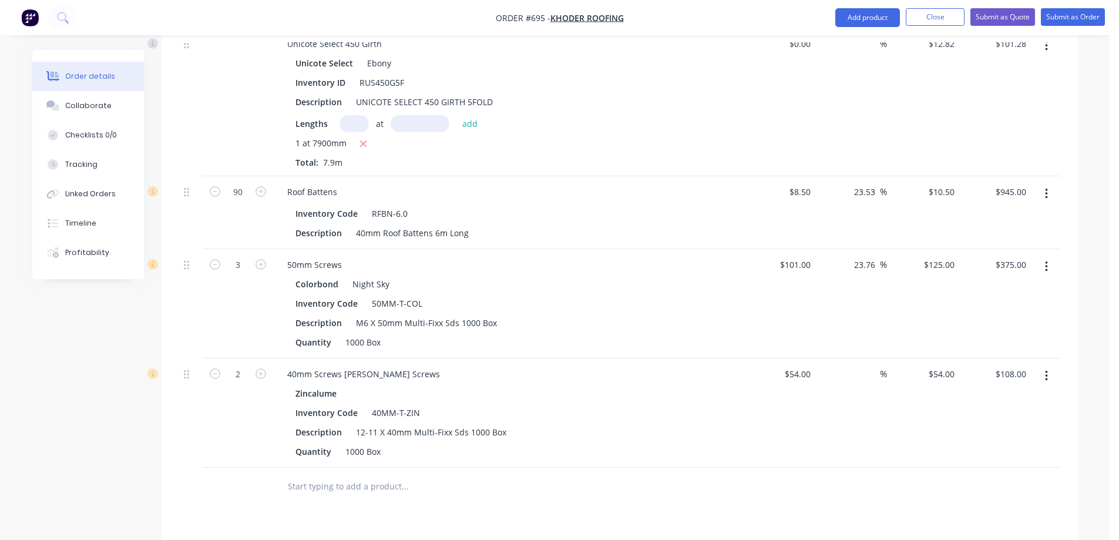
click at [929, 270] on div "$125.00 $125.00" at bounding box center [923, 303] width 72 height 109
click at [952, 366] on input "54" at bounding box center [951, 374] width 15 height 17
type input "75"
type input "38.89"
type input "$75.00"
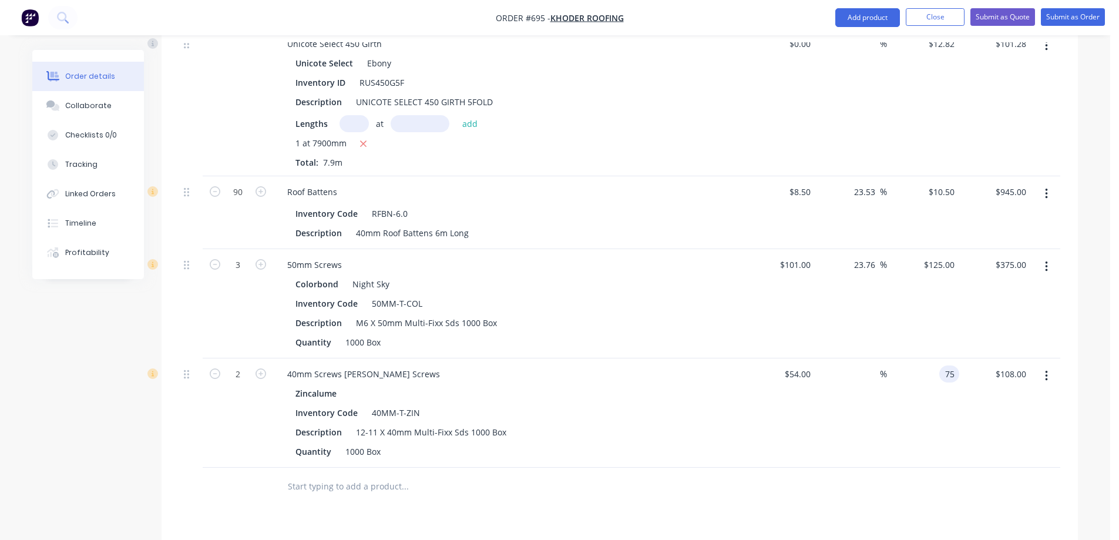
type input "$150.00"
click at [947, 371] on div "$75.00 $75.00" at bounding box center [923, 412] width 72 height 109
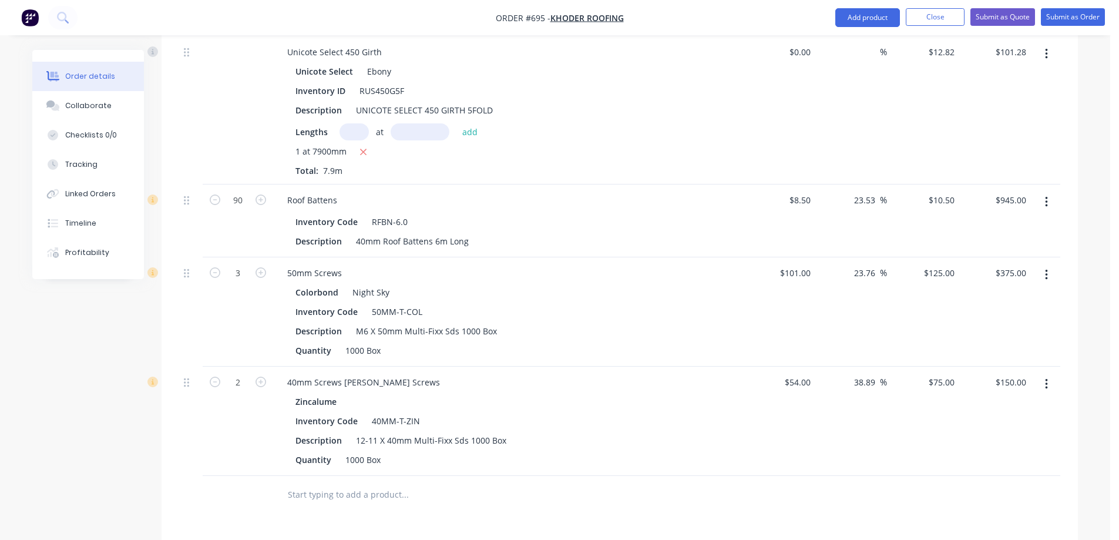
scroll to position [440, 0]
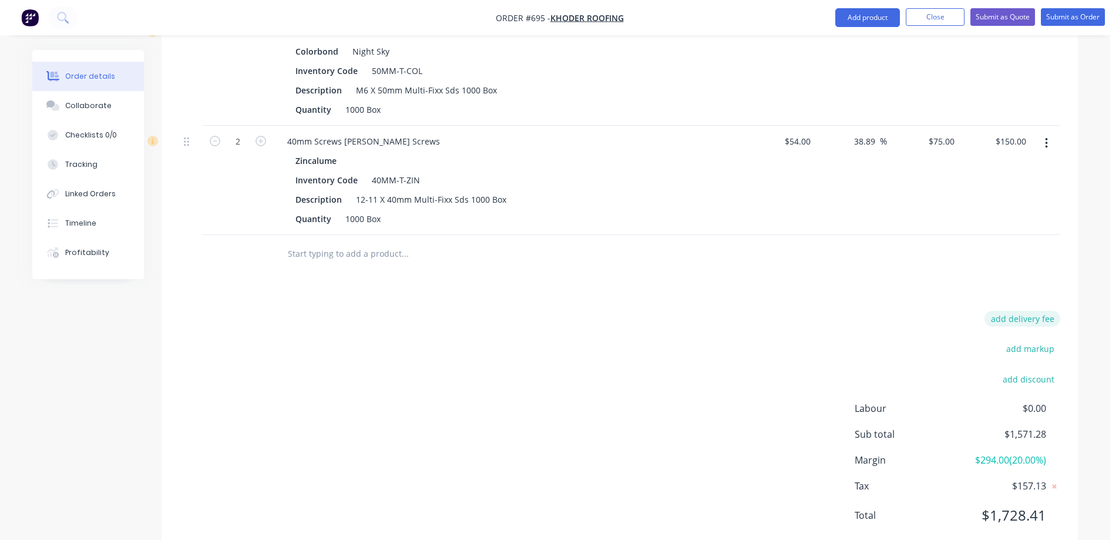
click at [1010, 311] on button "add delivery fee" at bounding box center [1023, 319] width 76 height 16
type input "50"
click at [727, 318] on div "Delivery fee Delivery fee Delivery fee name (Optional) 50 50 $0 add markup add …" at bounding box center [619, 426] width 881 height 224
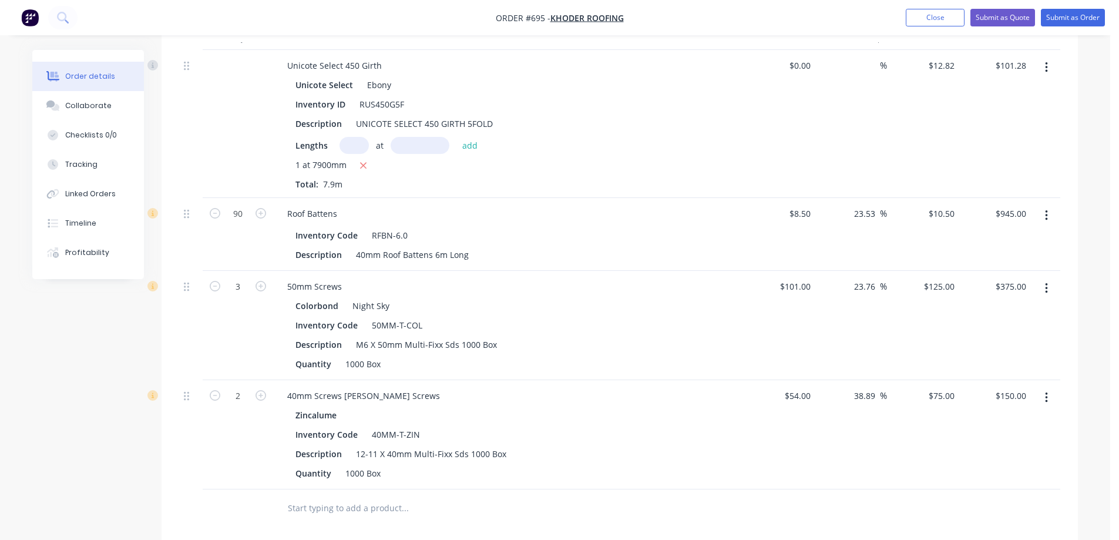
scroll to position [257, 0]
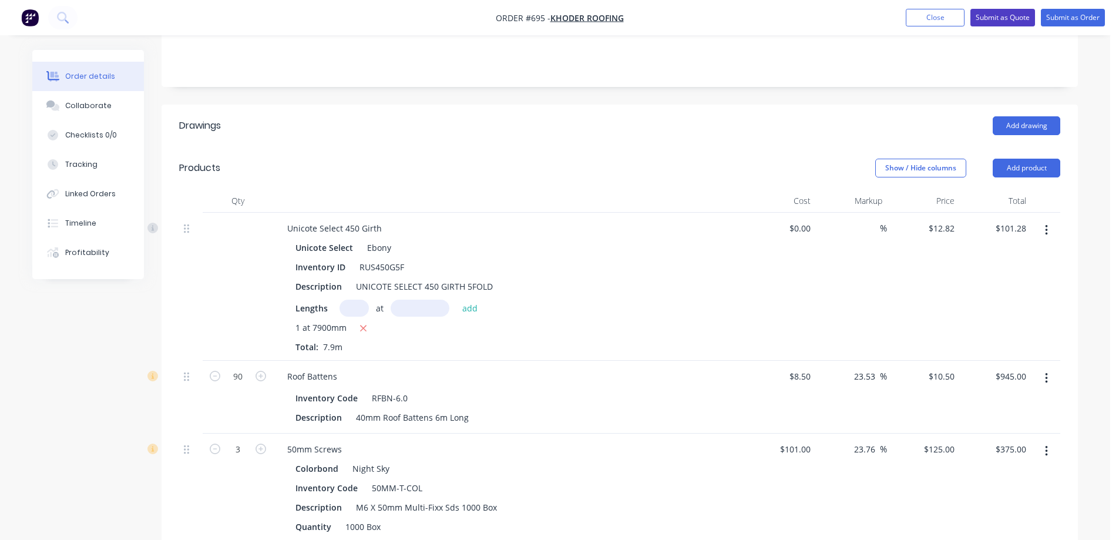
click at [990, 19] on button "Submit as Quote" at bounding box center [1003, 18] width 65 height 18
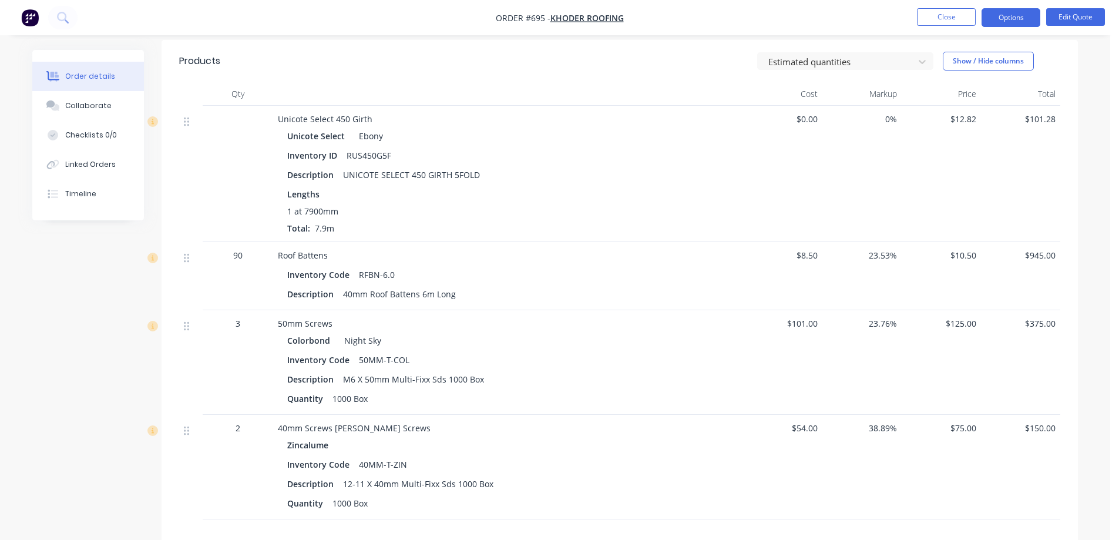
scroll to position [176, 0]
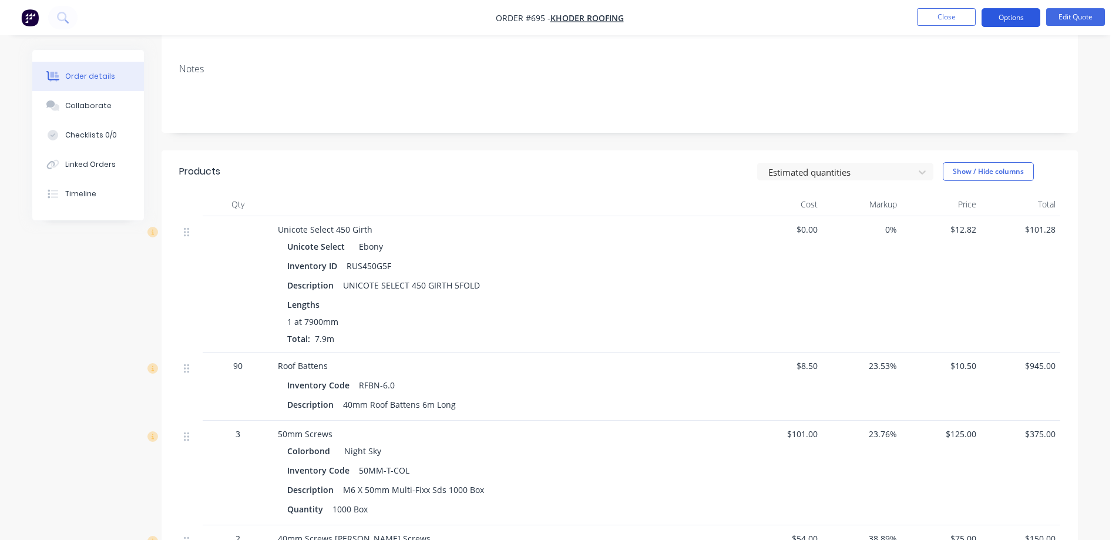
click at [1014, 9] on button "Options" at bounding box center [1011, 17] width 59 height 19
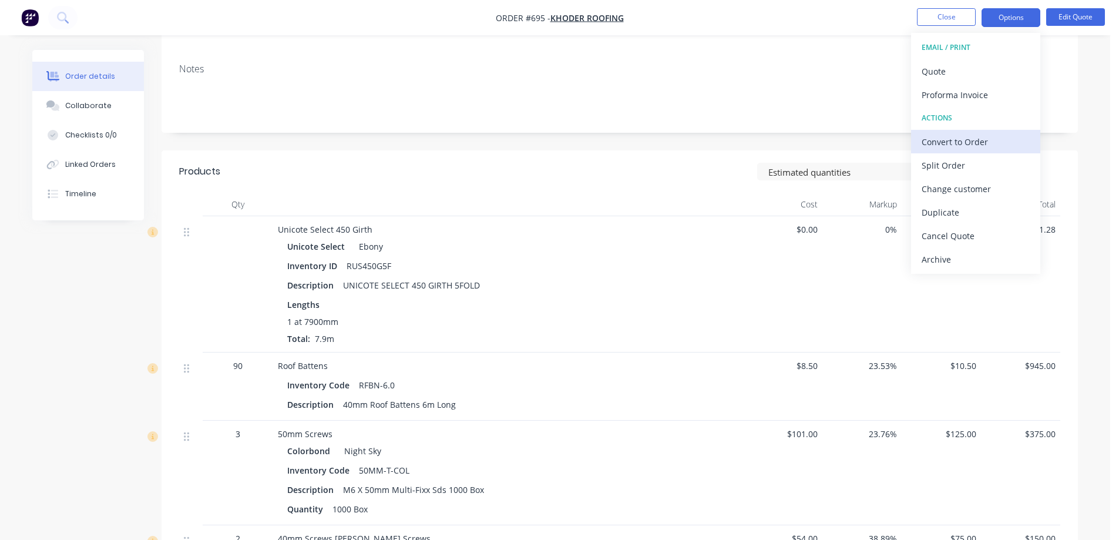
click at [958, 135] on div "Convert to Order" at bounding box center [976, 141] width 108 height 17
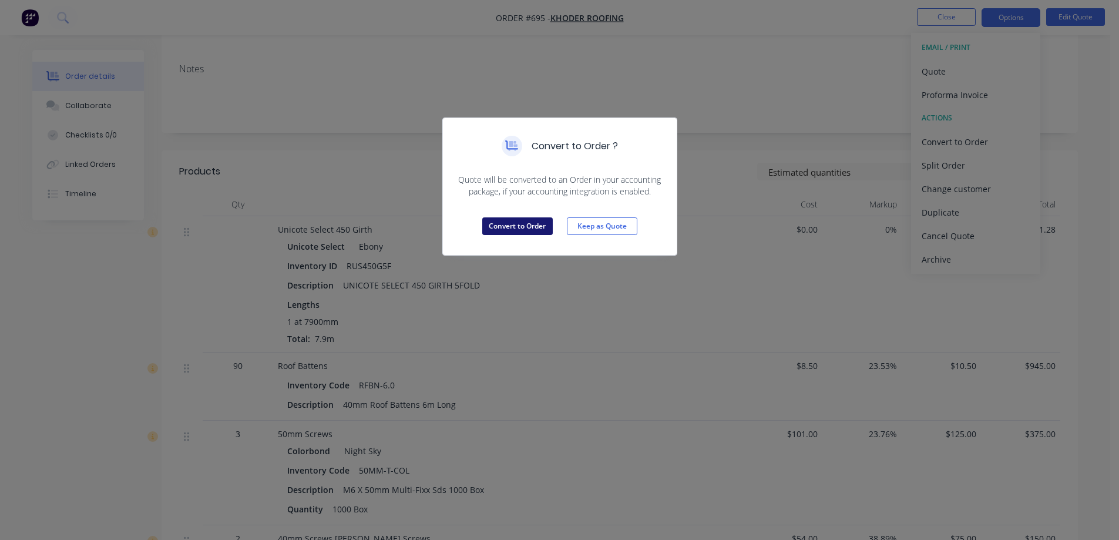
click at [485, 228] on button "Convert to Order" at bounding box center [517, 226] width 71 height 18
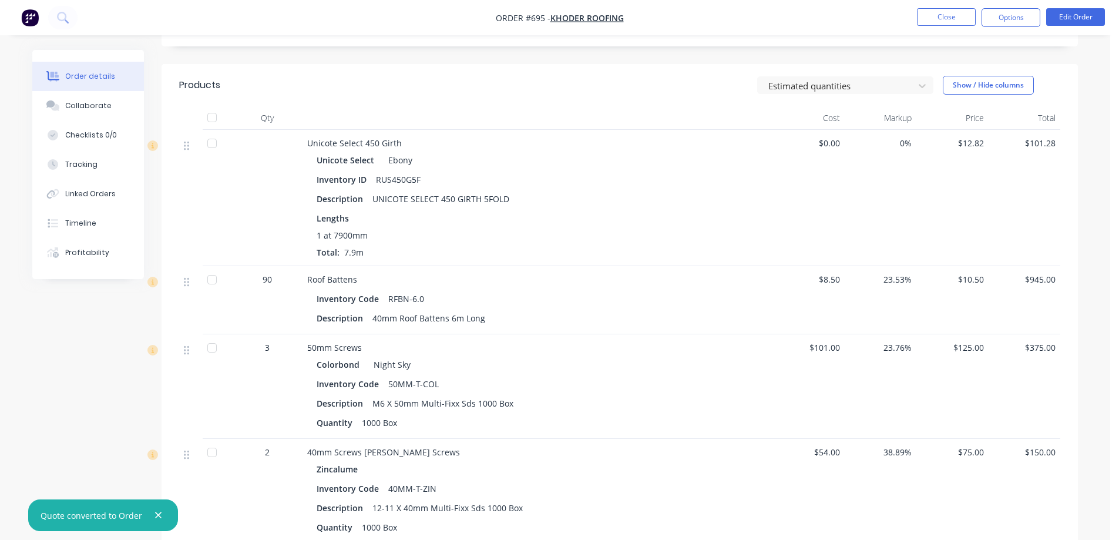
scroll to position [235, 0]
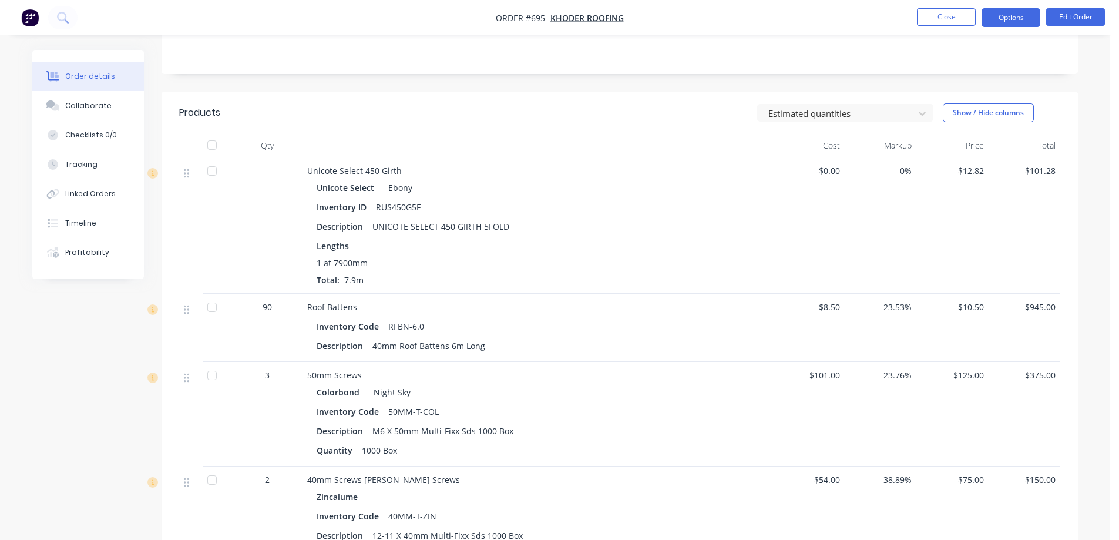
click at [1001, 11] on button "Options" at bounding box center [1011, 17] width 59 height 19
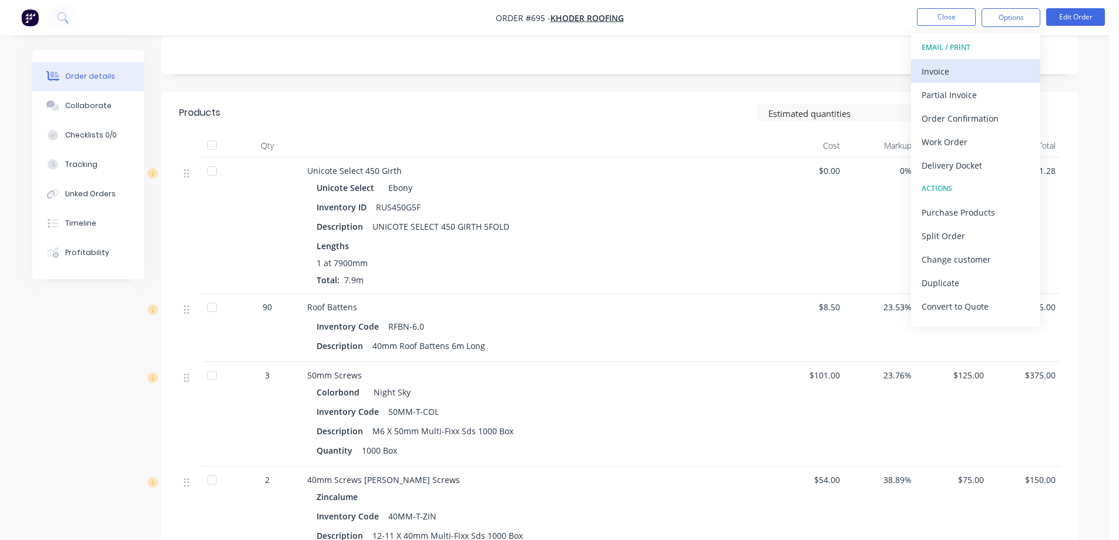
click at [974, 63] on div "Invoice" at bounding box center [976, 71] width 108 height 17
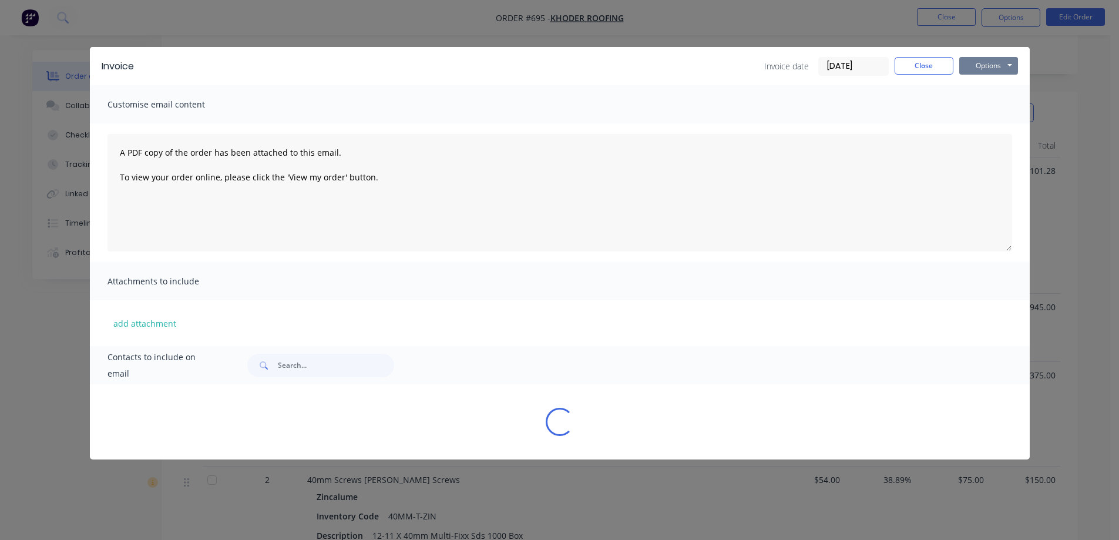
click at [981, 66] on button "Options" at bounding box center [989, 66] width 59 height 18
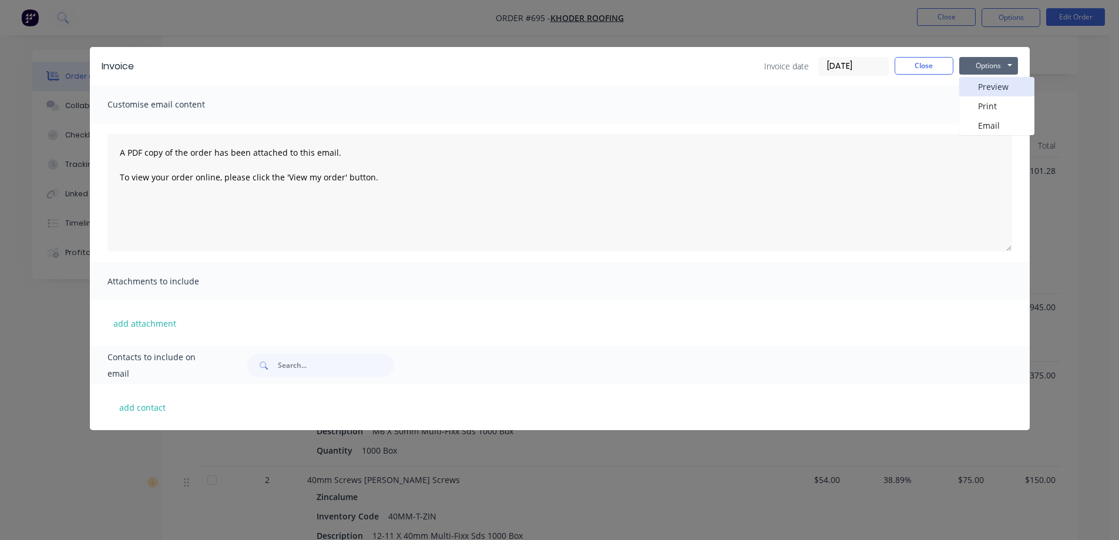
click at [973, 86] on button "Preview" at bounding box center [997, 86] width 75 height 19
click at [726, 25] on div "Invoice Invoice date 29/09/25 Close Options Preview Print Email Customise email…" at bounding box center [559, 270] width 1119 height 540
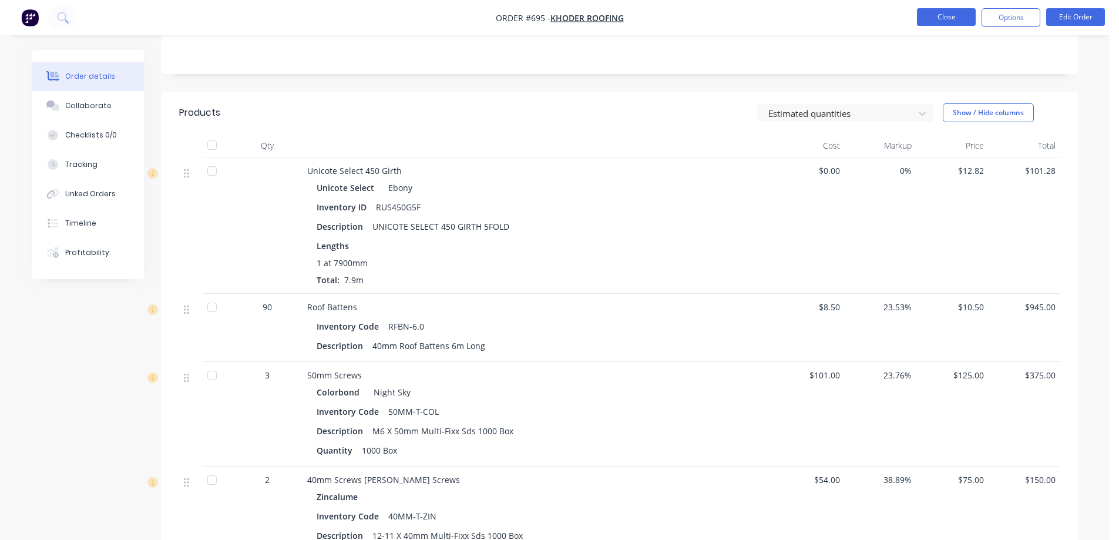
click at [937, 22] on button "Close" at bounding box center [946, 17] width 59 height 18
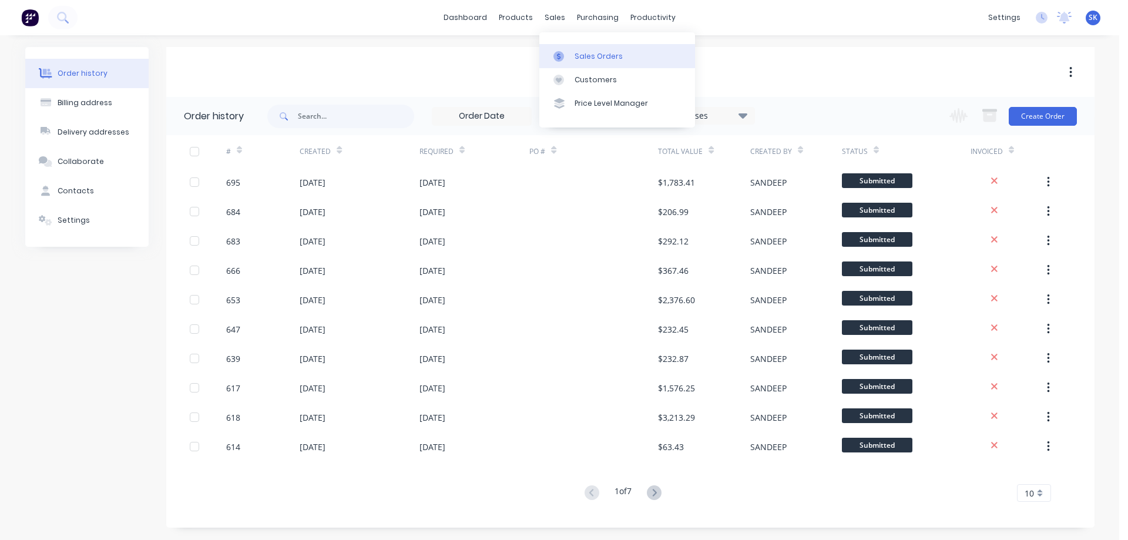
click at [573, 51] on link "Sales Orders" at bounding box center [617, 56] width 156 height 24
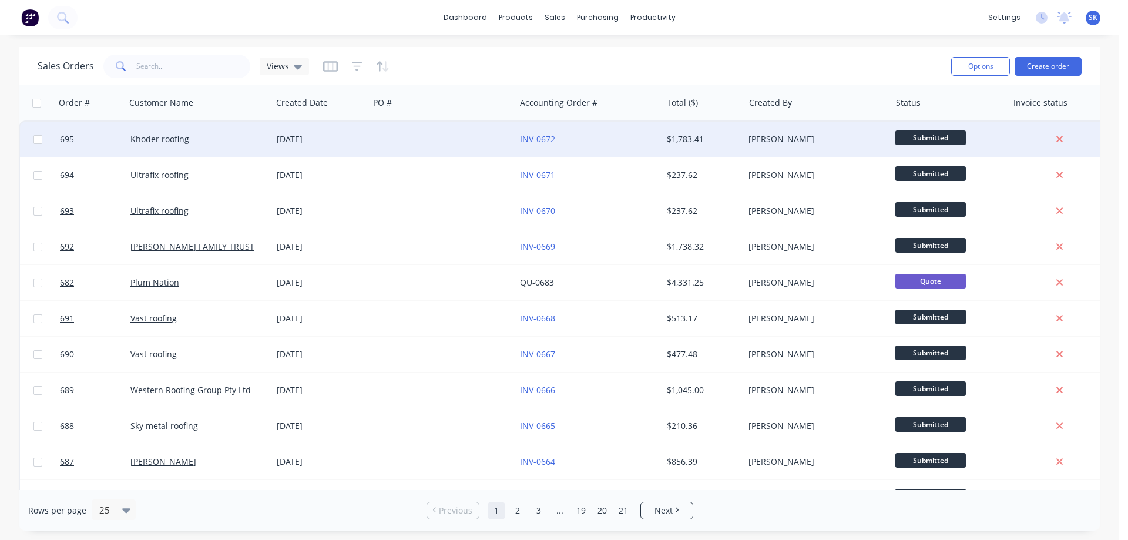
click at [636, 132] on div "INV-0672" at bounding box center [588, 139] width 146 height 35
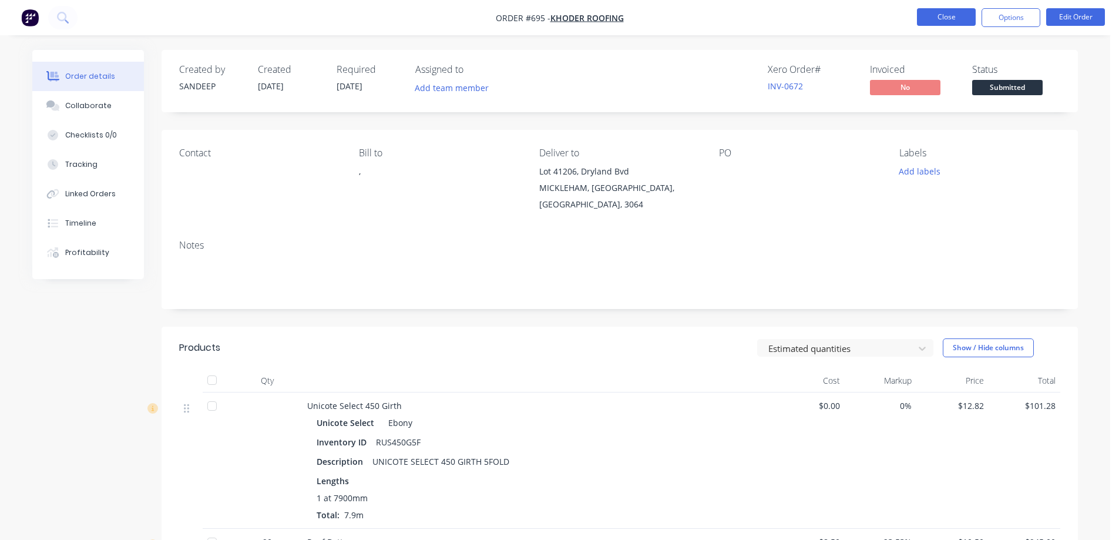
click at [936, 22] on button "Close" at bounding box center [946, 17] width 59 height 18
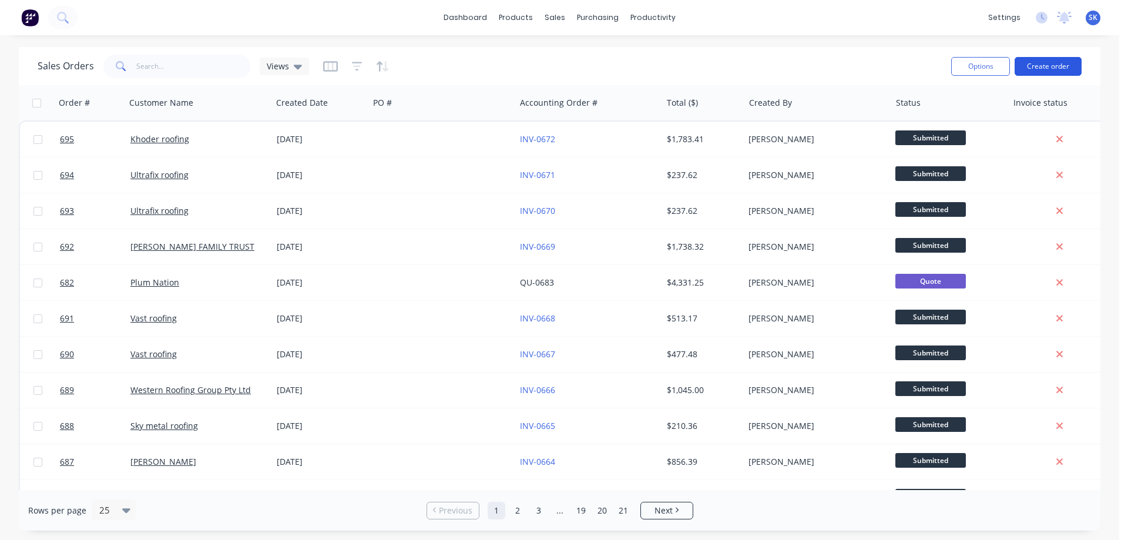
click at [1042, 65] on button "Create order" at bounding box center [1048, 66] width 67 height 19
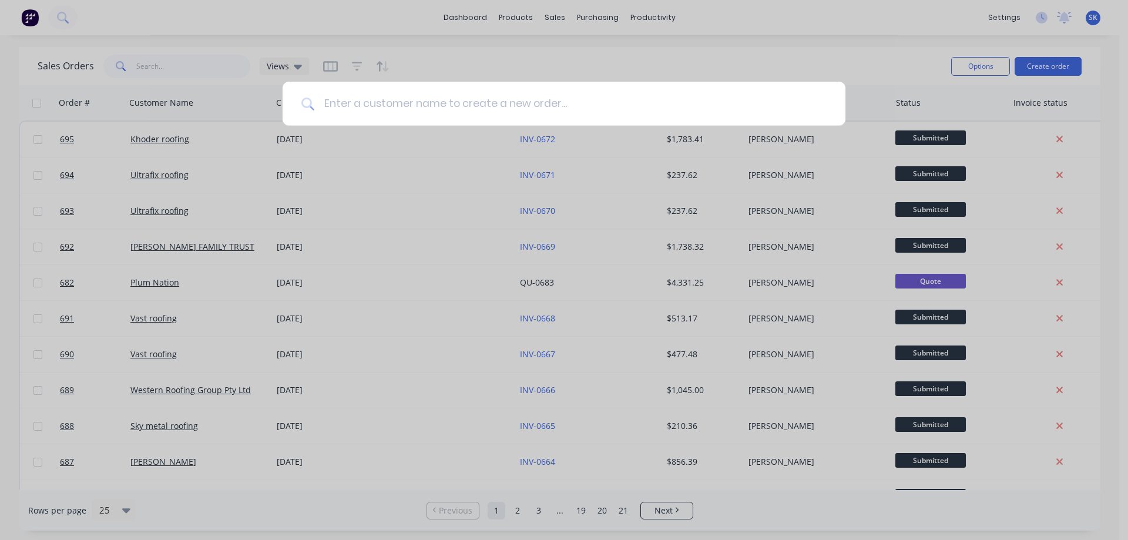
click at [422, 109] on input at bounding box center [570, 104] width 512 height 44
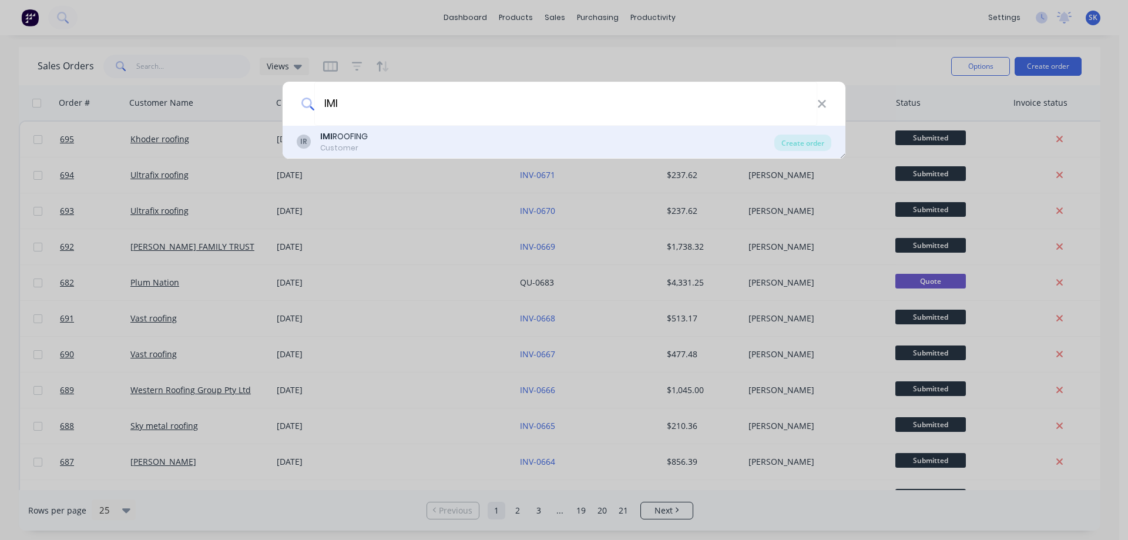
type input "IMI"
click at [408, 140] on div "IR IMI ROOFING Customer" at bounding box center [536, 141] width 478 height 23
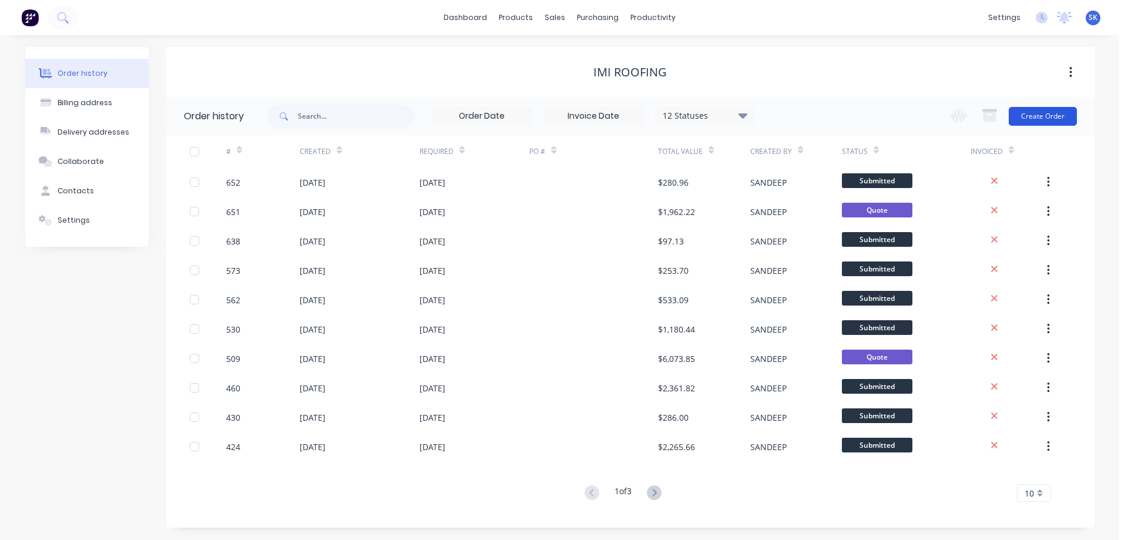
click at [1048, 113] on button "Create Order" at bounding box center [1043, 116] width 68 height 19
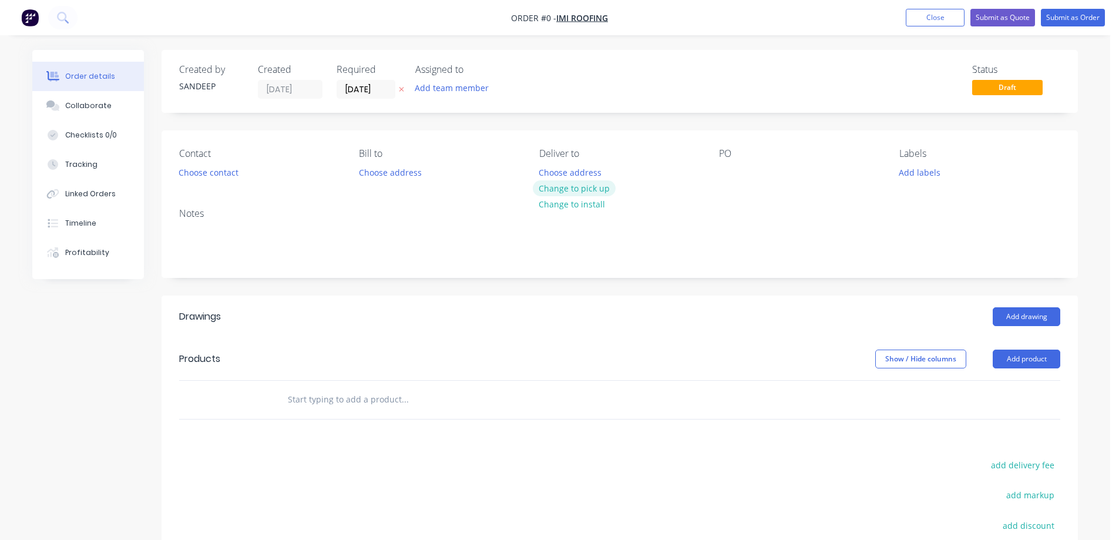
click at [546, 183] on button "Change to pick up" at bounding box center [574, 188] width 83 height 16
click at [349, 398] on input "text" at bounding box center [404, 400] width 235 height 24
type input "r"
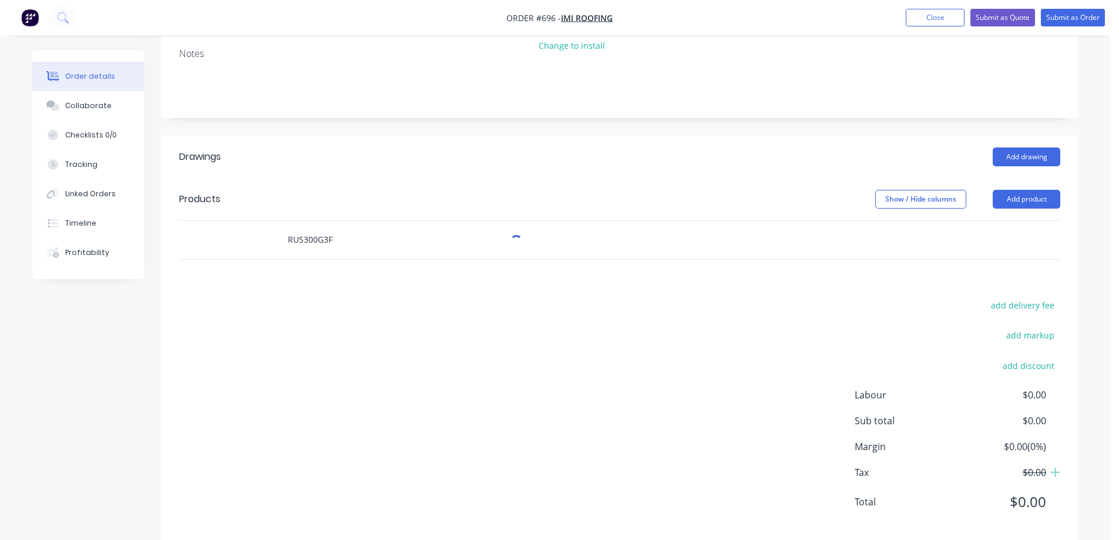
scroll to position [179, 0]
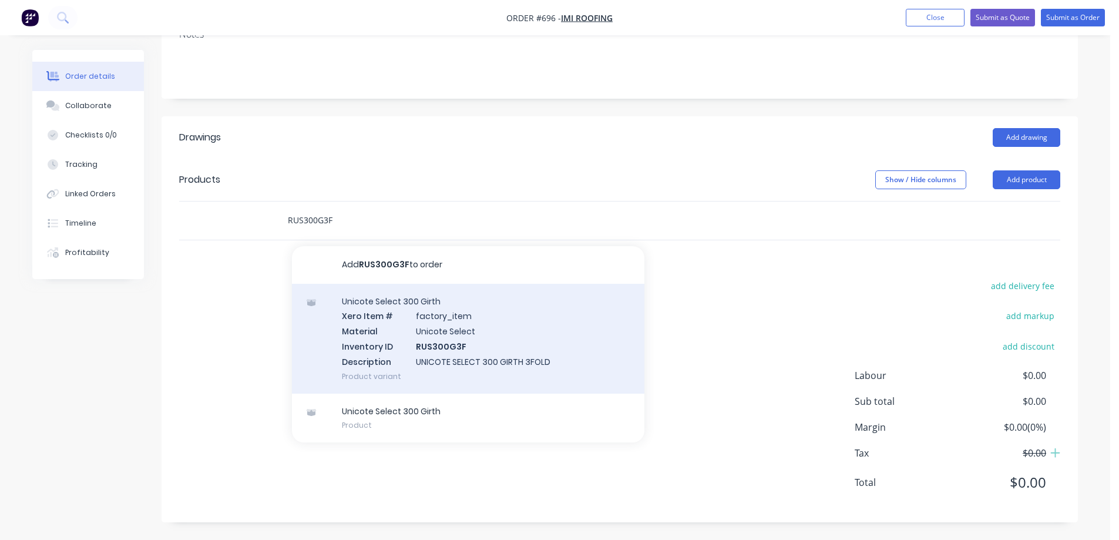
type input "RUS300G3F"
click at [364, 321] on div "Unicote Select 300 Girth Xero Item # factory_item Material Unicote Select Inven…" at bounding box center [468, 339] width 353 height 110
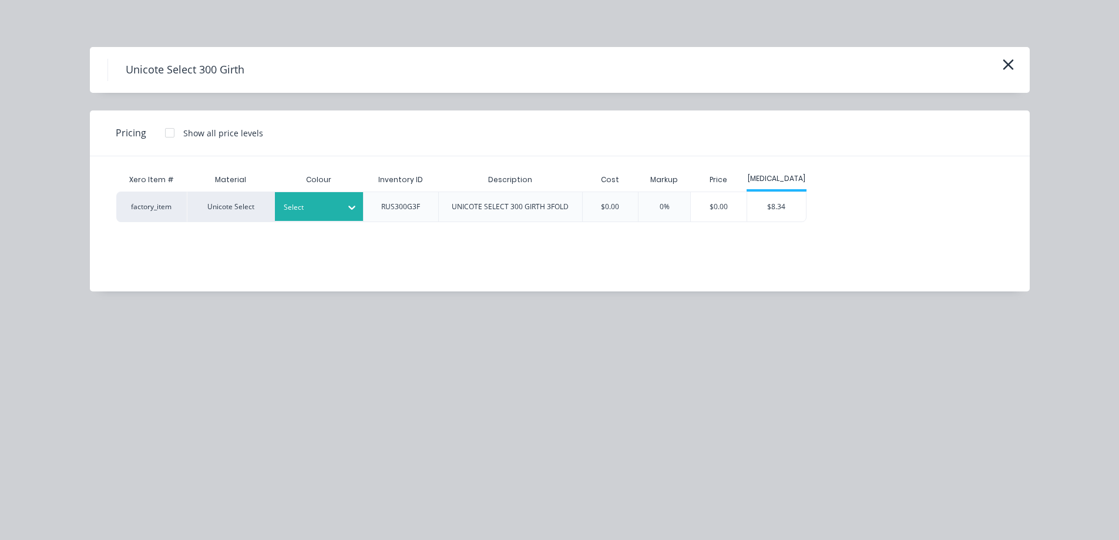
click at [291, 202] on div at bounding box center [310, 207] width 53 height 13
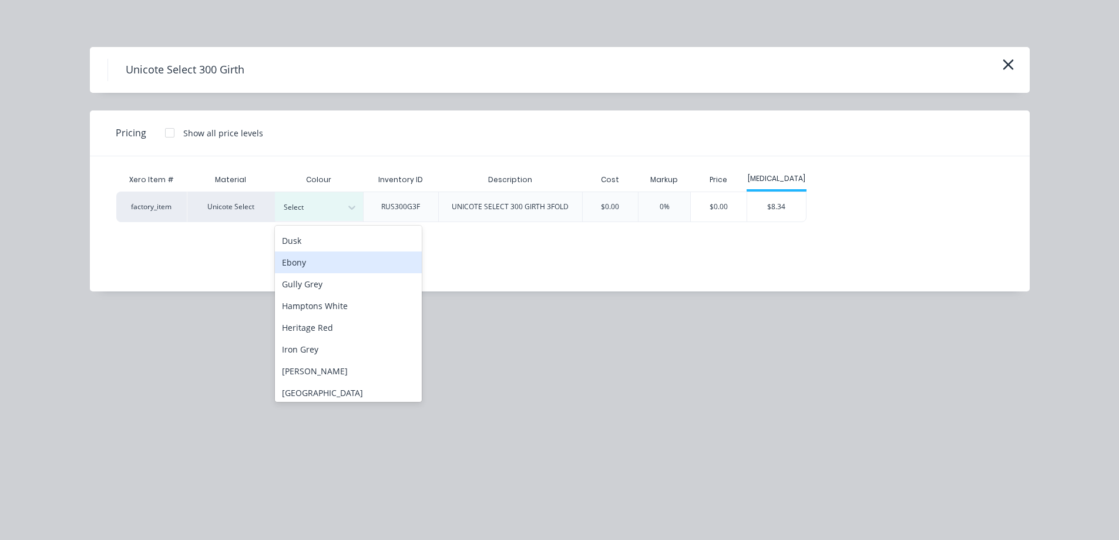
scroll to position [176, 0]
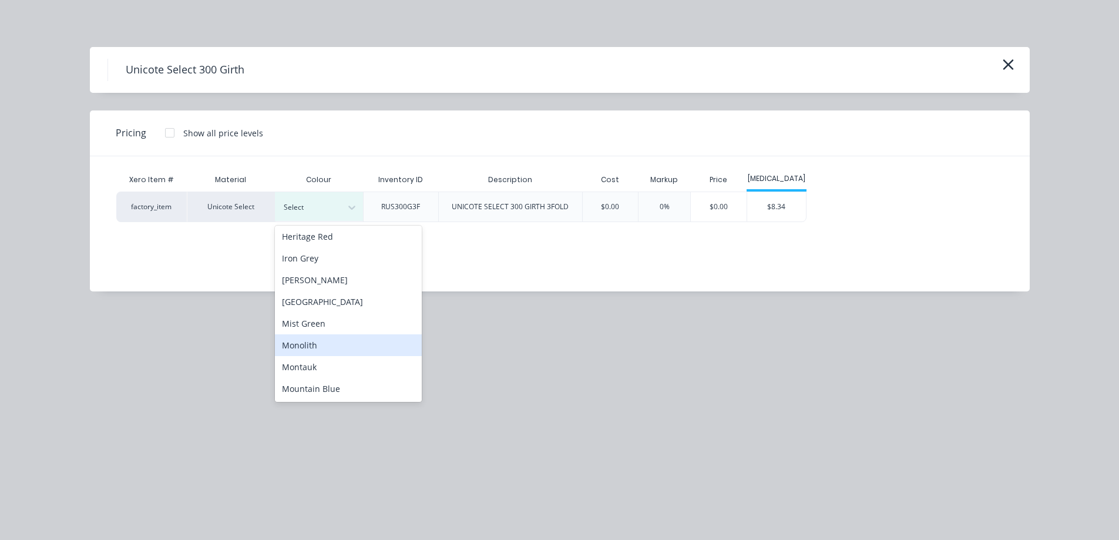
click at [310, 345] on div "Monolith" at bounding box center [348, 345] width 147 height 22
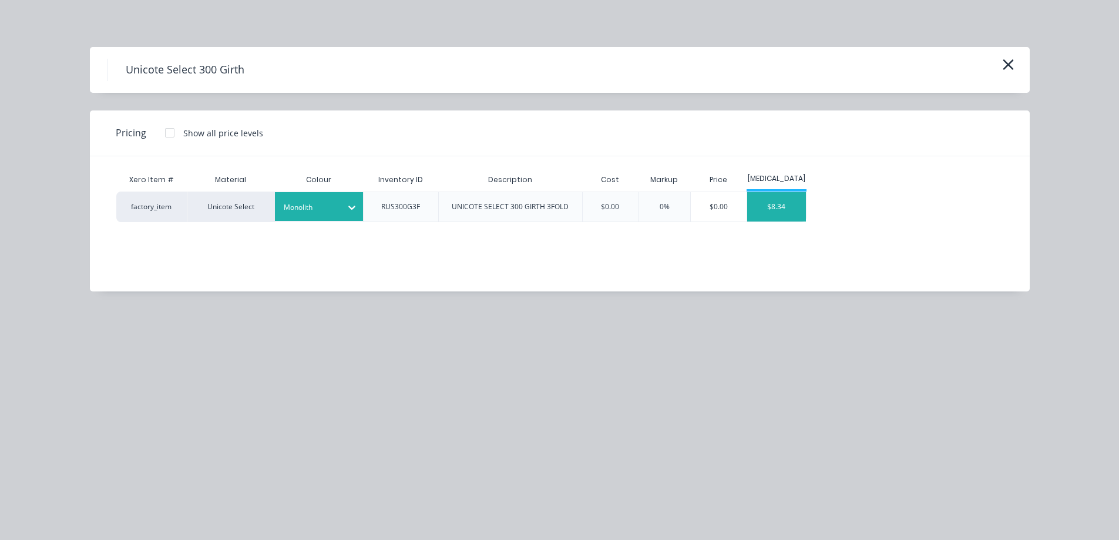
click at [775, 208] on div "$8.34" at bounding box center [776, 206] width 59 height 29
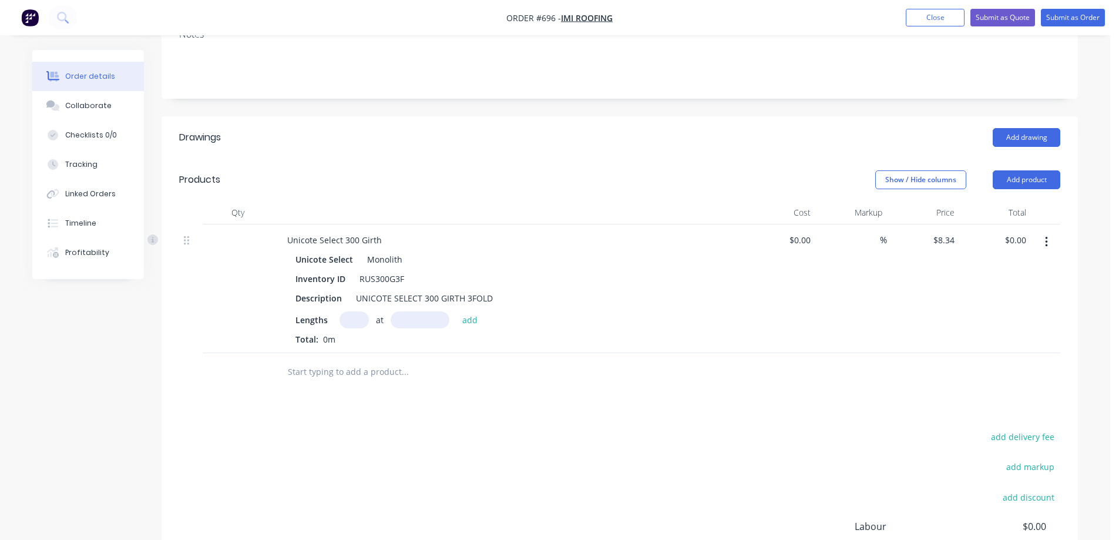
click at [344, 318] on input "text" at bounding box center [354, 319] width 29 height 17
type input "2"
type input "1500mm"
click at [464, 318] on button "add" at bounding box center [471, 319] width 28 height 16
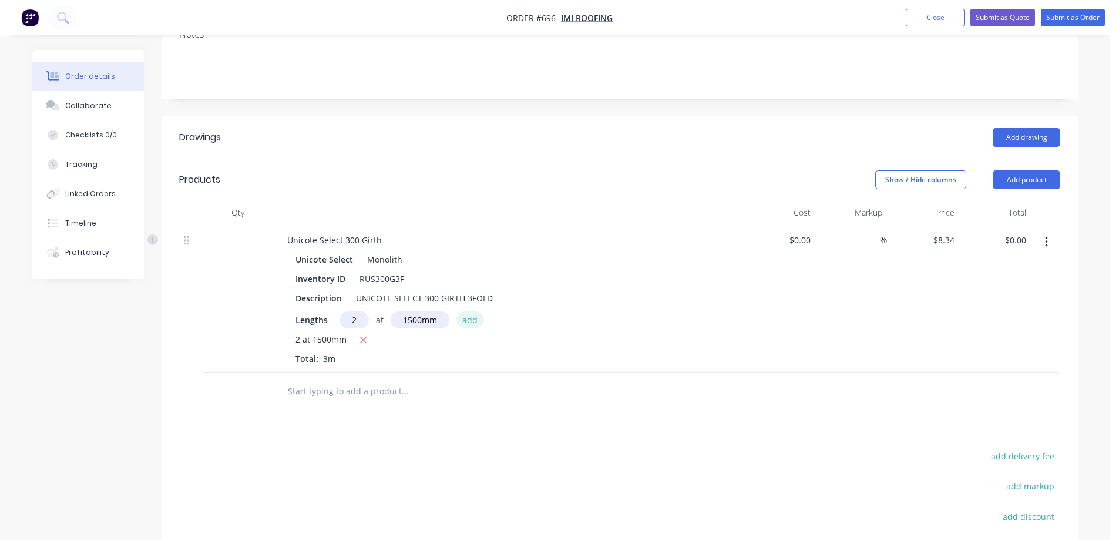
type input "$25.02"
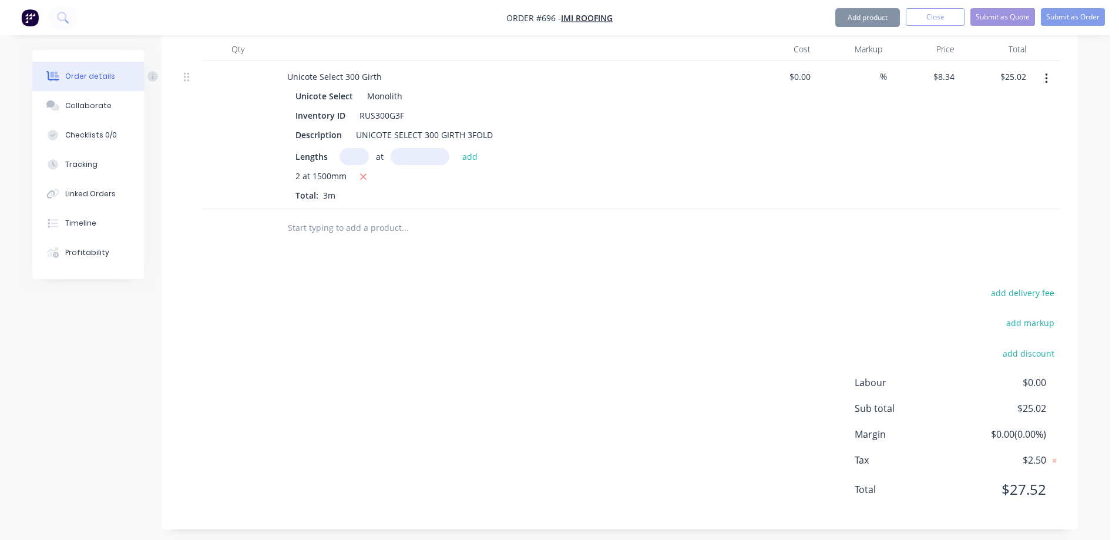
scroll to position [350, 0]
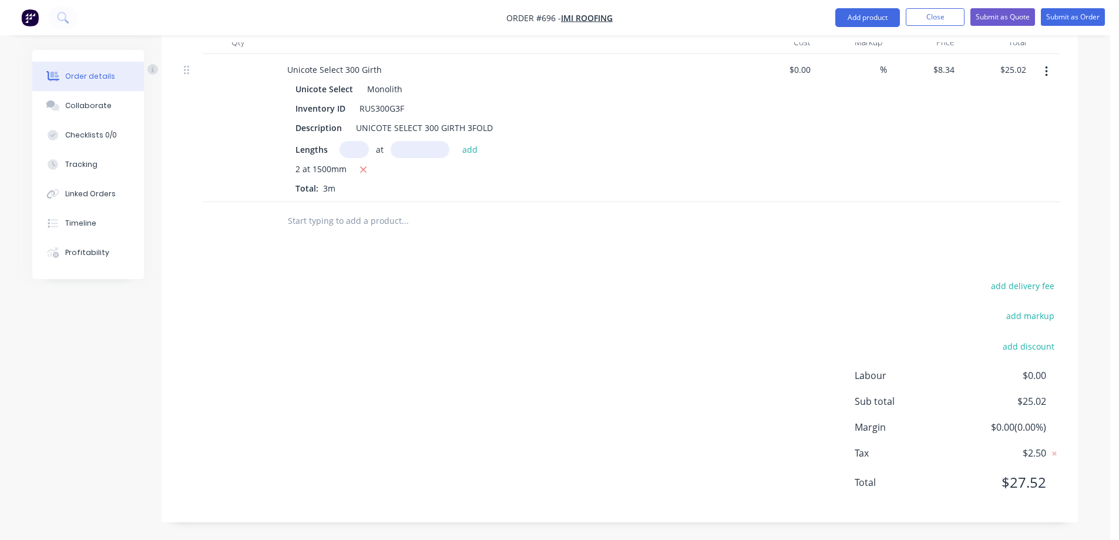
click at [350, 232] on input "text" at bounding box center [404, 221] width 235 height 24
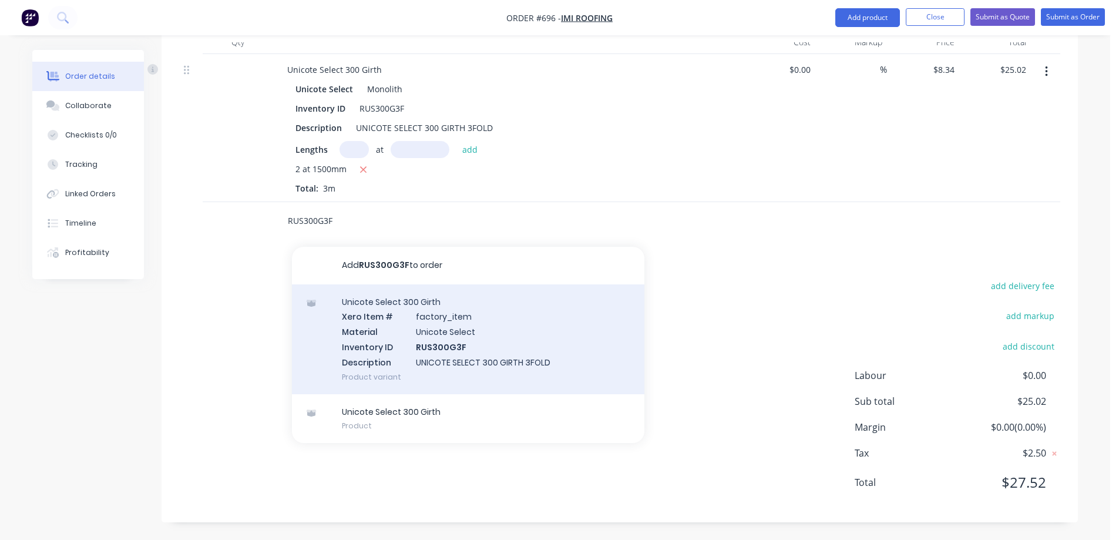
type input "RUS300G3F"
click at [380, 330] on div "Unicote Select 300 Girth Xero Item # factory_item Material Unicote Select Inven…" at bounding box center [468, 339] width 353 height 110
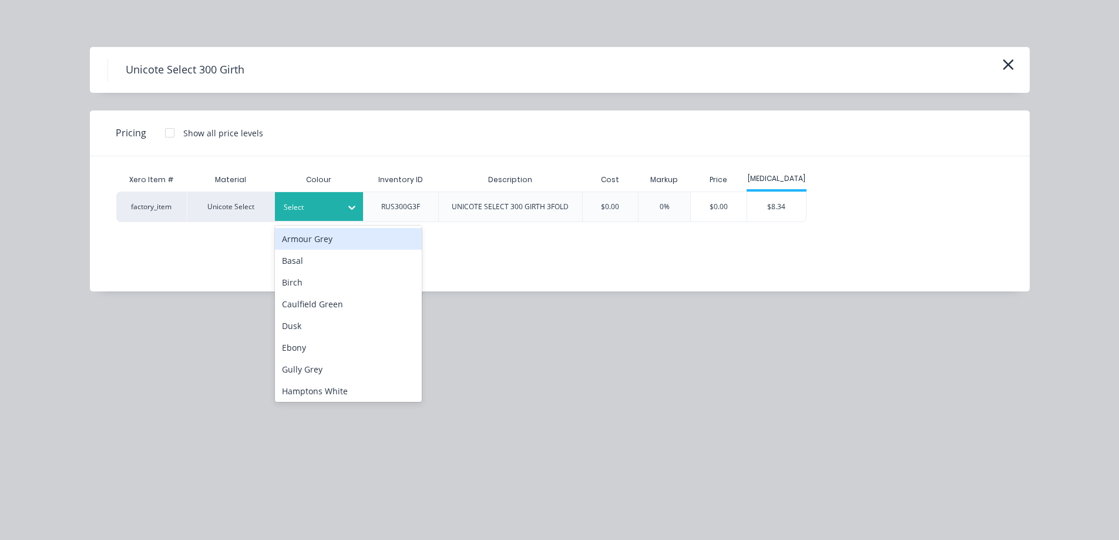
click at [327, 207] on div at bounding box center [310, 207] width 53 height 13
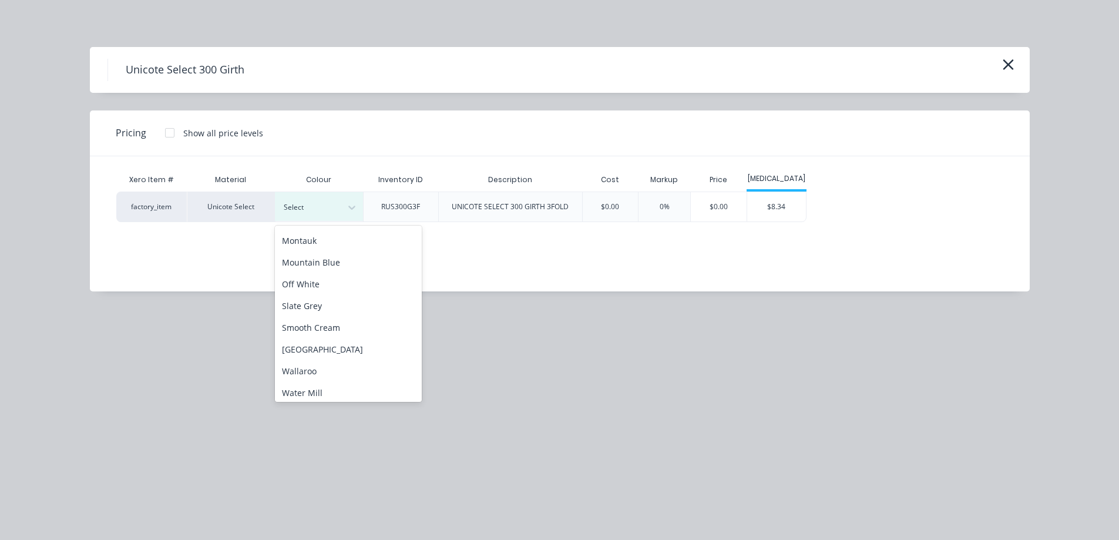
scroll to position [307, 0]
click at [320, 333] on div "Smooth Cream" at bounding box center [348, 324] width 147 height 22
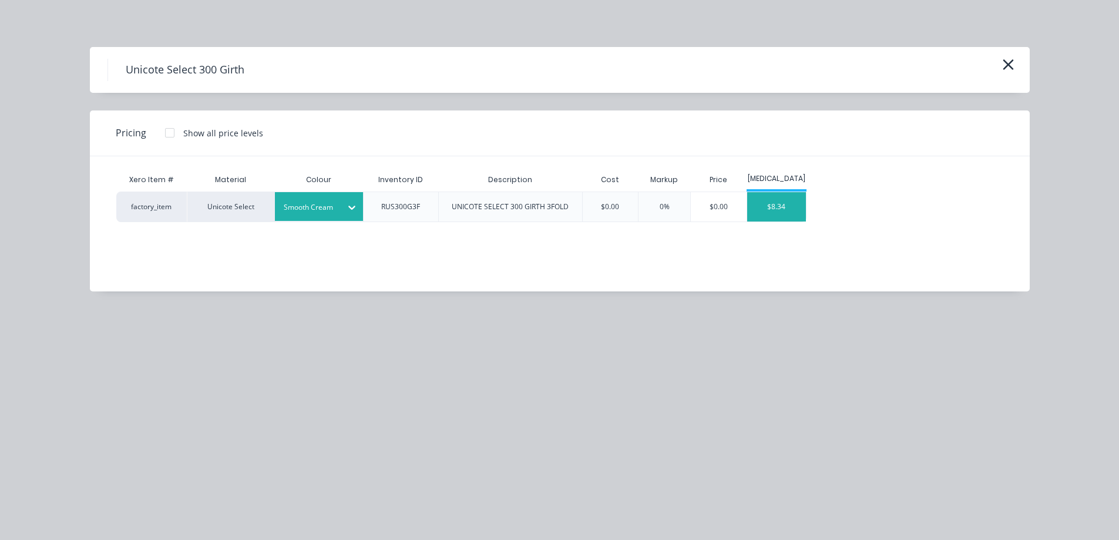
click at [790, 219] on div "$8.34" at bounding box center [776, 206] width 59 height 29
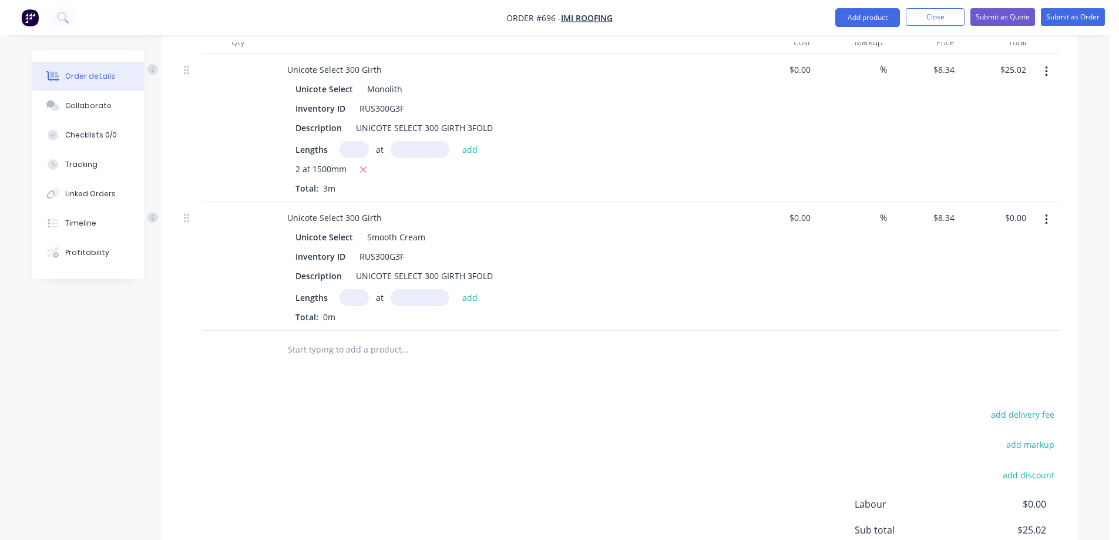
click at [354, 296] on input "text" at bounding box center [354, 297] width 29 height 17
type input "3"
type input "1500mm"
click at [475, 299] on button "add" at bounding box center [471, 297] width 28 height 16
type input "$37.53"
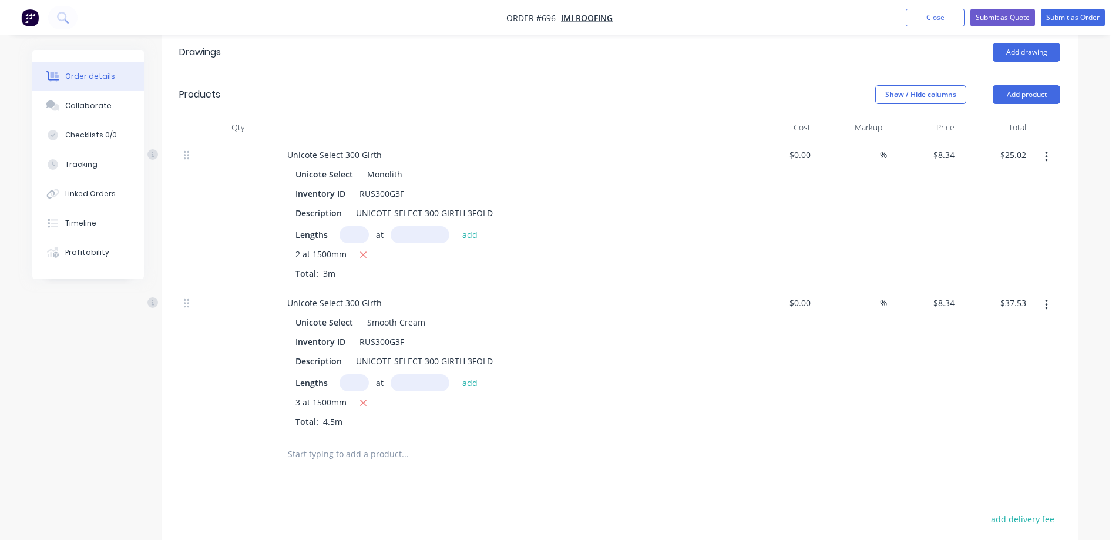
scroll to position [321, 0]
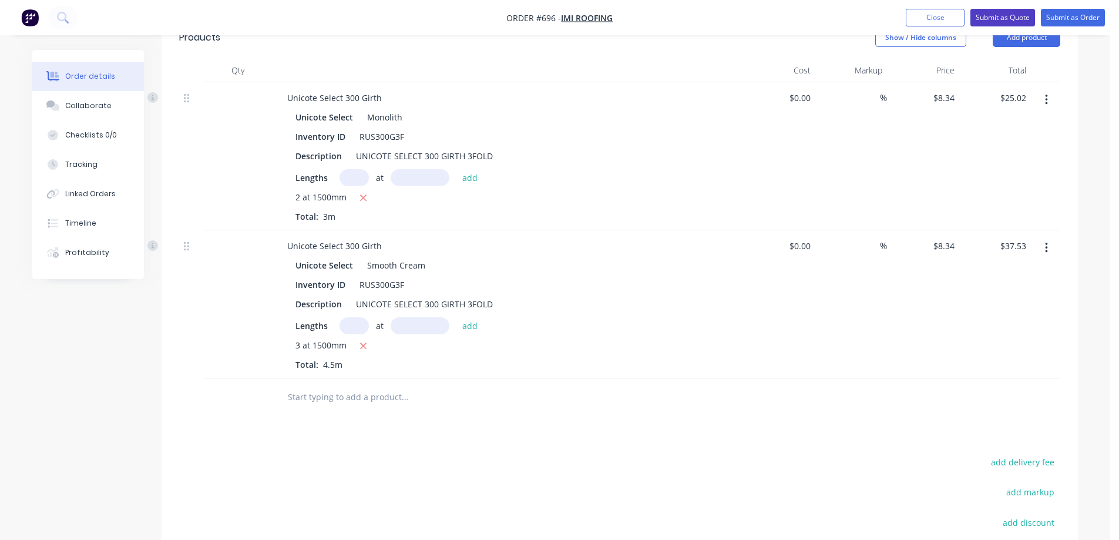
click at [1005, 18] on button "Submit as Quote" at bounding box center [1003, 18] width 65 height 18
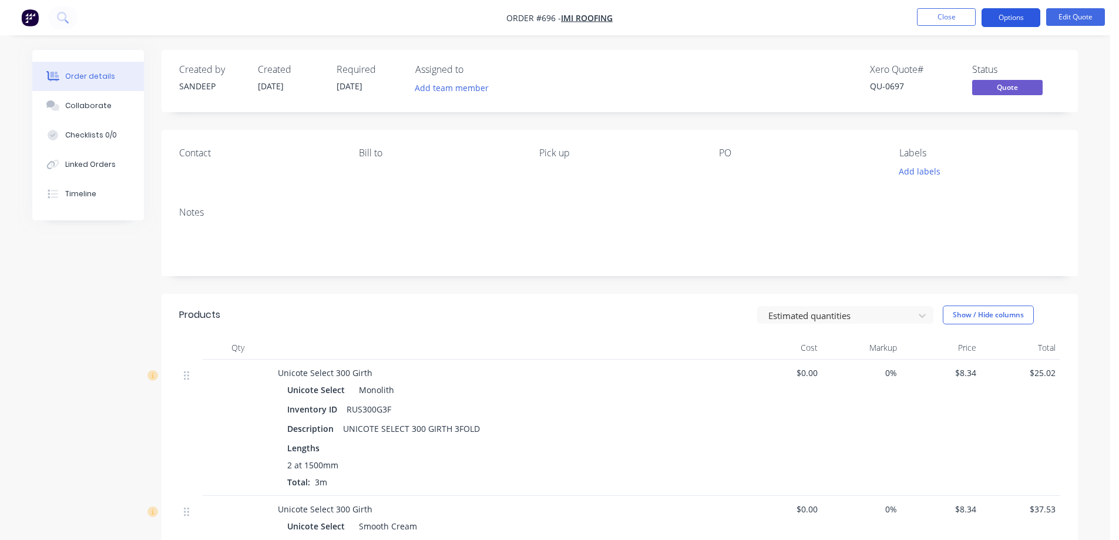
click at [1032, 14] on button "Options" at bounding box center [1011, 17] width 59 height 19
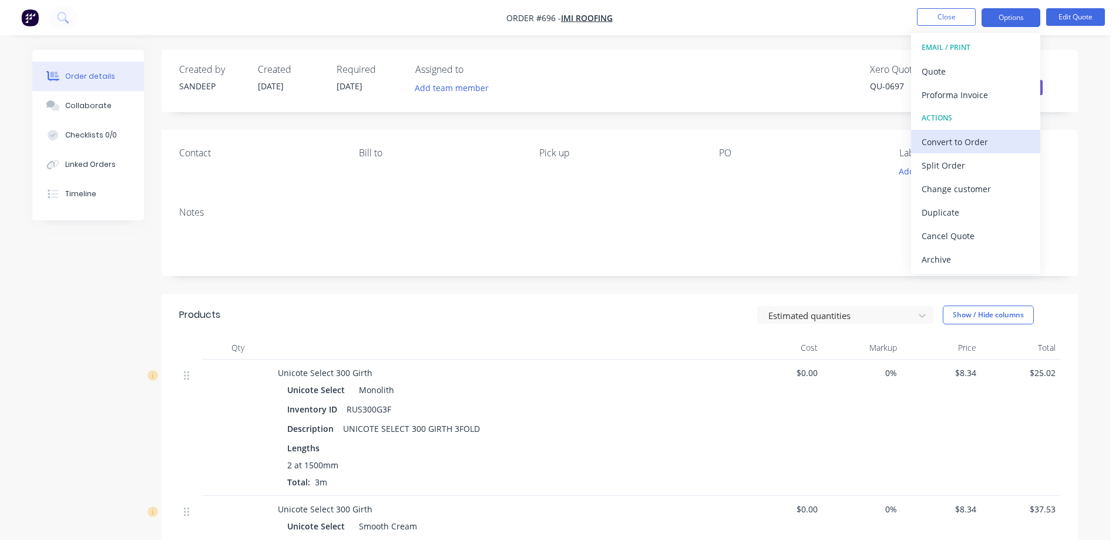
click at [959, 138] on div "Convert to Order" at bounding box center [976, 141] width 108 height 17
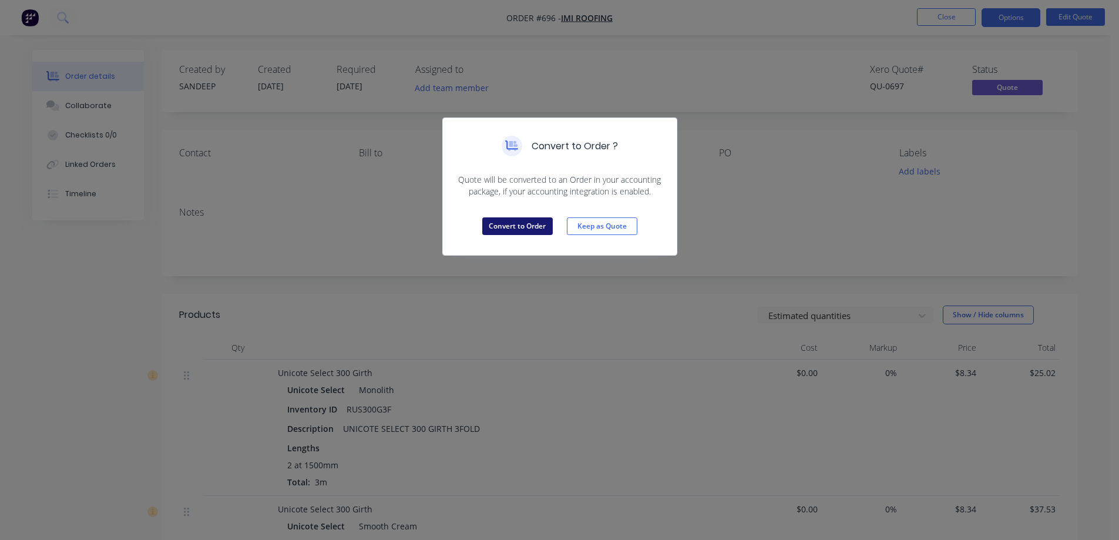
click at [519, 220] on button "Convert to Order" at bounding box center [517, 226] width 71 height 18
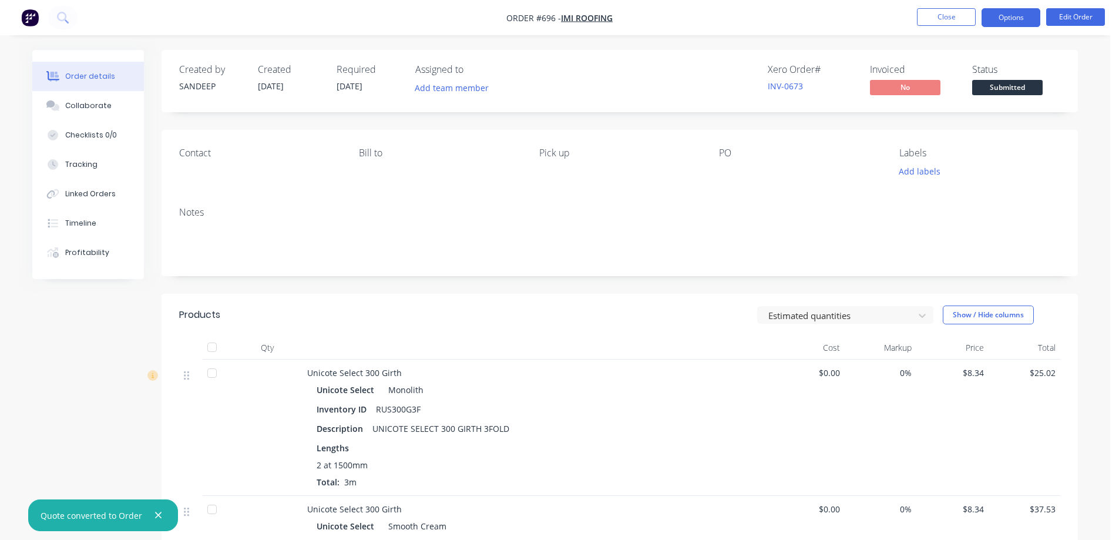
click at [1001, 19] on button "Options" at bounding box center [1011, 17] width 59 height 19
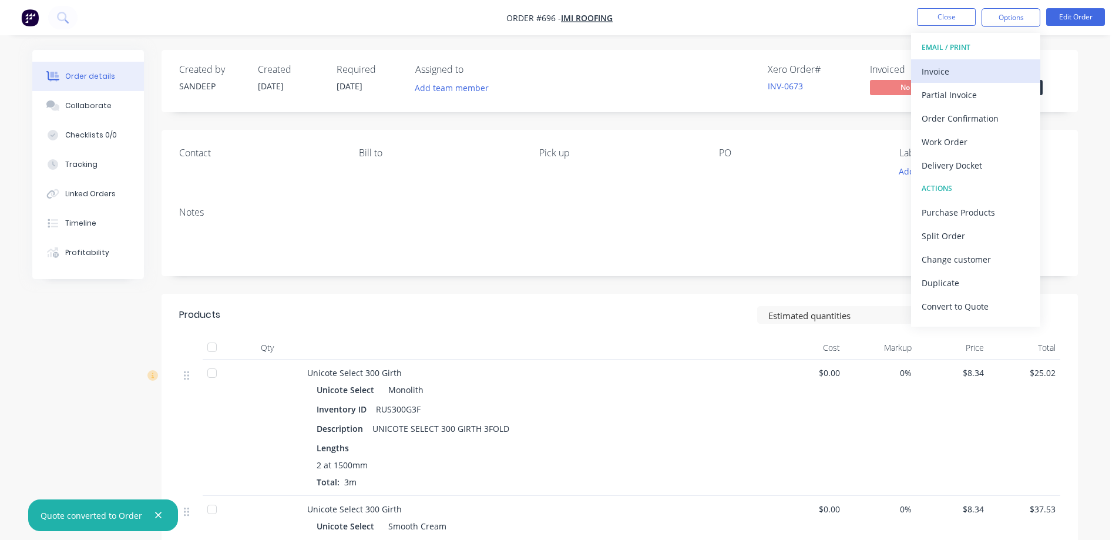
click at [952, 75] on div "Invoice" at bounding box center [976, 71] width 108 height 17
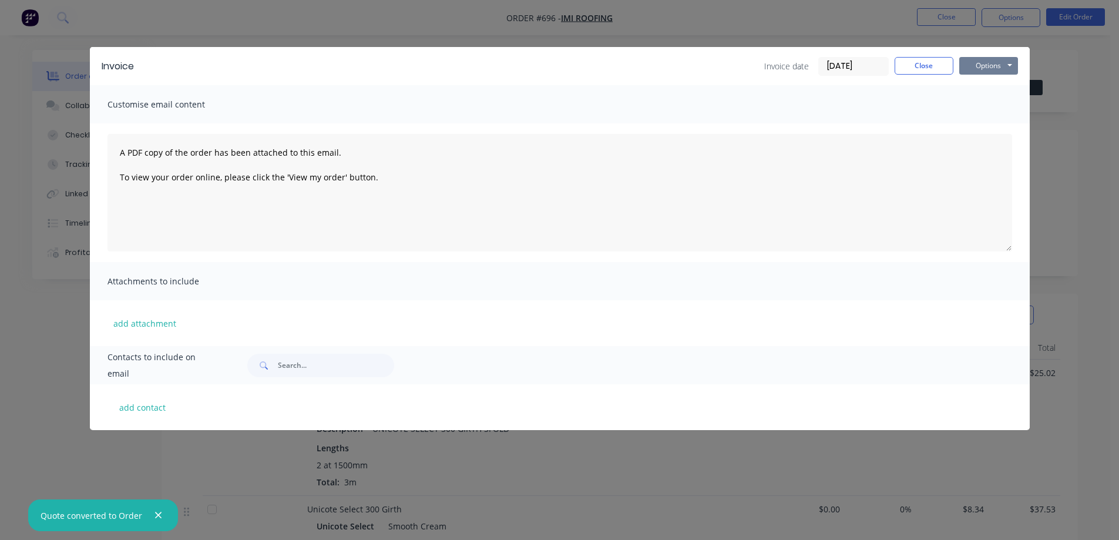
click at [994, 59] on button "Options" at bounding box center [989, 66] width 59 height 18
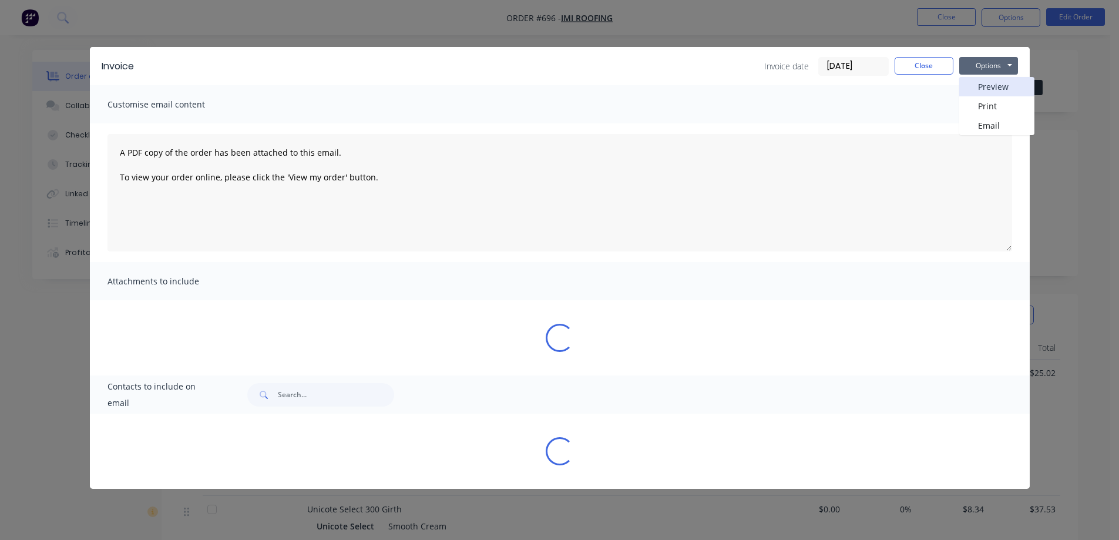
click at [987, 79] on button "Preview" at bounding box center [997, 86] width 75 height 19
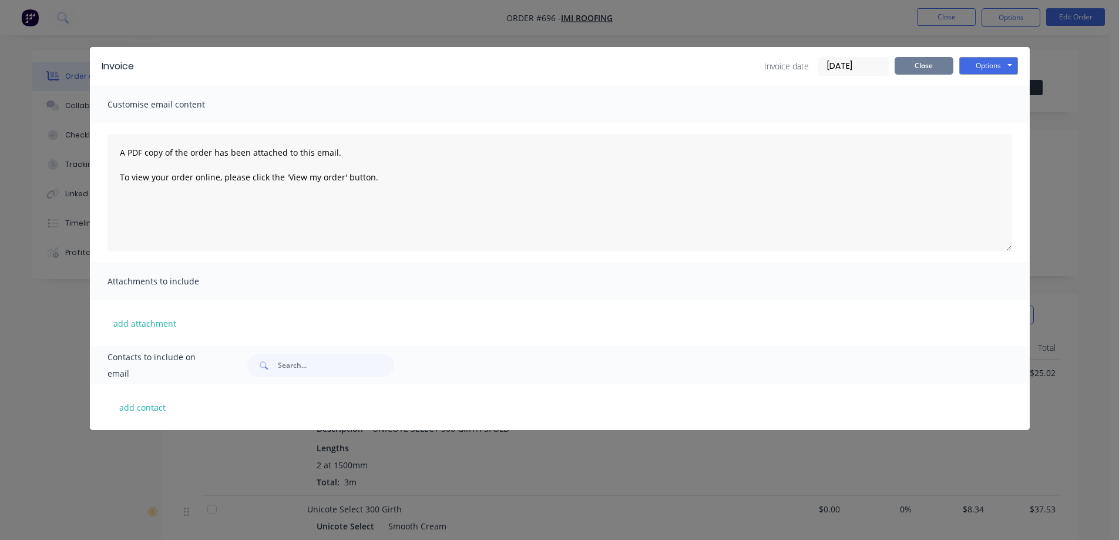
click at [919, 59] on button "Close" at bounding box center [924, 66] width 59 height 18
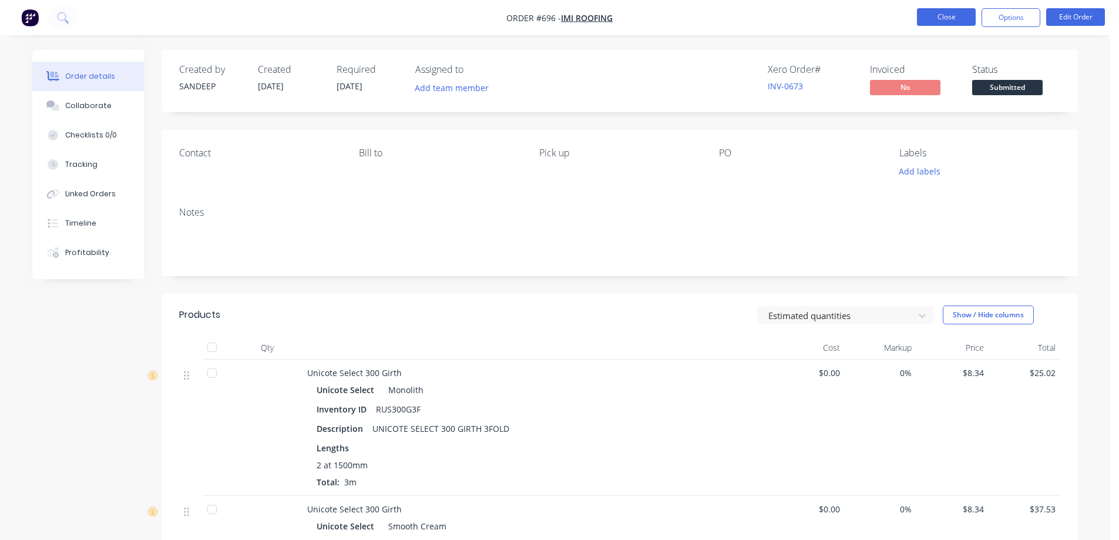
click at [937, 21] on button "Close" at bounding box center [946, 17] width 59 height 18
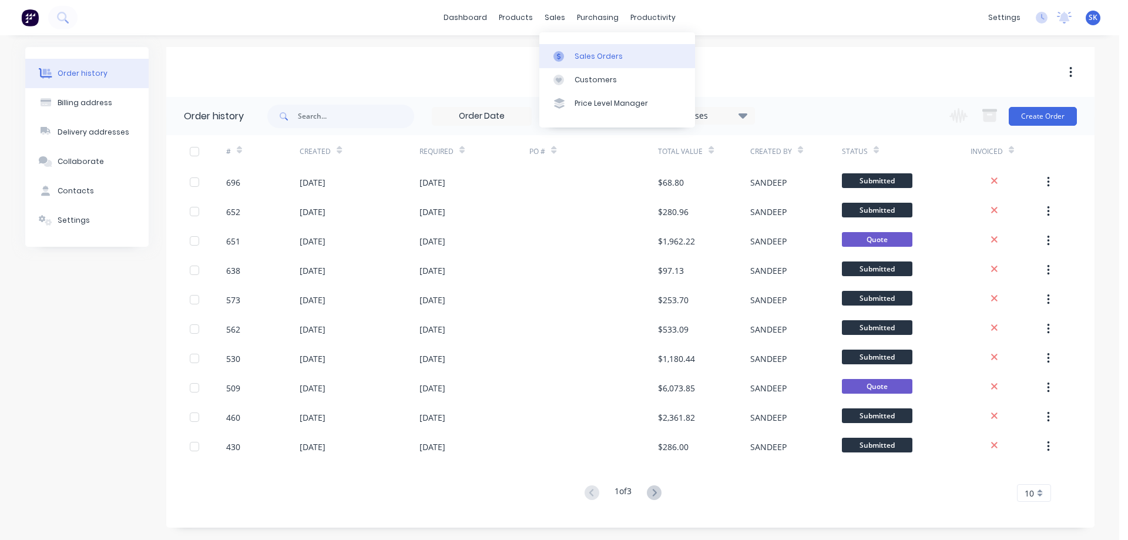
click at [574, 54] on link "Sales Orders" at bounding box center [617, 56] width 156 height 24
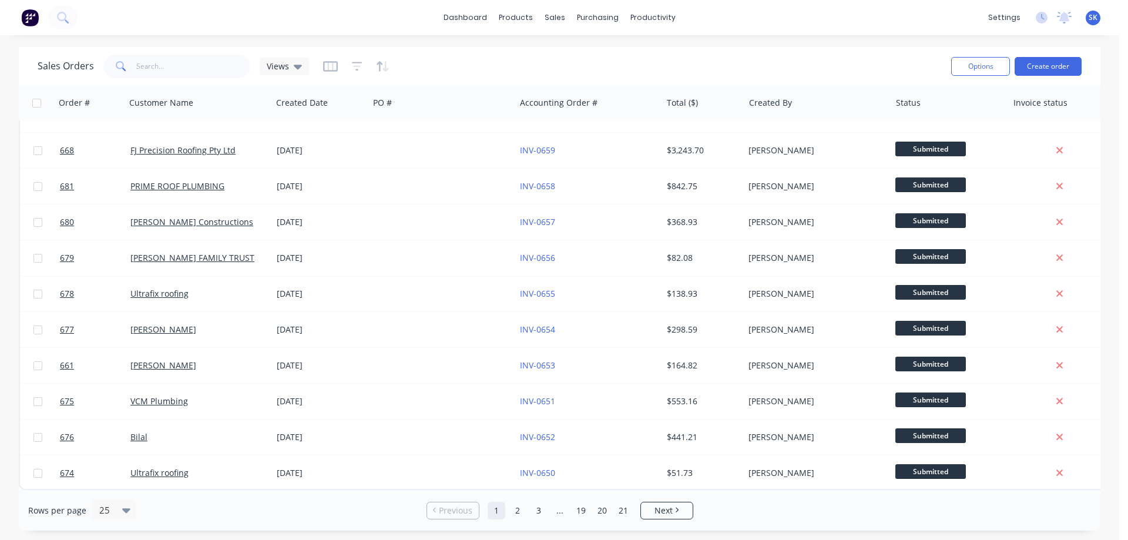
scroll to position [532, 0]
click at [658, 508] on span "Next" at bounding box center [664, 511] width 18 height 12
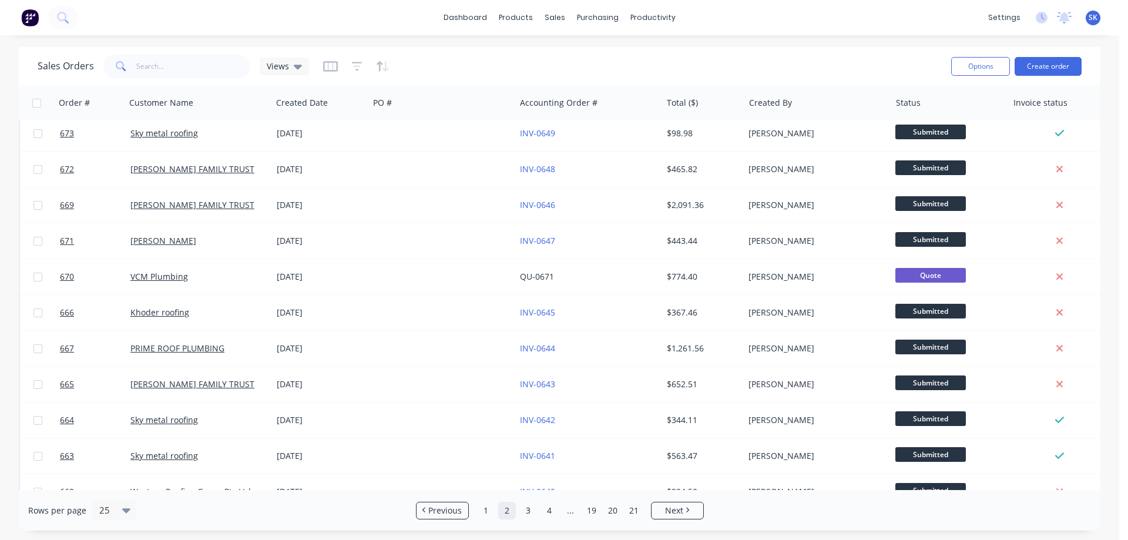
scroll to position [0, 0]
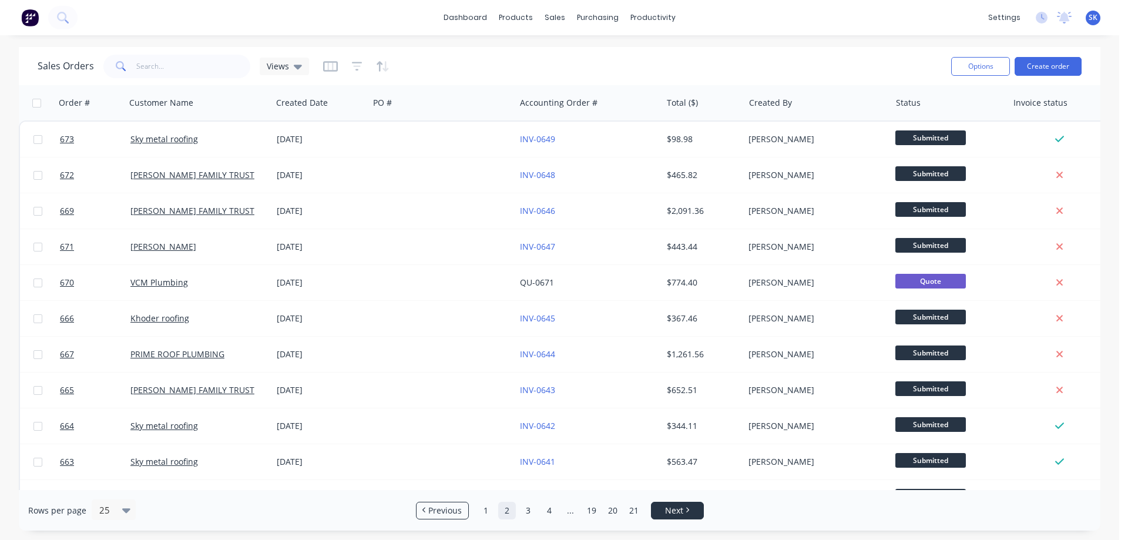
click at [669, 508] on span "Next" at bounding box center [674, 511] width 18 height 12
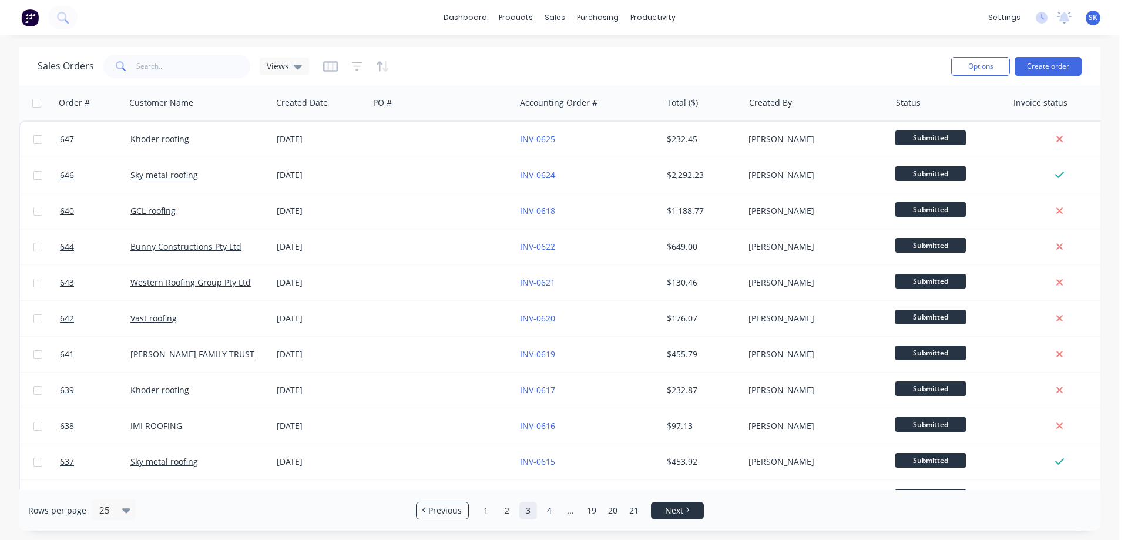
click at [669, 508] on span "Next" at bounding box center [674, 511] width 18 height 12
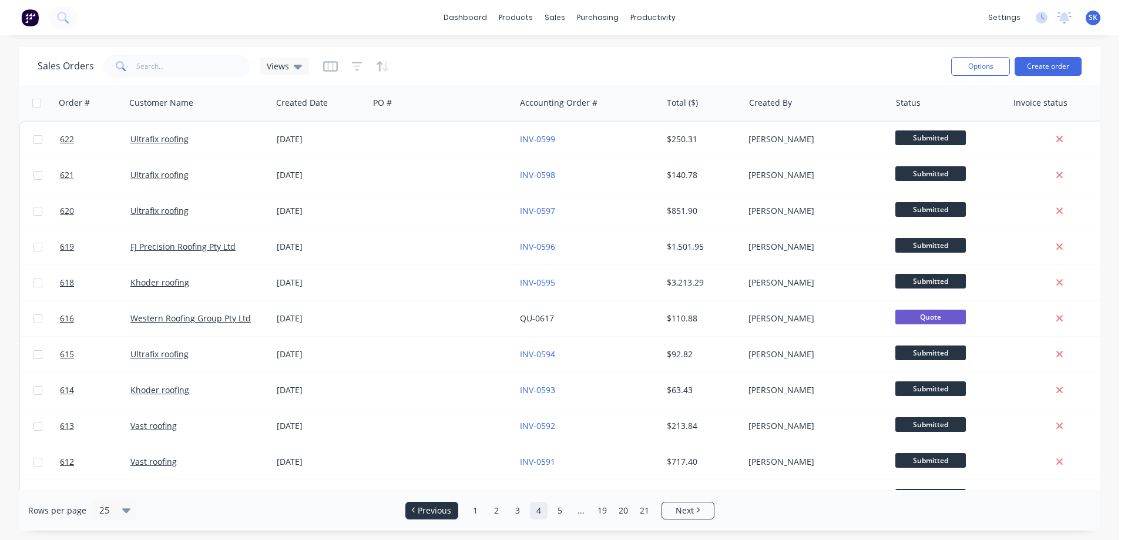
click at [453, 513] on link "Previous" at bounding box center [432, 511] width 52 height 12
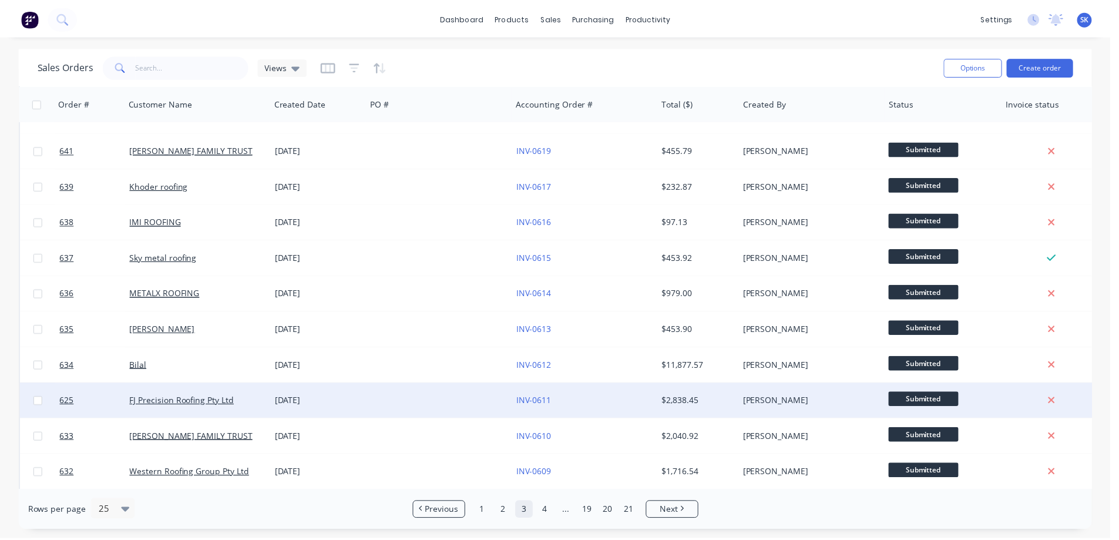
scroll to position [235, 0]
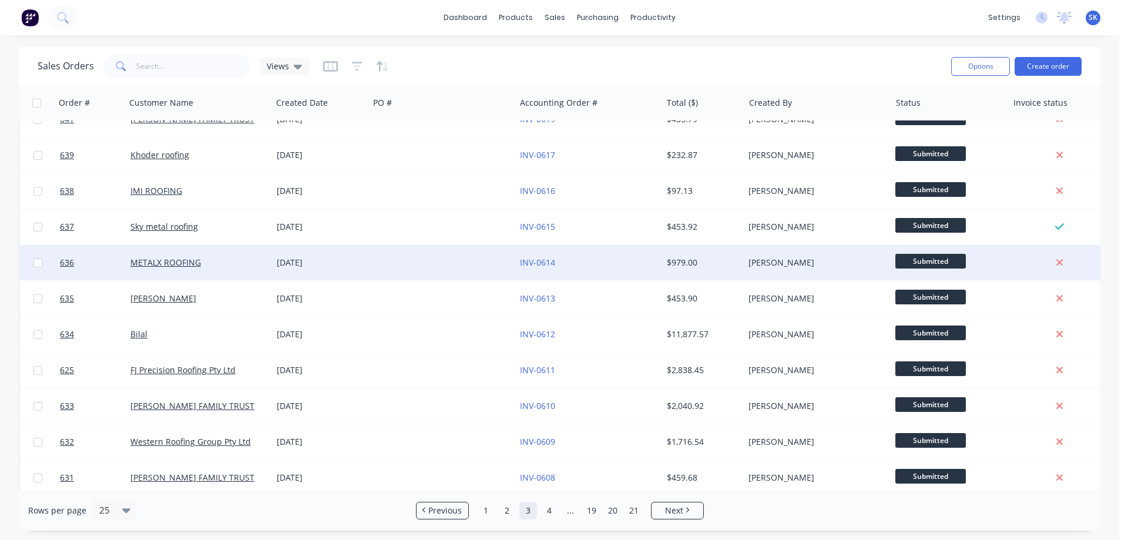
click at [438, 267] on div at bounding box center [442, 262] width 146 height 35
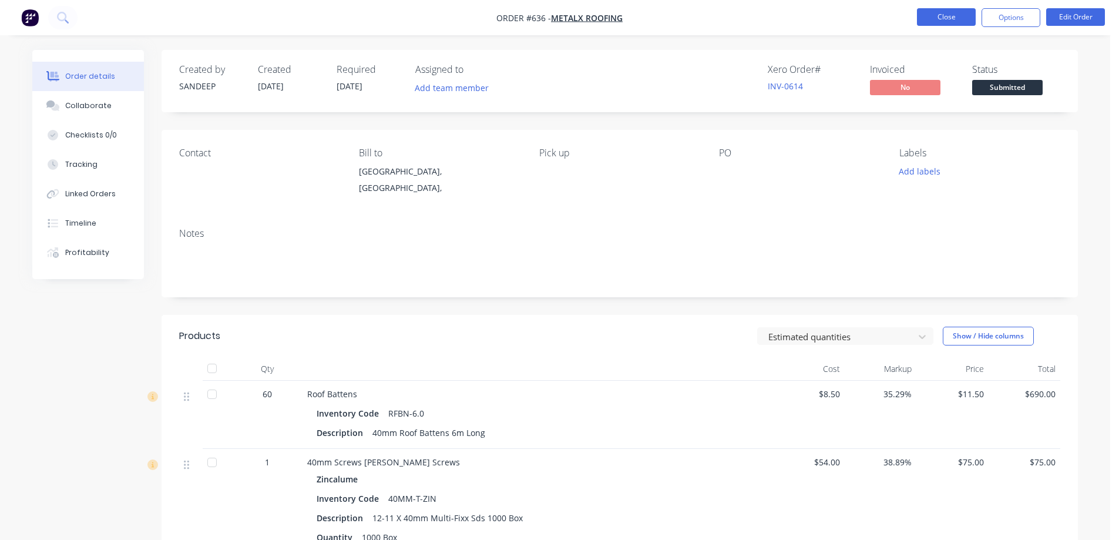
click at [930, 16] on button "Close" at bounding box center [946, 17] width 59 height 18
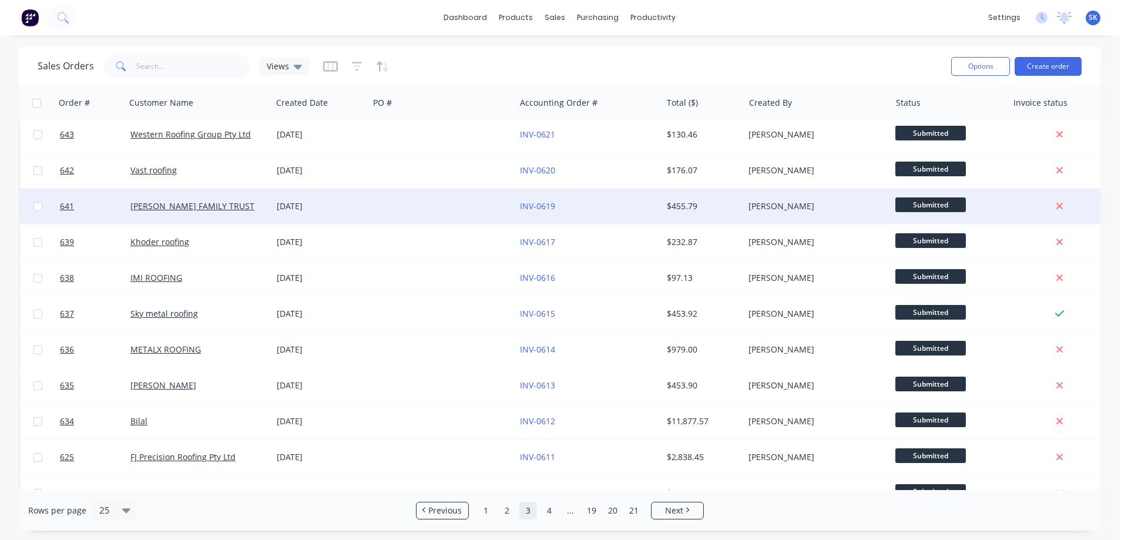
scroll to position [176, 0]
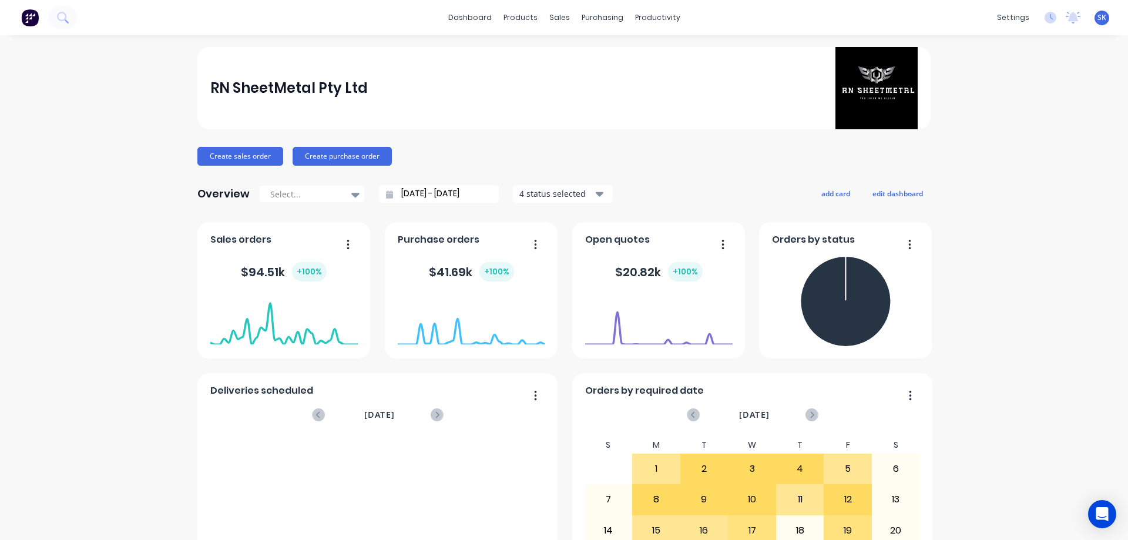
click at [31, 21] on img at bounding box center [30, 18] width 18 height 18
click at [556, 16] on div "sales" at bounding box center [560, 18] width 32 height 18
click at [584, 44] on link "Sales Orders" at bounding box center [617, 56] width 156 height 24
click at [576, 54] on div "Sales Orders" at bounding box center [599, 56] width 48 height 11
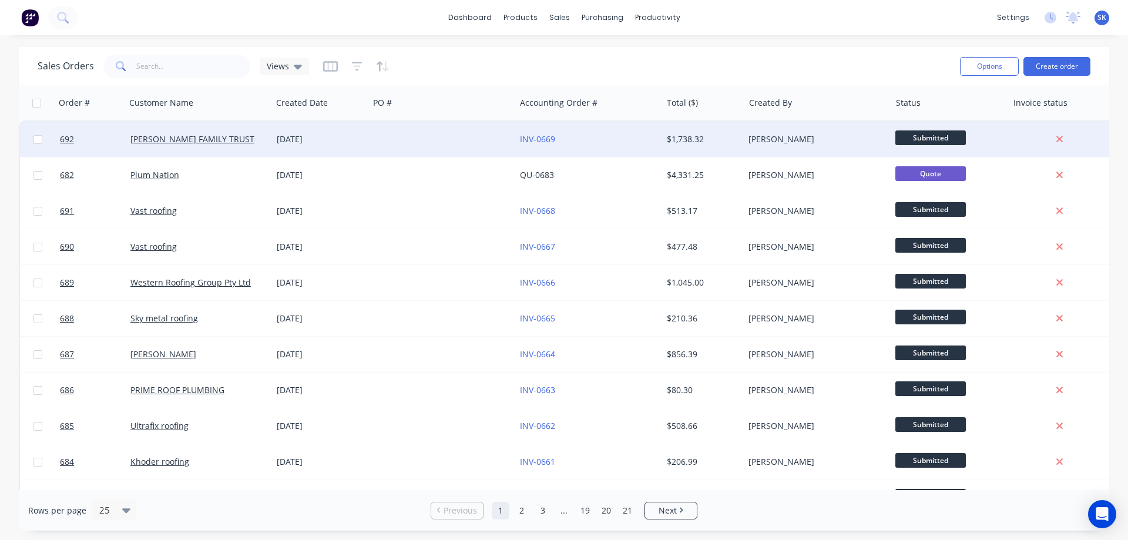
click at [446, 138] on div at bounding box center [442, 139] width 146 height 35
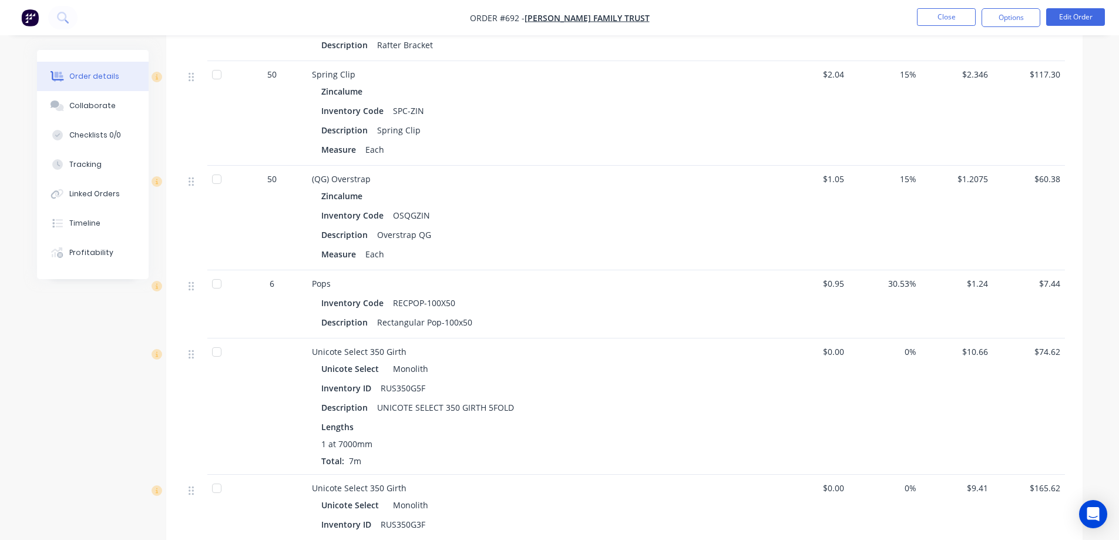
scroll to position [1528, 0]
